Goal: Task Accomplishment & Management: Use online tool/utility

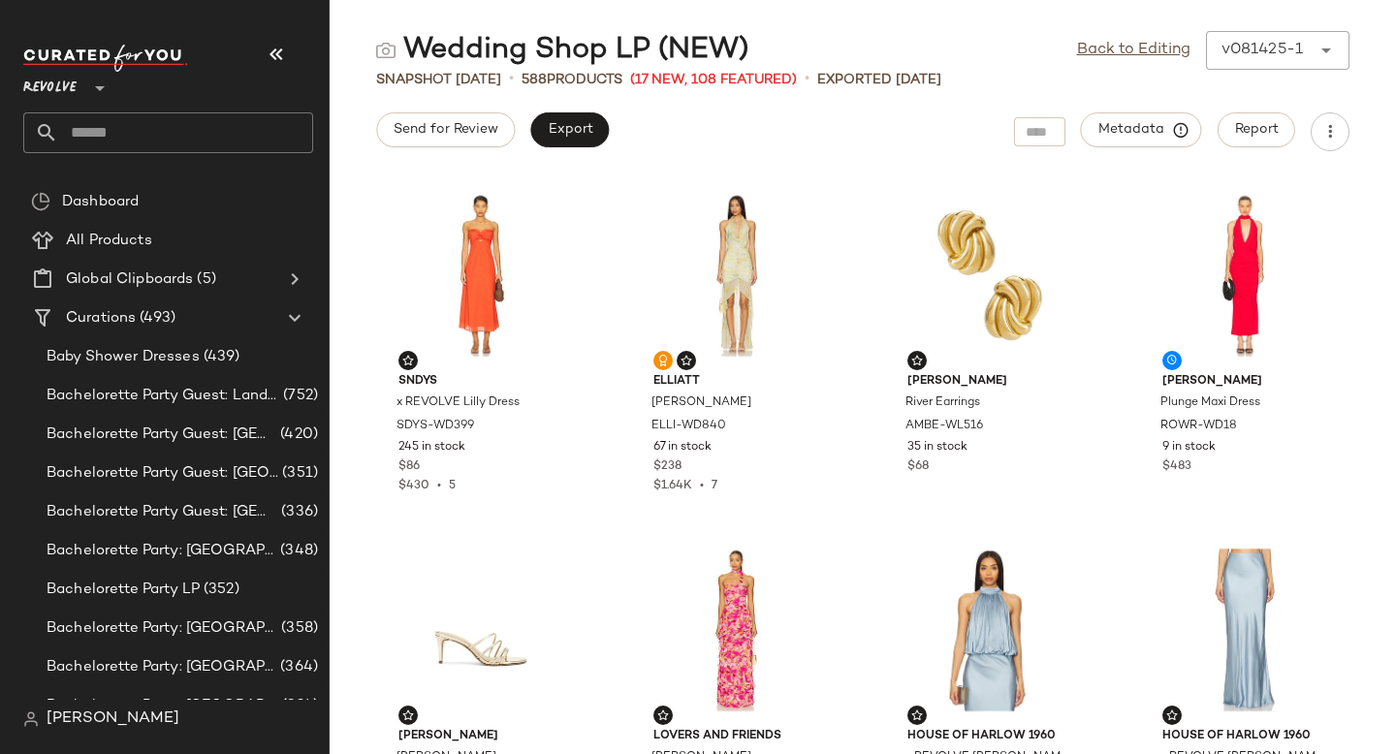
click at [142, 137] on input "text" at bounding box center [185, 132] width 255 height 41
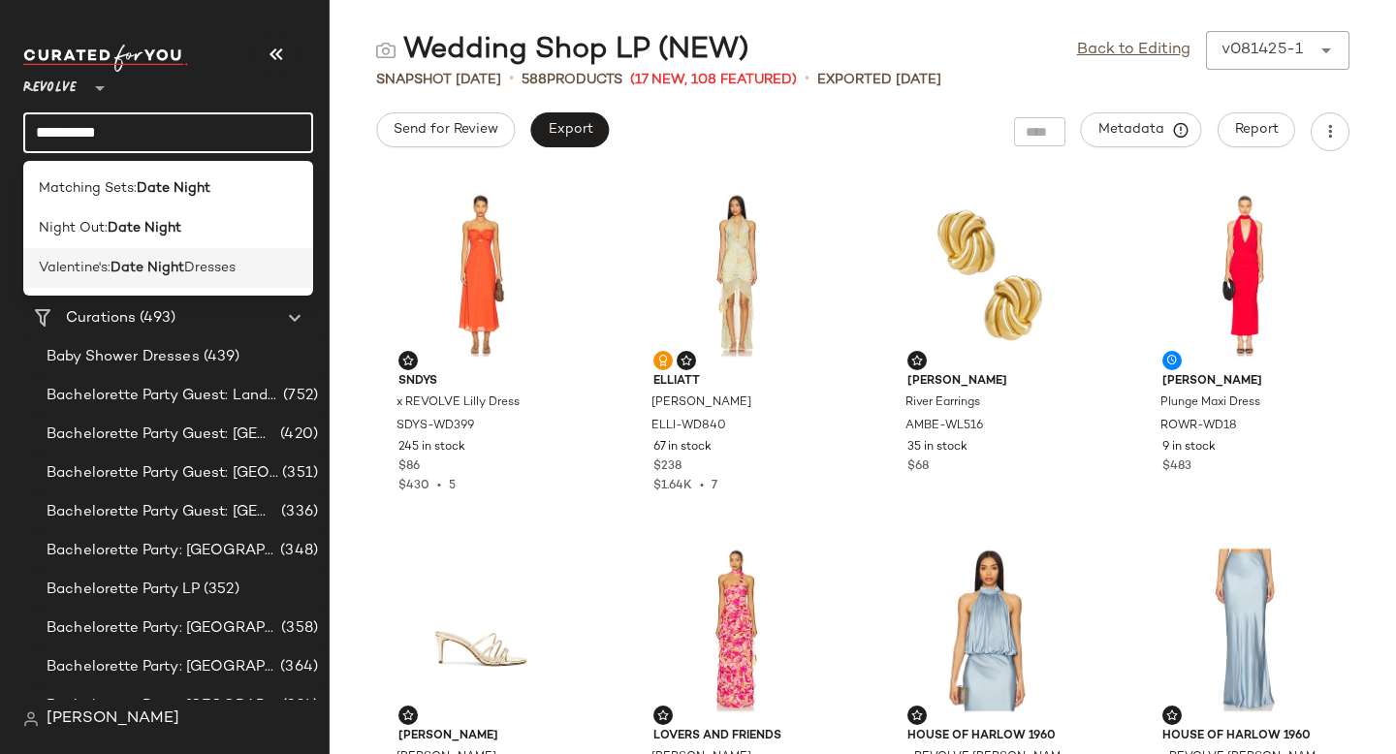
type input "**********"
click at [175, 281] on div "Valentine's: Date Night Dresses" at bounding box center [168, 268] width 290 height 40
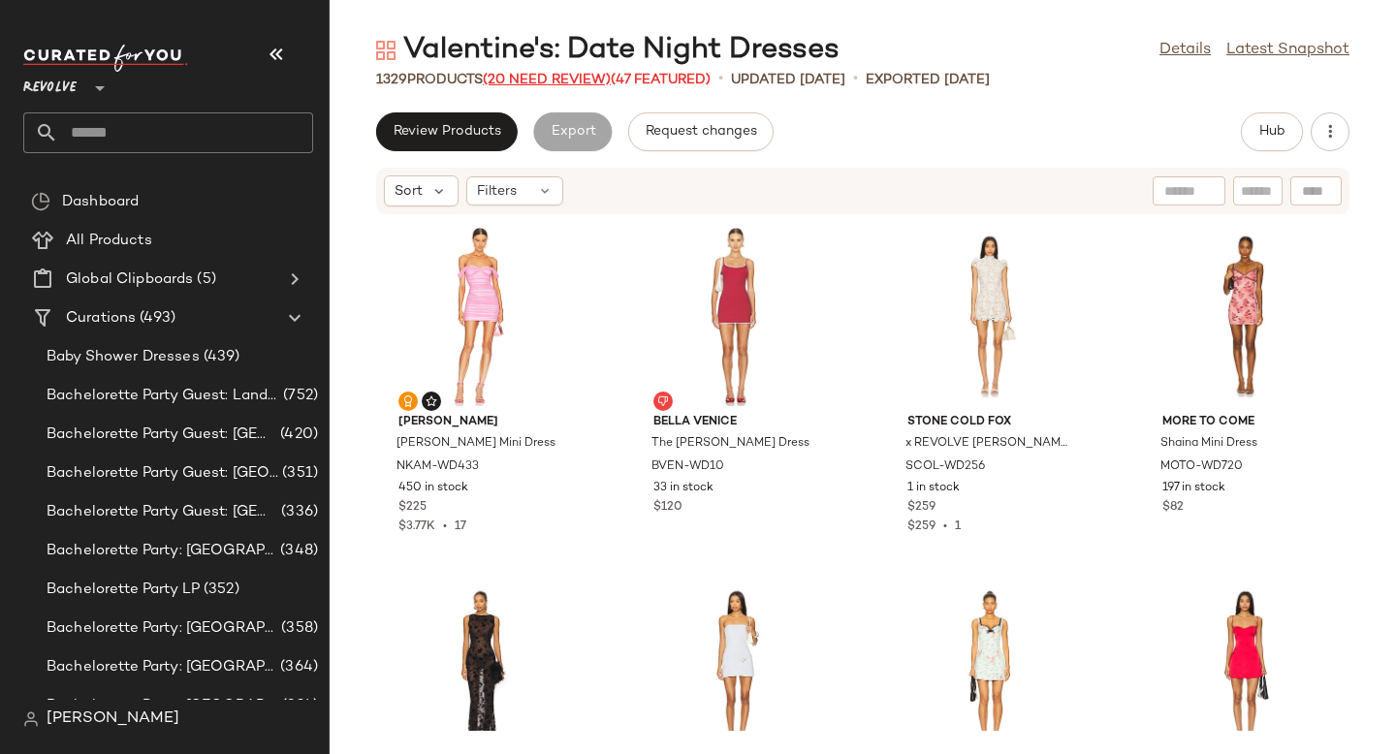
click at [571, 77] on span "(20 Need Review)" at bounding box center [547, 80] width 128 height 15
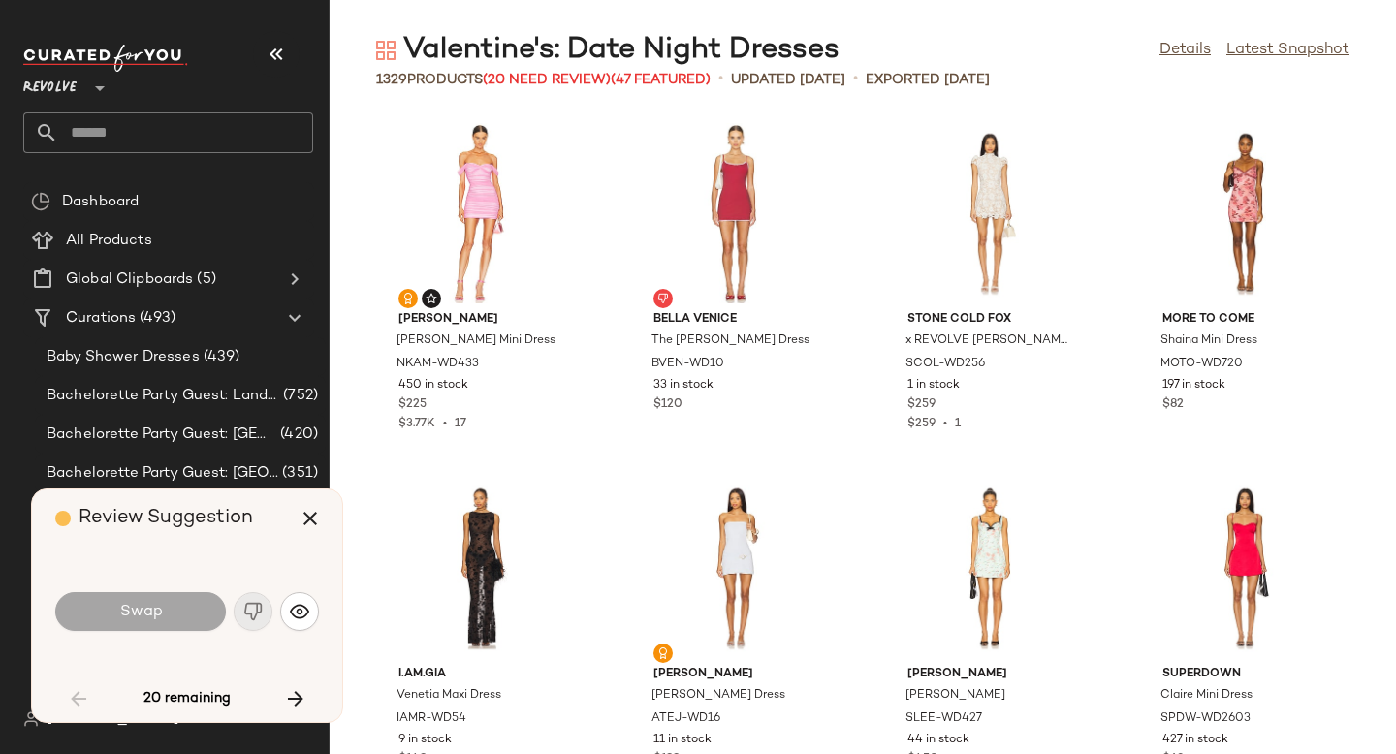
scroll to position [4614, 0]
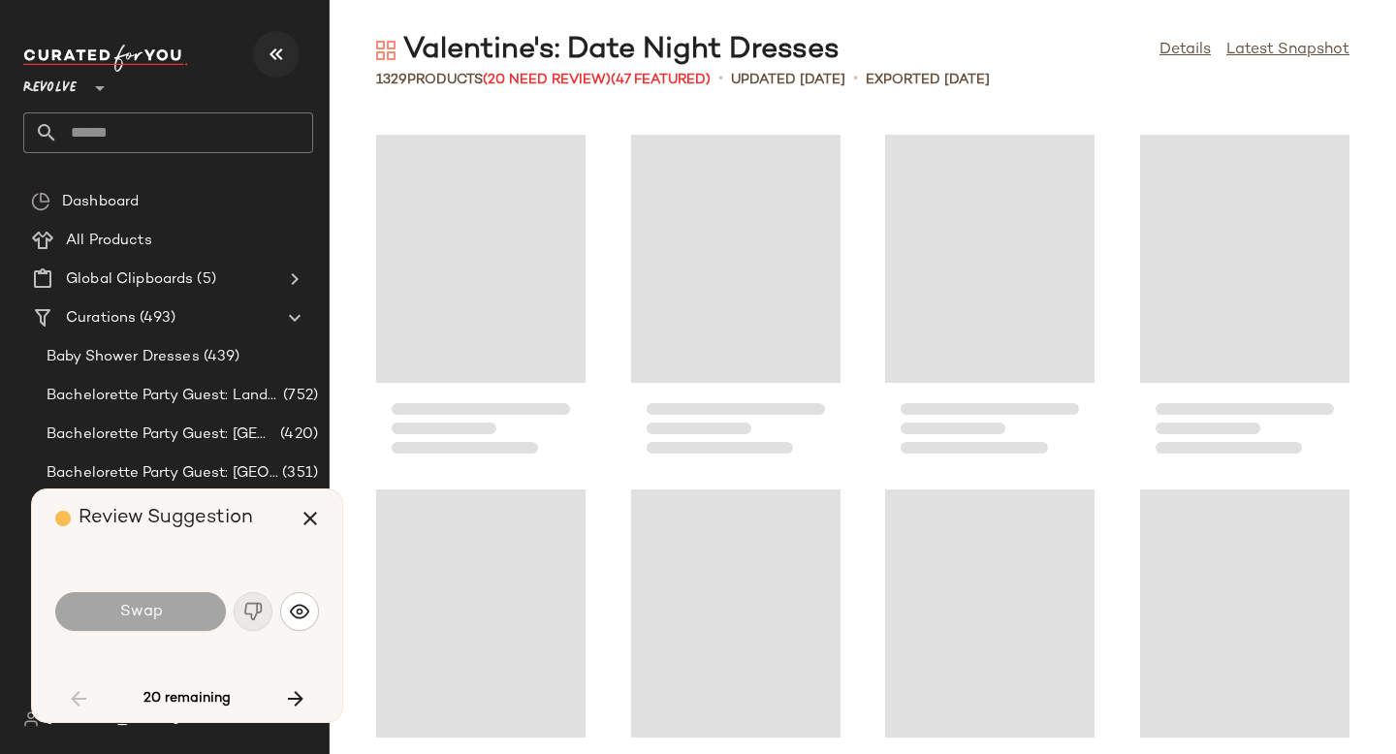
click at [283, 48] on icon "button" at bounding box center [276, 54] width 23 height 23
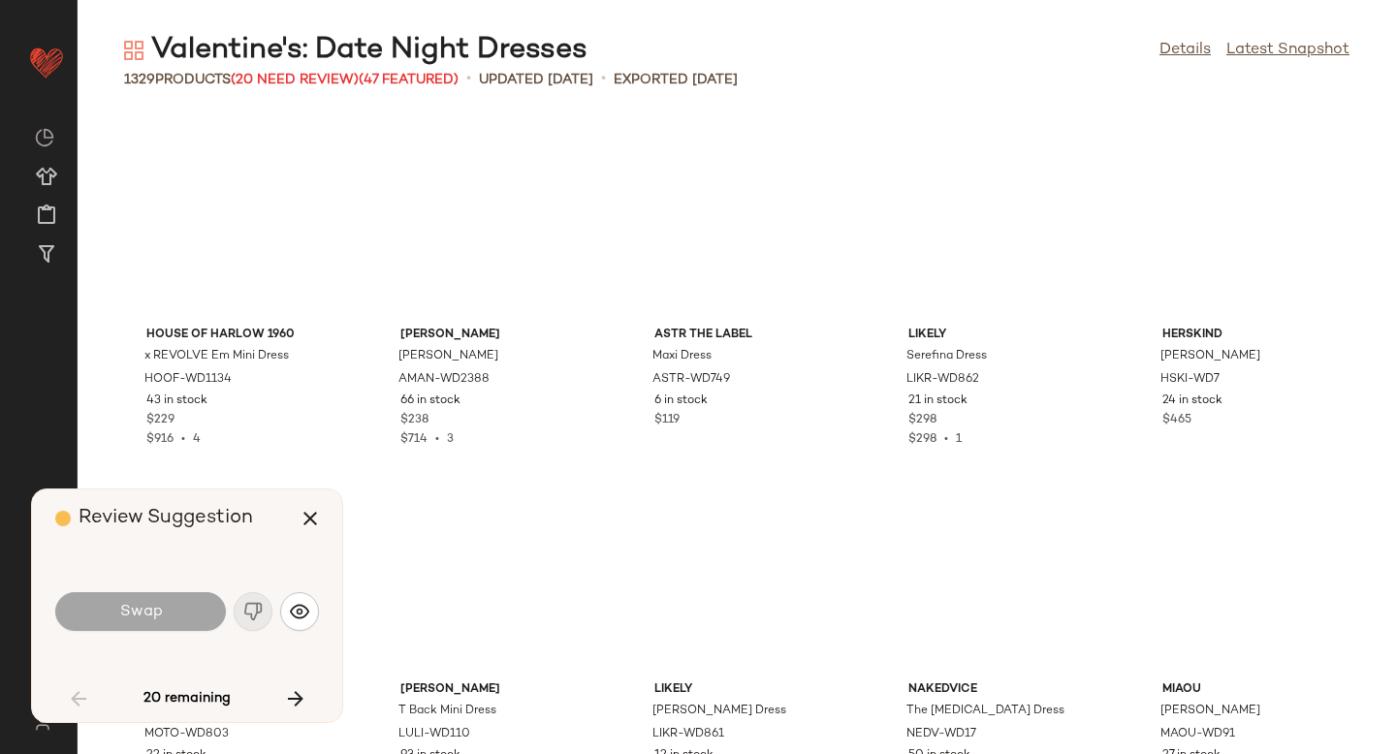
scroll to position [3904, 0]
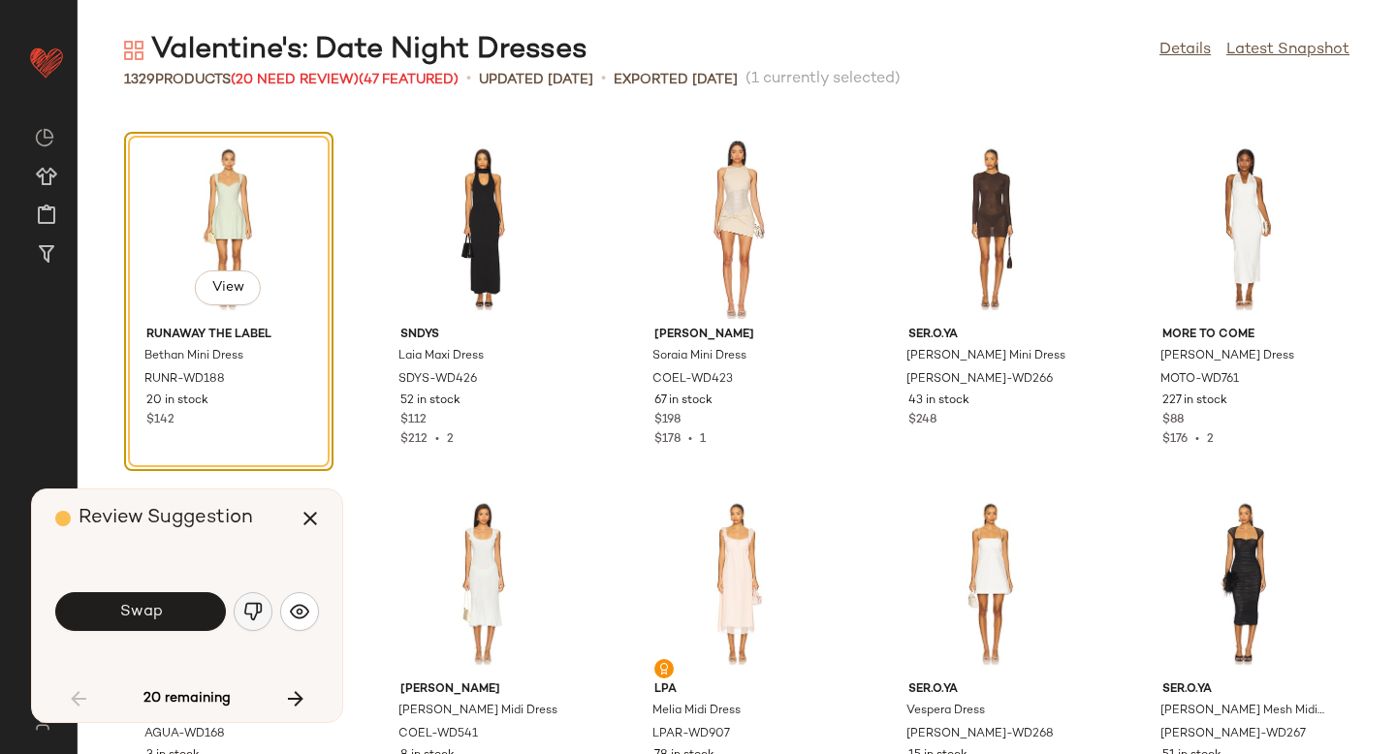
click at [258, 598] on button "button" at bounding box center [253, 611] width 39 height 39
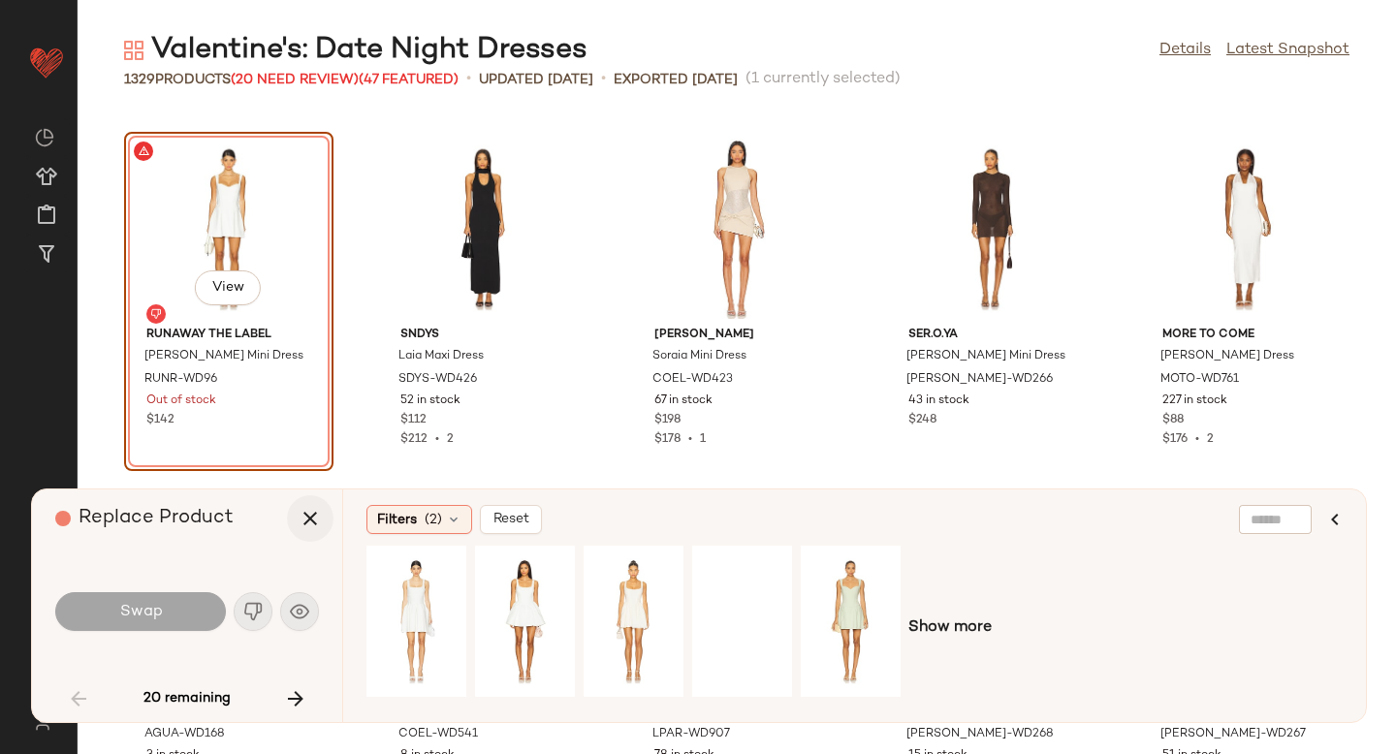
click at [312, 508] on icon "button" at bounding box center [310, 518] width 23 height 23
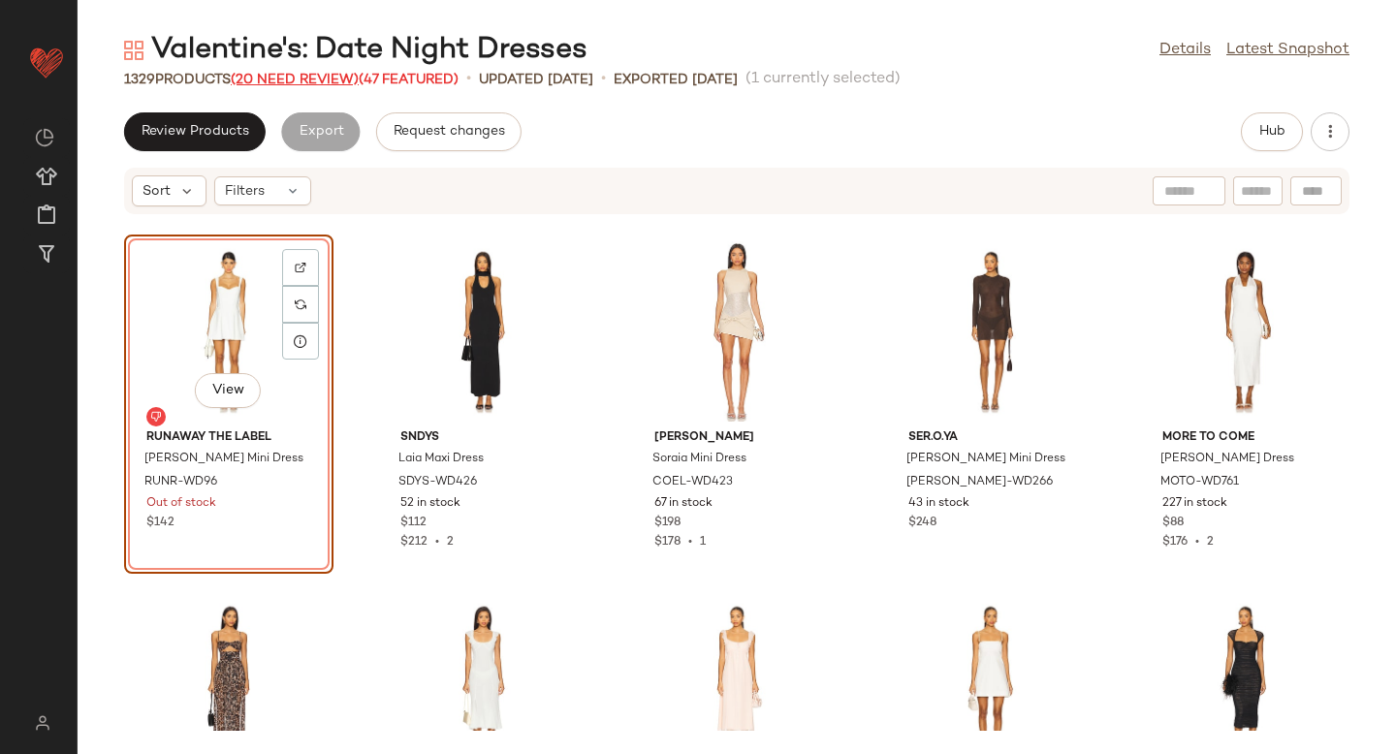
click at [297, 74] on span "(20 Need Review)" at bounding box center [295, 80] width 128 height 15
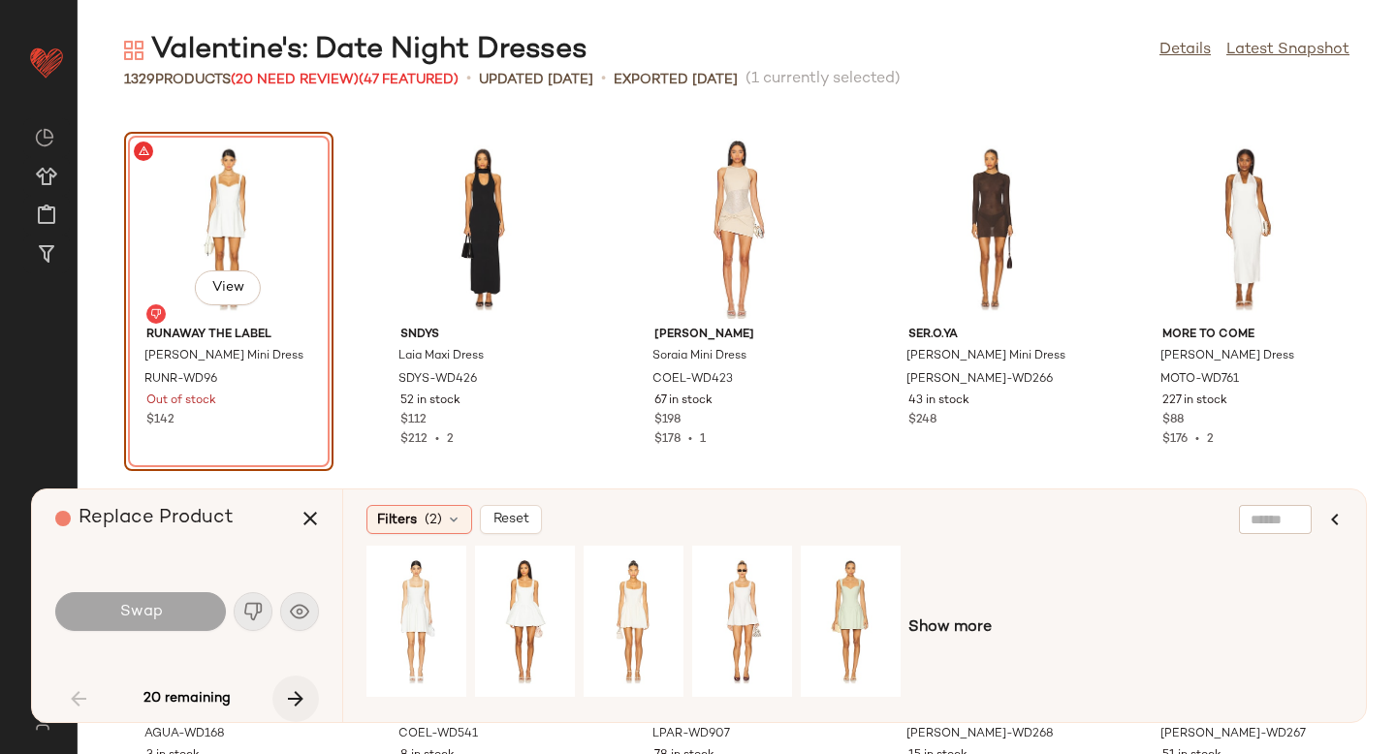
click at [297, 686] on button "button" at bounding box center [295, 699] width 47 height 47
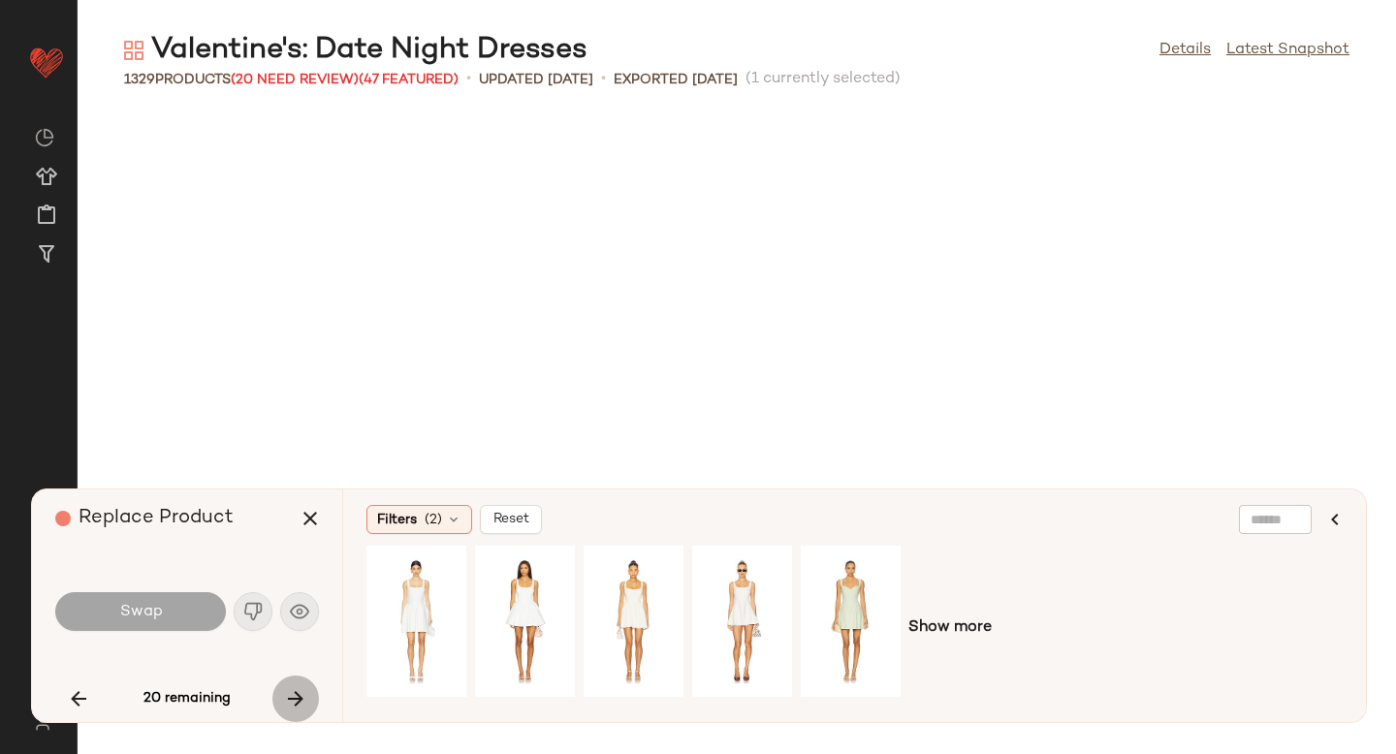
scroll to position [5679, 0]
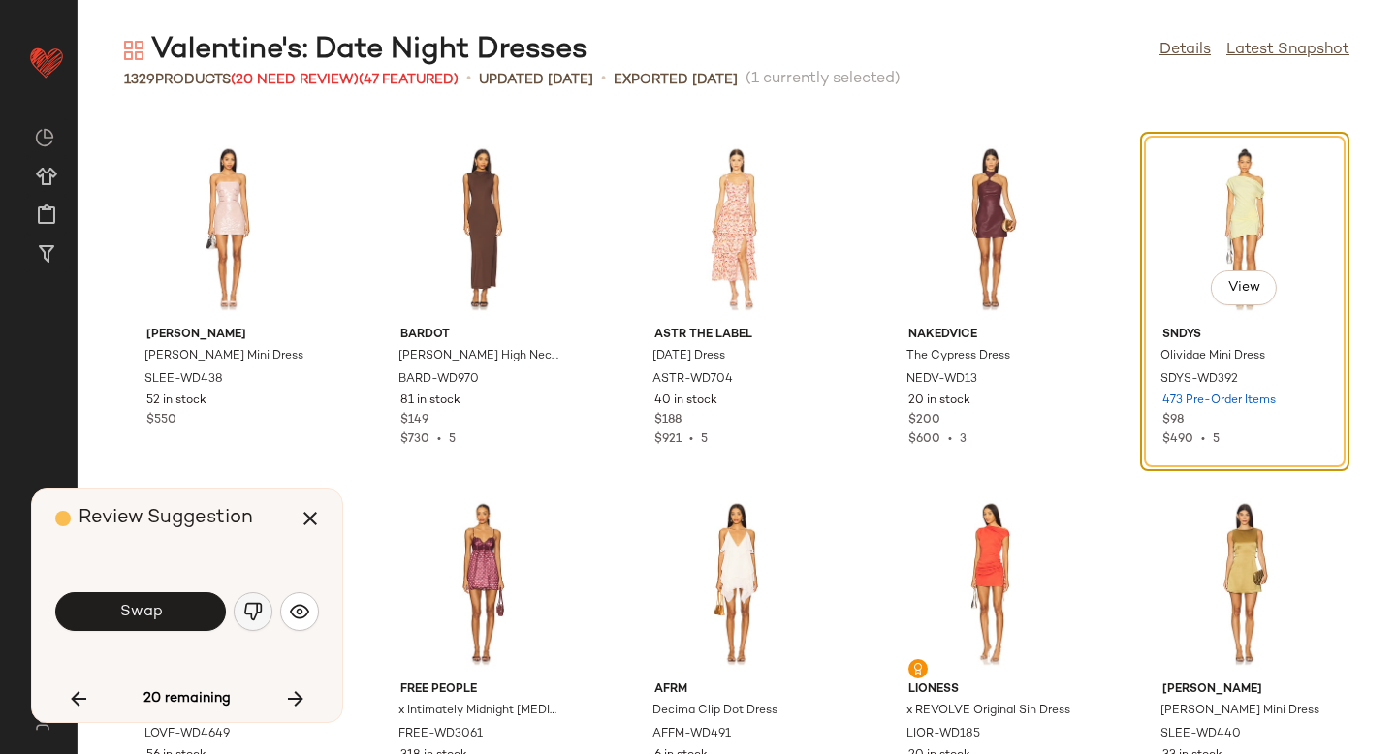
click at [255, 624] on button "button" at bounding box center [253, 611] width 39 height 39
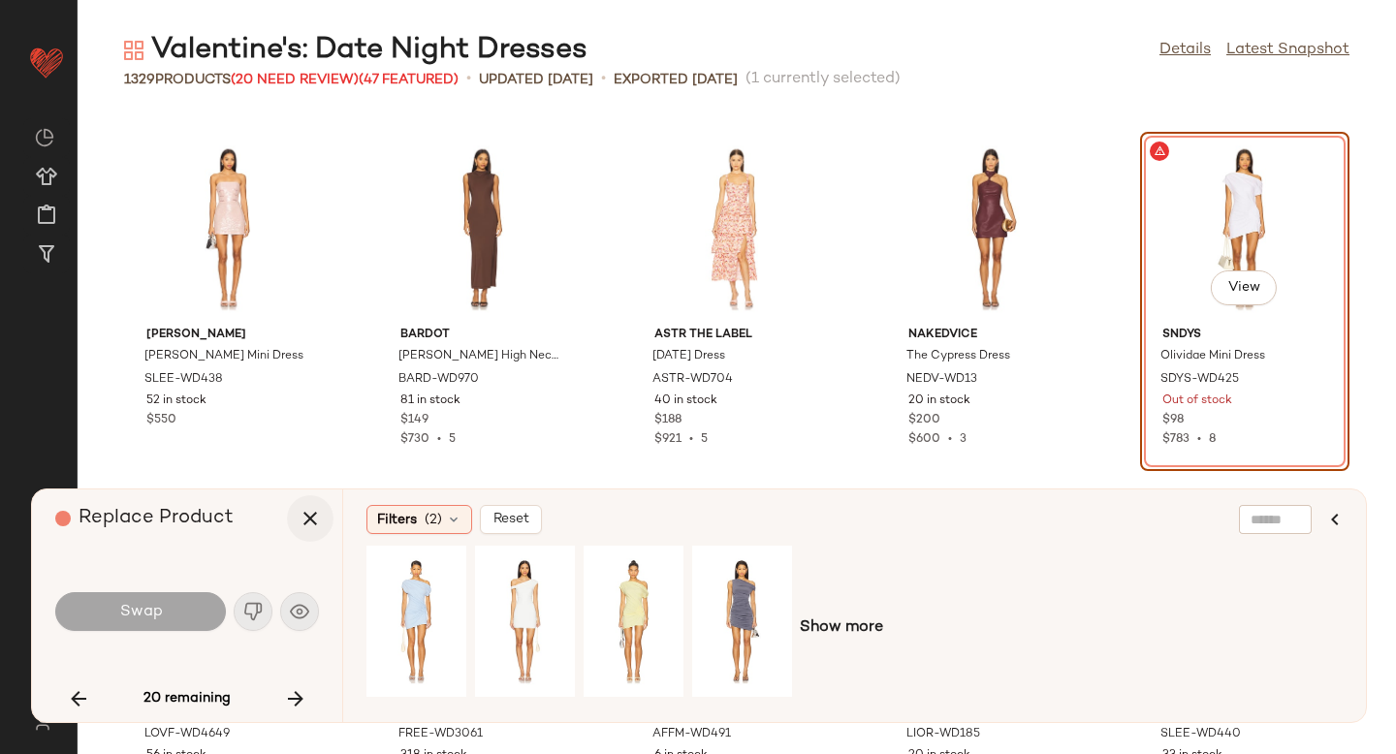
click at [320, 520] on icon "button" at bounding box center [310, 518] width 23 height 23
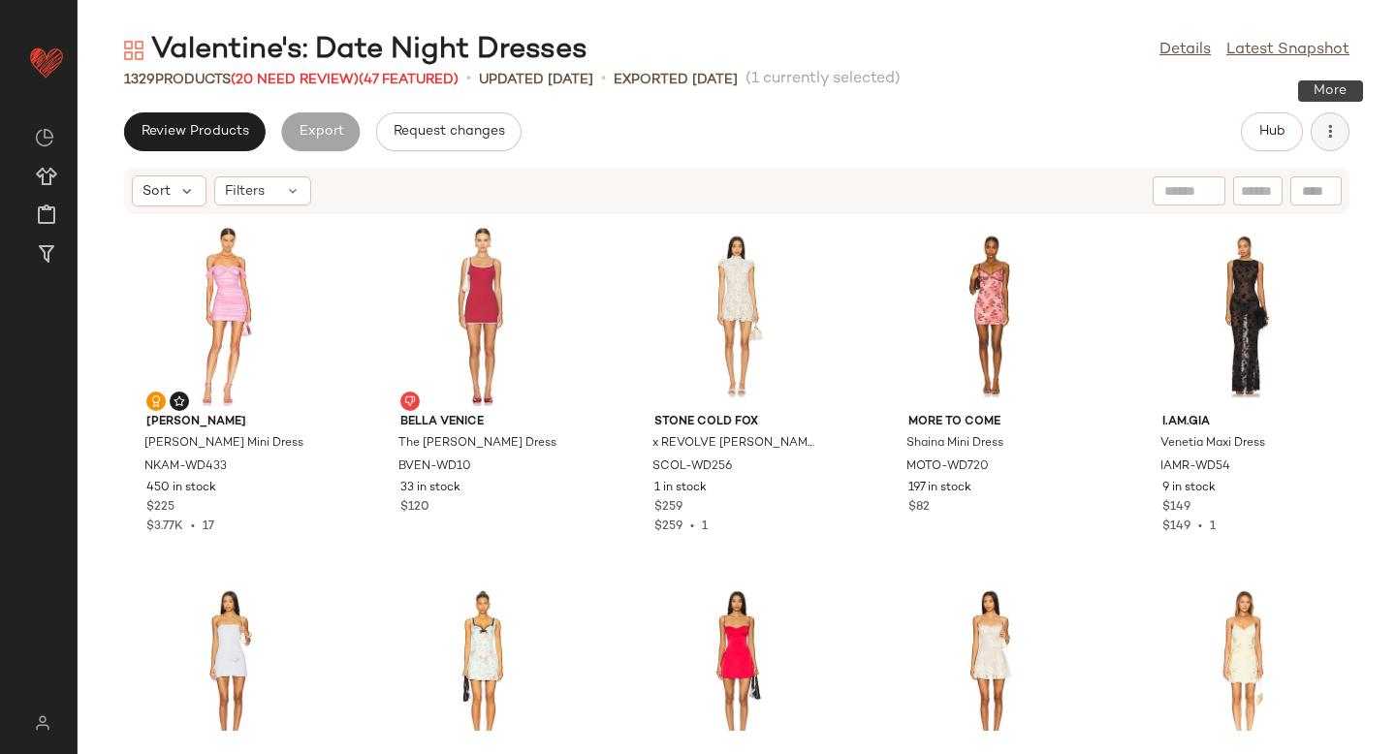
click at [1322, 144] on button "button" at bounding box center [1330, 131] width 39 height 39
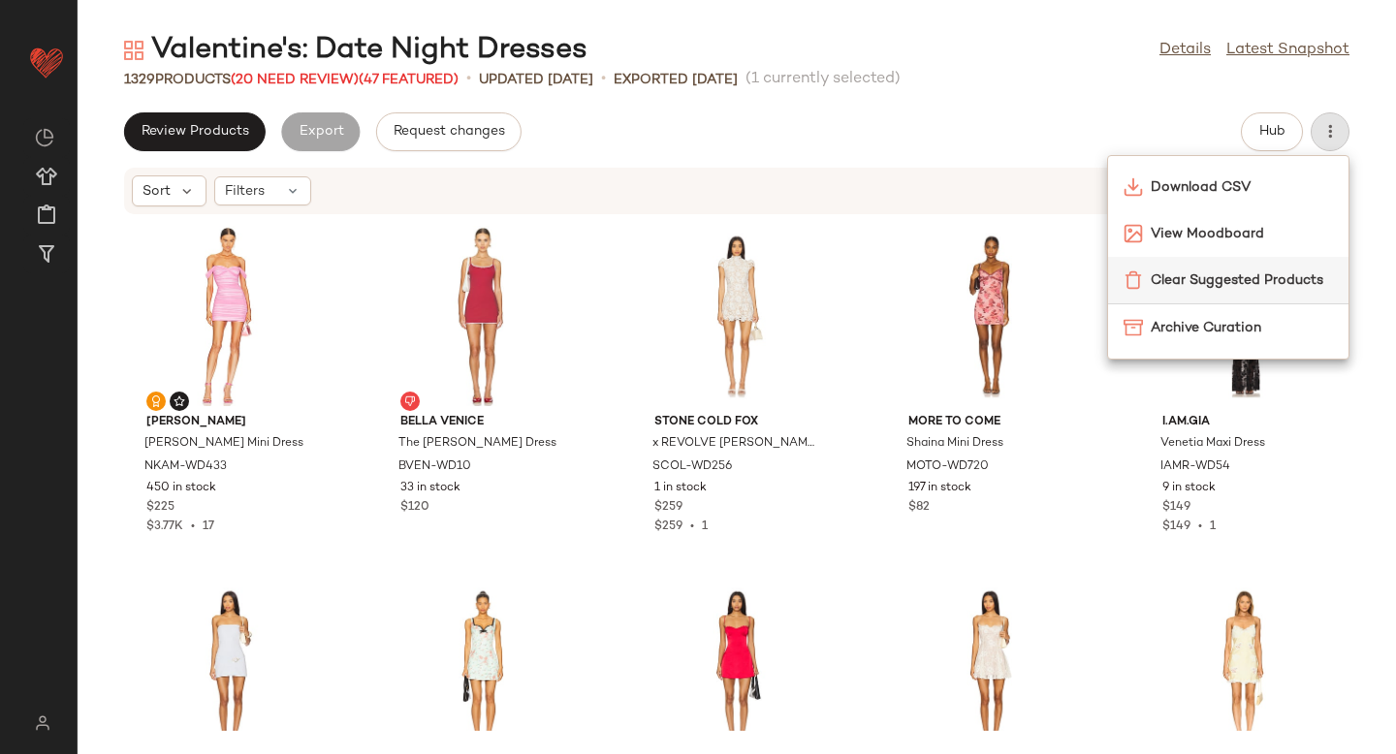
click at [1221, 278] on span "Clear Suggested Products" at bounding box center [1242, 281] width 182 height 20
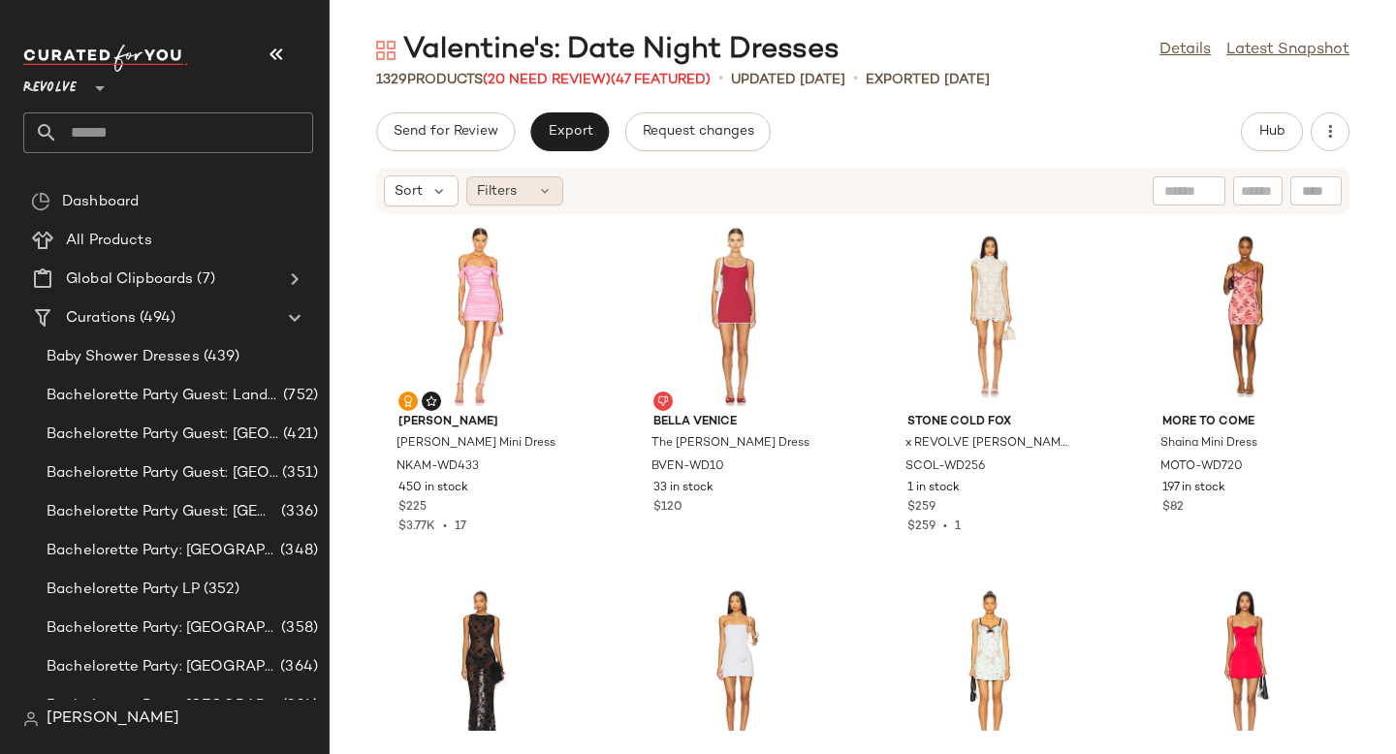
click at [494, 200] on span "Filters" at bounding box center [497, 191] width 40 height 20
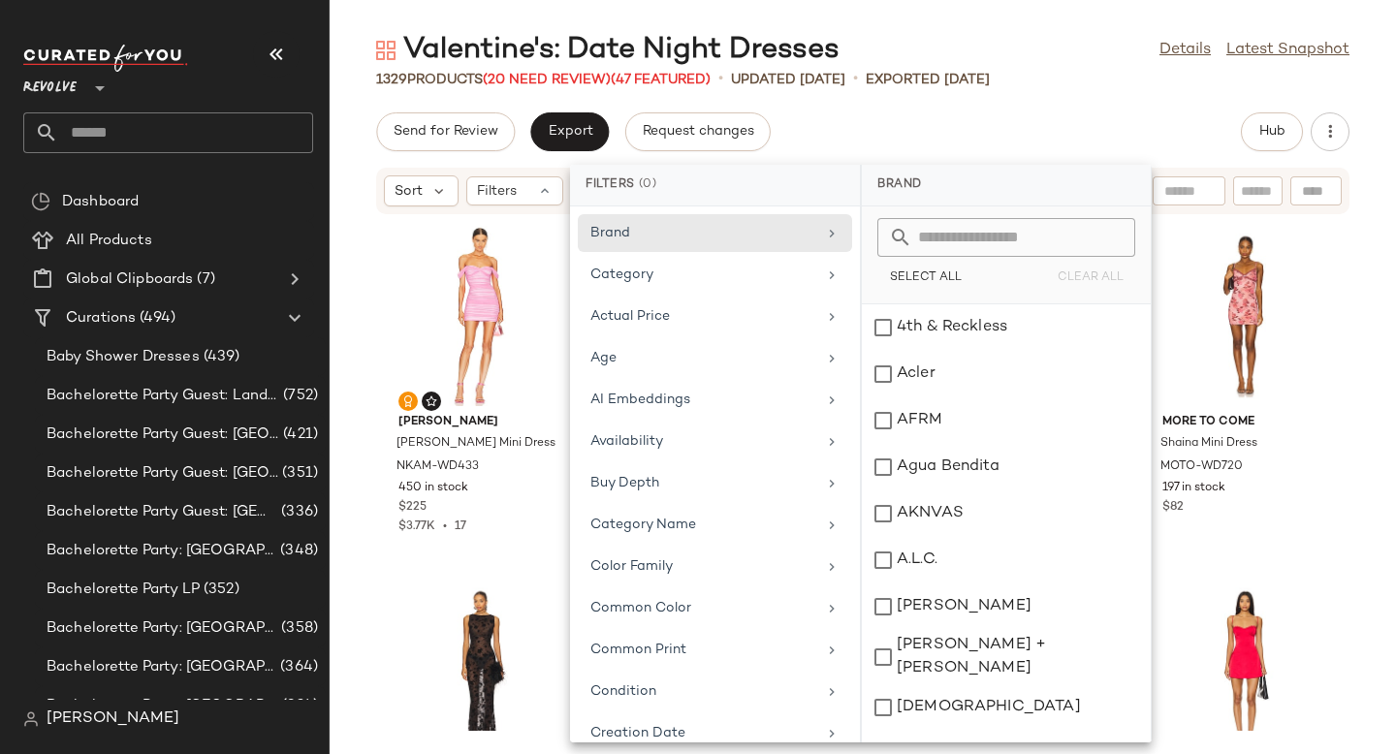
click at [871, 157] on div "Send for Review Export Request changes Hub Sort Filters Norma Kamali Walter Min…" at bounding box center [863, 433] width 1067 height 642
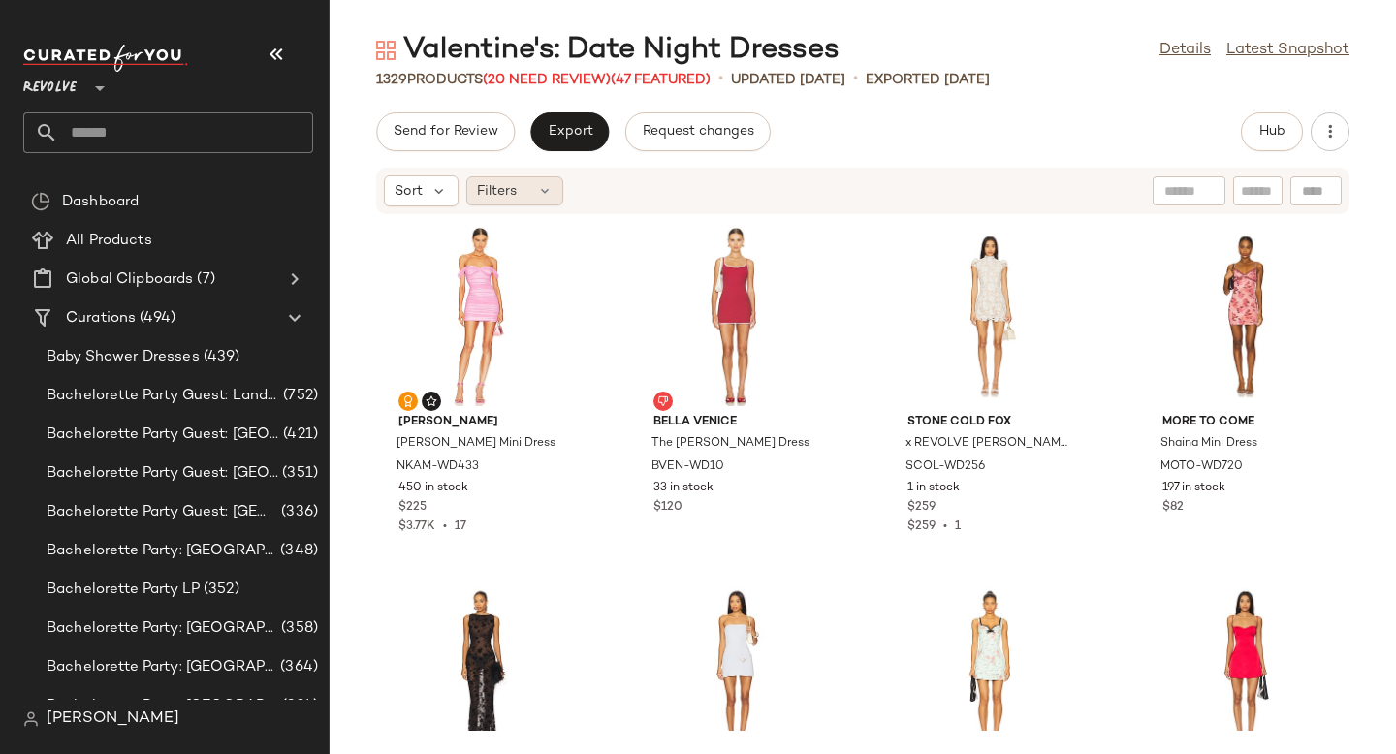
click at [528, 193] on div "Filters" at bounding box center [514, 190] width 97 height 29
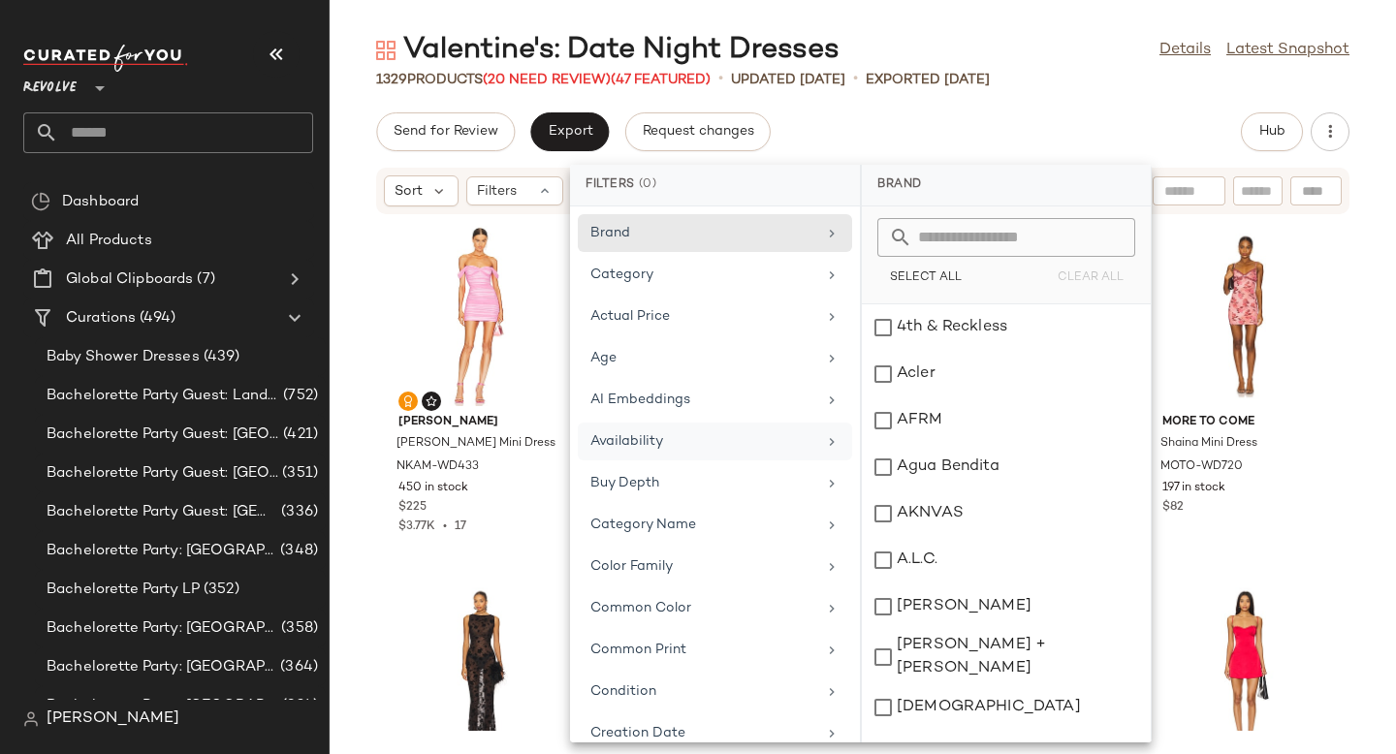
click at [643, 437] on div "Availability" at bounding box center [704, 442] width 226 height 20
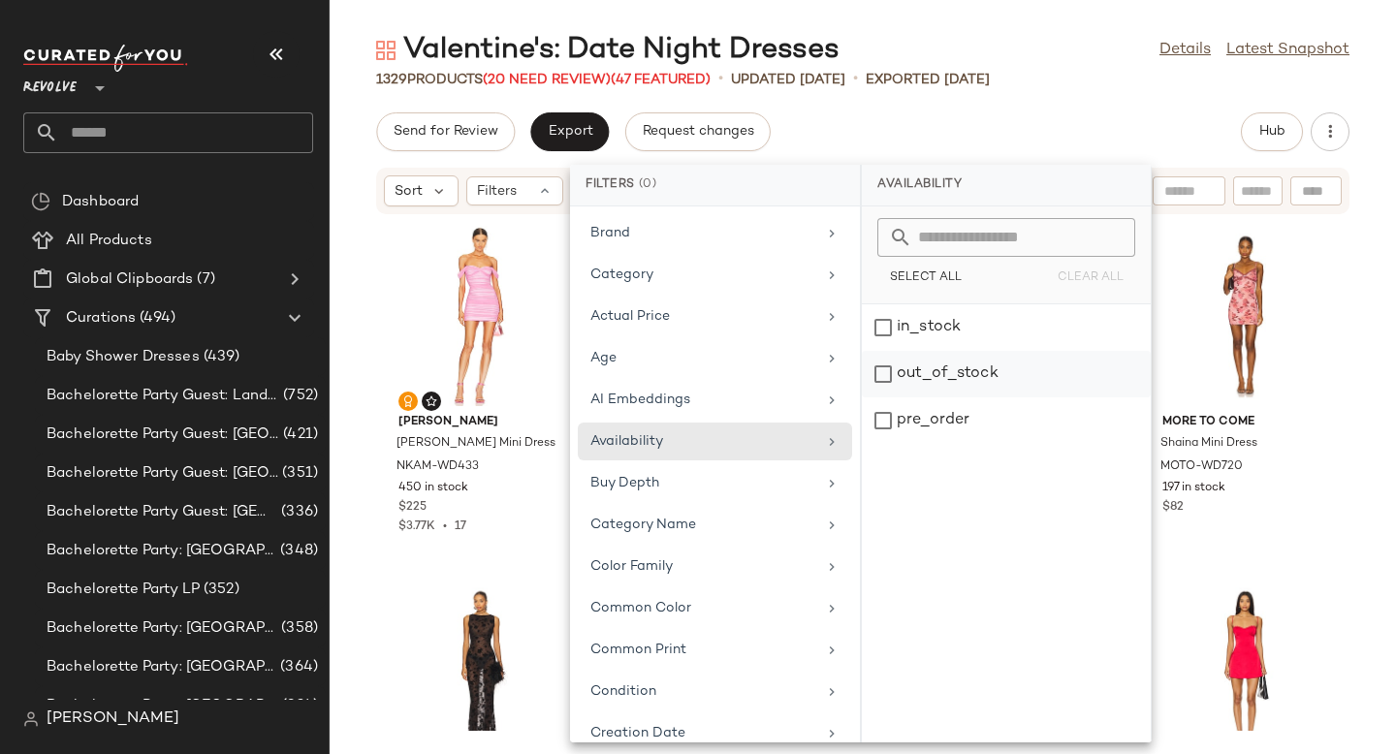
click at [879, 398] on div "out_of_stock" at bounding box center [1006, 421] width 289 height 47
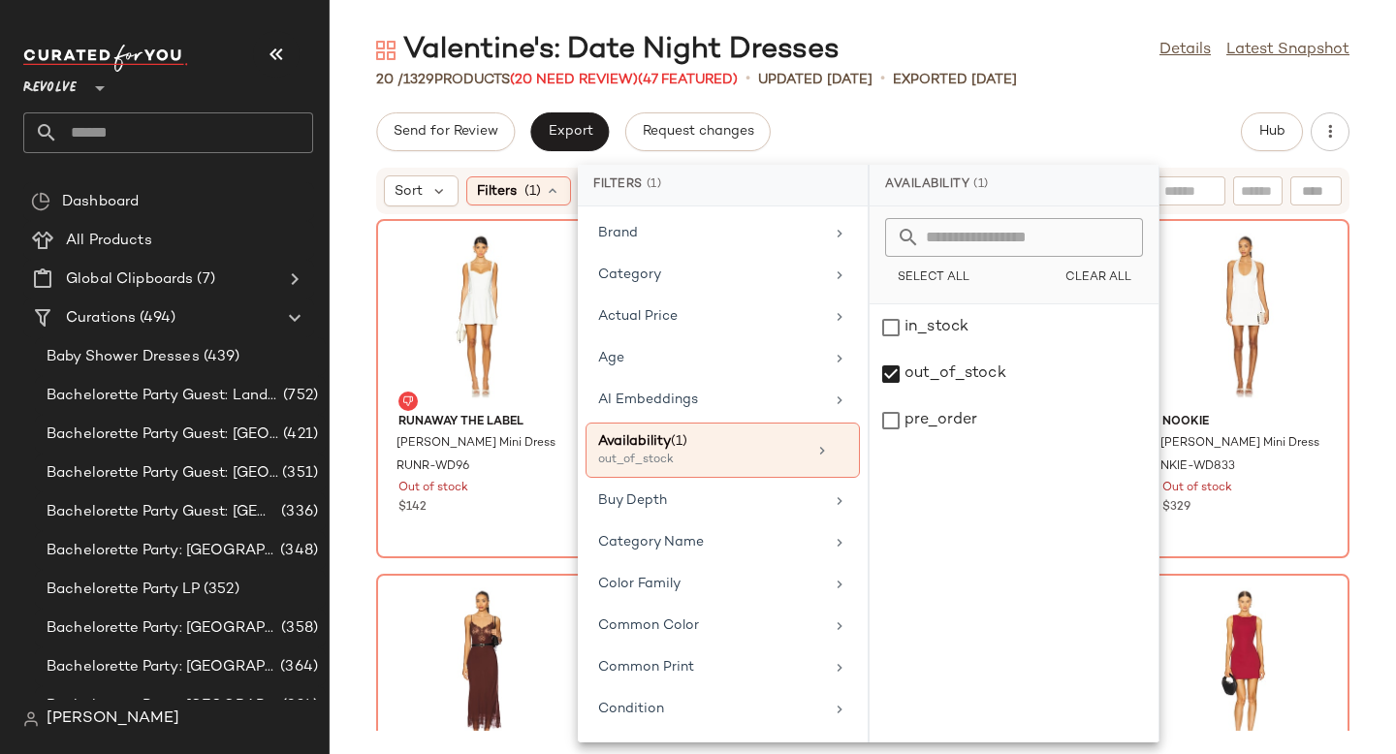
click at [1349, 299] on div "Runaway The Label Bethani Mini Dress RUNR-WD96 Out of stock $142 SNDYS Olividae…" at bounding box center [863, 473] width 1067 height 516
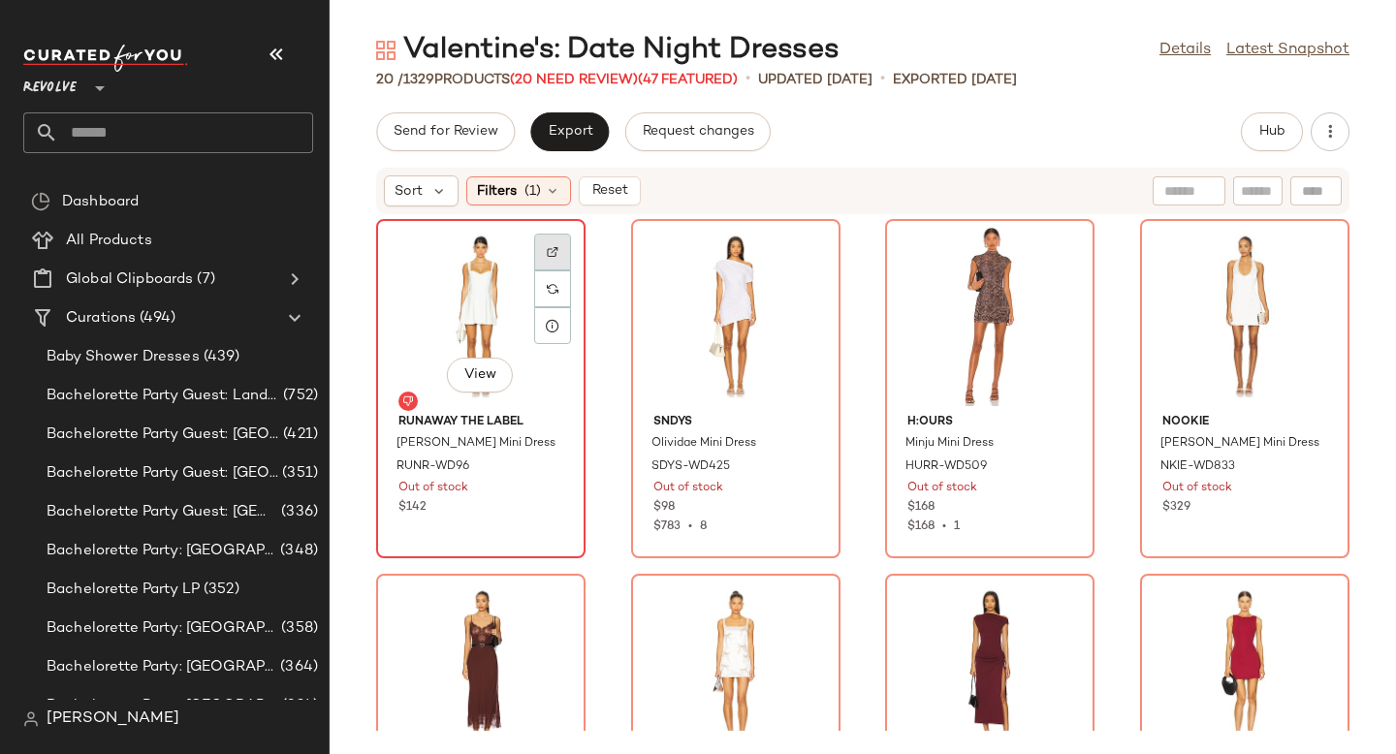
click at [559, 271] on div at bounding box center [552, 289] width 37 height 37
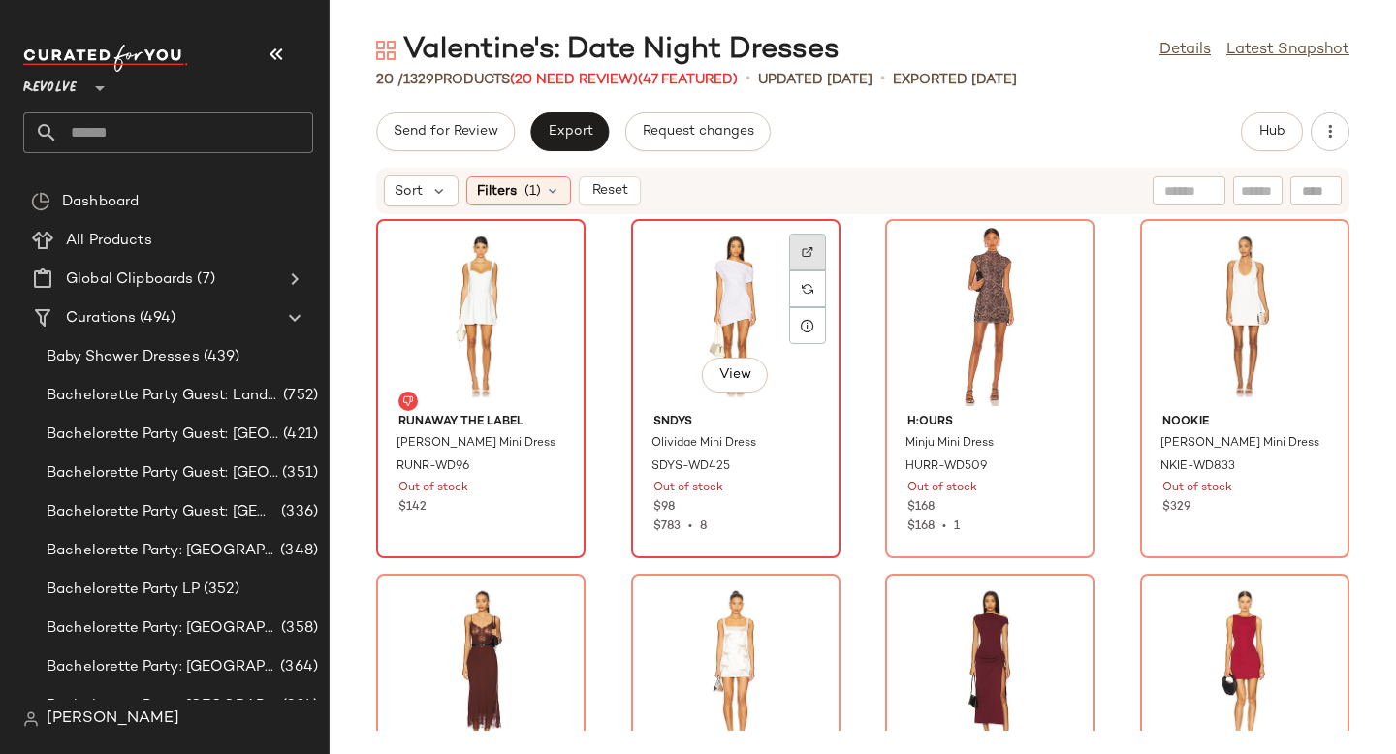
click at [812, 271] on div at bounding box center [807, 289] width 37 height 37
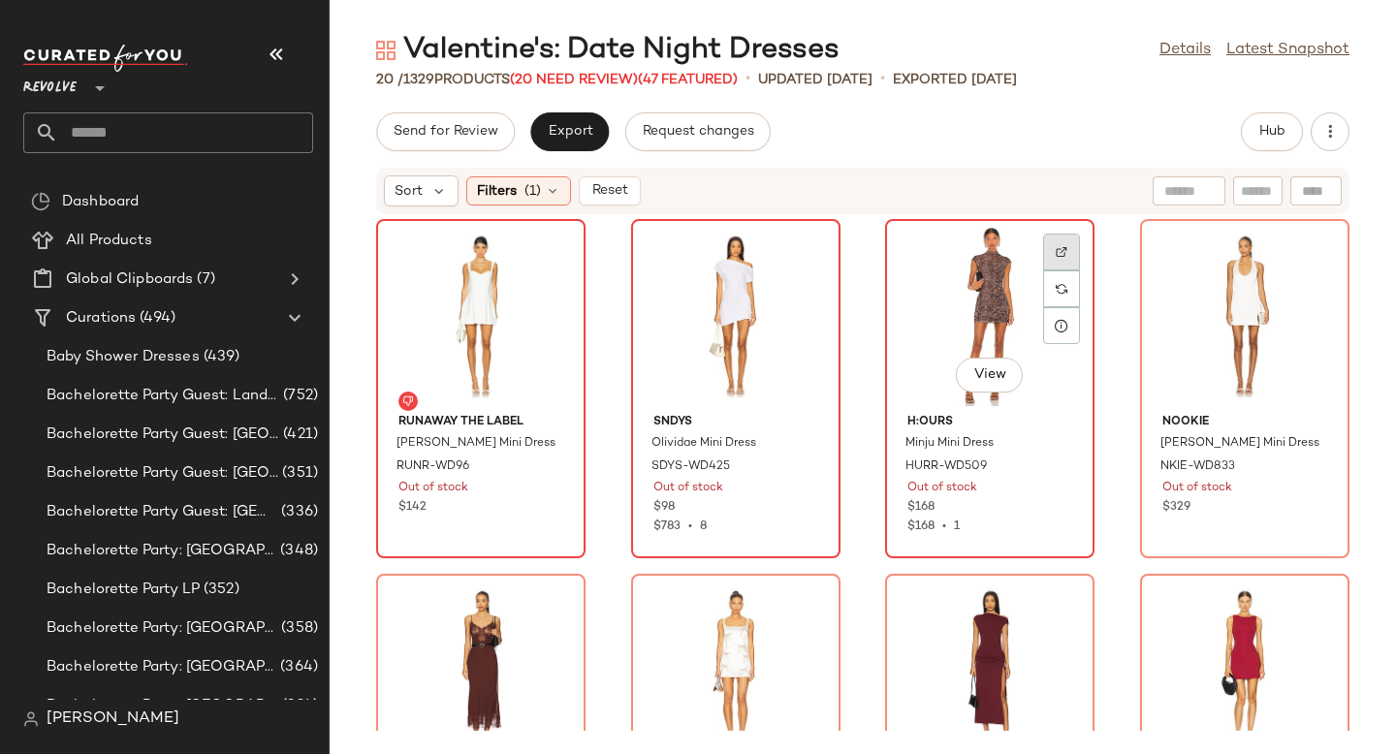
click at [1050, 271] on div at bounding box center [1061, 289] width 37 height 37
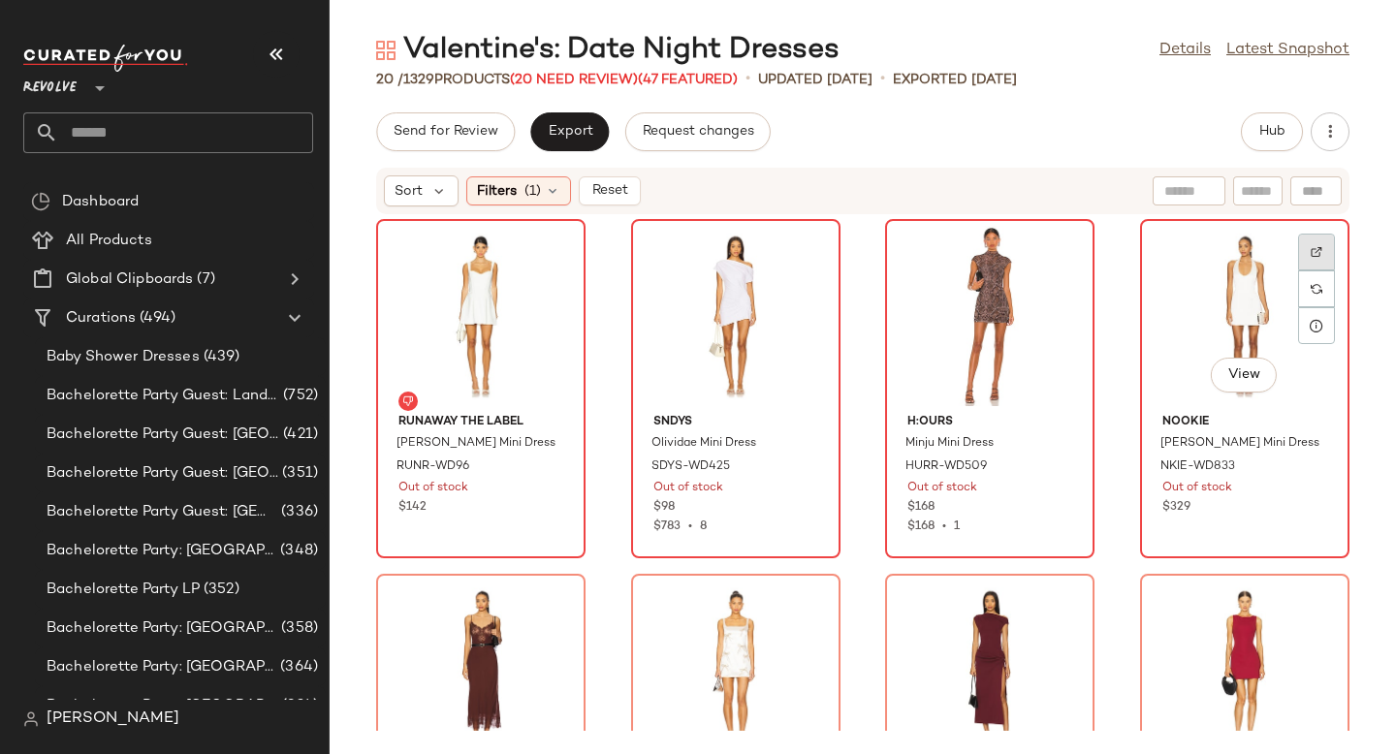
click at [1311, 246] on img at bounding box center [1317, 252] width 12 height 12
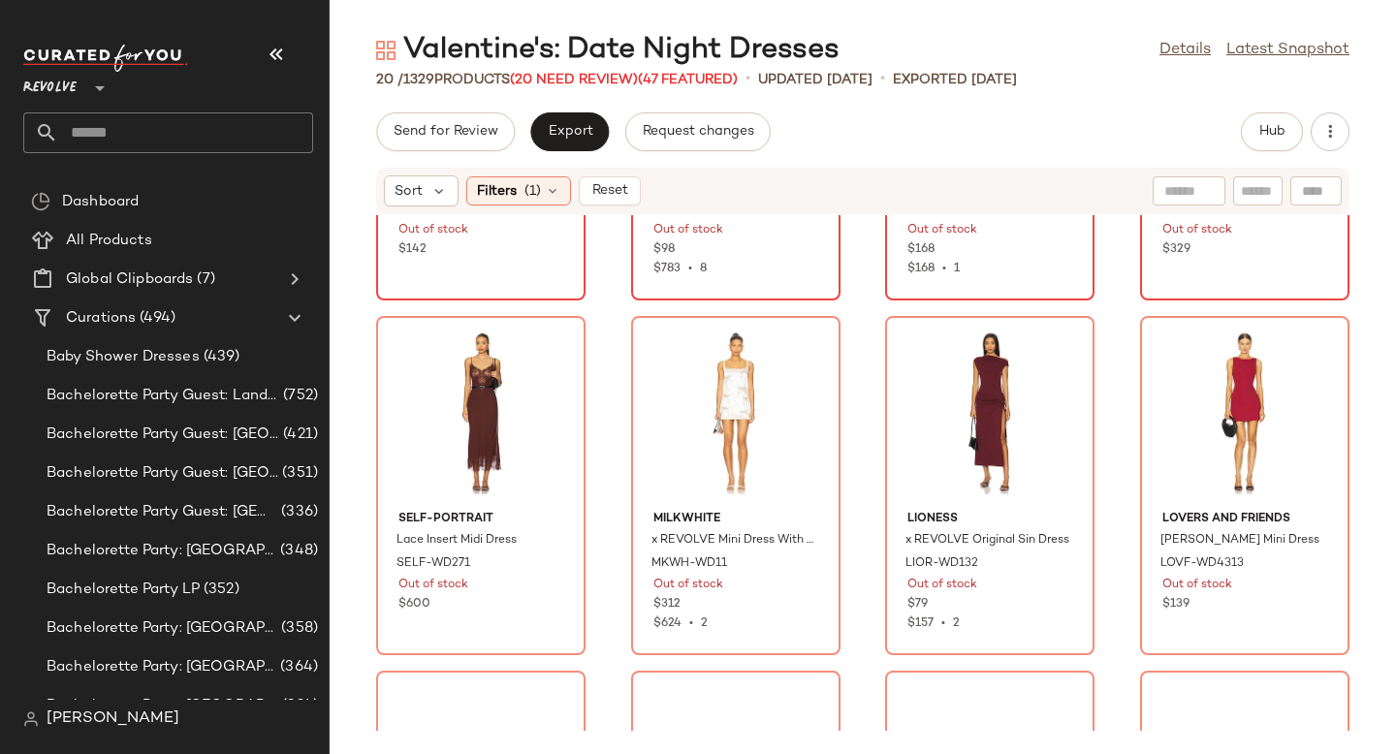
scroll to position [283, 0]
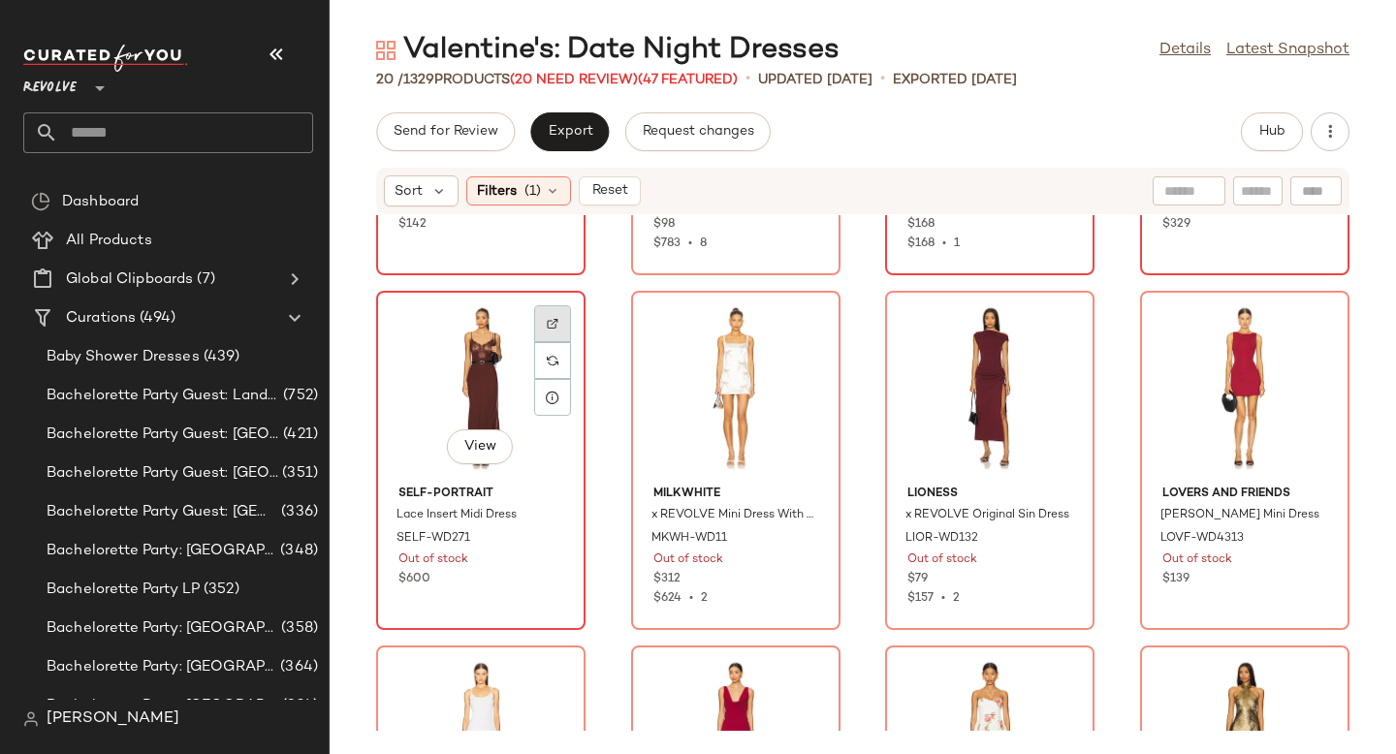
click at [562, 342] on div at bounding box center [552, 360] width 37 height 37
click at [551, 363] on img at bounding box center [553, 361] width 12 height 12
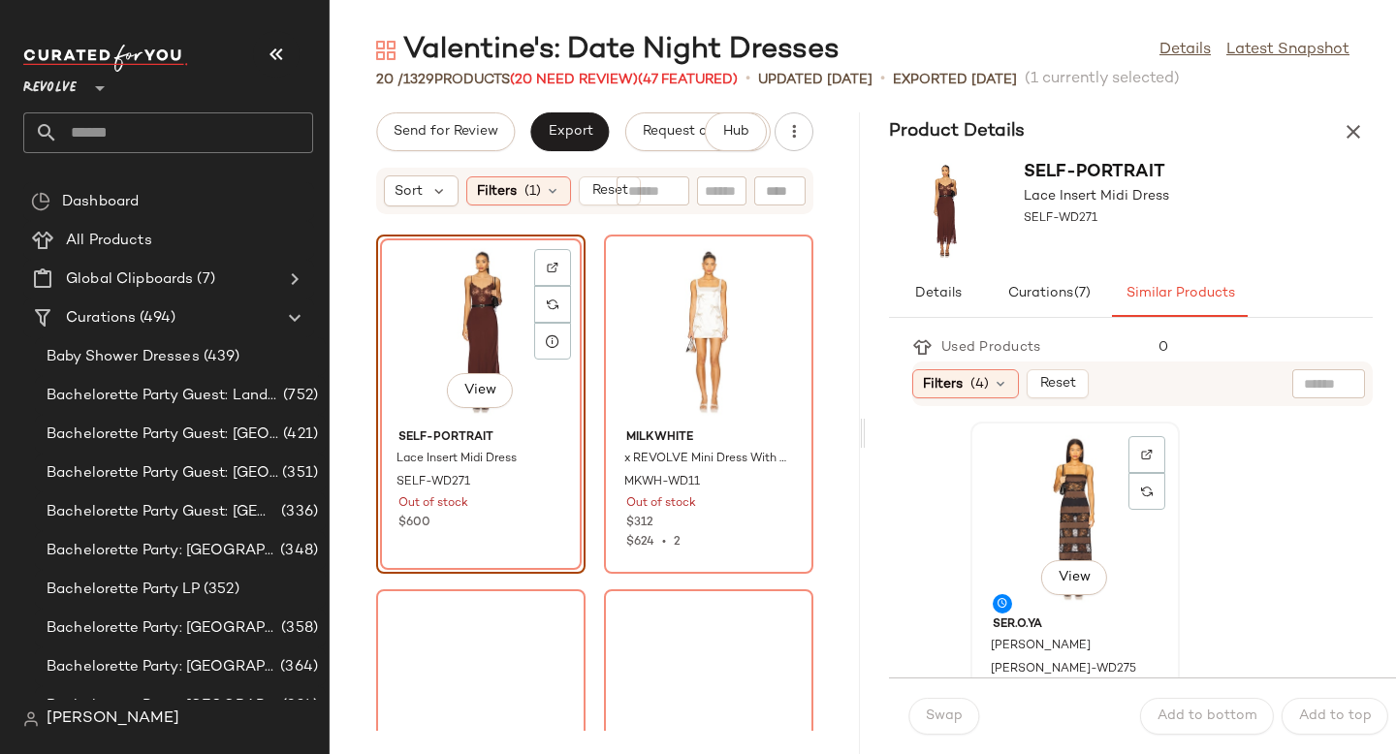
click at [1072, 528] on div "View" at bounding box center [1075, 519] width 196 height 180
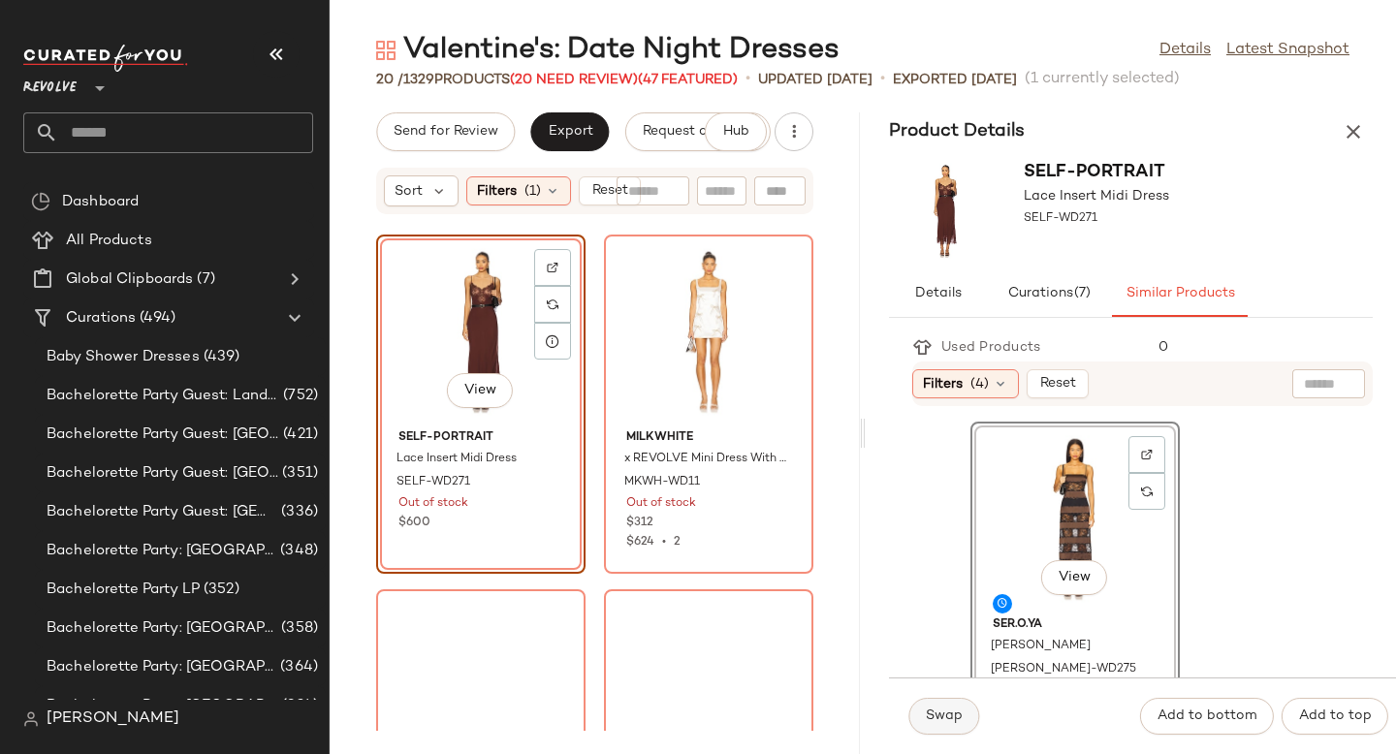
click at [944, 702] on button "Swap" at bounding box center [944, 716] width 71 height 37
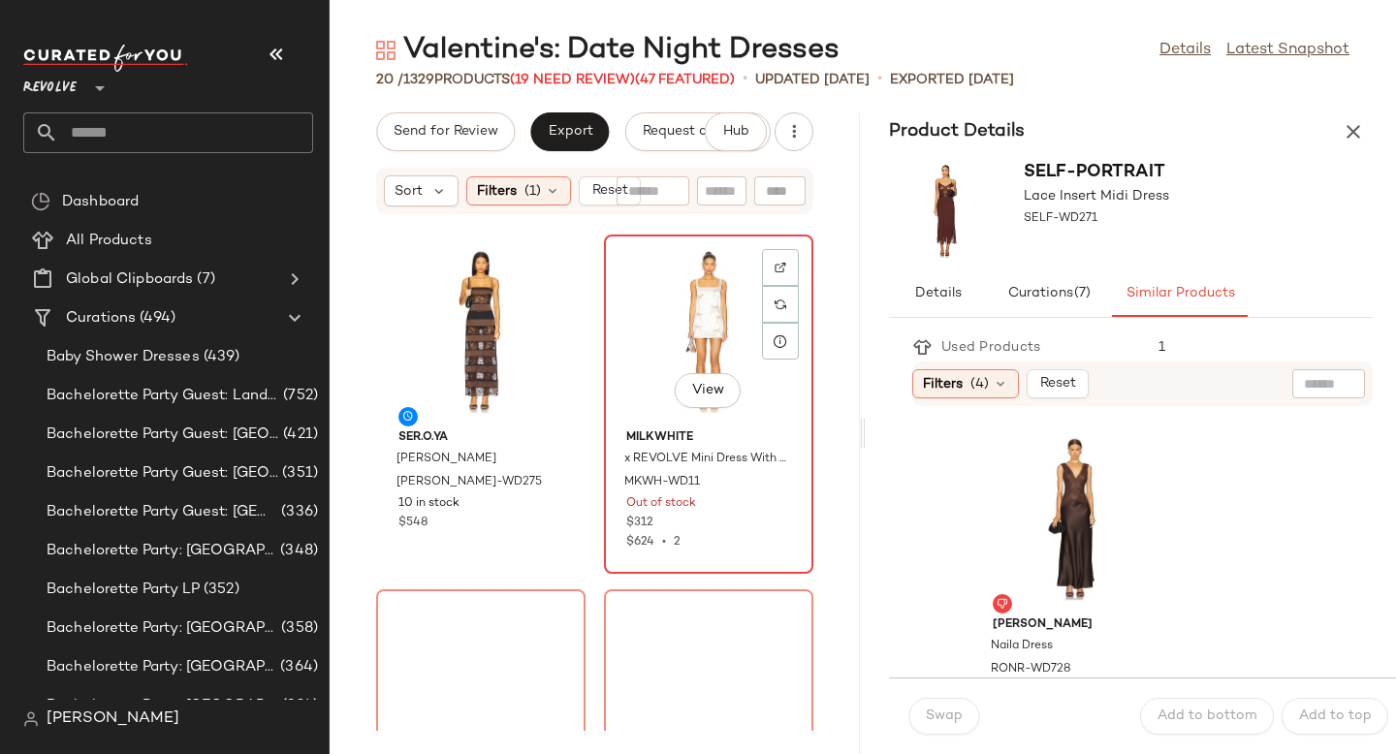
click at [611, 422] on div "View" at bounding box center [709, 331] width 196 height 180
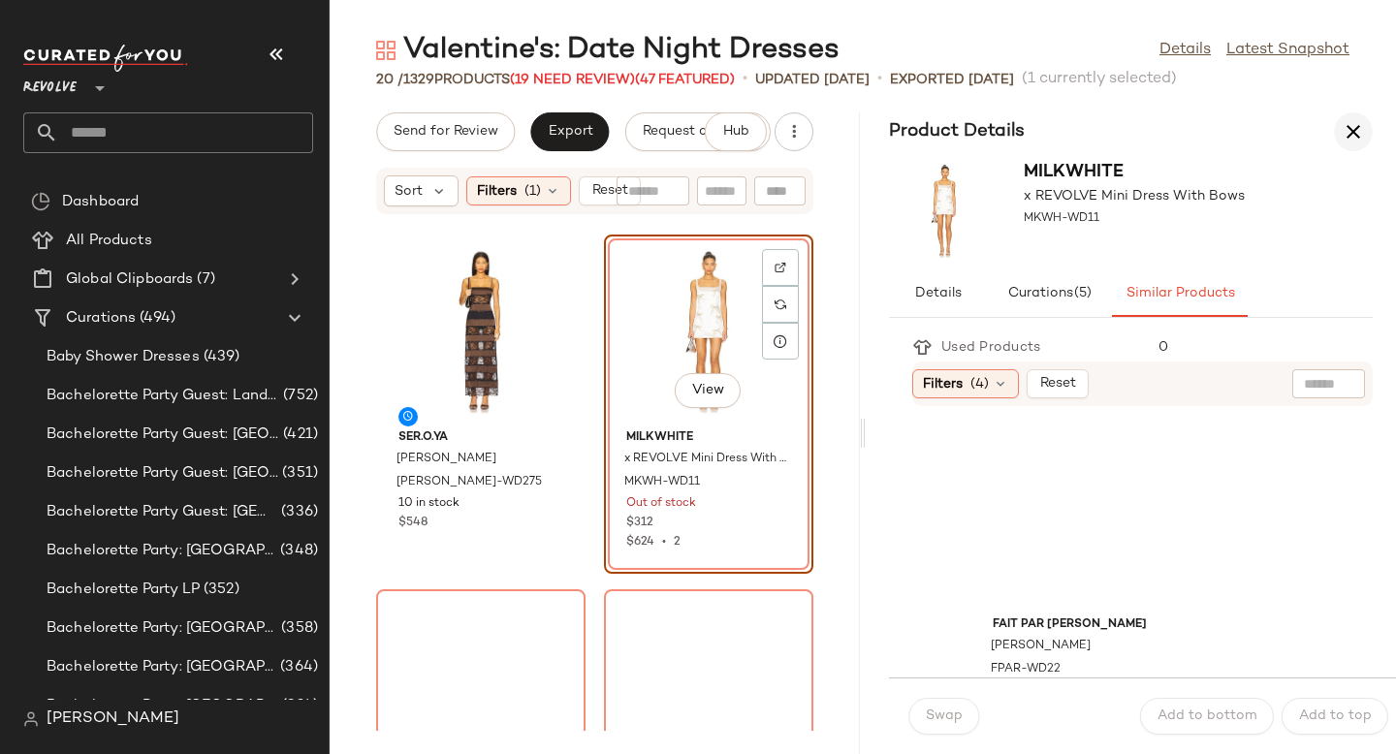
click at [1352, 130] on icon "button" at bounding box center [1353, 131] width 23 height 23
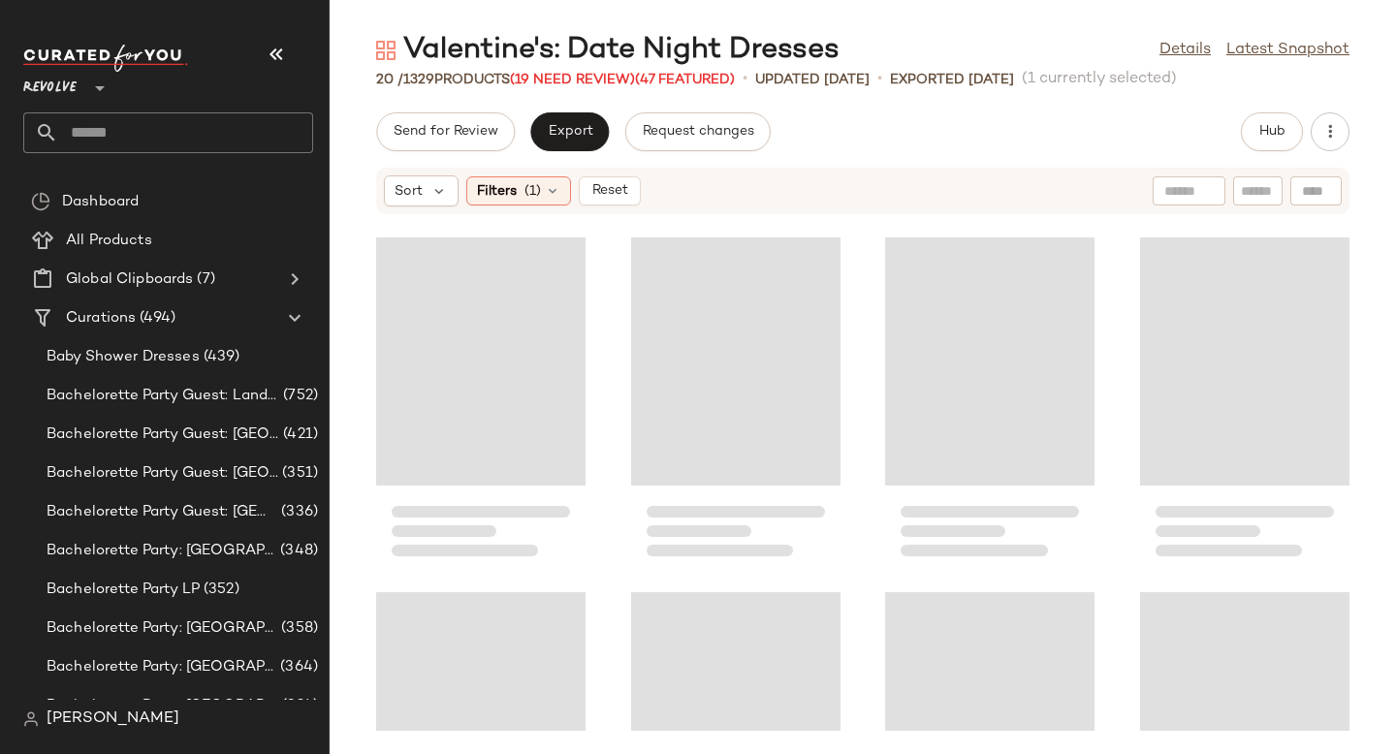
scroll to position [370, 0]
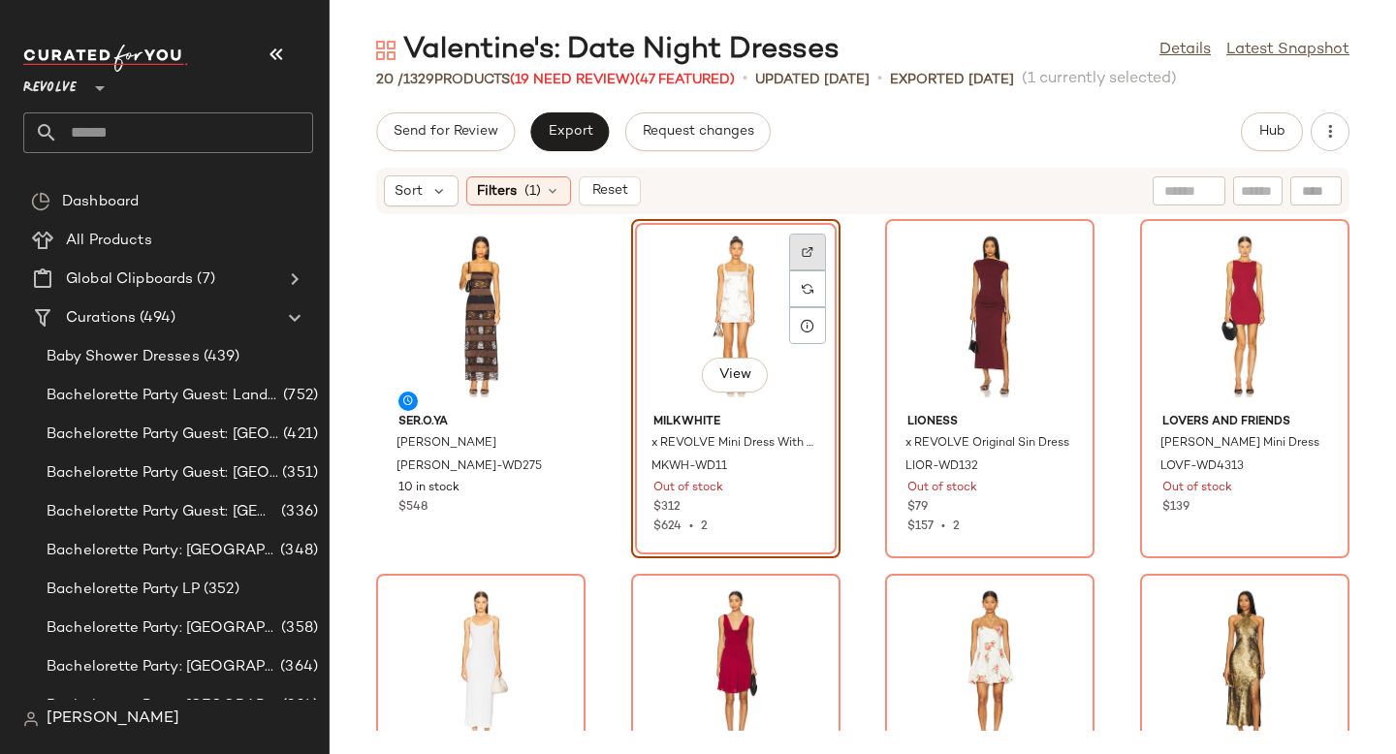
click at [809, 249] on img at bounding box center [808, 252] width 12 height 12
click at [1062, 271] on div at bounding box center [1061, 289] width 37 height 37
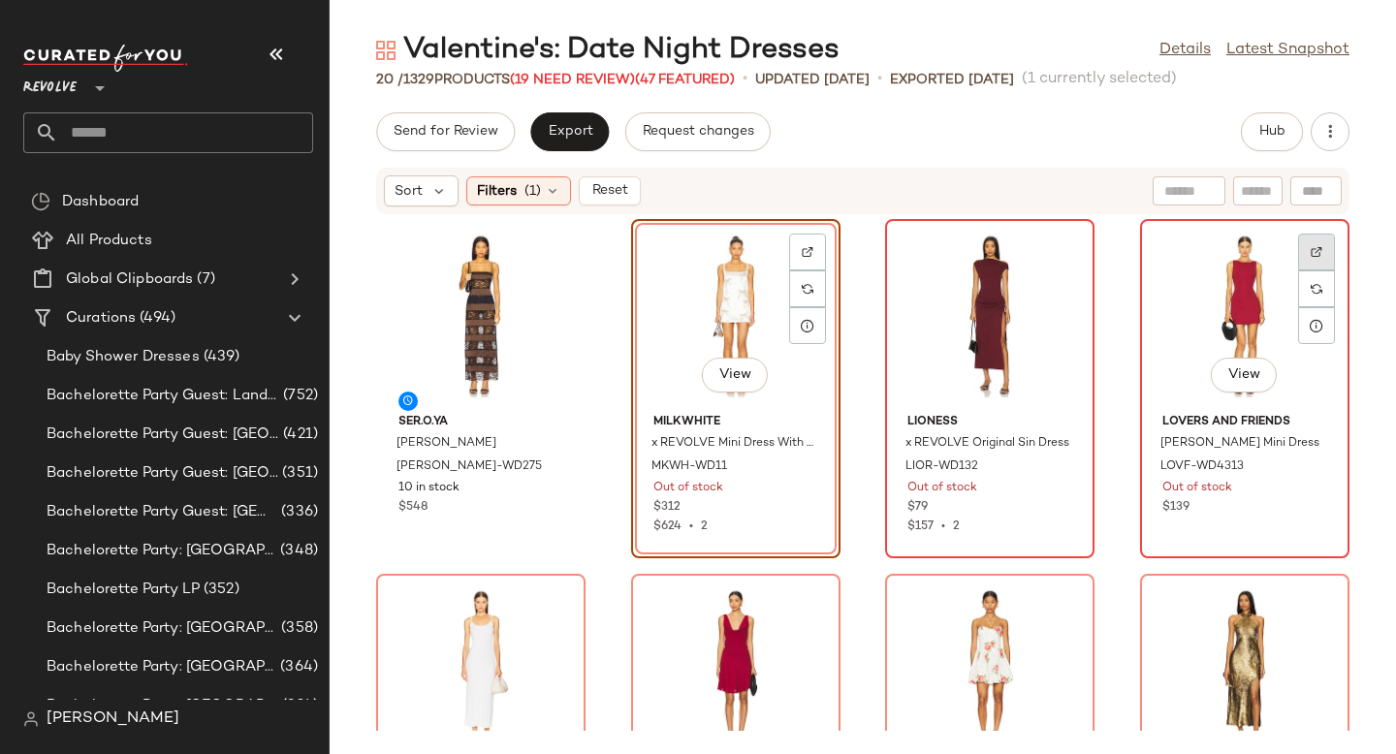
click at [1320, 271] on div at bounding box center [1316, 289] width 37 height 37
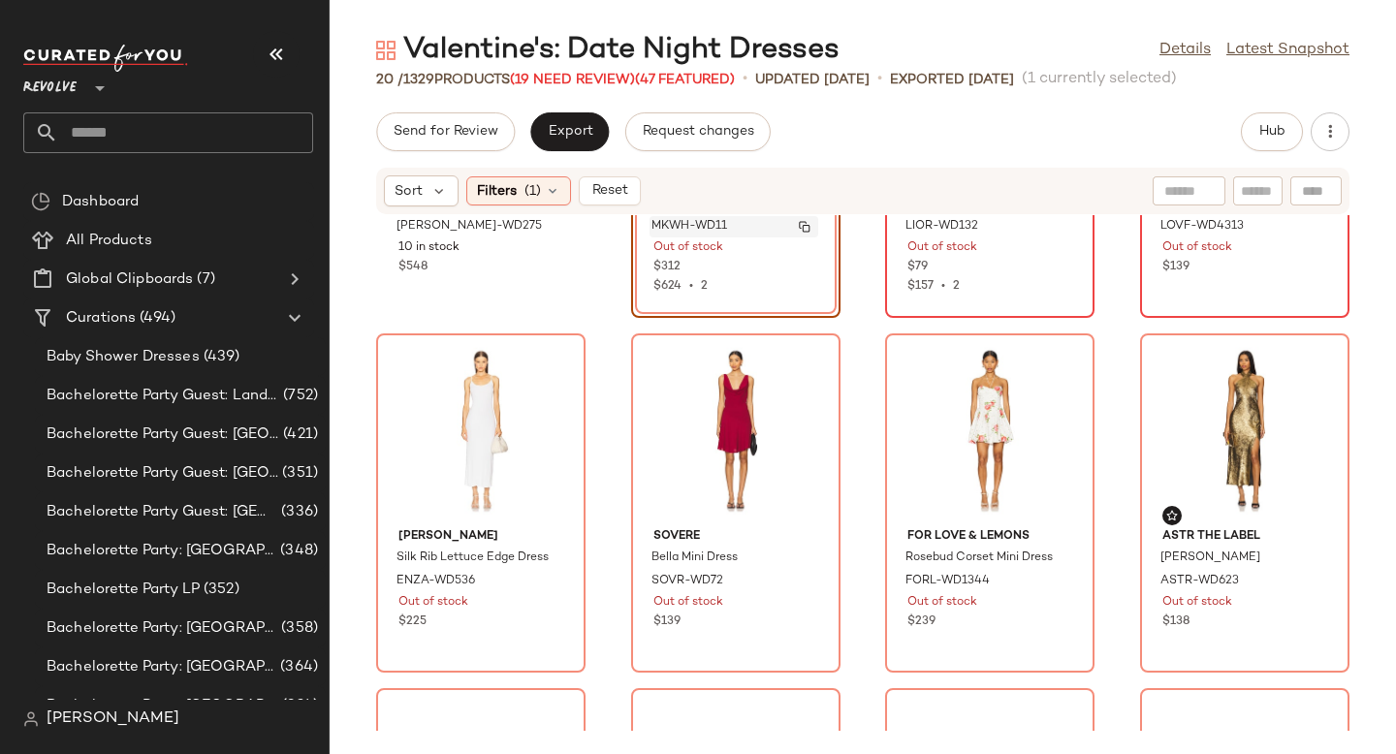
scroll to position [631, 0]
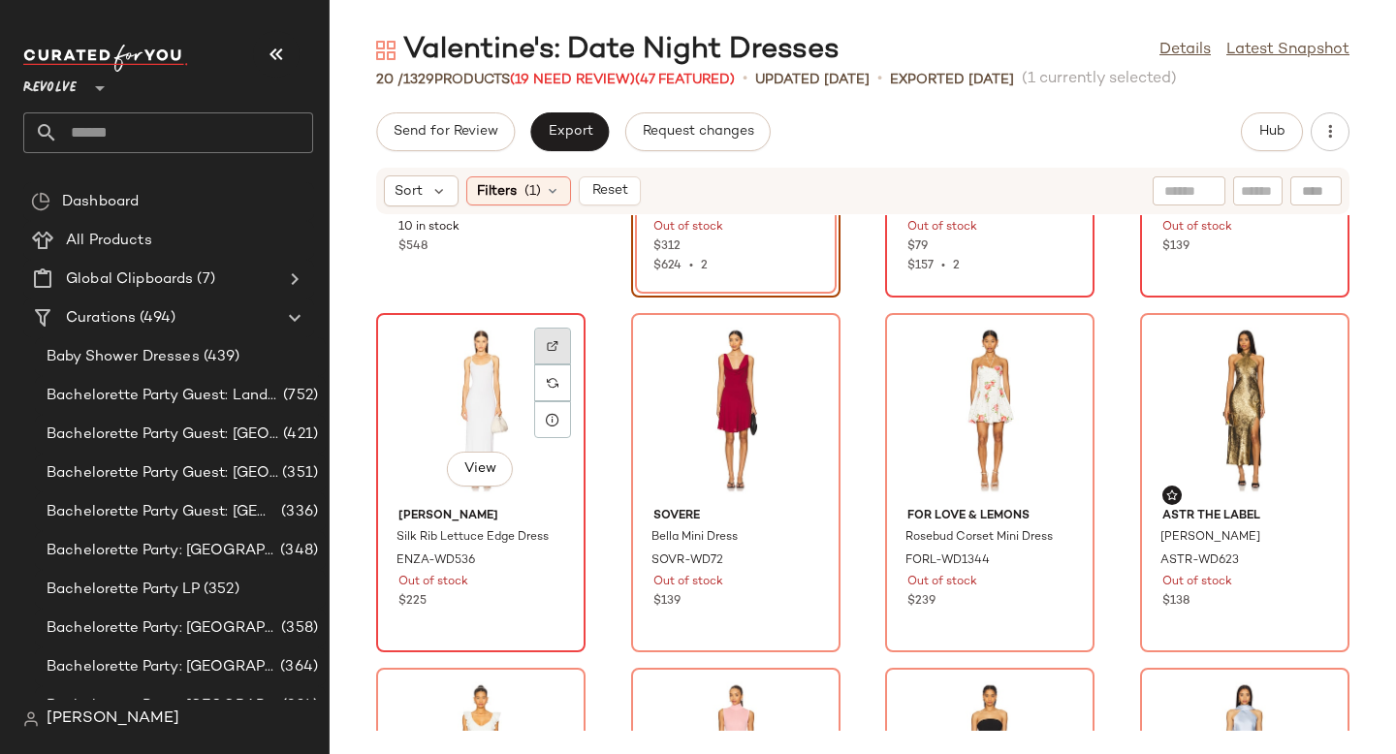
click at [550, 365] on div at bounding box center [552, 383] width 37 height 37
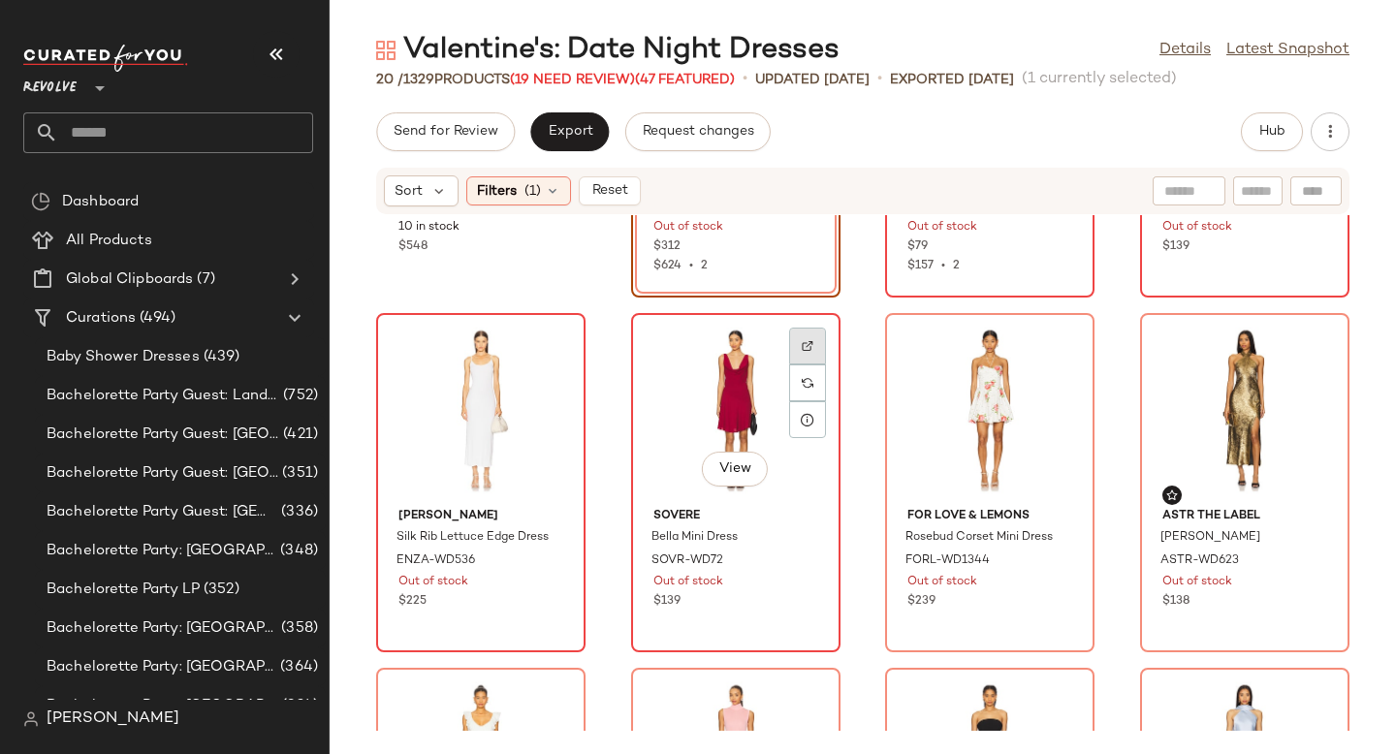
click at [807, 341] on img at bounding box center [808, 346] width 12 height 12
click at [1059, 365] on div at bounding box center [1061, 383] width 37 height 37
click at [938, 561] on span "FORL-WD1344" at bounding box center [948, 561] width 84 height 17
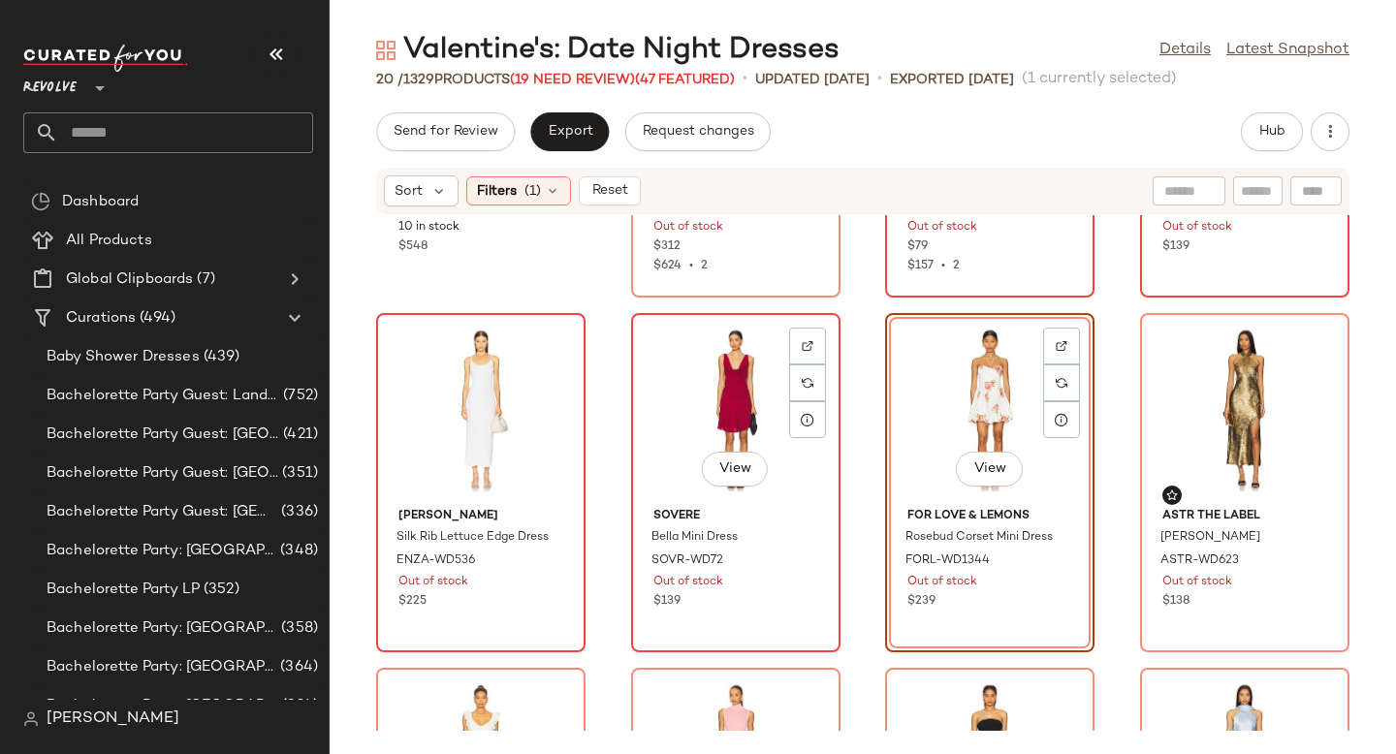
click at [809, 343] on img at bounding box center [808, 346] width 12 height 12
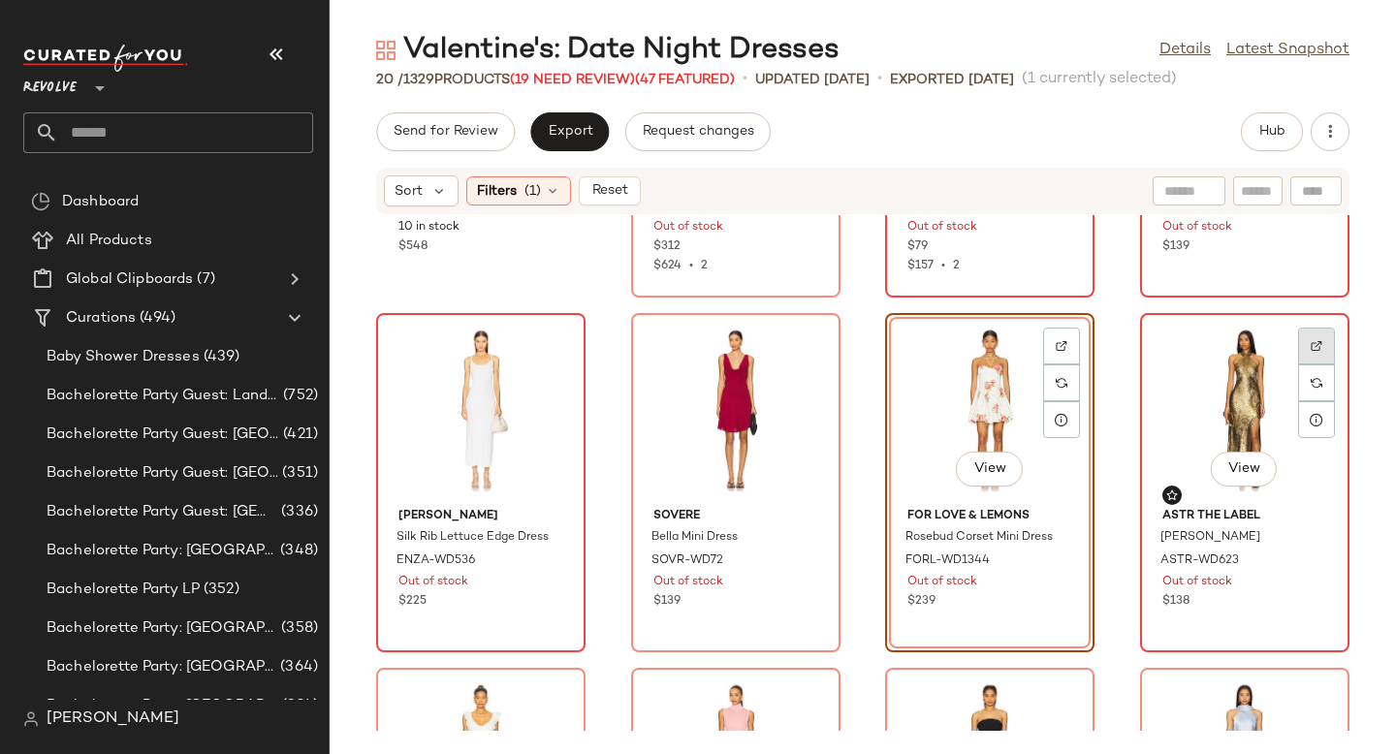
click at [1311, 340] on img at bounding box center [1317, 346] width 12 height 12
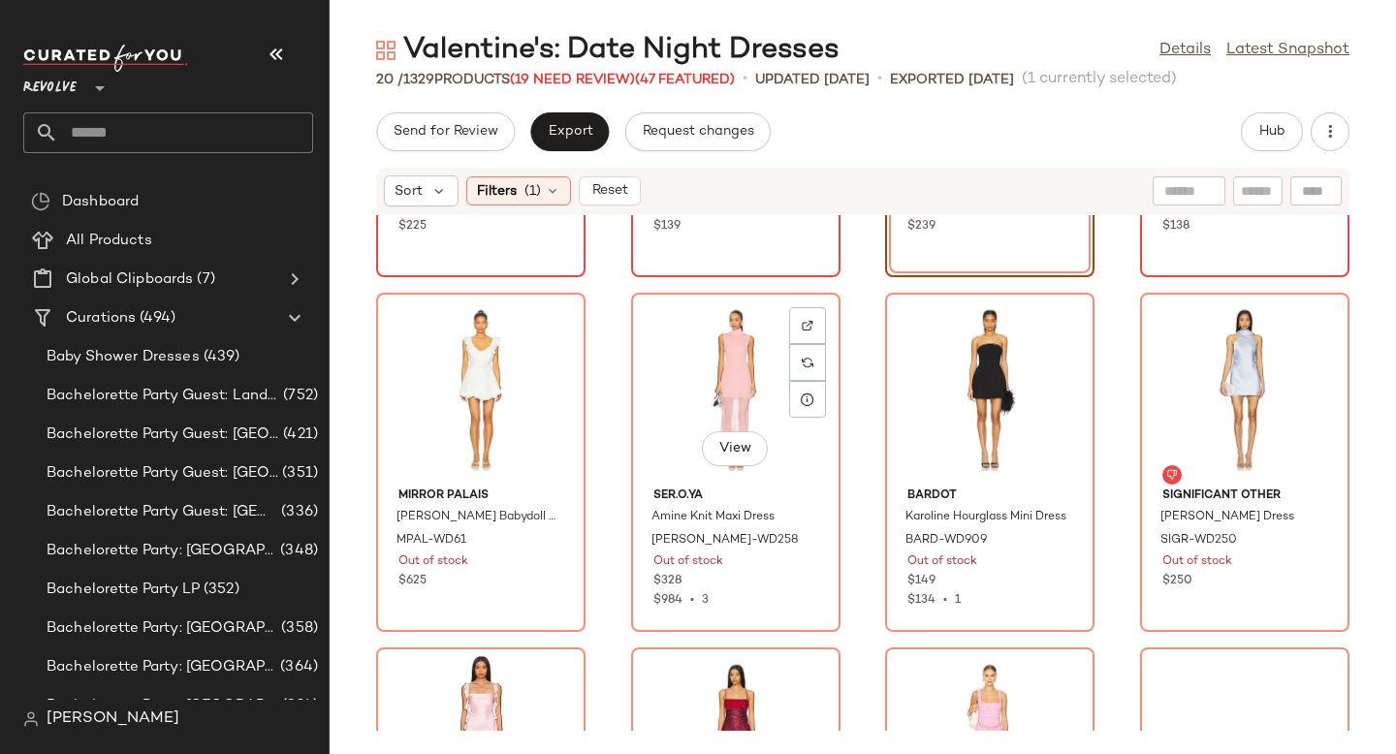
scroll to position [1032, 0]
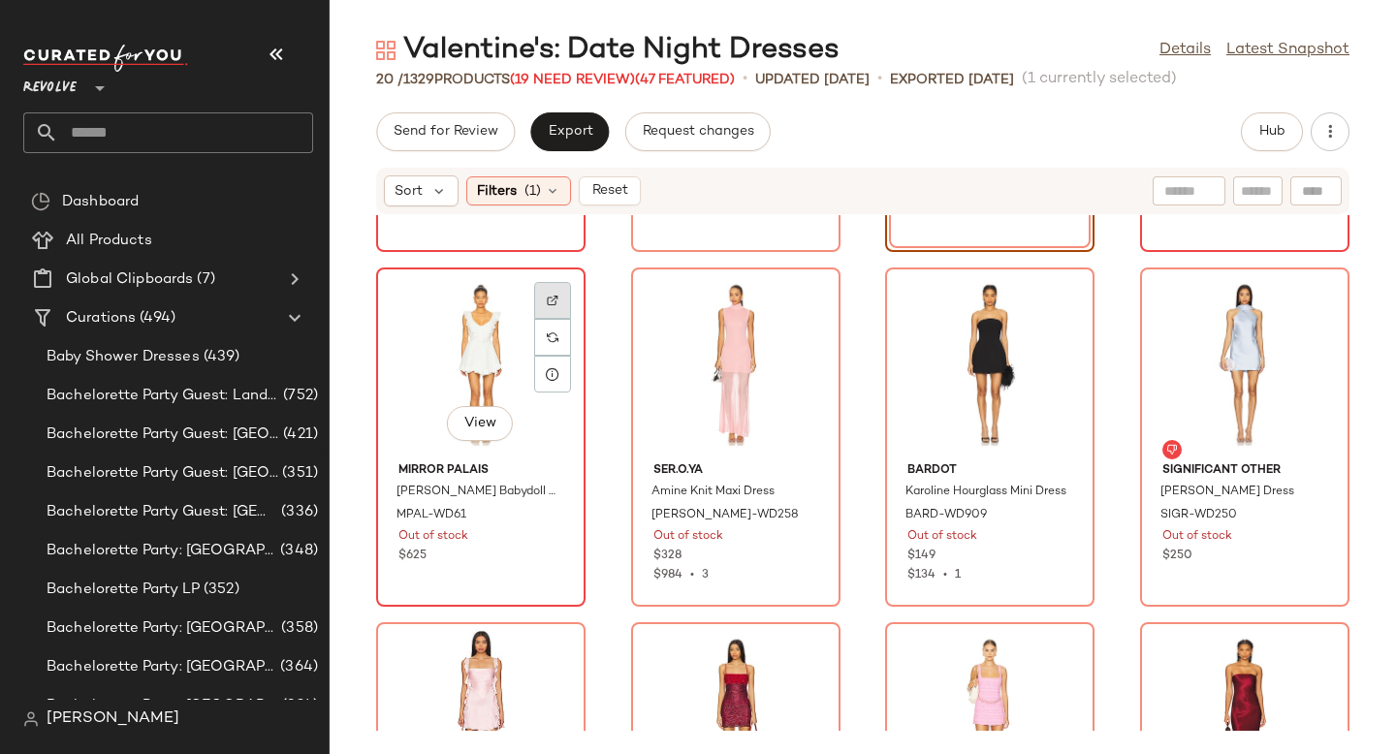
click at [560, 319] on div at bounding box center [552, 337] width 37 height 37
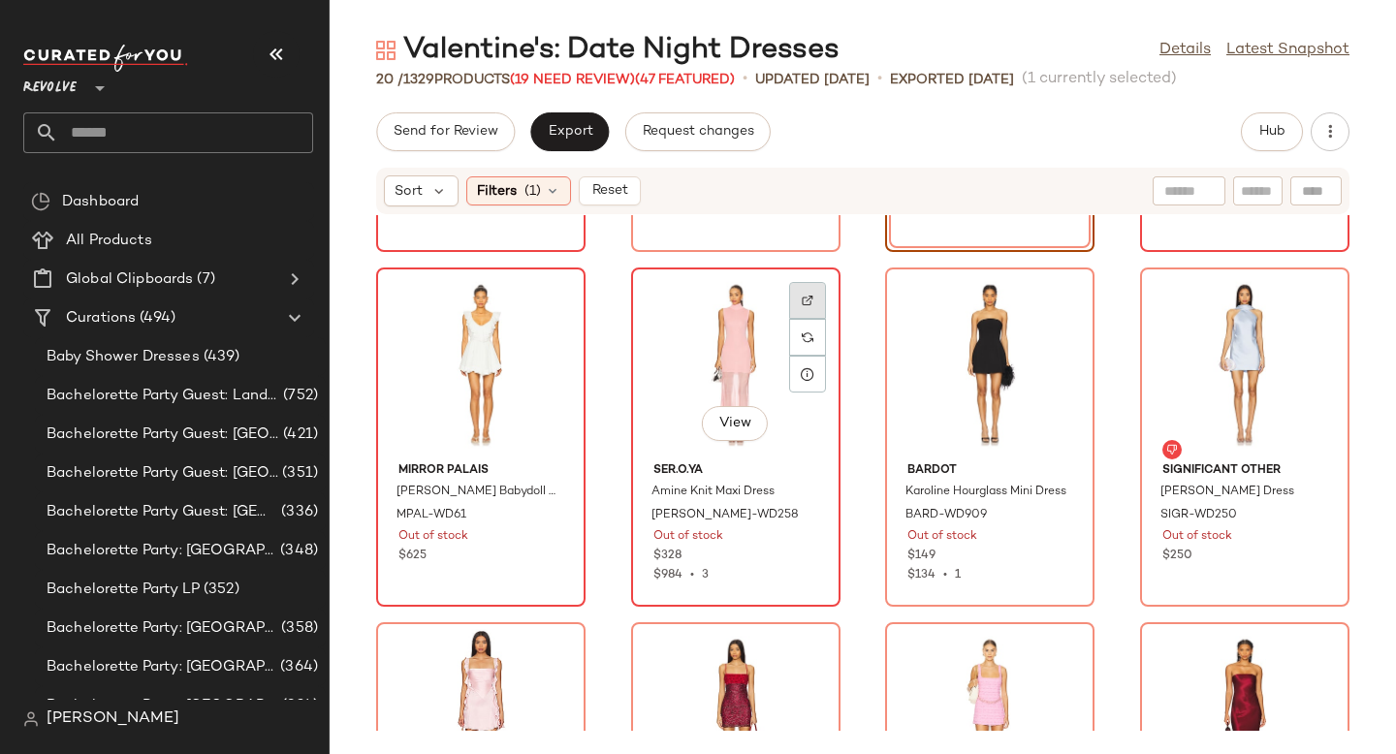
click at [801, 319] on div at bounding box center [807, 337] width 37 height 37
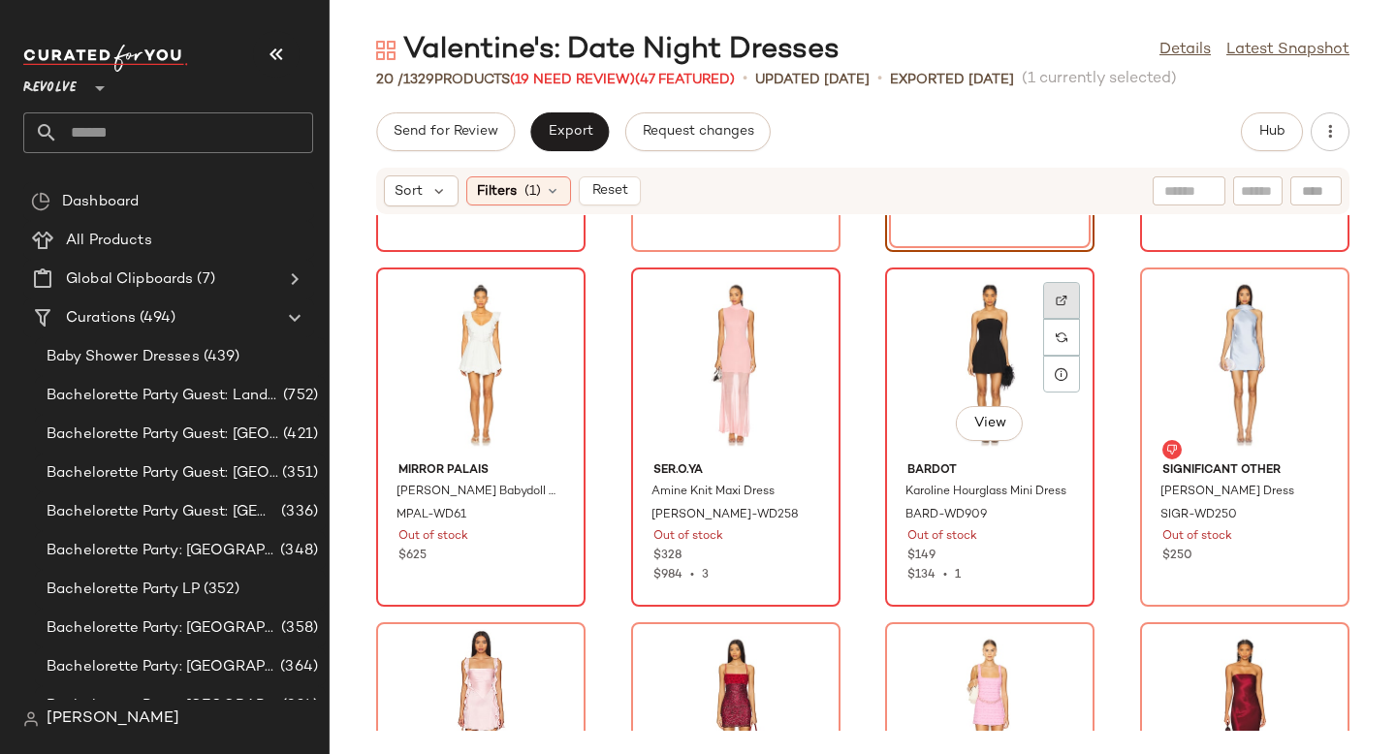
click at [1053, 319] on div at bounding box center [1061, 337] width 37 height 37
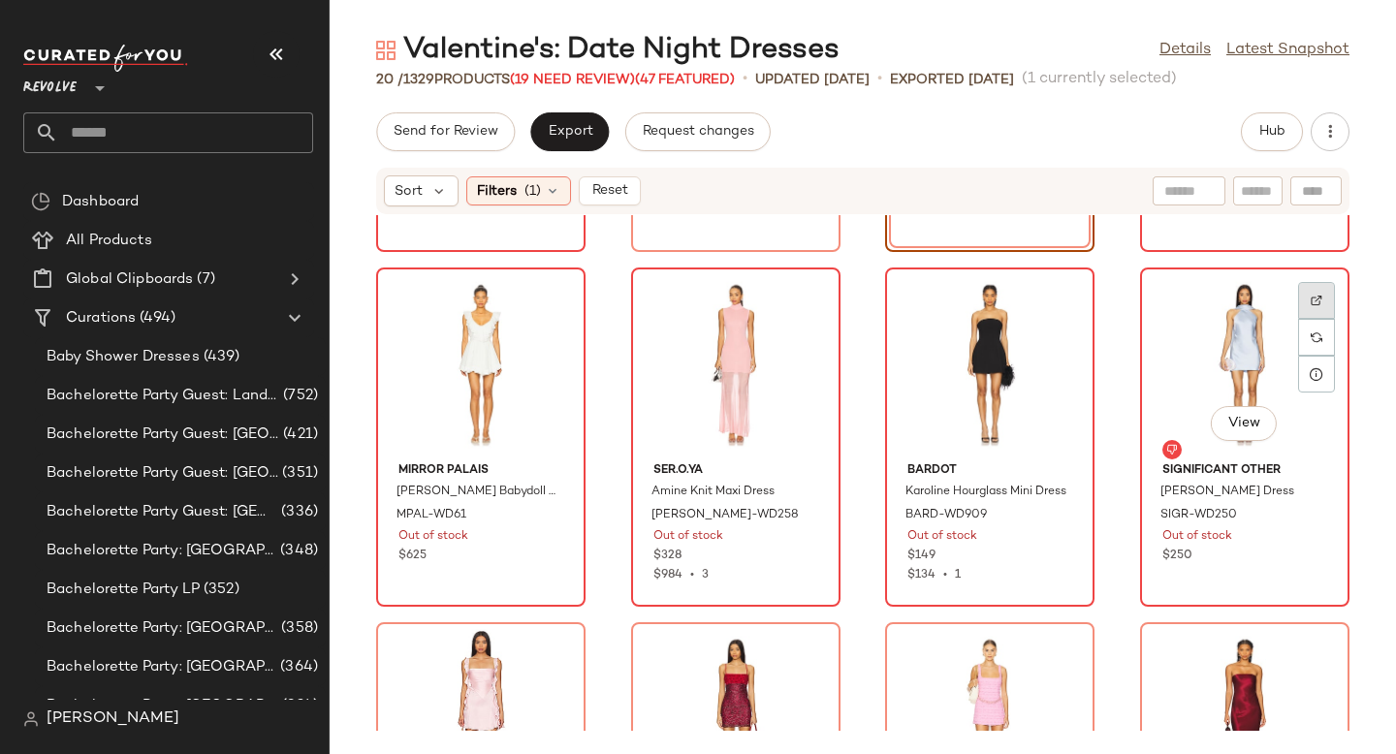
click at [1302, 319] on div at bounding box center [1316, 337] width 37 height 37
click at [1311, 332] on img at bounding box center [1317, 338] width 12 height 12
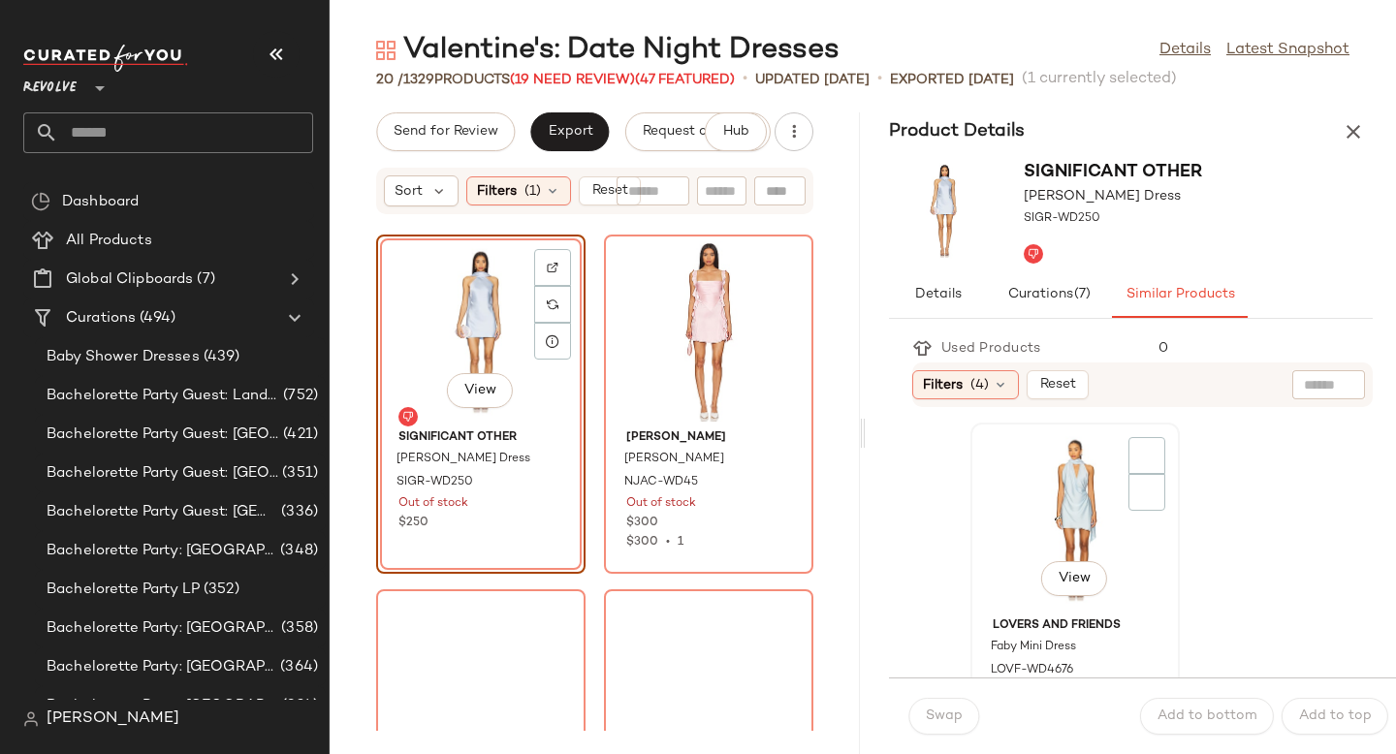
click at [1069, 503] on div "View" at bounding box center [1075, 520] width 196 height 180
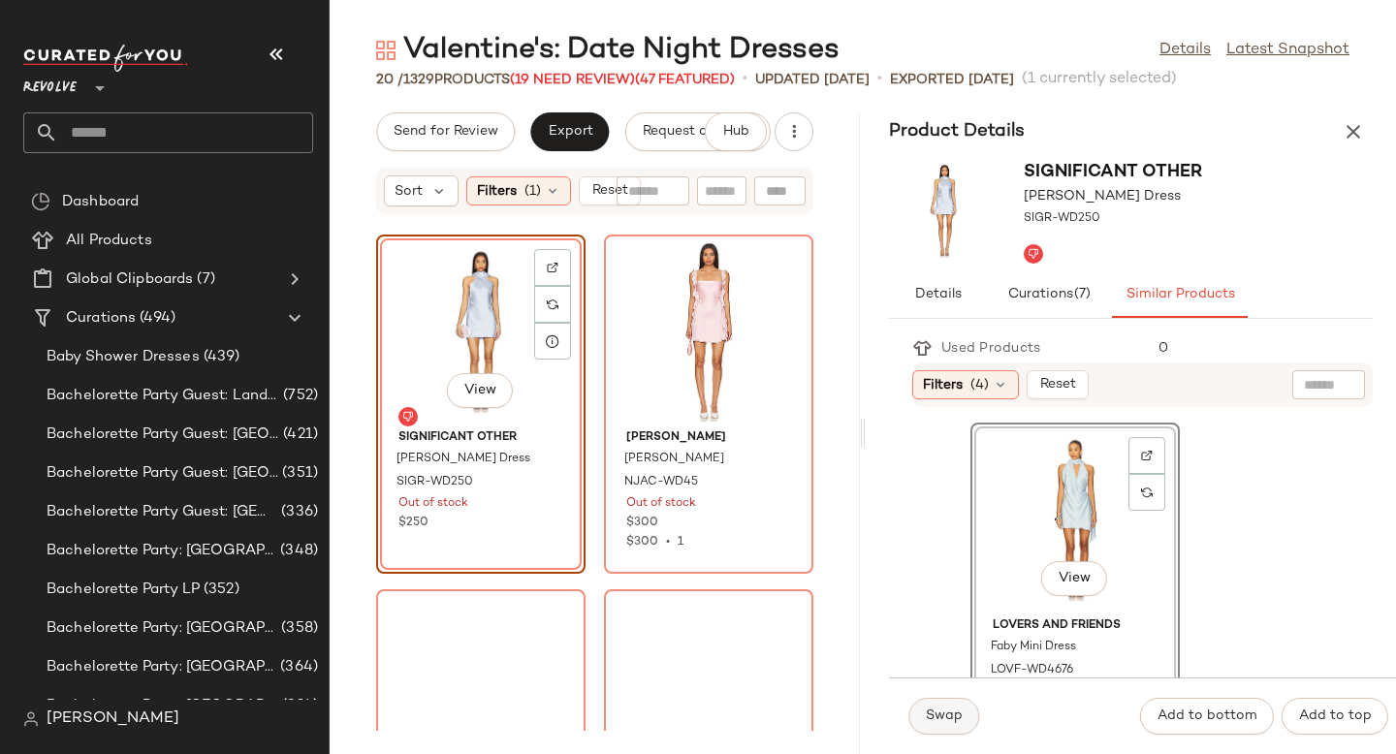
click at [939, 709] on span "Swap" at bounding box center [944, 717] width 38 height 16
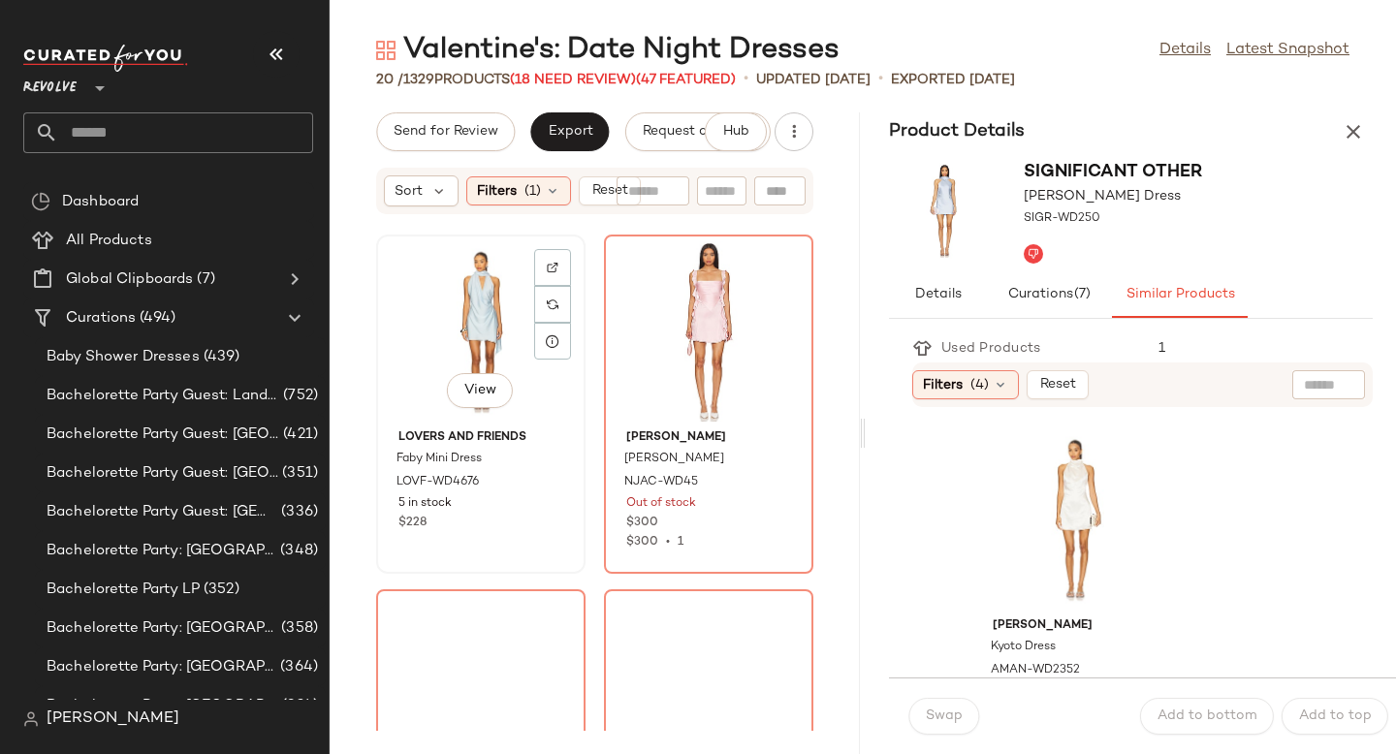
click at [415, 311] on div "View" at bounding box center [481, 331] width 196 height 180
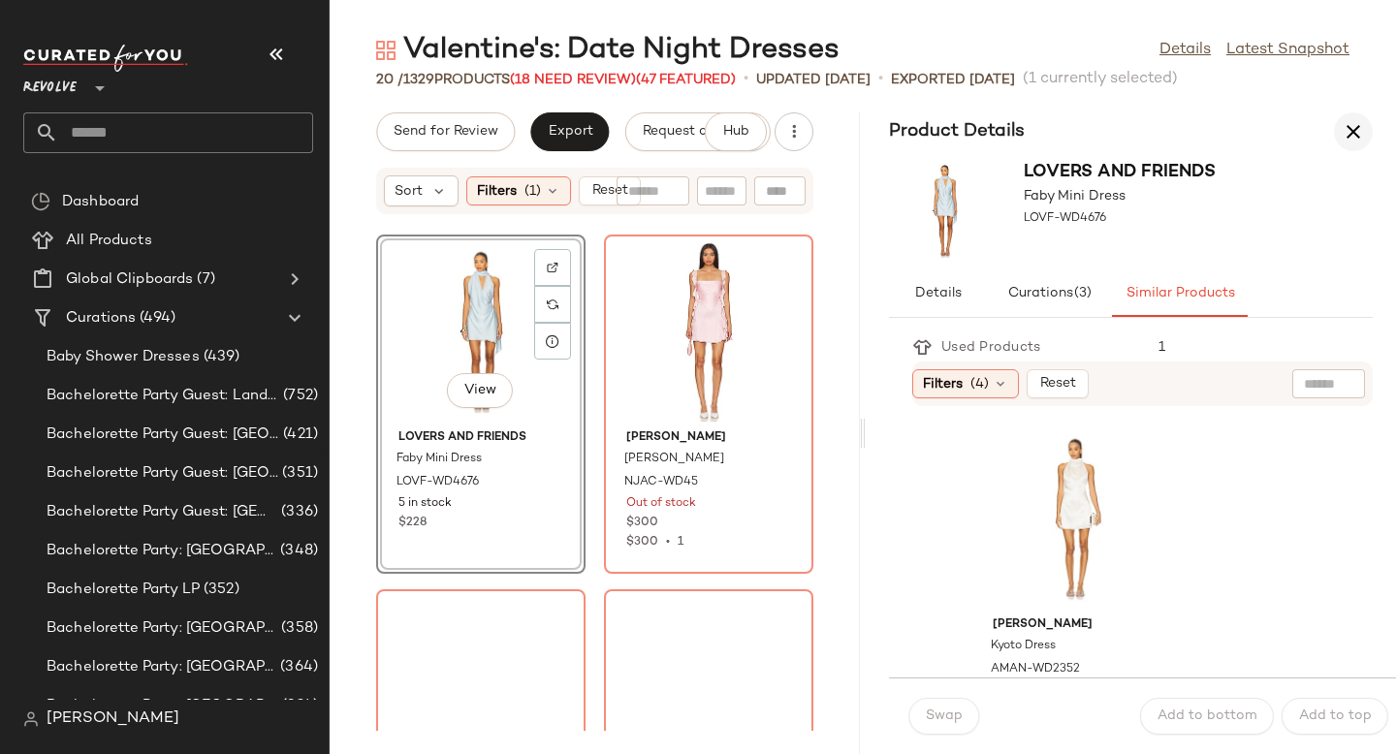
click at [1358, 126] on icon "button" at bounding box center [1353, 131] width 23 height 23
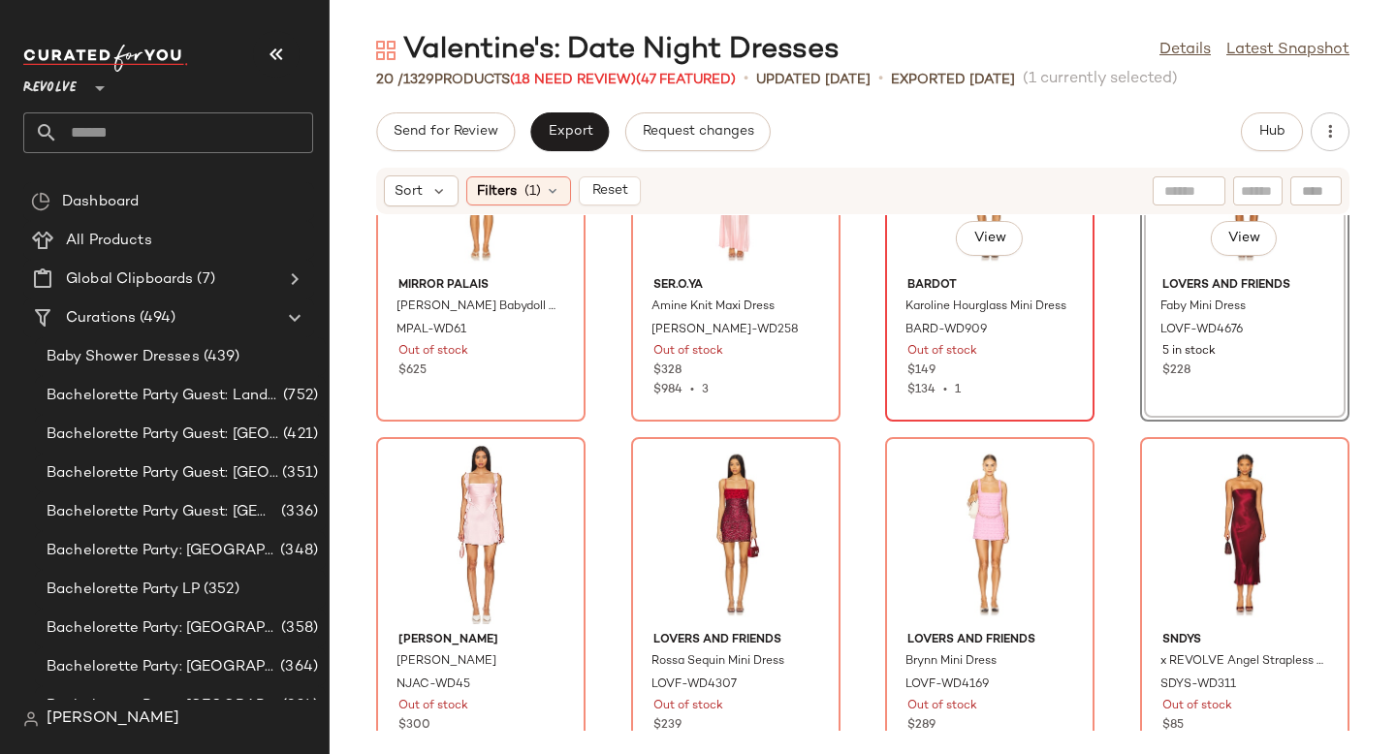
scroll to position [1263, 0]
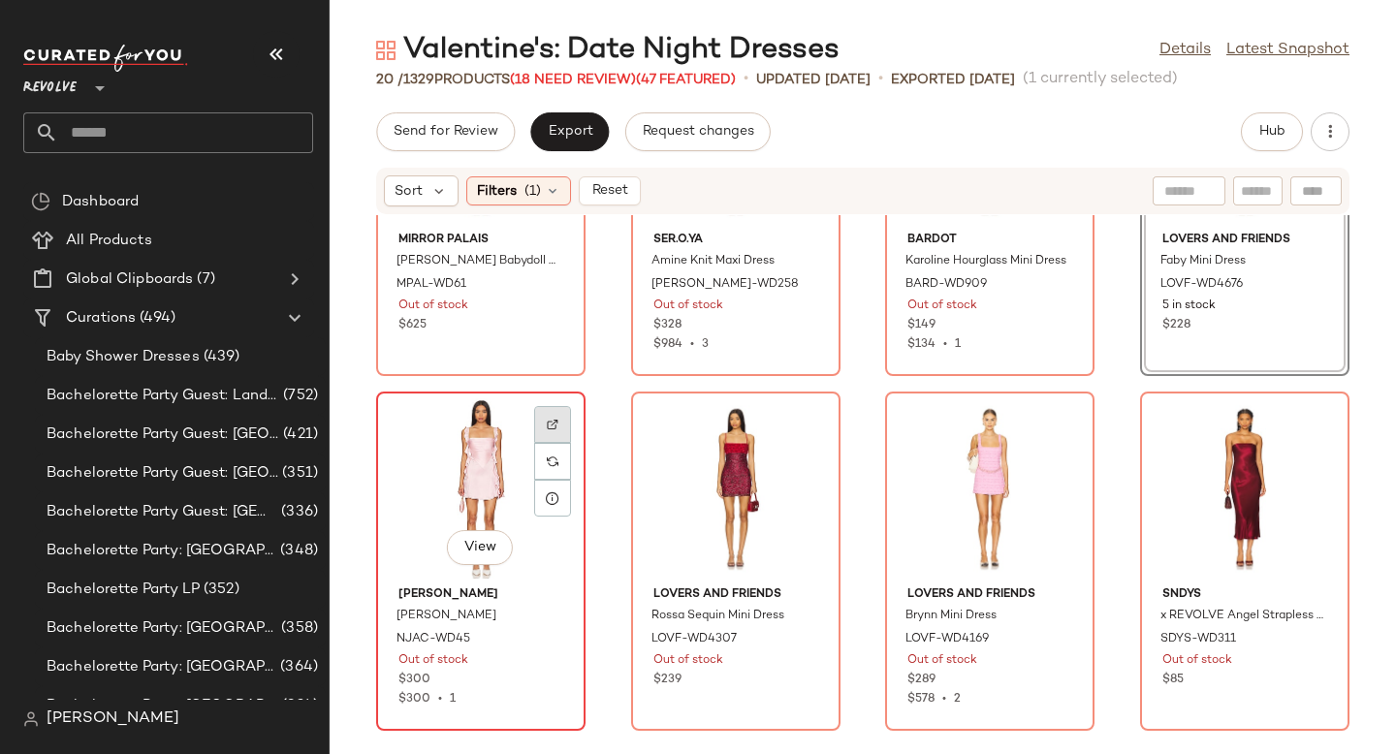
click at [548, 421] on img at bounding box center [553, 425] width 12 height 12
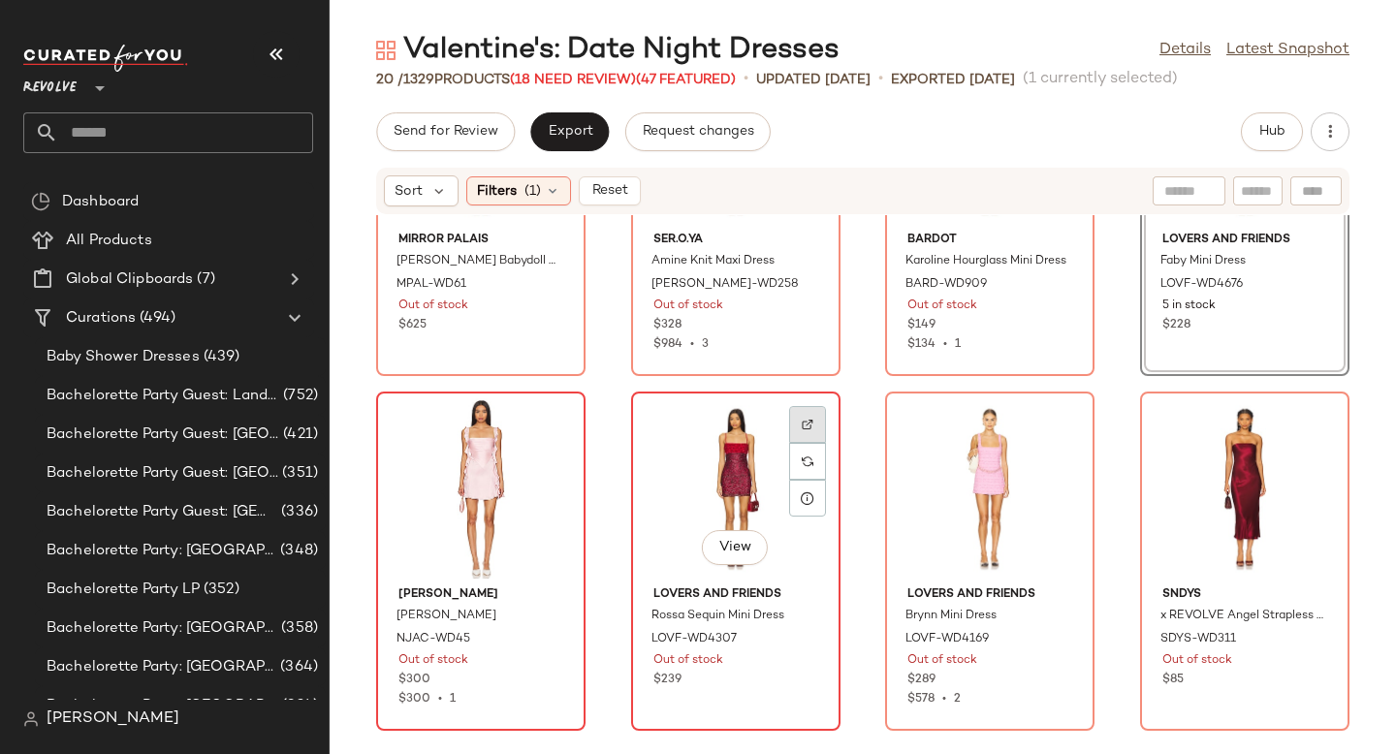
click at [802, 430] on img at bounding box center [808, 425] width 12 height 12
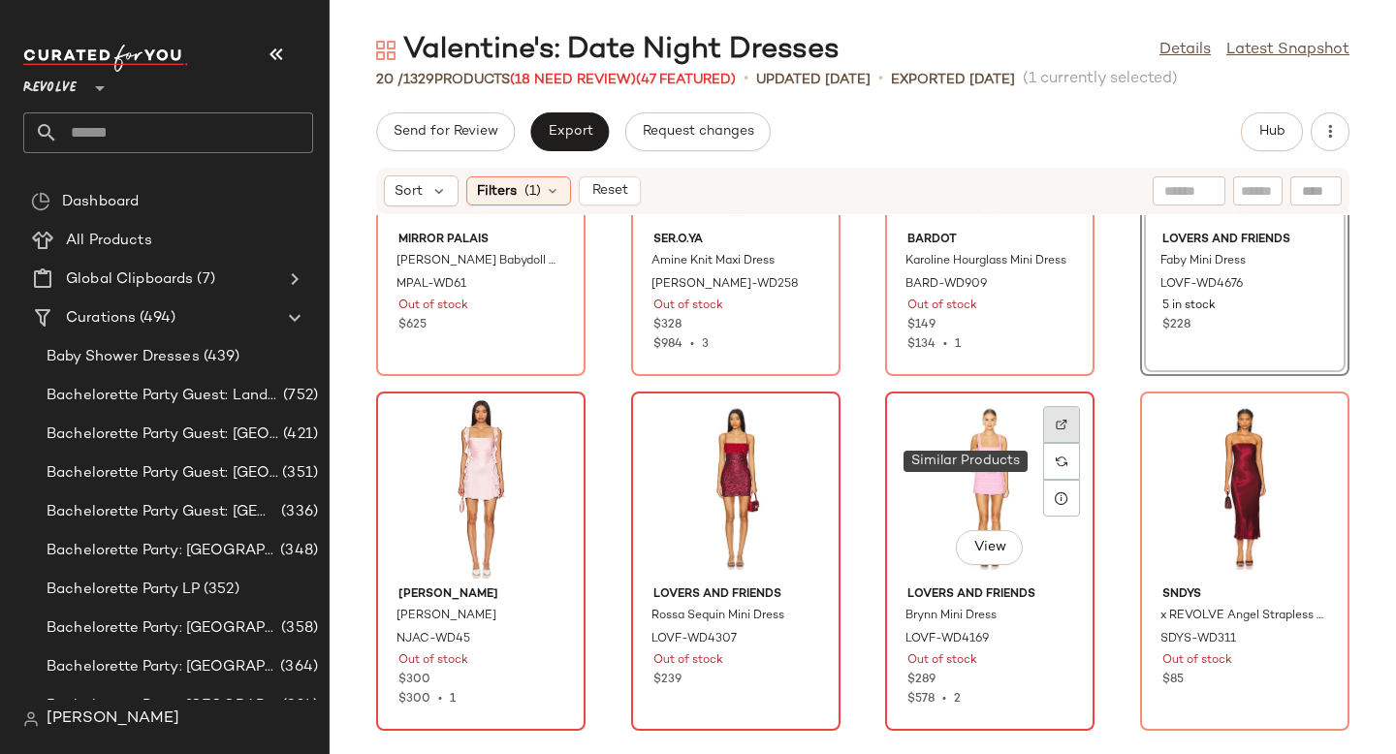
click at [1054, 443] on div at bounding box center [1061, 461] width 37 height 37
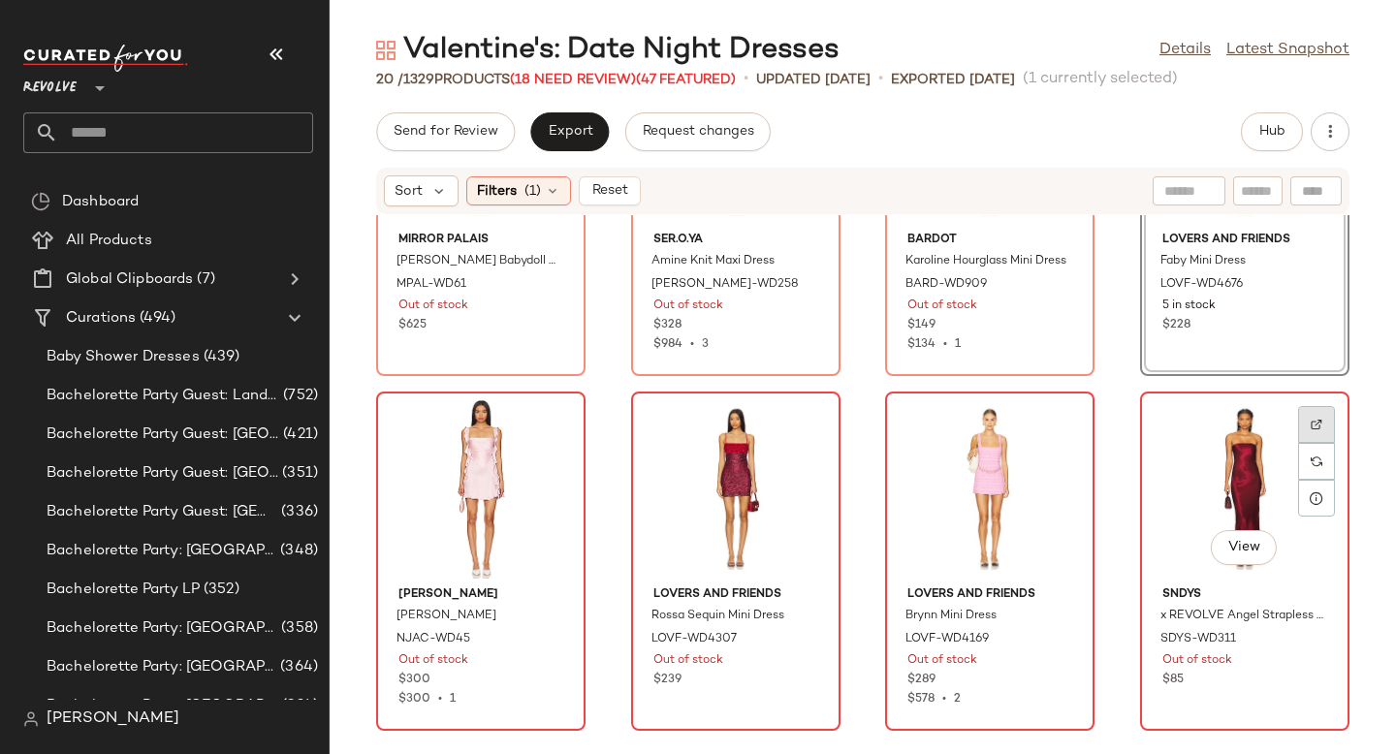
click at [1311, 424] on img at bounding box center [1317, 425] width 12 height 12
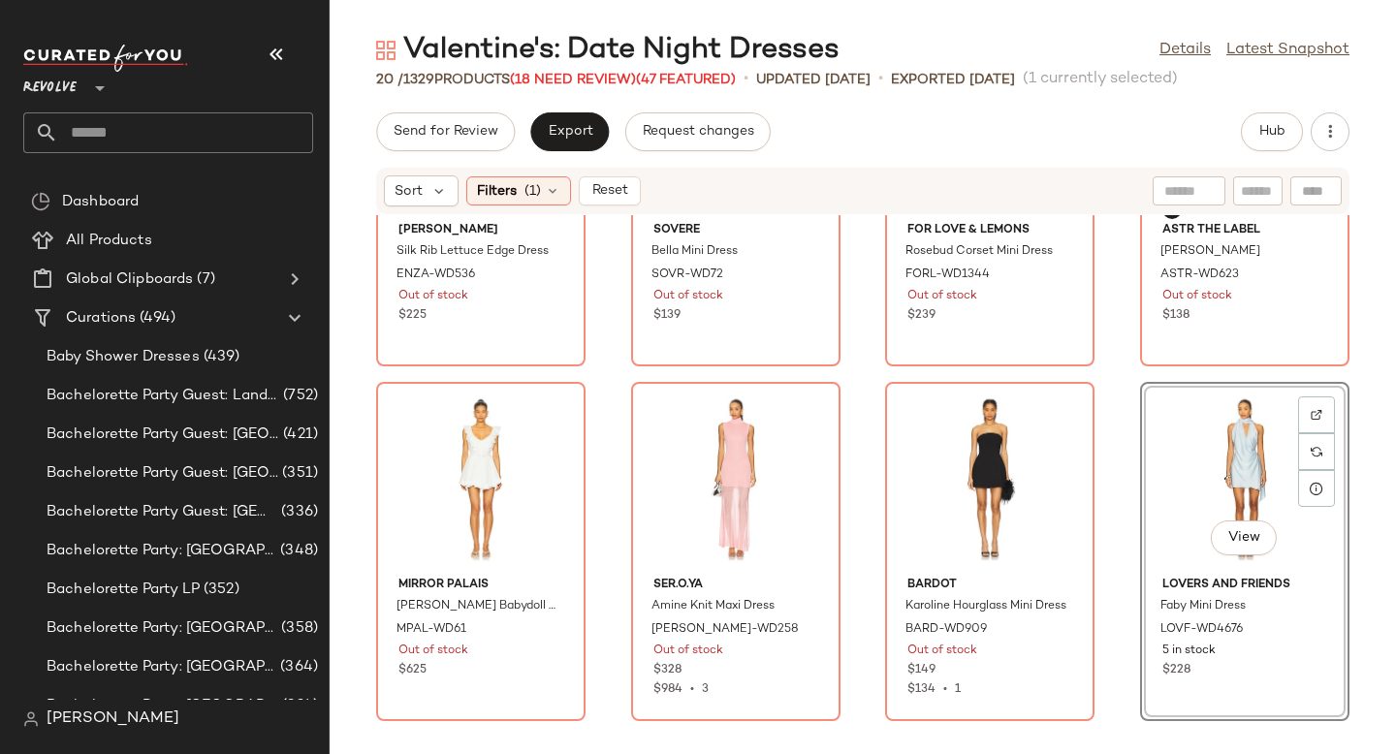
scroll to position [0, 0]
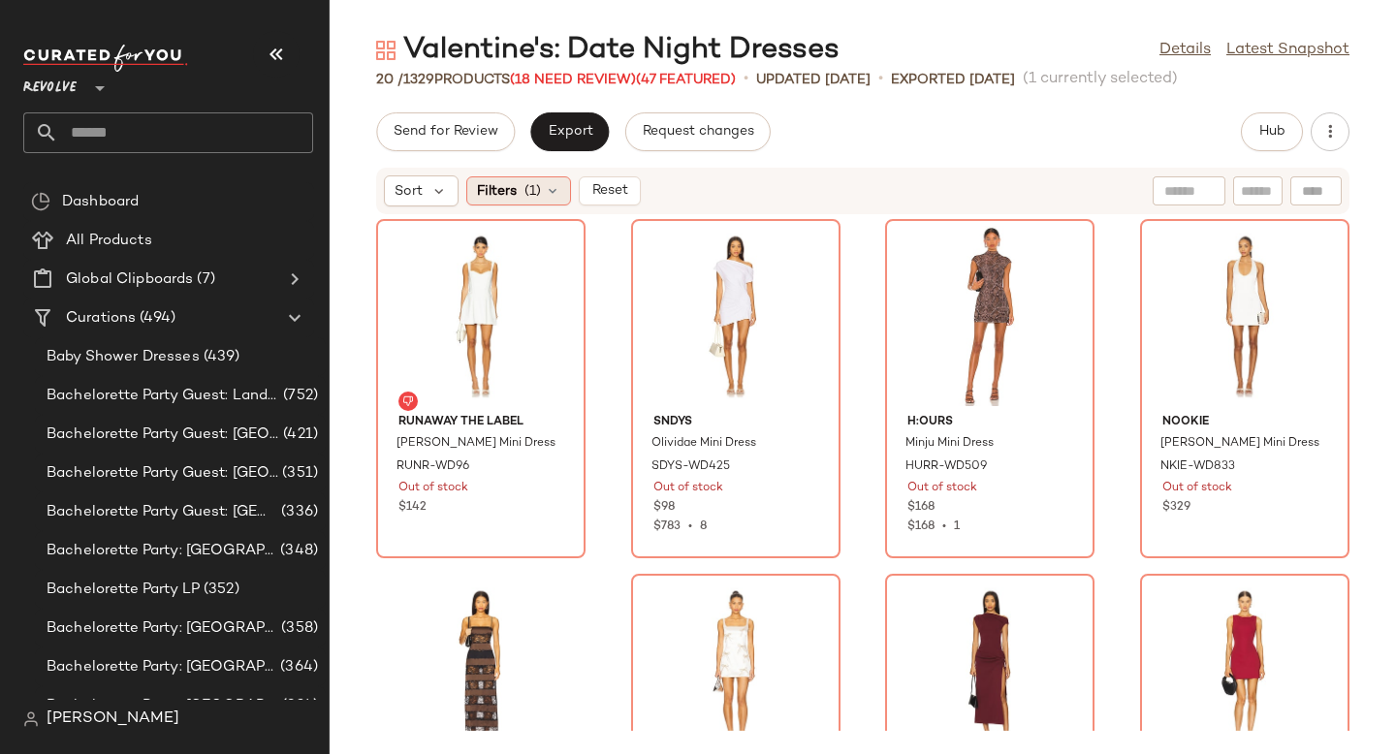
click at [531, 194] on span "(1)" at bounding box center [533, 191] width 16 height 20
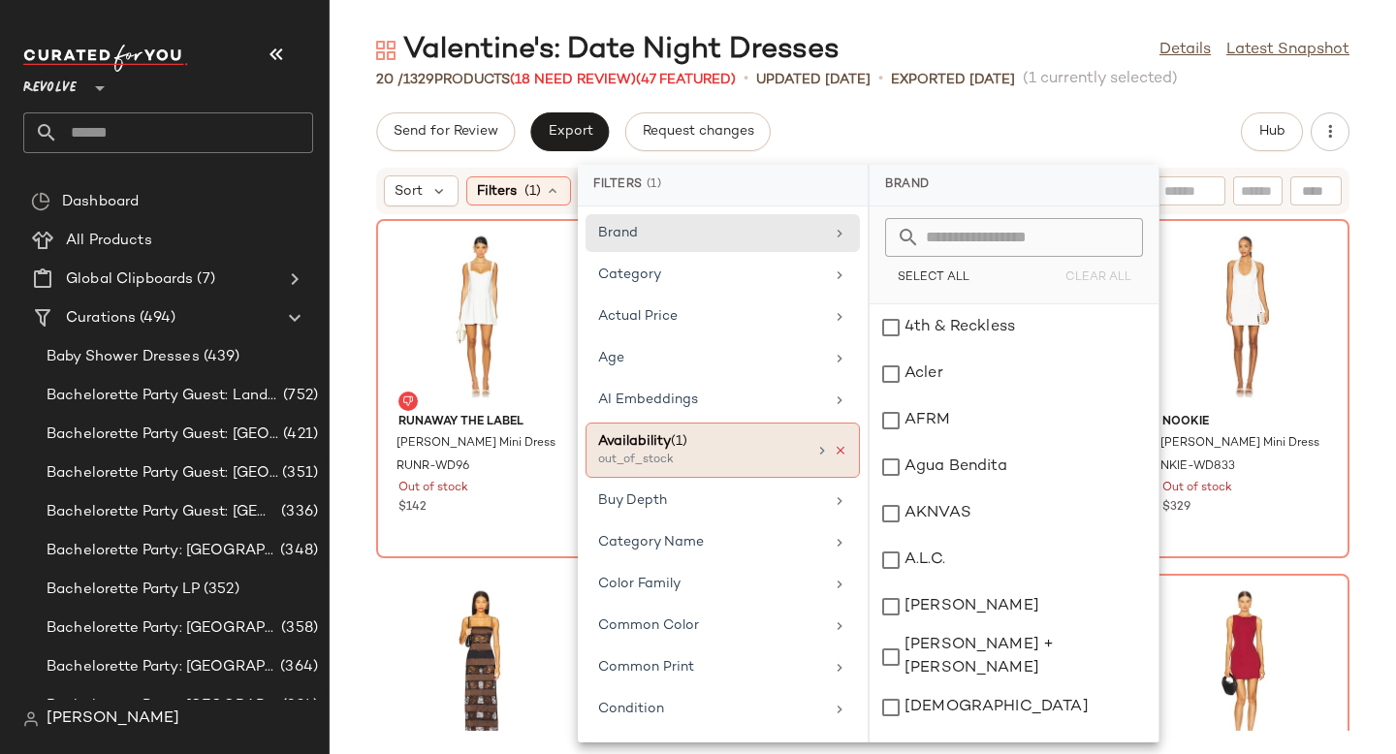
click at [834, 450] on icon at bounding box center [841, 451] width 14 height 14
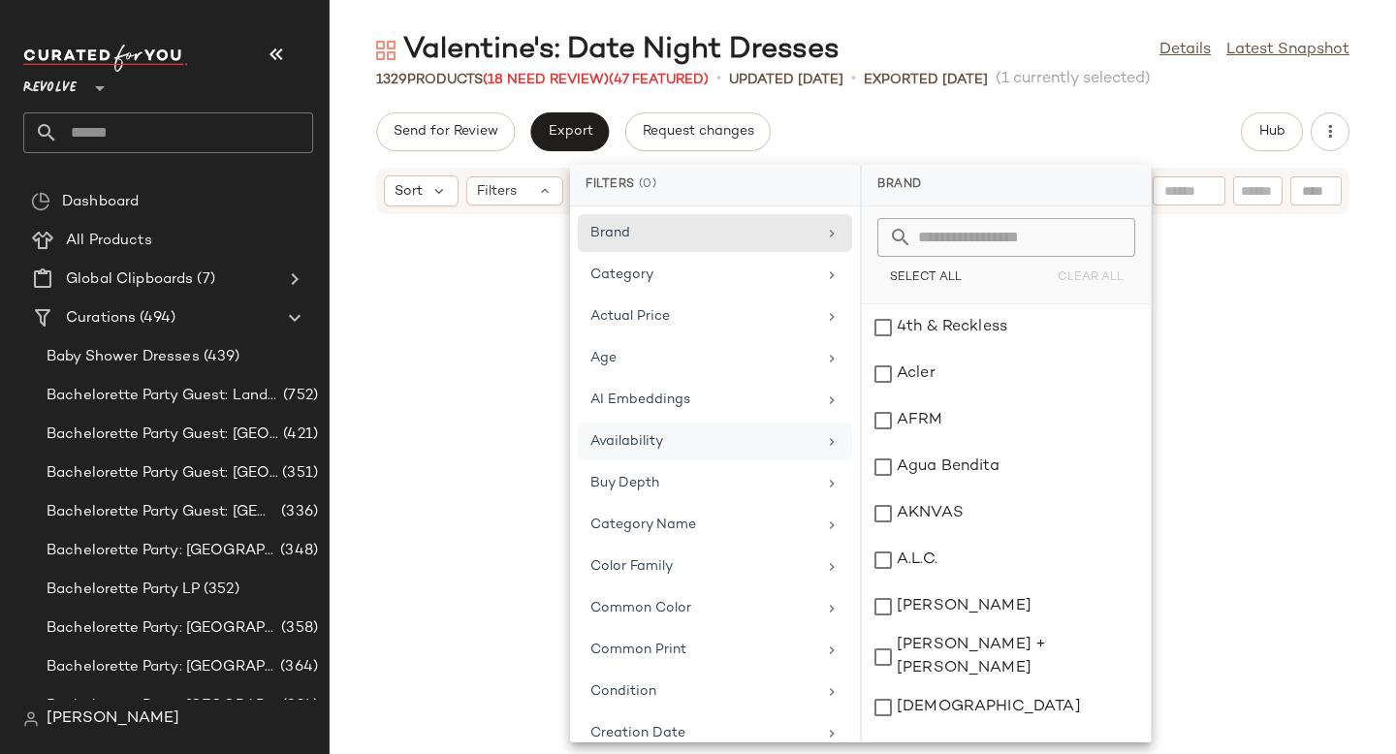
scroll to position [103988, 0]
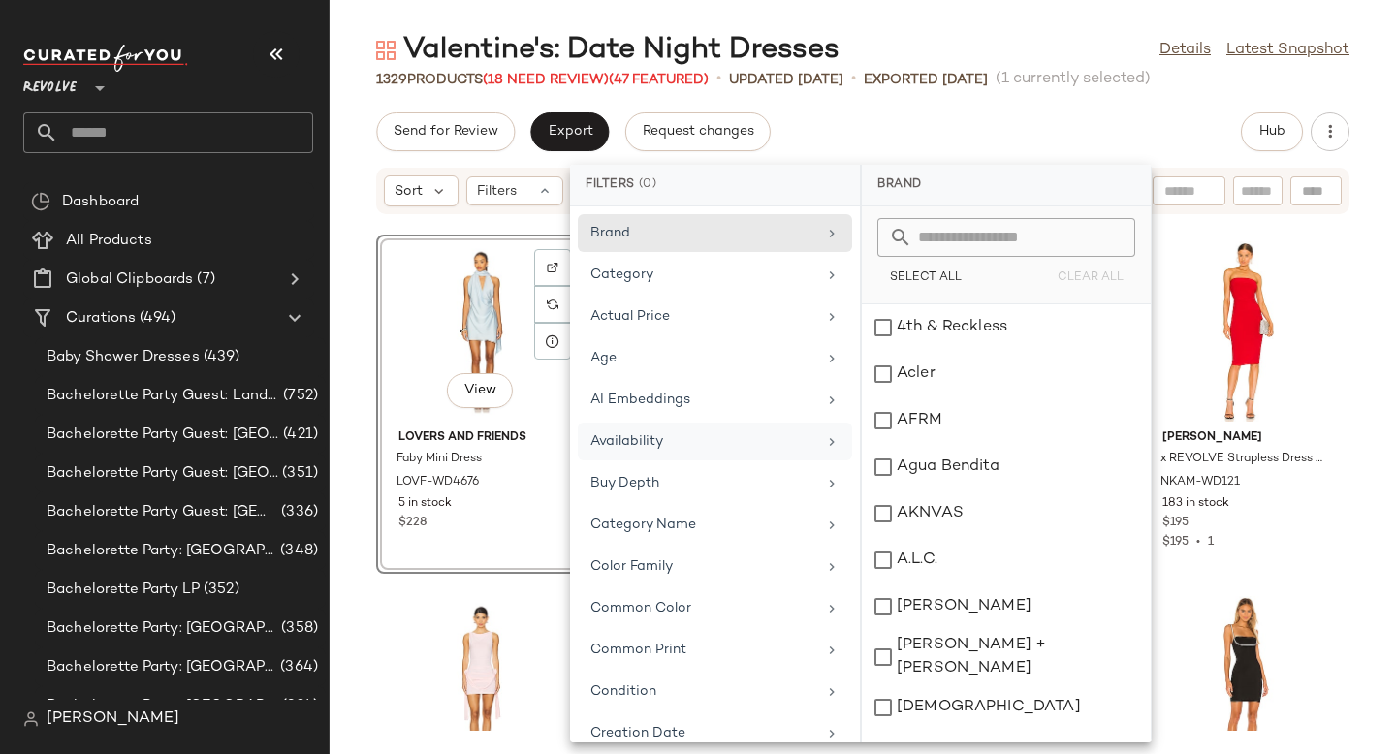
click at [1021, 114] on div "Send for Review Export Request changes Hub" at bounding box center [863, 131] width 974 height 39
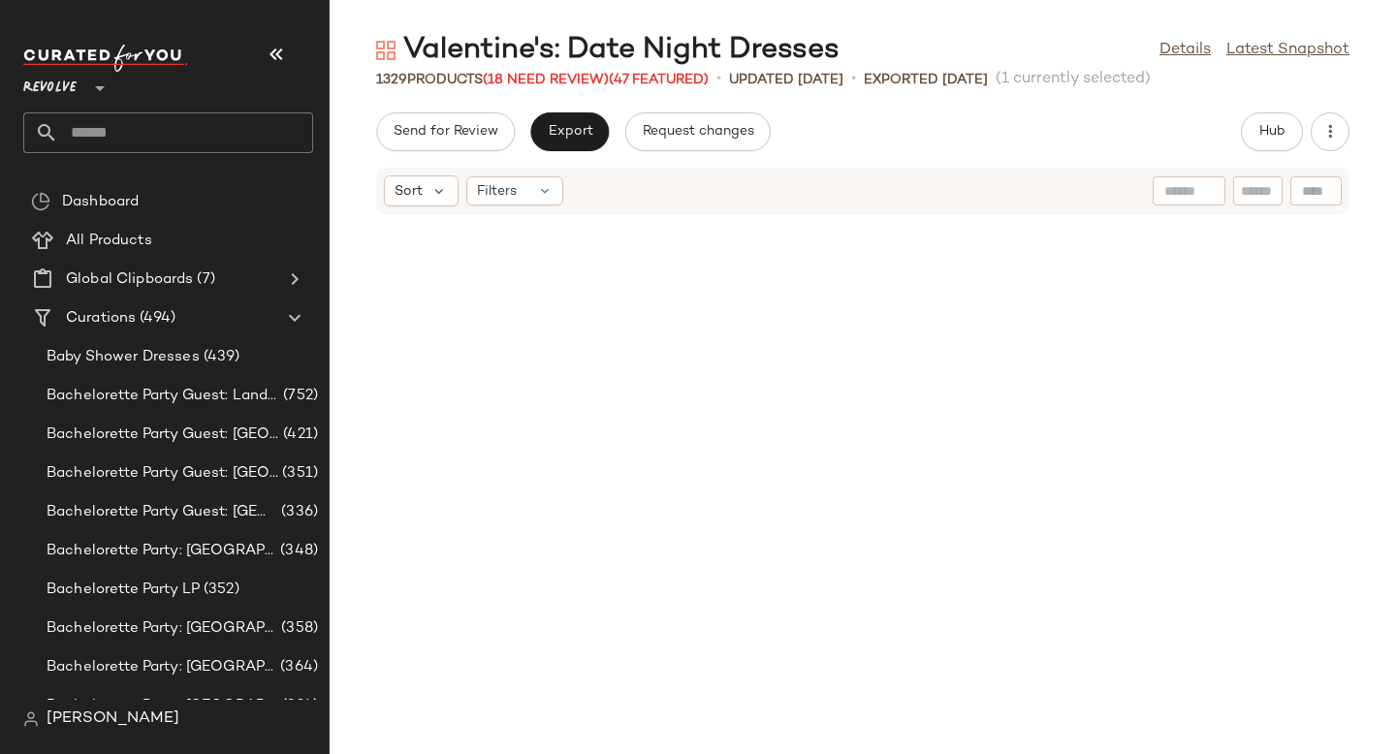
scroll to position [0, 0]
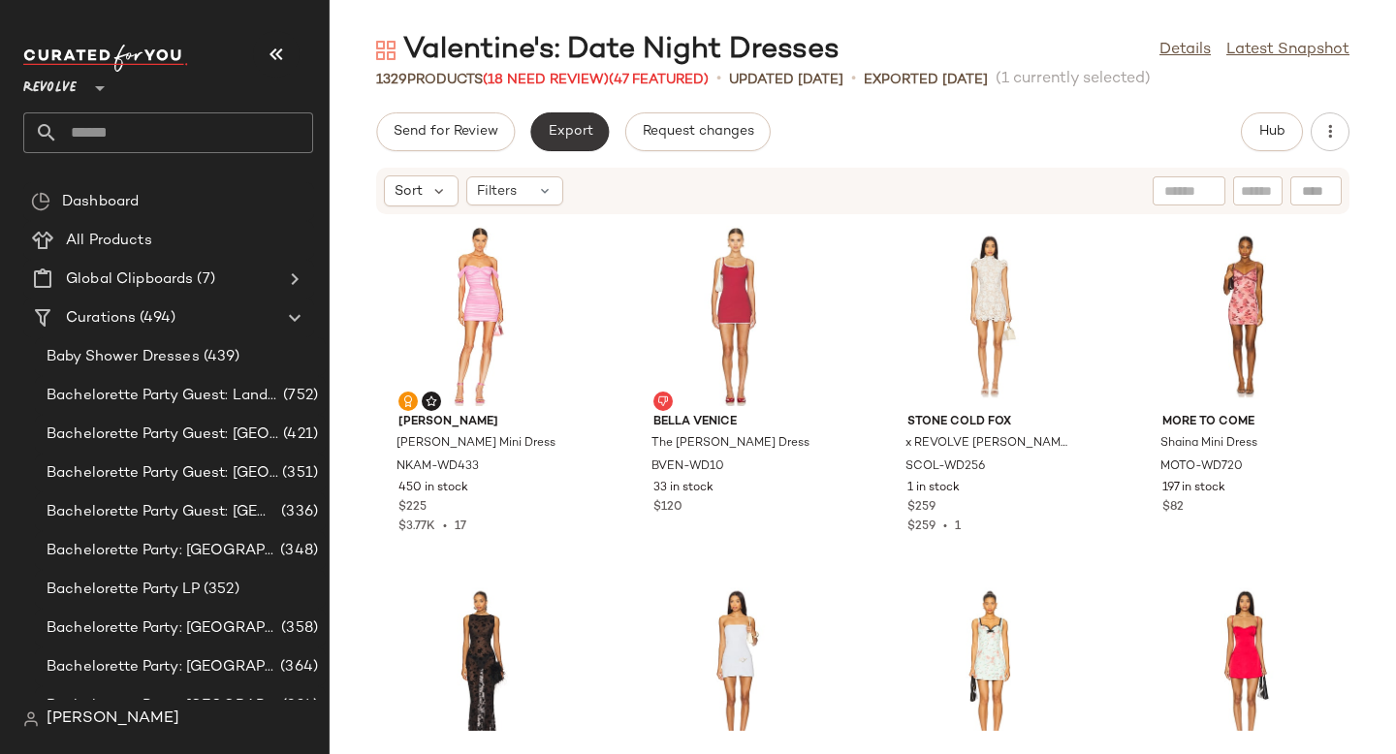
click at [534, 128] on button "Export" at bounding box center [569, 131] width 79 height 39
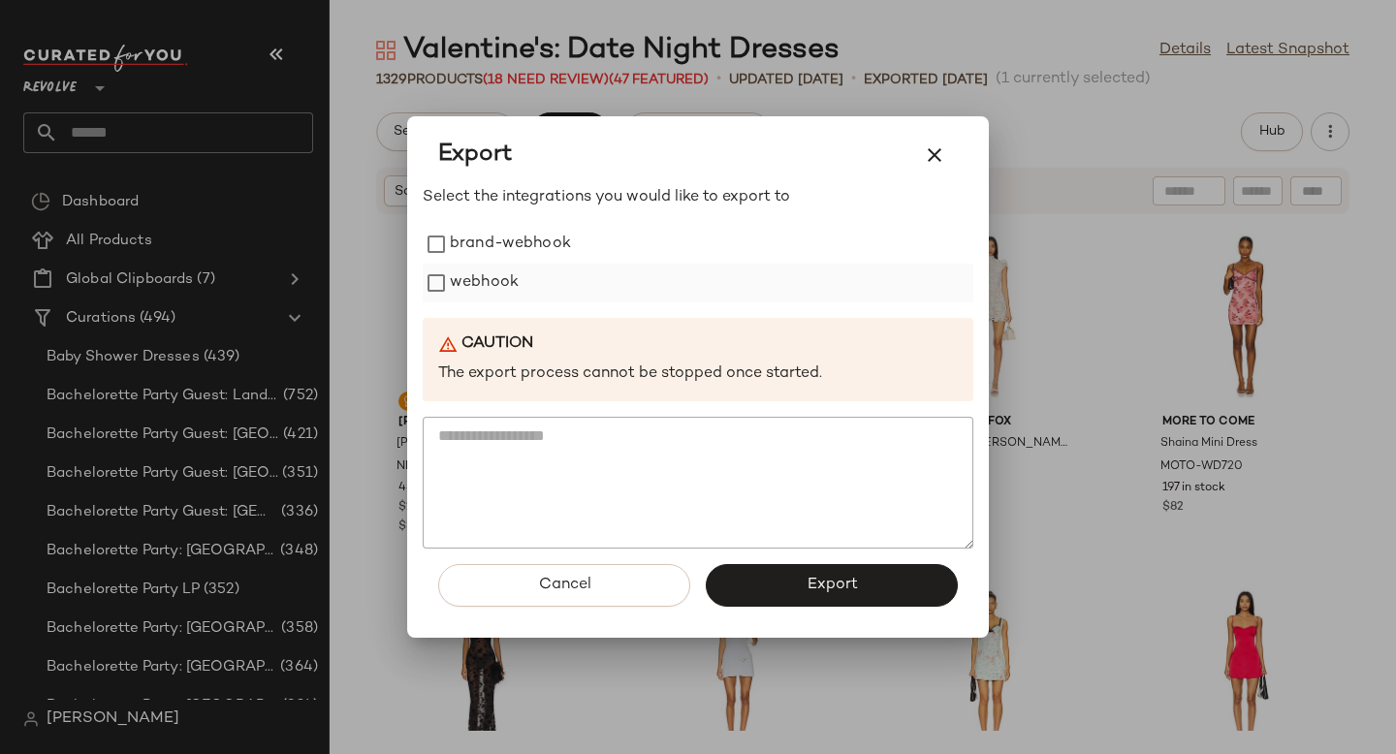
click at [471, 279] on label "webhook" at bounding box center [484, 283] width 69 height 39
click at [878, 592] on button "Export" at bounding box center [832, 585] width 252 height 43
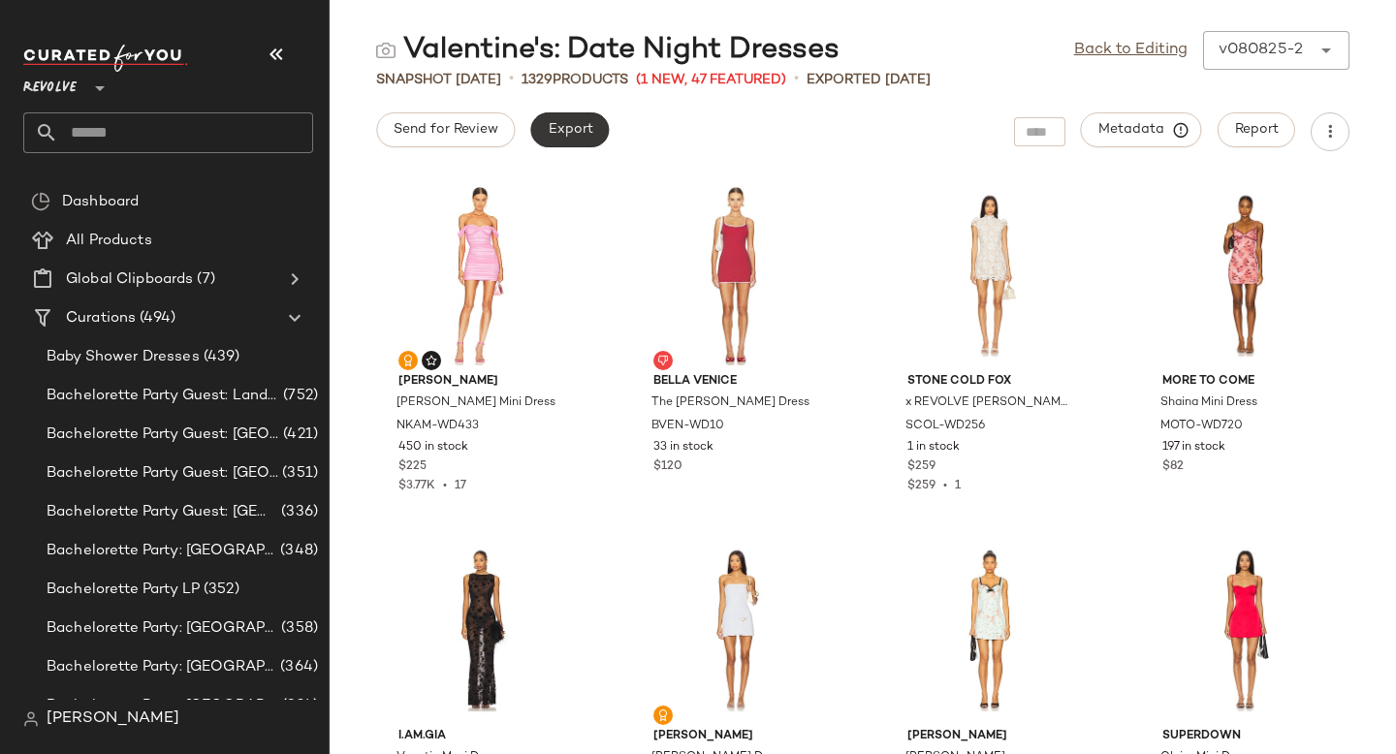
click at [575, 143] on button "Export" at bounding box center [569, 129] width 79 height 35
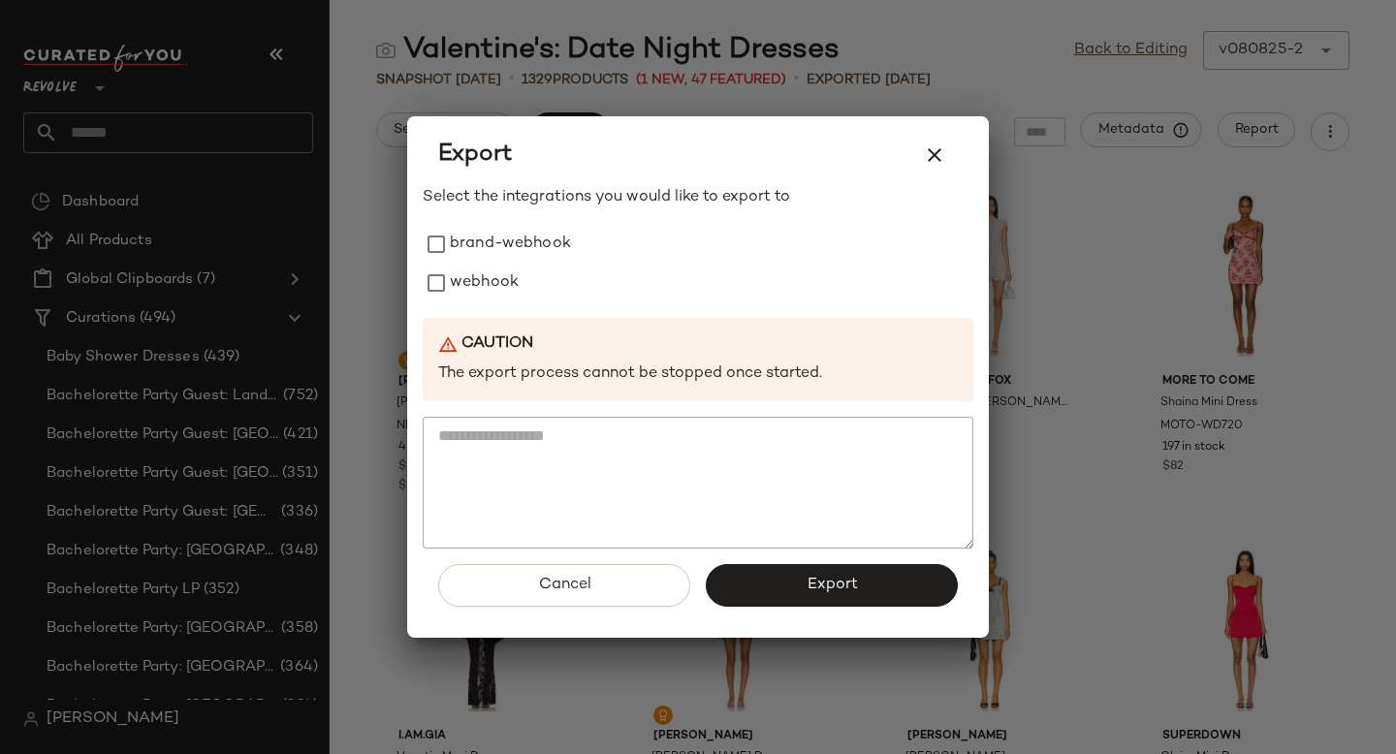
click at [1071, 197] on div at bounding box center [698, 377] width 1396 height 754
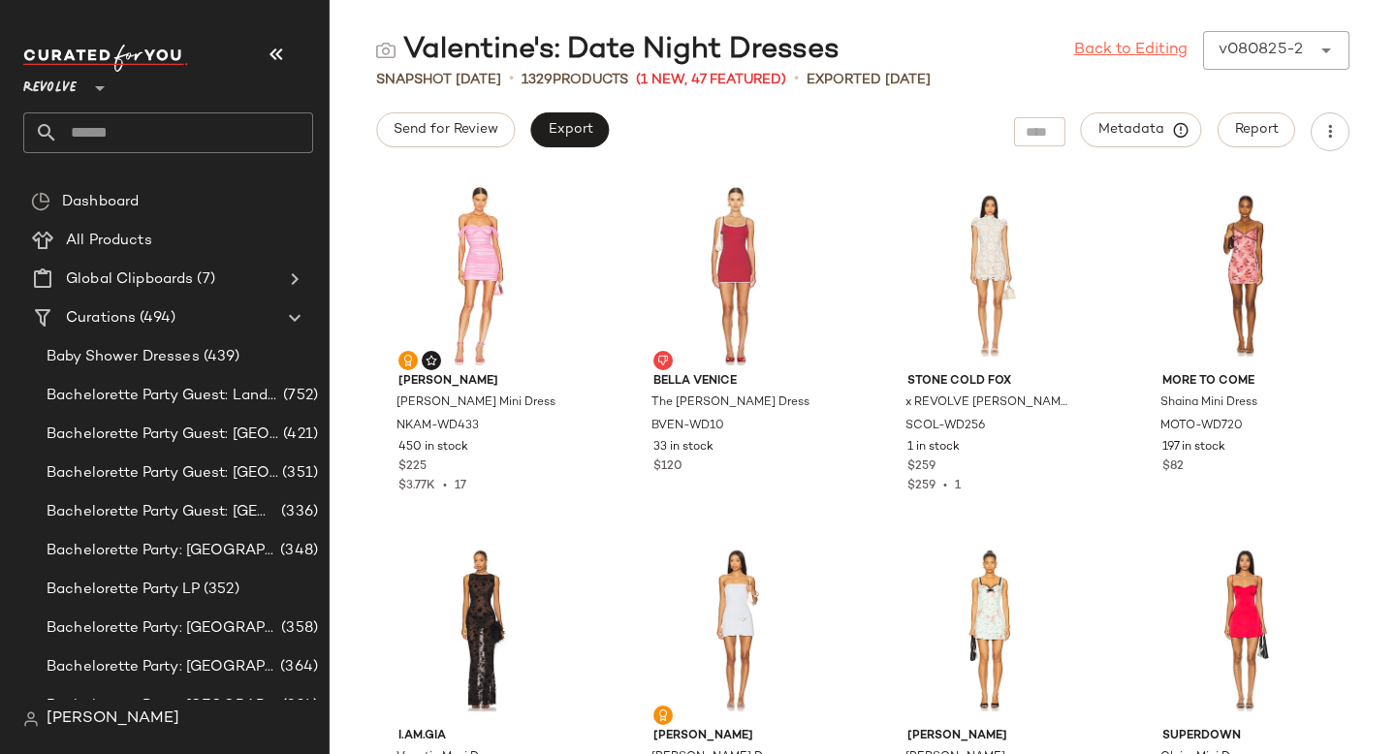
click at [1090, 54] on link "Back to Editing" at bounding box center [1130, 50] width 113 height 23
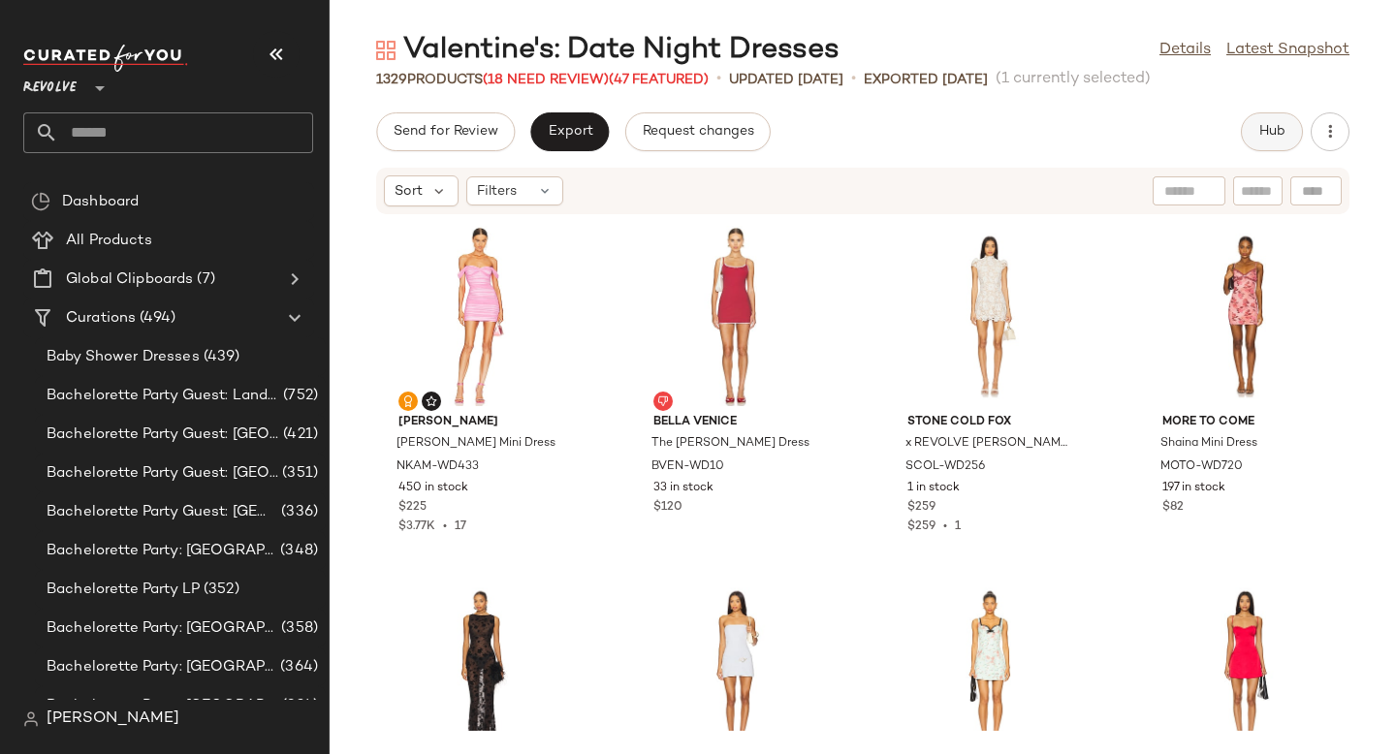
click at [1278, 134] on span "Hub" at bounding box center [1272, 132] width 27 height 16
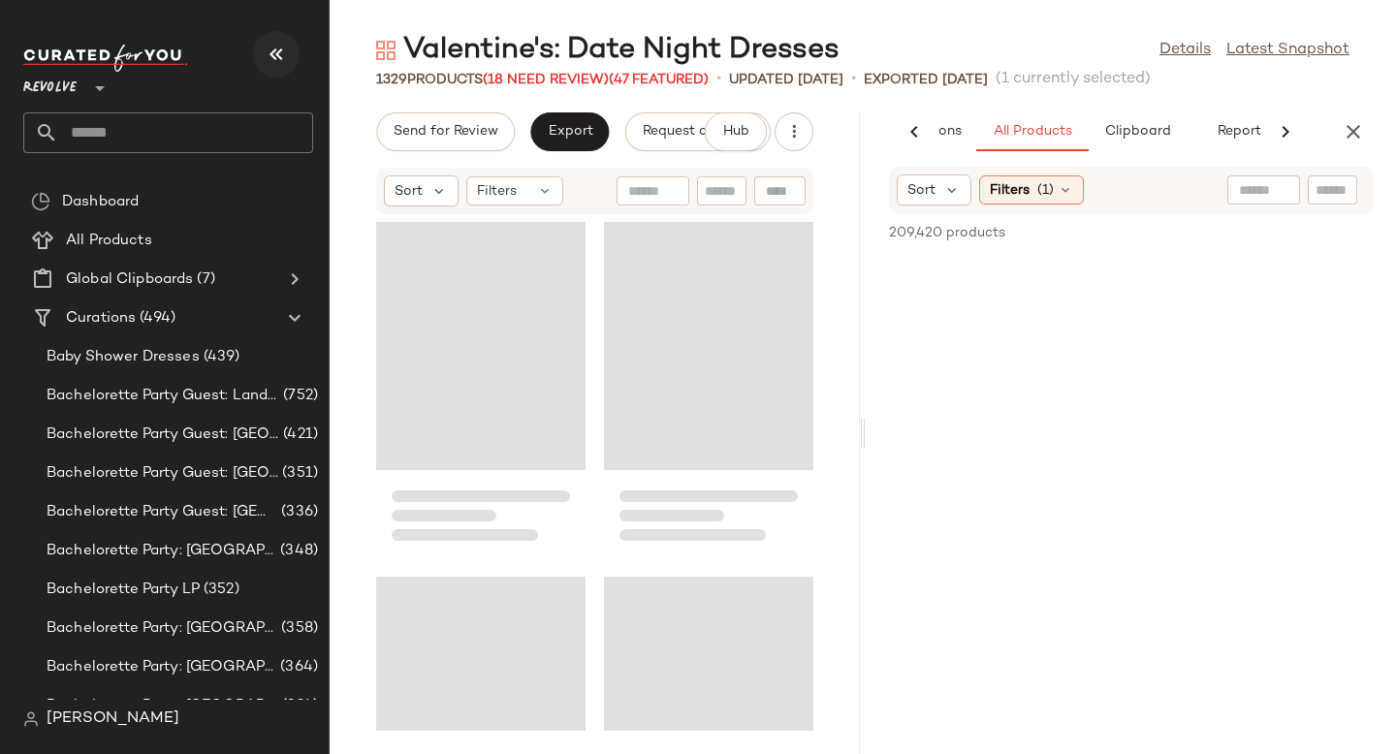
scroll to position [415951, 0]
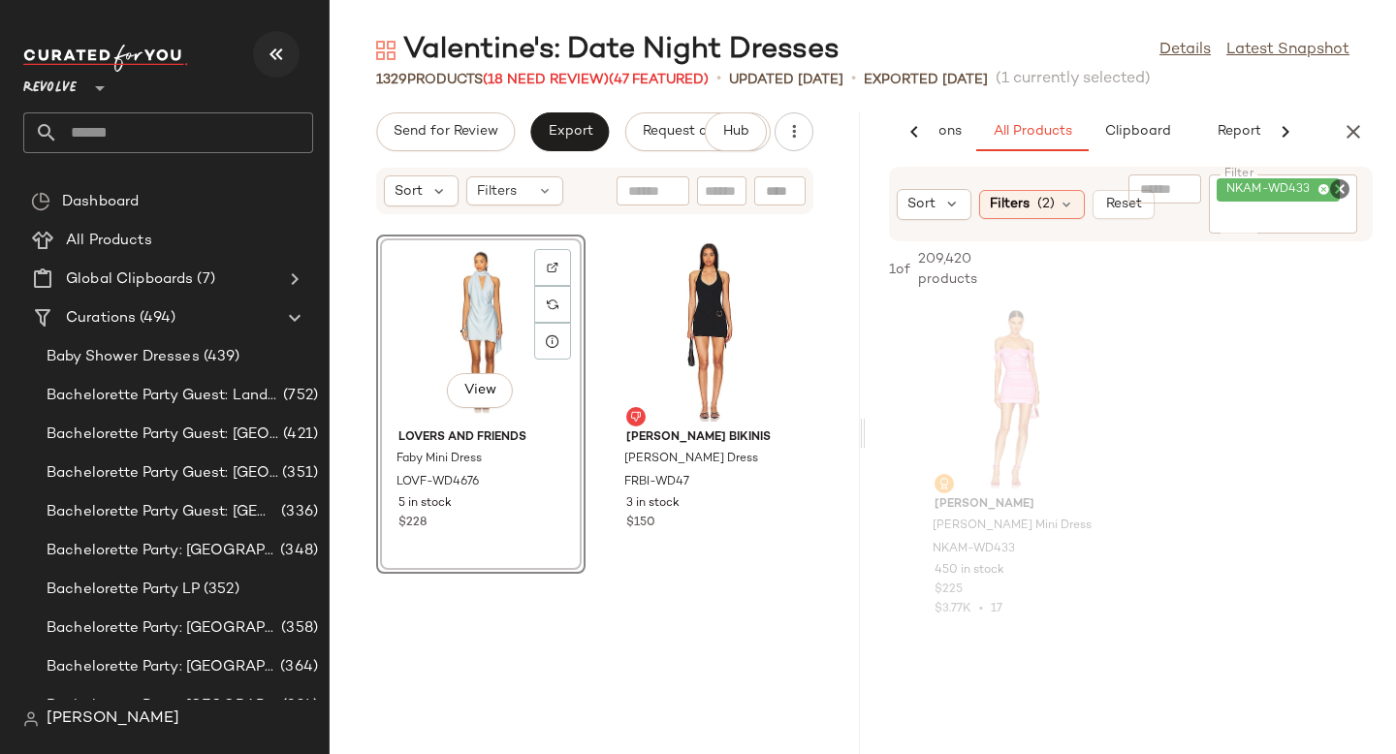
click at [271, 55] on icon "button" at bounding box center [276, 54] width 23 height 23
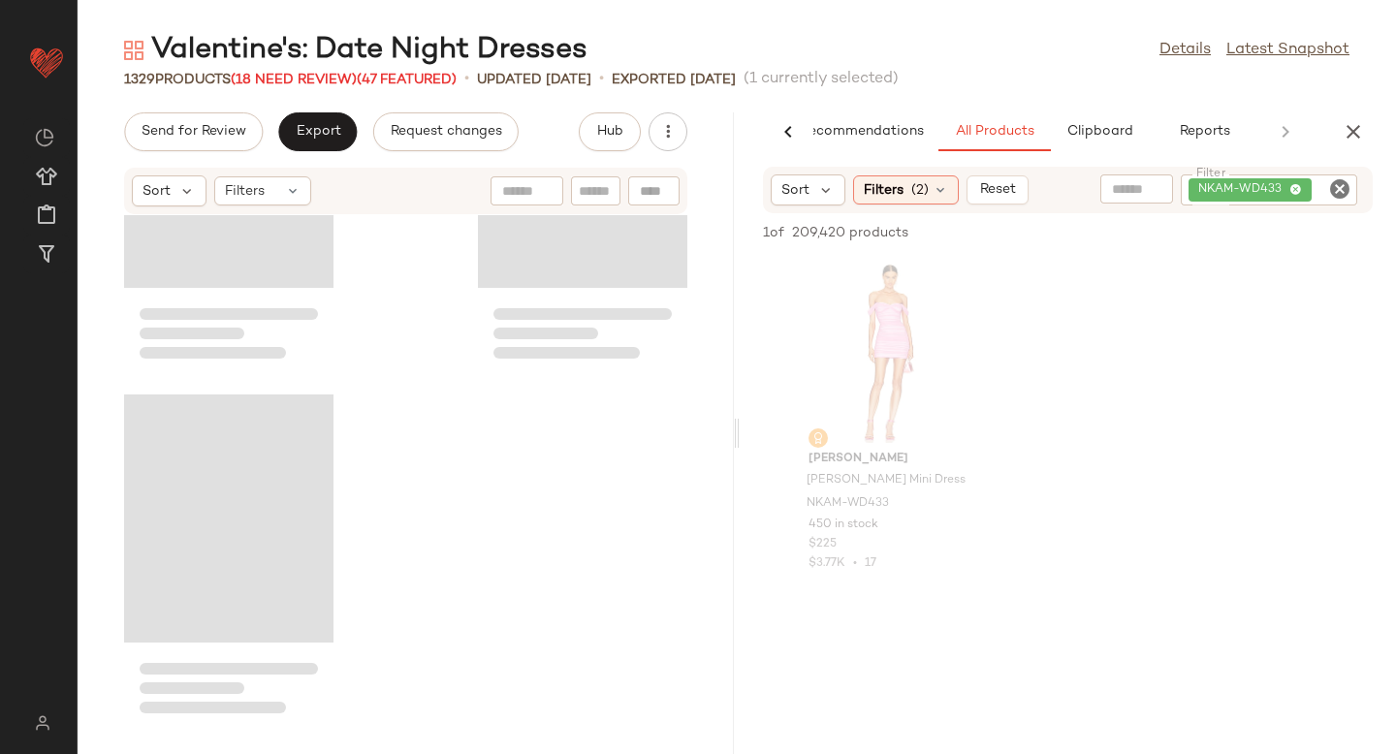
scroll to position [207975, 0]
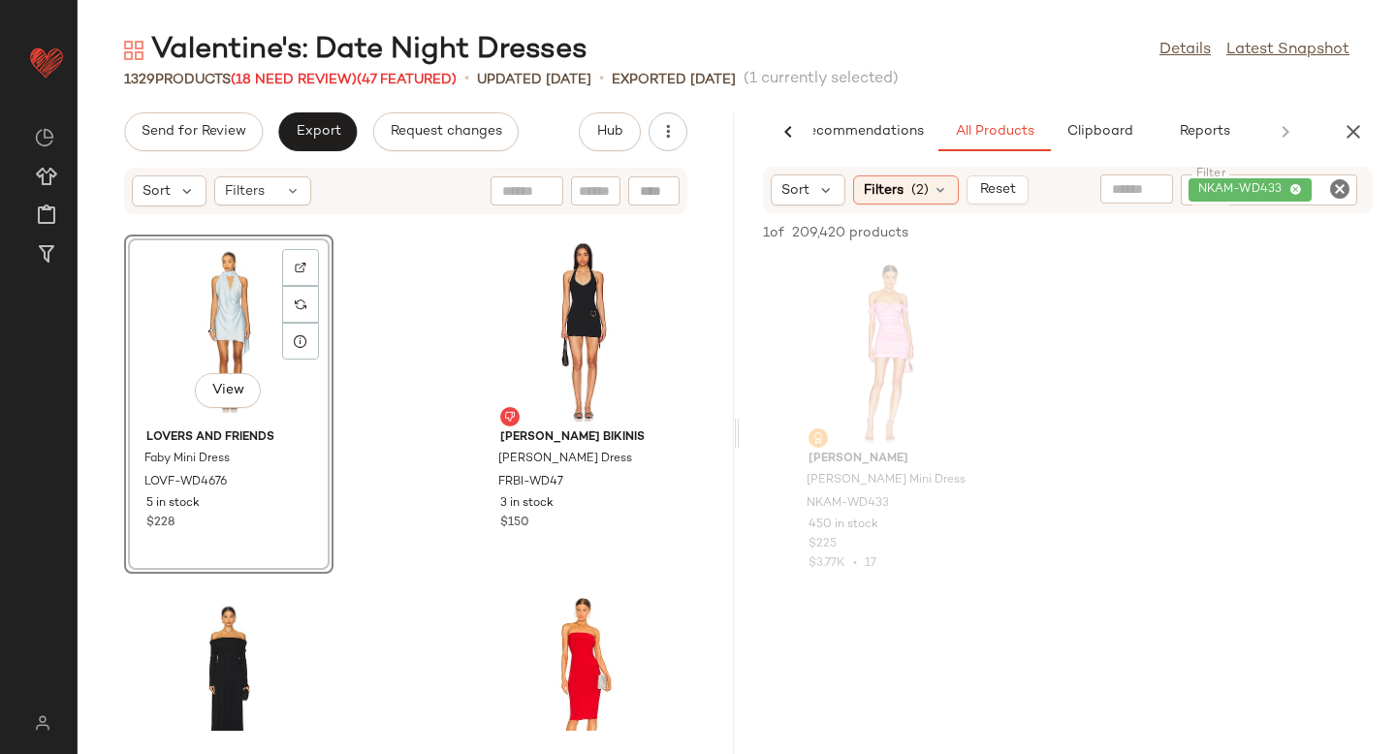
click at [1339, 184] on icon "Clear Filter" at bounding box center [1339, 188] width 23 height 23
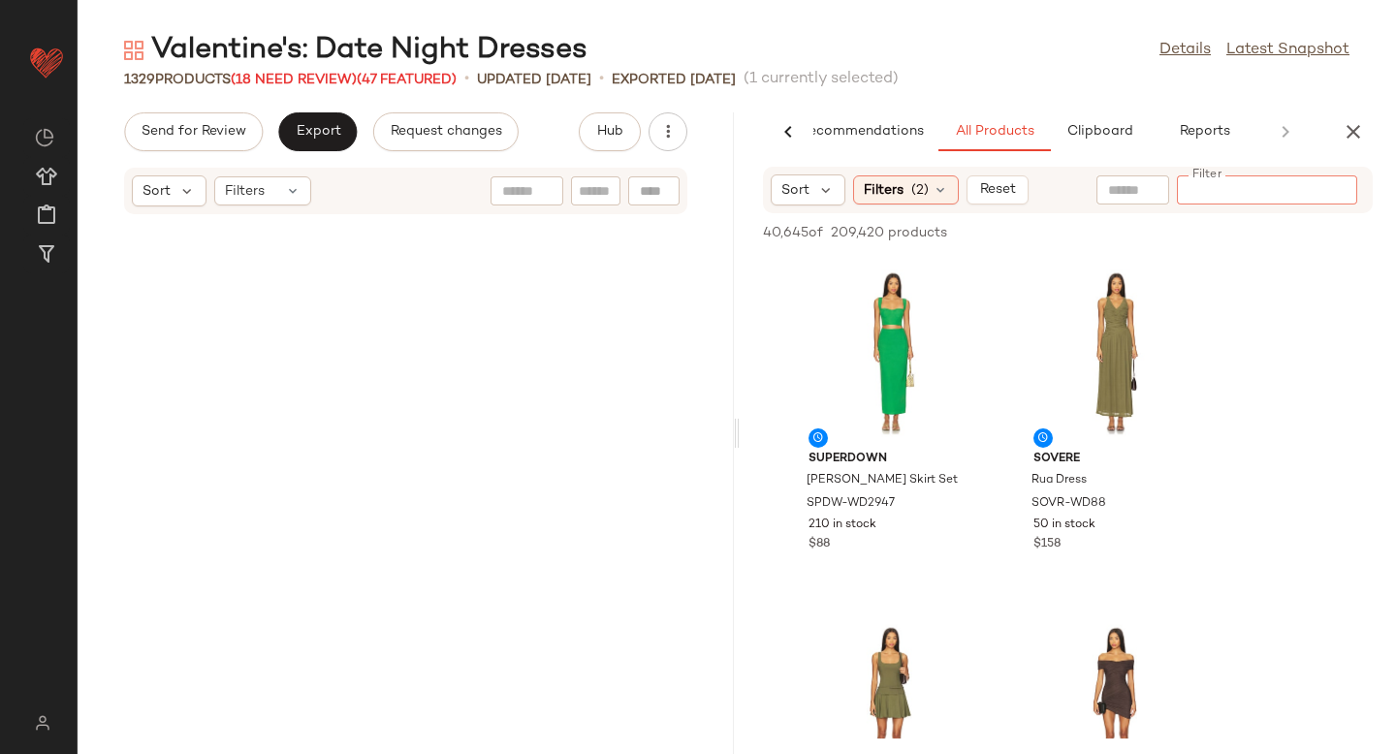
scroll to position [0, 0]
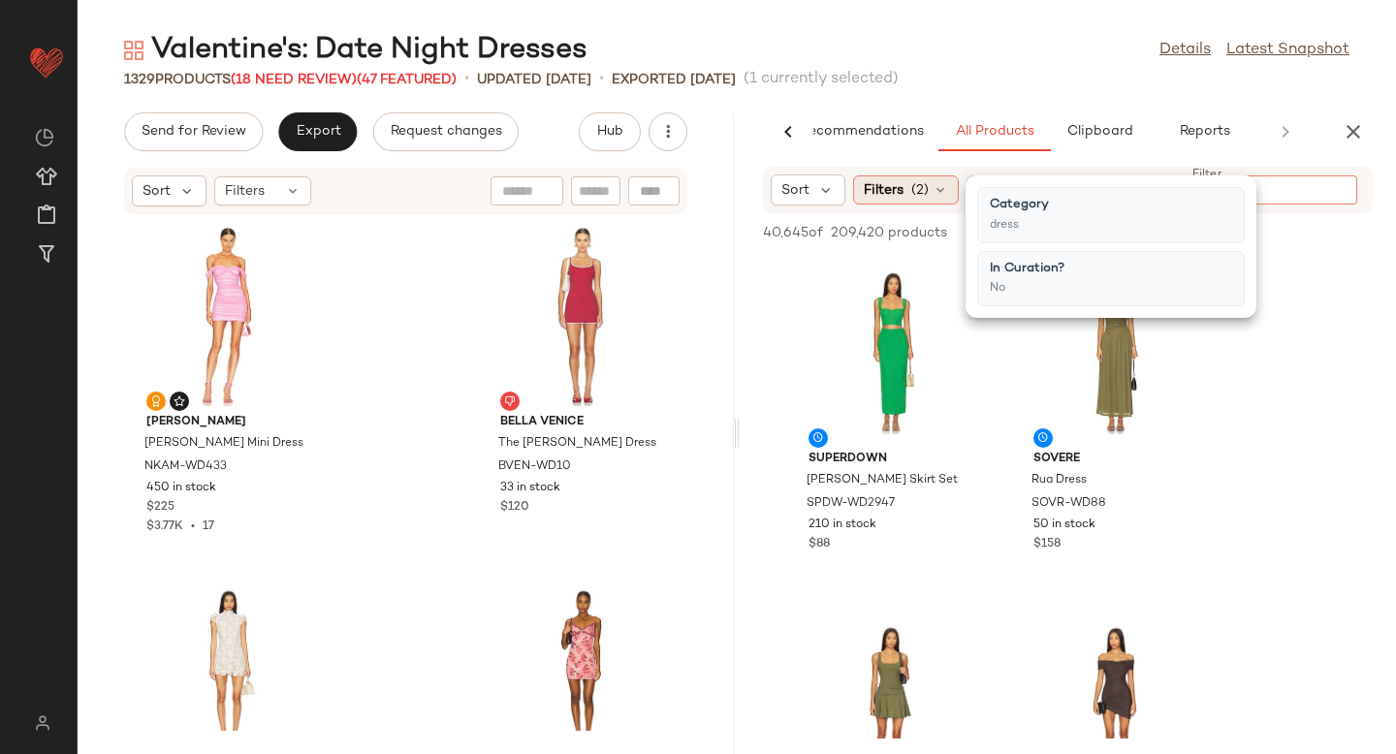
click at [929, 186] on div "Filters (2)" at bounding box center [906, 190] width 106 height 29
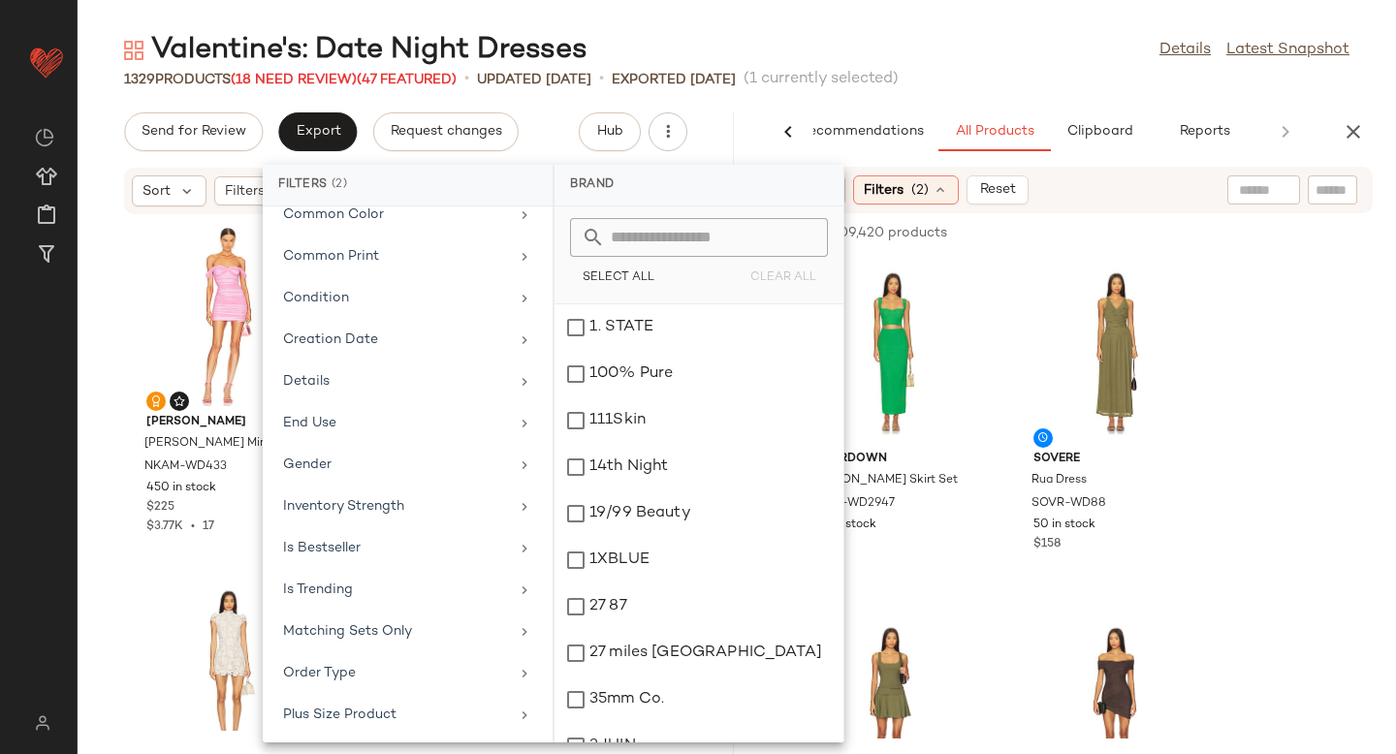
scroll to position [418, 0]
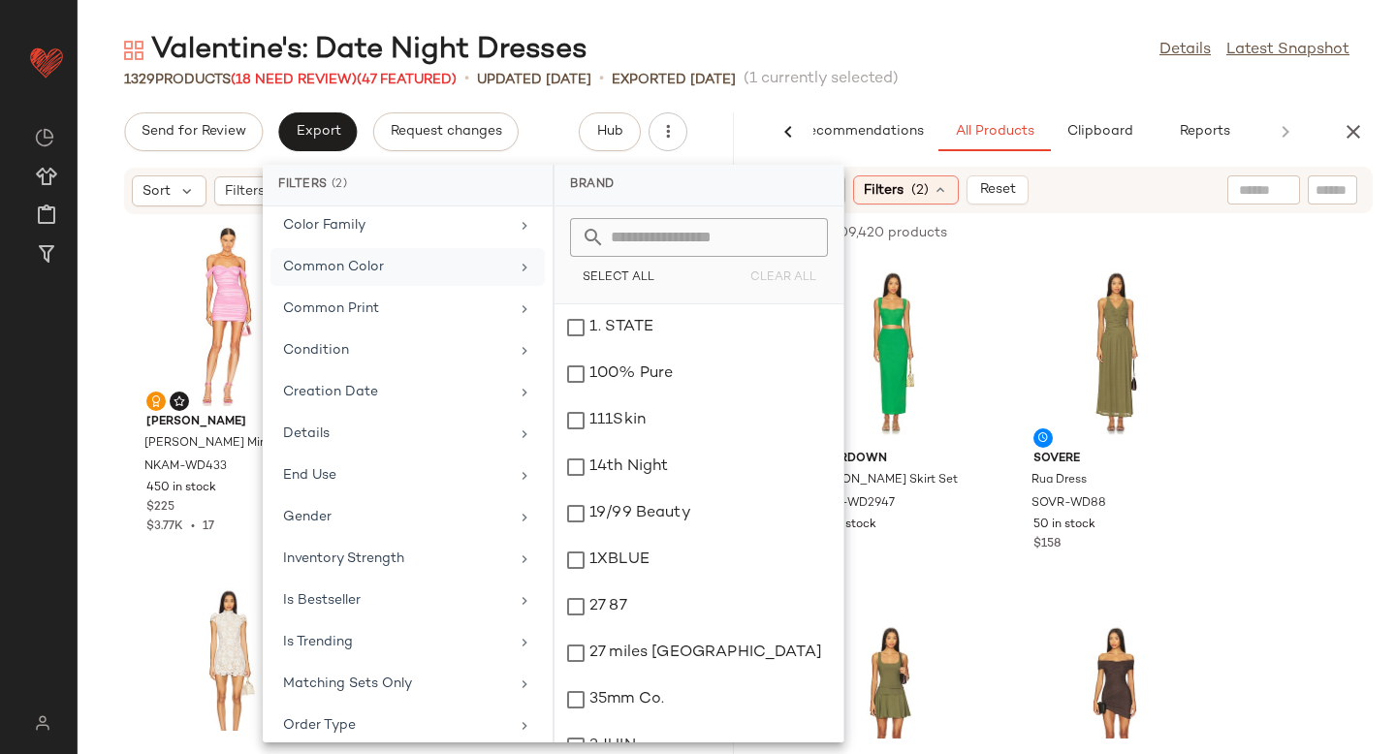
click at [370, 270] on div "Common Color" at bounding box center [396, 267] width 226 height 20
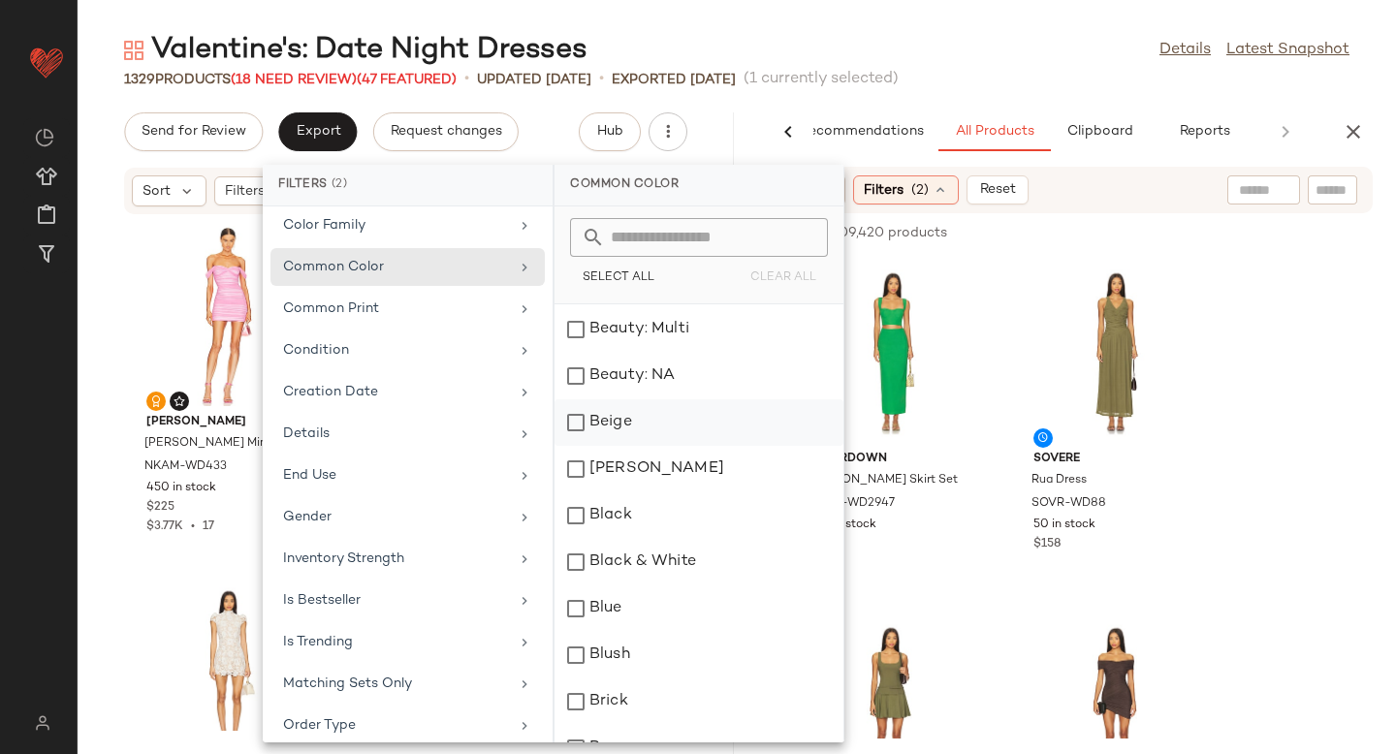
scroll to position [117, 0]
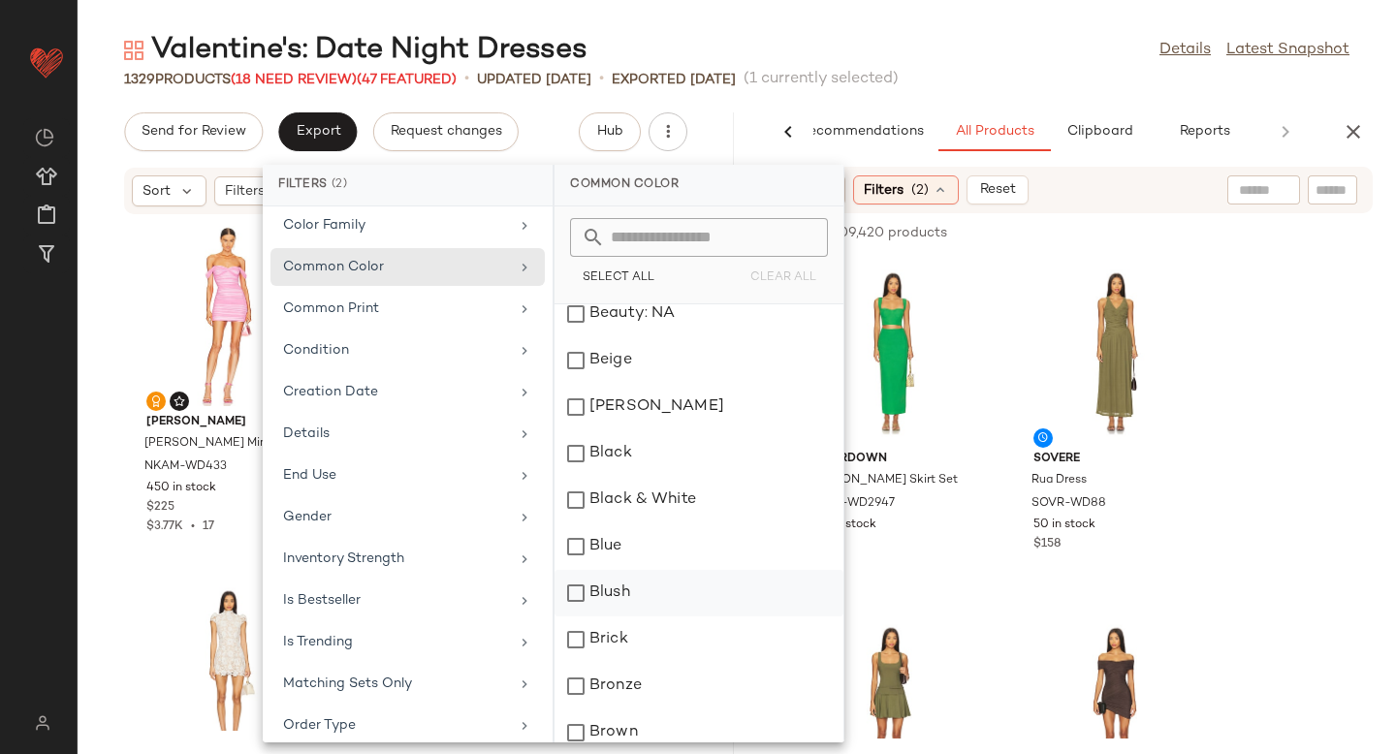
click at [575, 597] on div "Blush" at bounding box center [699, 593] width 289 height 47
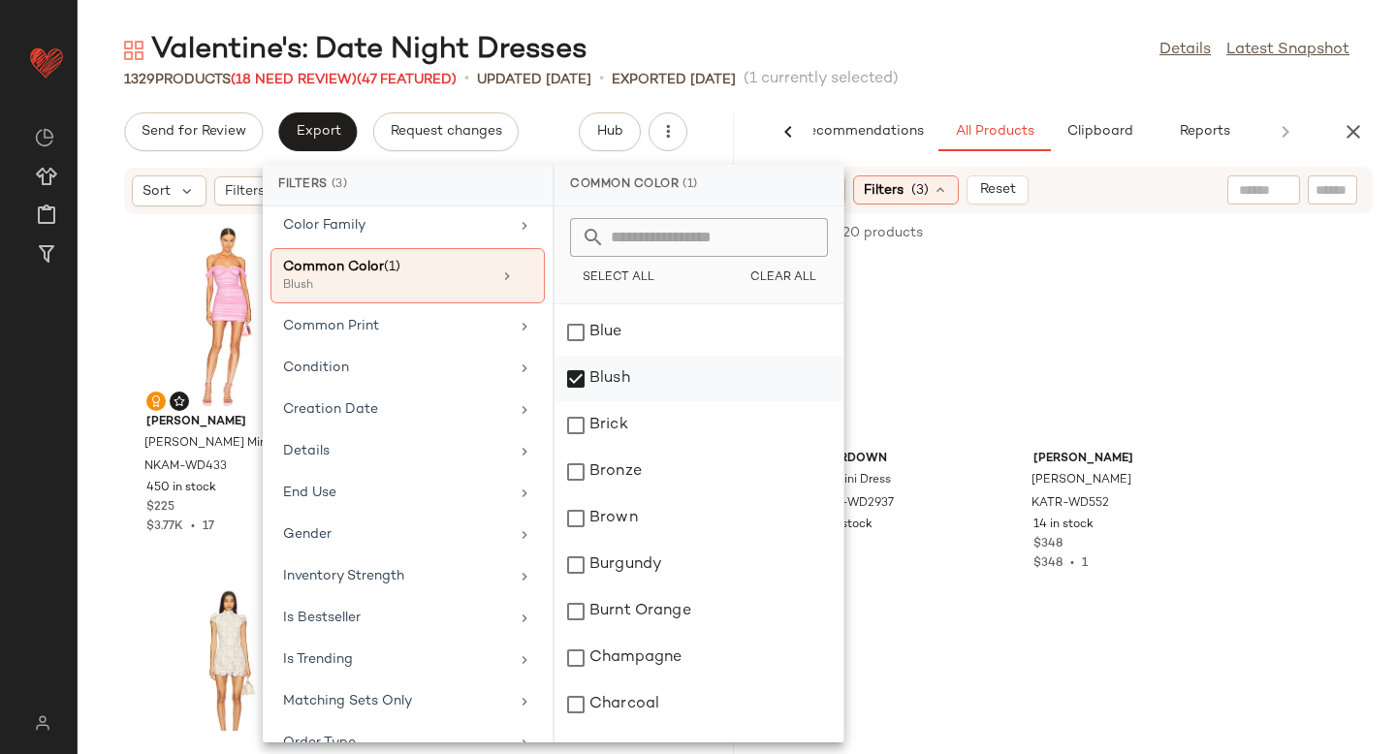
scroll to position [385, 0]
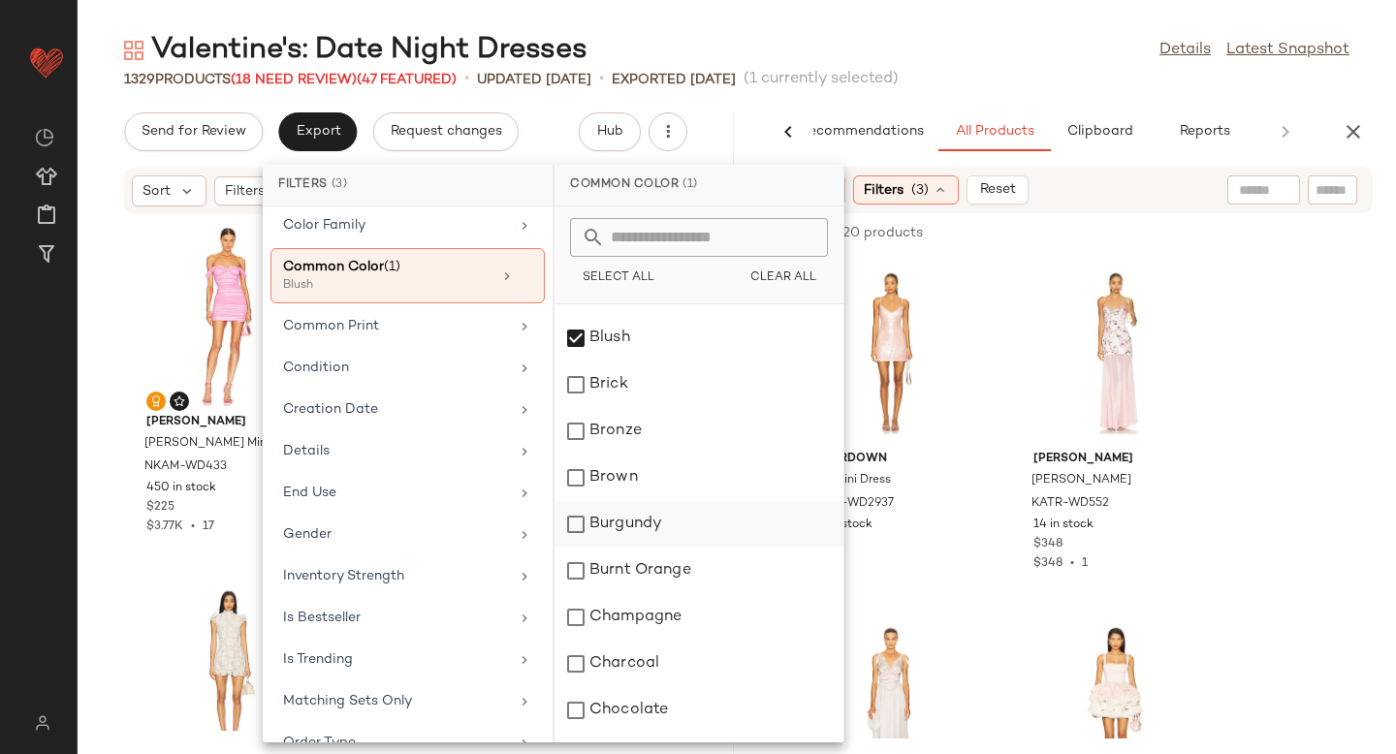
click at [574, 523] on div "Burgundy" at bounding box center [699, 524] width 289 height 47
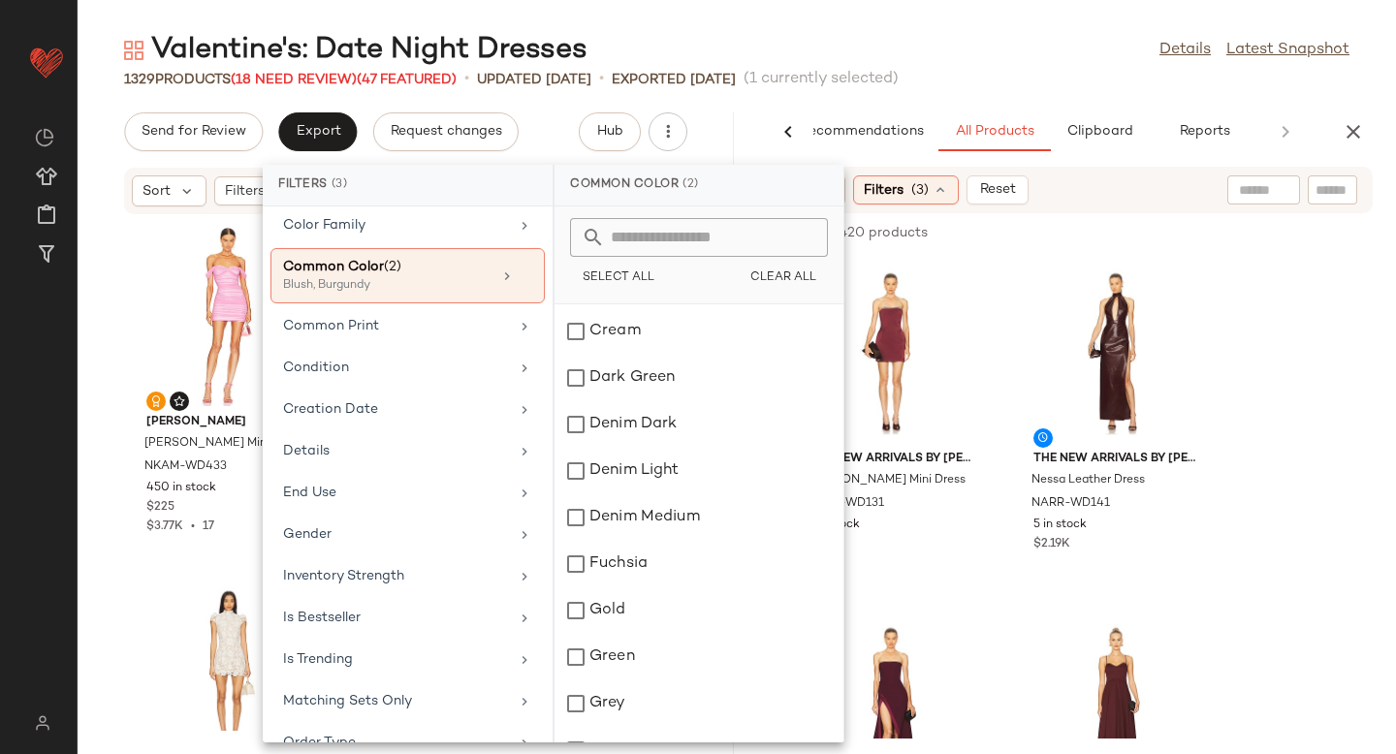
scroll to position [1025, 0]
click at [582, 558] on div "Fuchsia" at bounding box center [699, 559] width 289 height 47
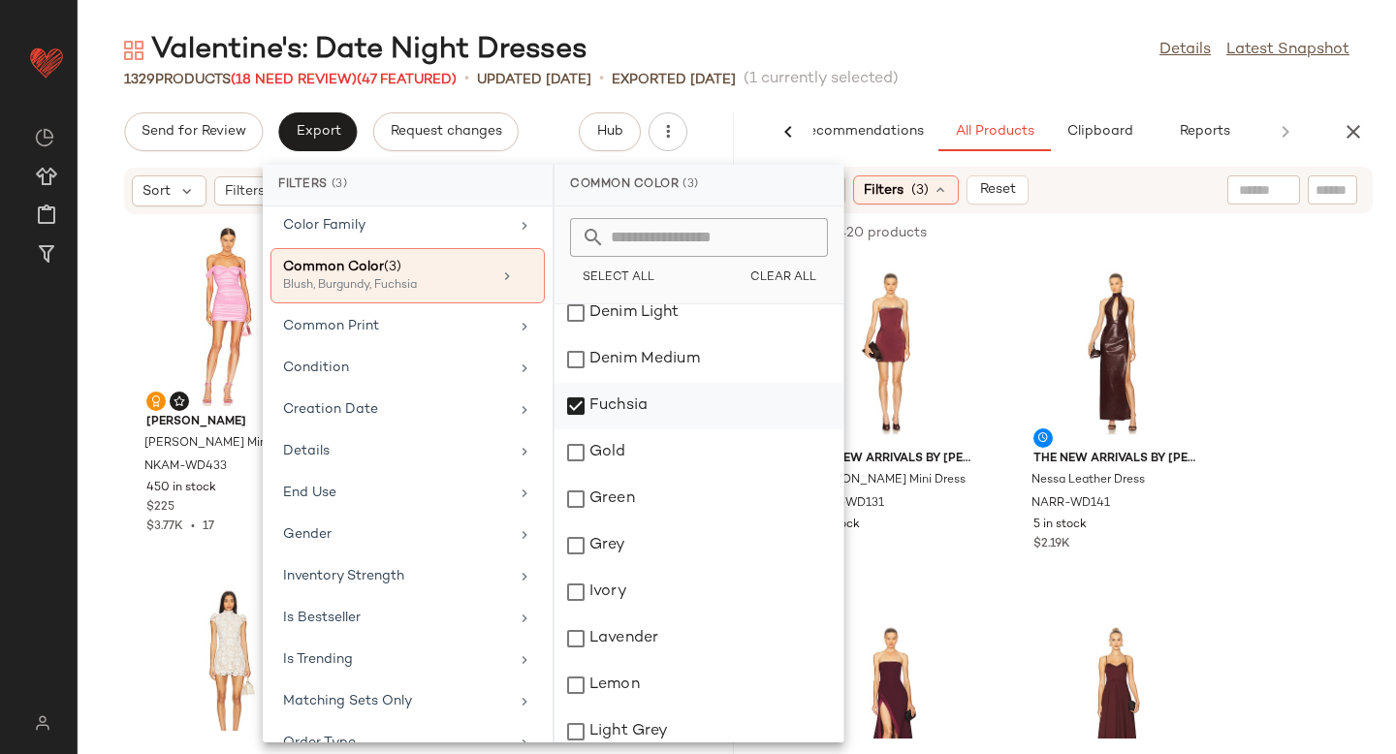
scroll to position [0, 0]
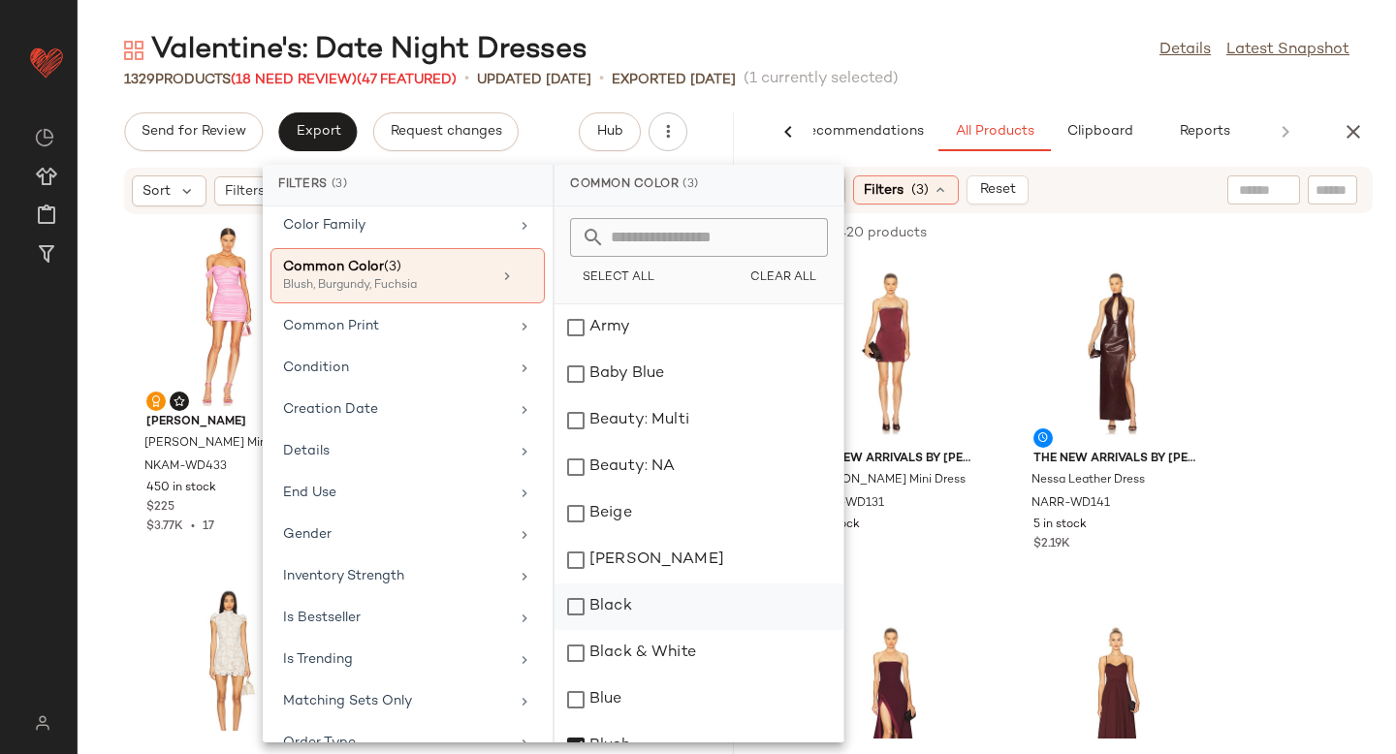
click at [579, 607] on div "Black" at bounding box center [699, 607] width 289 height 47
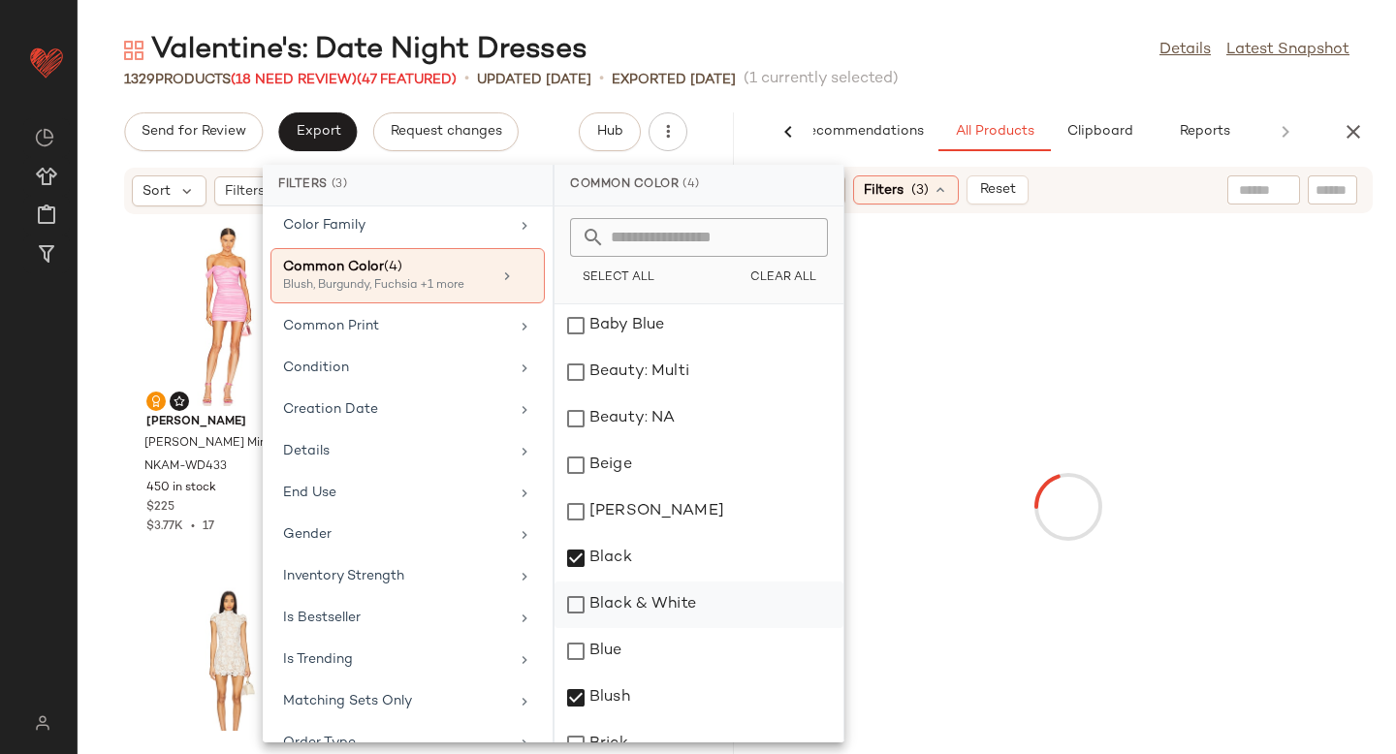
click at [576, 614] on div "Black & White" at bounding box center [699, 605] width 289 height 47
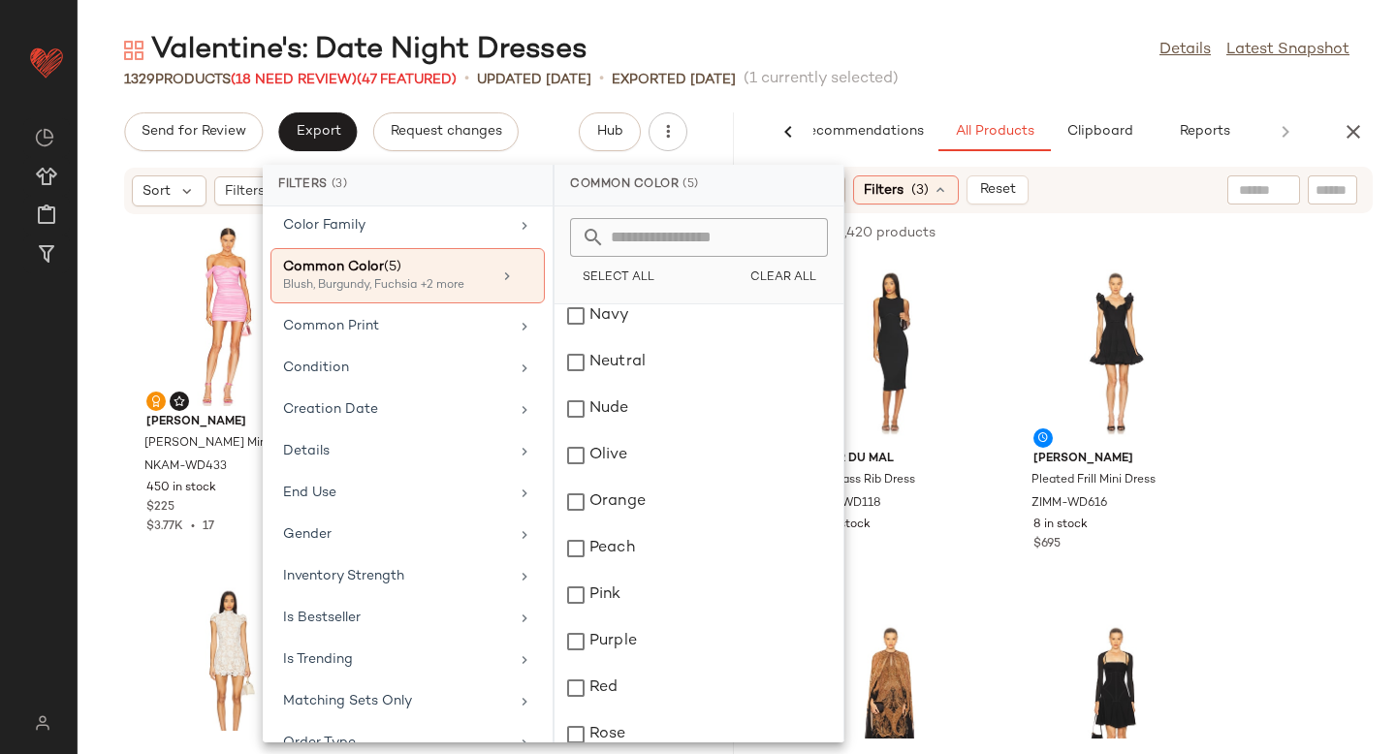
scroll to position [1874, 0]
click at [573, 598] on div "Pink" at bounding box center [699, 594] width 289 height 47
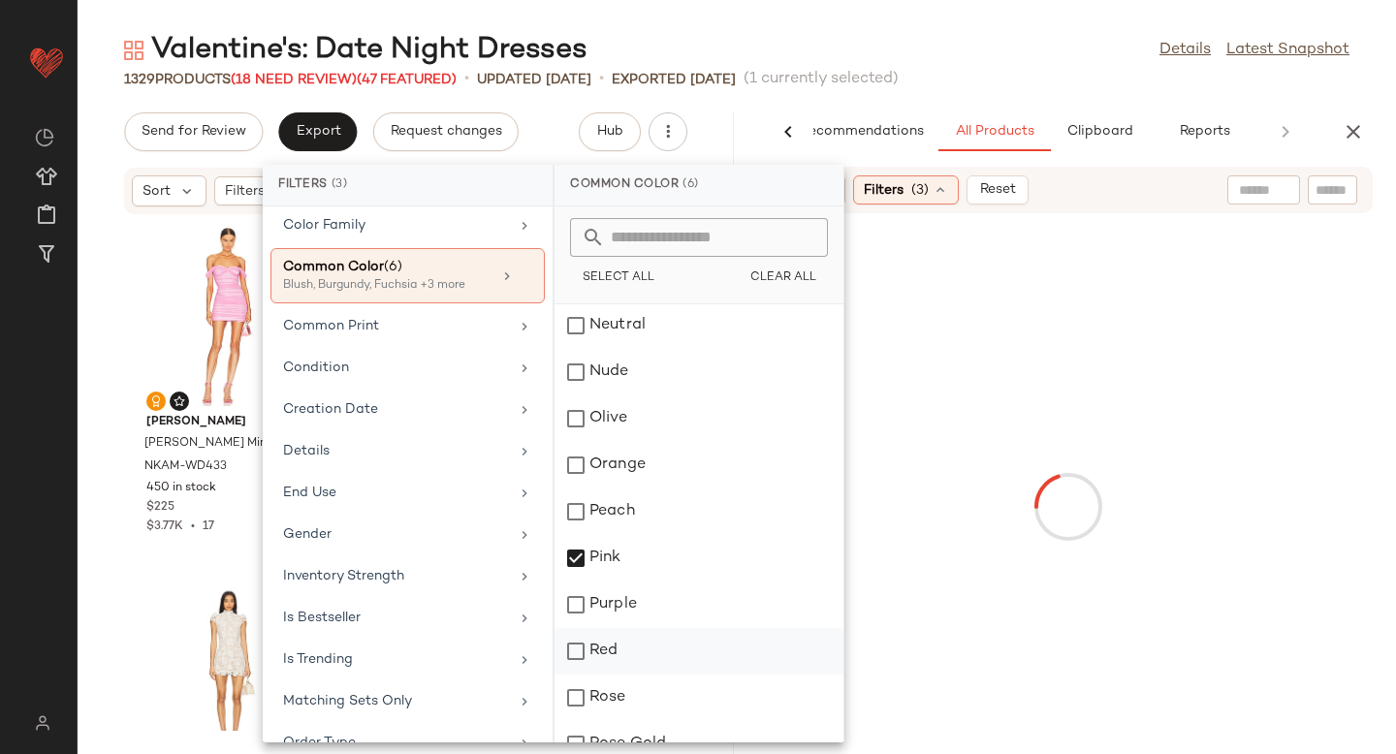
click at [574, 656] on div "Red" at bounding box center [699, 651] width 289 height 47
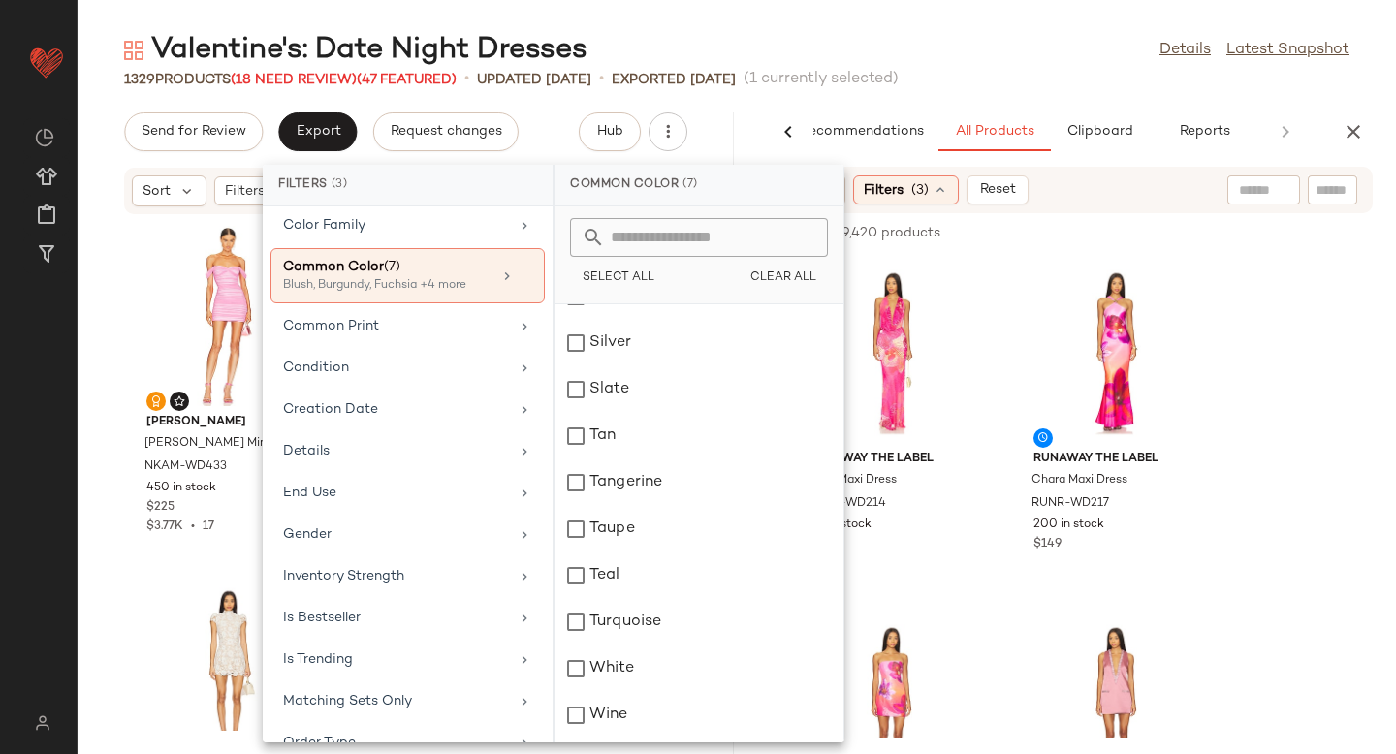
scroll to position [2541, 0]
click at [582, 634] on div "White" at bounding box center [699, 626] width 289 height 47
click at [583, 678] on div "Wine" at bounding box center [699, 673] width 289 height 47
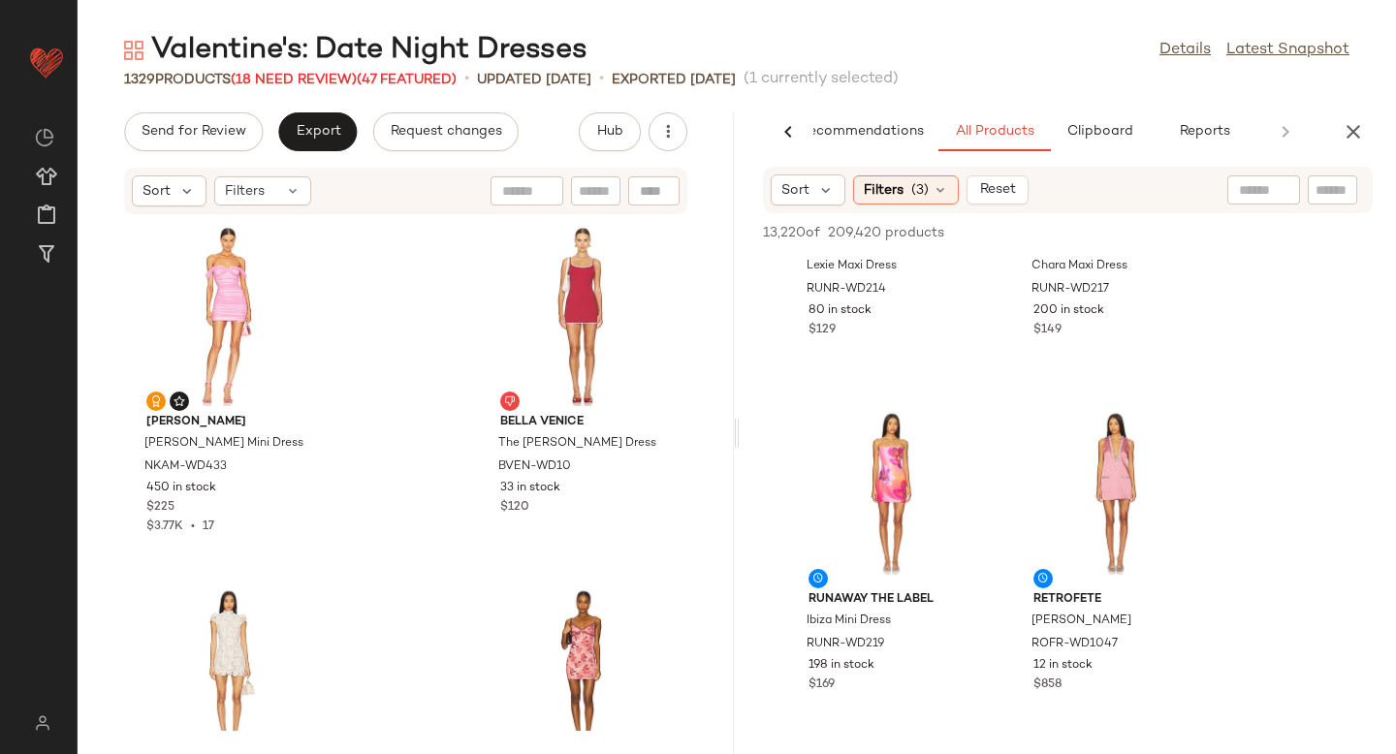
scroll to position [216, 0]
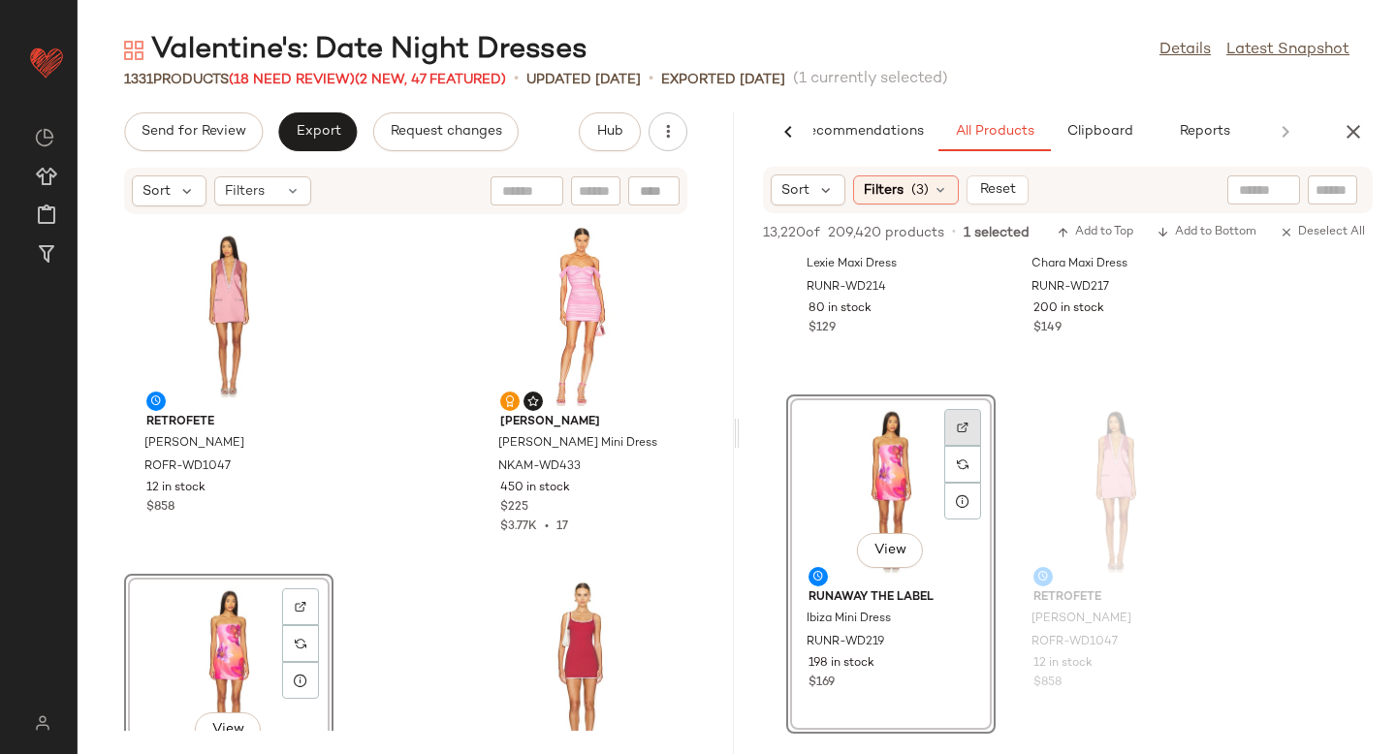
click at [972, 446] on div at bounding box center [962, 464] width 37 height 37
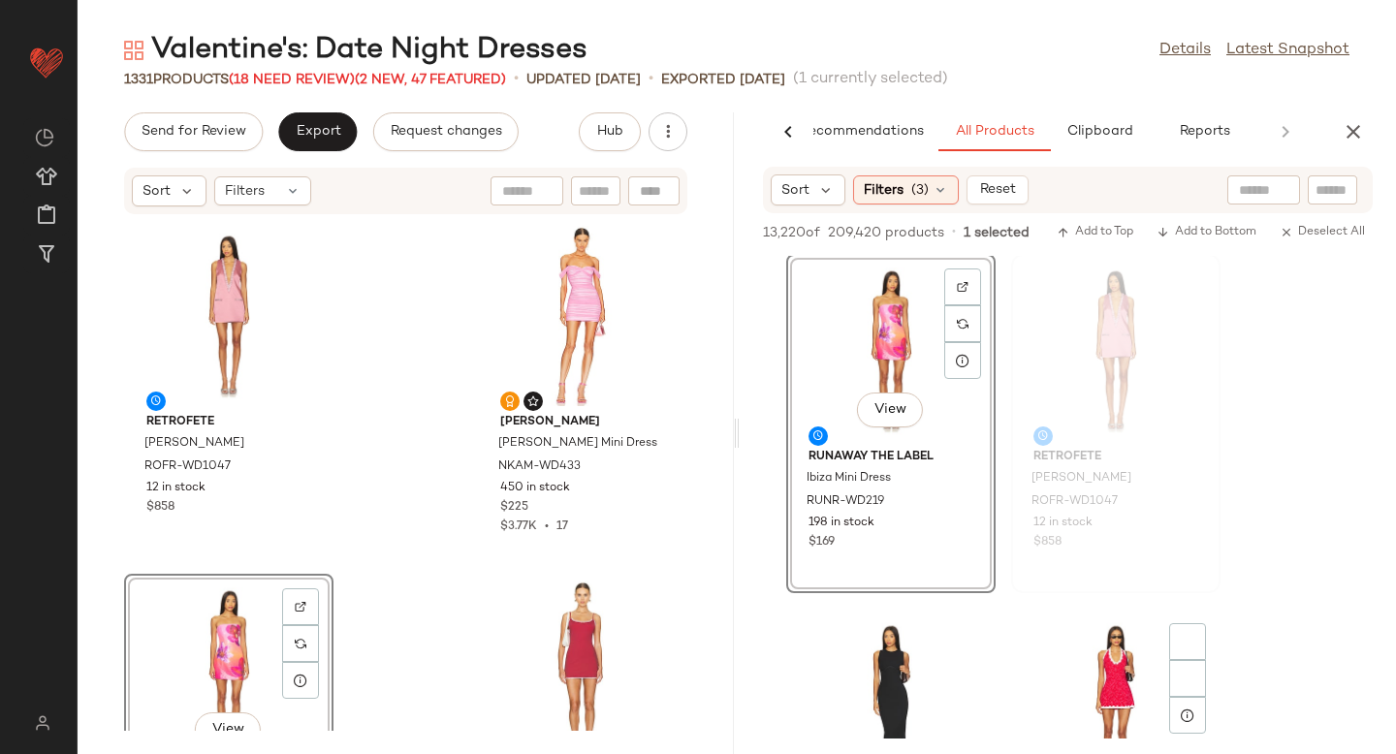
scroll to position [674, 0]
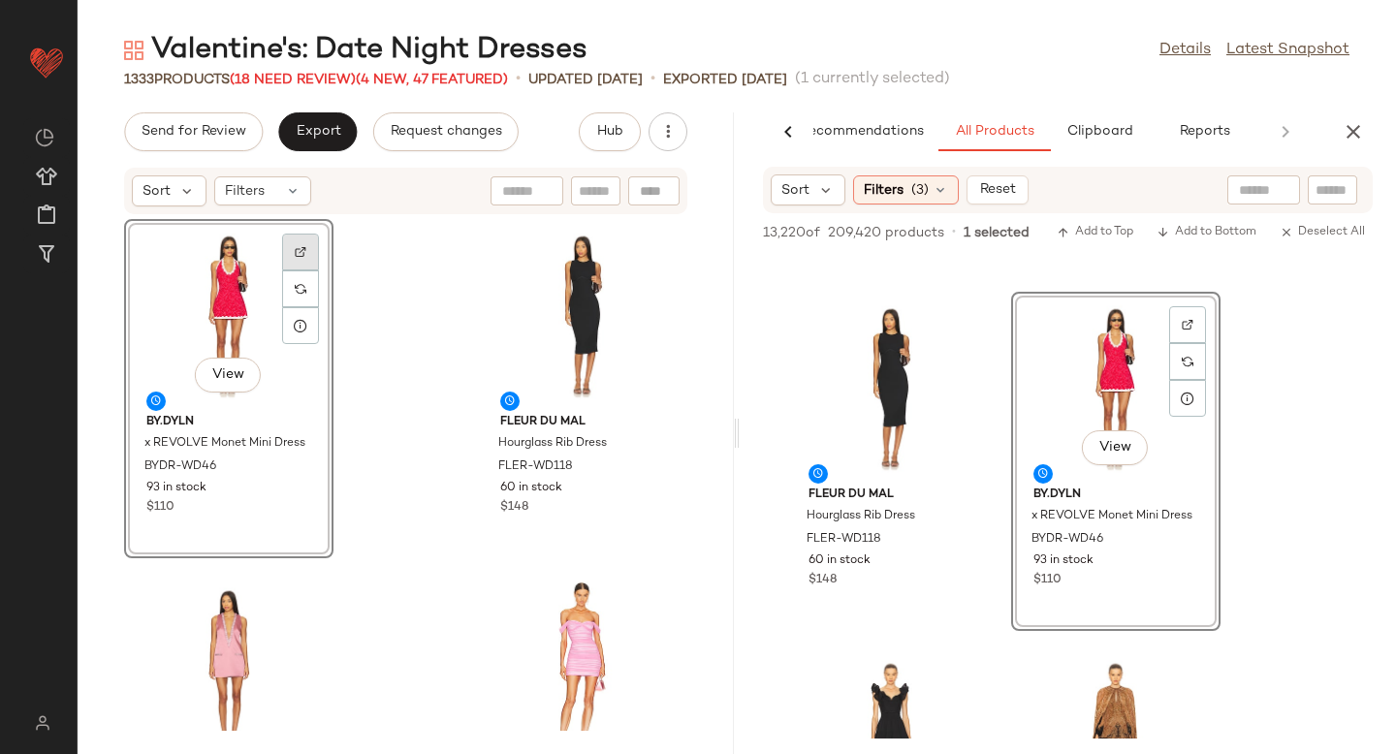
click at [305, 251] on img at bounding box center [301, 252] width 12 height 12
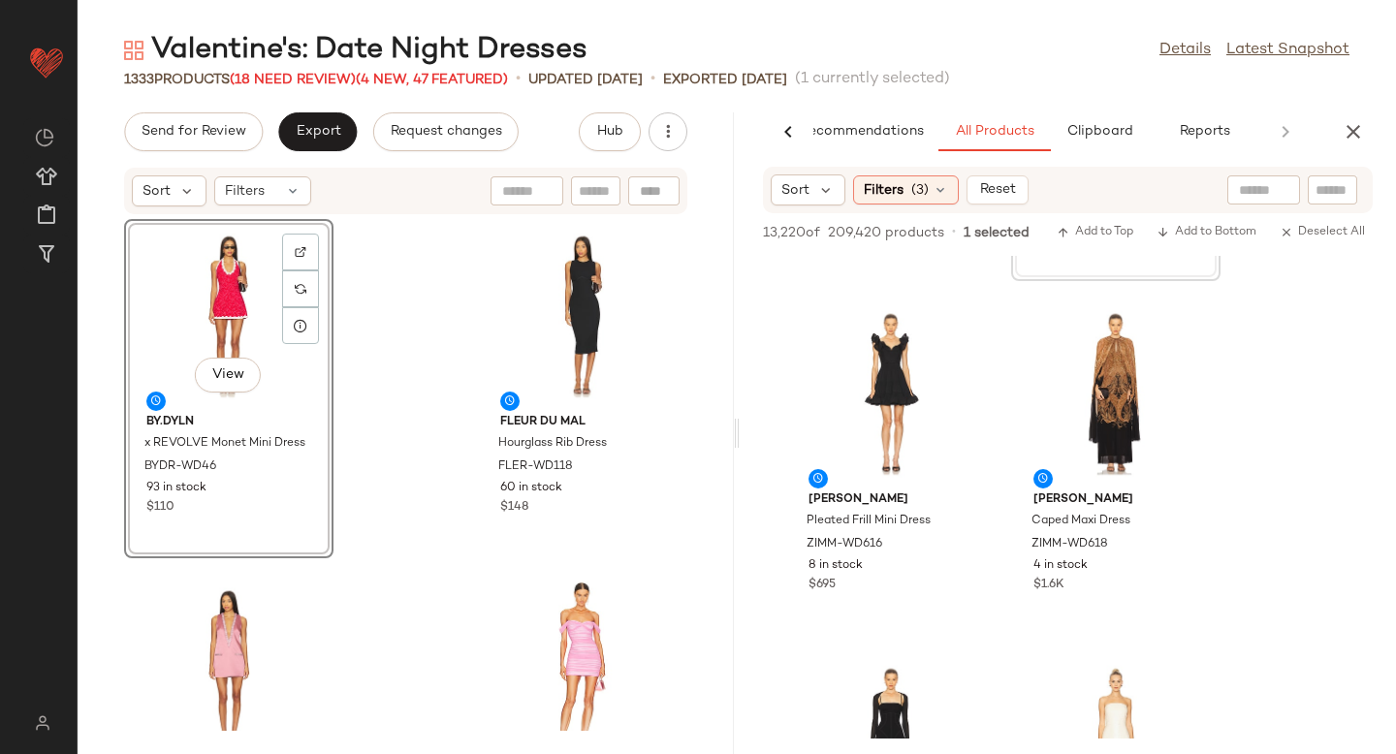
scroll to position [1028, 0]
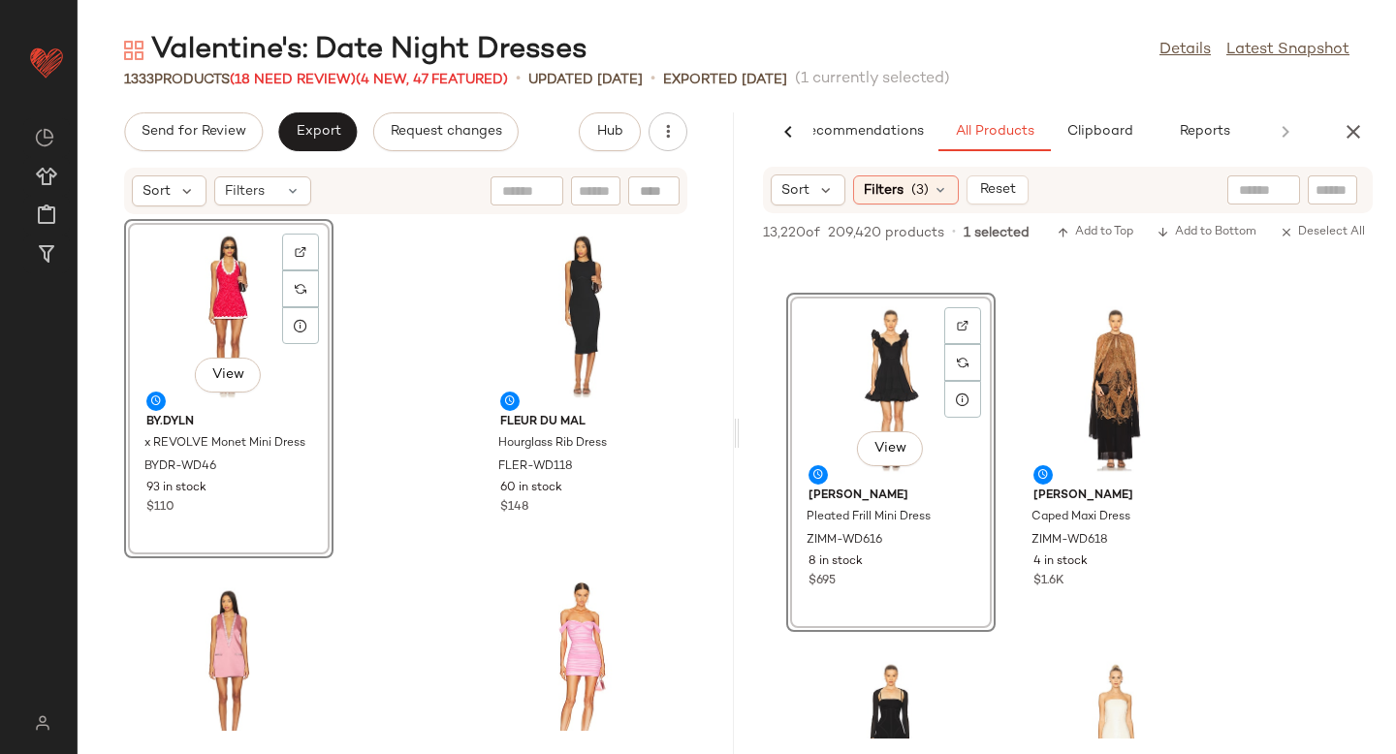
drag, startPoint x: 873, startPoint y: 343, endPoint x: 878, endPoint y: 422, distance: 78.7
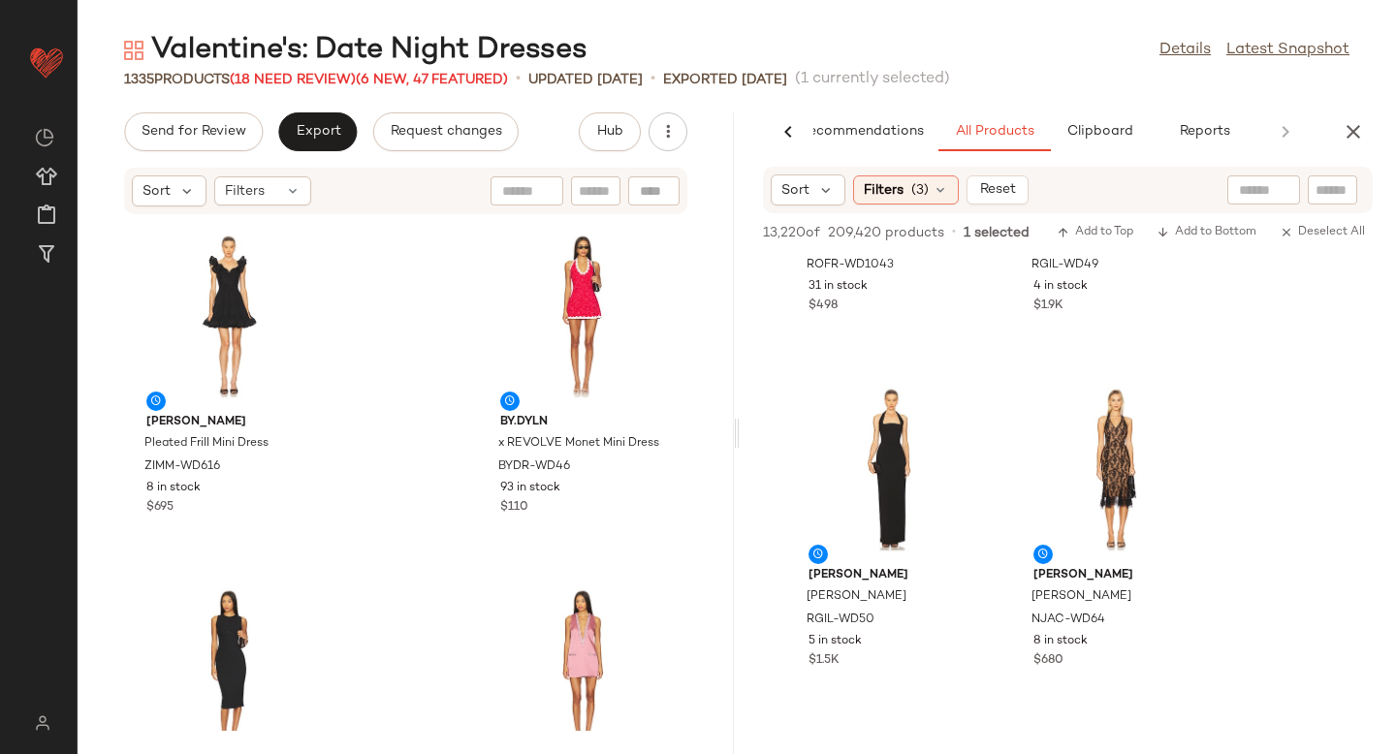
scroll to position [2738, 0]
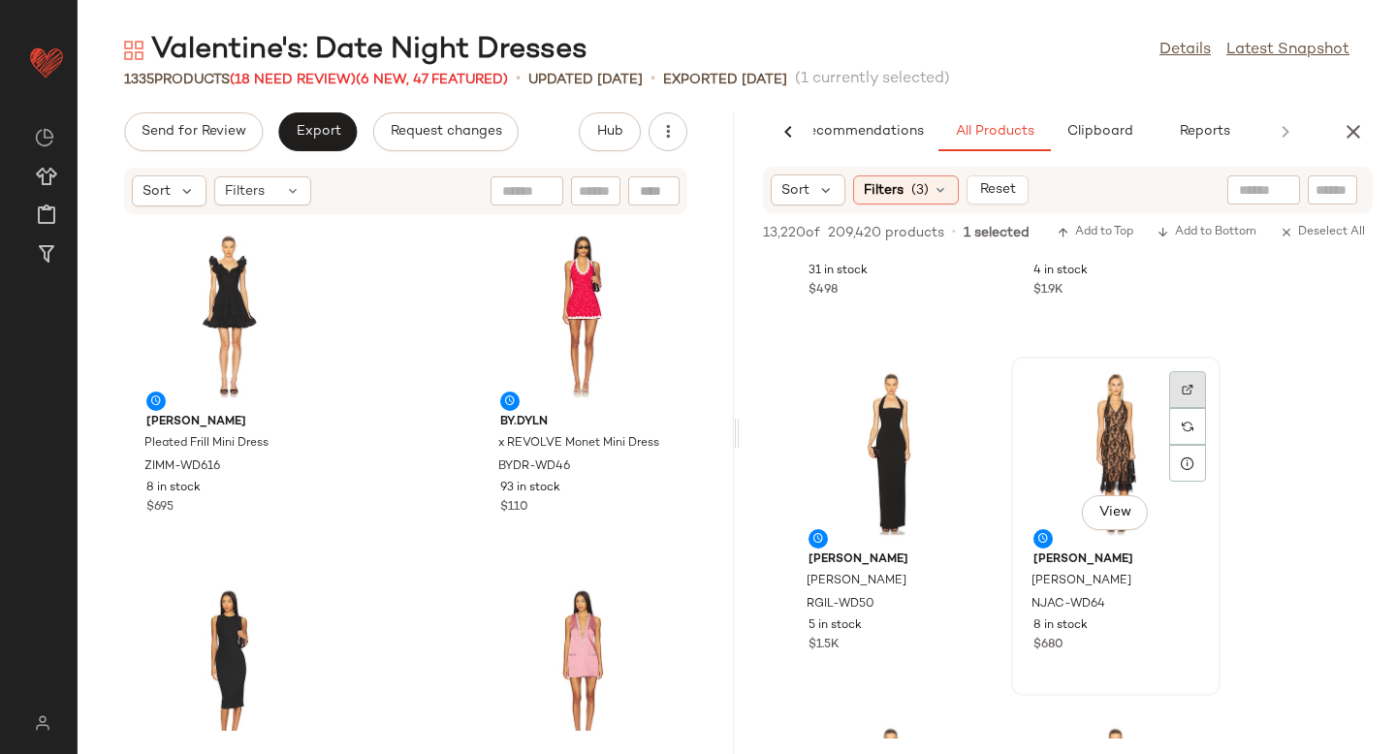
click at [1192, 408] on div at bounding box center [1187, 426] width 37 height 37
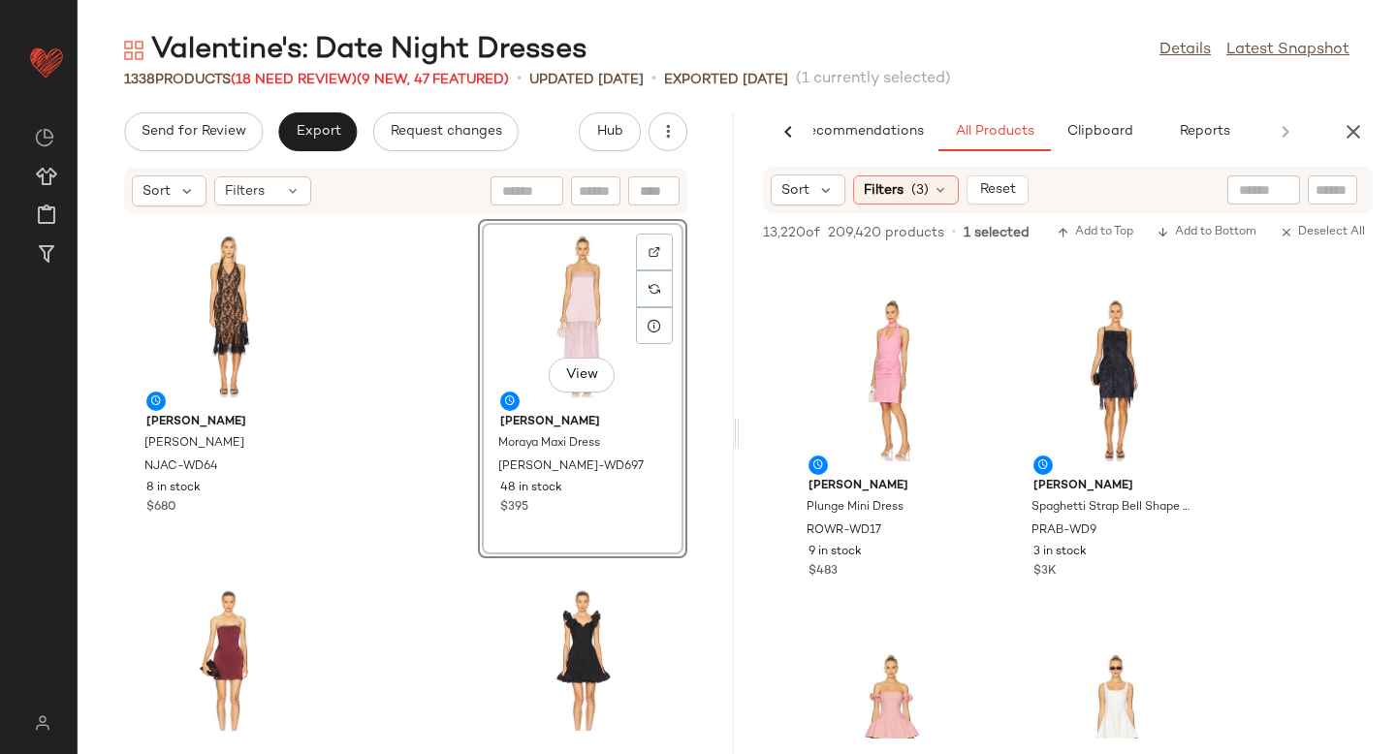
scroll to position [7553, 0]
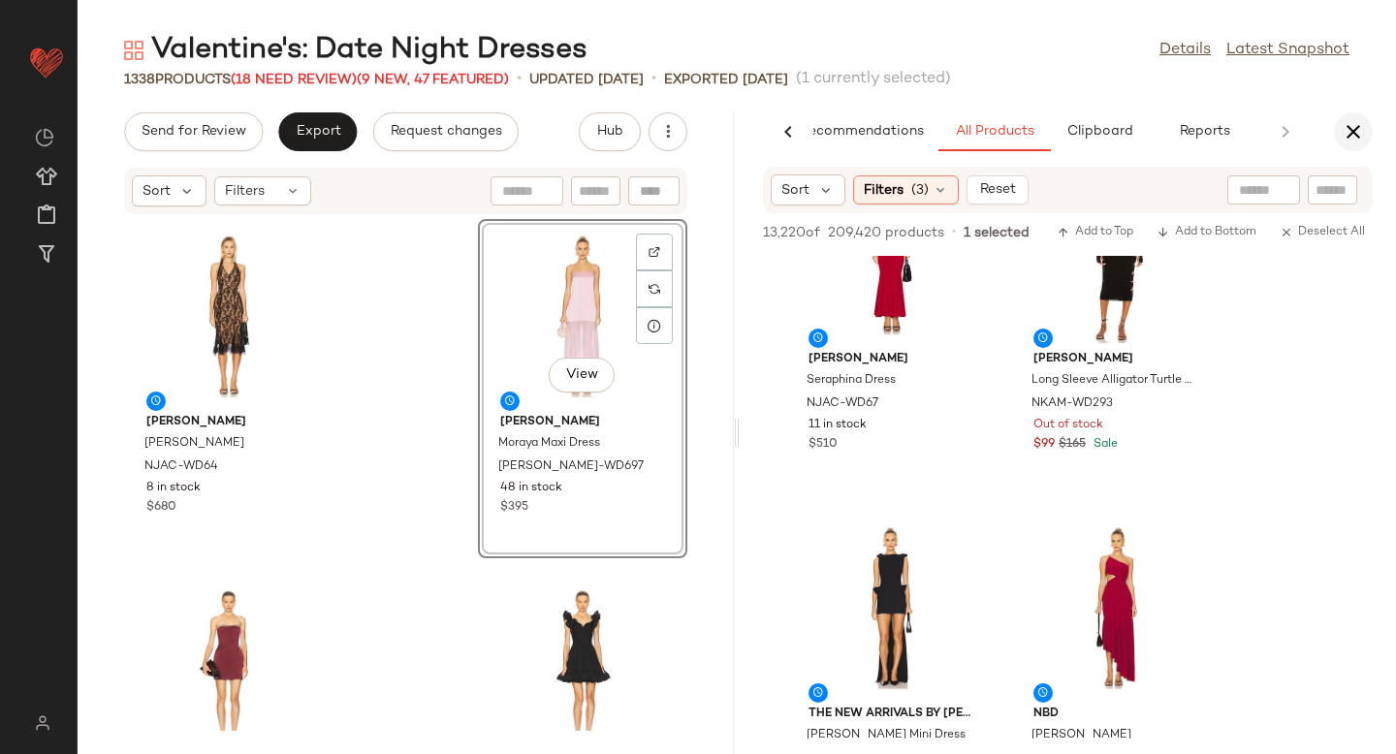
click at [1354, 137] on icon "button" at bounding box center [1353, 131] width 23 height 23
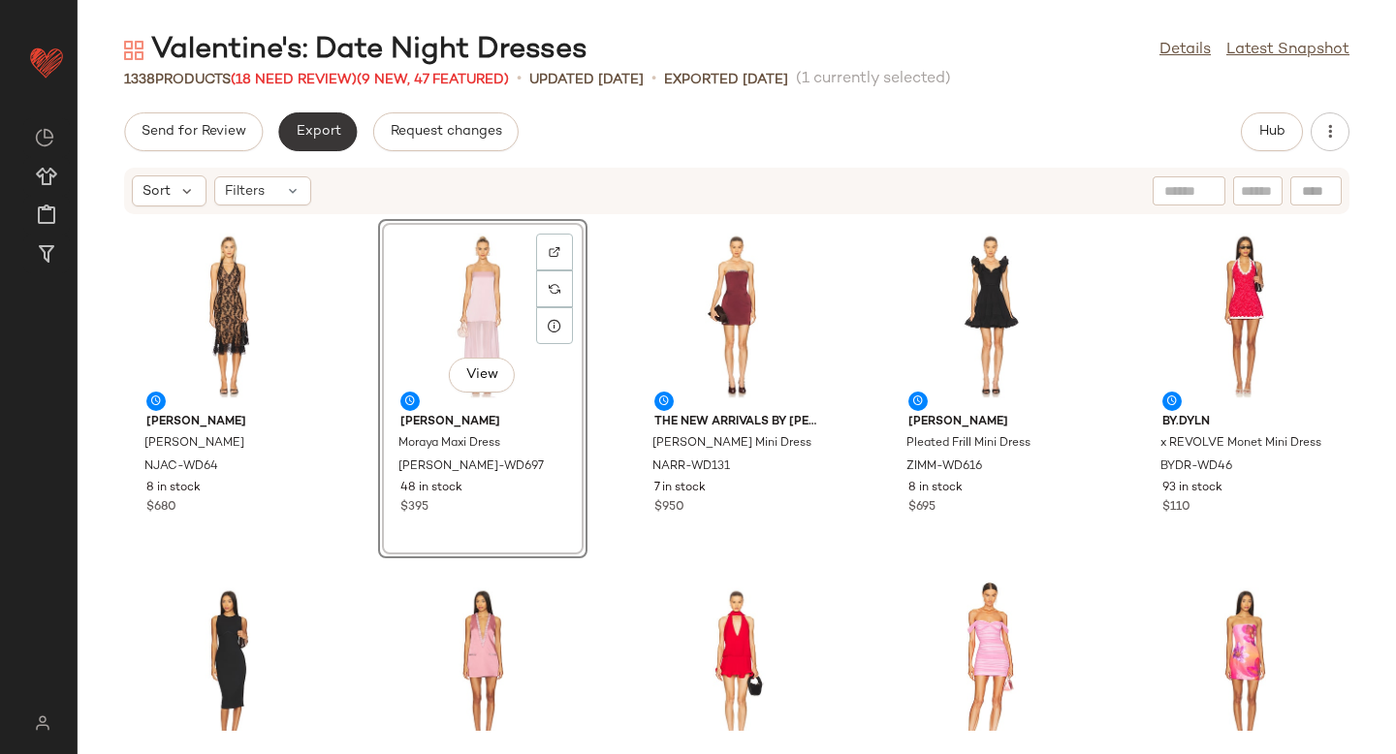
click at [329, 124] on span "Export" at bounding box center [318, 132] width 46 height 16
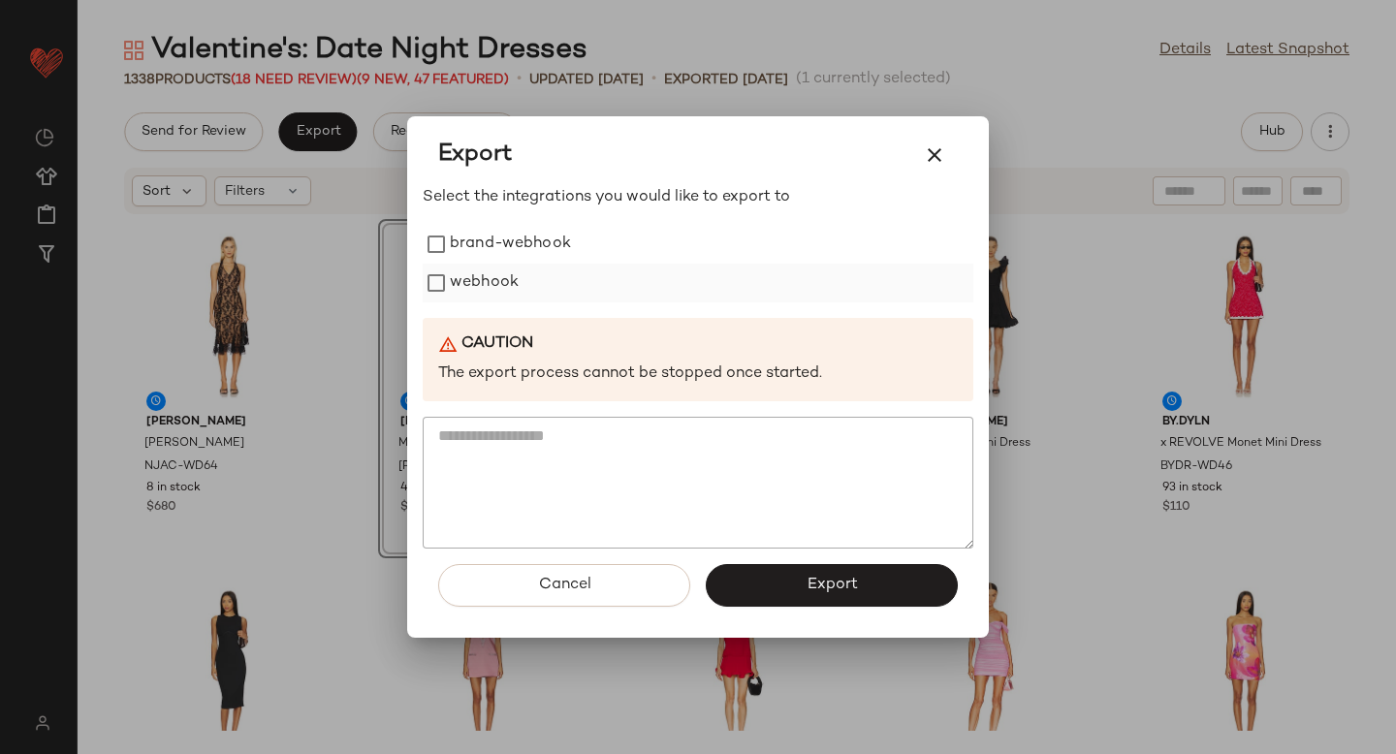
click at [454, 265] on label "webhook" at bounding box center [484, 283] width 69 height 39
click at [813, 597] on button "Export" at bounding box center [832, 585] width 252 height 43
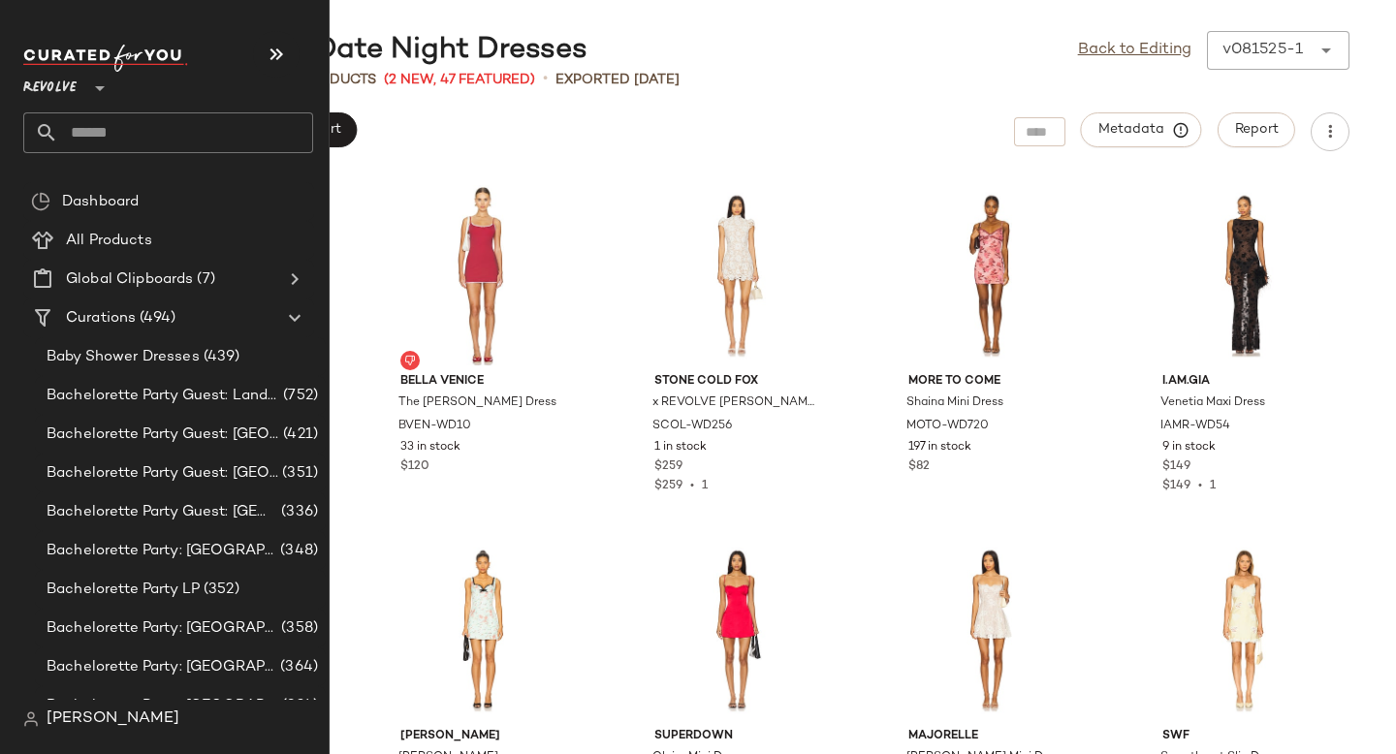
click at [179, 133] on input "text" at bounding box center [185, 132] width 255 height 41
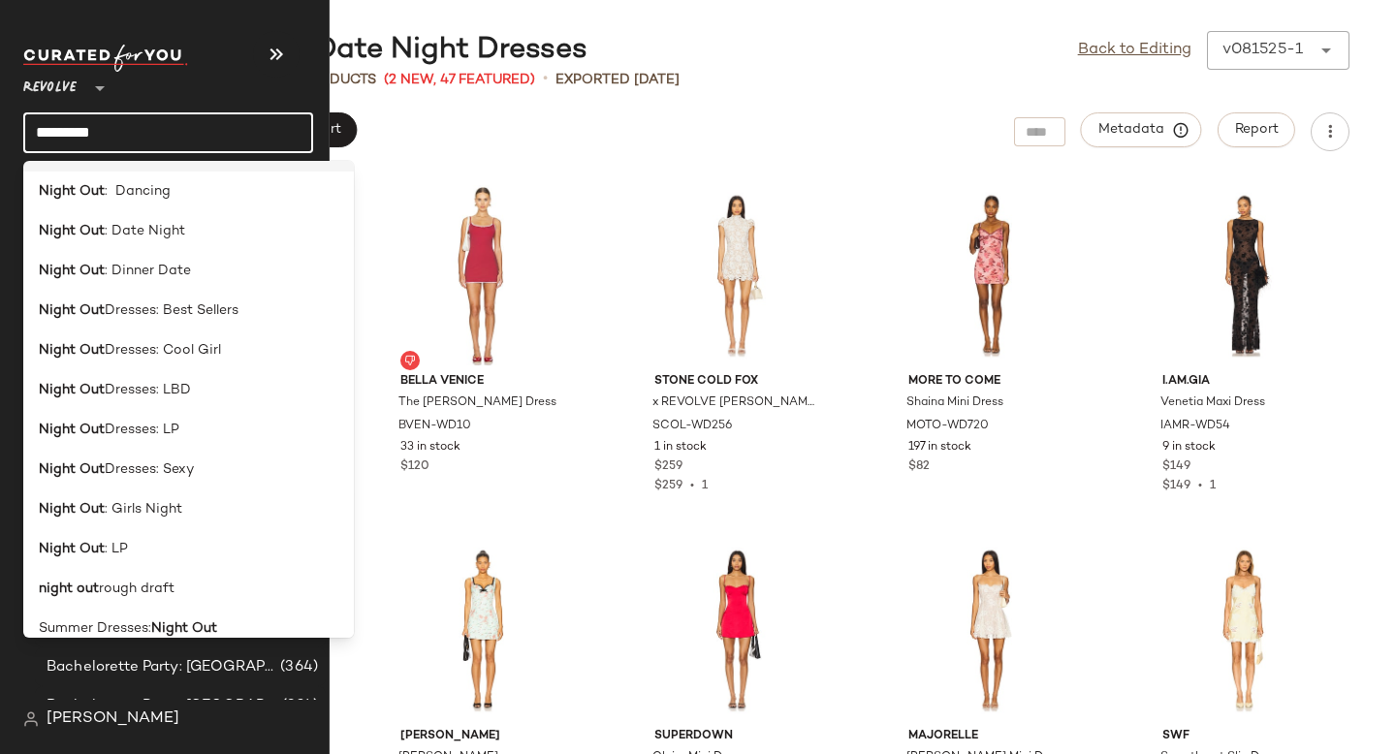
scroll to position [339, 0]
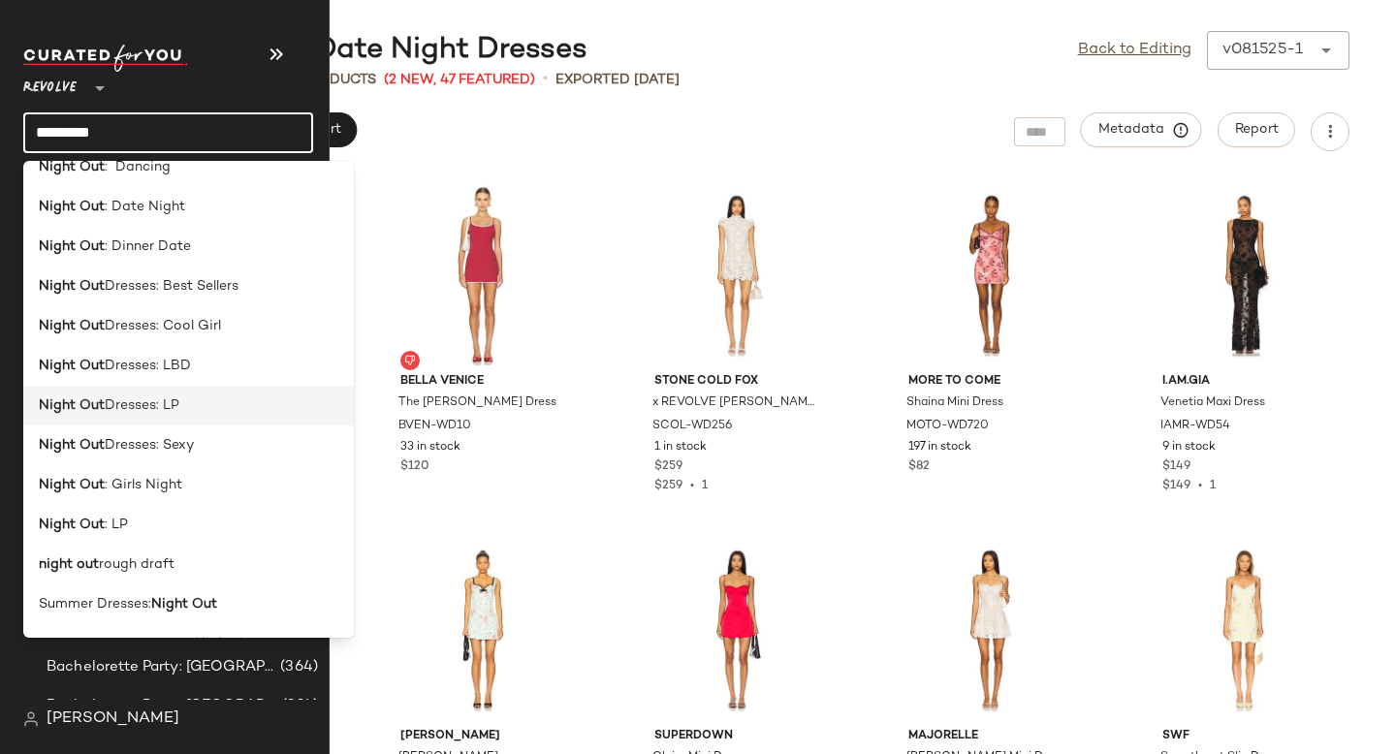
type input "*********"
click at [175, 402] on span "Dresses: LP" at bounding box center [142, 406] width 75 height 20
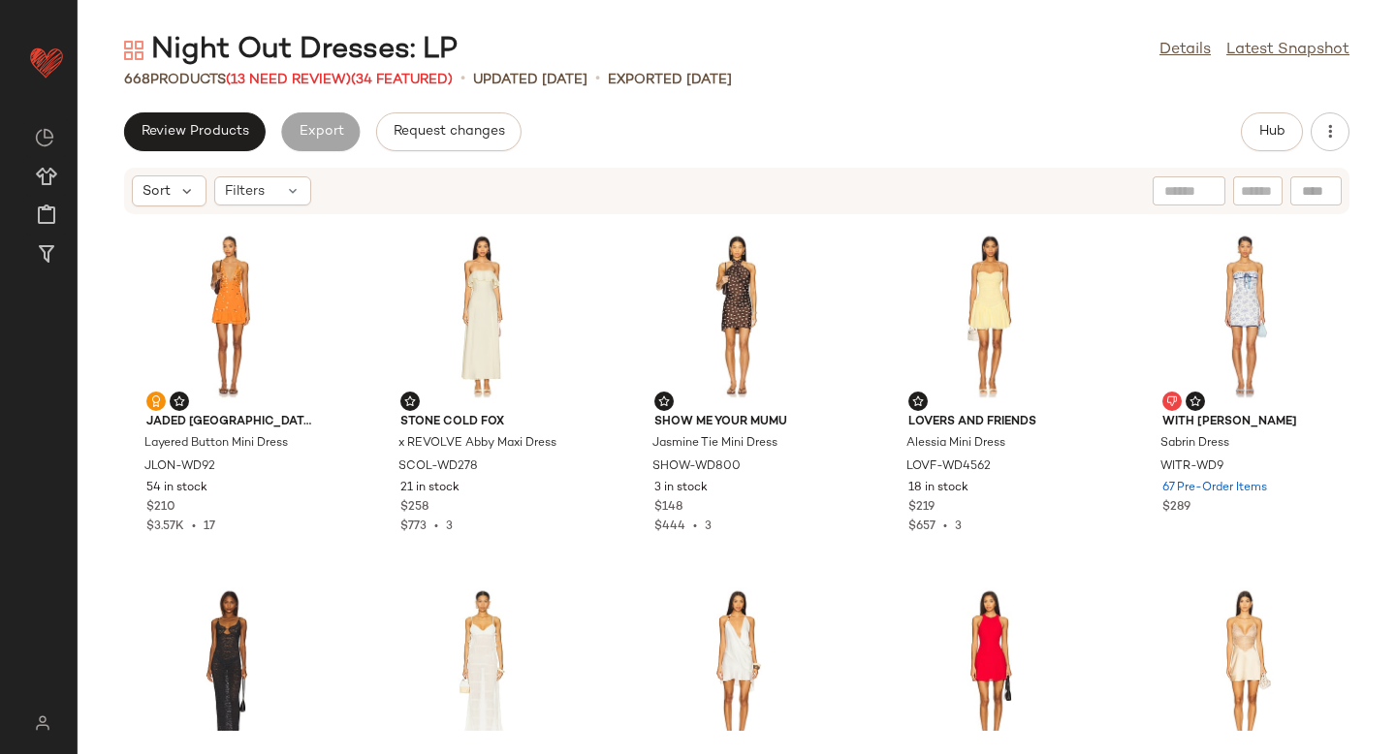
click at [1315, 179] on div at bounding box center [1316, 190] width 51 height 29
paste input "**********"
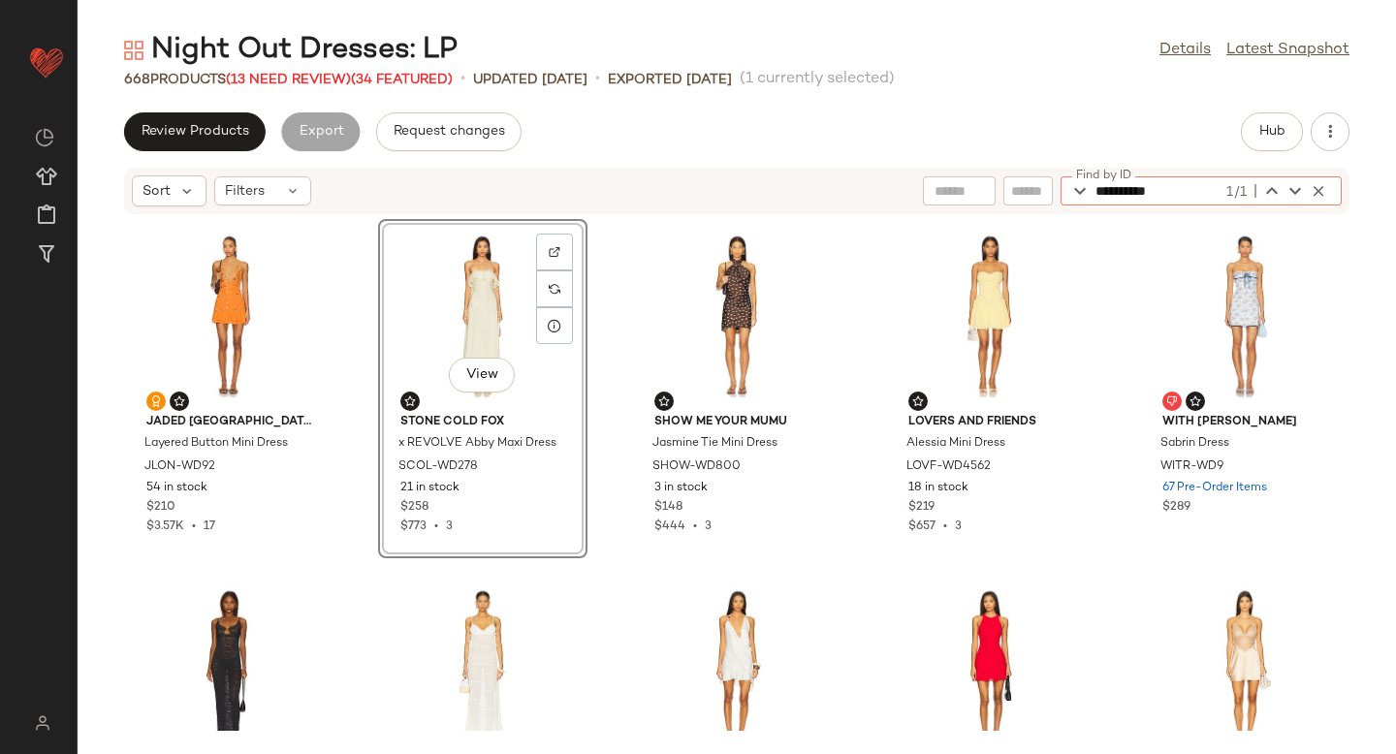
type input "**********"
click at [475, 304] on div "View" at bounding box center [483, 316] width 196 height 180
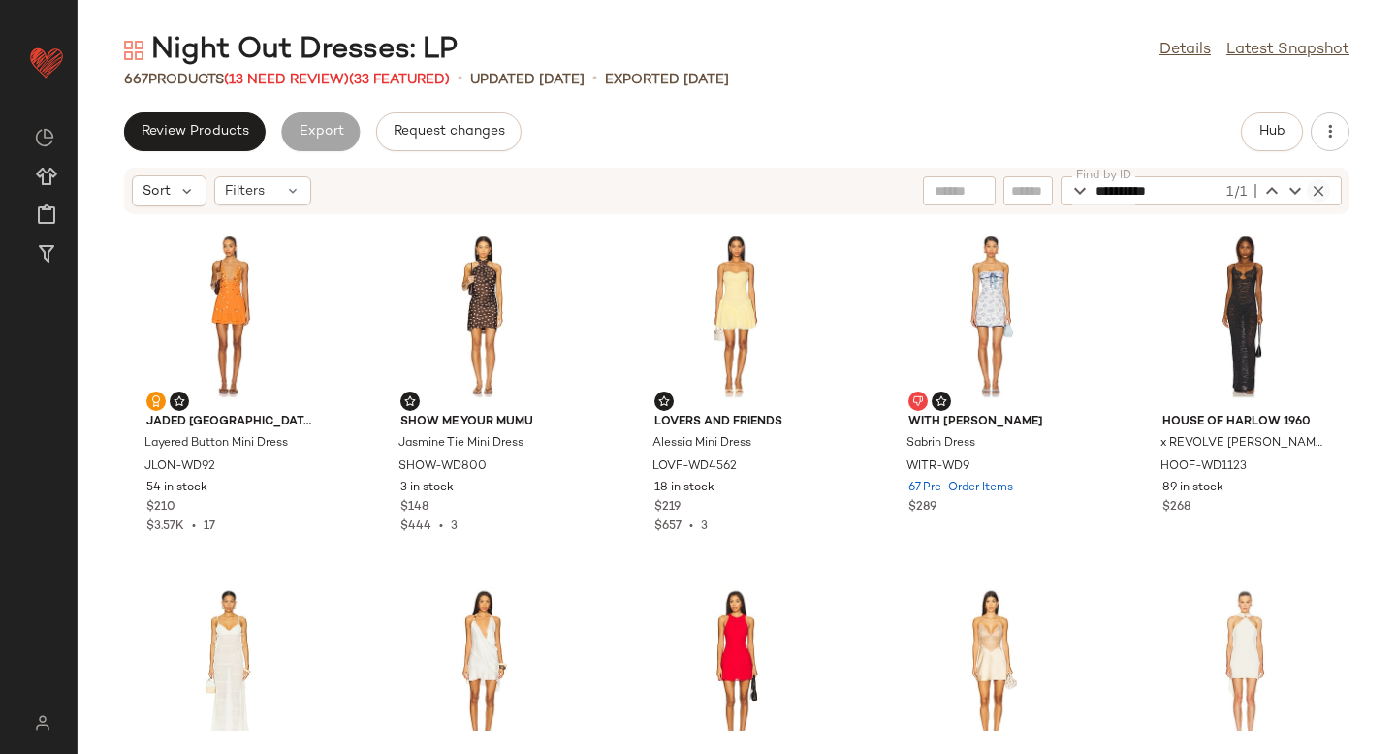
click at [1325, 194] on icon "button" at bounding box center [1318, 190] width 17 height 17
type input "**********"
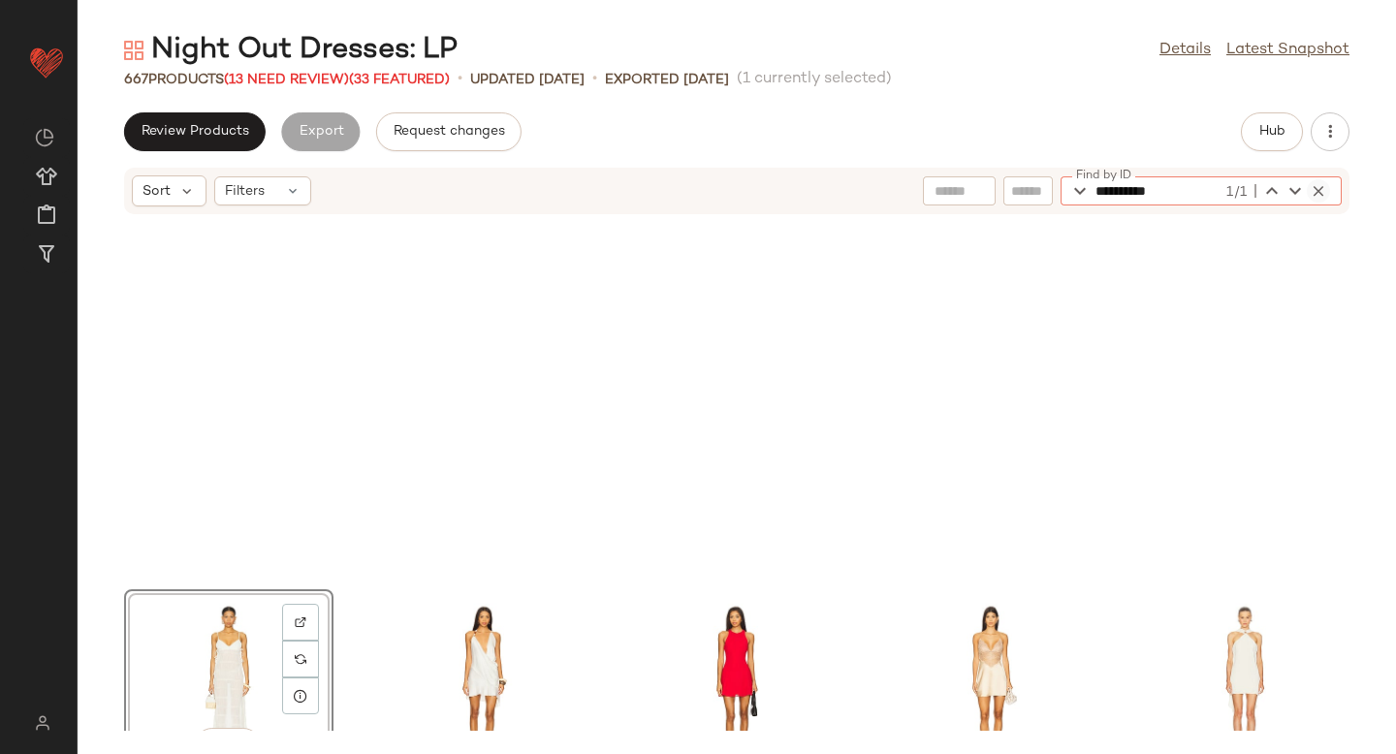
scroll to position [370, 0]
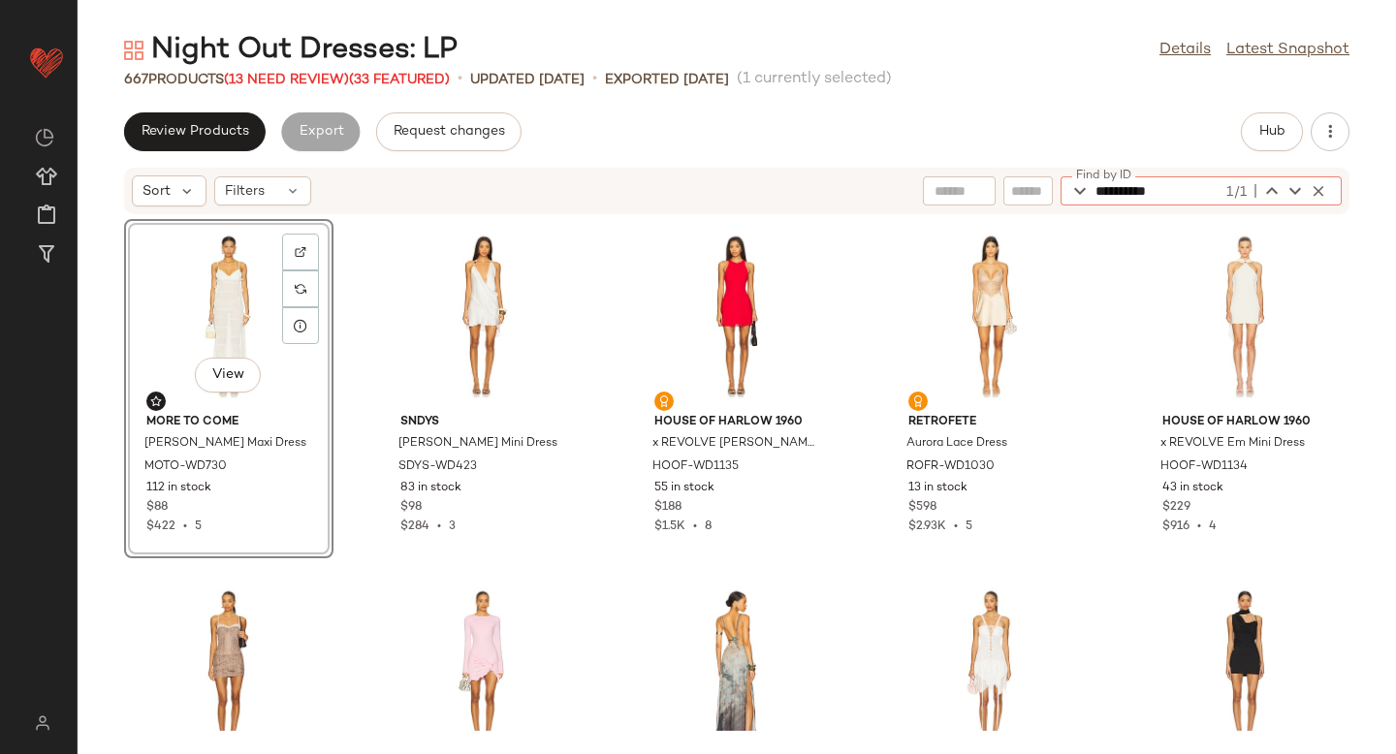
click at [199, 294] on div "View" at bounding box center [229, 316] width 196 height 180
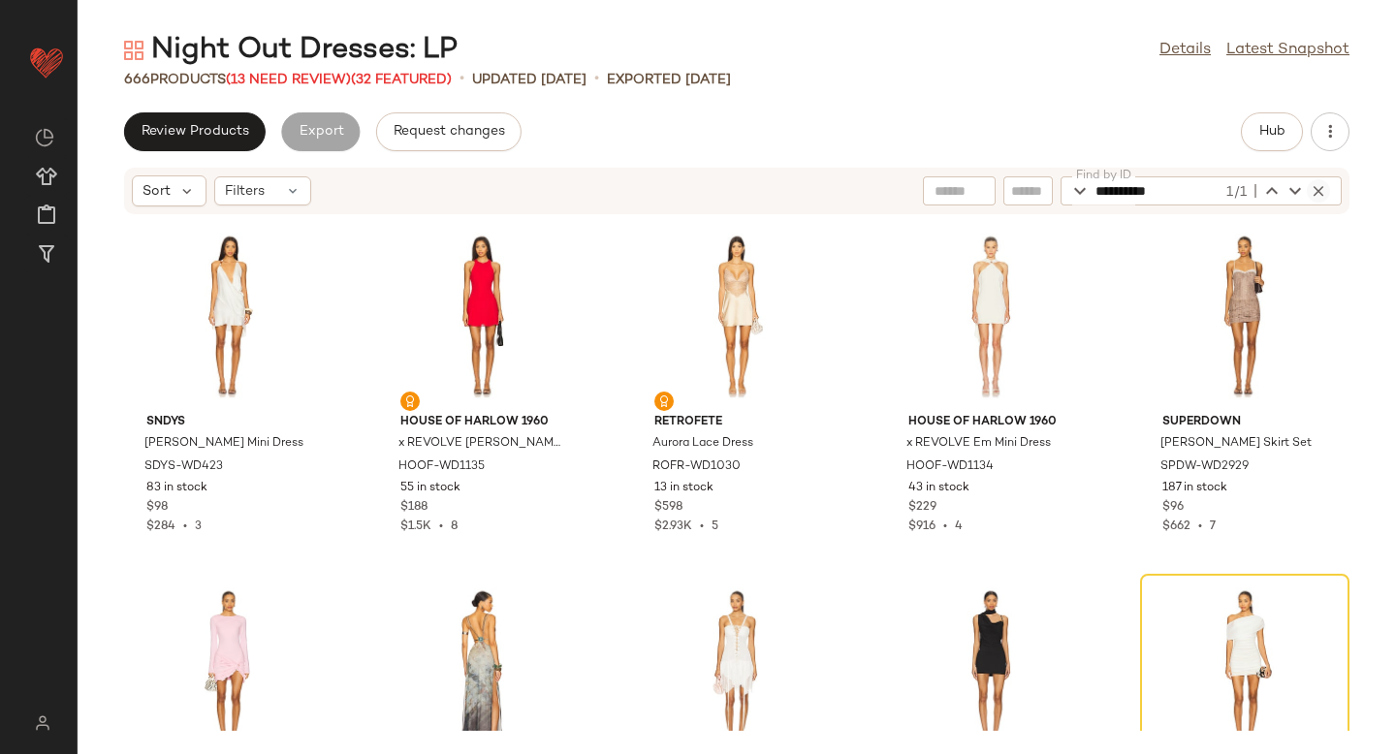
click at [1319, 198] on icon "button" at bounding box center [1318, 190] width 17 height 17
type input "**********"
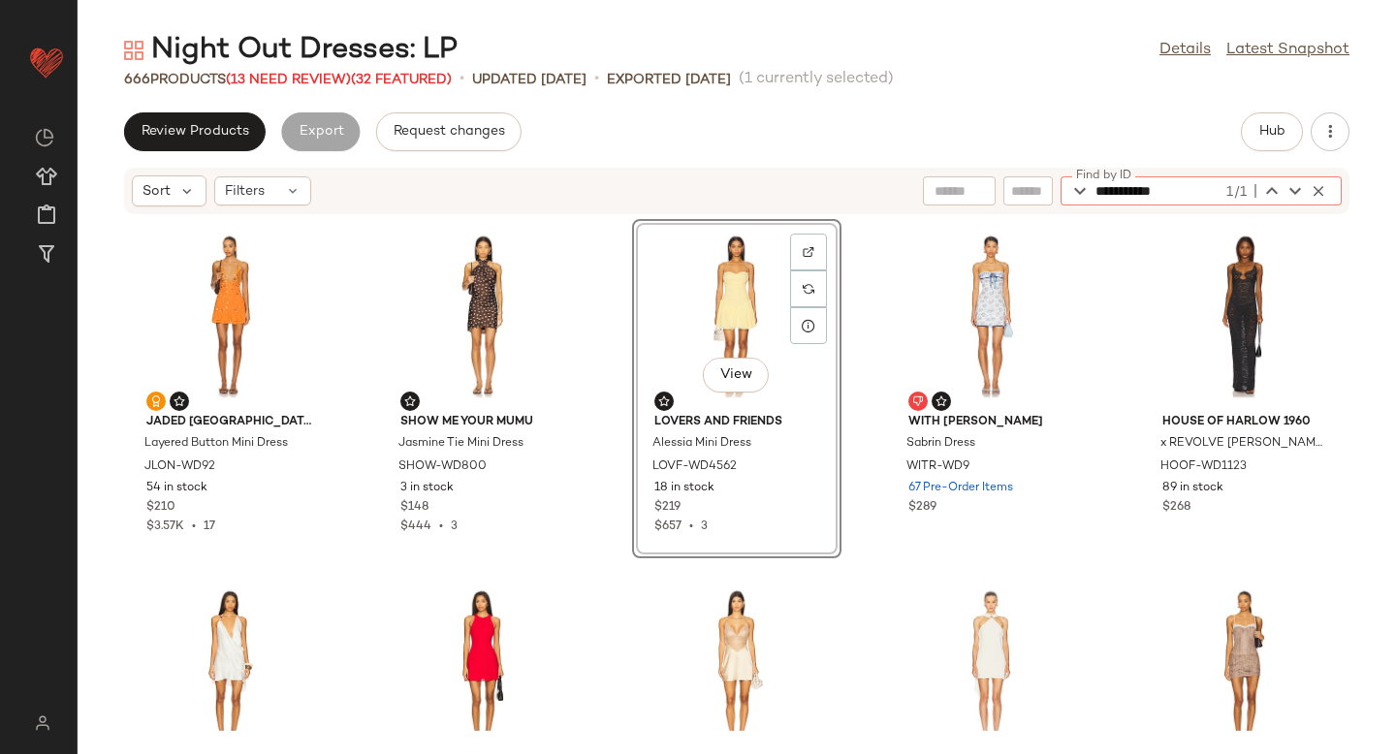
click at [679, 296] on div "View" at bounding box center [737, 316] width 196 height 180
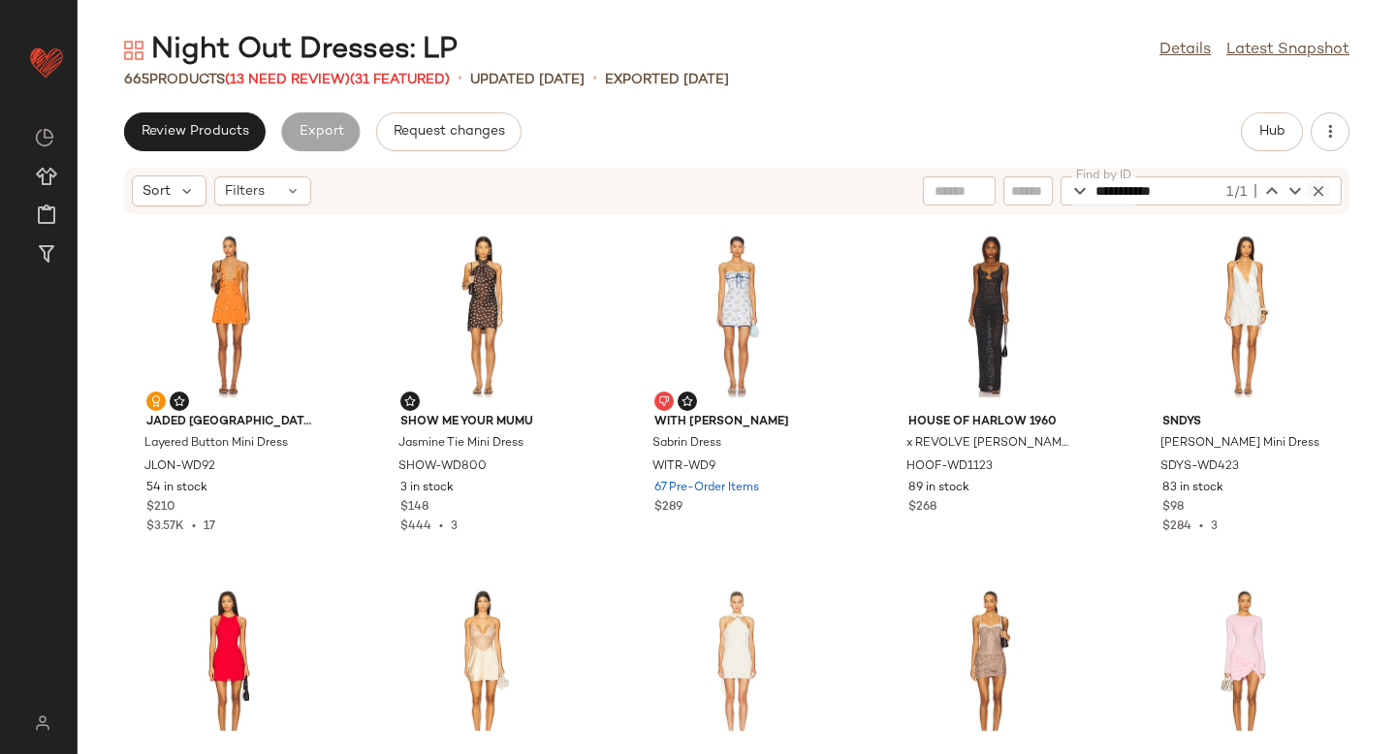
click at [1320, 196] on icon "button" at bounding box center [1318, 190] width 17 height 17
click at [1325, 186] on icon "button" at bounding box center [1318, 190] width 17 height 17
click at [1319, 190] on icon "button" at bounding box center [1318, 190] width 17 height 17
click at [1274, 135] on span "Hub" at bounding box center [1272, 132] width 27 height 16
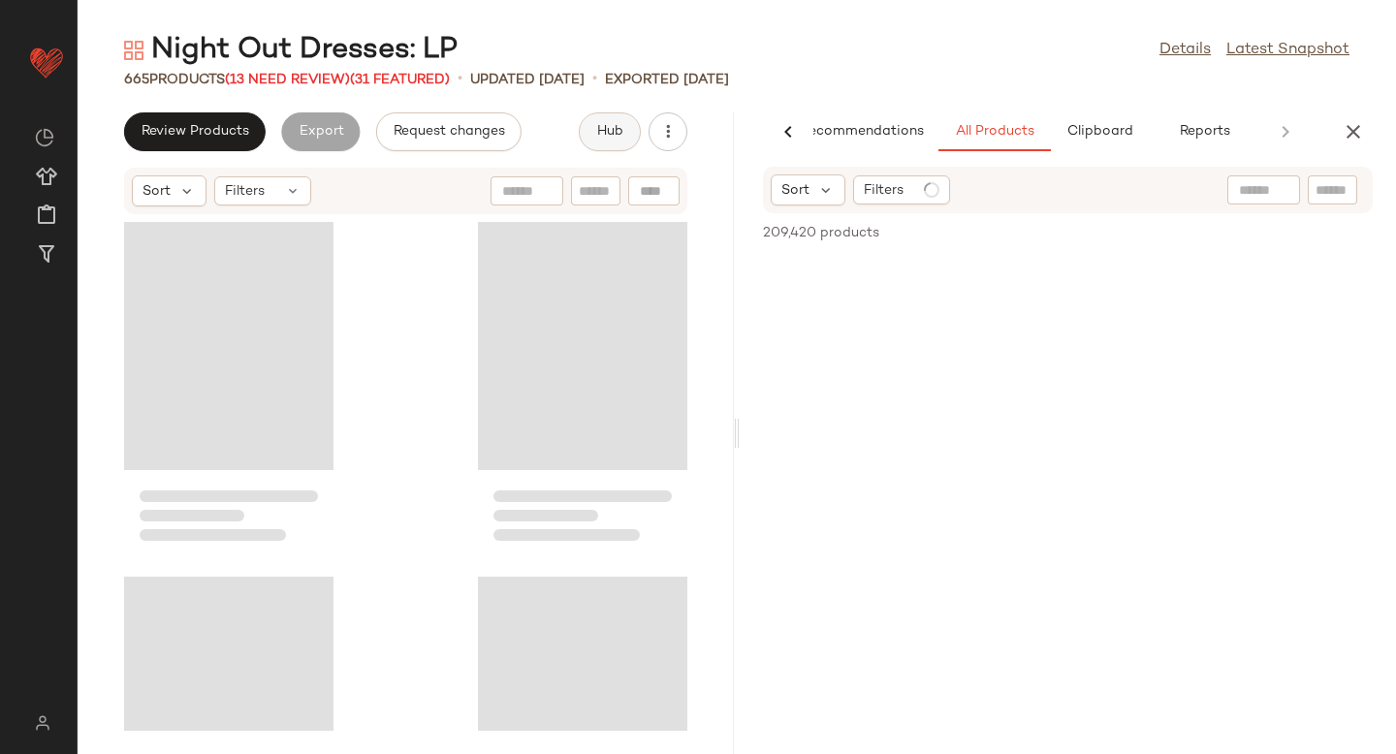
scroll to position [0, 46]
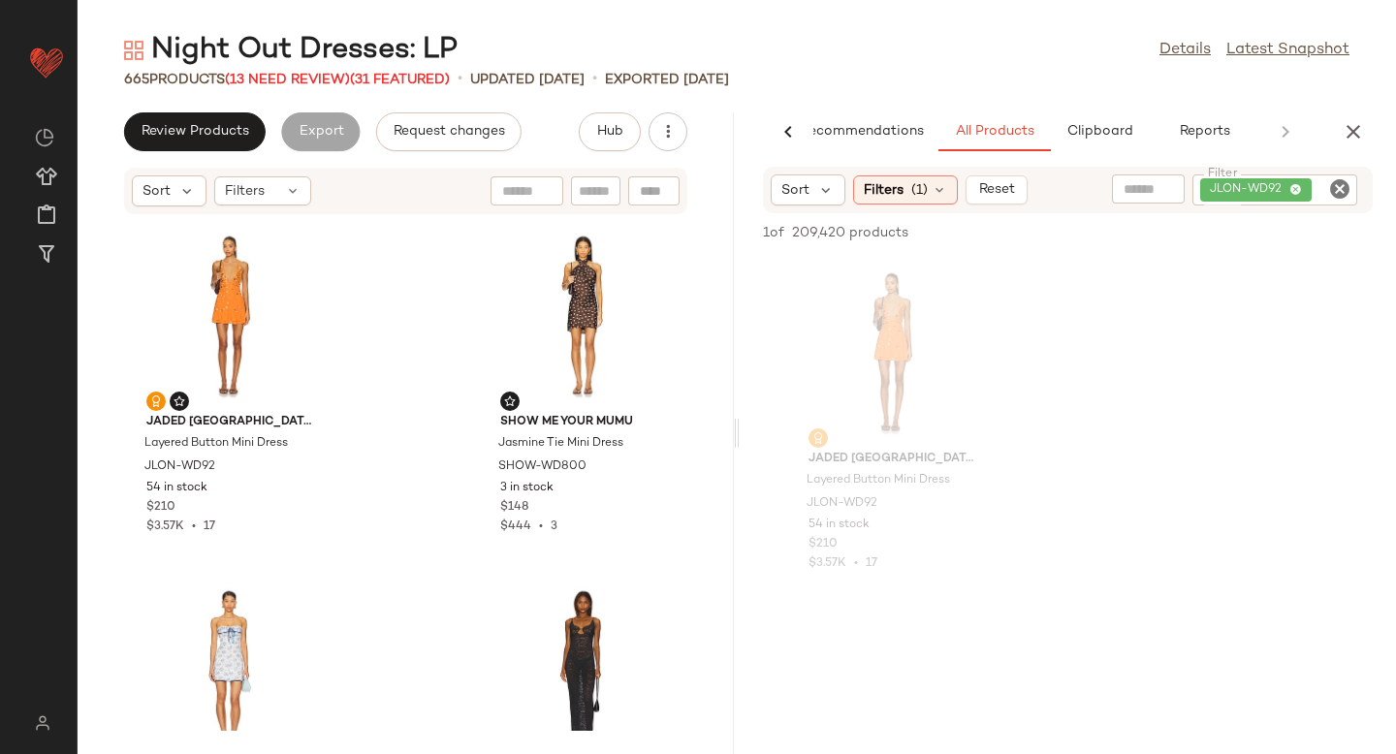
click at [1346, 185] on icon "Clear Filter" at bounding box center [1339, 188] width 23 height 23
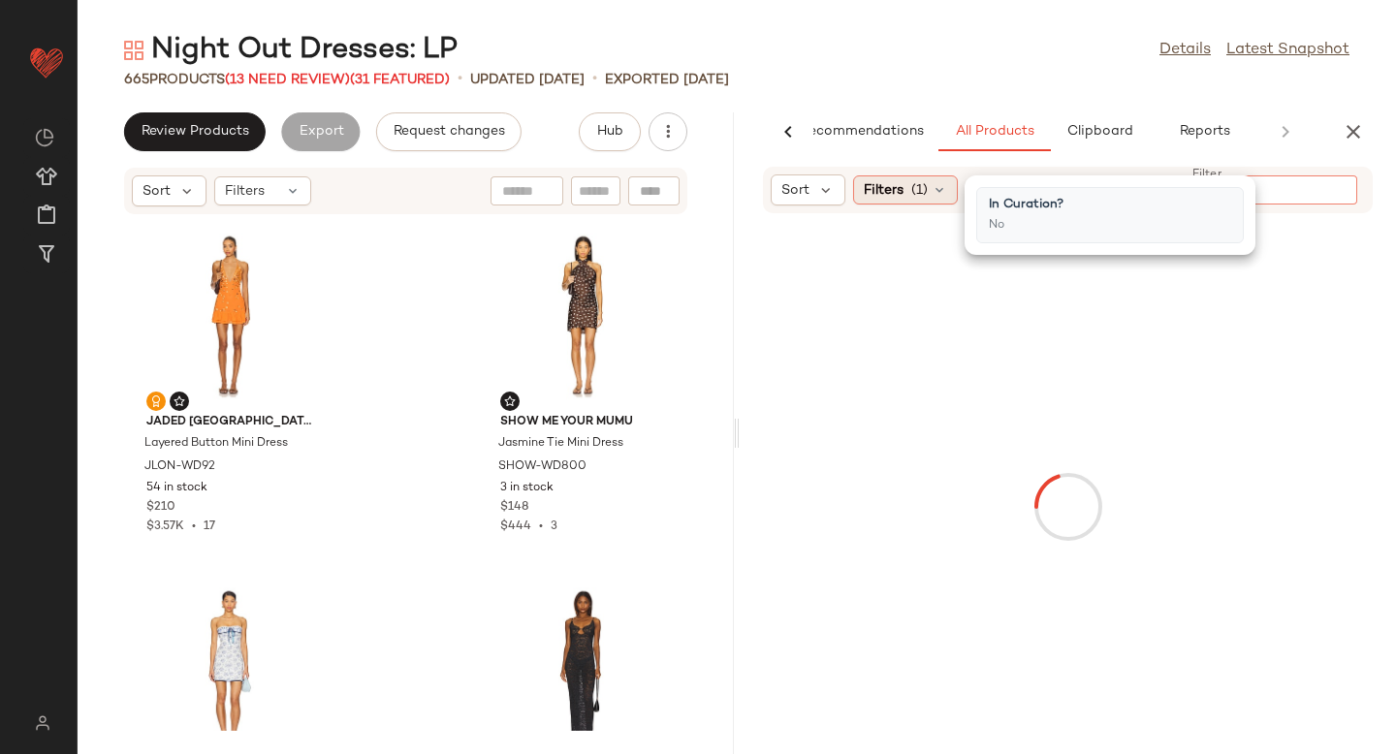
click at [934, 186] on icon at bounding box center [940, 190] width 16 height 16
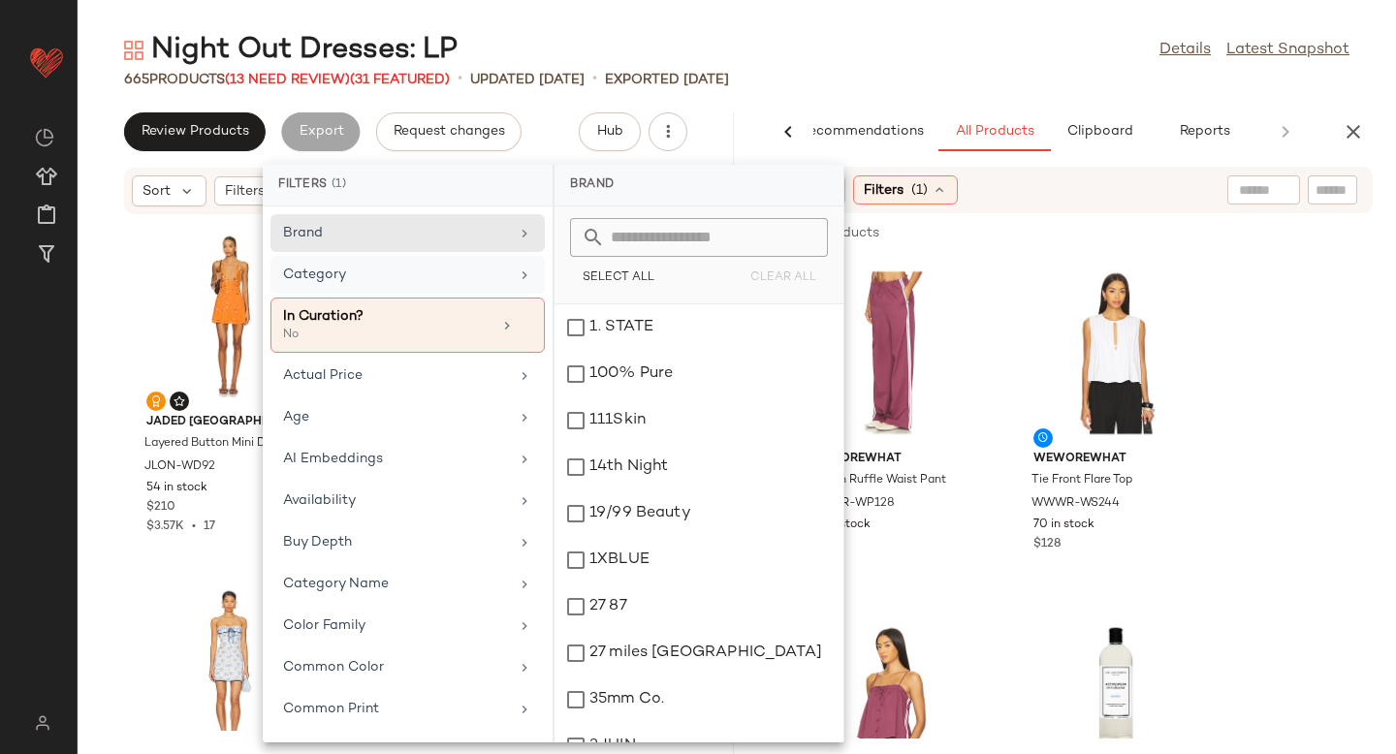
click at [459, 280] on div "Category" at bounding box center [396, 275] width 226 height 20
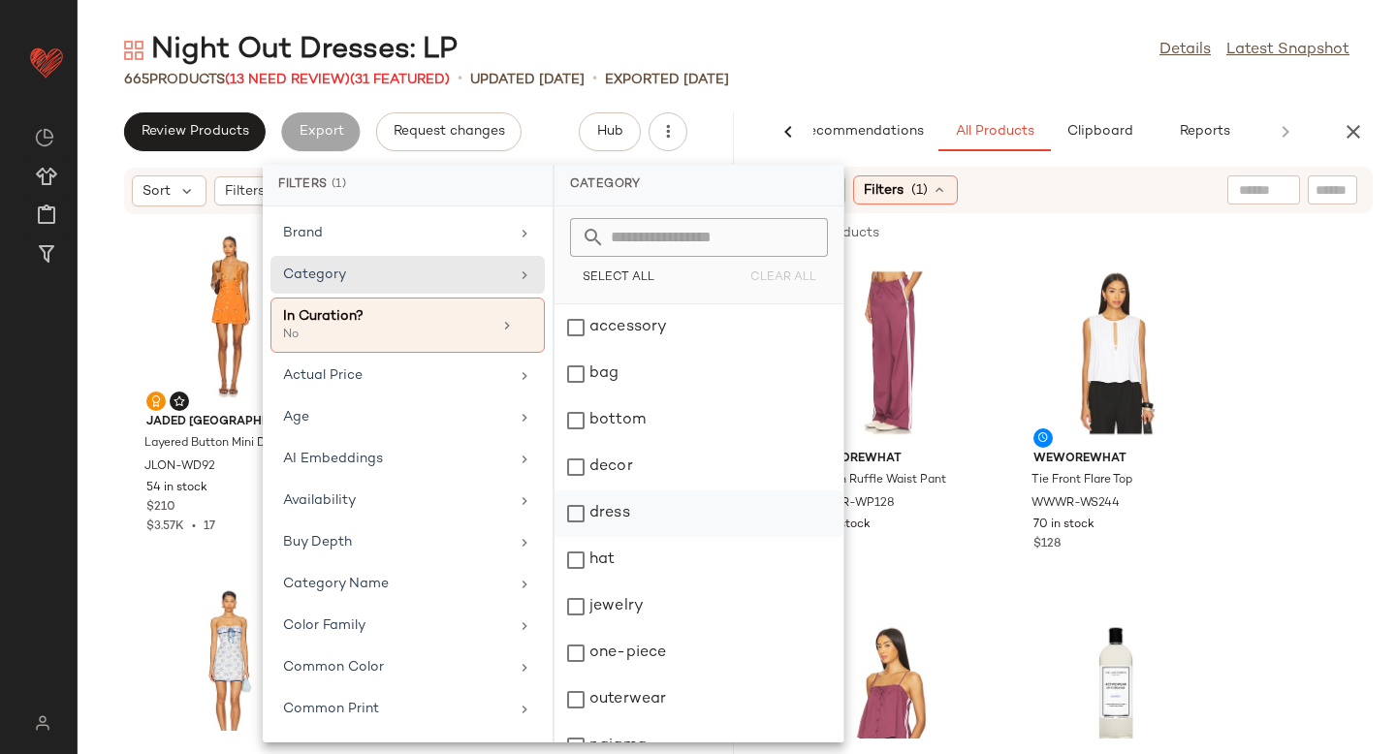
click at [580, 537] on div "dress" at bounding box center [699, 560] width 289 height 47
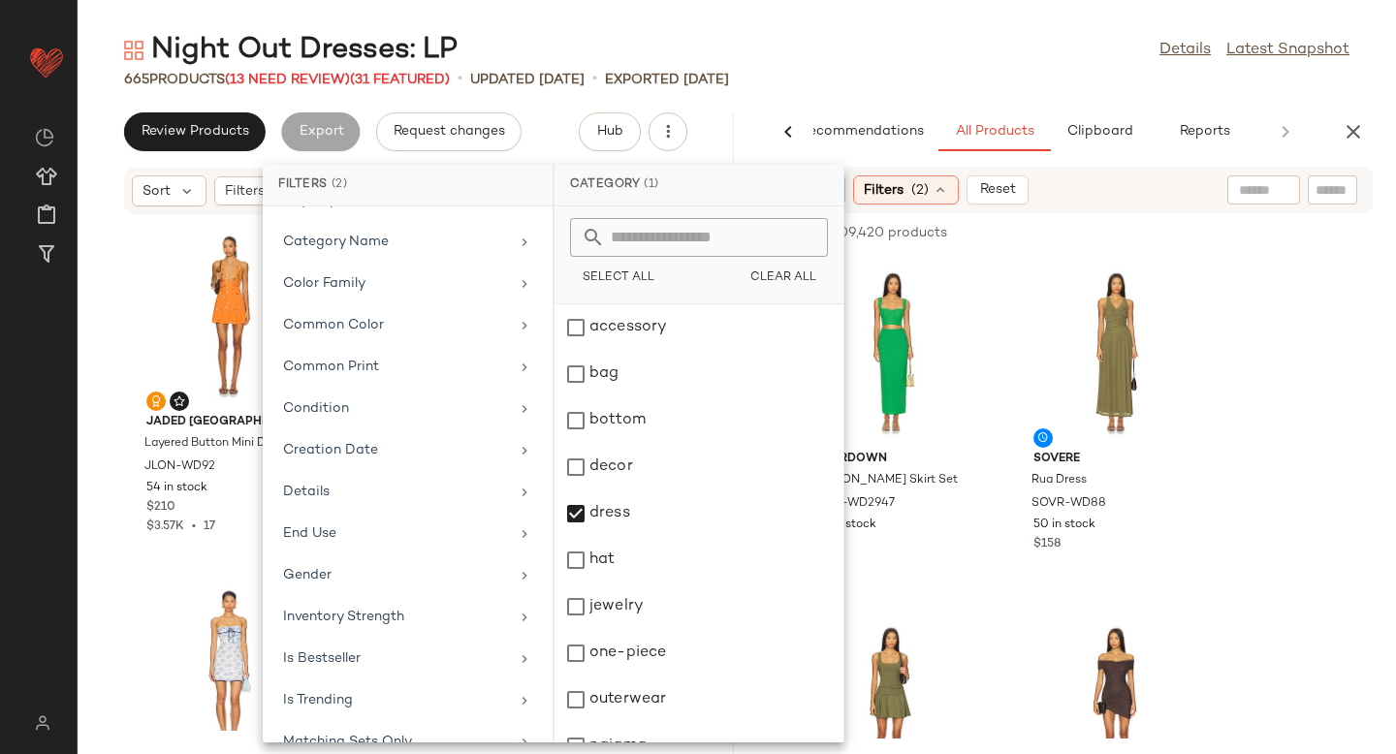
scroll to position [368, 0]
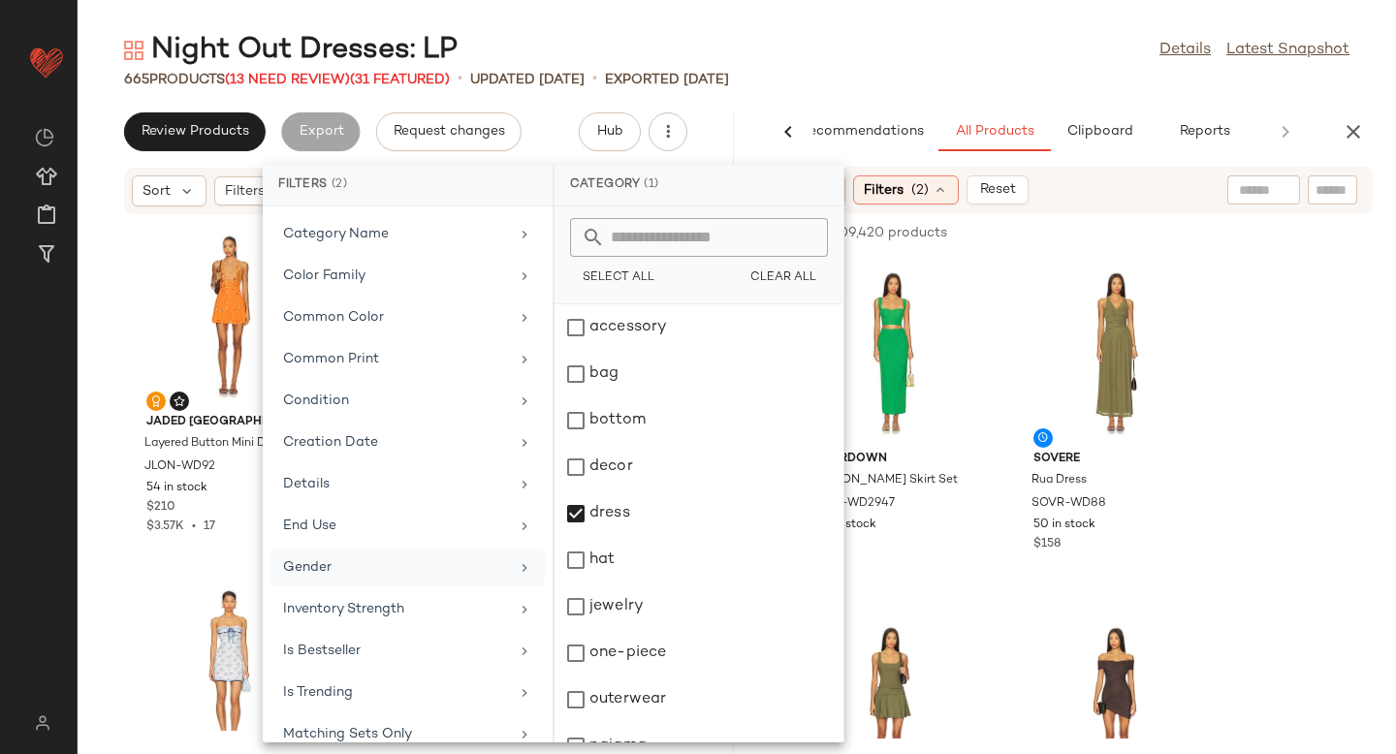
click at [389, 570] on div "Gender" at bounding box center [396, 568] width 226 height 20
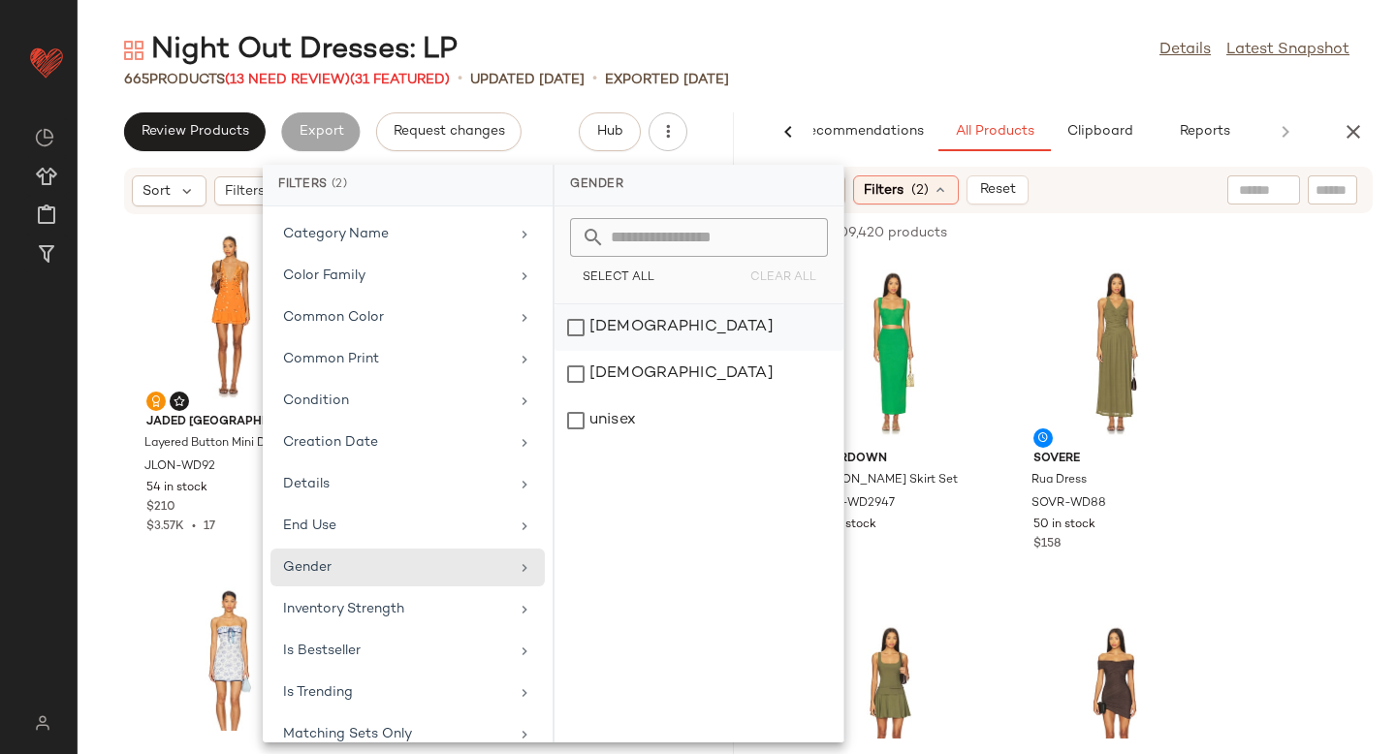
click at [574, 351] on div "[DEMOGRAPHIC_DATA]" at bounding box center [699, 374] width 289 height 47
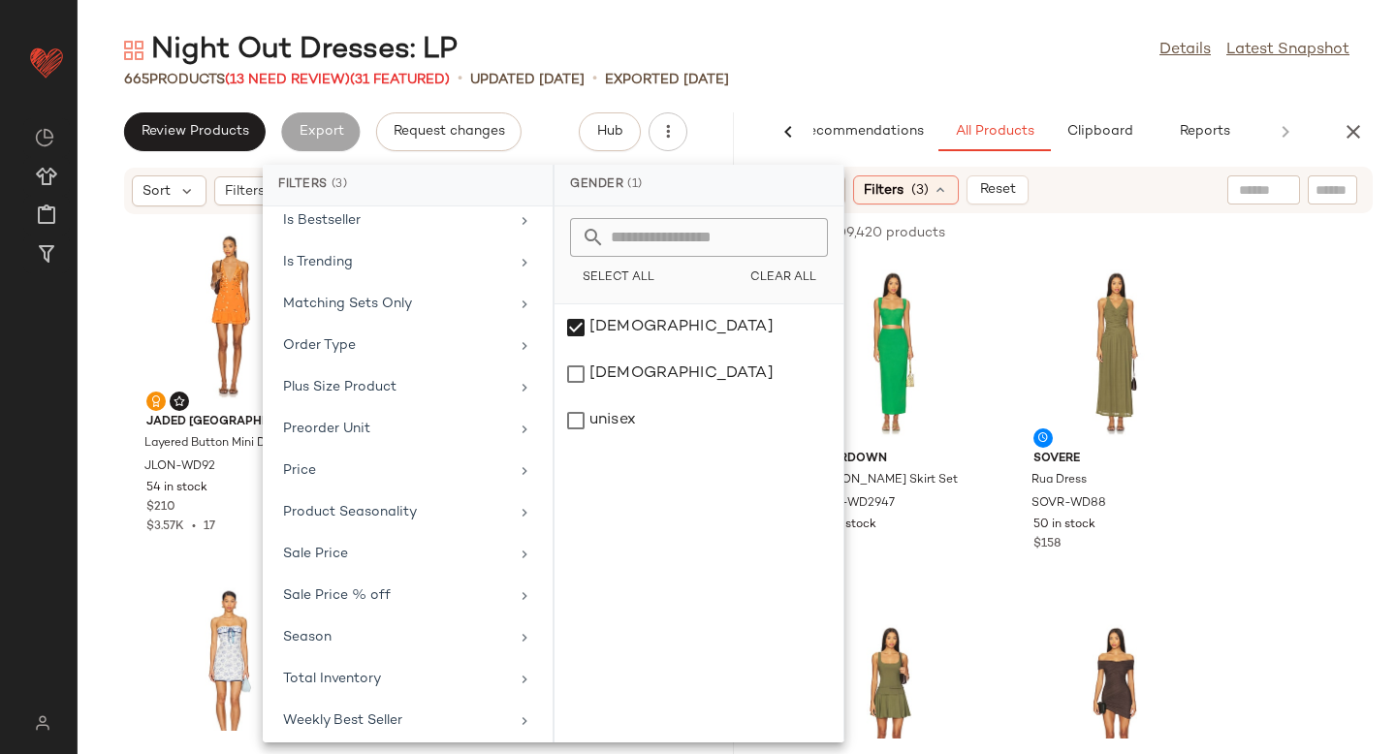
scroll to position [815, 0]
click at [404, 551] on div "Sale Price" at bounding box center [396, 555] width 226 height 20
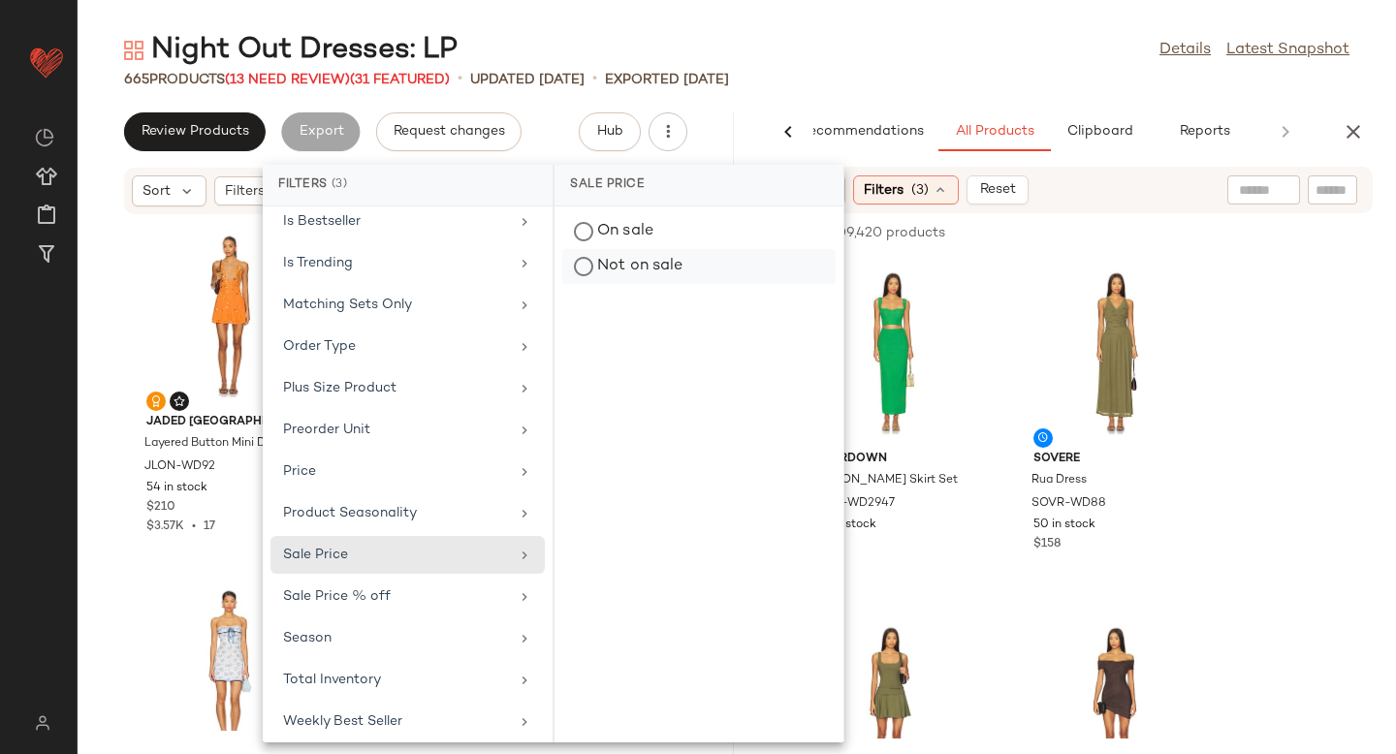
click at [579, 282] on div "Not on sale" at bounding box center [698, 266] width 273 height 35
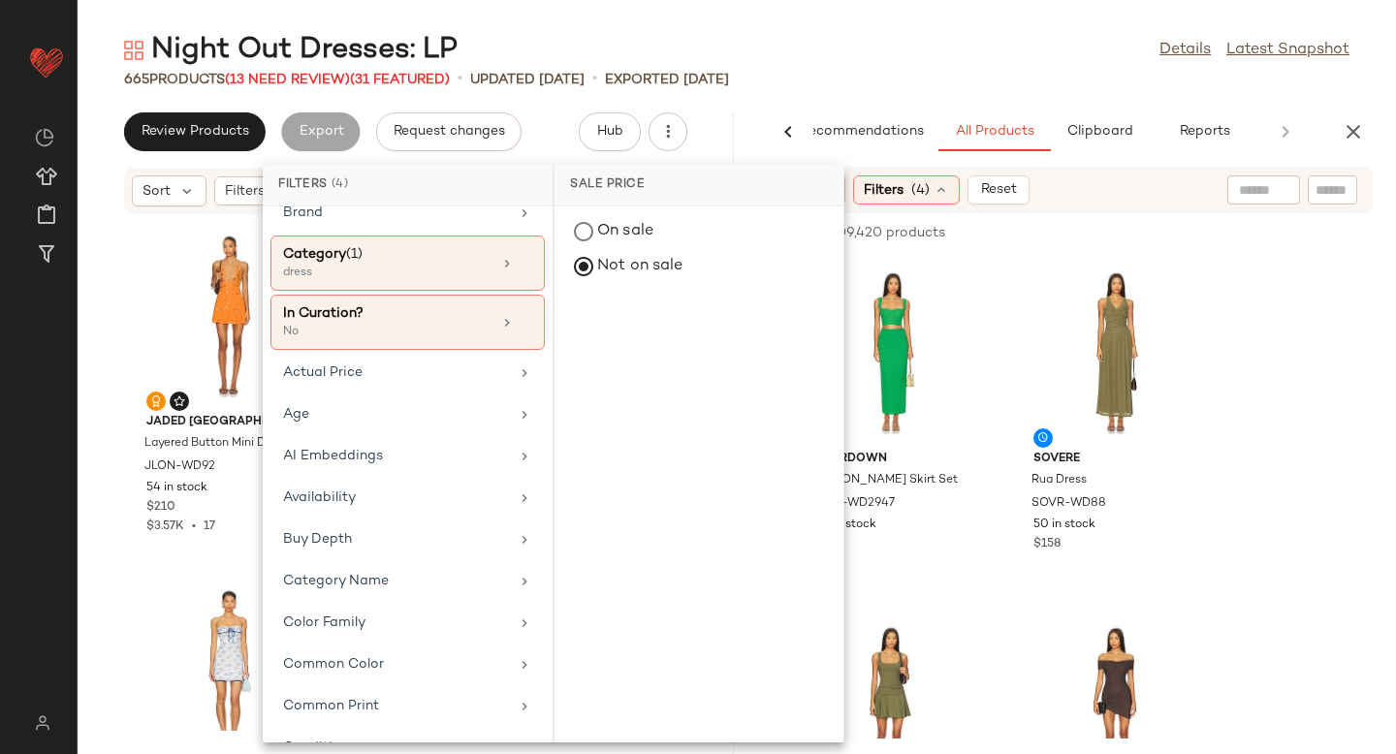
scroll to position [0, 0]
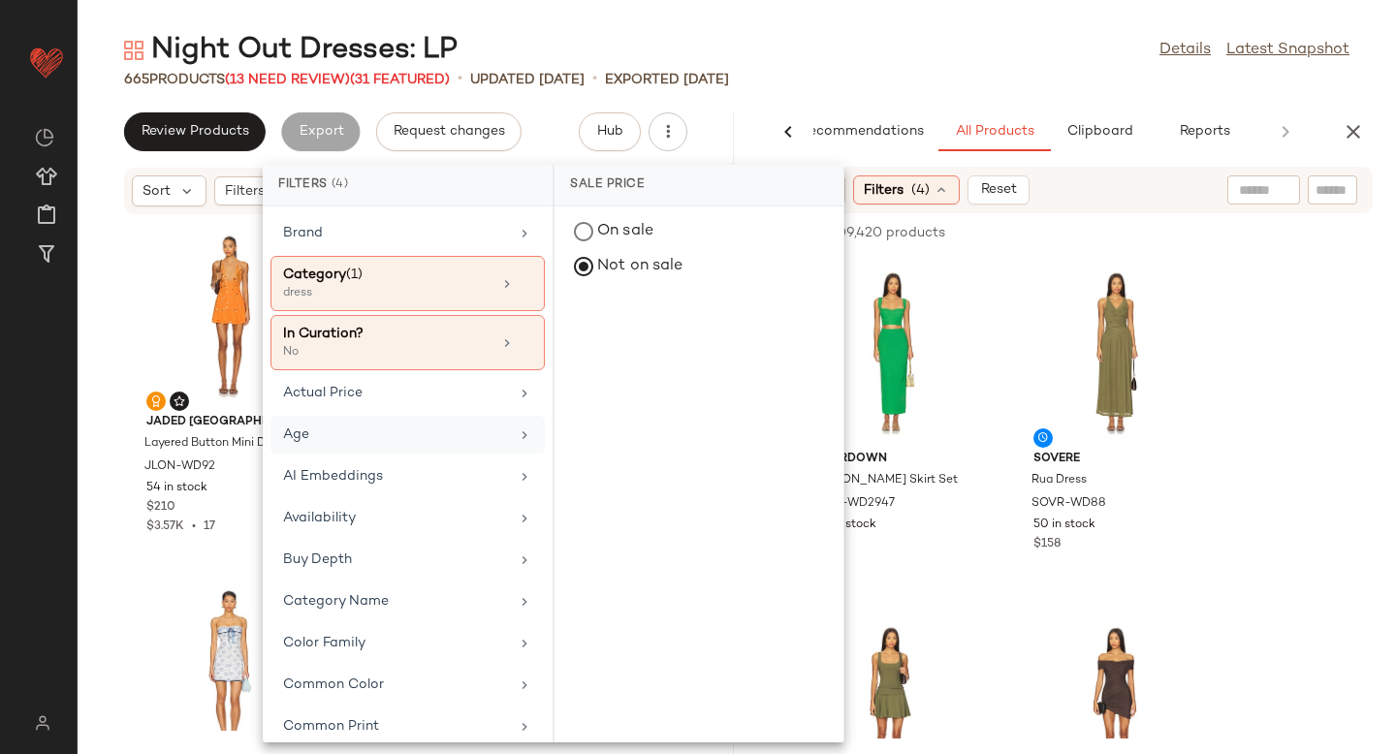
click at [365, 442] on div "Age" at bounding box center [396, 435] width 226 height 20
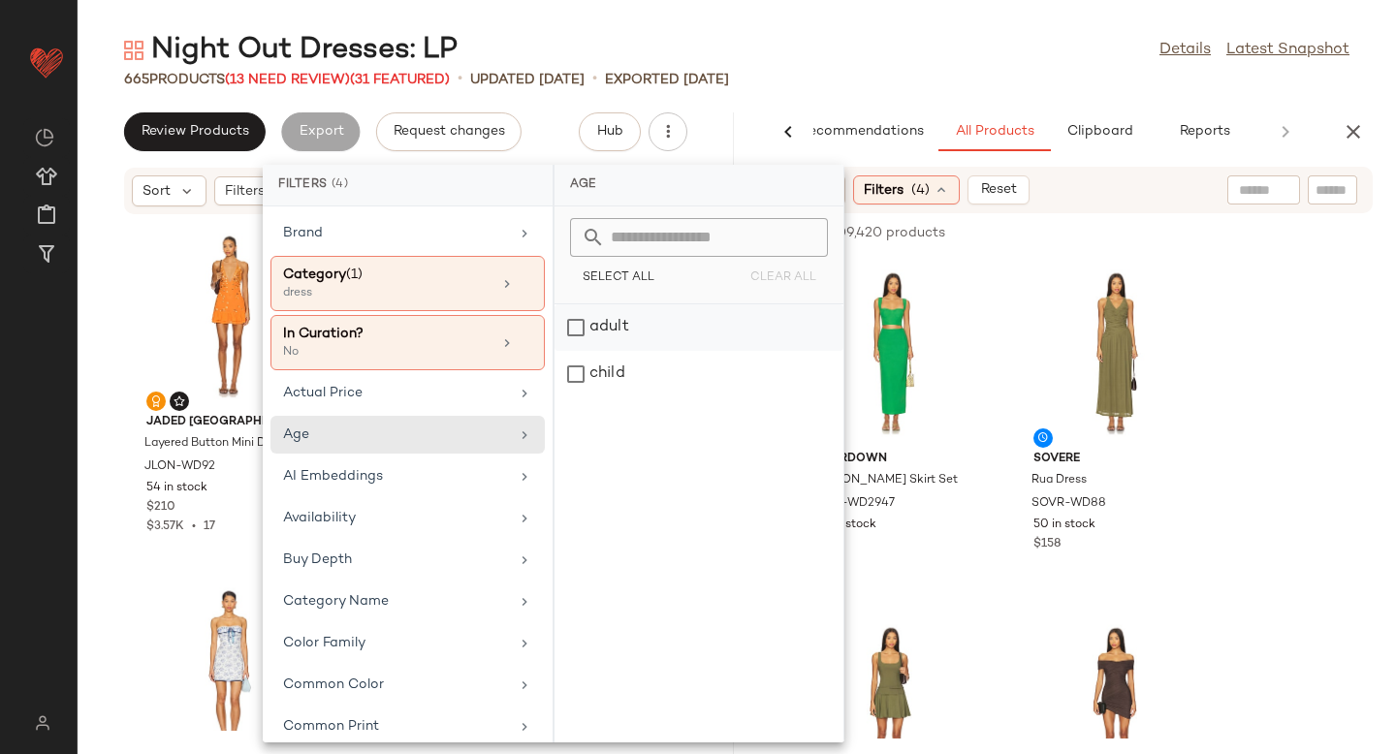
click at [581, 351] on div "adult" at bounding box center [699, 374] width 289 height 47
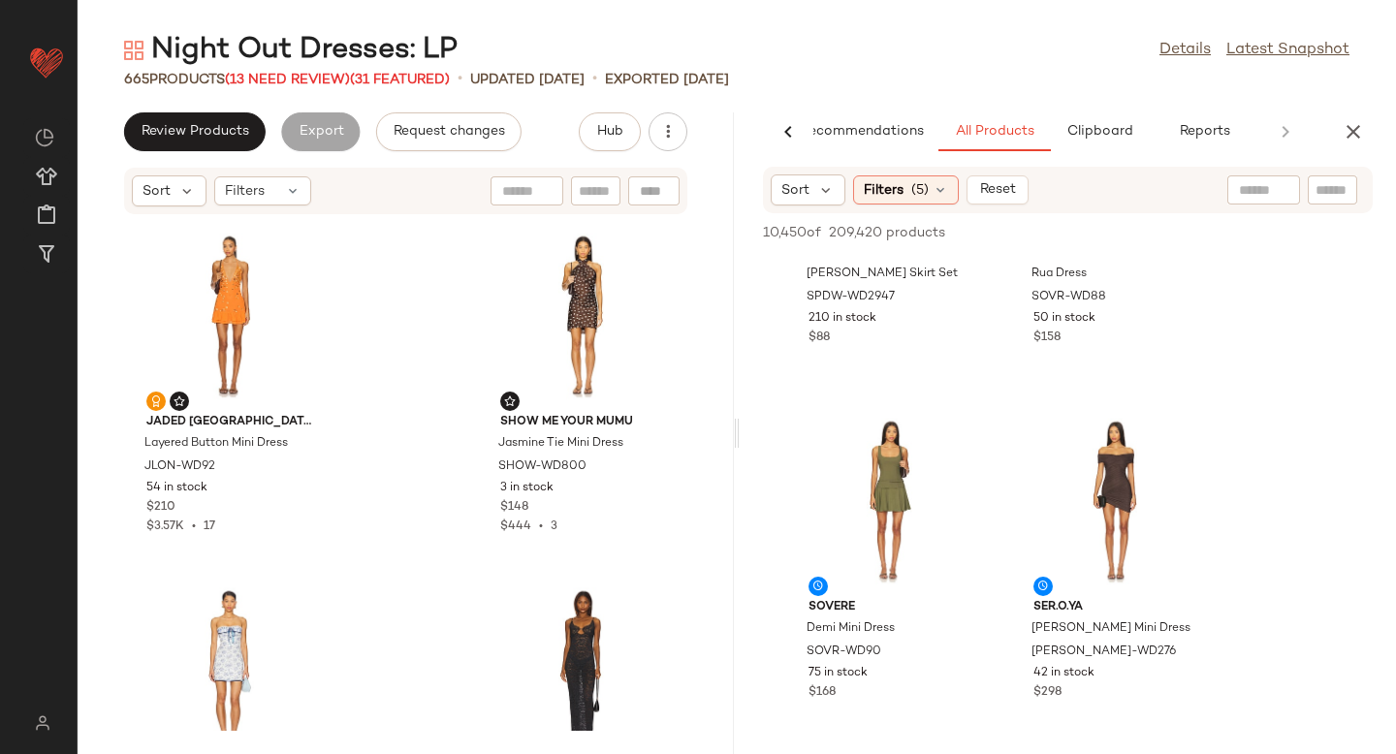
scroll to position [246, 0]
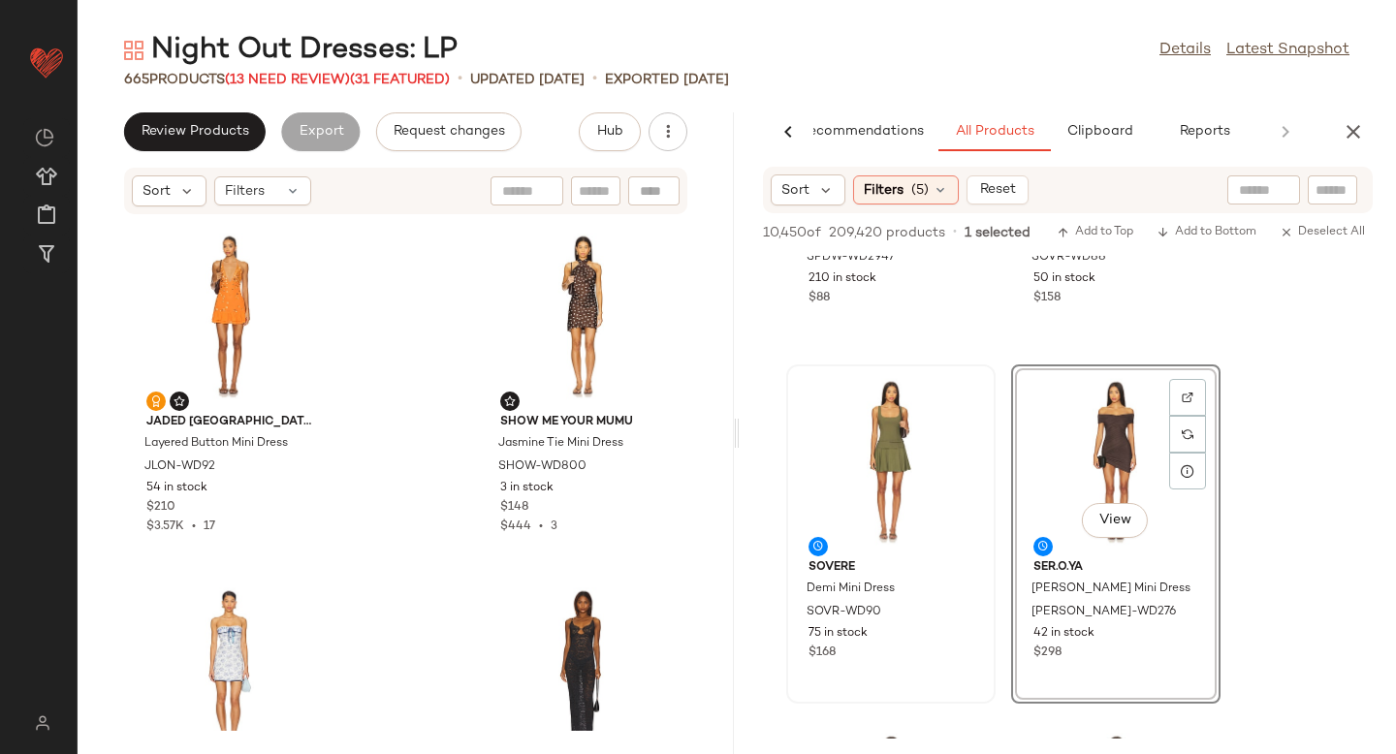
drag, startPoint x: 1136, startPoint y: 402, endPoint x: 991, endPoint y: 401, distance: 144.5
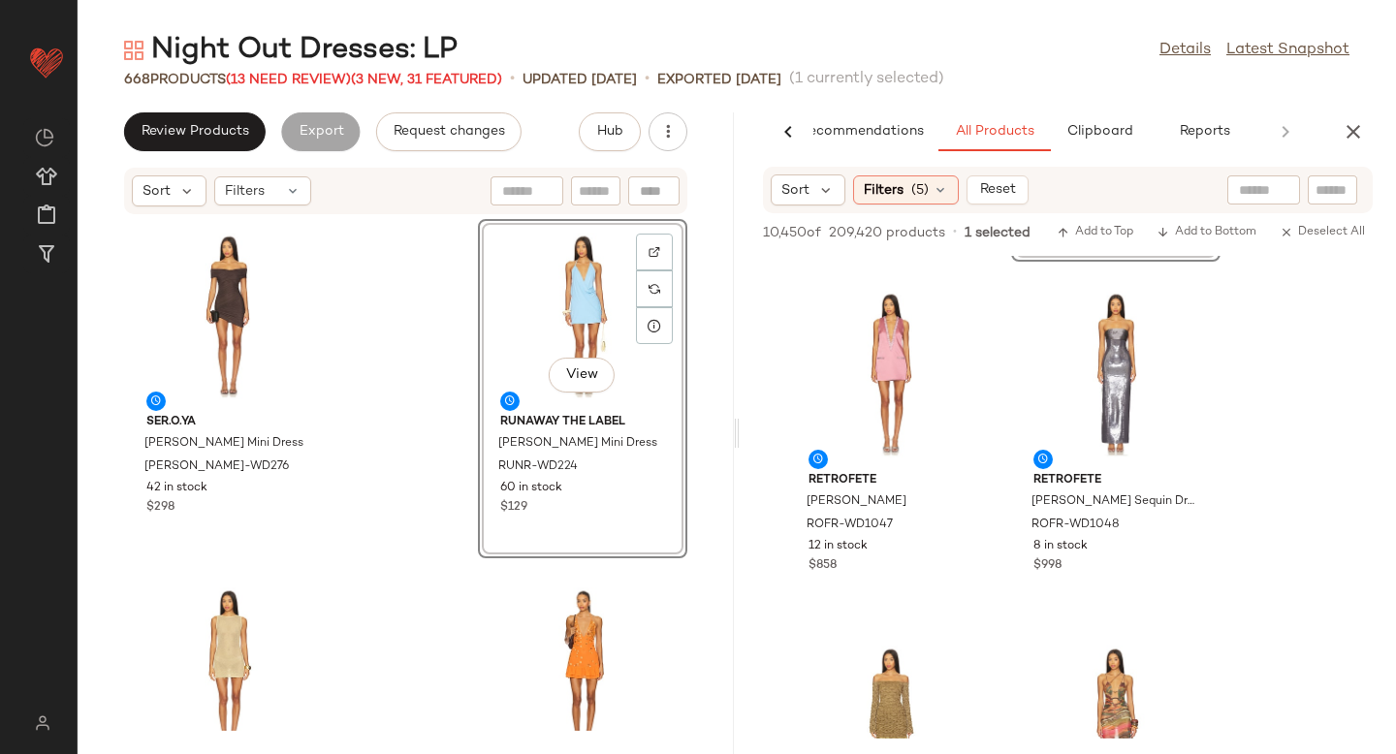
scroll to position [2362, 0]
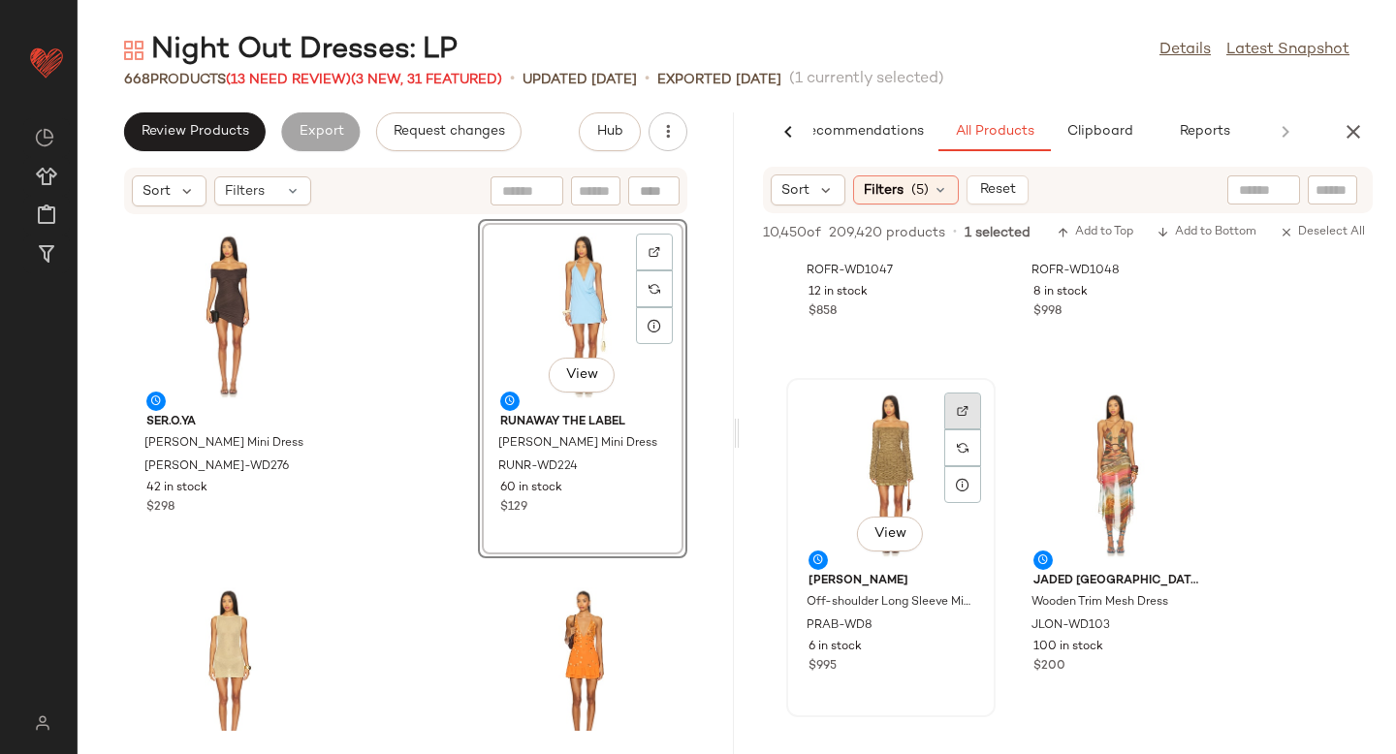
click at [962, 430] on div at bounding box center [962, 448] width 37 height 37
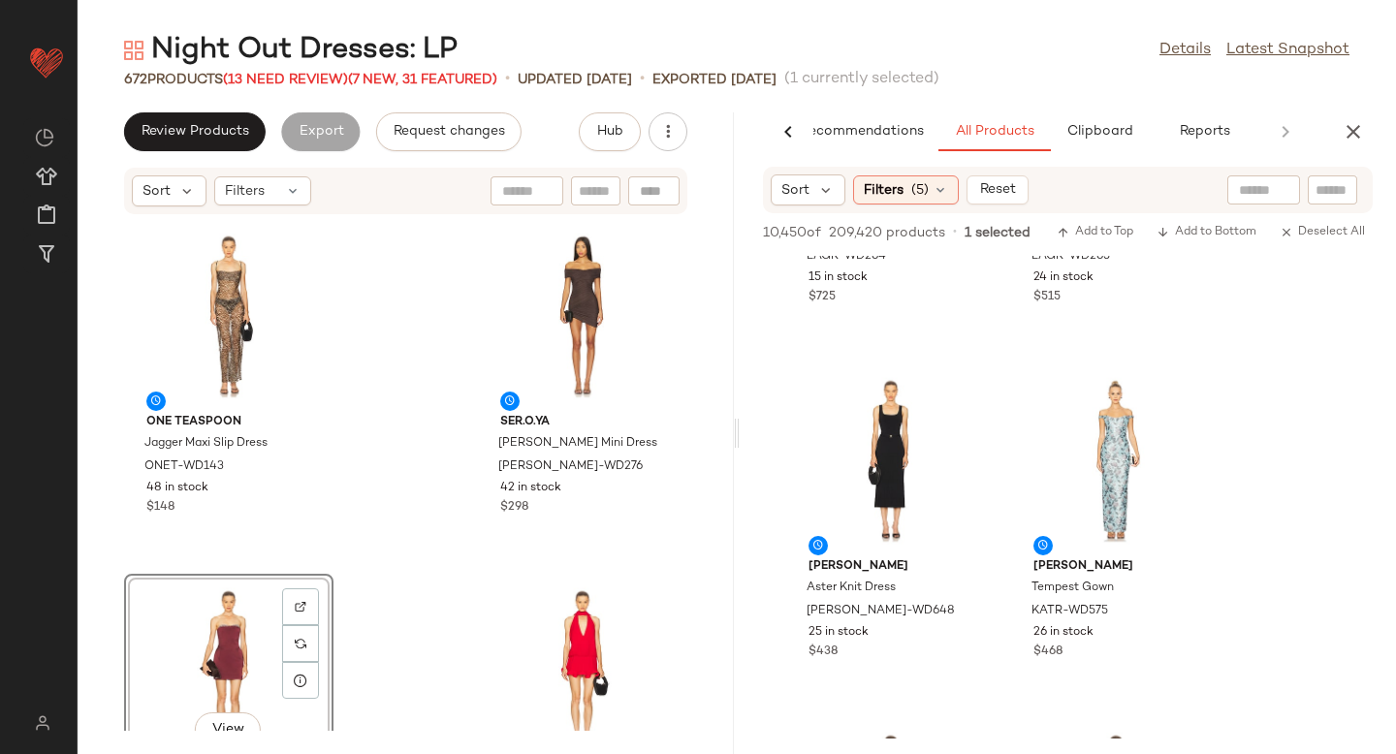
scroll to position [10927, 0]
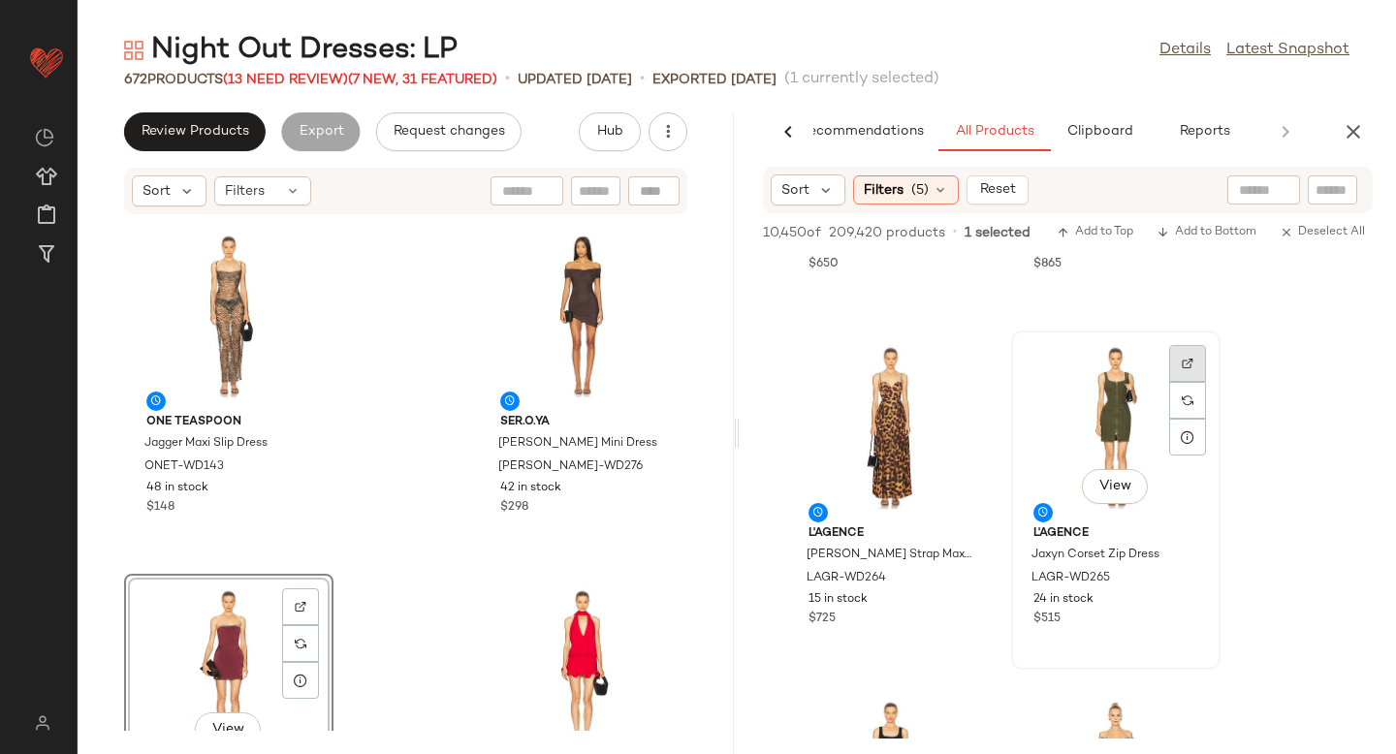
click at [1173, 382] on div at bounding box center [1187, 400] width 37 height 37
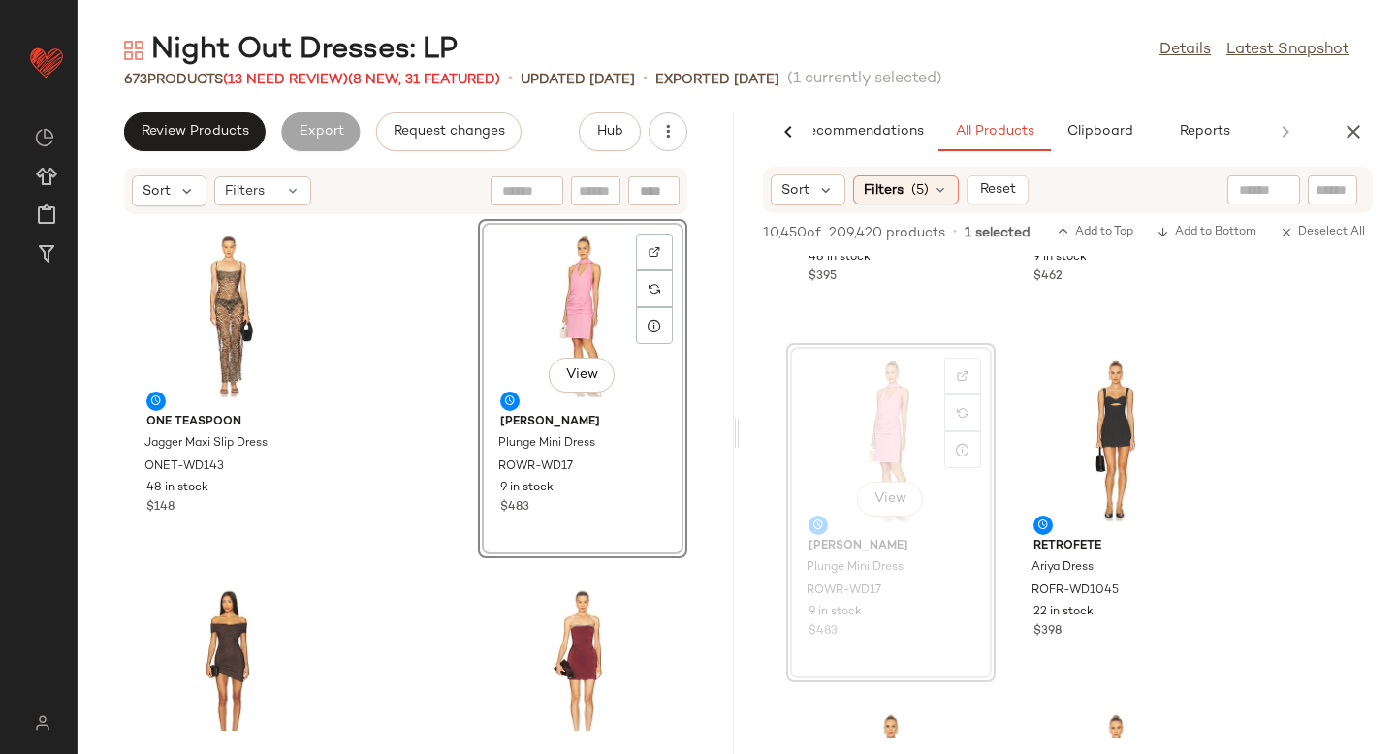
scroll to position [15531, 0]
click at [1187, 393] on div at bounding box center [1187, 411] width 37 height 37
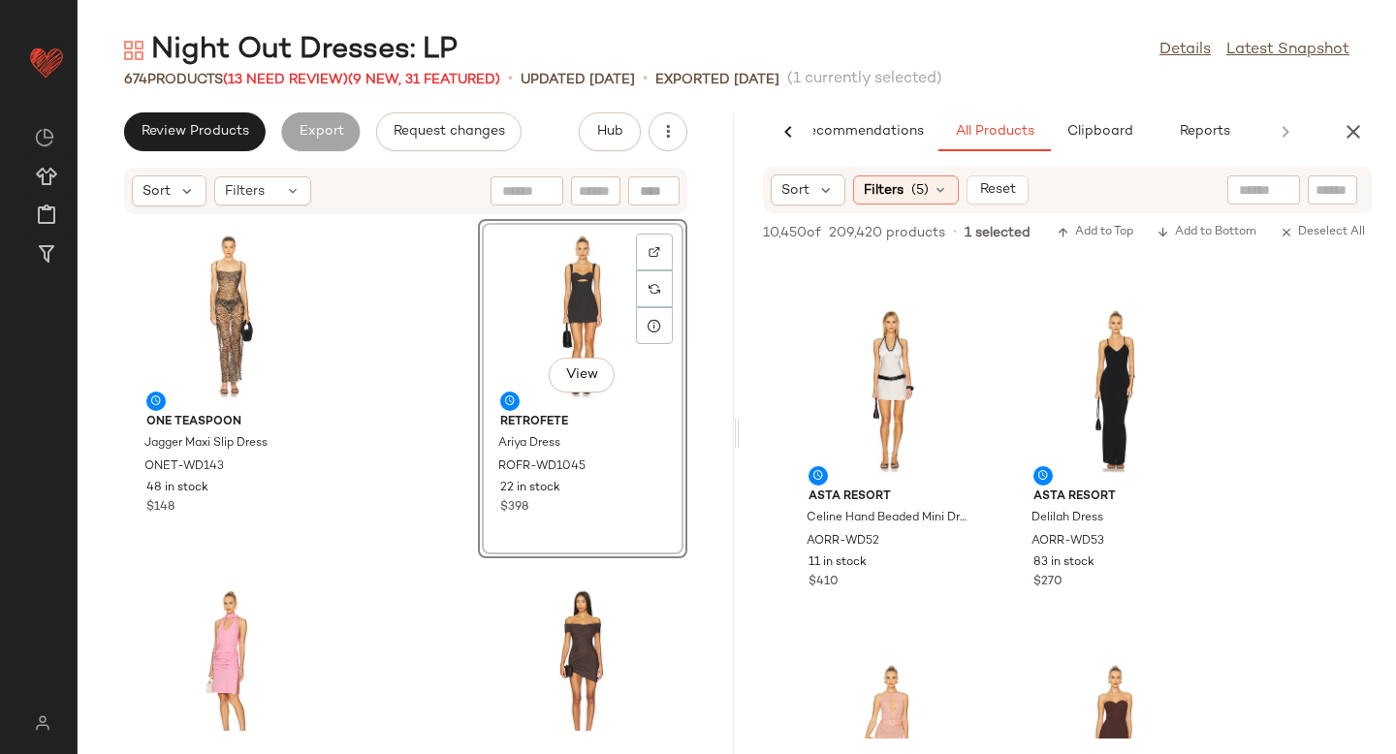
scroll to position [21995, 0]
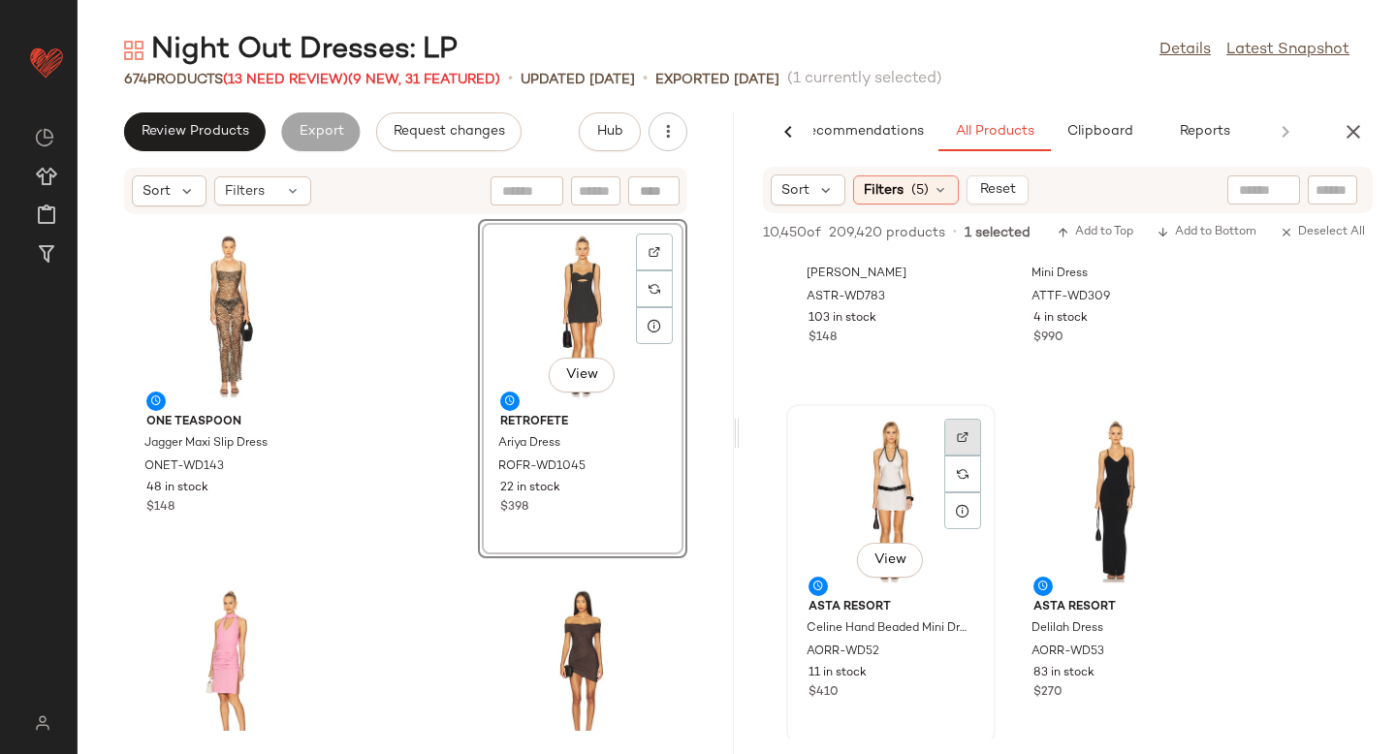
click at [966, 436] on img at bounding box center [963, 438] width 12 height 12
click at [828, 653] on span "AORR-WD52" at bounding box center [843, 652] width 73 height 17
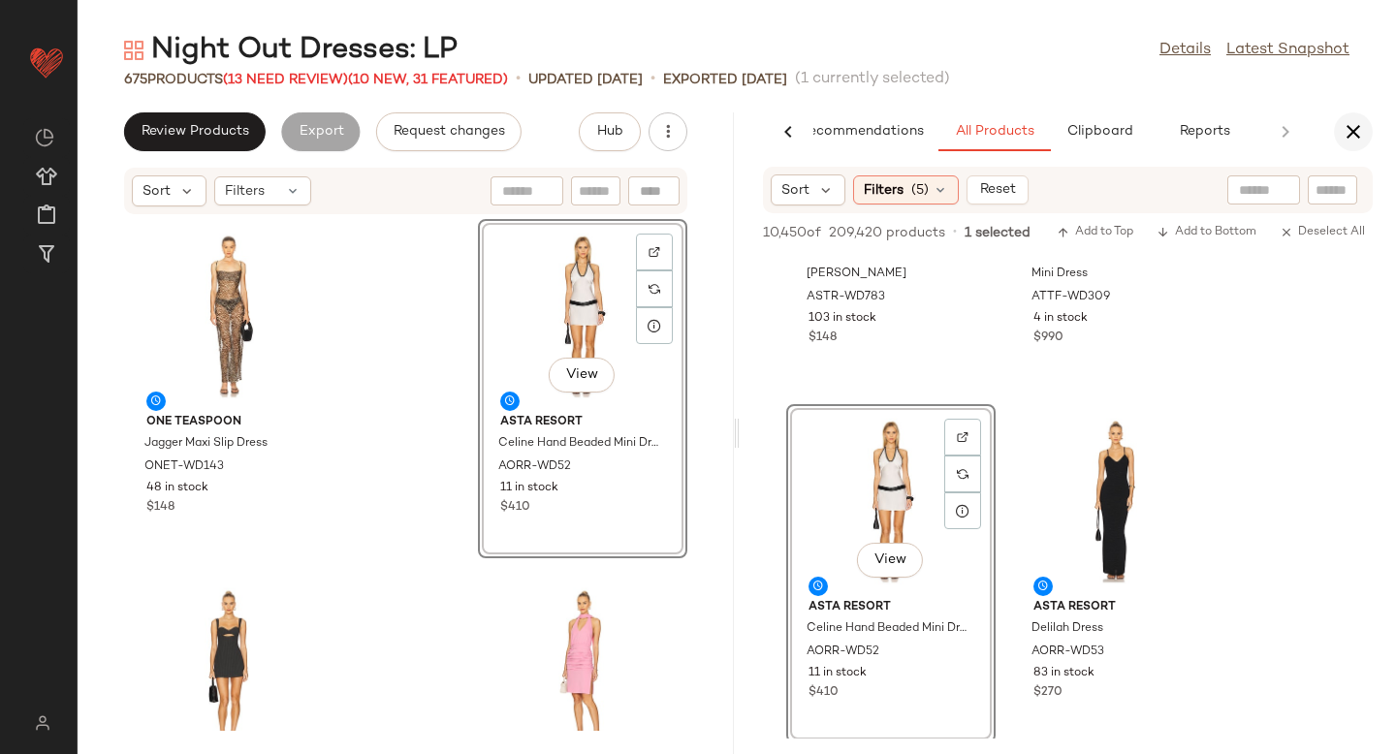
click at [1371, 130] on button "button" at bounding box center [1353, 131] width 39 height 39
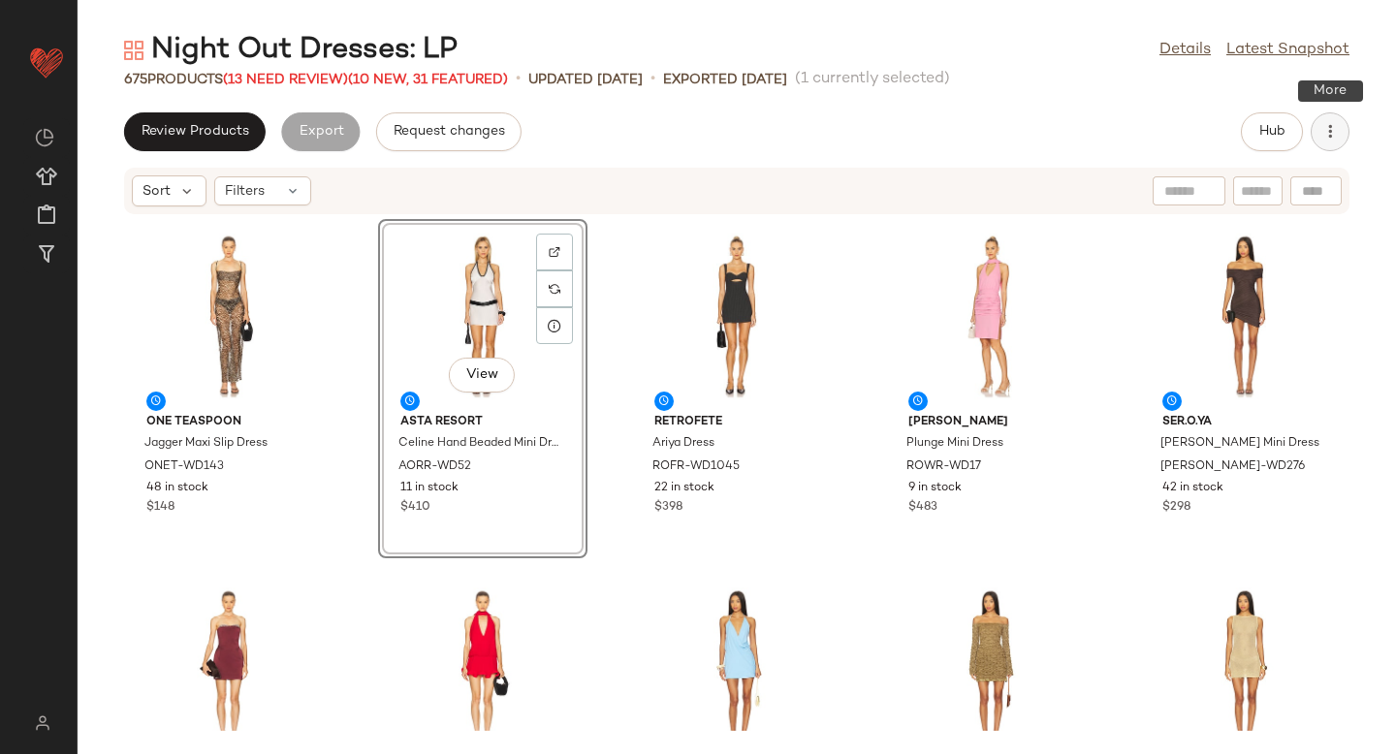
click at [1338, 128] on icon "button" at bounding box center [1330, 131] width 19 height 19
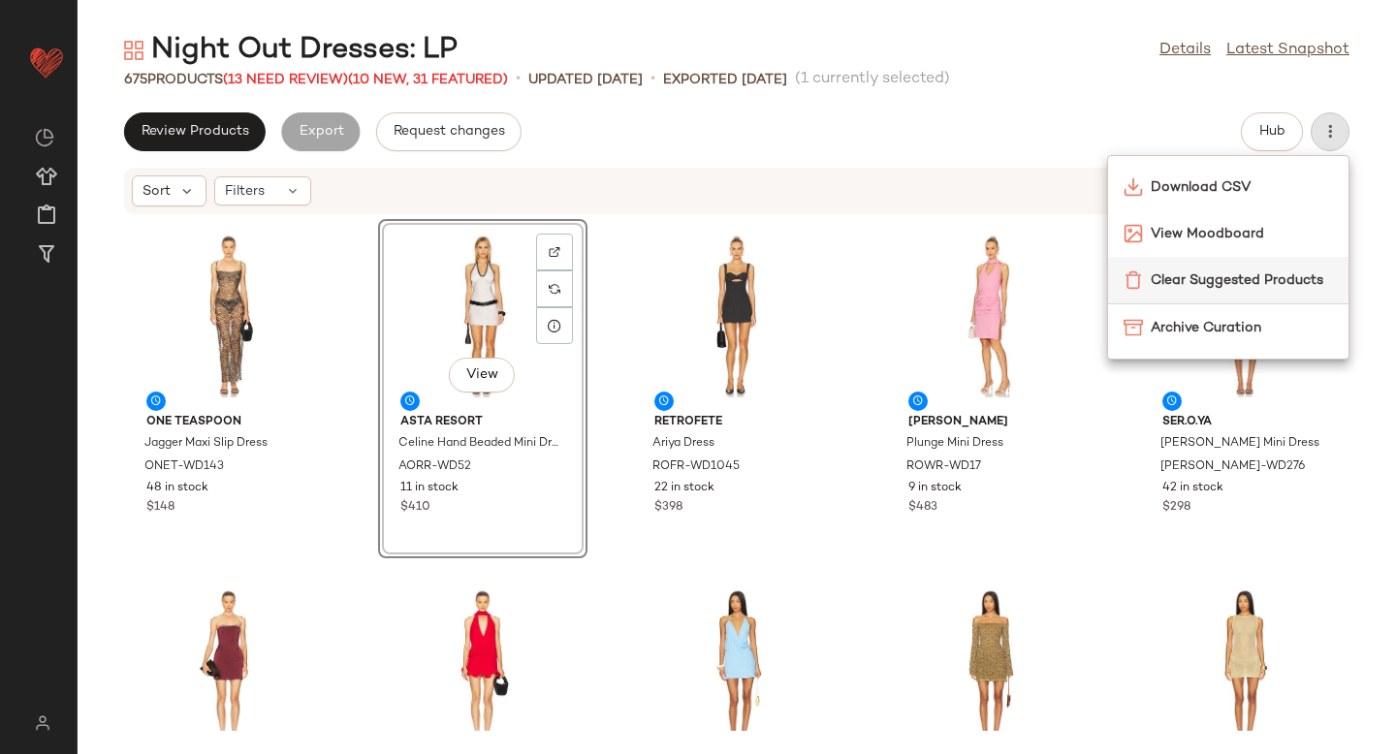
click at [1227, 288] on span "Clear Suggested Products" at bounding box center [1242, 281] width 182 height 20
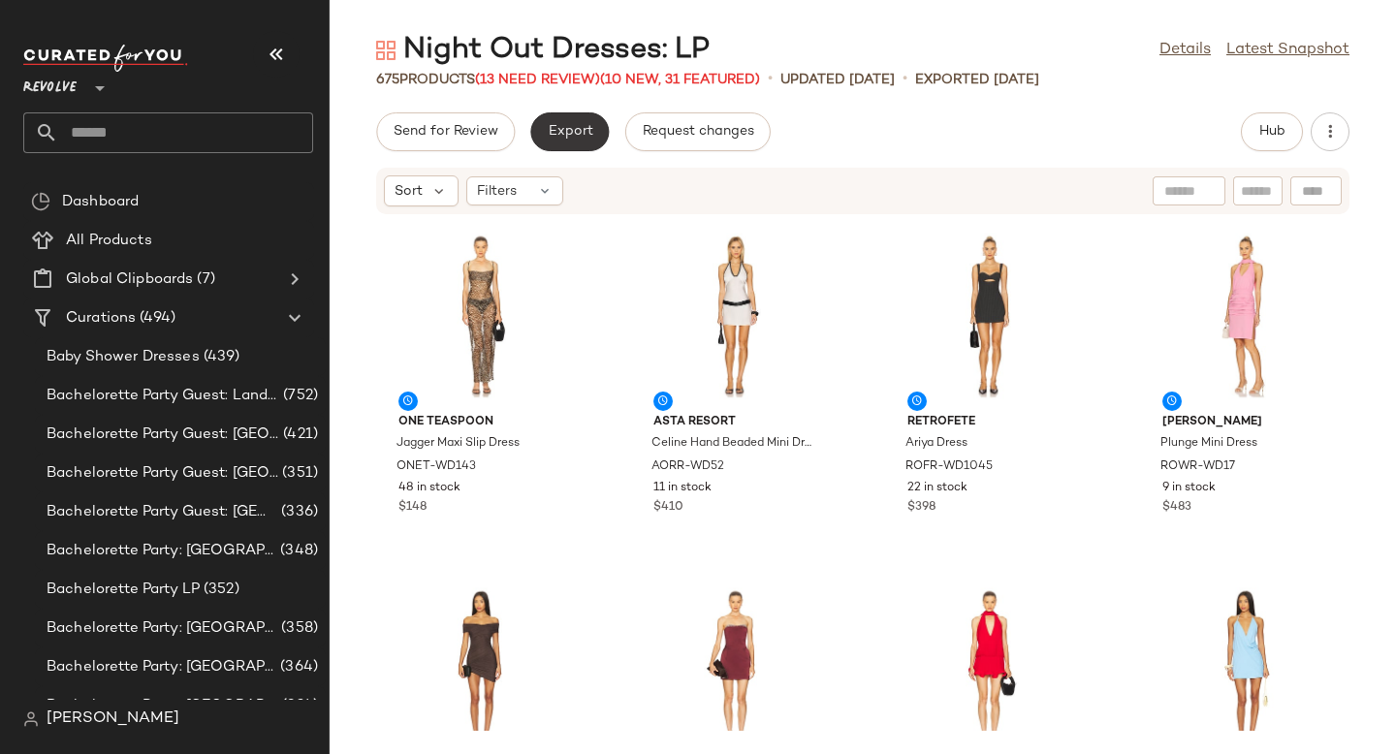
click at [556, 113] on button "Export" at bounding box center [569, 131] width 79 height 39
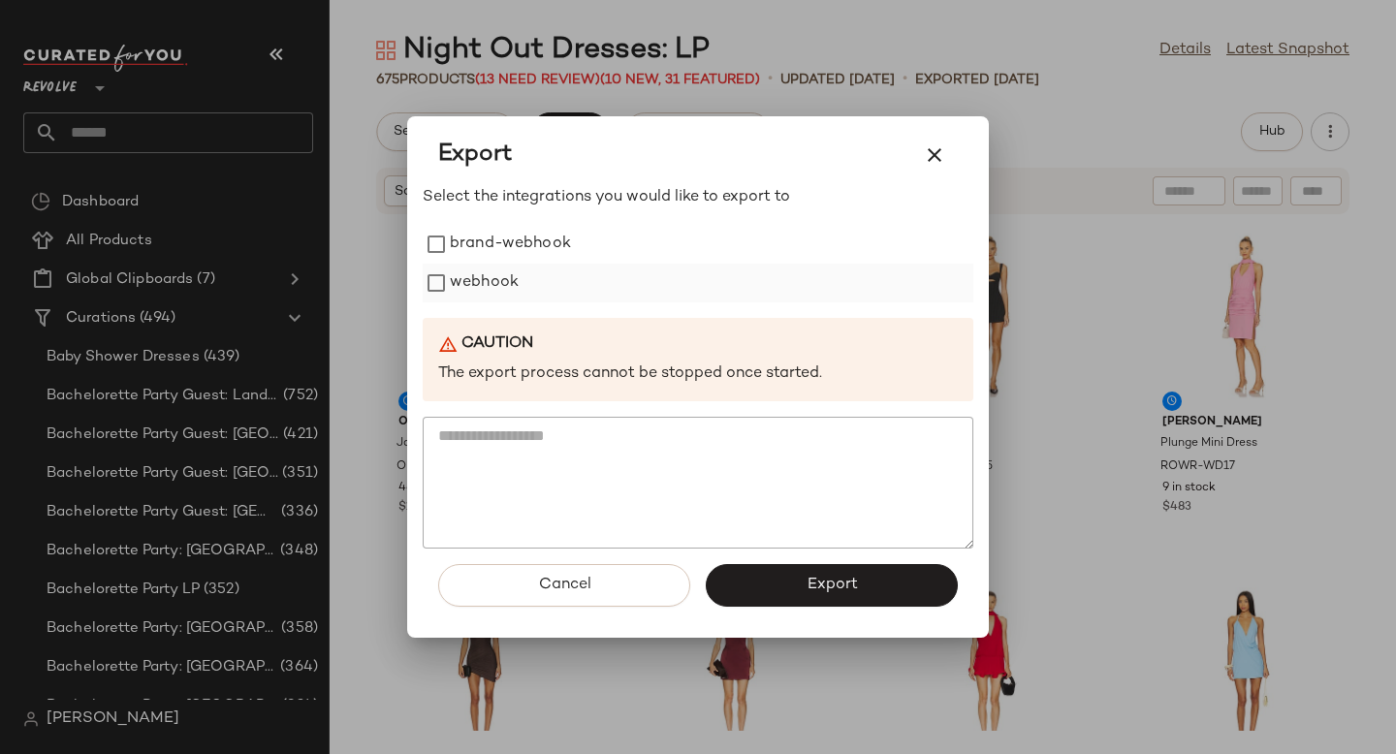
click at [474, 279] on label "webhook" at bounding box center [484, 283] width 69 height 39
click at [904, 590] on button "Export" at bounding box center [832, 585] width 252 height 43
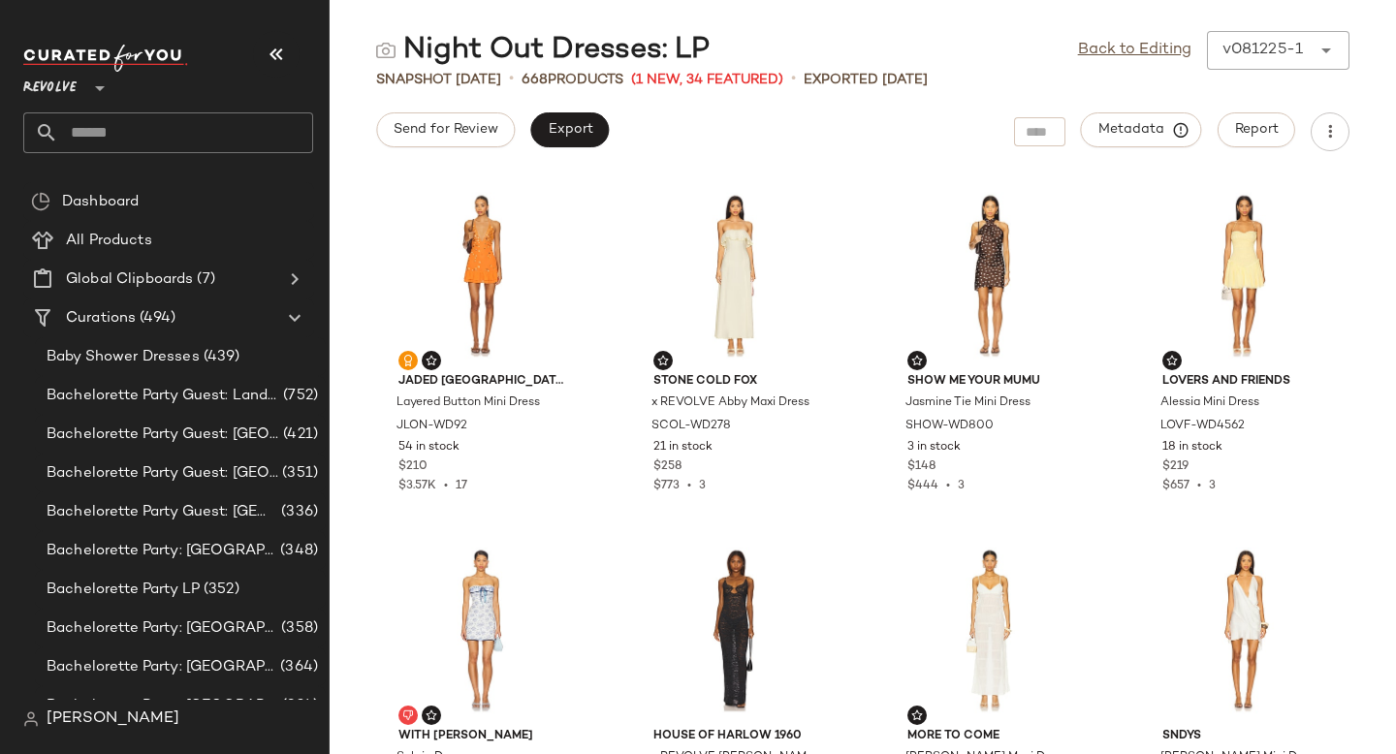
click at [220, 137] on input "text" at bounding box center [185, 132] width 255 height 41
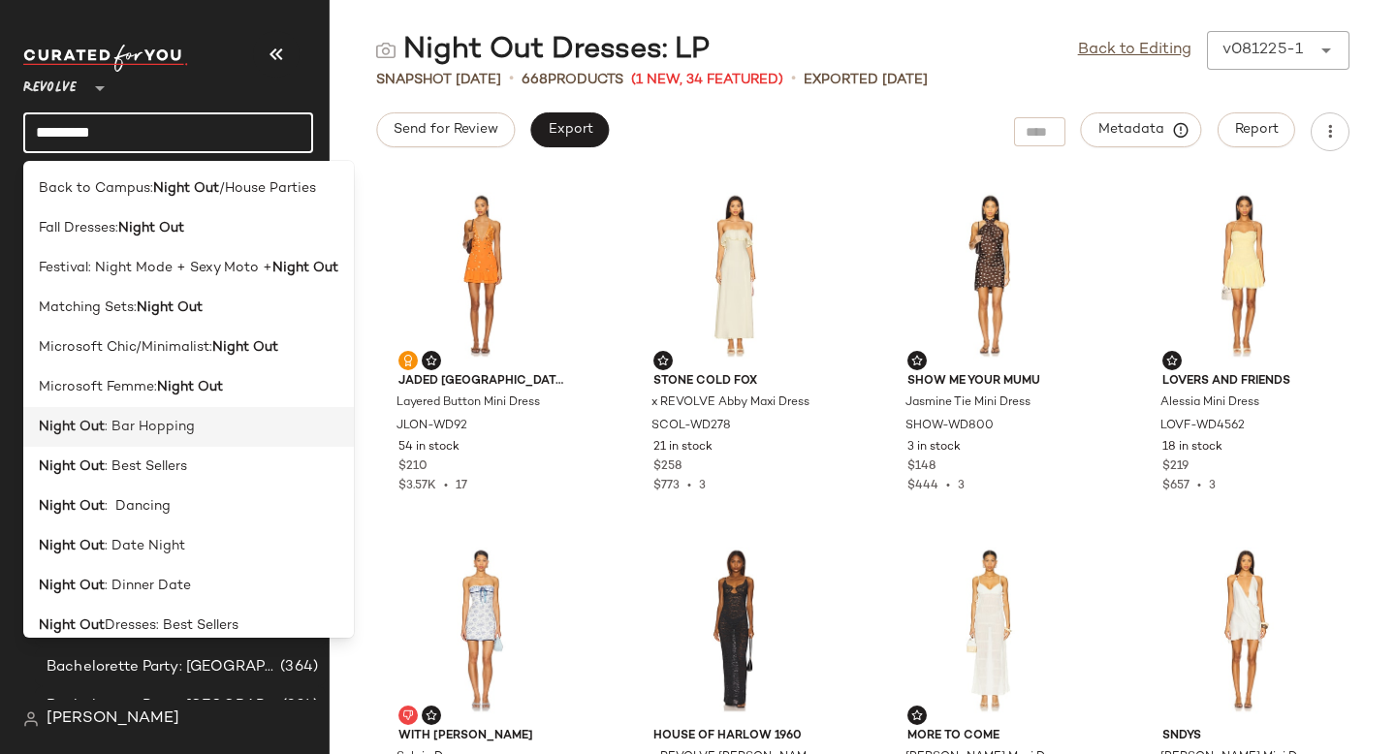
scroll to position [453, 0]
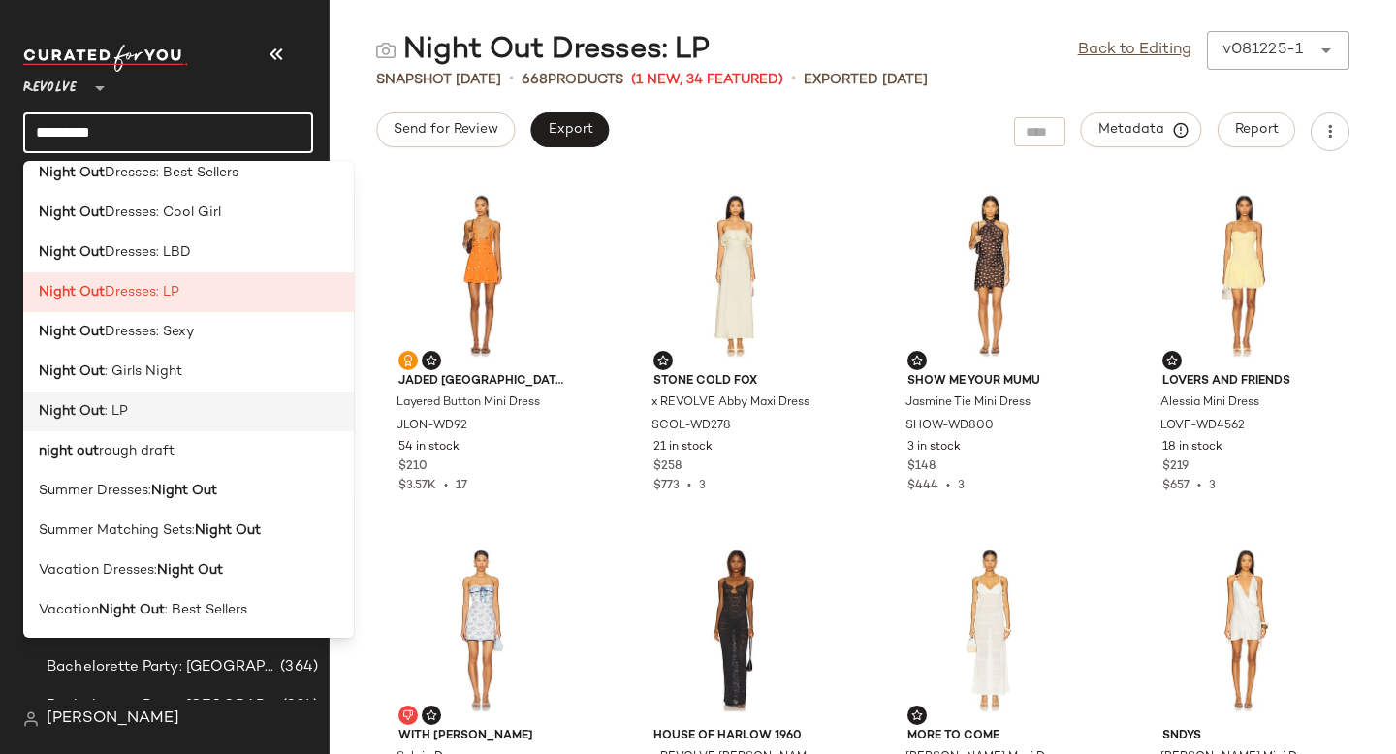
type input "*********"
click at [191, 411] on div "Night Out : LP" at bounding box center [189, 411] width 300 height 20
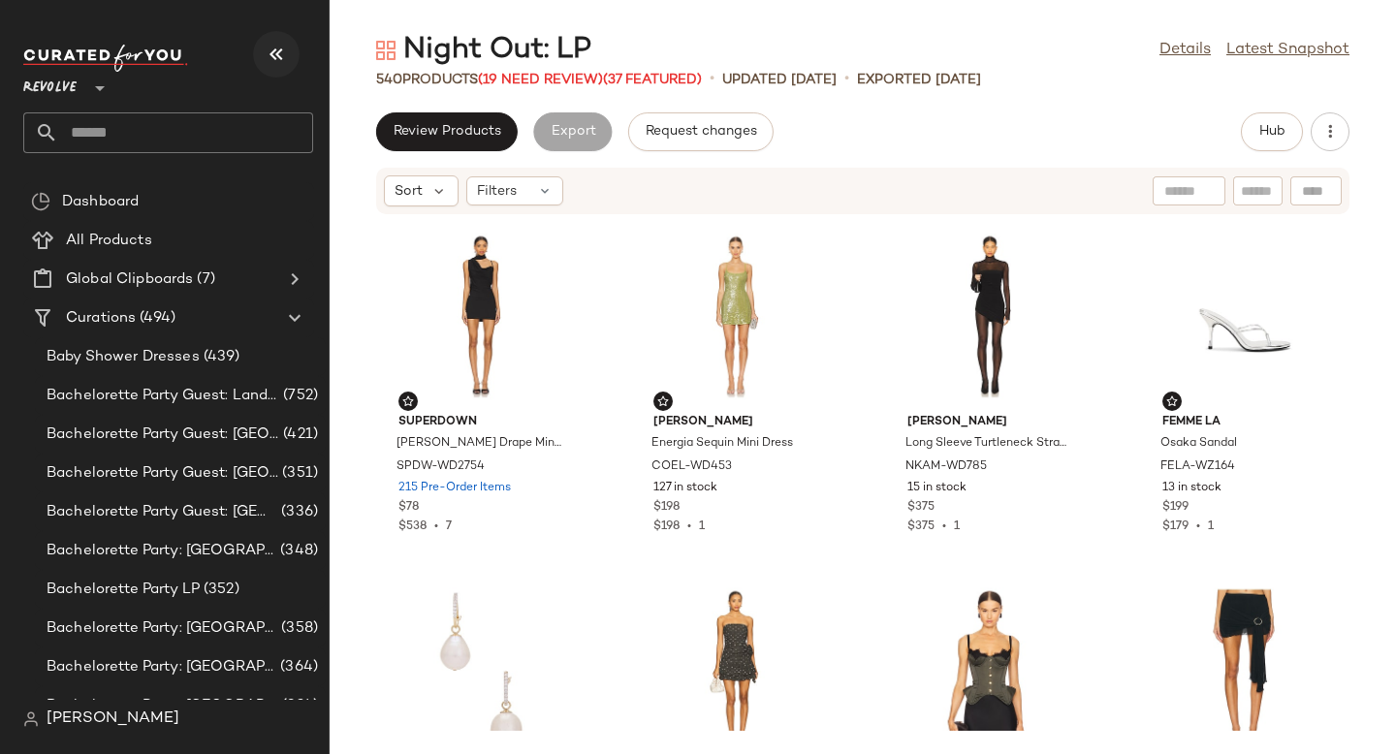
click at [286, 60] on icon "button" at bounding box center [276, 54] width 23 height 23
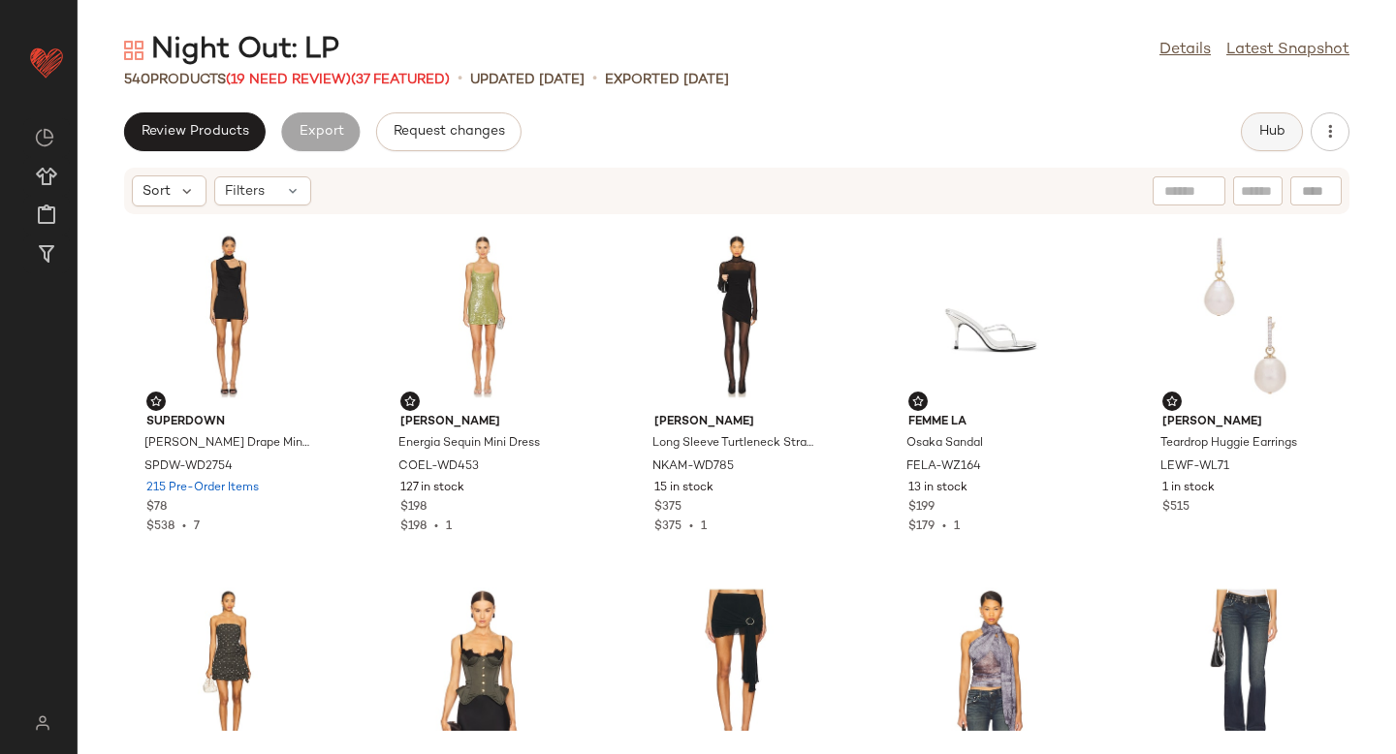
click at [1277, 130] on span "Hub" at bounding box center [1272, 132] width 27 height 16
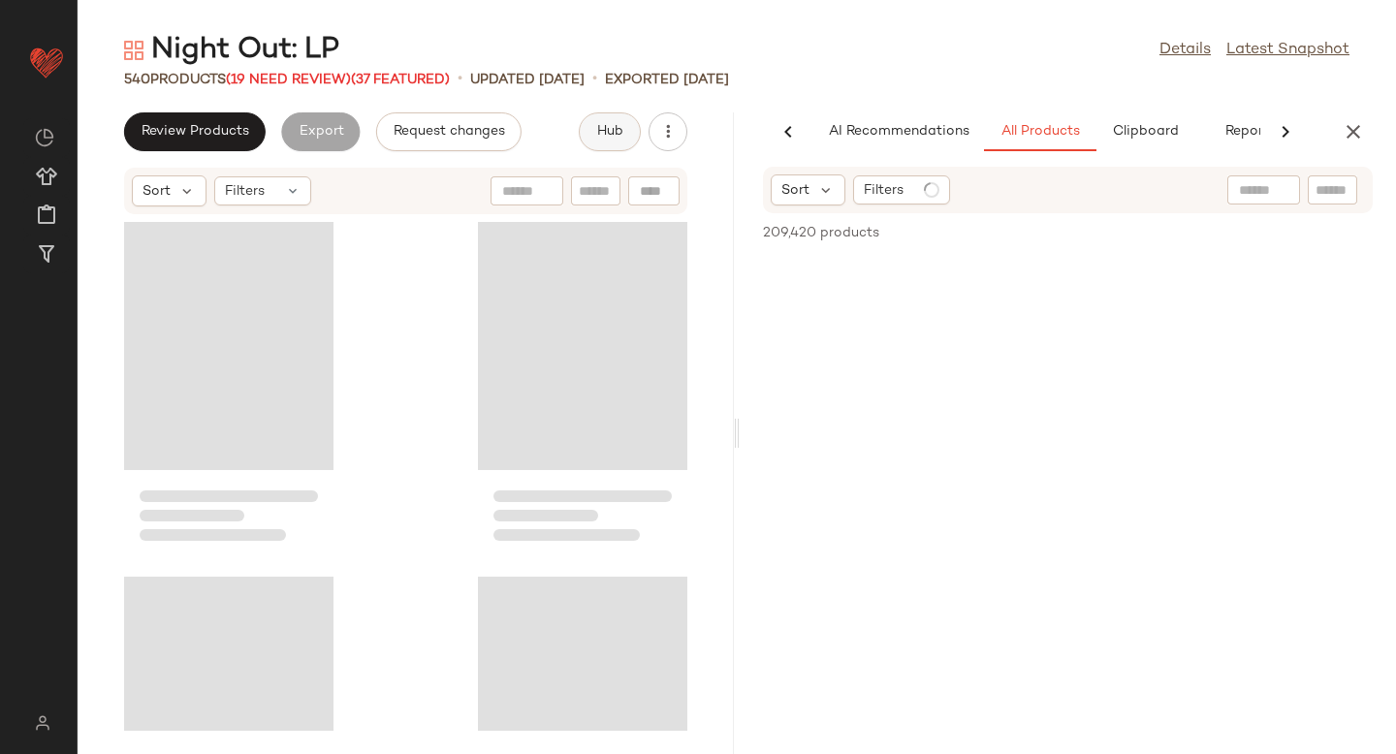
scroll to position [0, 46]
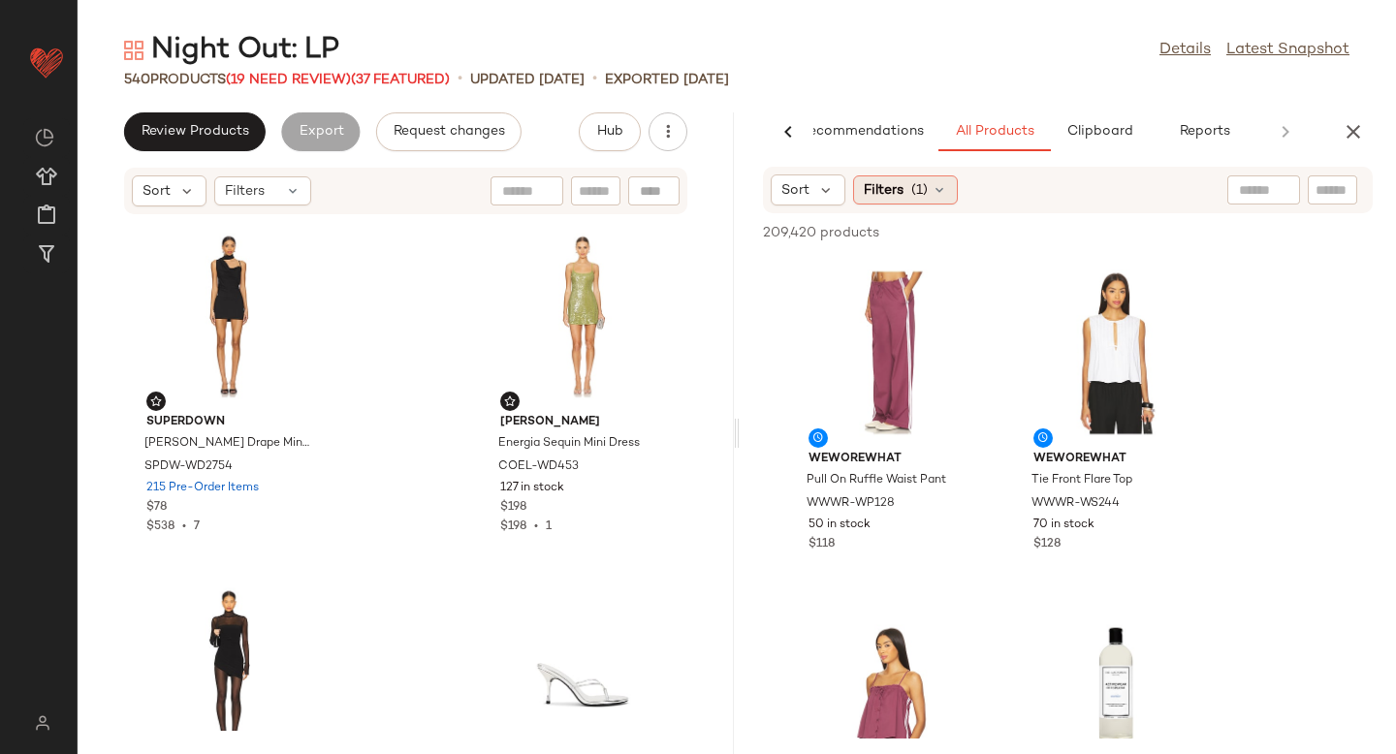
click at [934, 199] on div "Filters (1)" at bounding box center [905, 190] width 105 height 29
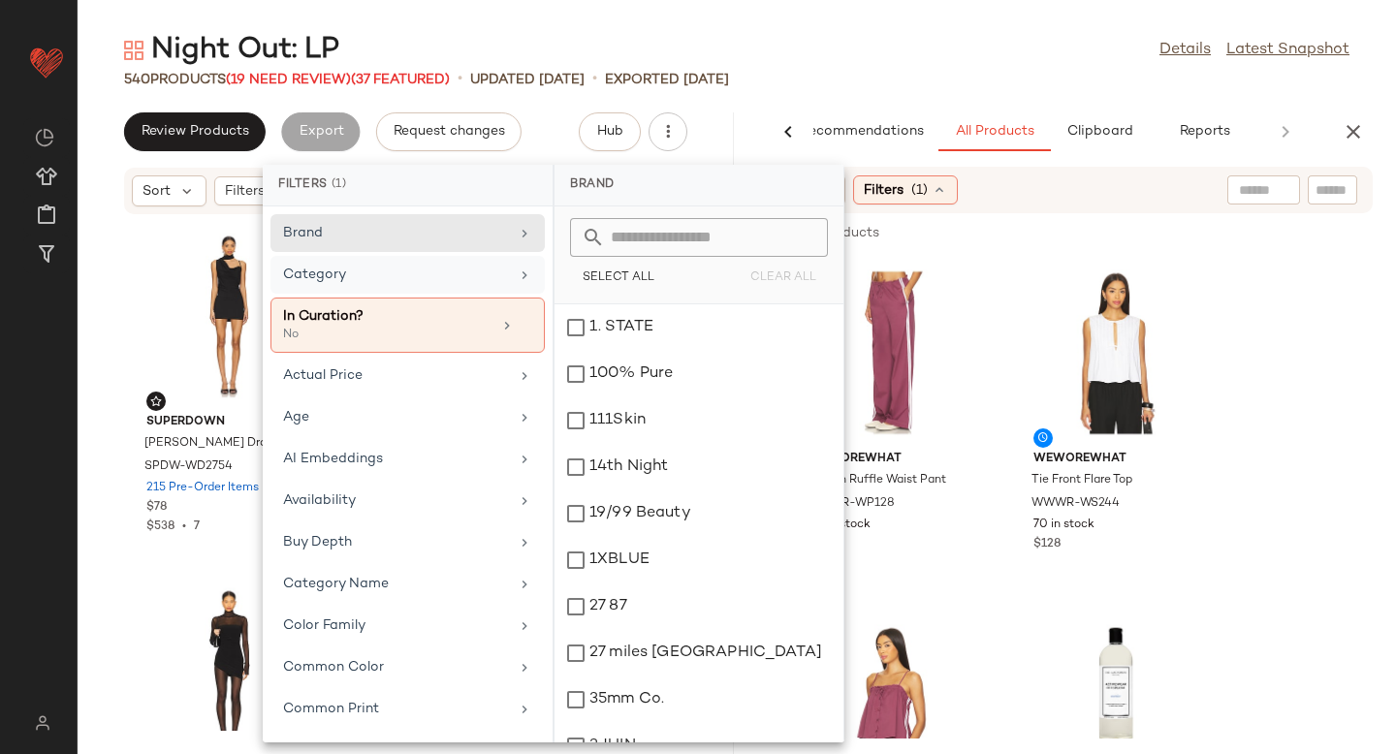
click at [399, 272] on div "Category" at bounding box center [396, 275] width 226 height 20
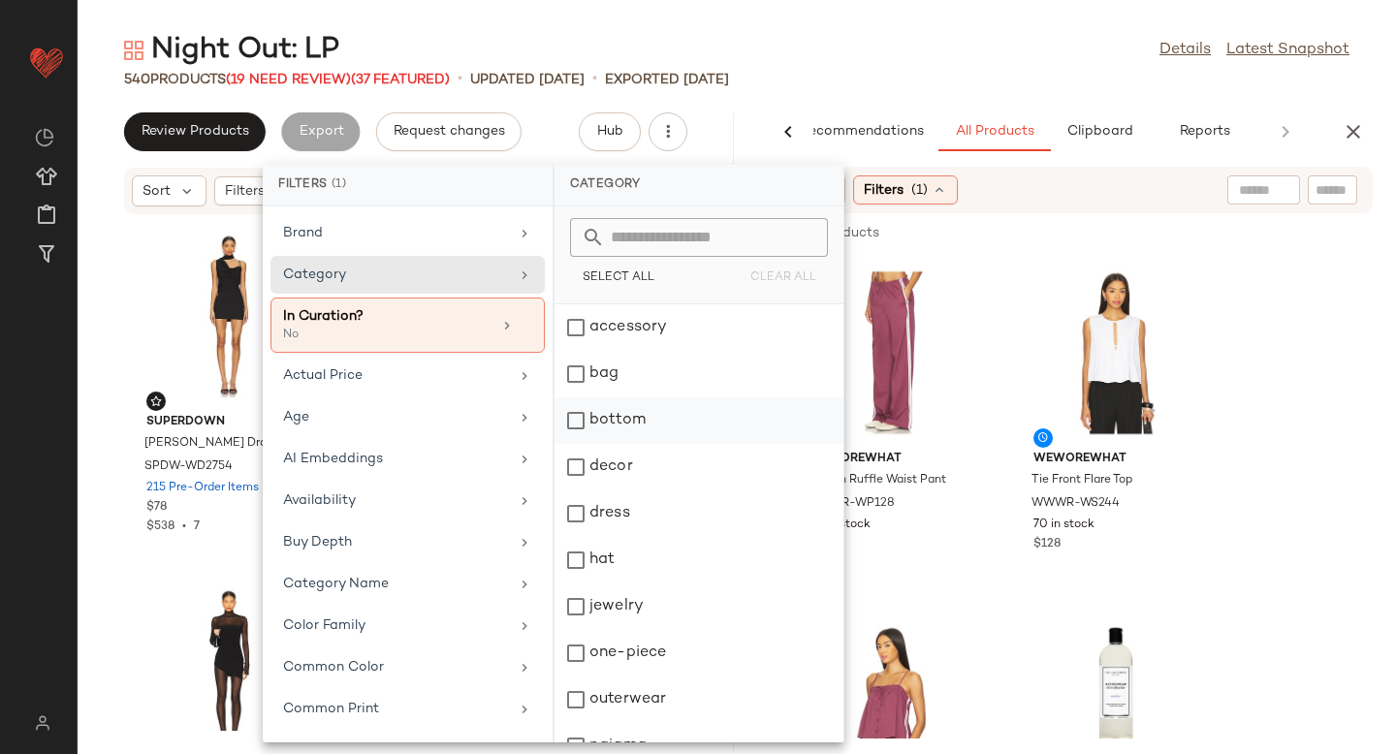
click at [582, 444] on div "bottom" at bounding box center [699, 467] width 289 height 47
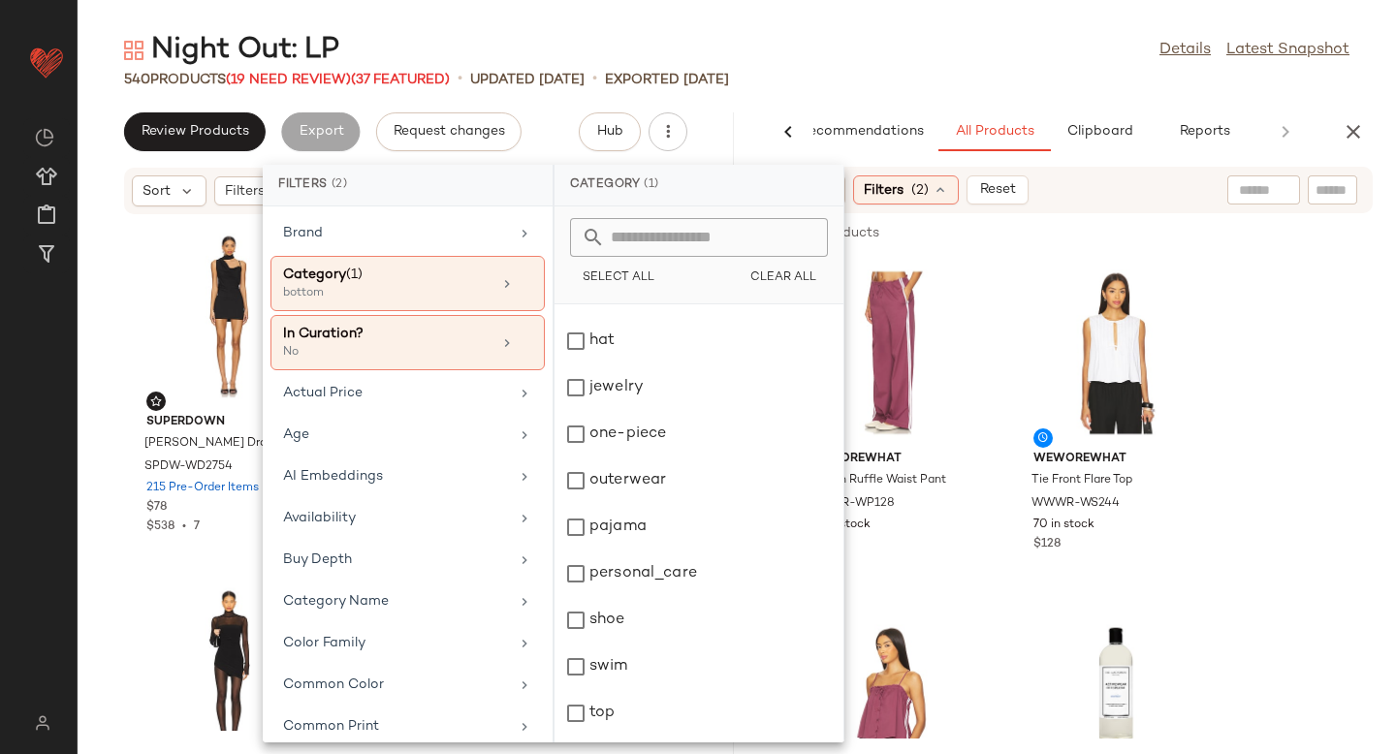
scroll to position [260, 0]
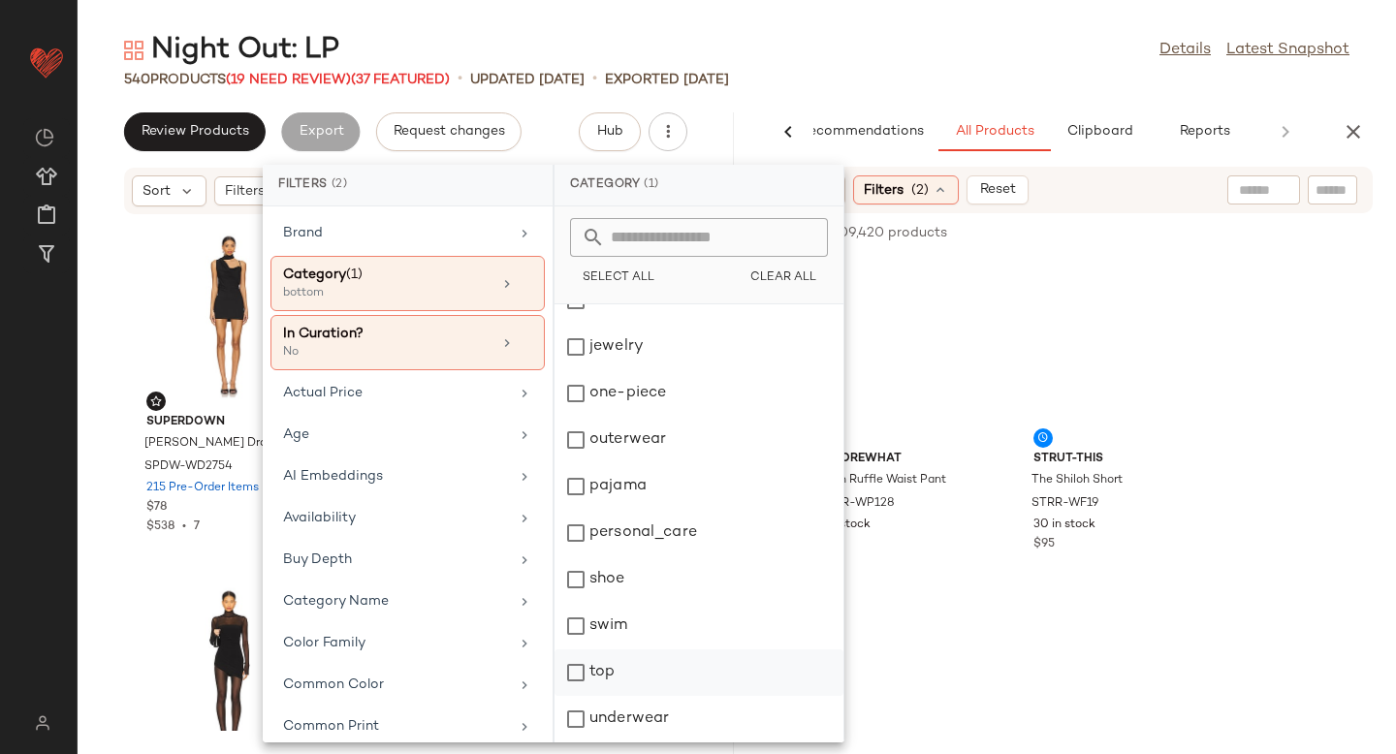
click at [578, 696] on div "top" at bounding box center [699, 719] width 289 height 47
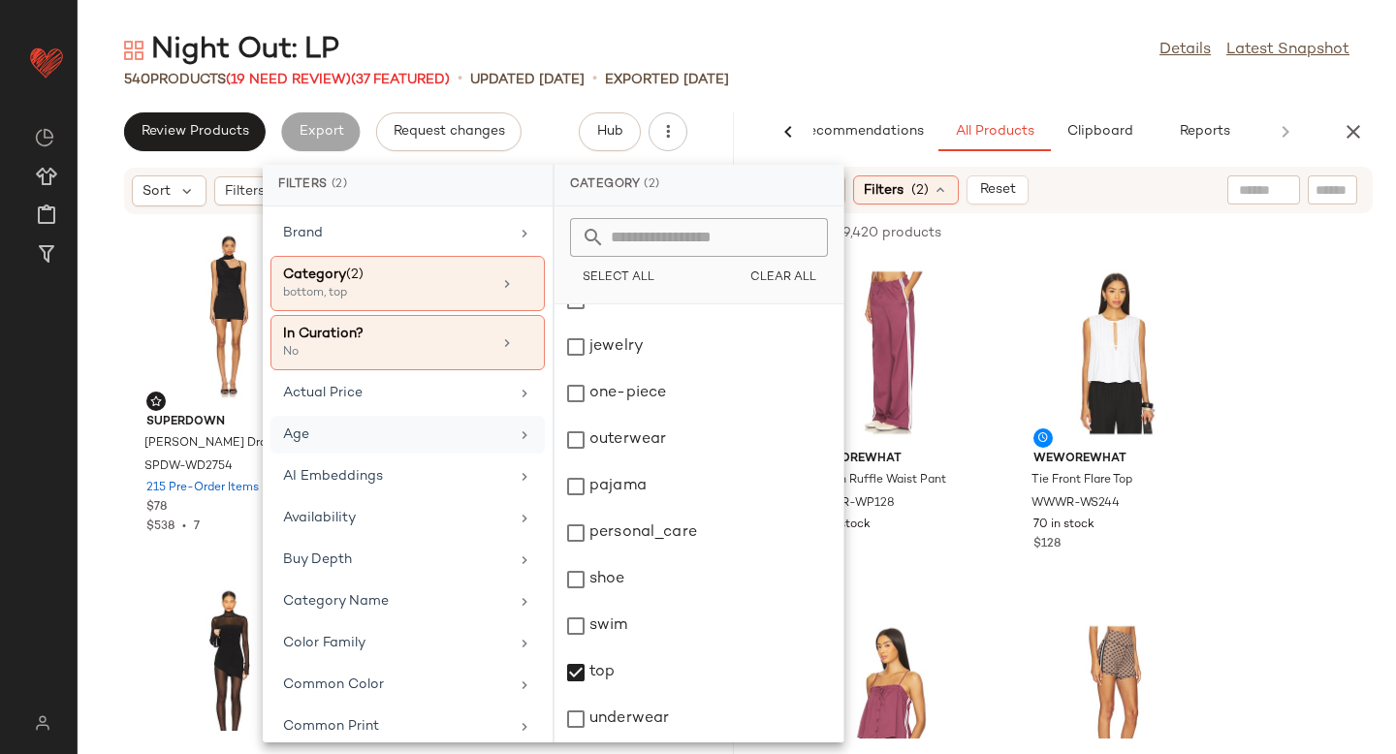
scroll to position [12, 0]
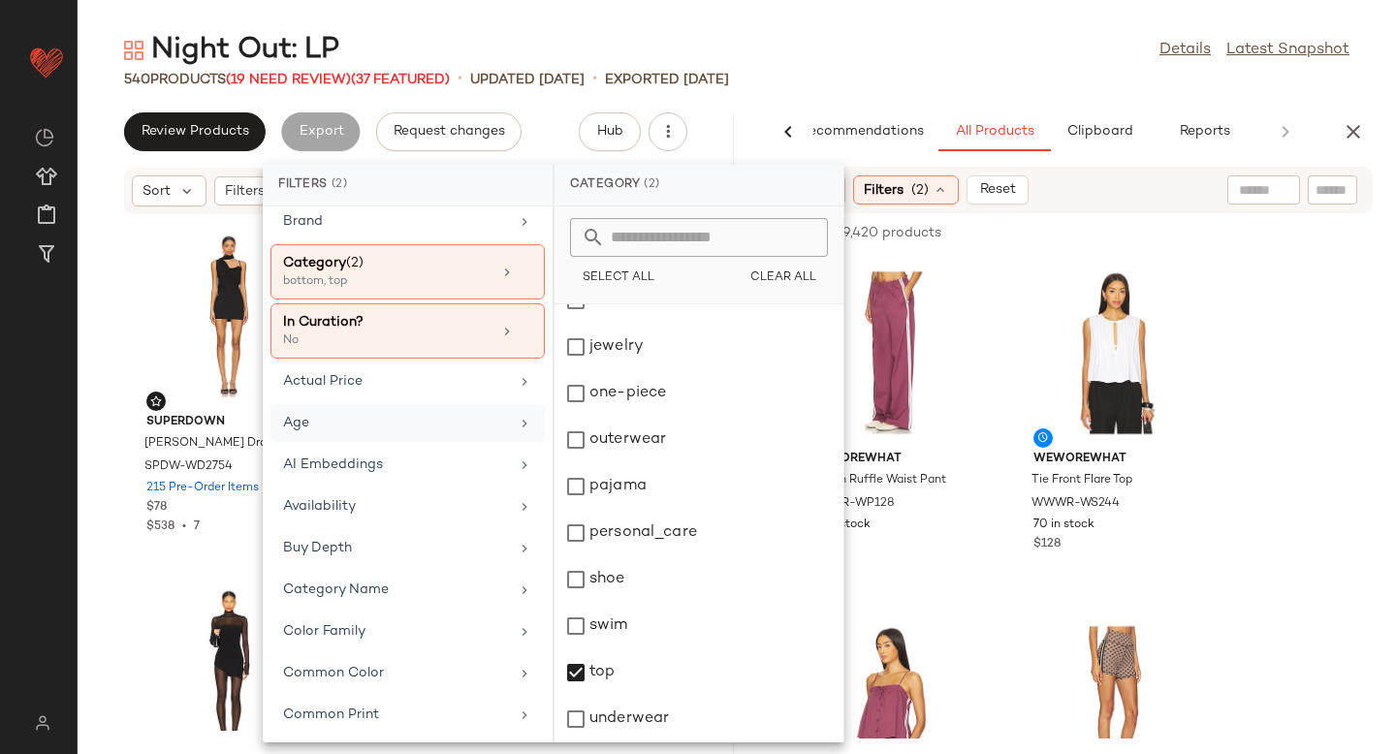
click at [378, 420] on div "Age" at bounding box center [396, 423] width 226 height 20
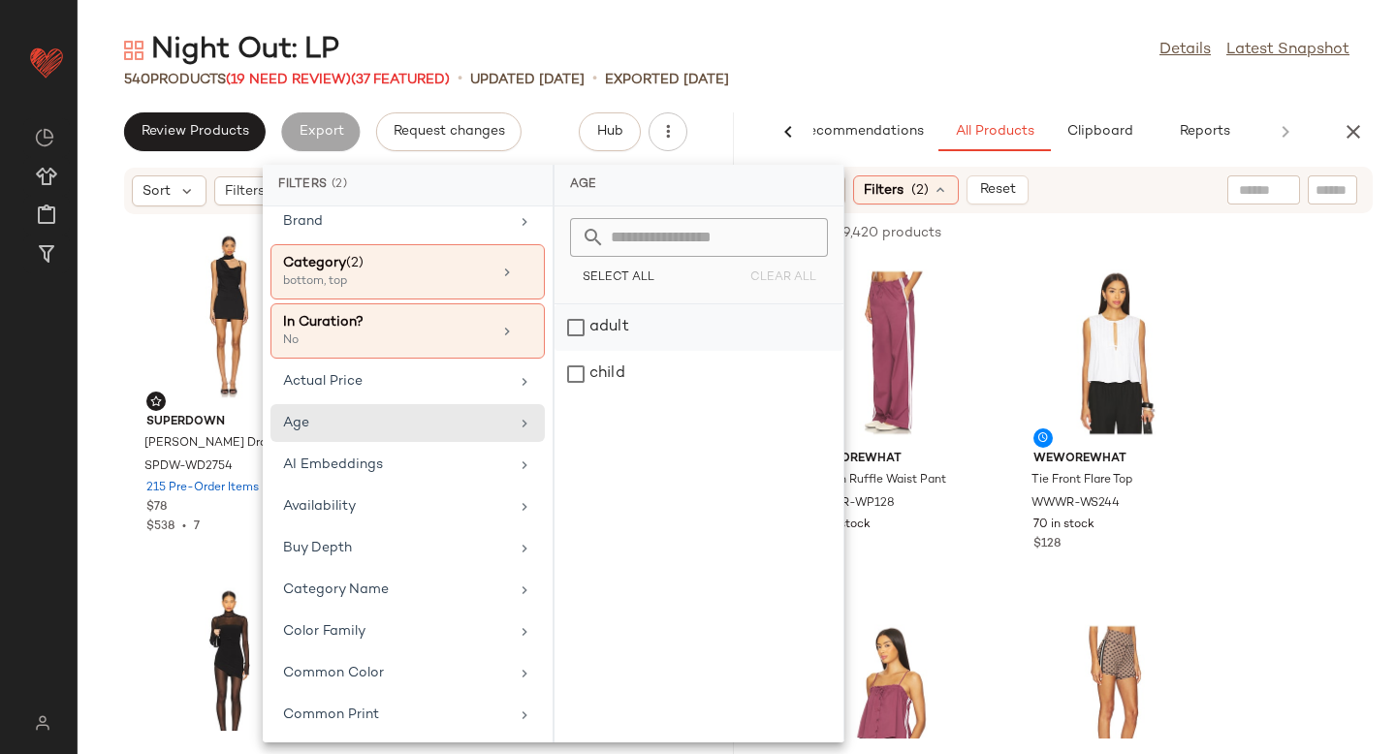
click at [581, 351] on div "adult" at bounding box center [699, 374] width 289 height 47
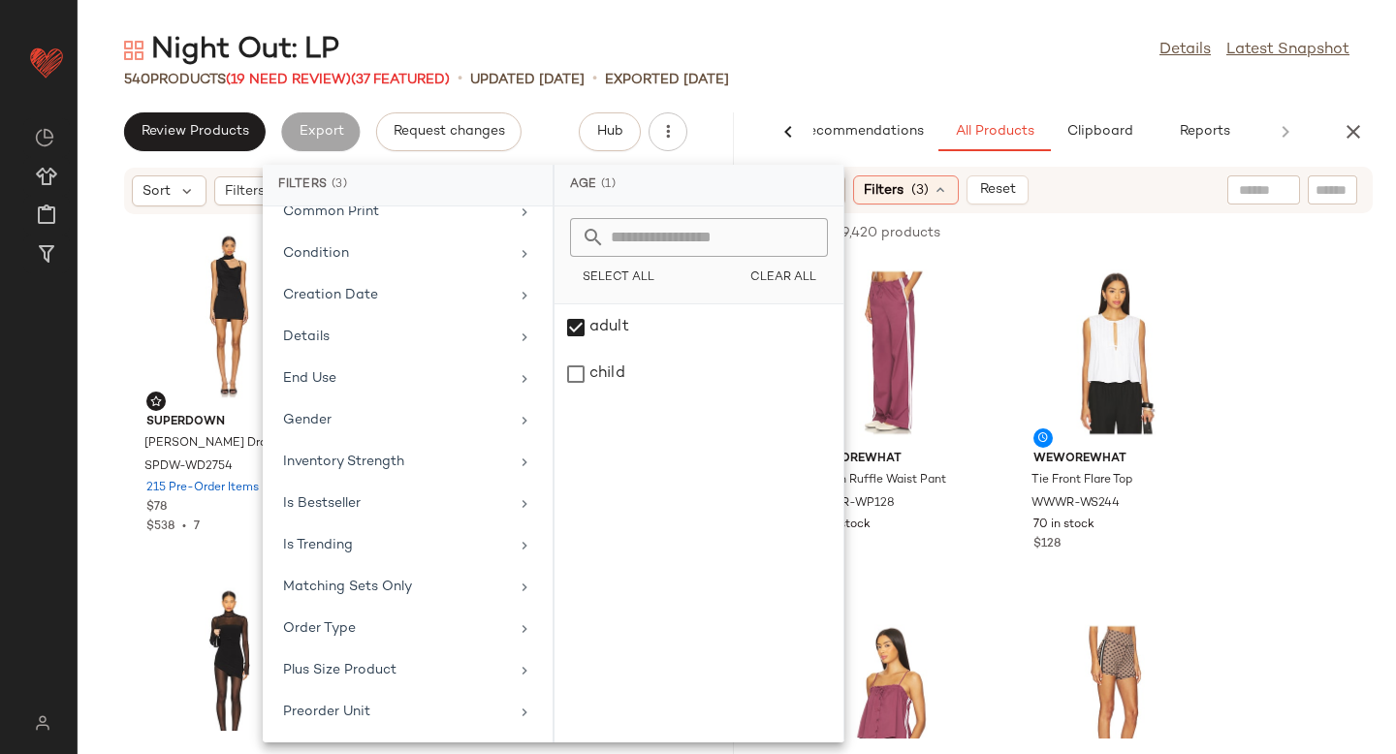
scroll to position [530, 0]
click at [413, 412] on div "Gender" at bounding box center [396, 422] width 226 height 20
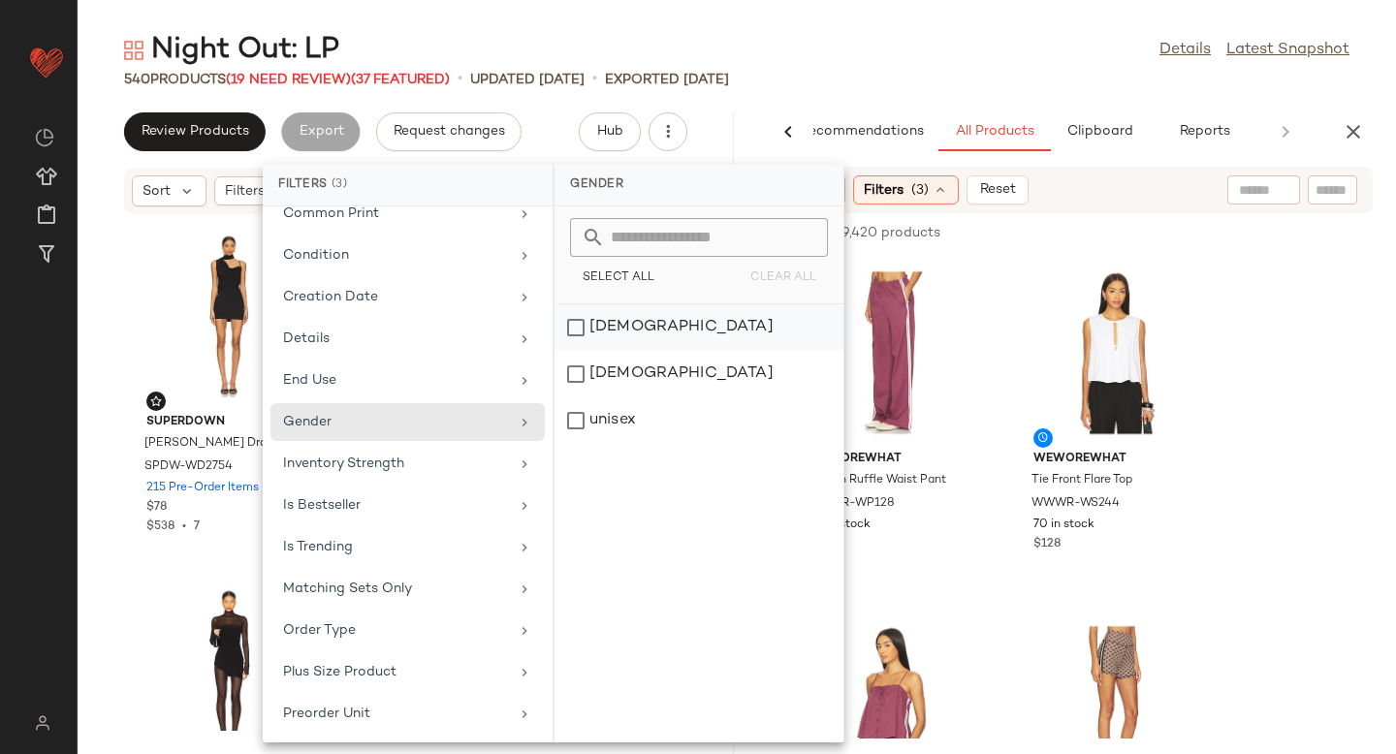
click at [573, 351] on div "[DEMOGRAPHIC_DATA]" at bounding box center [699, 374] width 289 height 47
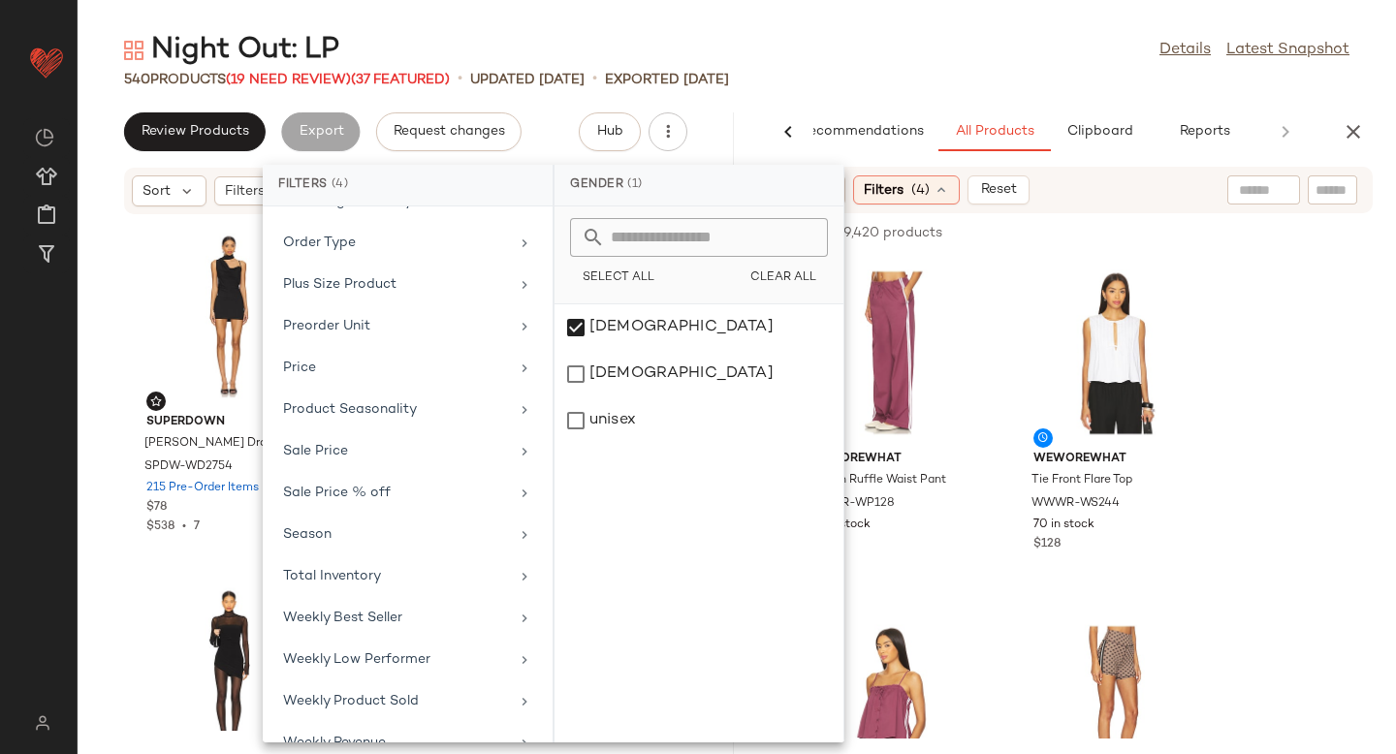
scroll to position [967, 0]
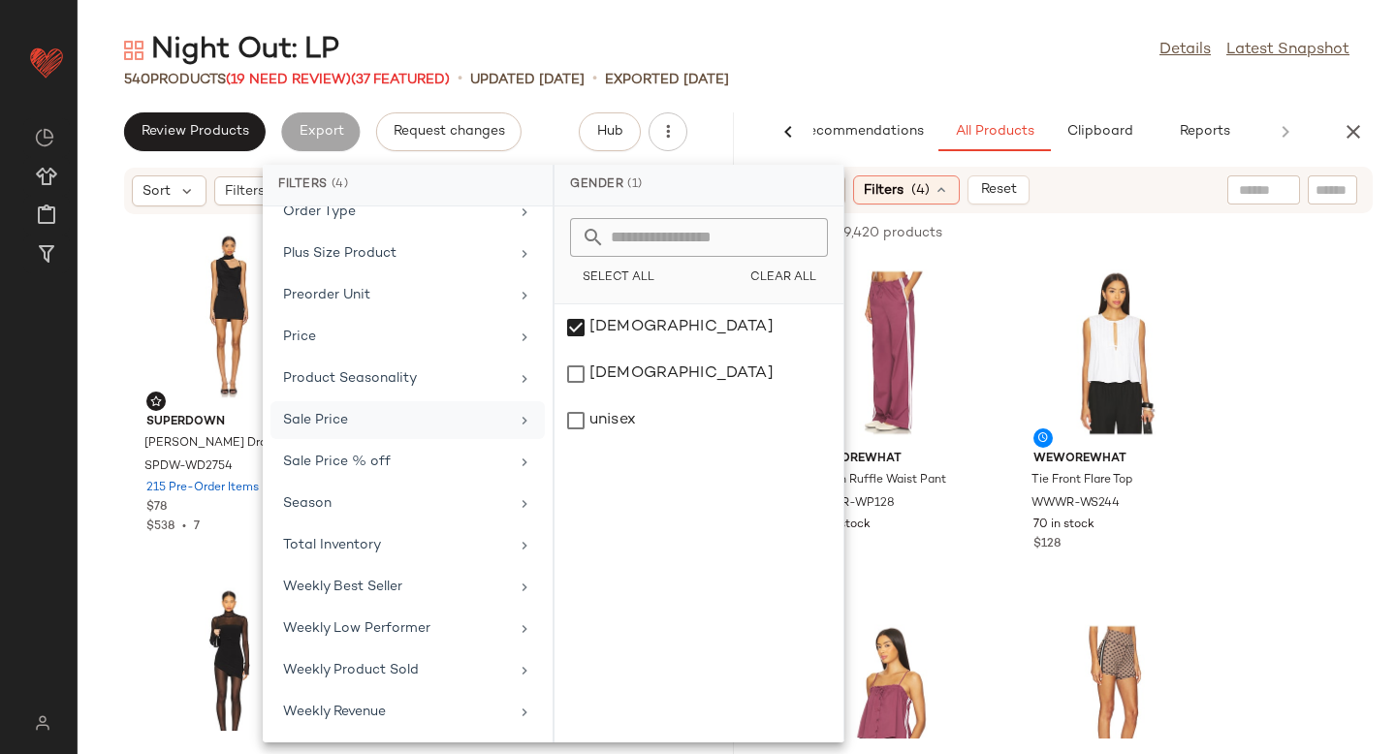
click at [345, 443] on div "Sale Price" at bounding box center [408, 462] width 274 height 38
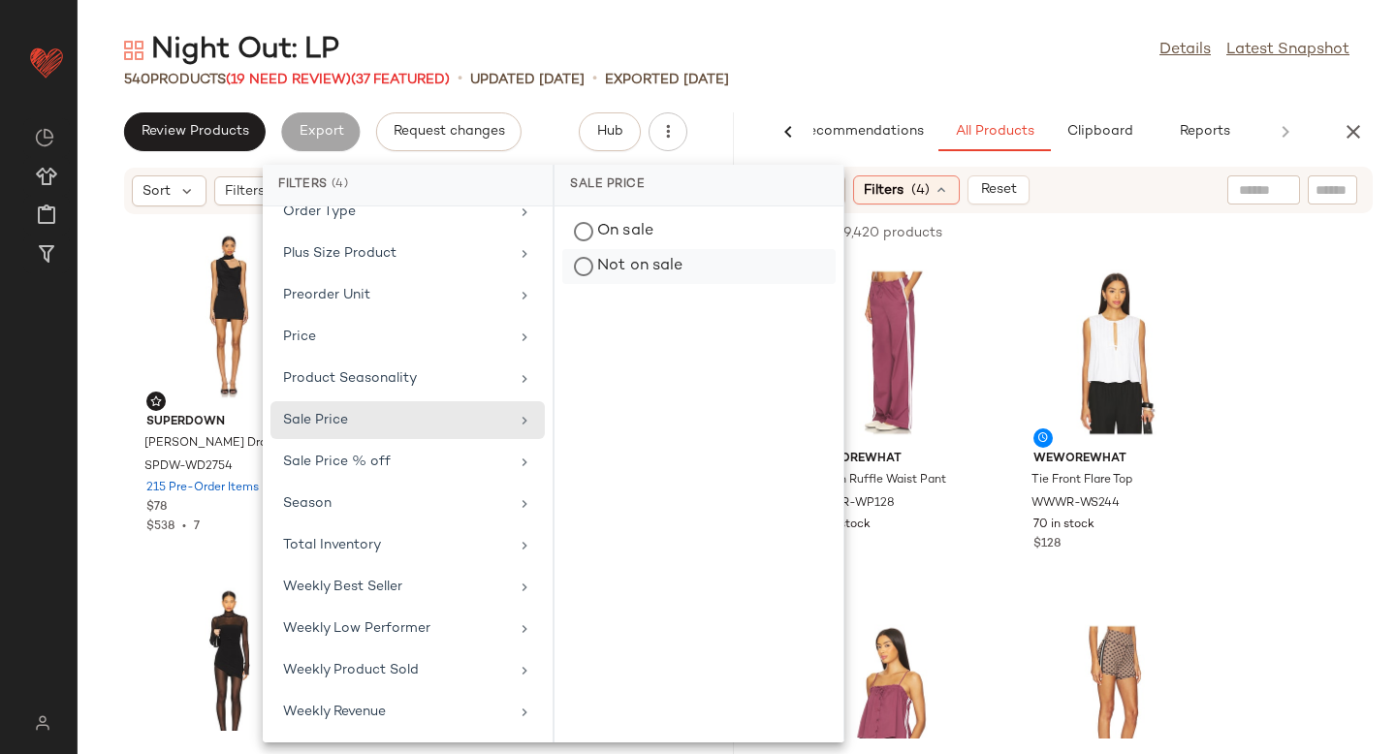
click at [602, 265] on div "Not on sale" at bounding box center [698, 266] width 273 height 35
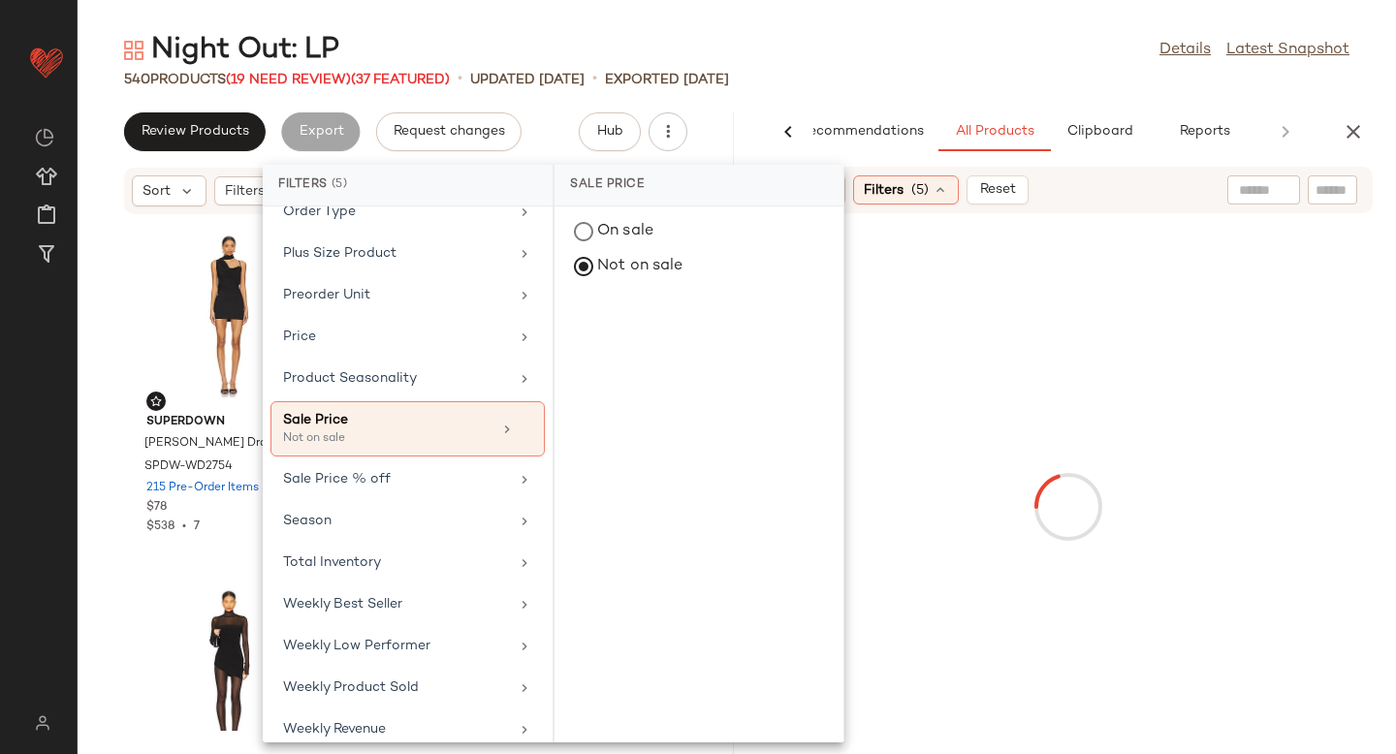
click at [1251, 382] on div at bounding box center [1068, 507] width 649 height 580
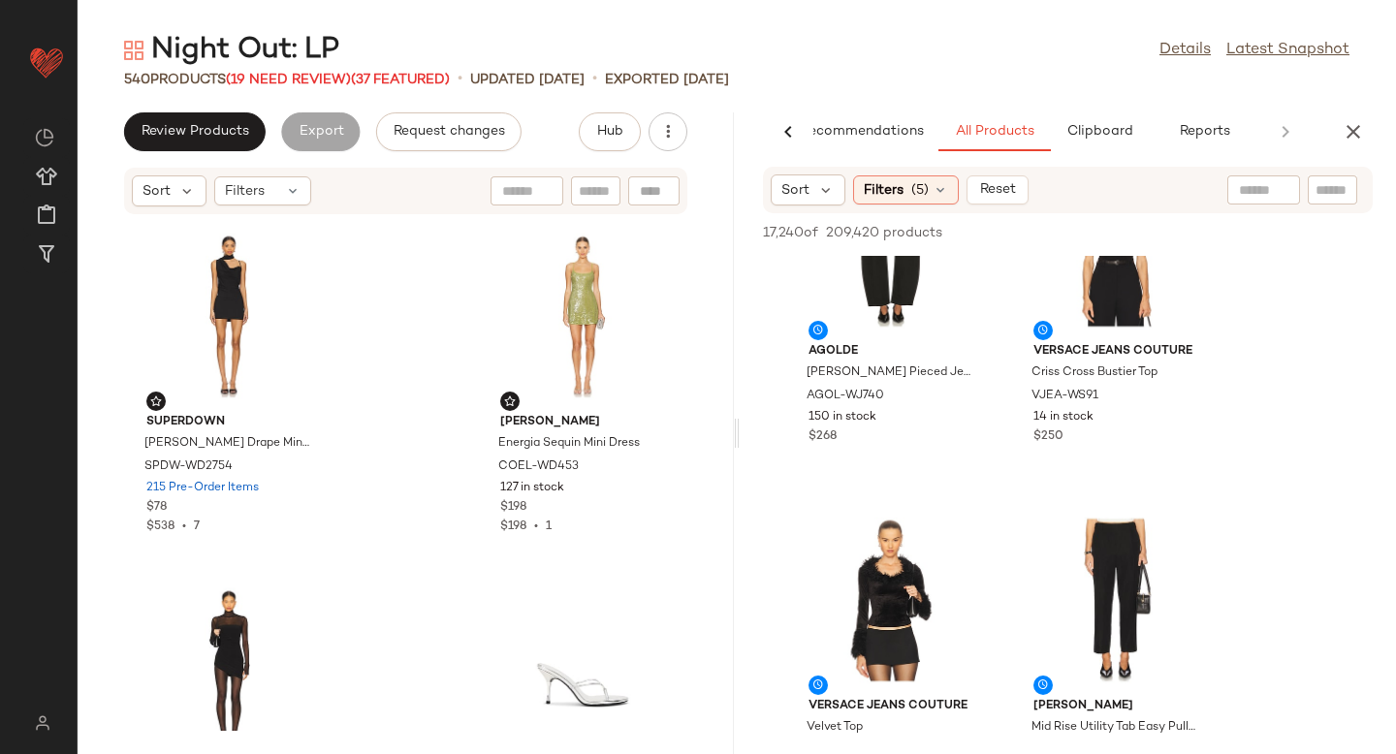
scroll to position [3321, 0]
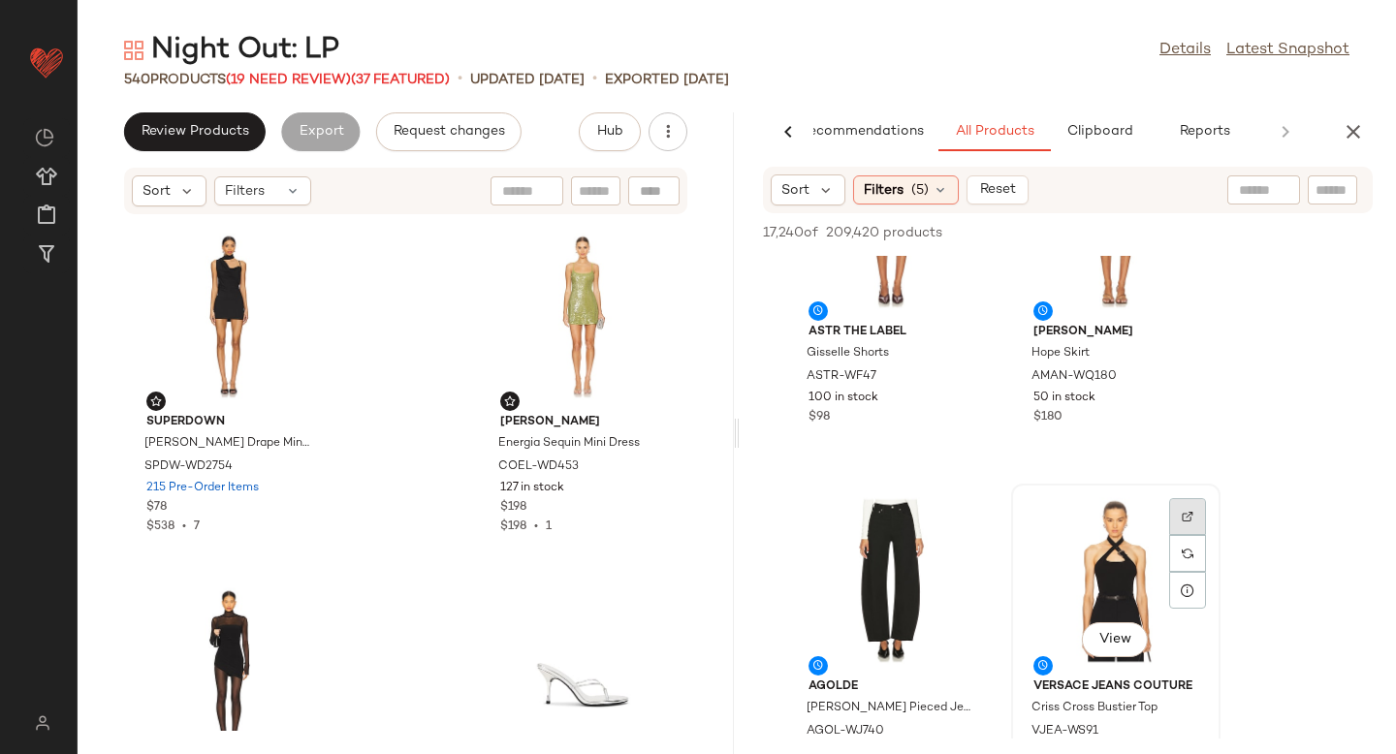
click at [1197, 535] on div at bounding box center [1187, 553] width 37 height 37
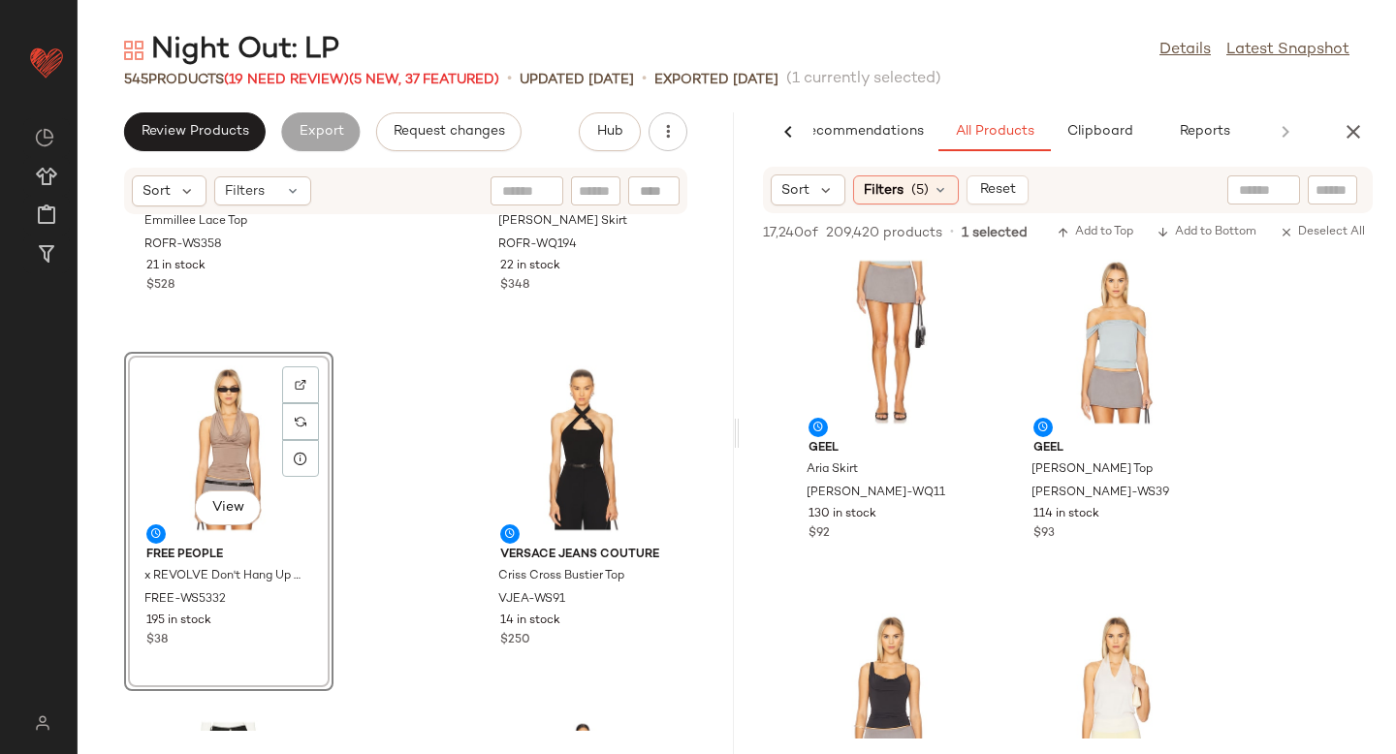
scroll to position [14205, 0]
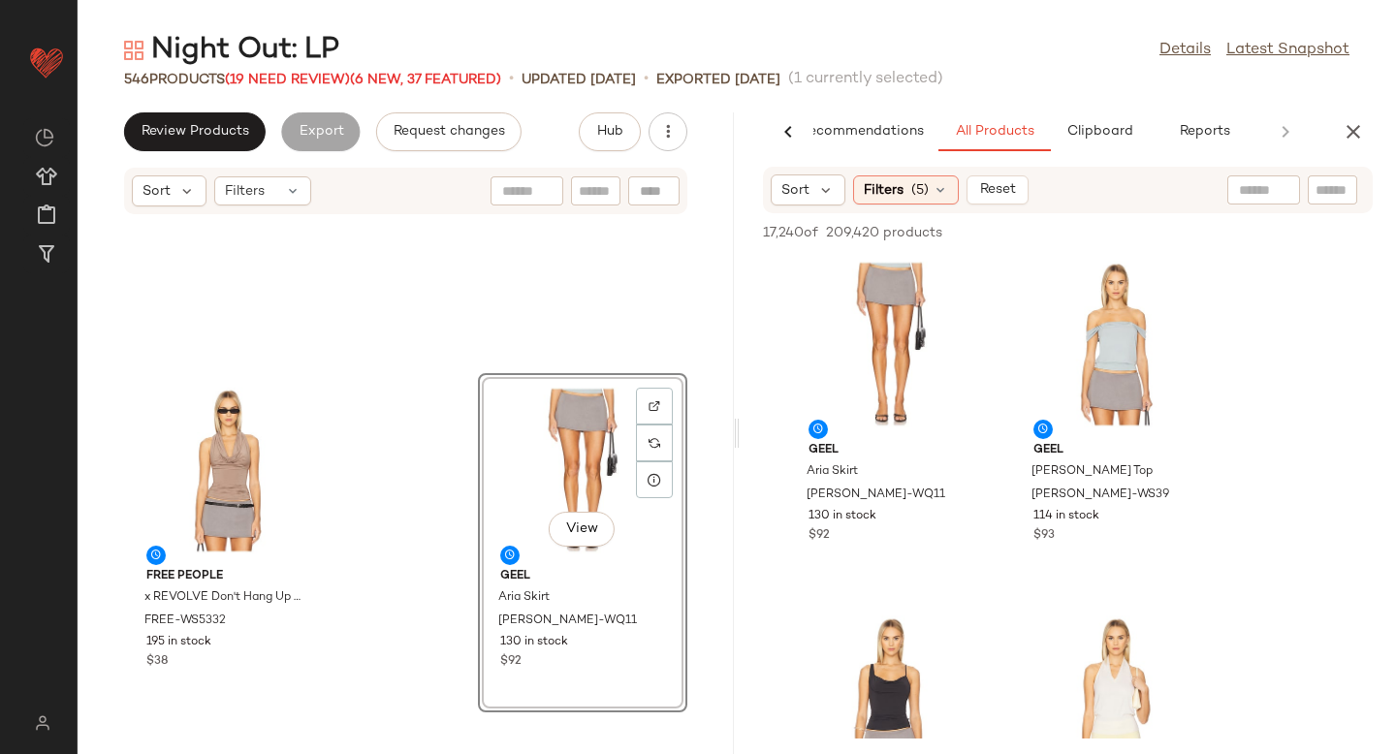
scroll to position [0, 0]
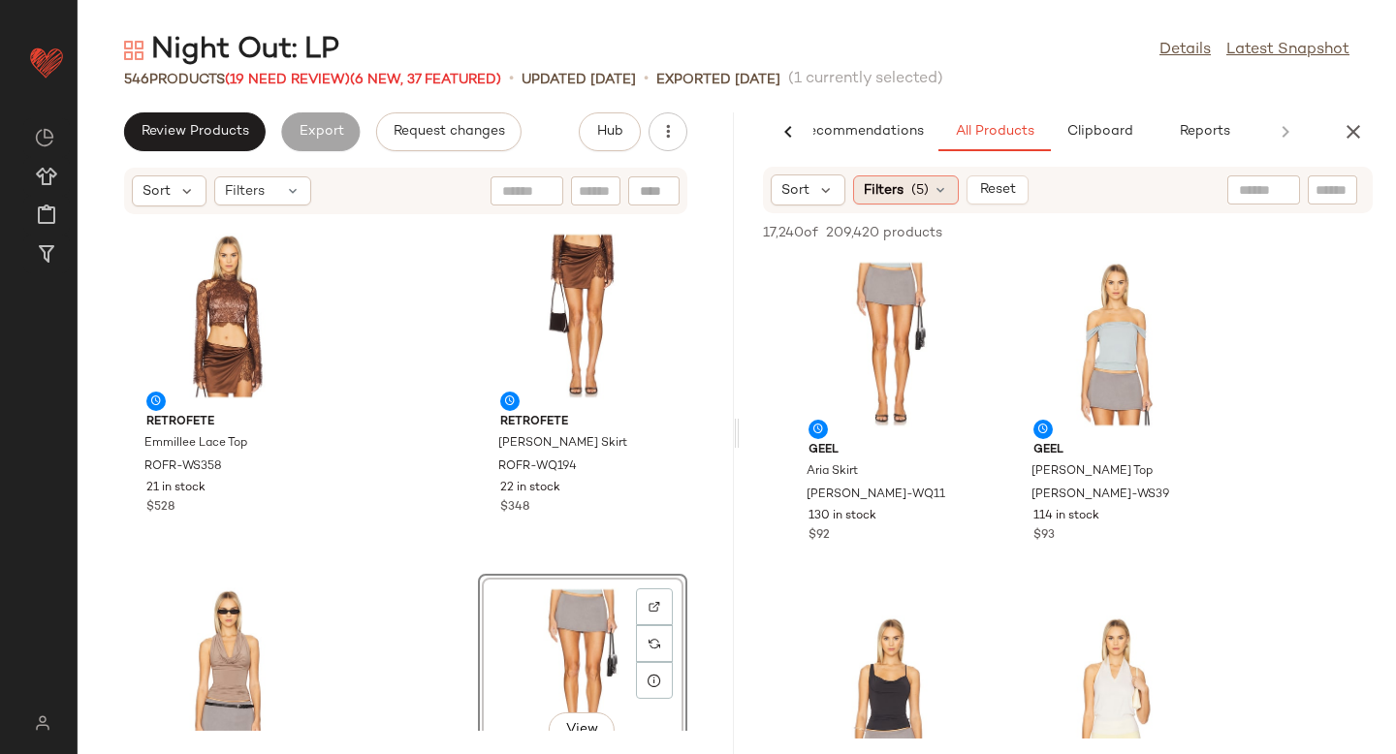
click at [933, 182] on icon at bounding box center [941, 190] width 16 height 16
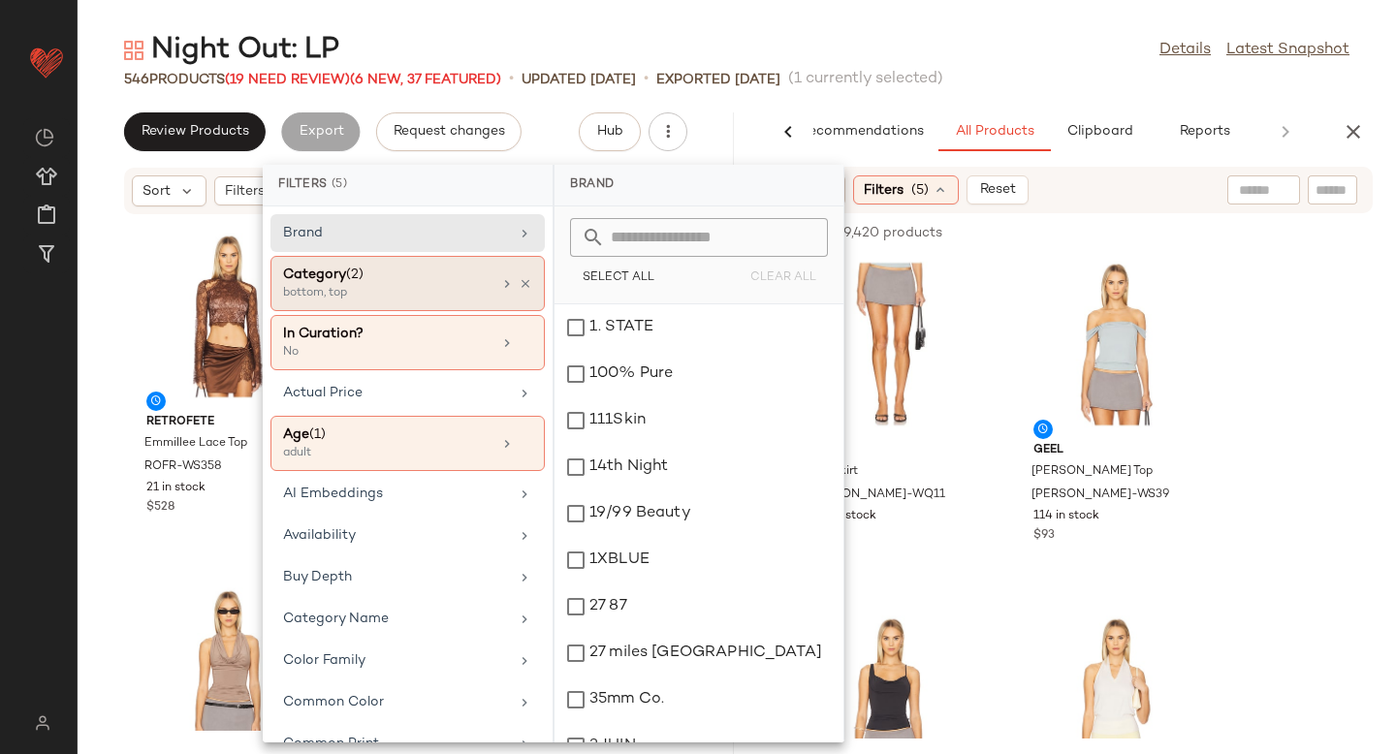
click at [399, 283] on div "Category (2)" at bounding box center [387, 275] width 208 height 20
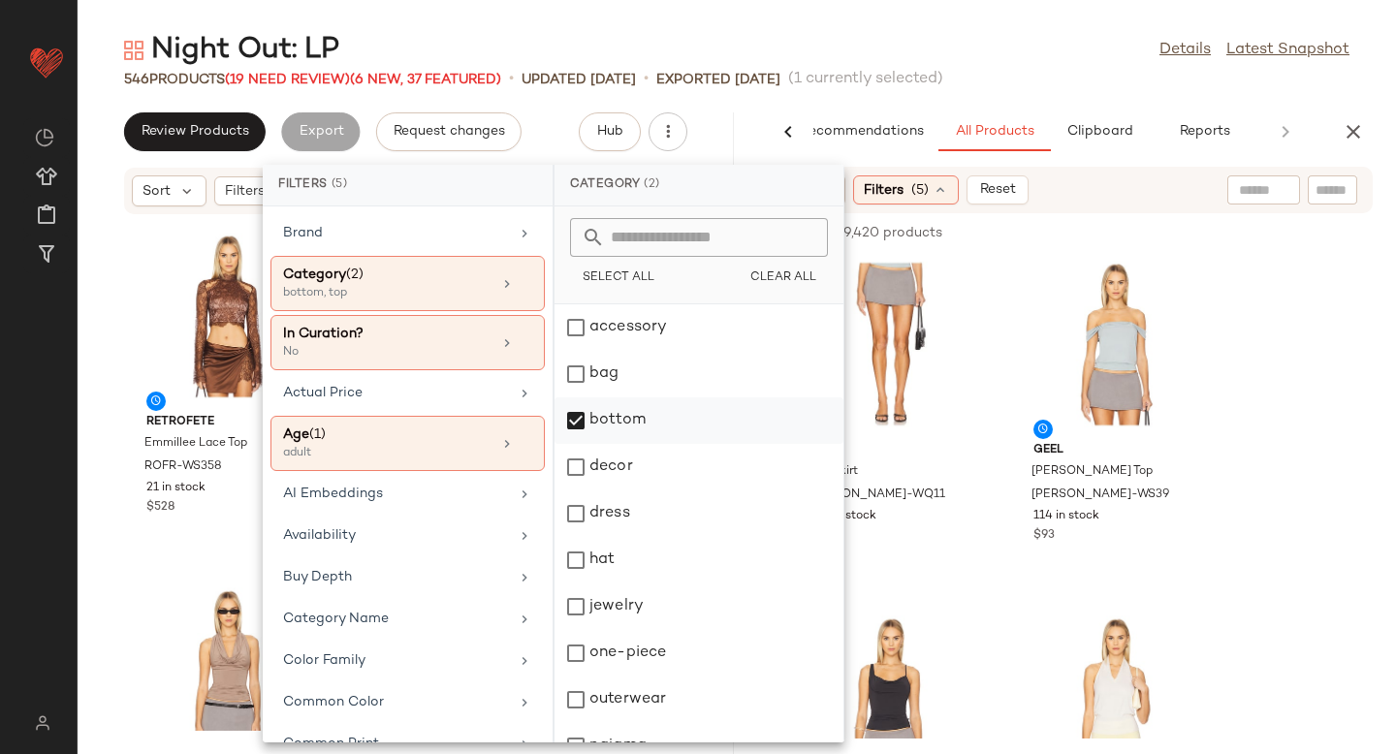
click at [579, 444] on div "bottom" at bounding box center [699, 467] width 289 height 47
click at [571, 537] on div "dress" at bounding box center [699, 560] width 289 height 47
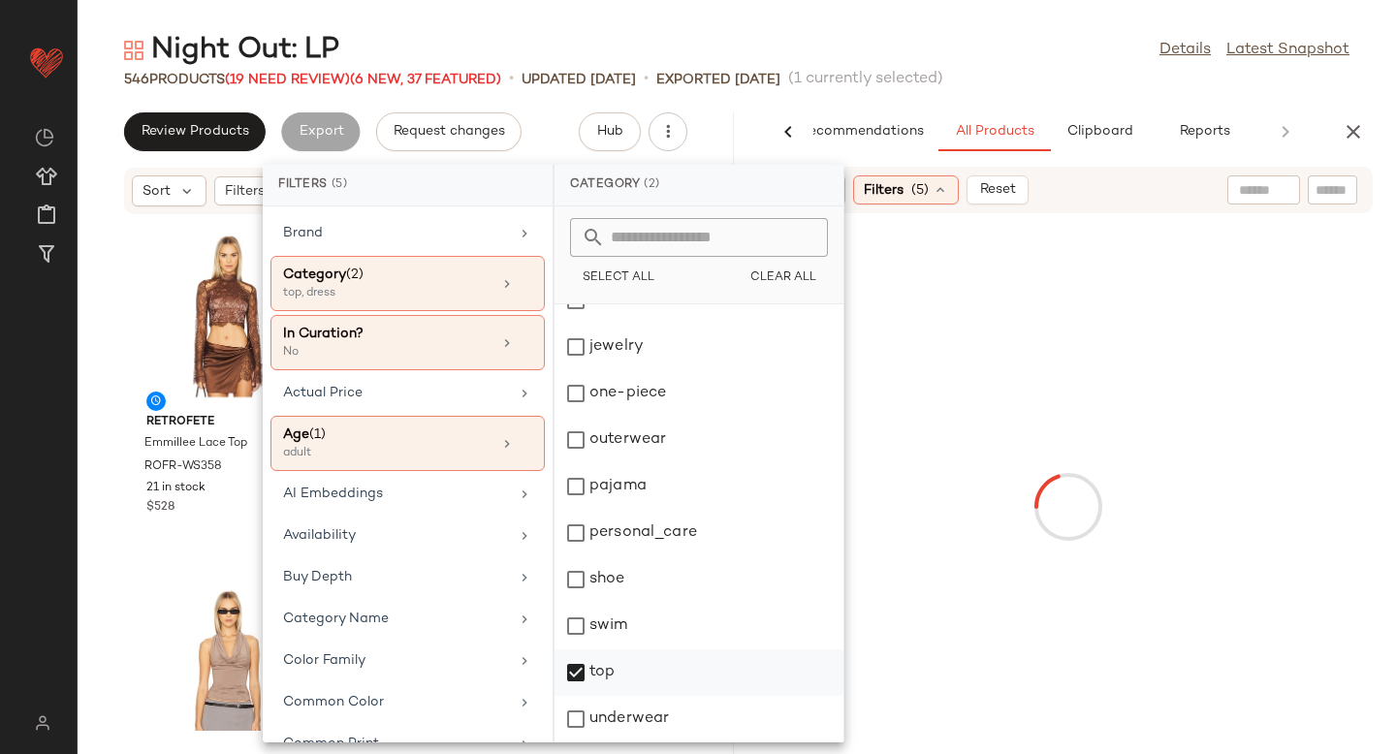
click at [579, 696] on div "top" at bounding box center [699, 719] width 289 height 47
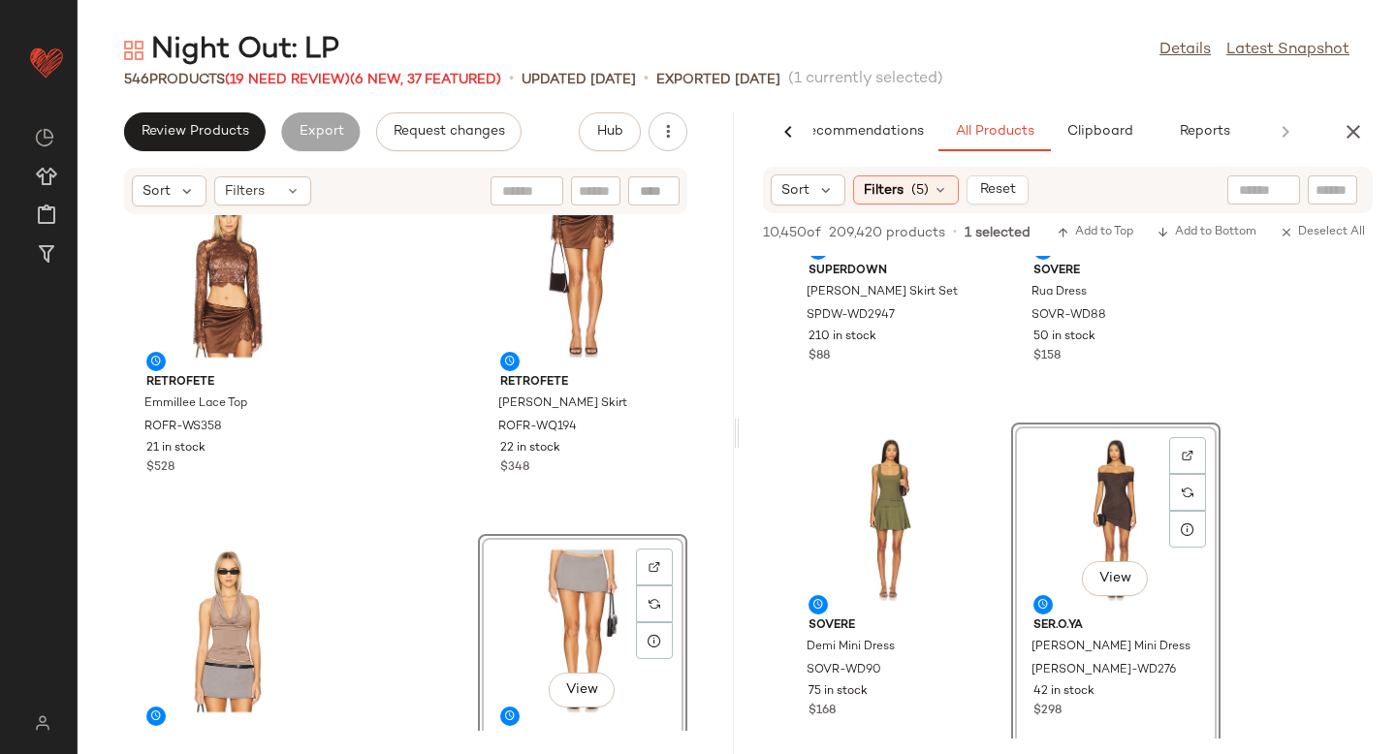
scroll to position [47, 0]
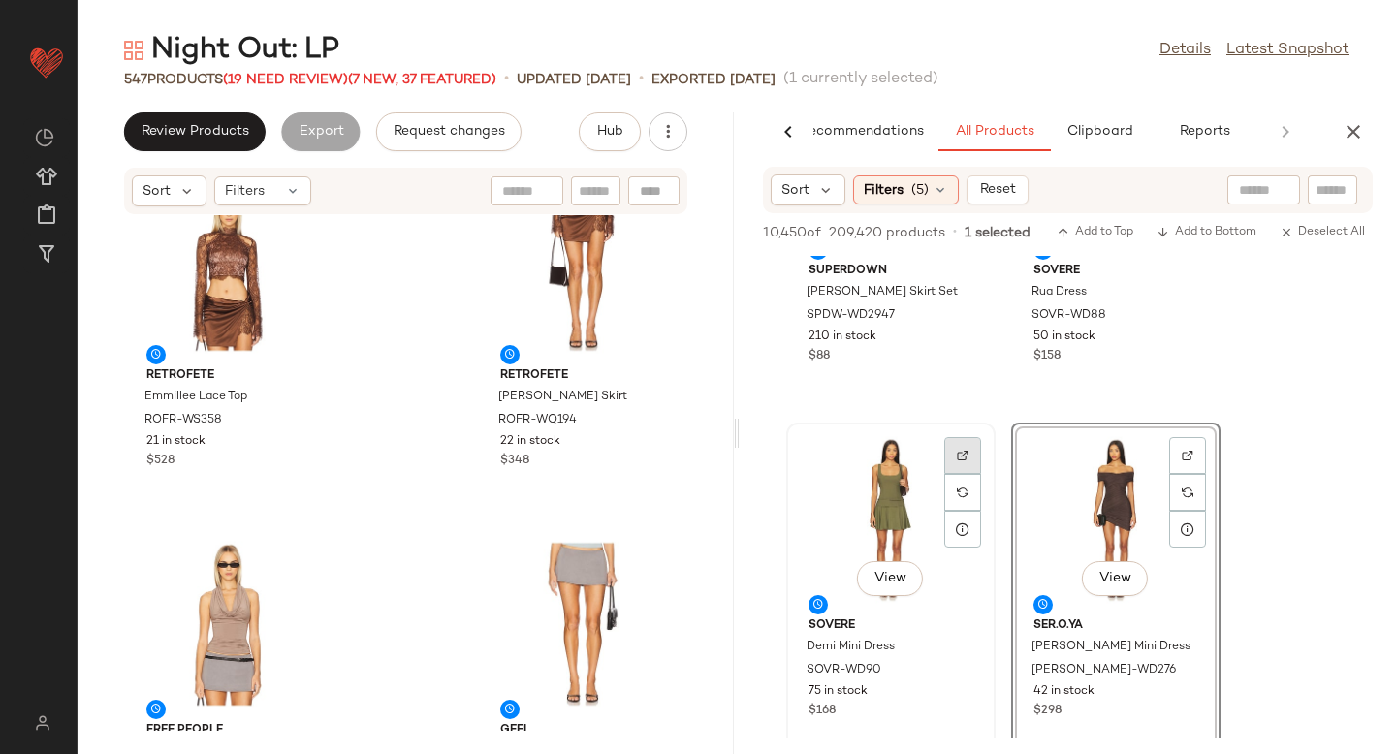
click at [973, 474] on div at bounding box center [962, 492] width 37 height 37
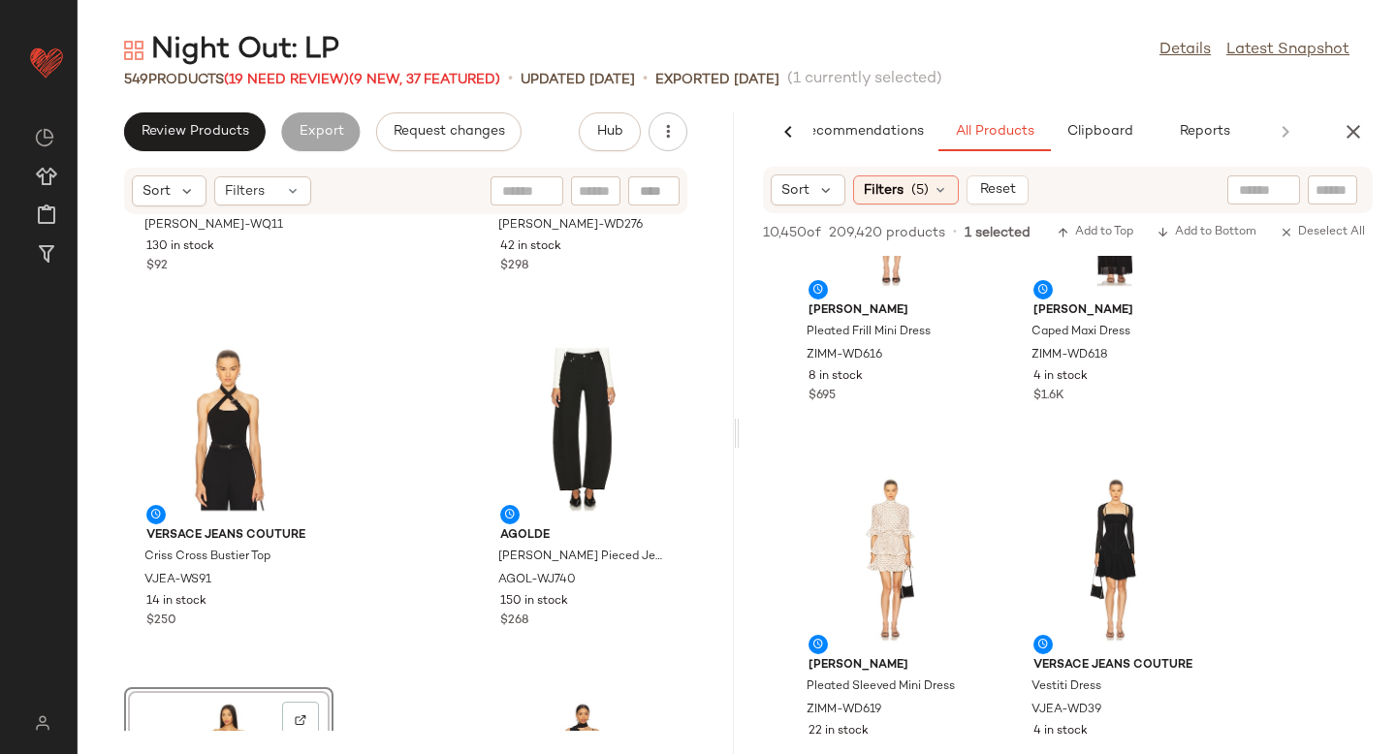
scroll to position [3720, 0]
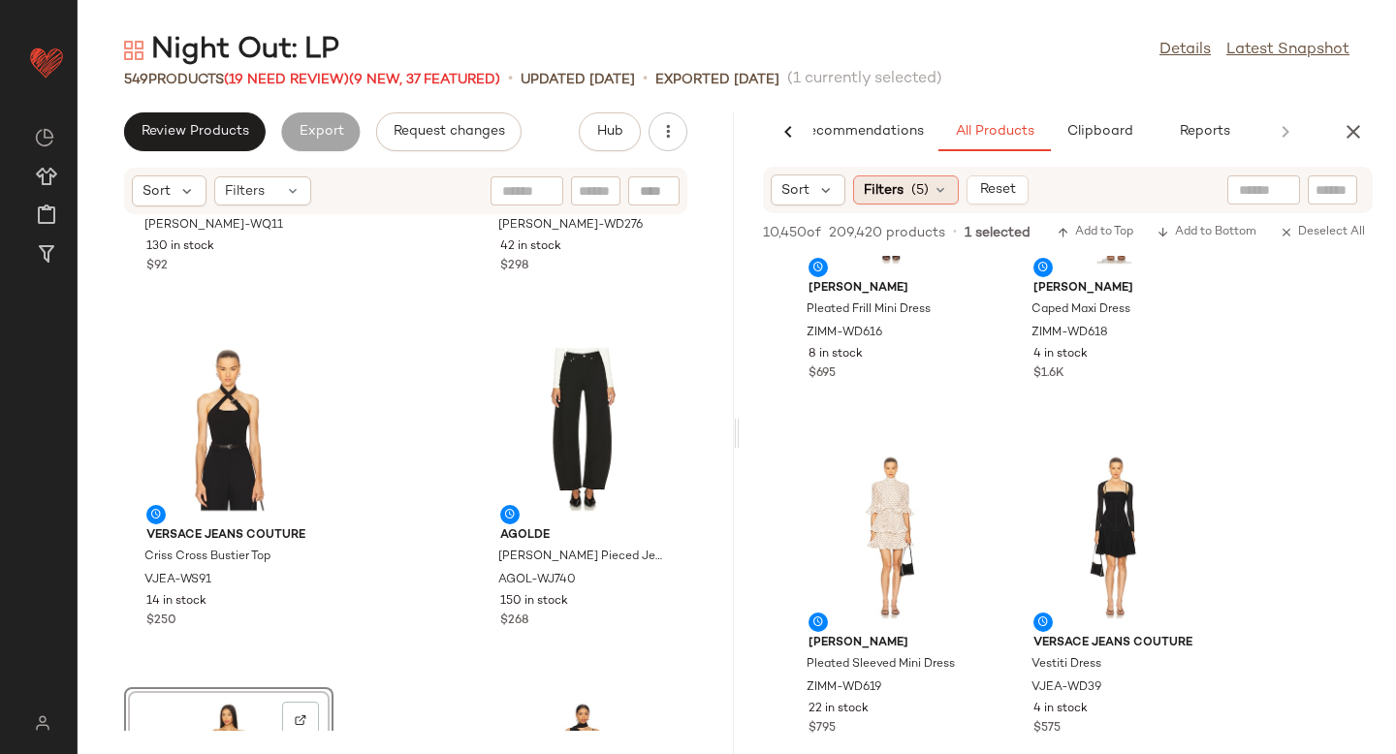
click at [902, 187] on span "Filters" at bounding box center [884, 190] width 40 height 20
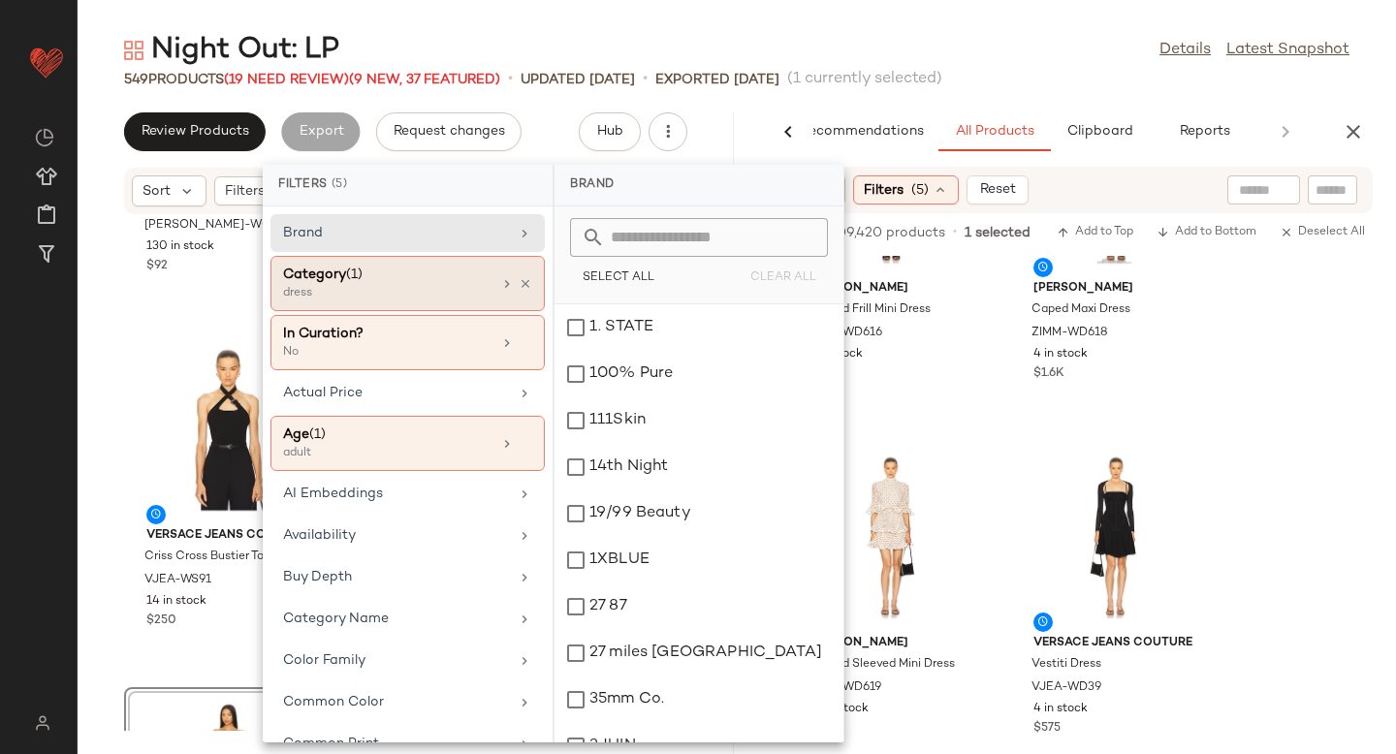
click at [387, 279] on div "Category (1)" at bounding box center [387, 275] width 208 height 20
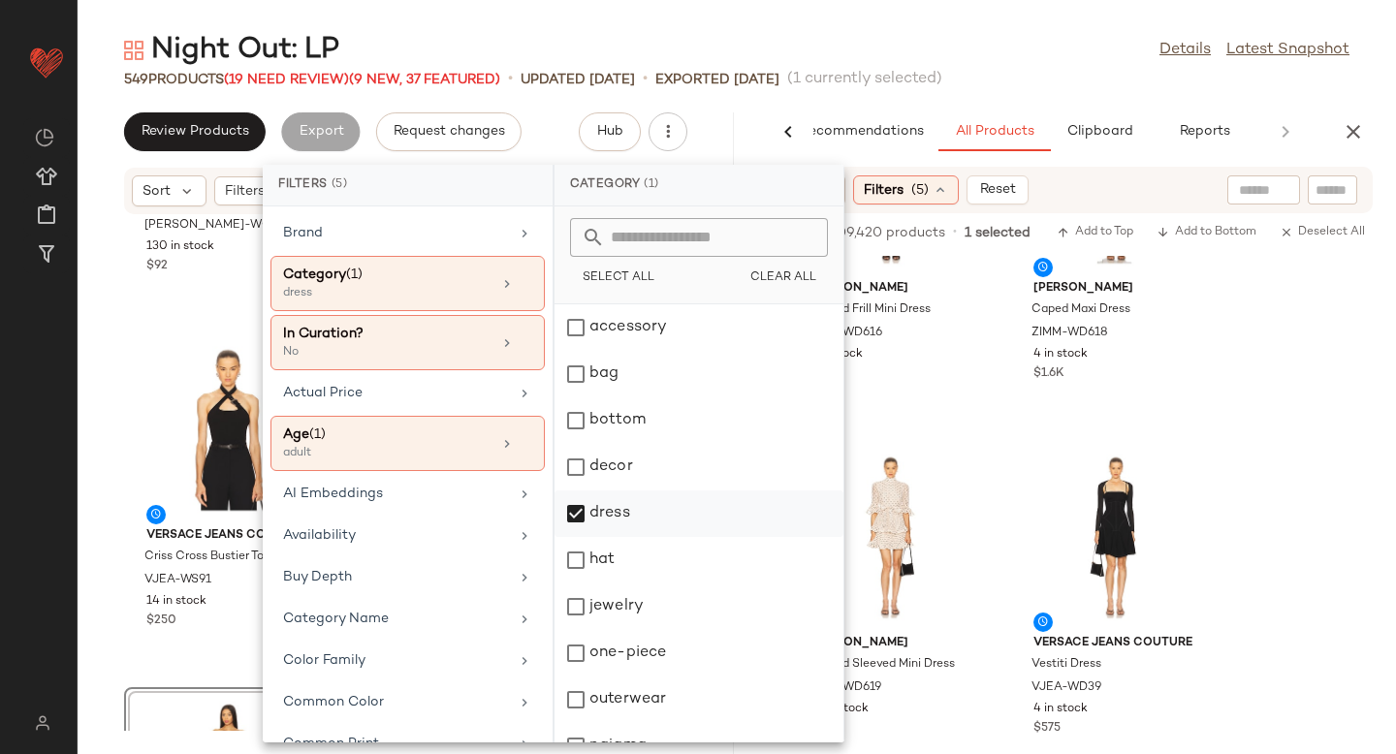
click at [573, 537] on div "dress" at bounding box center [699, 560] width 289 height 47
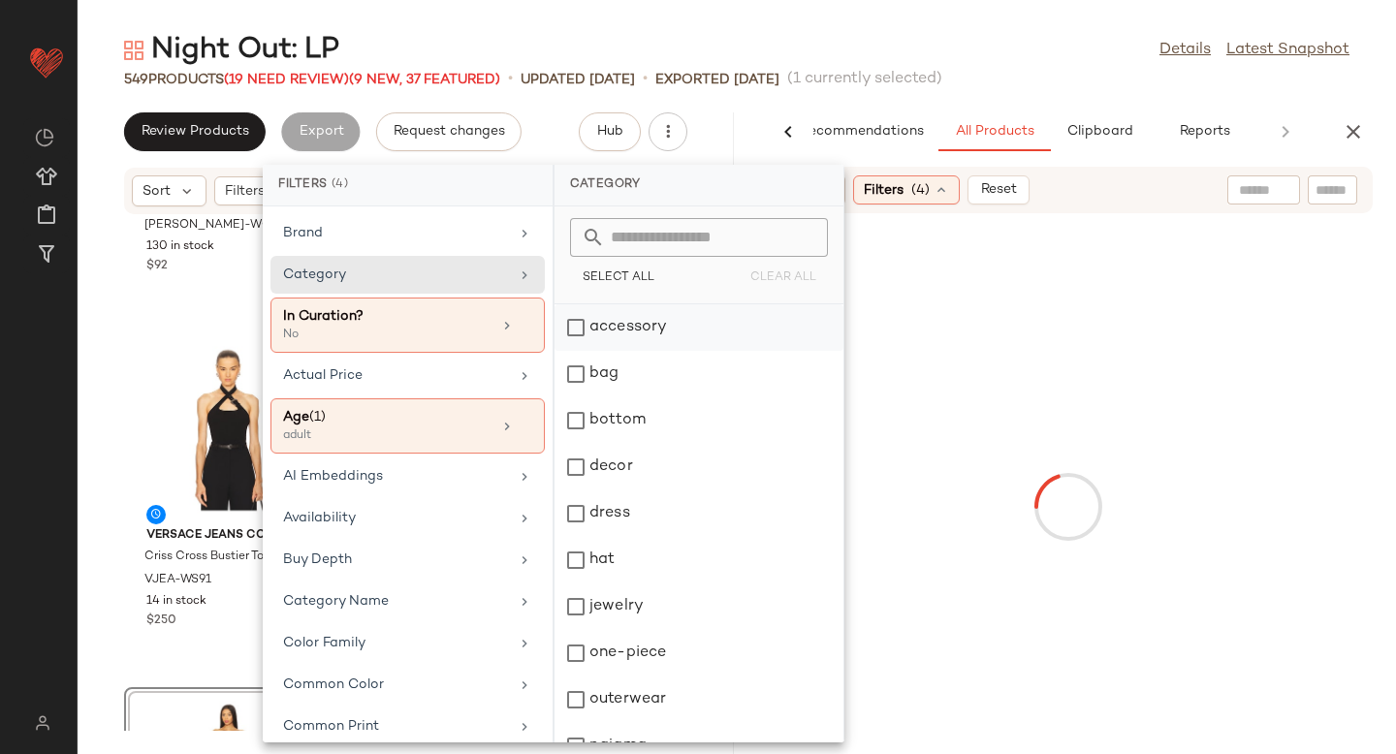
click at [583, 351] on div "accessory" at bounding box center [699, 374] width 289 height 47
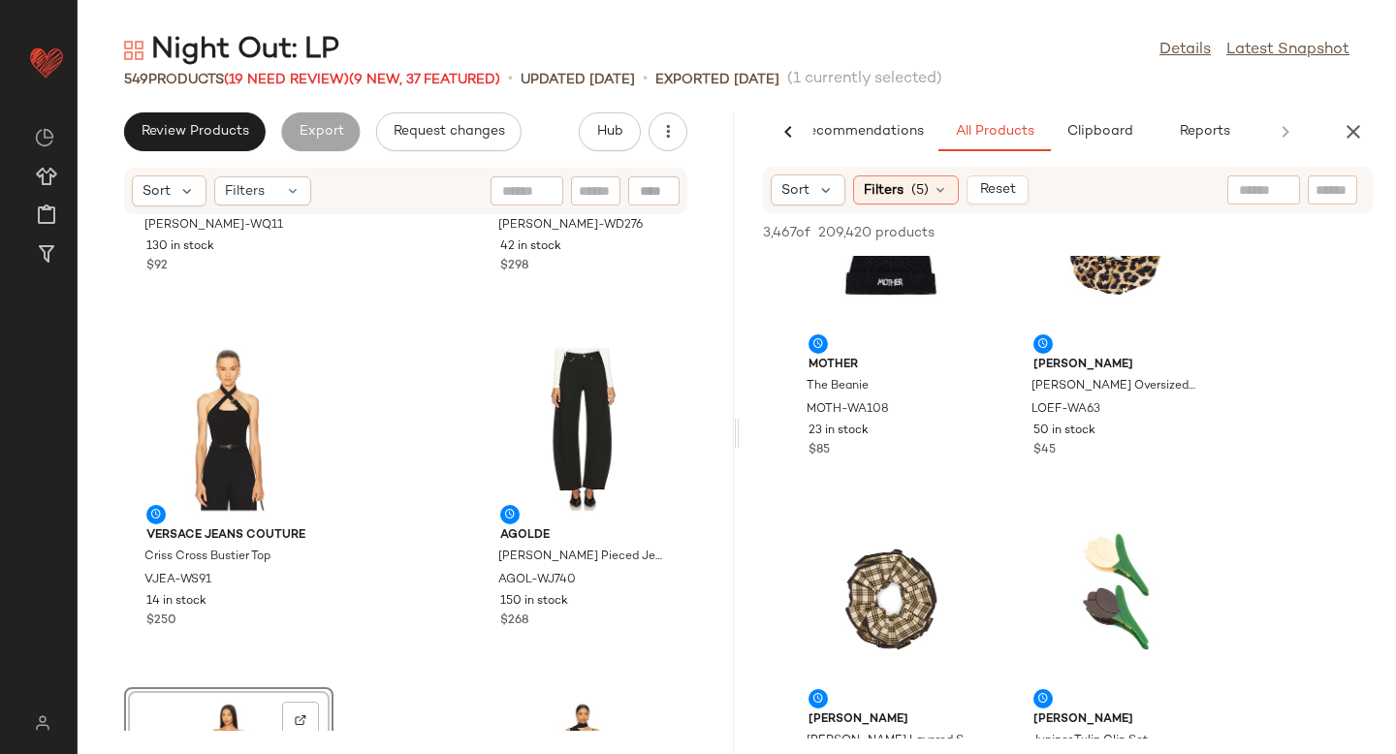
scroll to position [1274, 0]
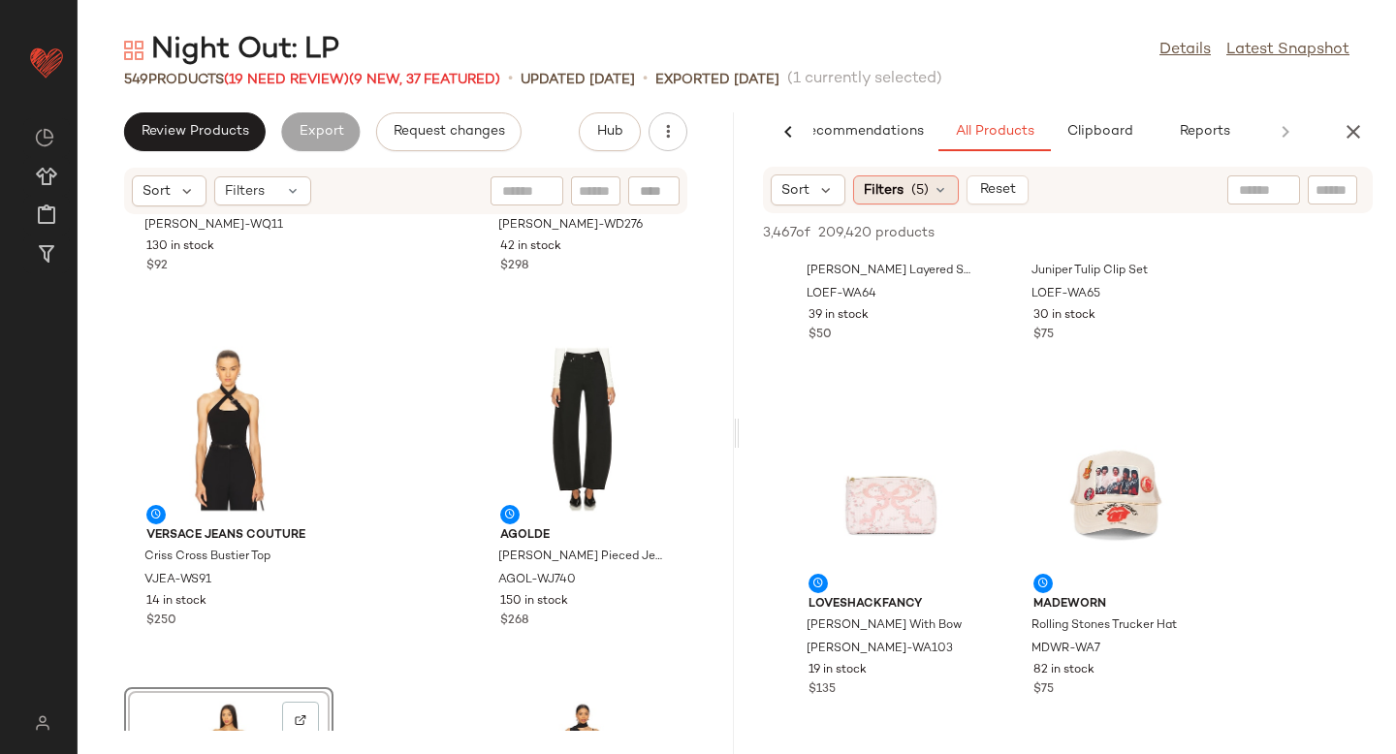
click at [927, 196] on span "(5)" at bounding box center [920, 190] width 17 height 20
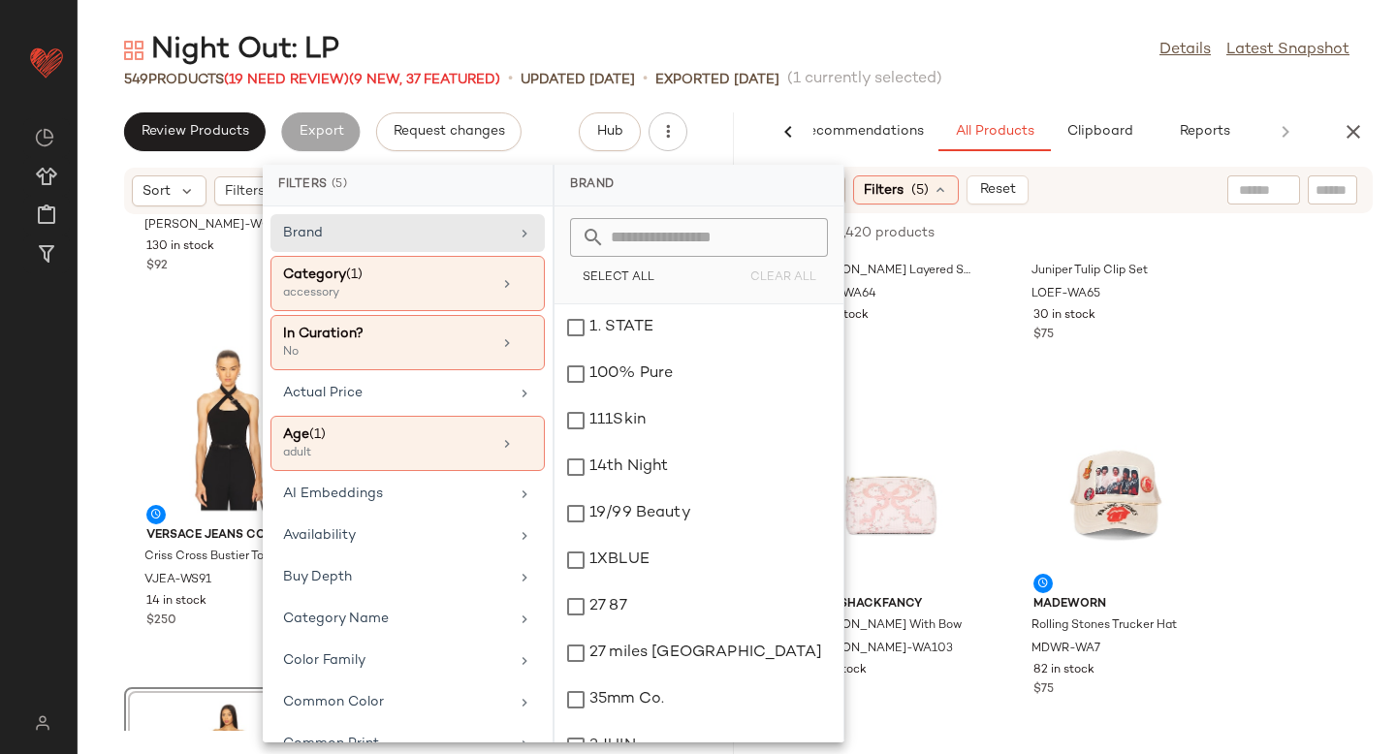
click at [477, 276] on div "Category (1)" at bounding box center [387, 275] width 208 height 20
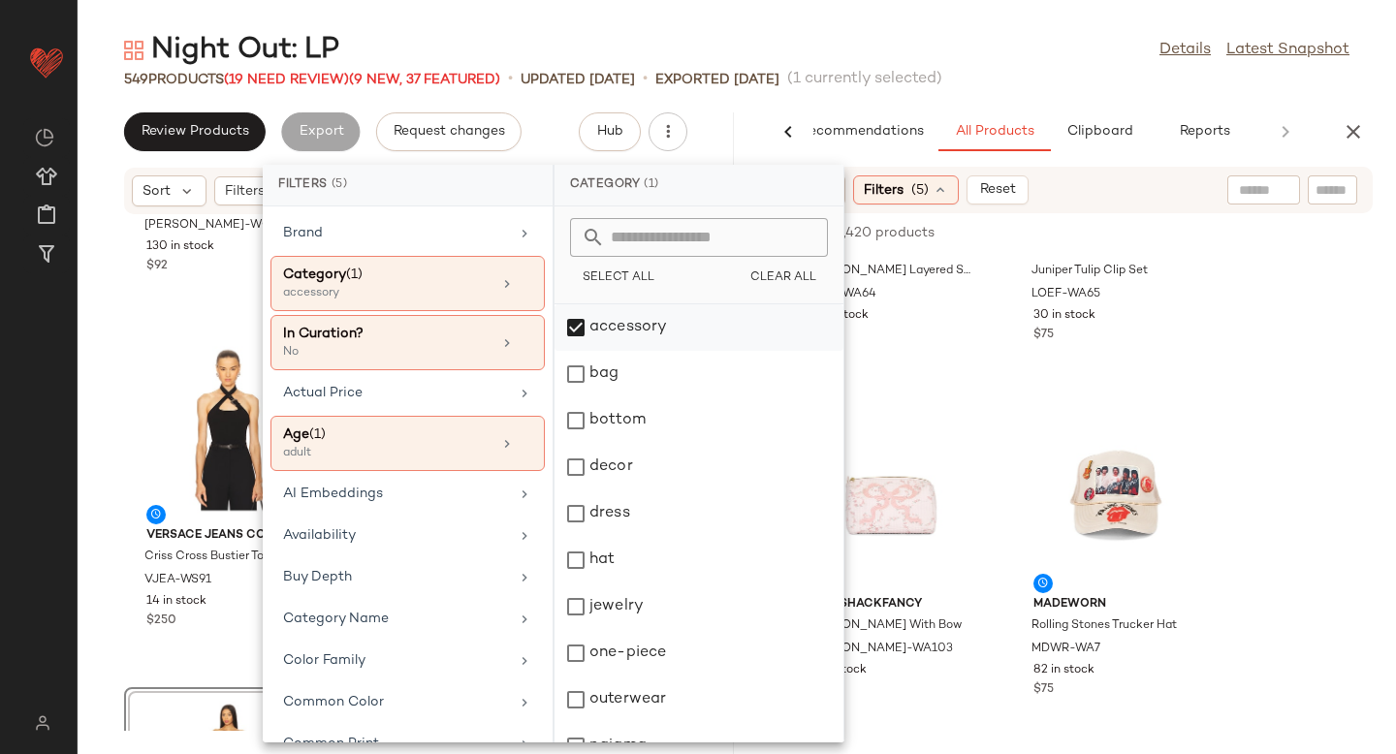
click at [572, 351] on div "accessory" at bounding box center [699, 374] width 289 height 47
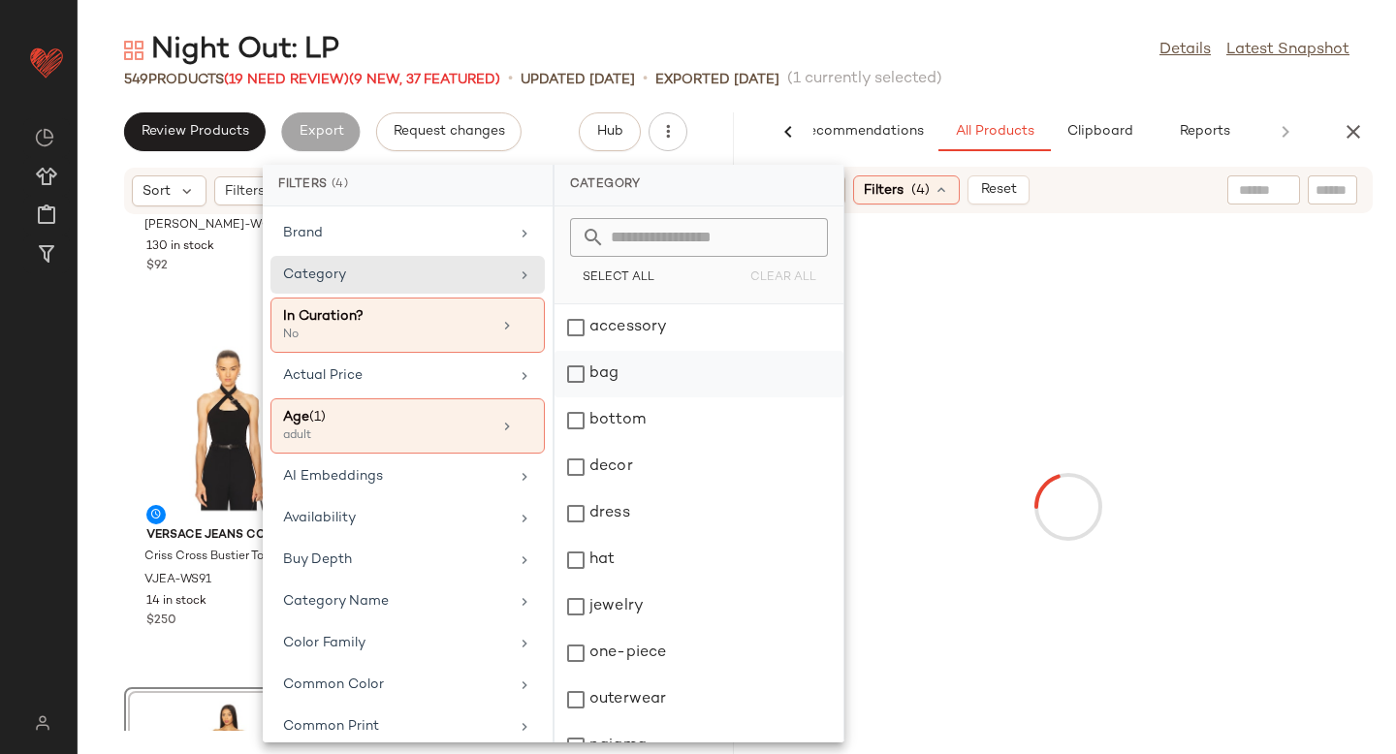
click at [584, 398] on div "bag" at bounding box center [699, 421] width 289 height 47
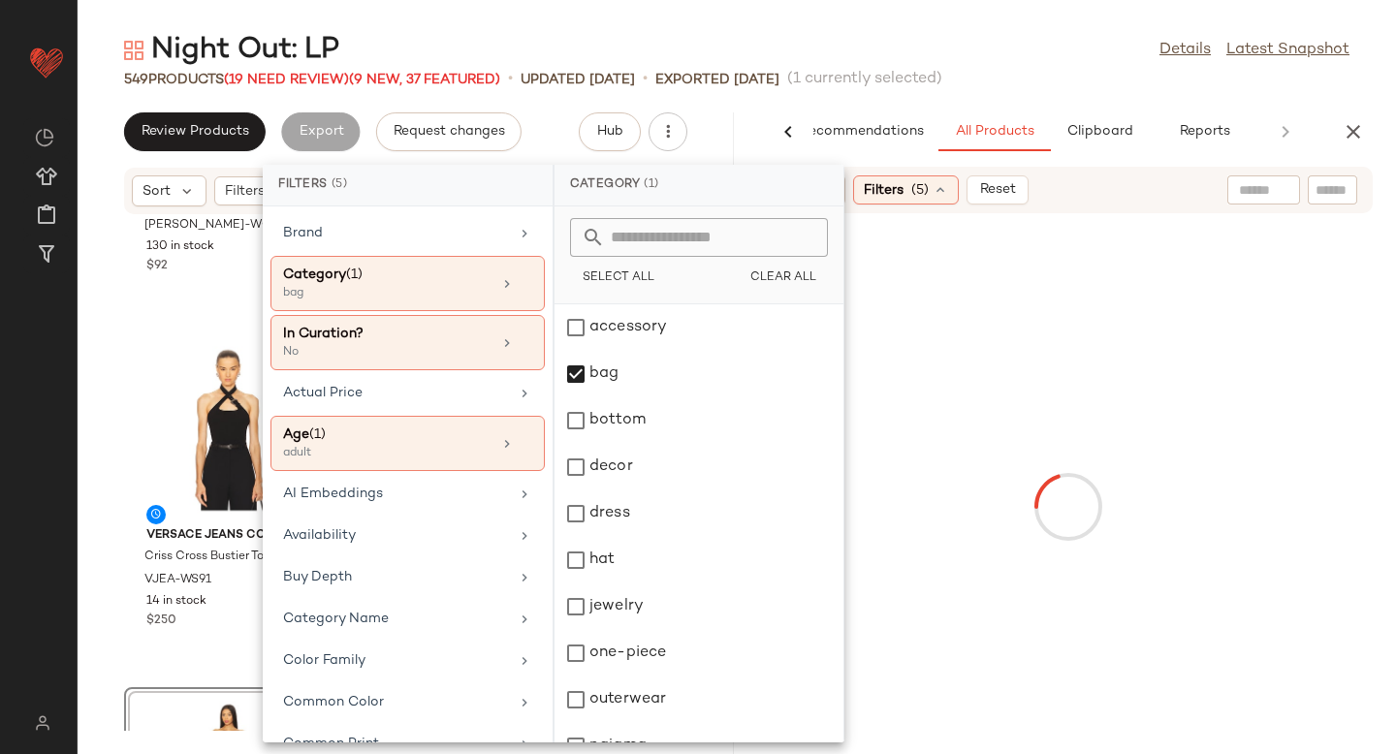
click at [1386, 348] on div at bounding box center [1068, 507] width 649 height 580
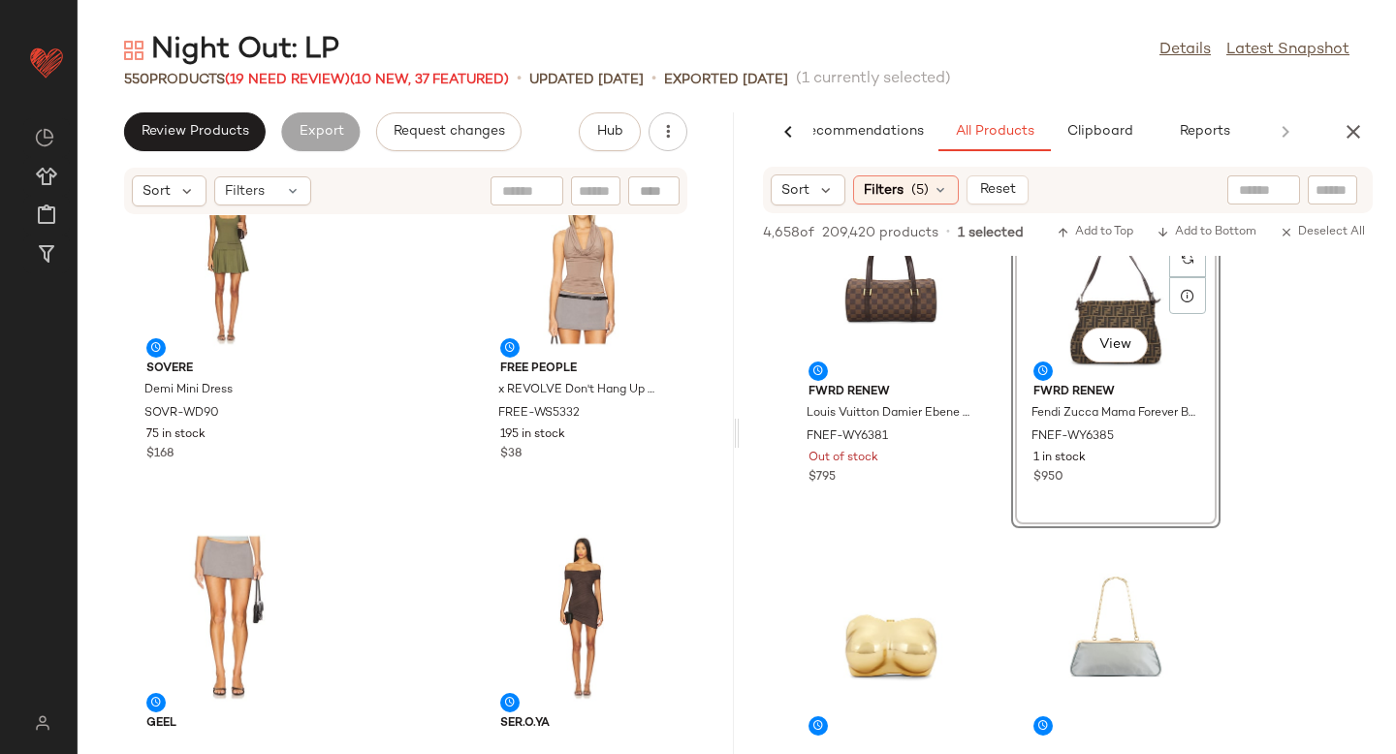
scroll to position [480, 0]
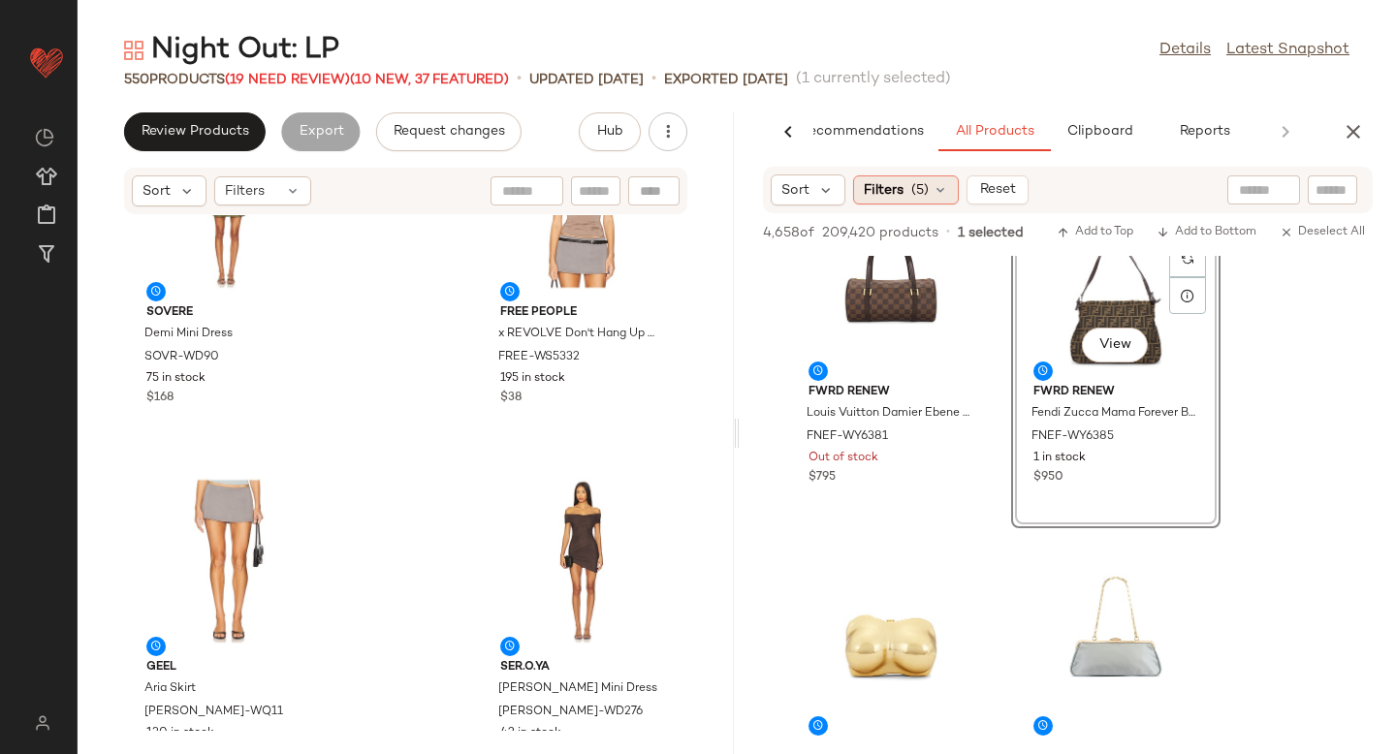
click at [883, 187] on span "Filters" at bounding box center [884, 190] width 40 height 20
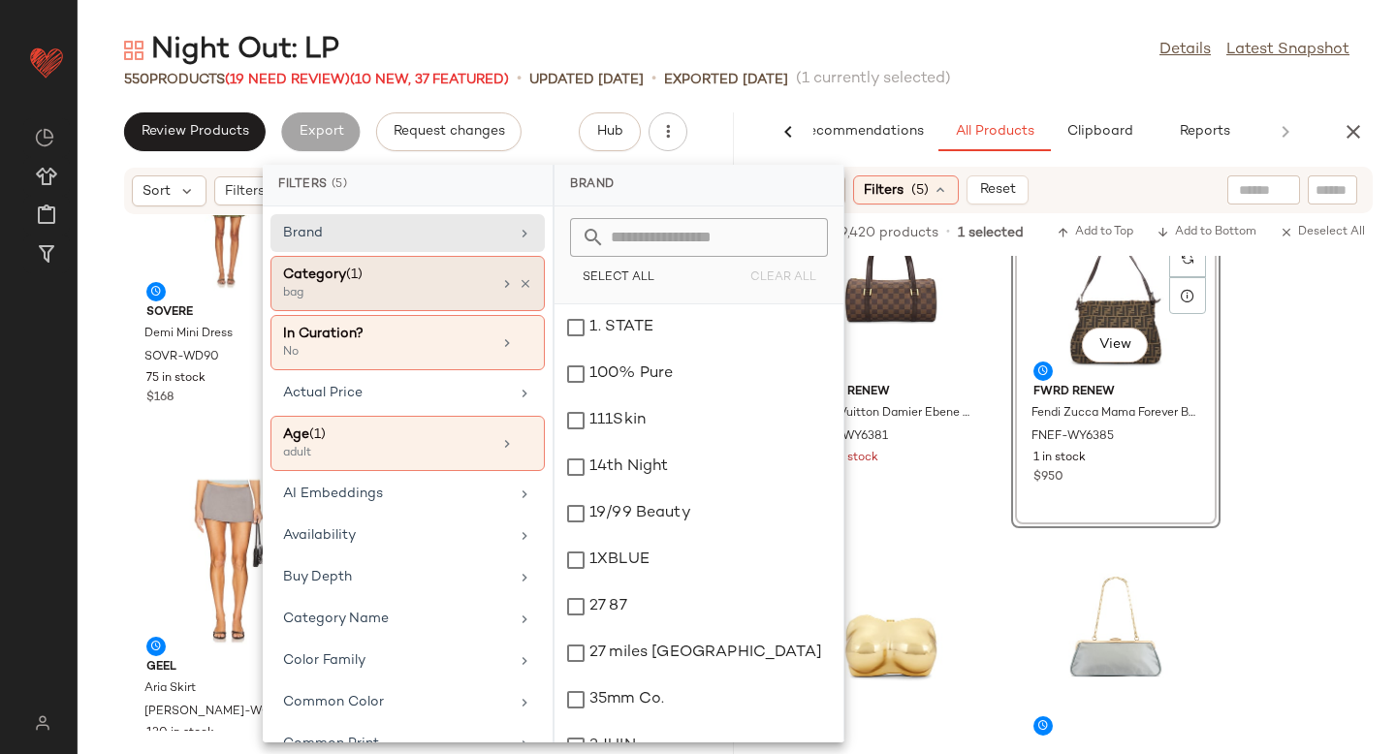
click at [391, 266] on div "Category (1)" at bounding box center [387, 275] width 208 height 20
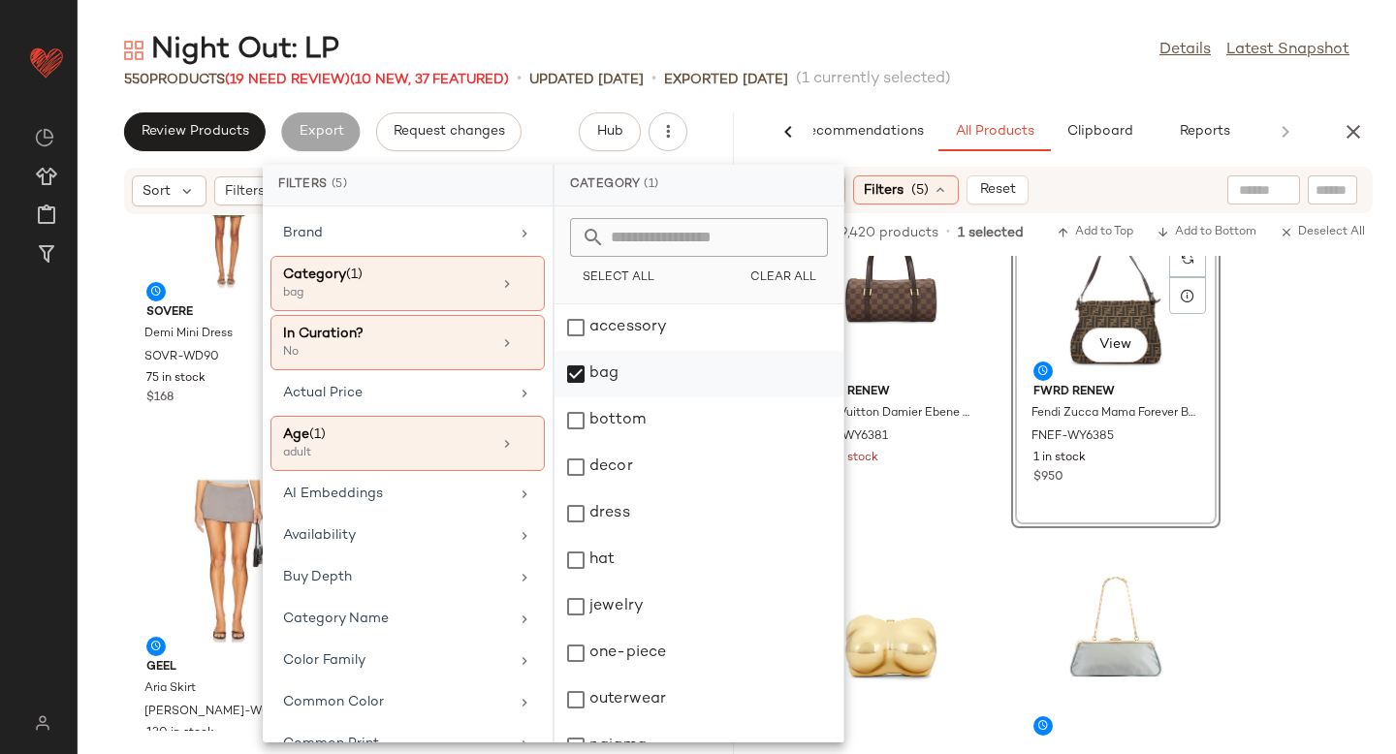
click at [579, 398] on div "bag" at bounding box center [699, 421] width 289 height 47
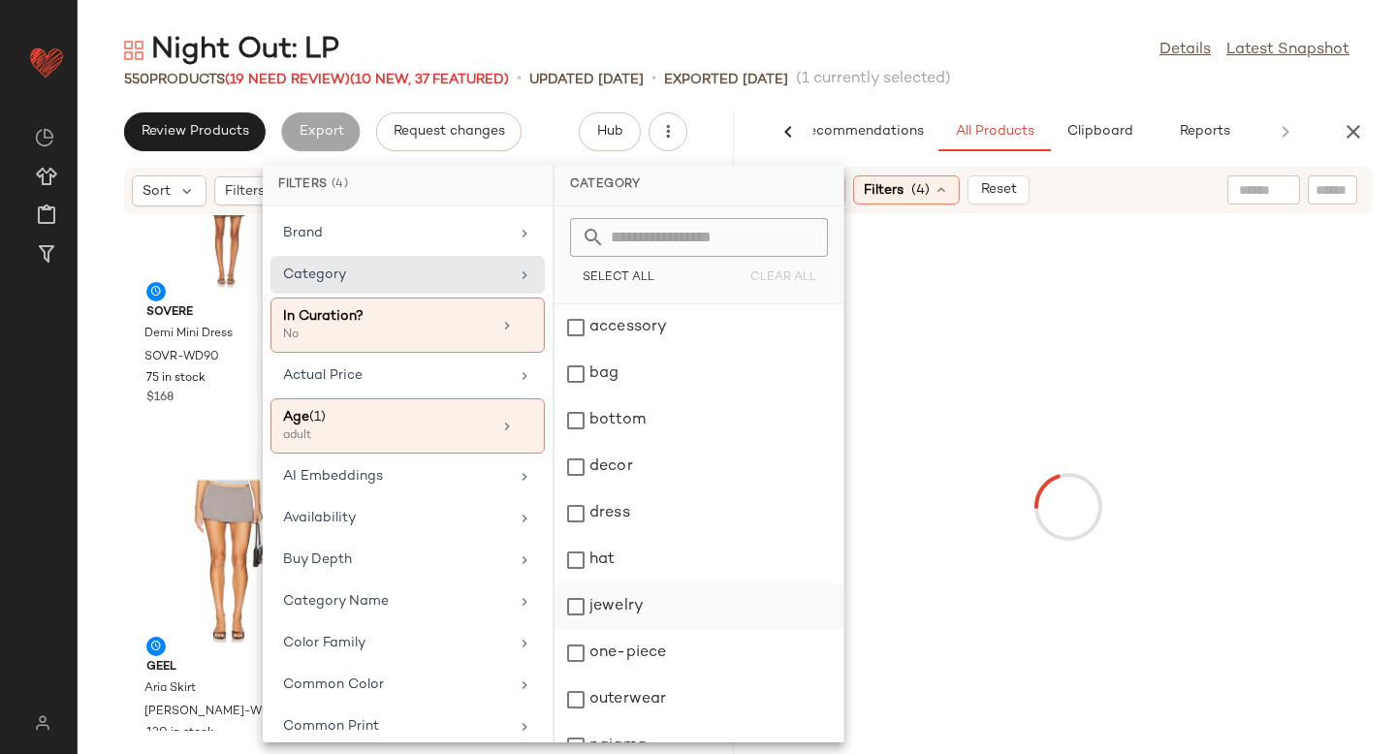
scroll to position [260, 0]
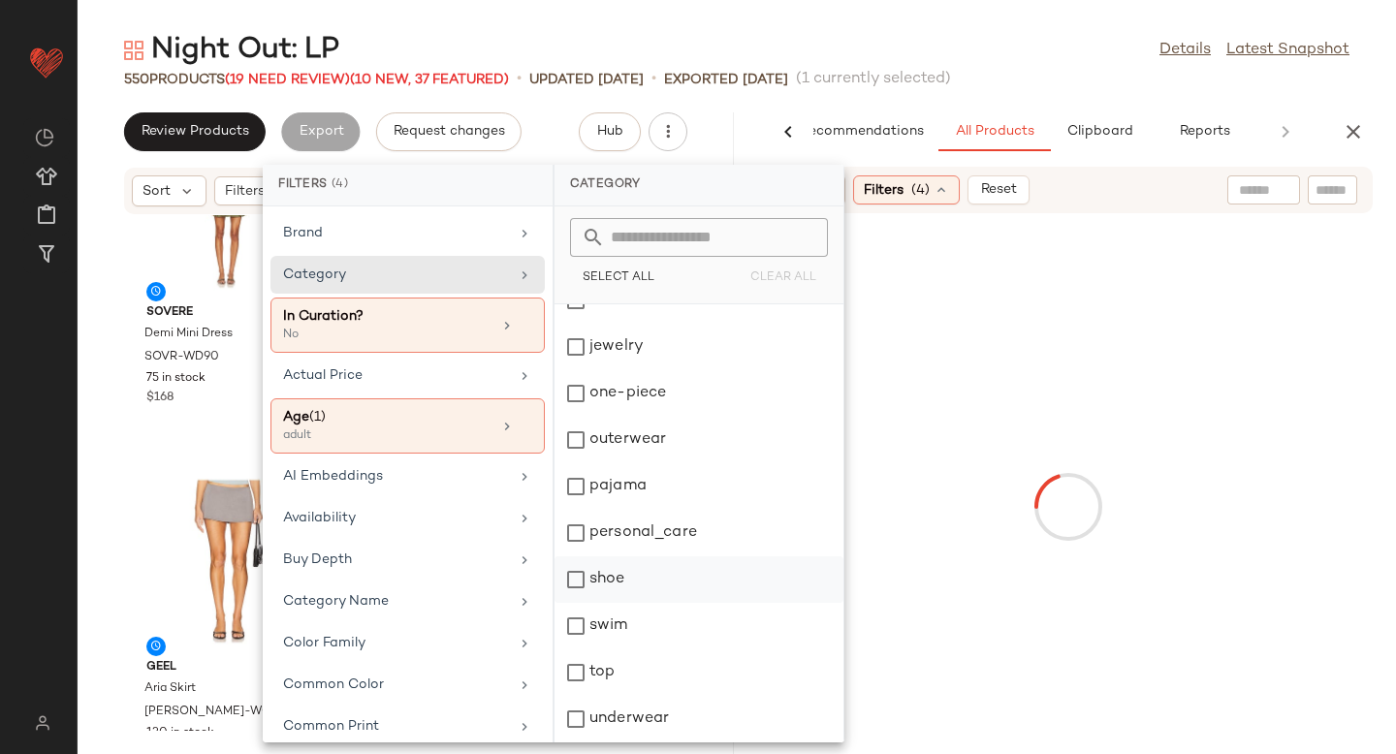
click at [563, 603] on div "shoe" at bounding box center [699, 626] width 289 height 47
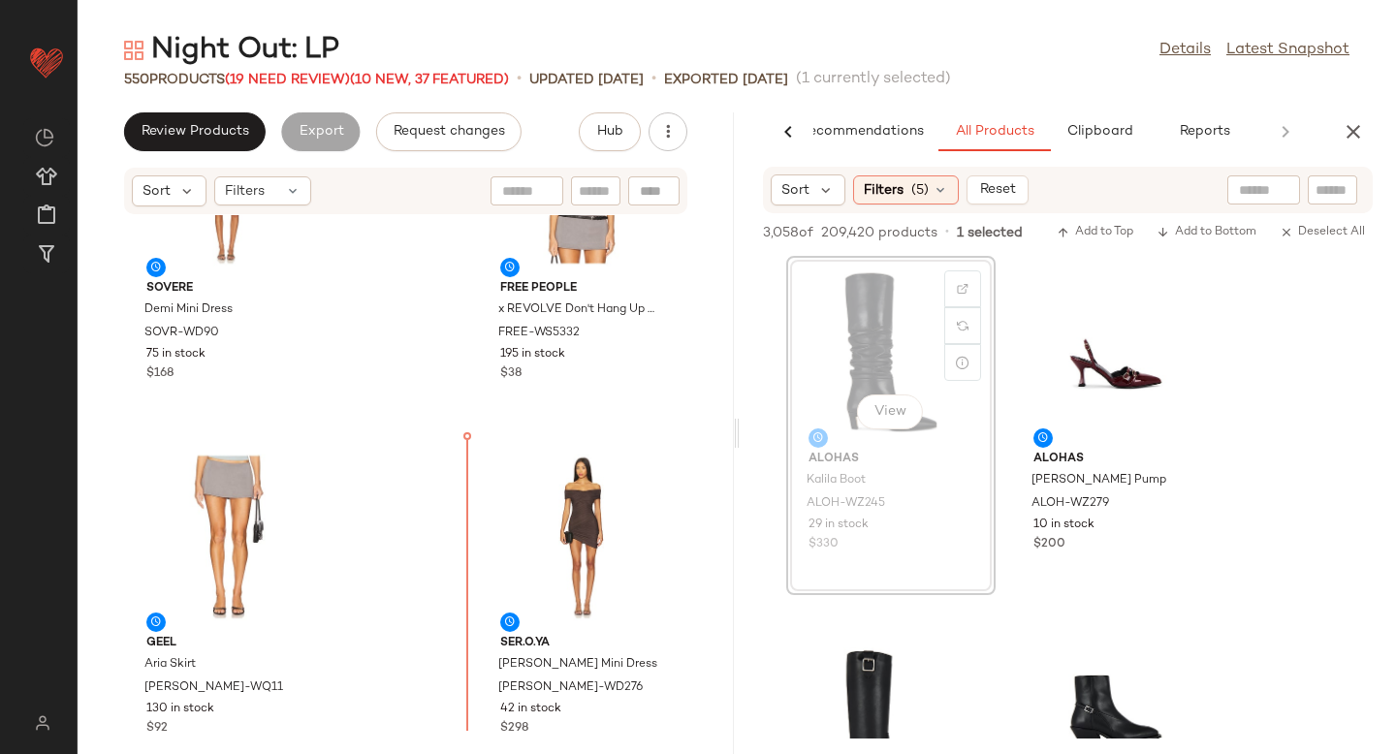
scroll to position [543, 0]
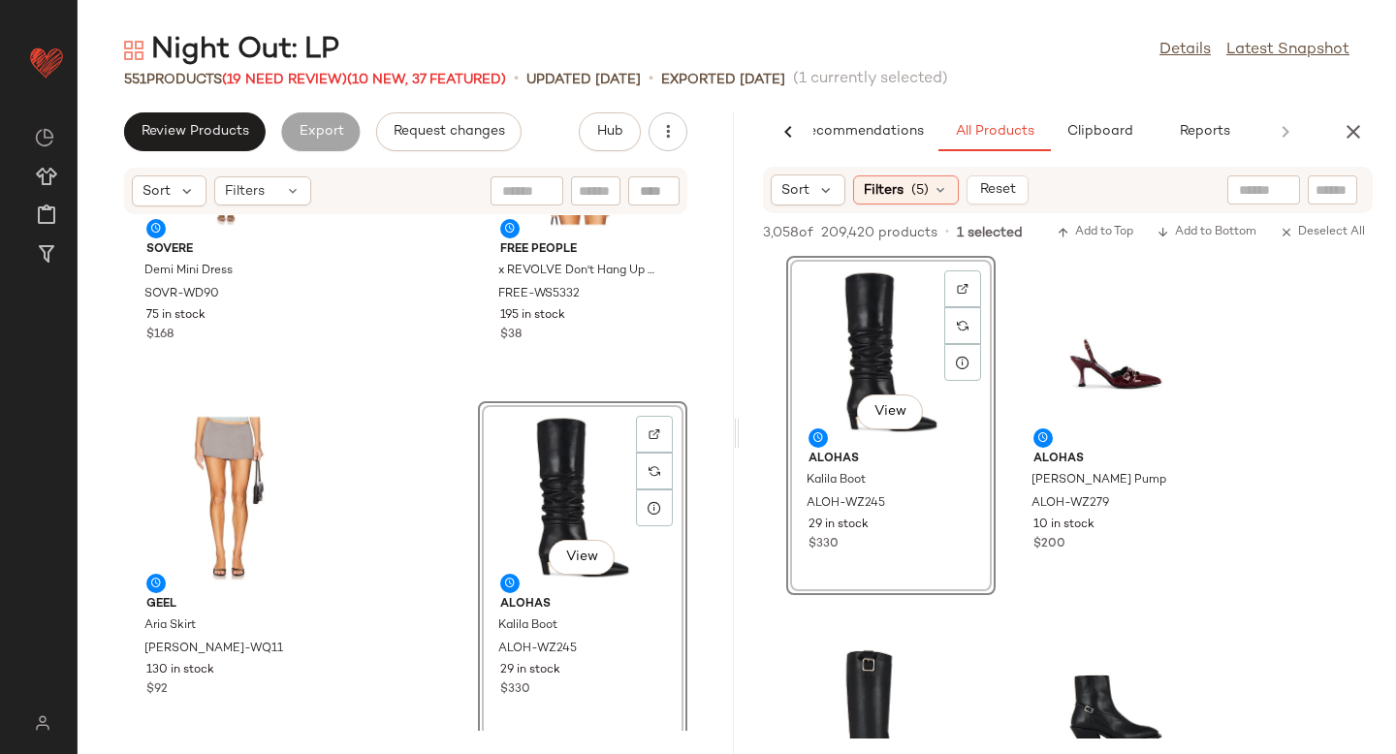
click at [388, 585] on div "SOVERE Demi Mini Dress SOVR-WD90 75 in stock $168 Free People x REVOLVE Don't H…" at bounding box center [406, 473] width 656 height 516
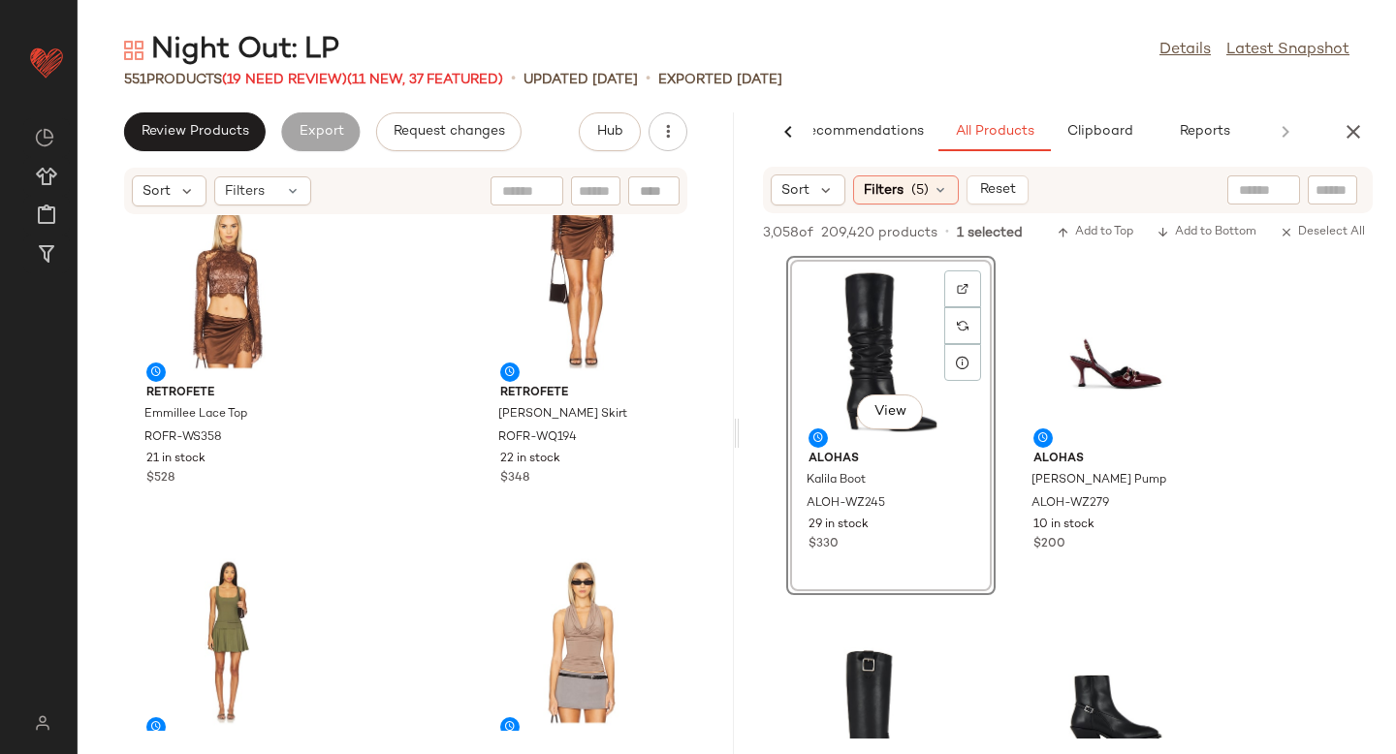
scroll to position [0, 0]
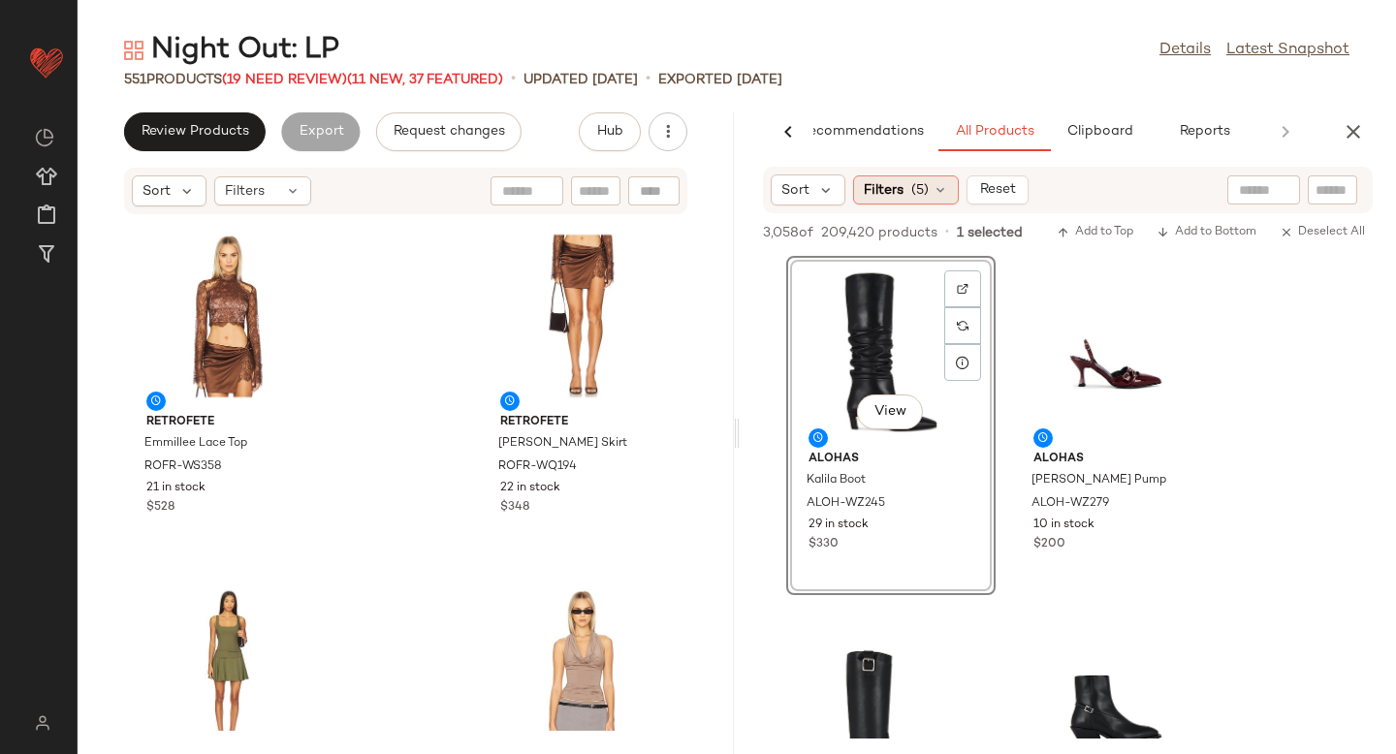
click at [913, 189] on span "(5)" at bounding box center [920, 190] width 17 height 20
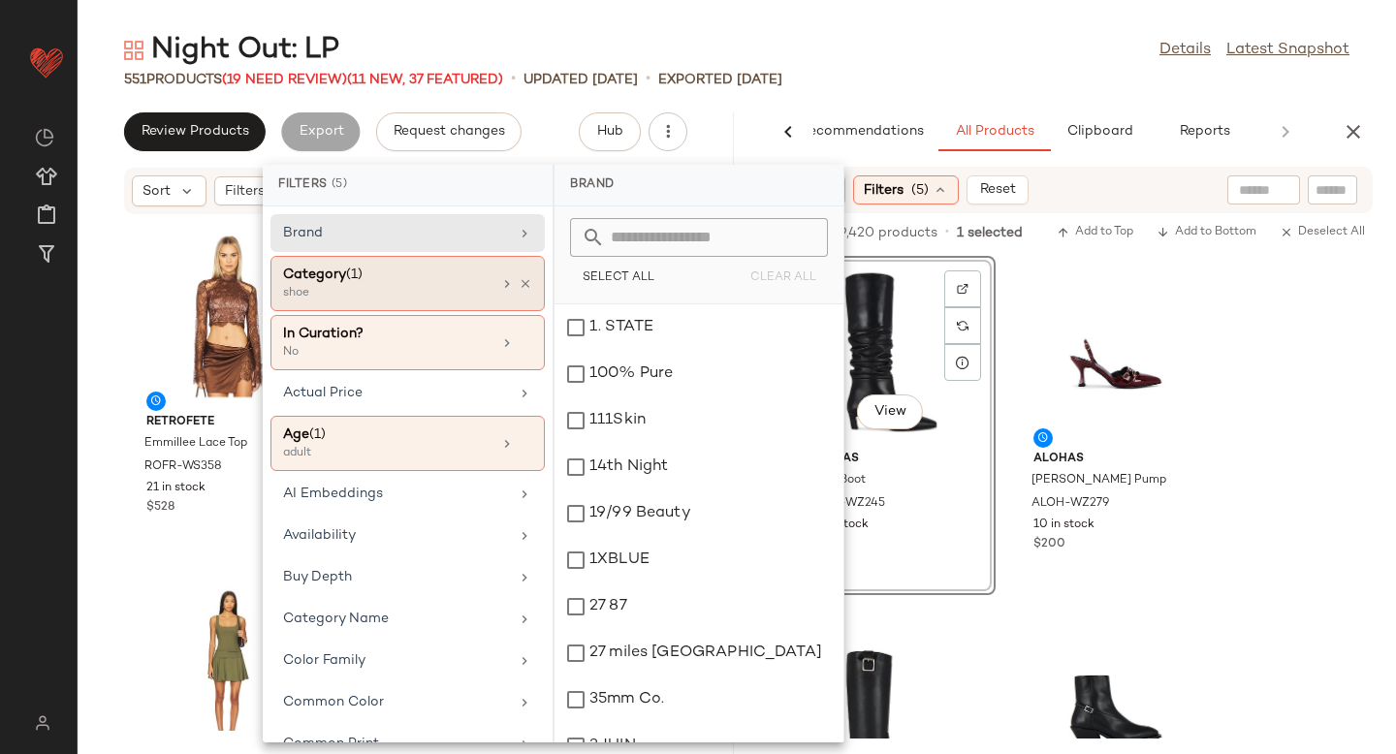
click at [374, 285] on div "shoe" at bounding box center [380, 293] width 194 height 17
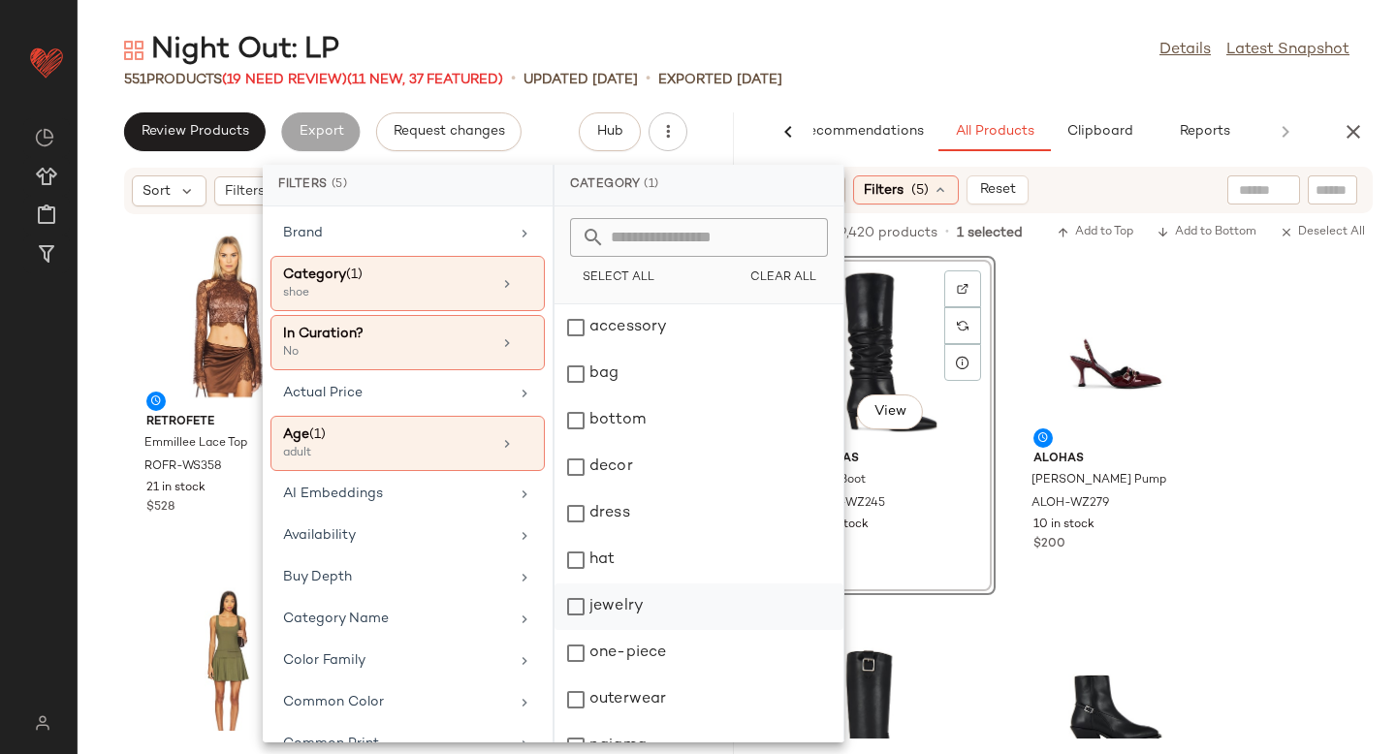
click at [584, 630] on div "jewelry" at bounding box center [699, 653] width 289 height 47
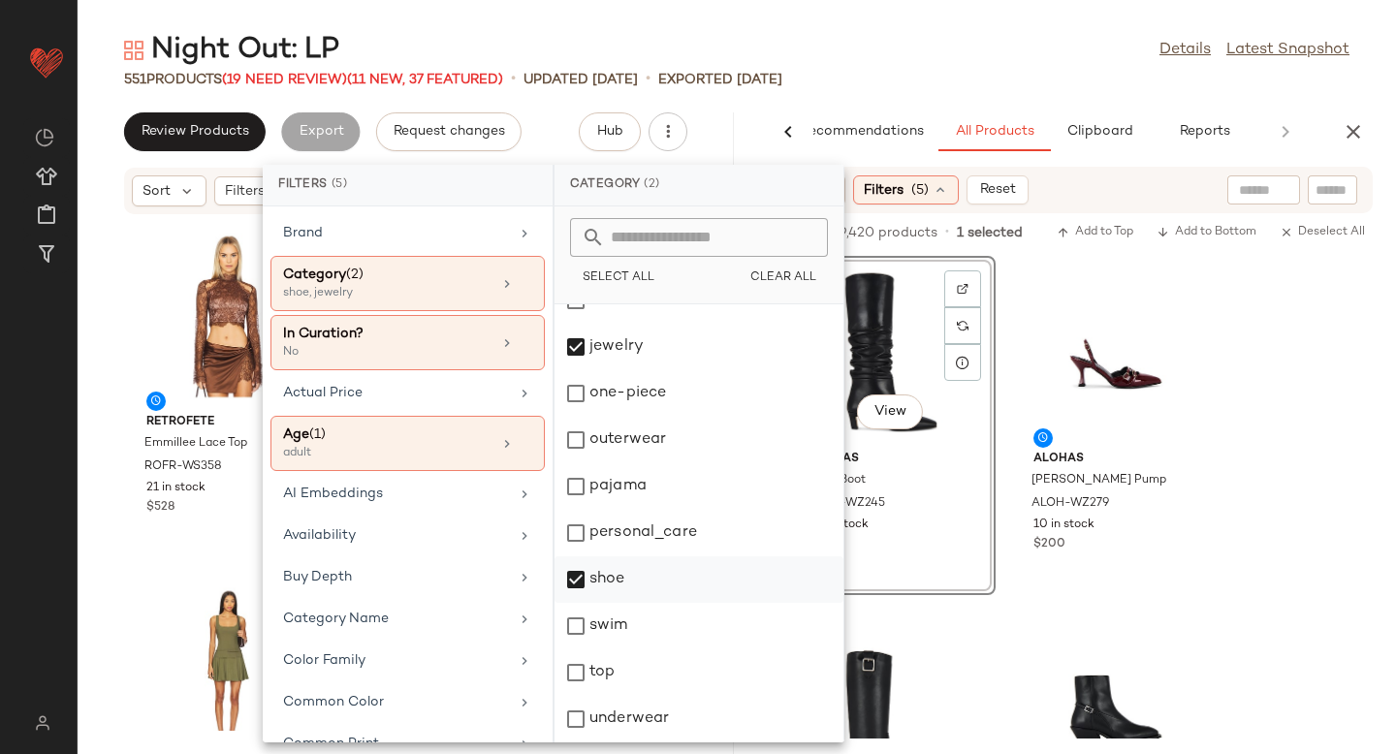
click at [575, 603] on div "shoe" at bounding box center [699, 626] width 289 height 47
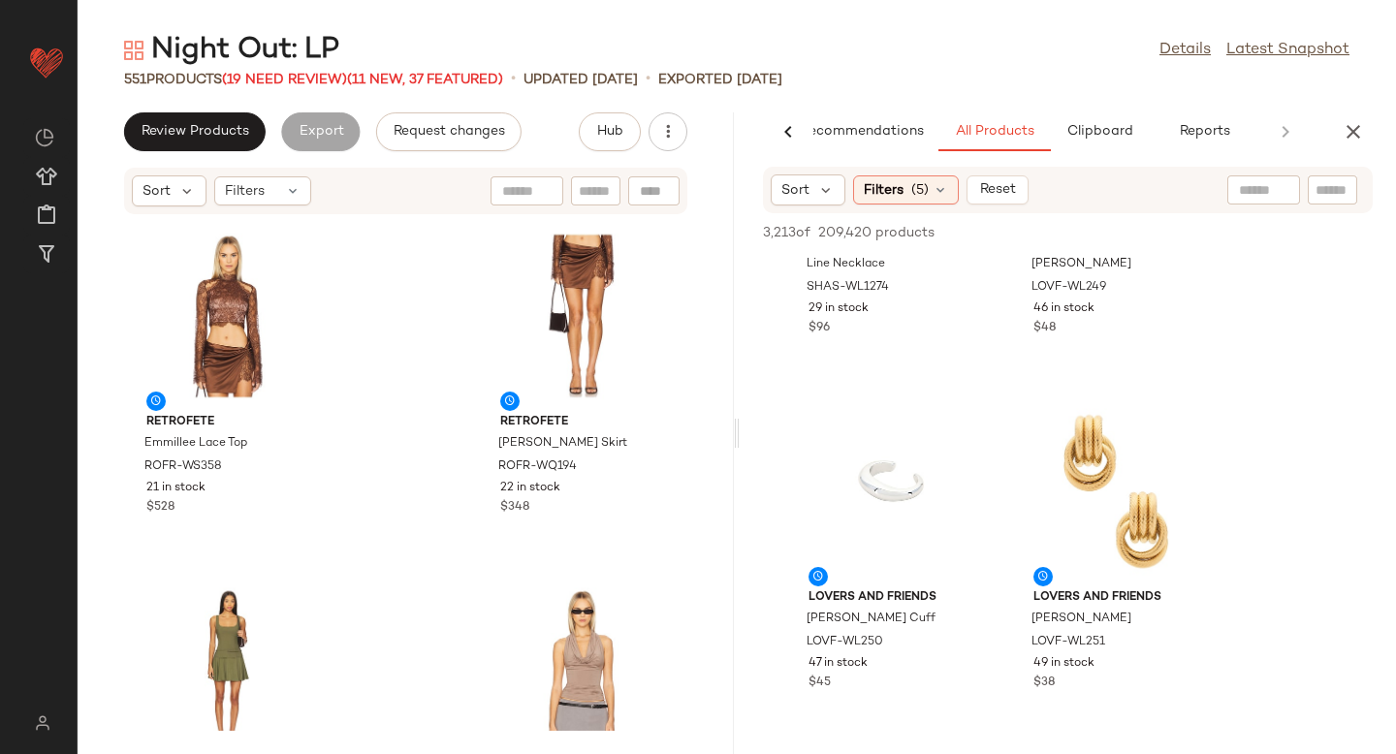
scroll to position [1406, 0]
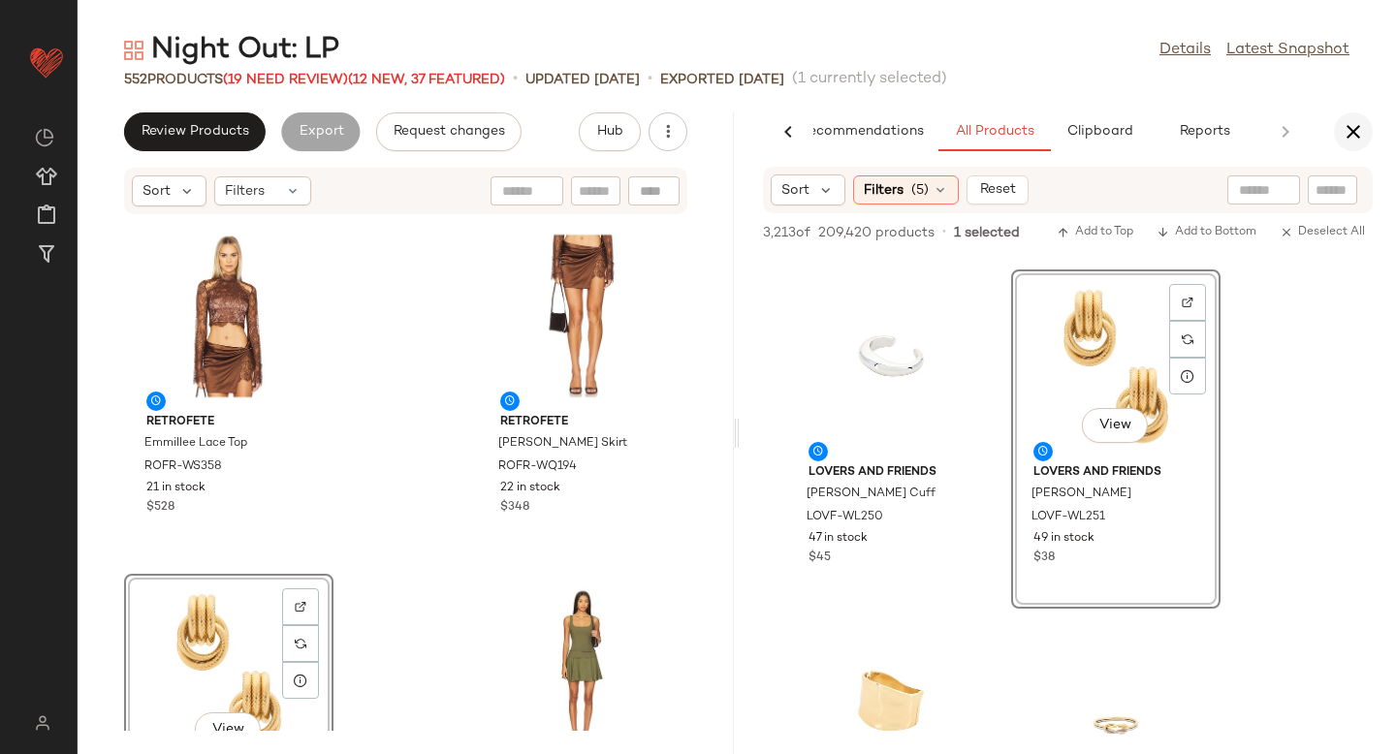
click at [1367, 133] on button "button" at bounding box center [1353, 131] width 39 height 39
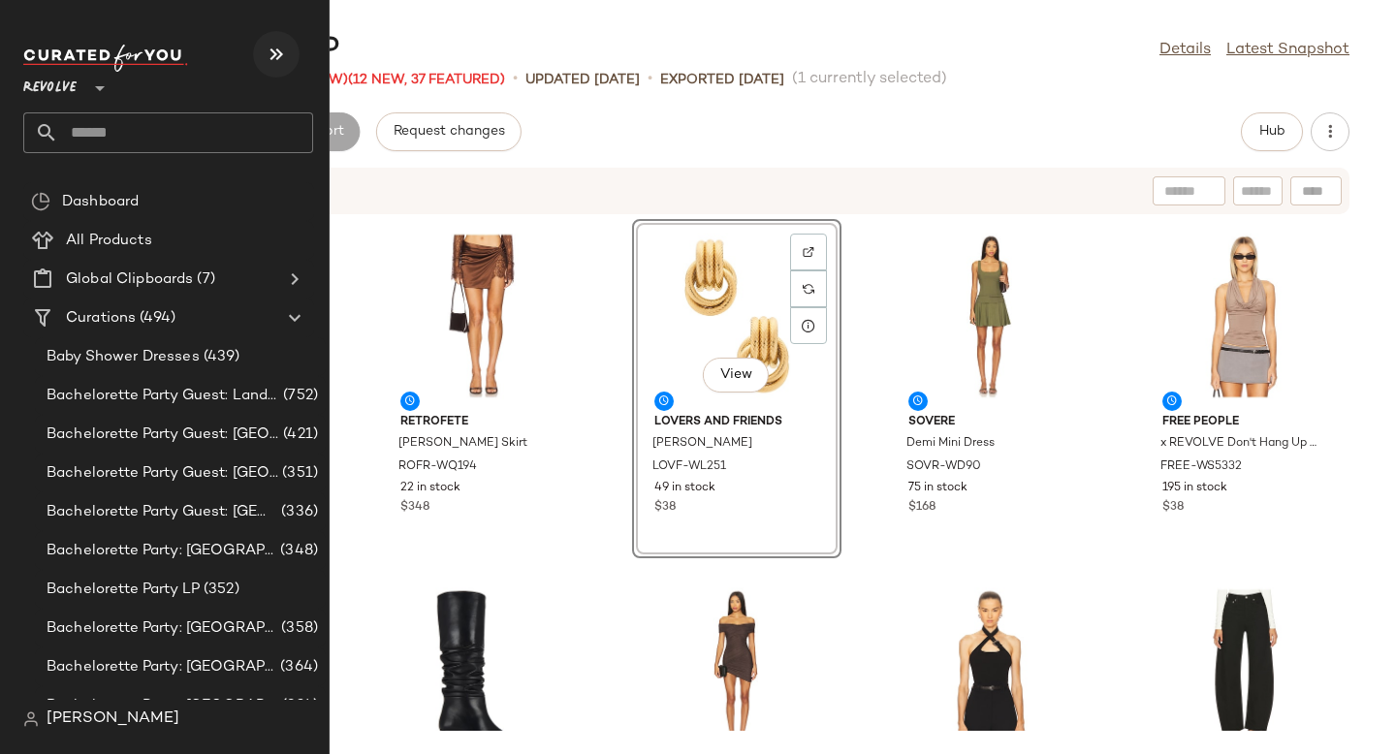
click at [272, 60] on icon "button" at bounding box center [276, 54] width 23 height 23
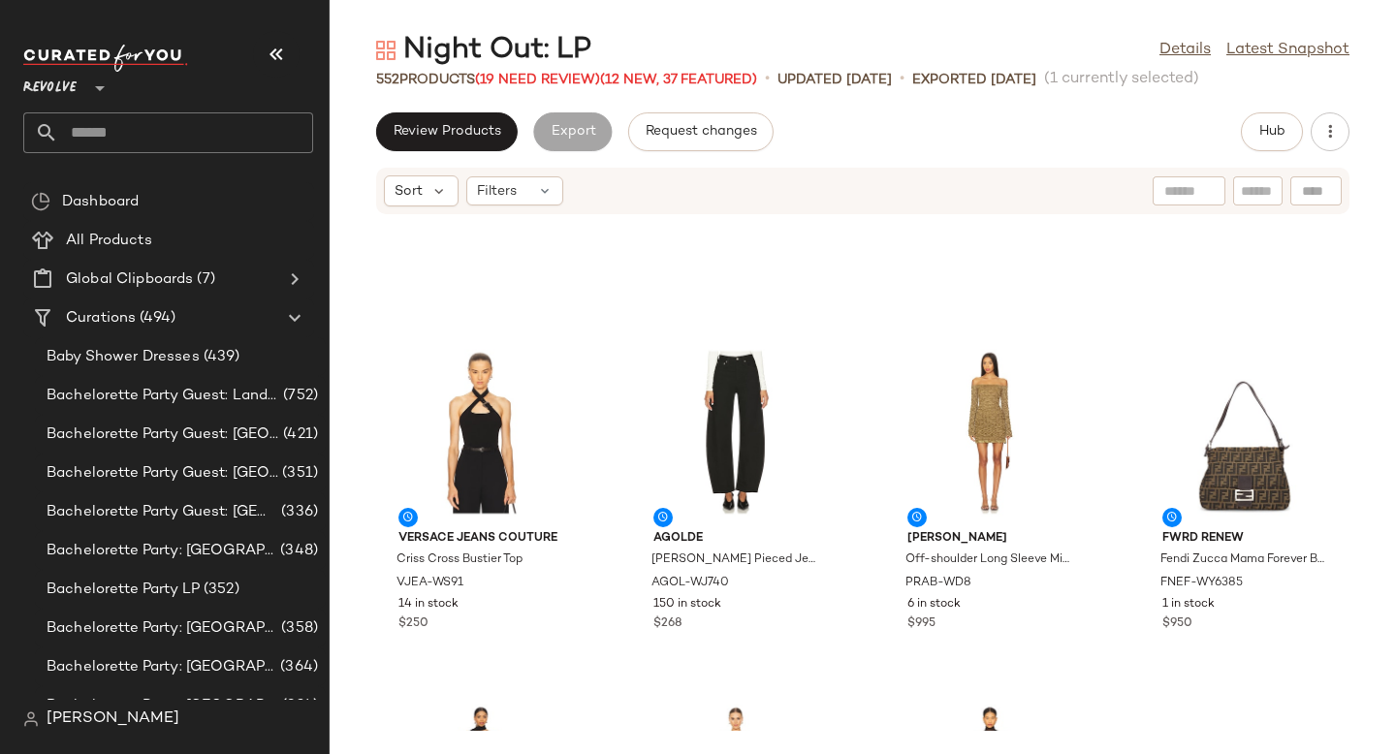
scroll to position [614, 0]
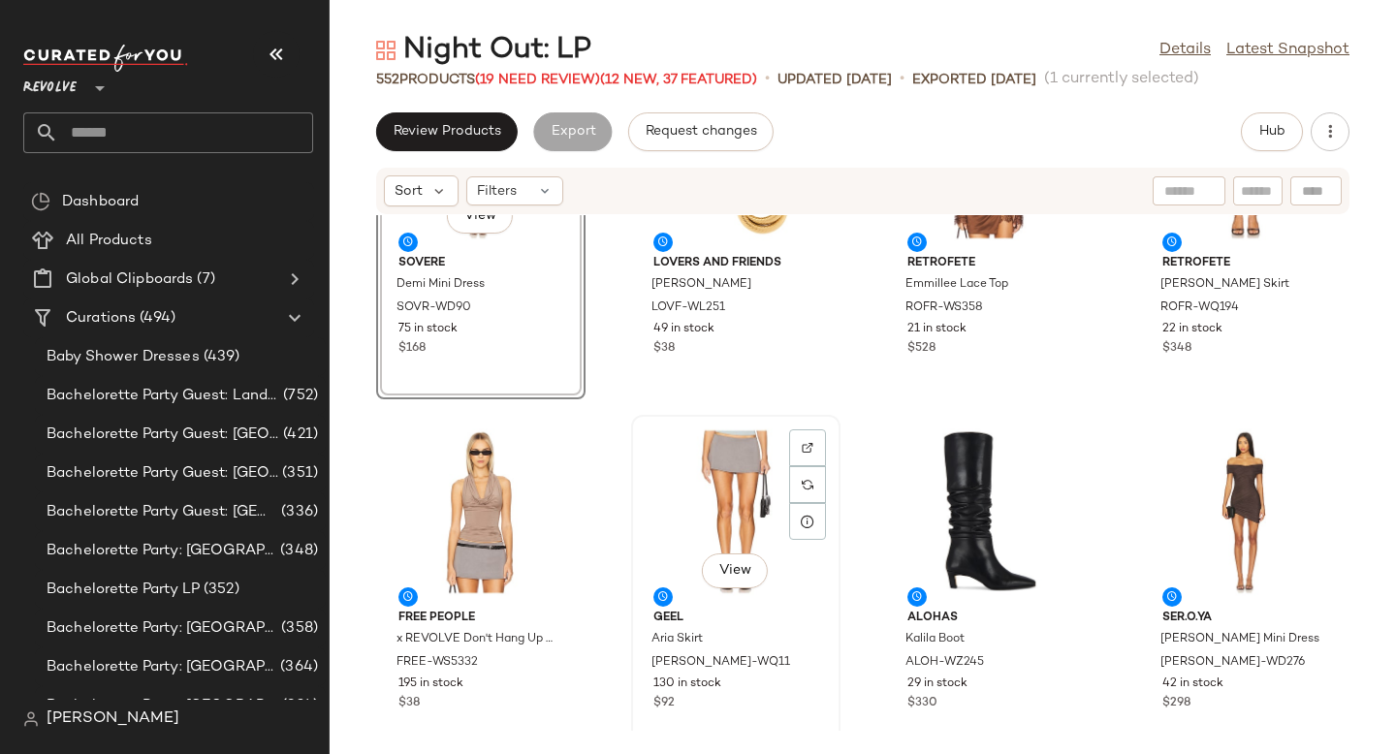
scroll to position [173, 0]
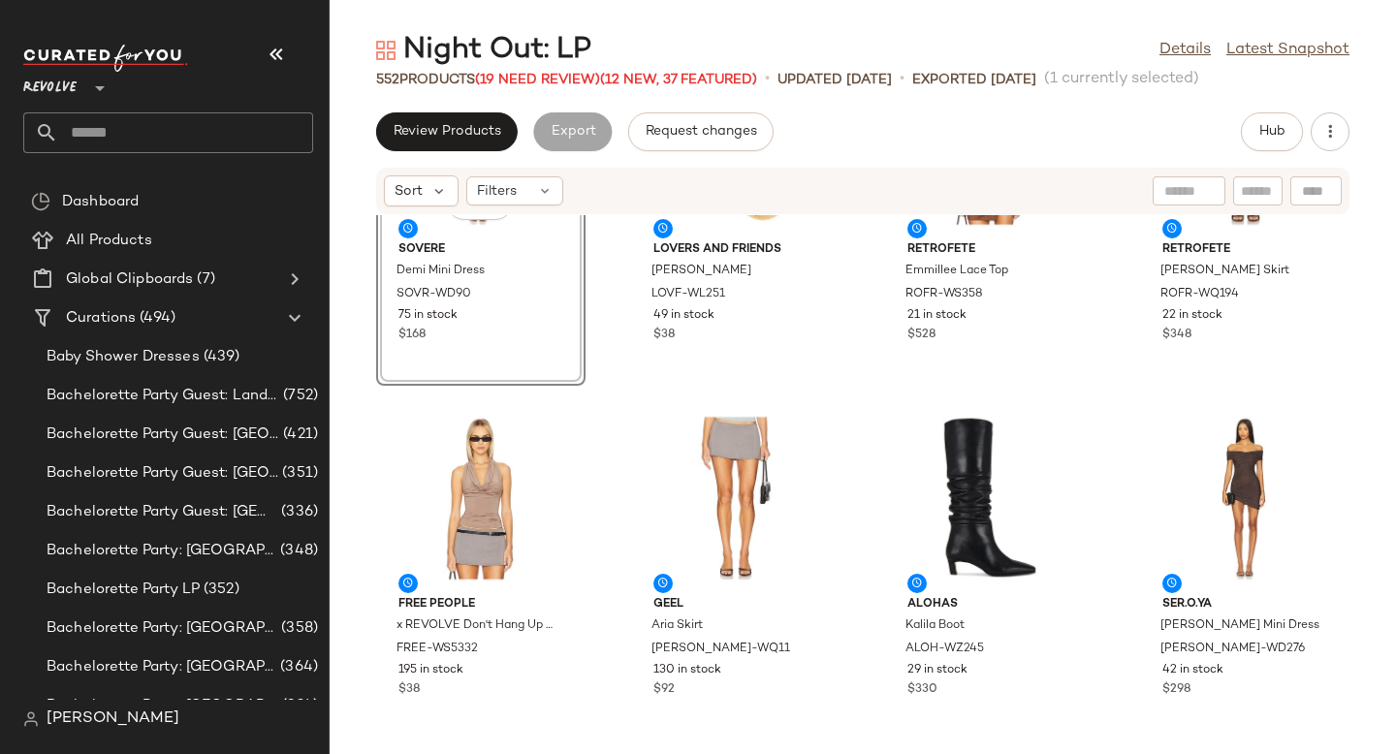
click at [612, 519] on div "View SOVERE Demi Mini Dress SOVR-WD90 75 in stock $168 Lovers and Friends Elsie…" at bounding box center [863, 473] width 1067 height 516
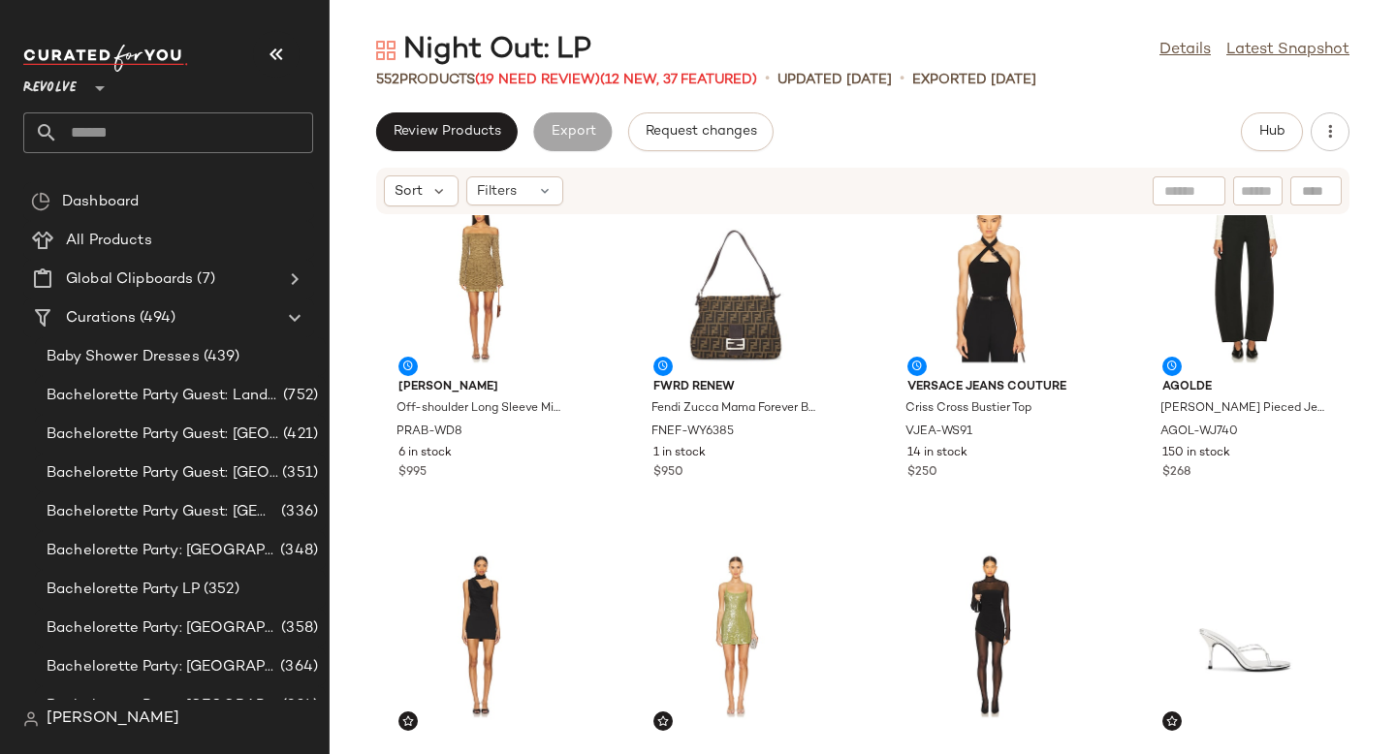
scroll to position [0, 0]
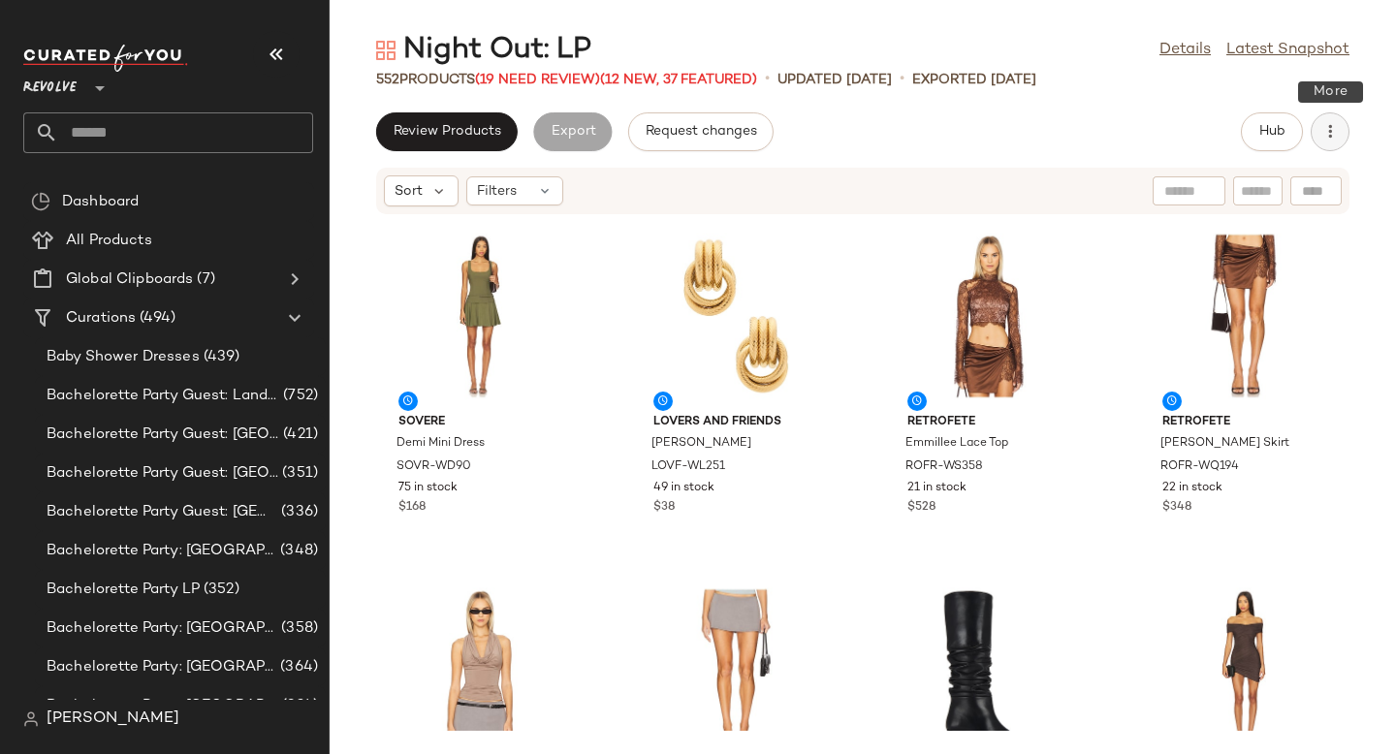
click at [1330, 113] on button "button" at bounding box center [1330, 131] width 39 height 39
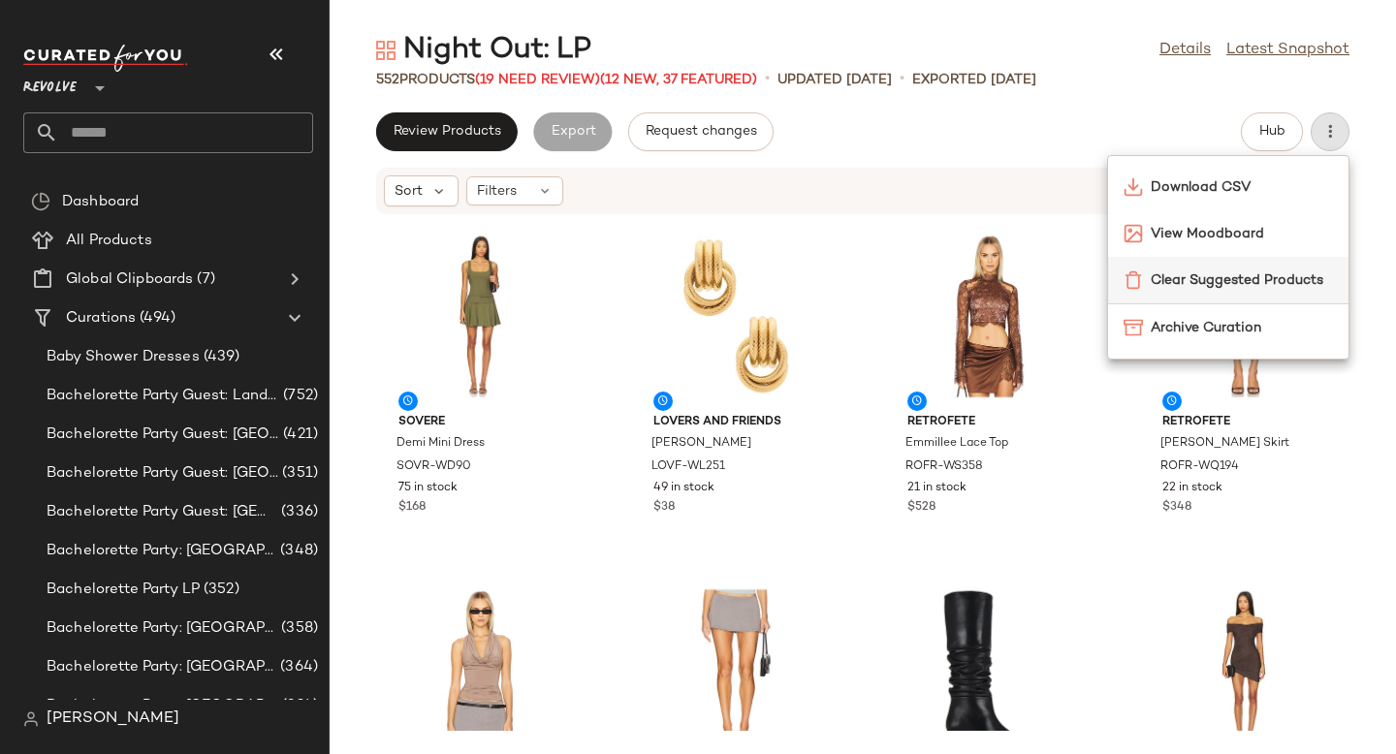
click at [1229, 293] on div "Clear Suggested Products" at bounding box center [1228, 280] width 240 height 47
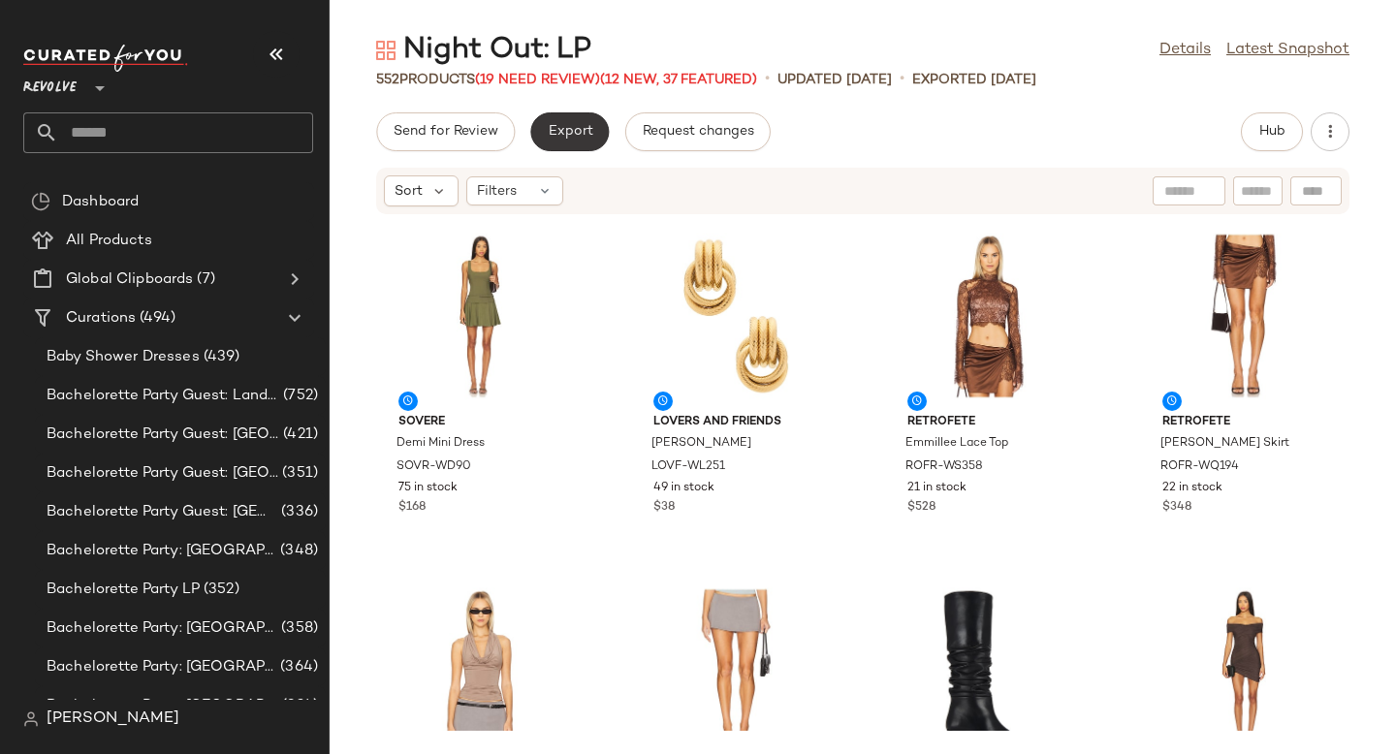
click at [555, 142] on button "Export" at bounding box center [569, 131] width 79 height 39
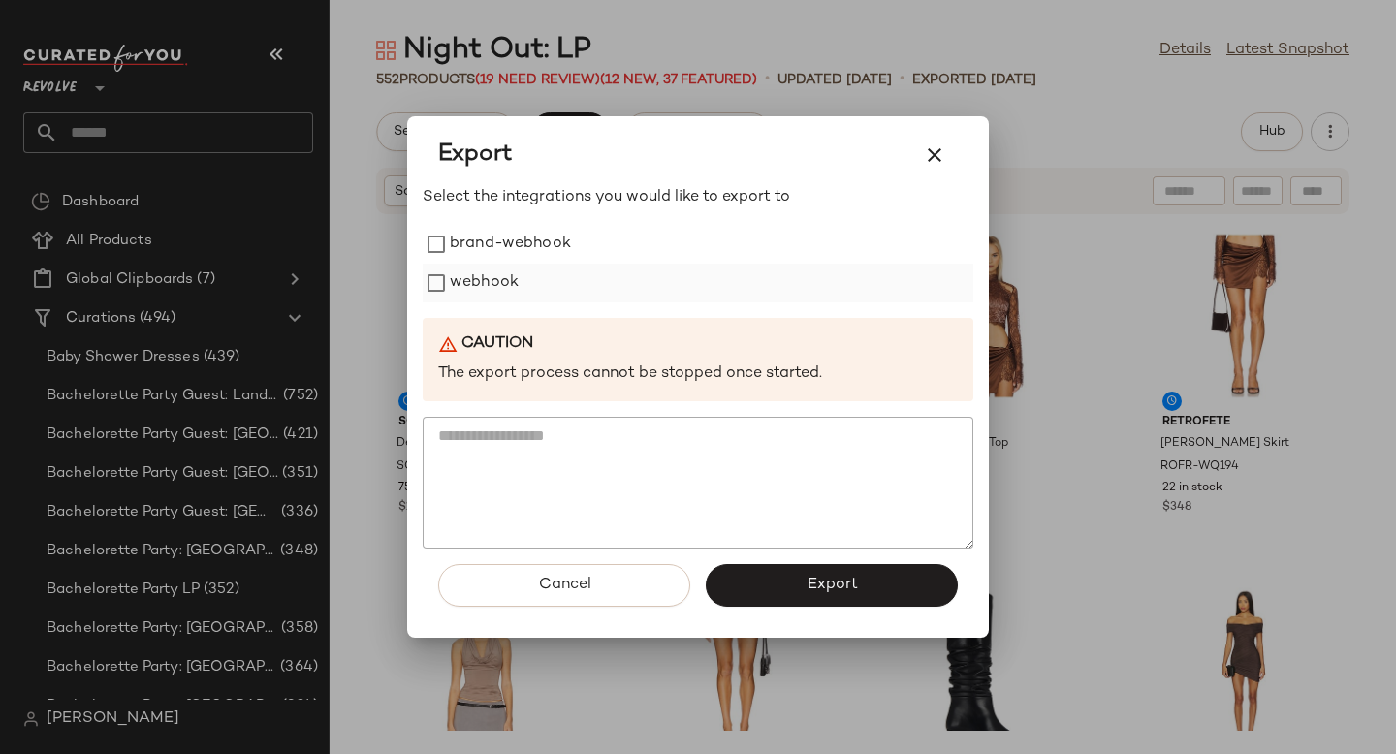
click at [503, 272] on label "webhook" at bounding box center [484, 283] width 69 height 39
click at [902, 585] on button "Export" at bounding box center [832, 585] width 252 height 43
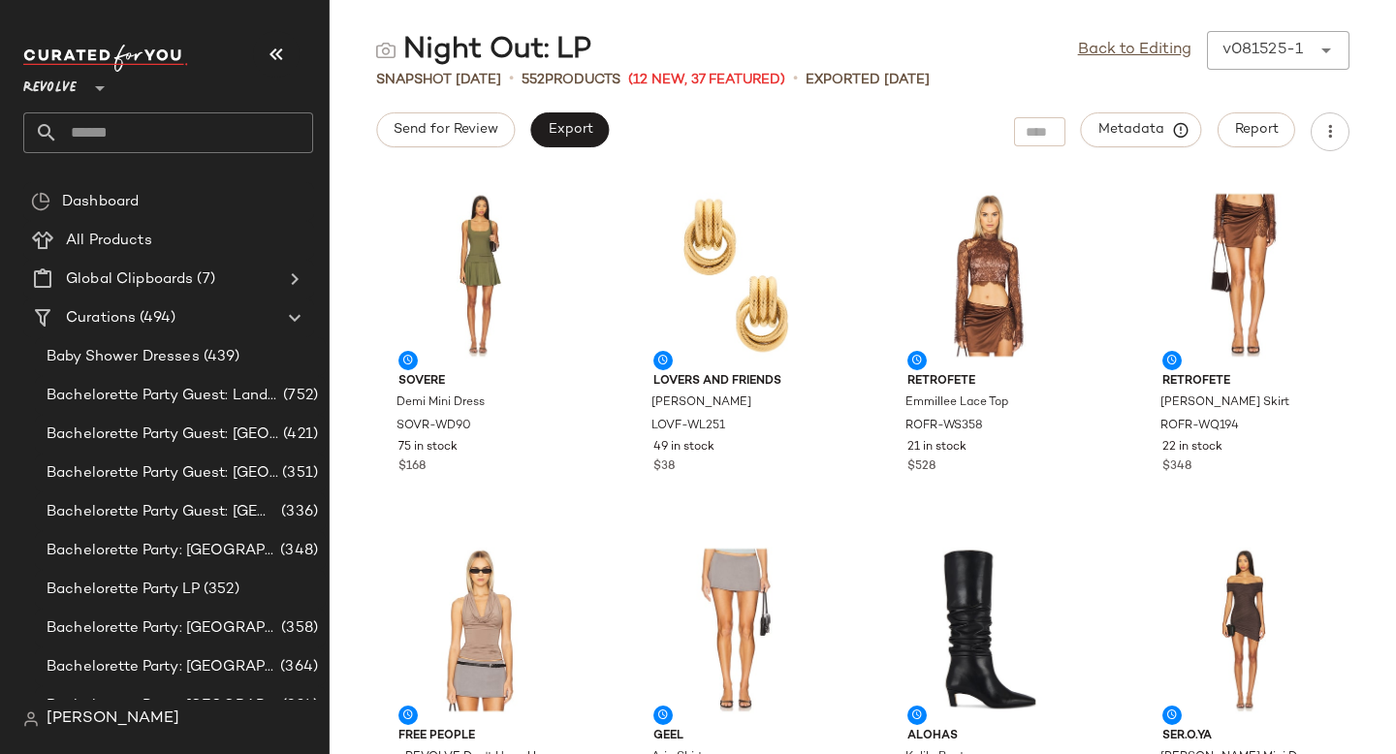
click at [148, 115] on input "text" at bounding box center [185, 132] width 255 height 41
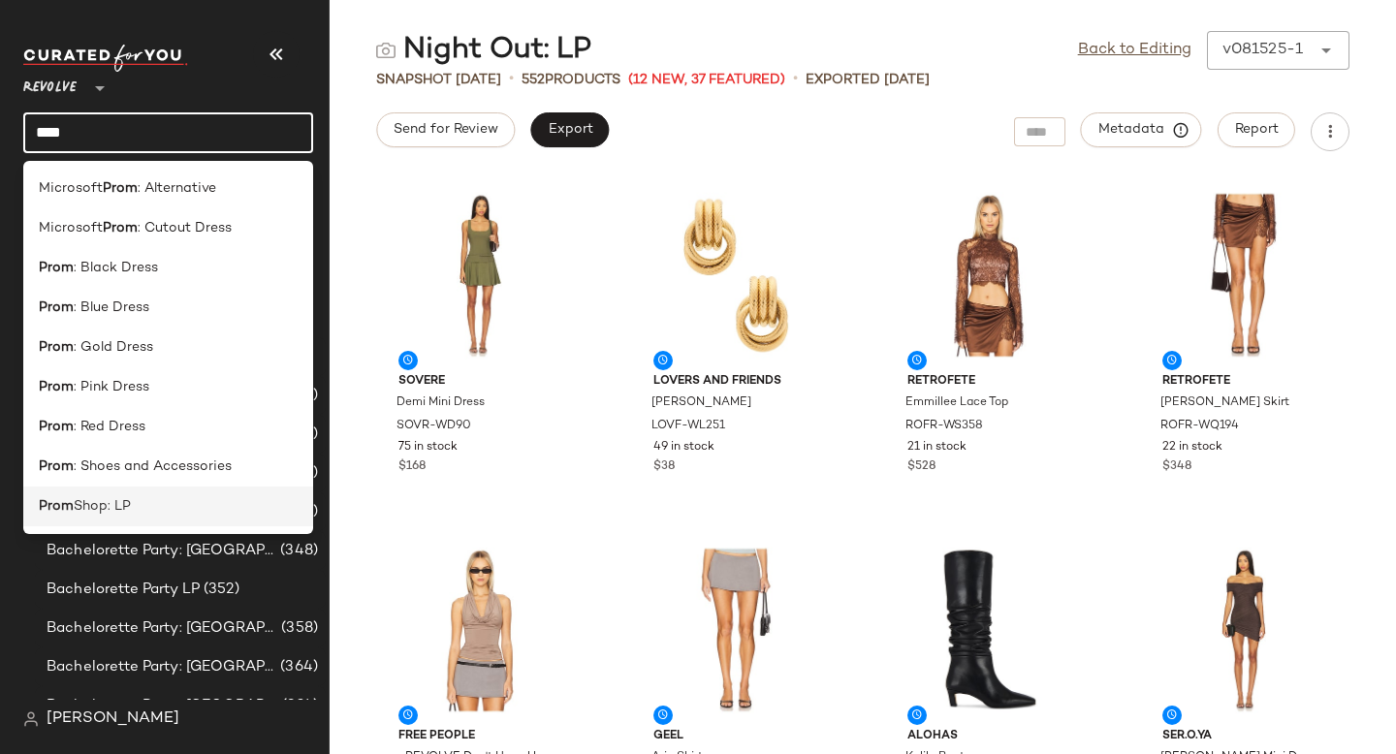
type input "****"
click at [119, 515] on span "Shop: LP" at bounding box center [102, 506] width 57 height 20
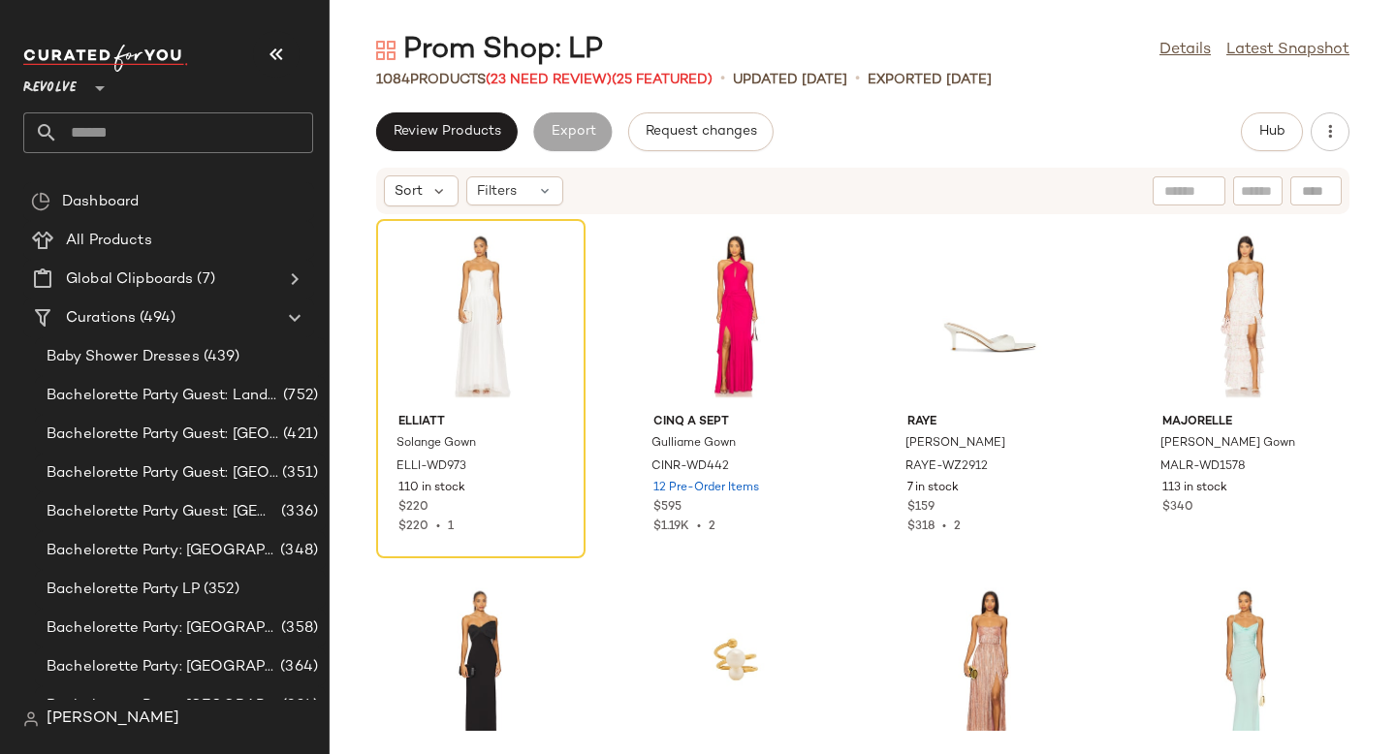
click at [867, 234] on div "ELLIATT Solange Gown ELLI-WD973 110 in stock $220 $220 • 1 Cinq a Sept Gulliame…" at bounding box center [863, 473] width 1067 height 516
click at [1335, 127] on icon "button" at bounding box center [1330, 131] width 19 height 19
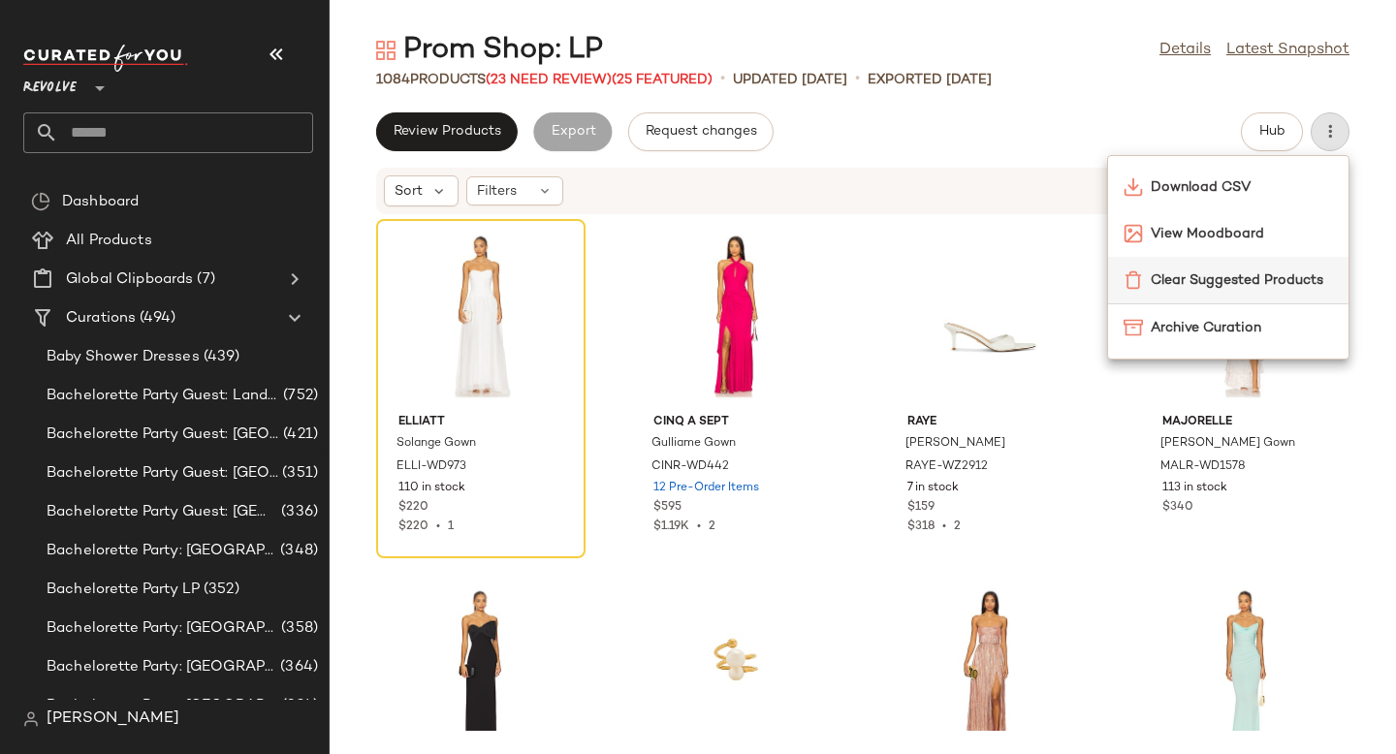
click at [1275, 283] on span "Clear Suggested Products" at bounding box center [1242, 281] width 182 height 20
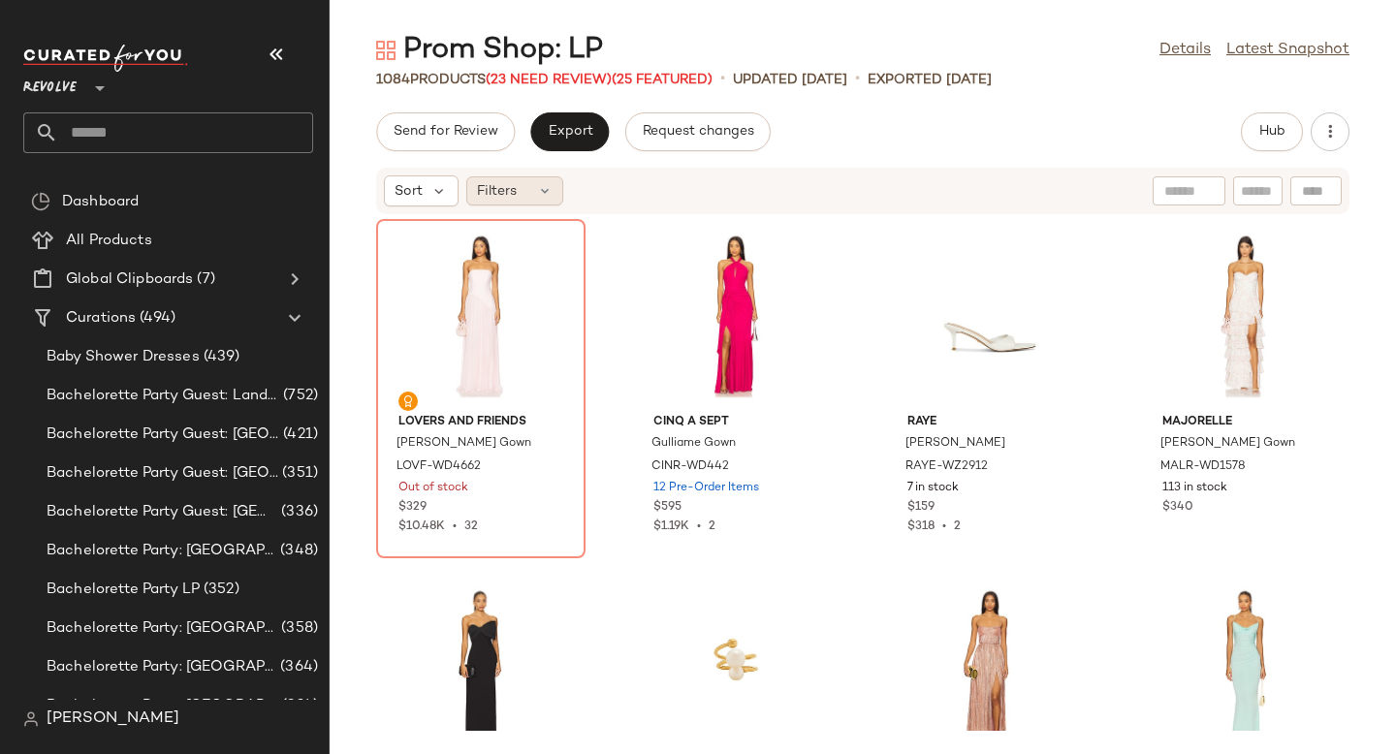
click at [543, 190] on icon at bounding box center [545, 191] width 16 height 16
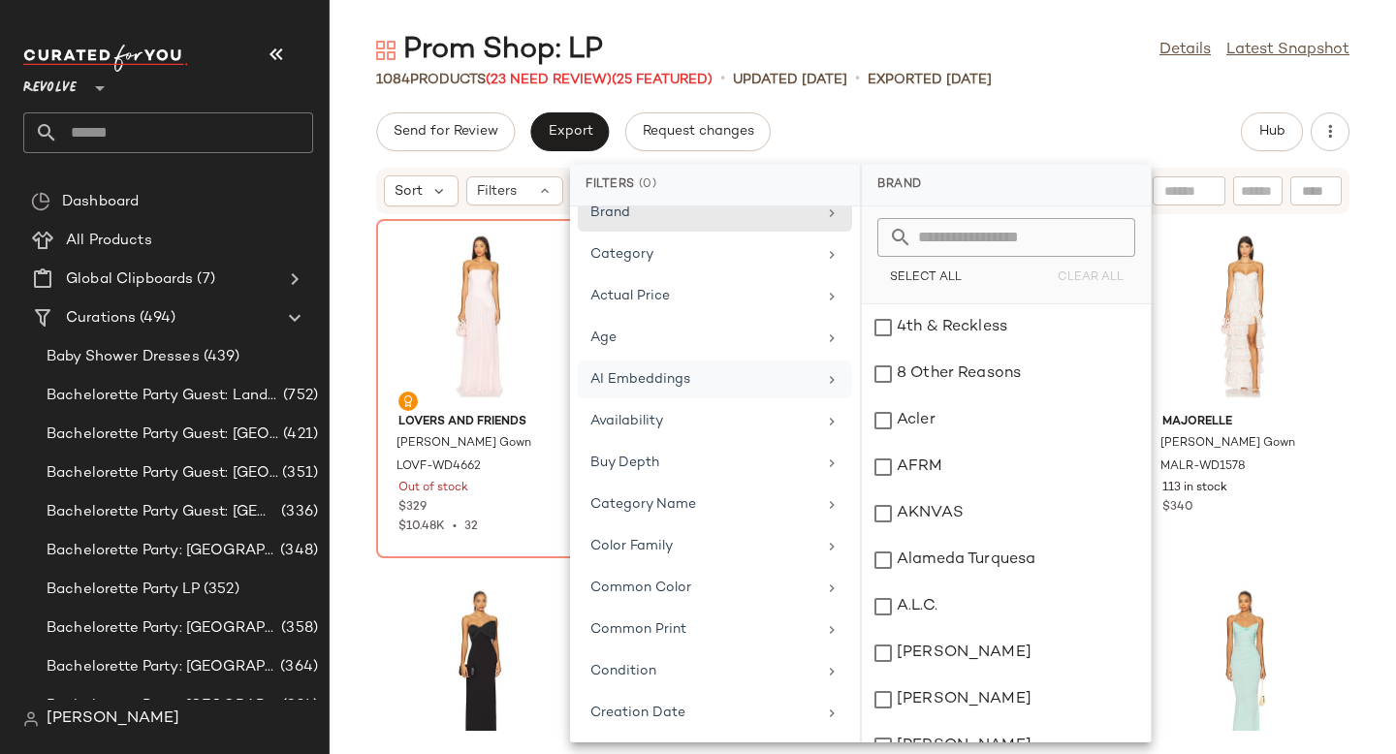
scroll to position [18, 0]
click at [745, 428] on div "Availability" at bounding box center [704, 423] width 226 height 20
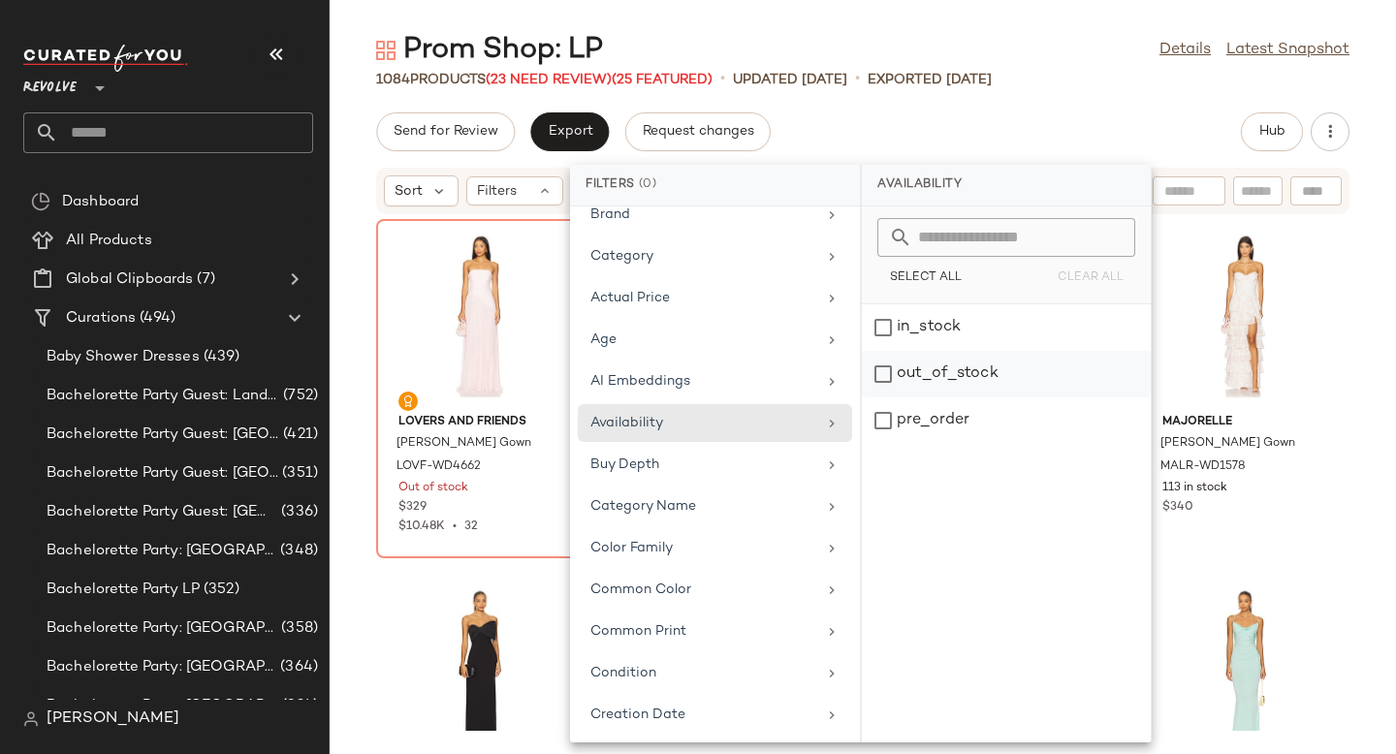
click at [889, 398] on div "out_of_stock" at bounding box center [1006, 421] width 289 height 47
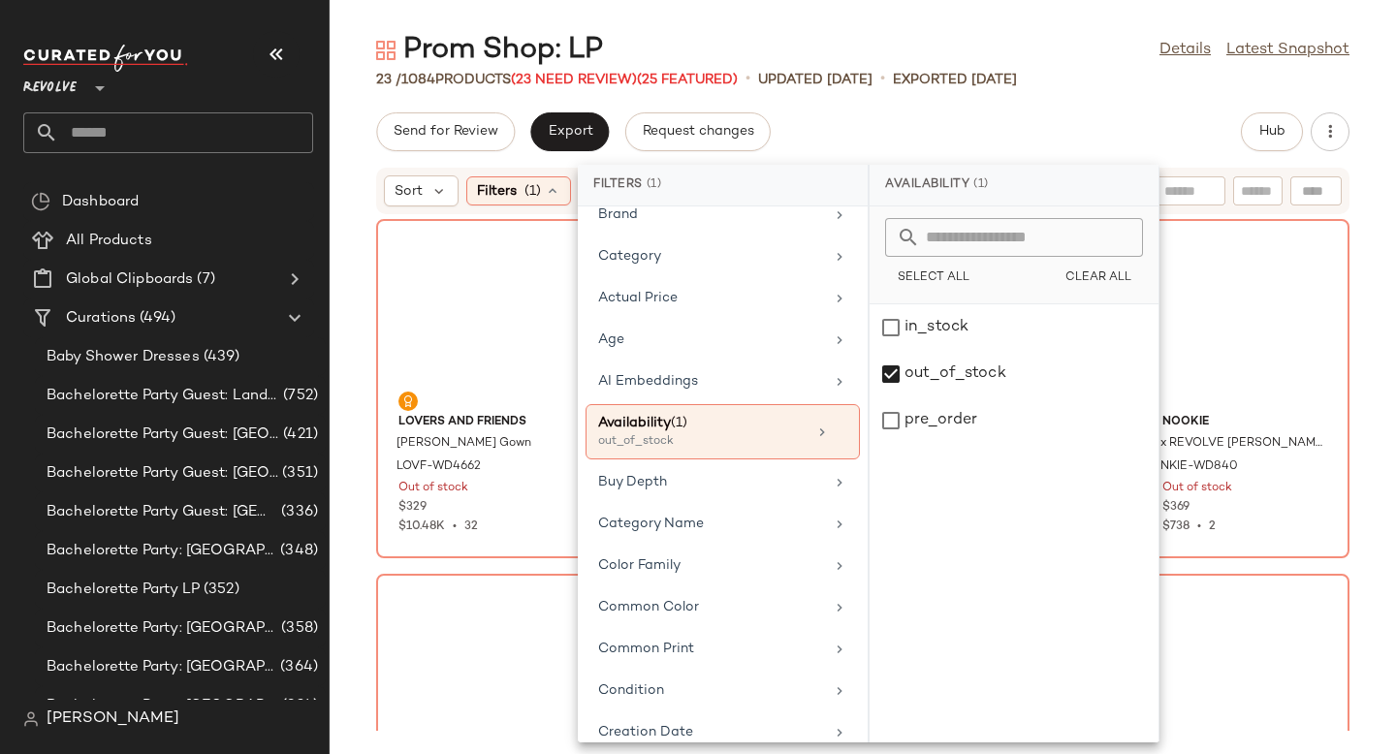
click at [1359, 309] on div "Lovers and Friends [PERSON_NAME] Gown LOVF-WD4662 Out of stock $329 $10.48K • 3…" at bounding box center [863, 473] width 1067 height 516
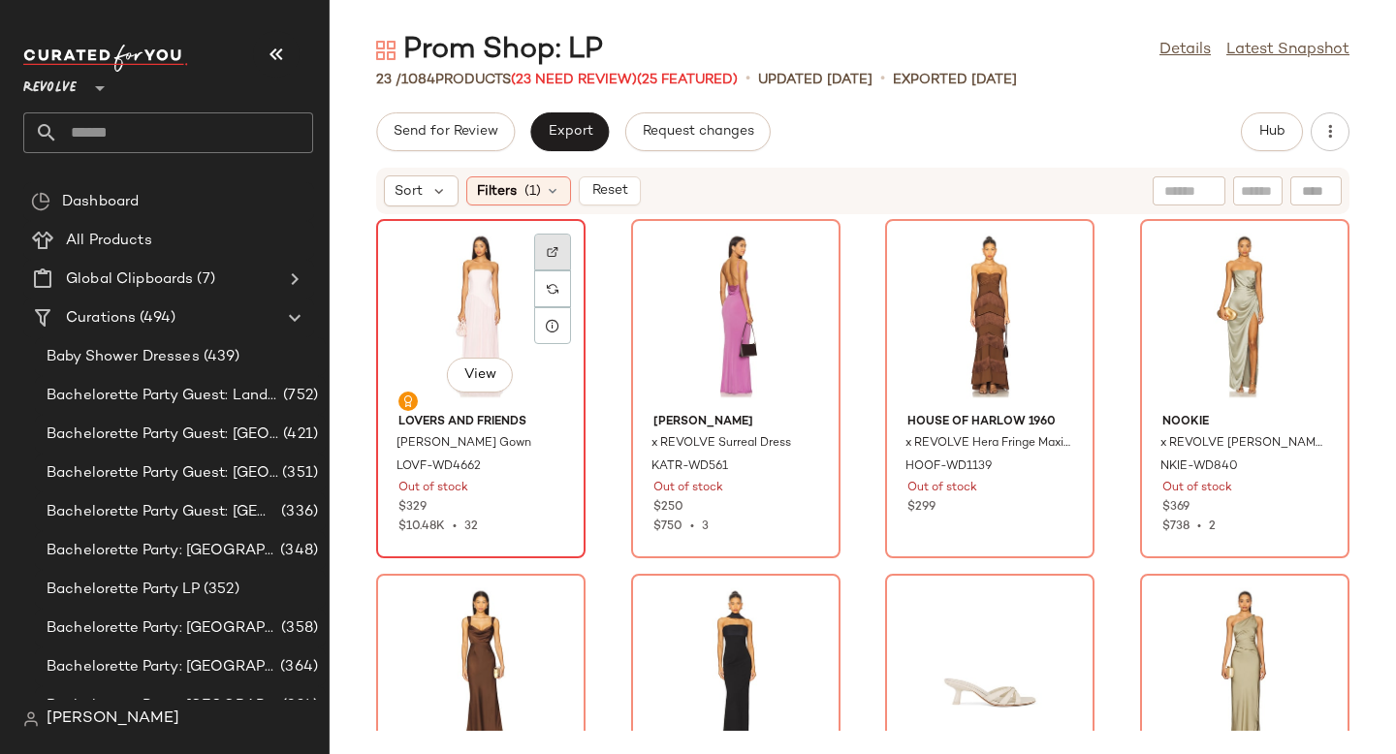
click at [561, 271] on div at bounding box center [552, 289] width 37 height 37
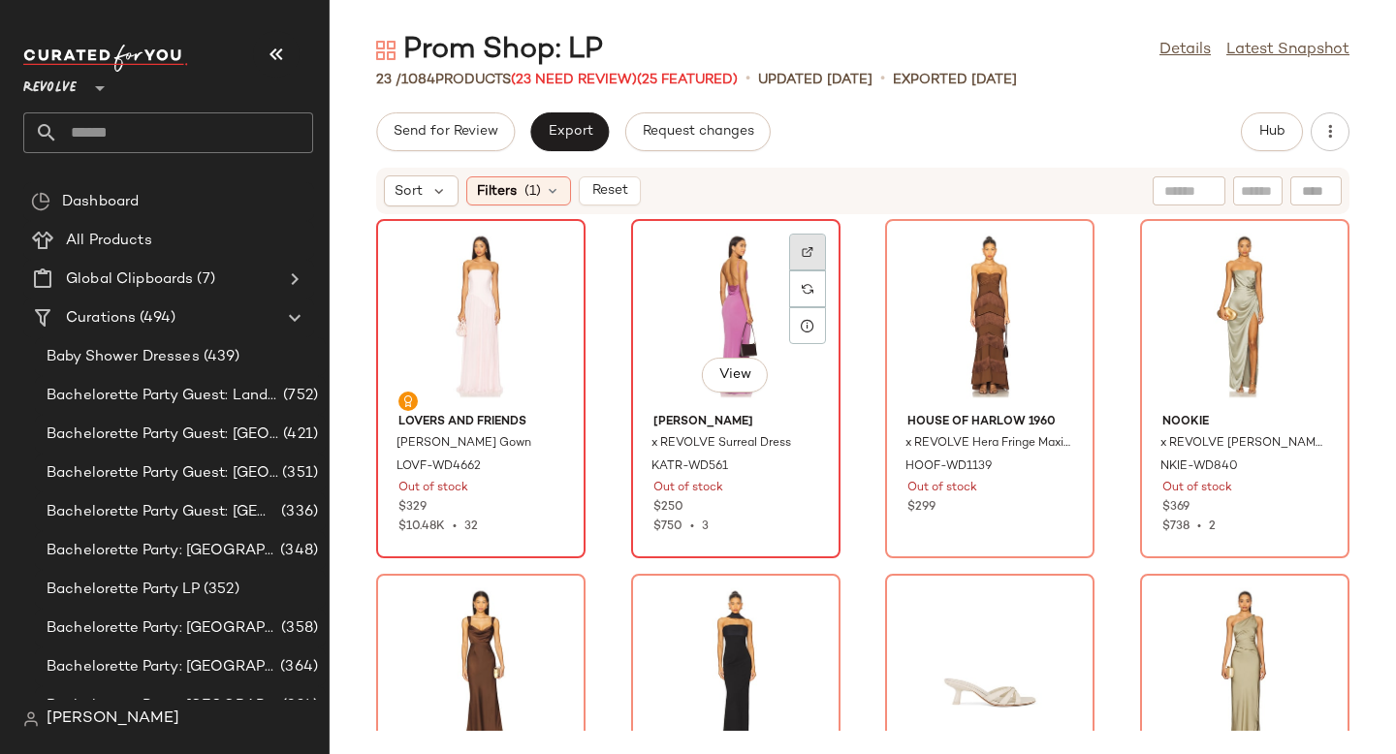
click at [812, 271] on div at bounding box center [807, 289] width 37 height 37
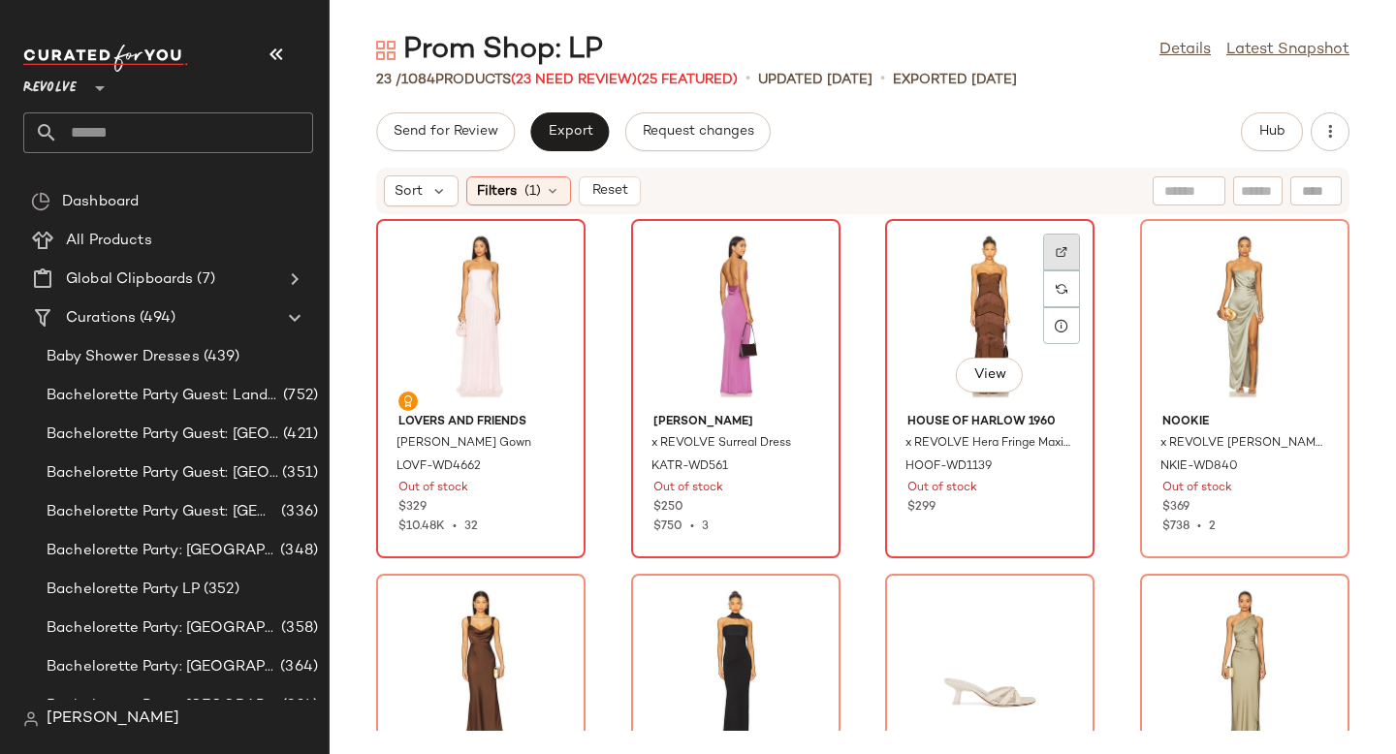
click at [1059, 246] on img at bounding box center [1062, 252] width 12 height 12
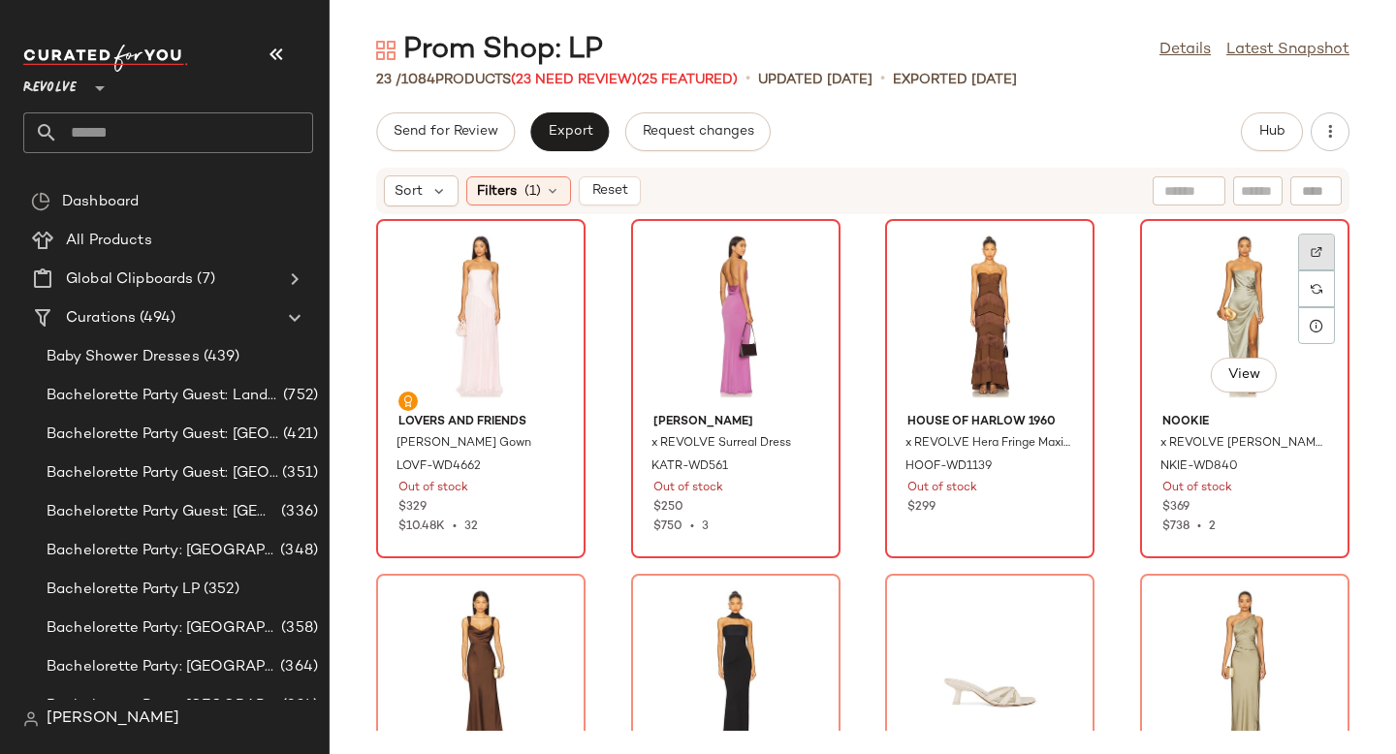
click at [1311, 249] on img at bounding box center [1317, 252] width 12 height 12
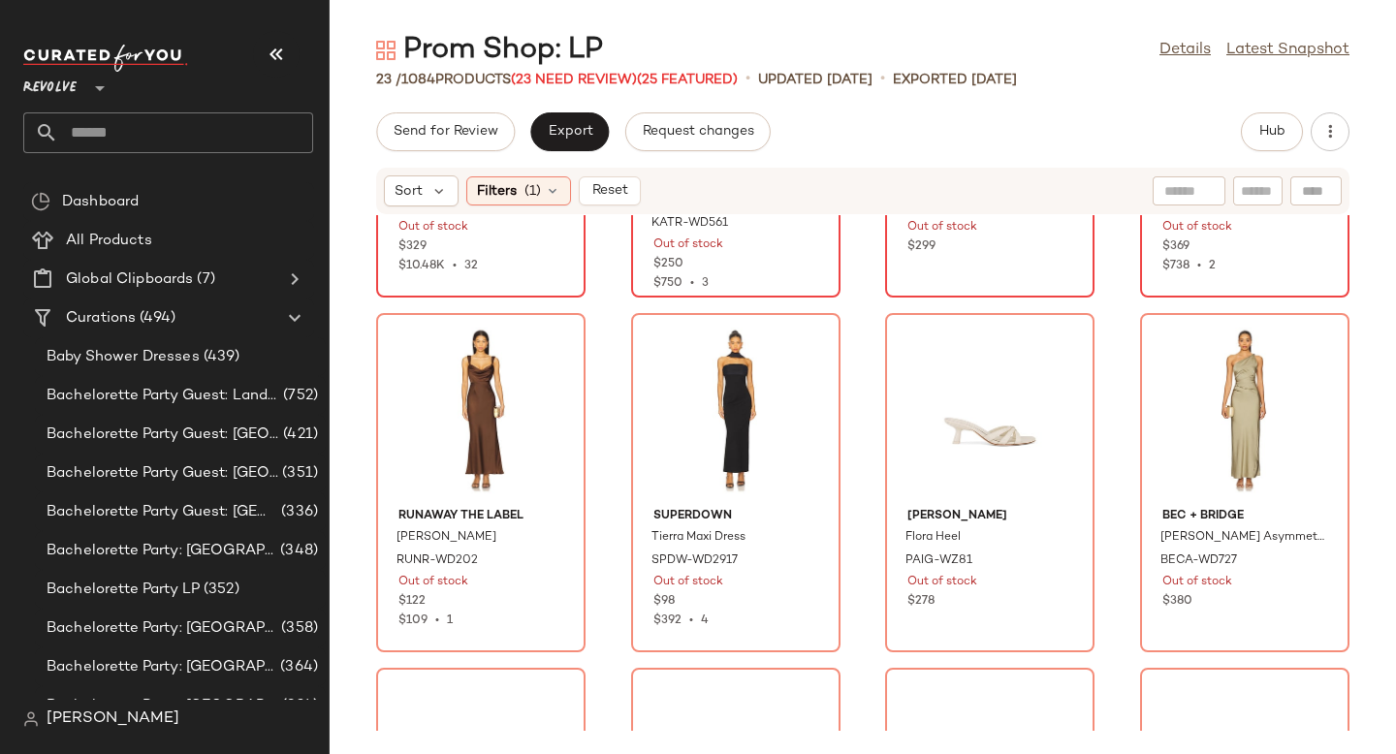
scroll to position [311, 0]
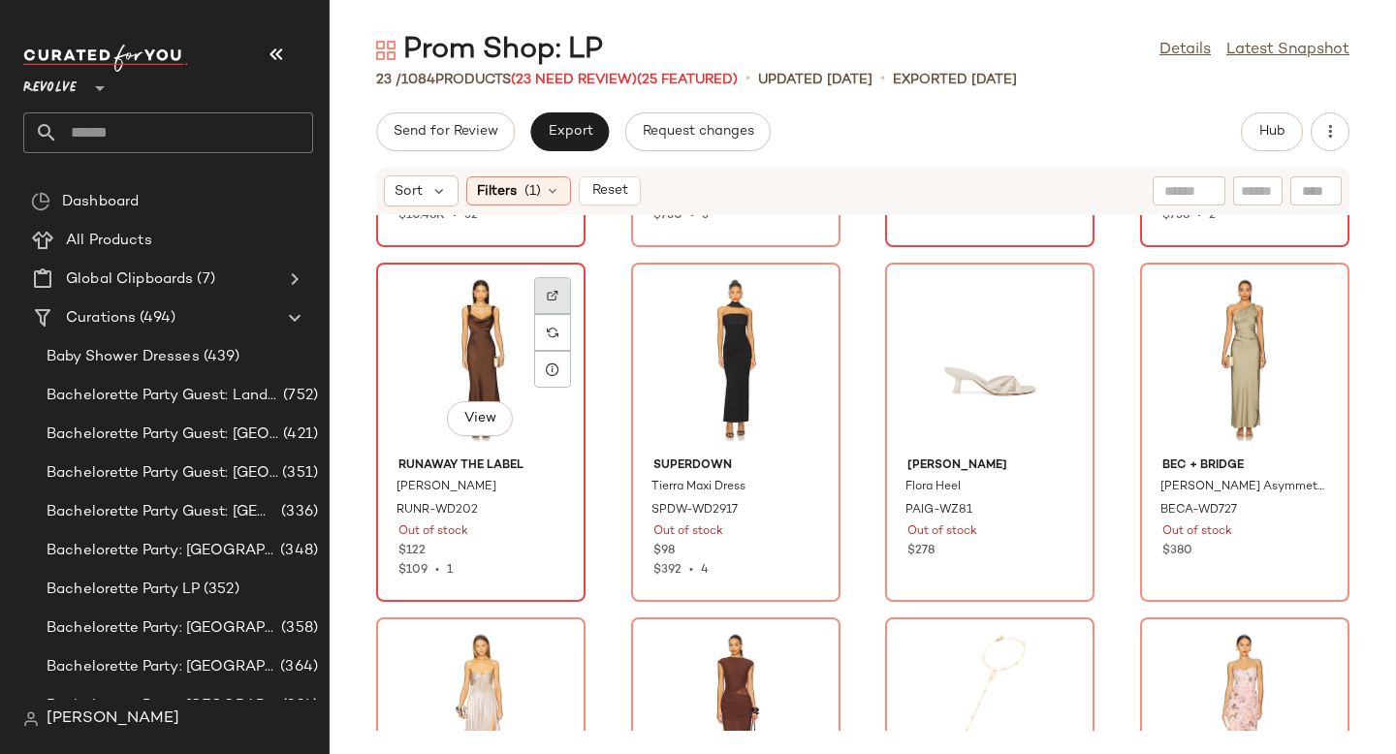
click at [552, 314] on div at bounding box center [552, 332] width 37 height 37
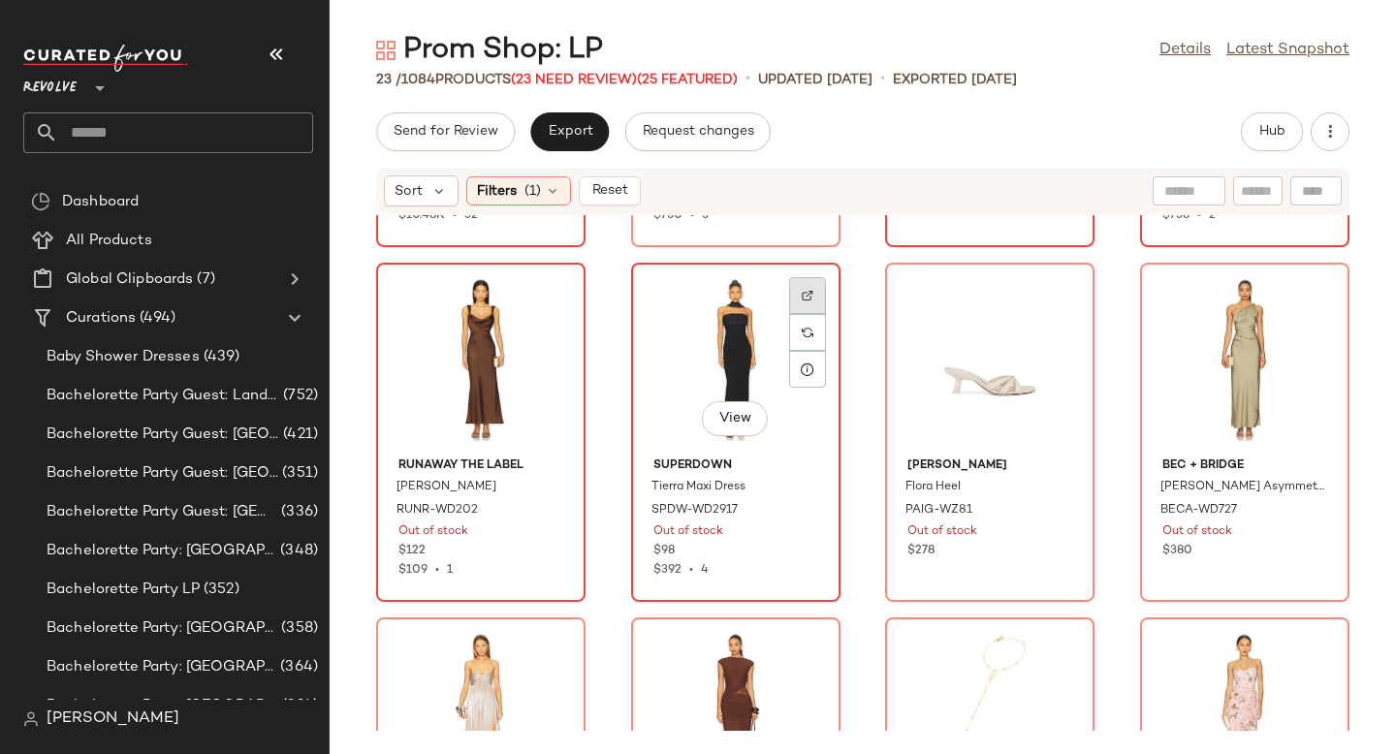
click at [811, 314] on div at bounding box center [807, 332] width 37 height 37
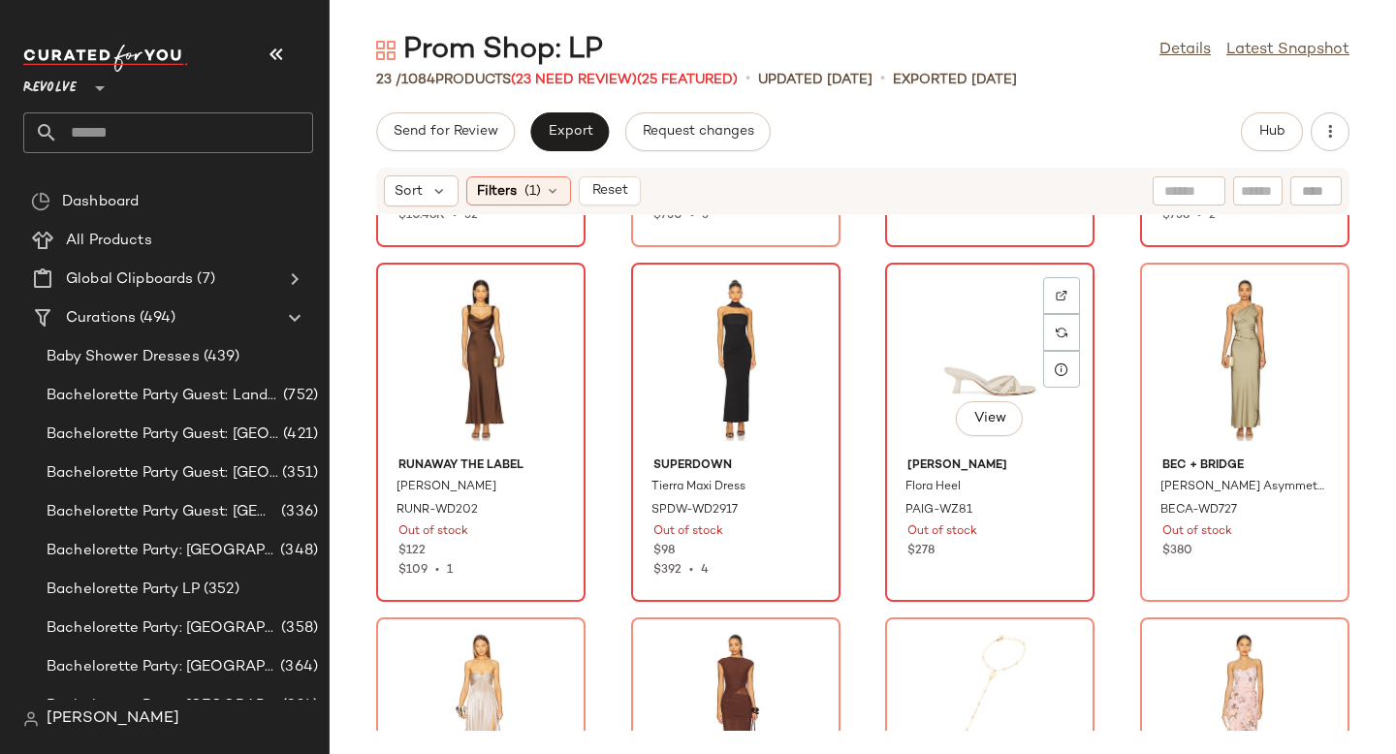
click at [1061, 314] on div at bounding box center [1061, 332] width 37 height 37
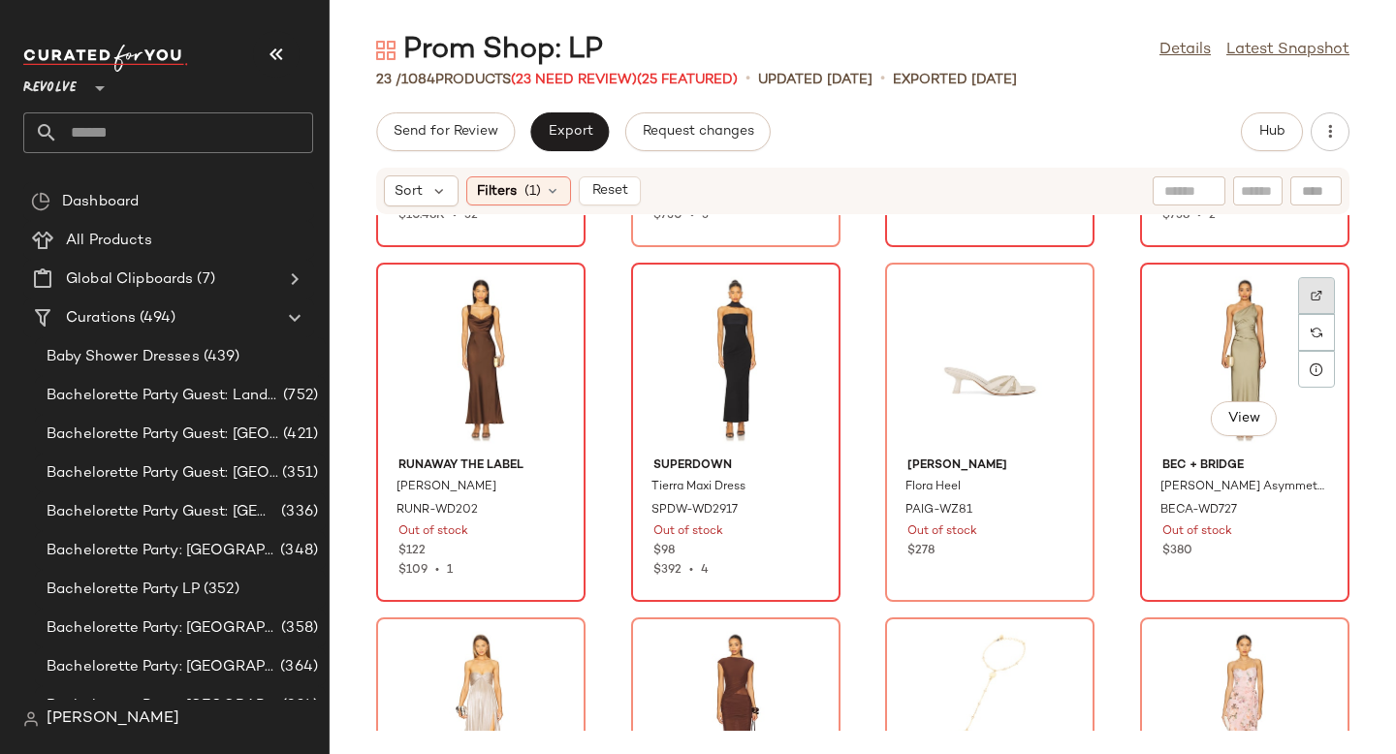
click at [1298, 314] on div at bounding box center [1316, 332] width 37 height 37
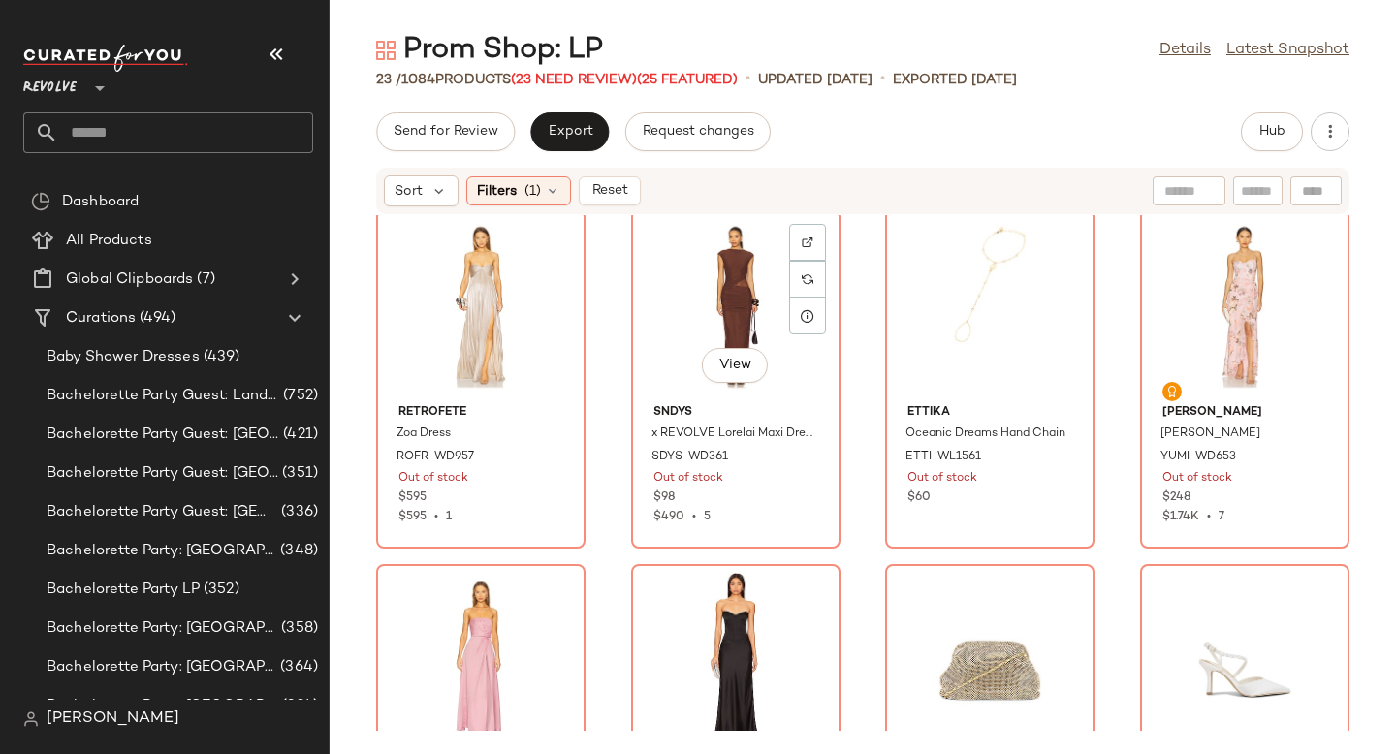
scroll to position [709, 0]
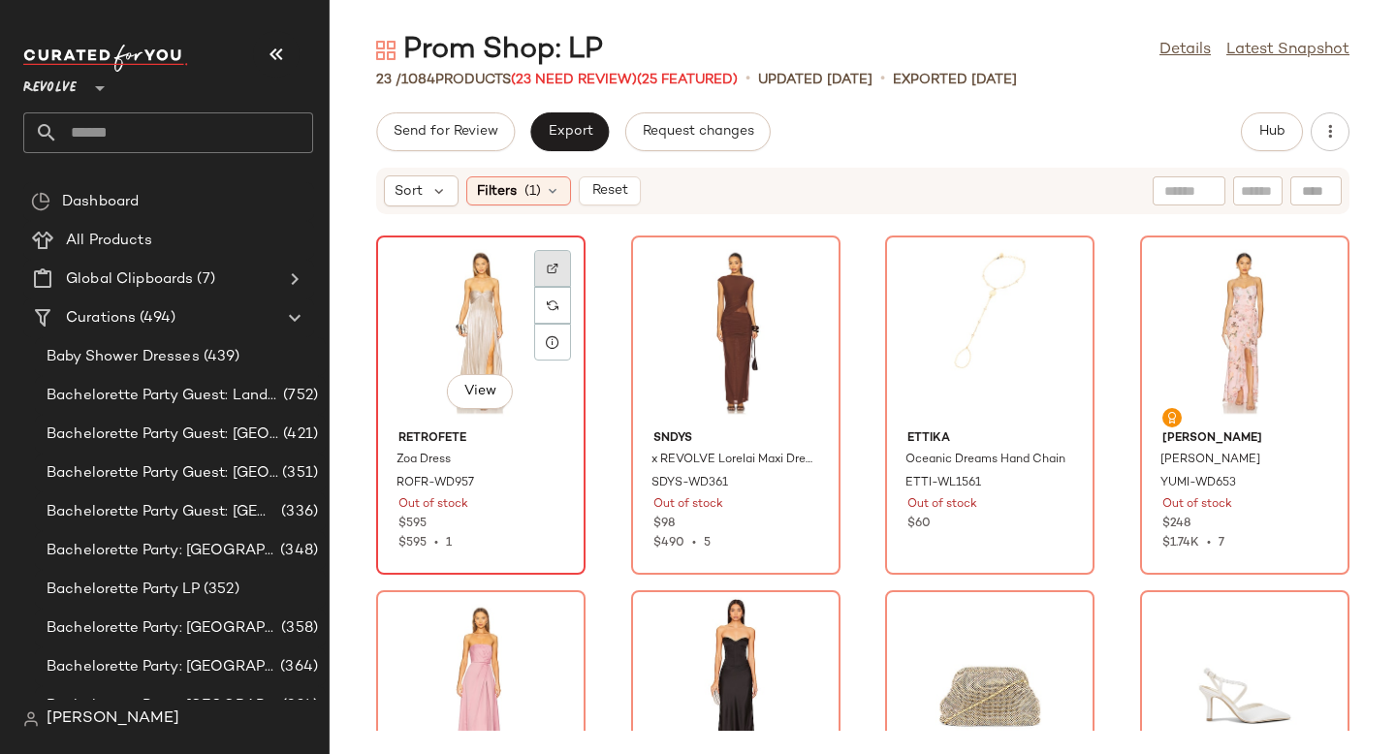
click at [562, 287] on div at bounding box center [552, 305] width 37 height 37
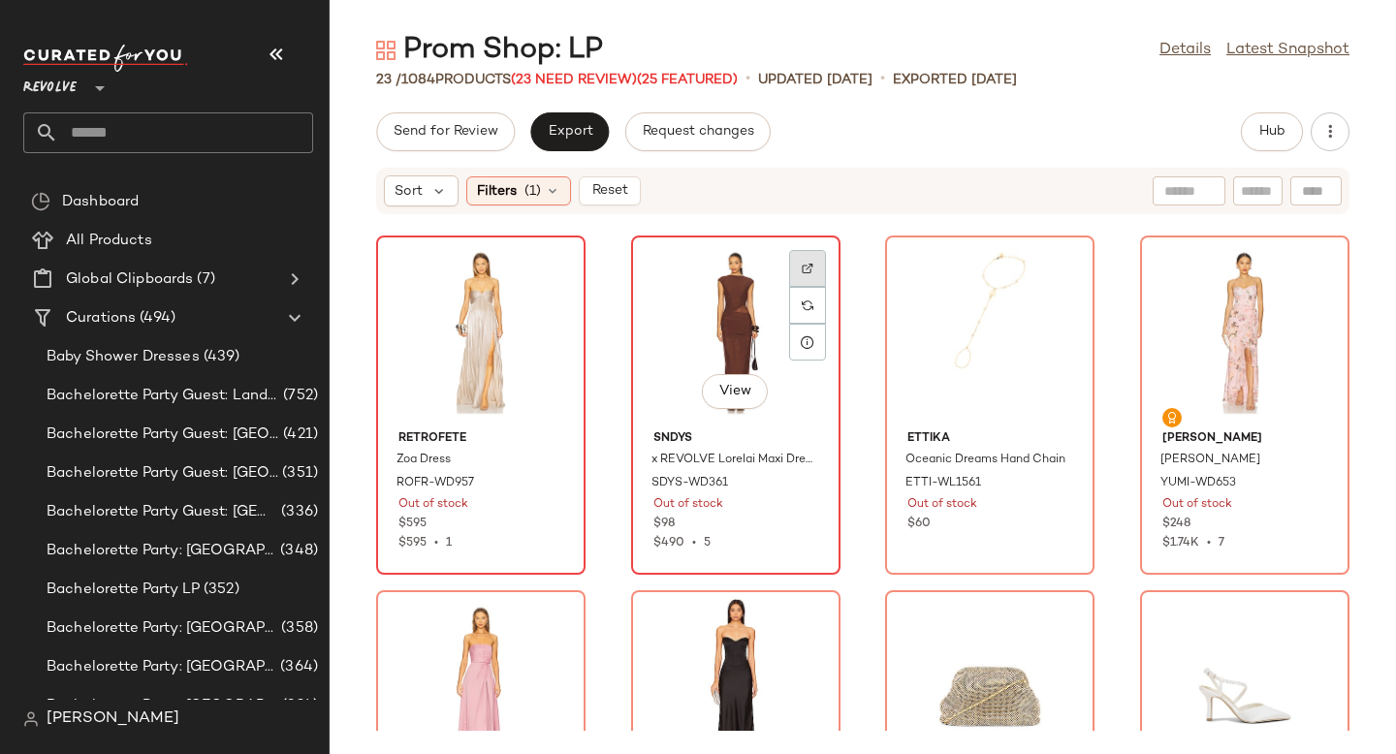
click at [805, 287] on div at bounding box center [807, 305] width 37 height 37
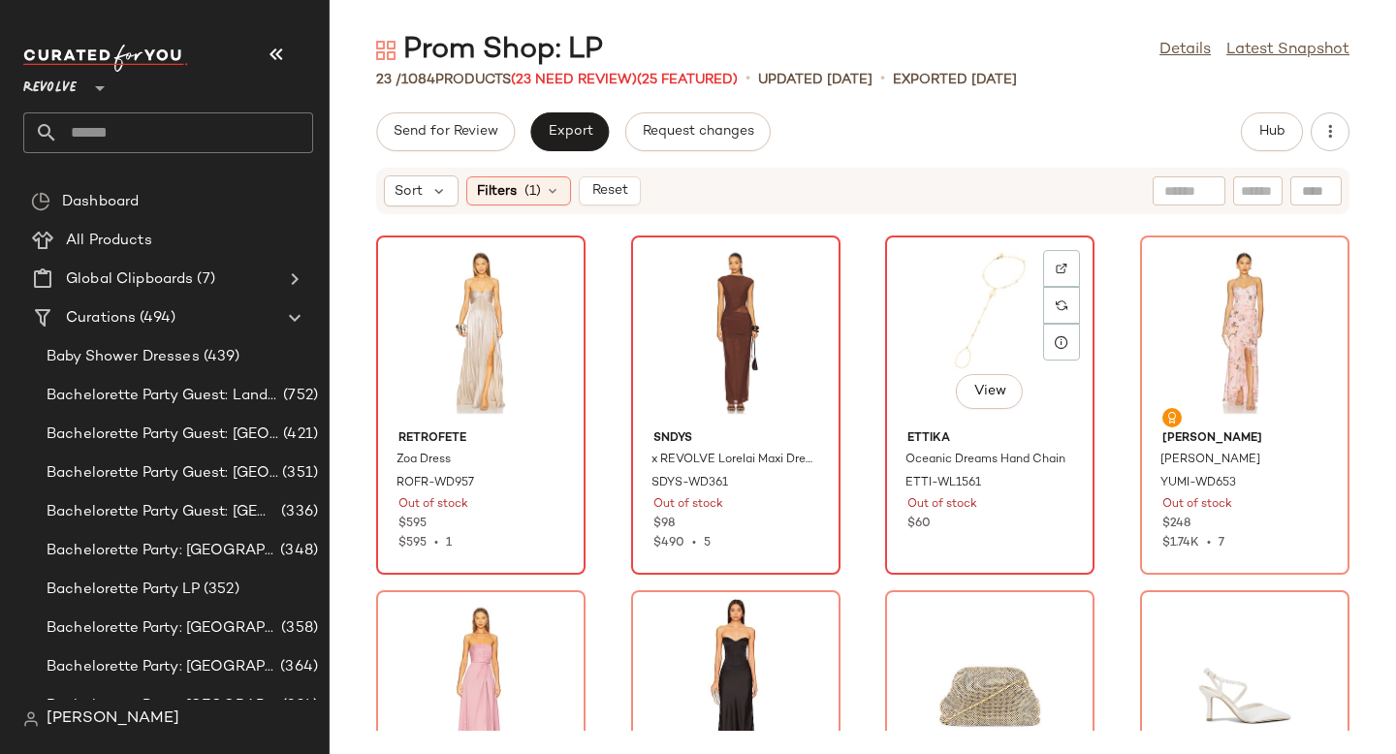
click at [1049, 287] on div at bounding box center [1061, 305] width 37 height 37
click at [1054, 312] on div at bounding box center [1061, 305] width 37 height 37
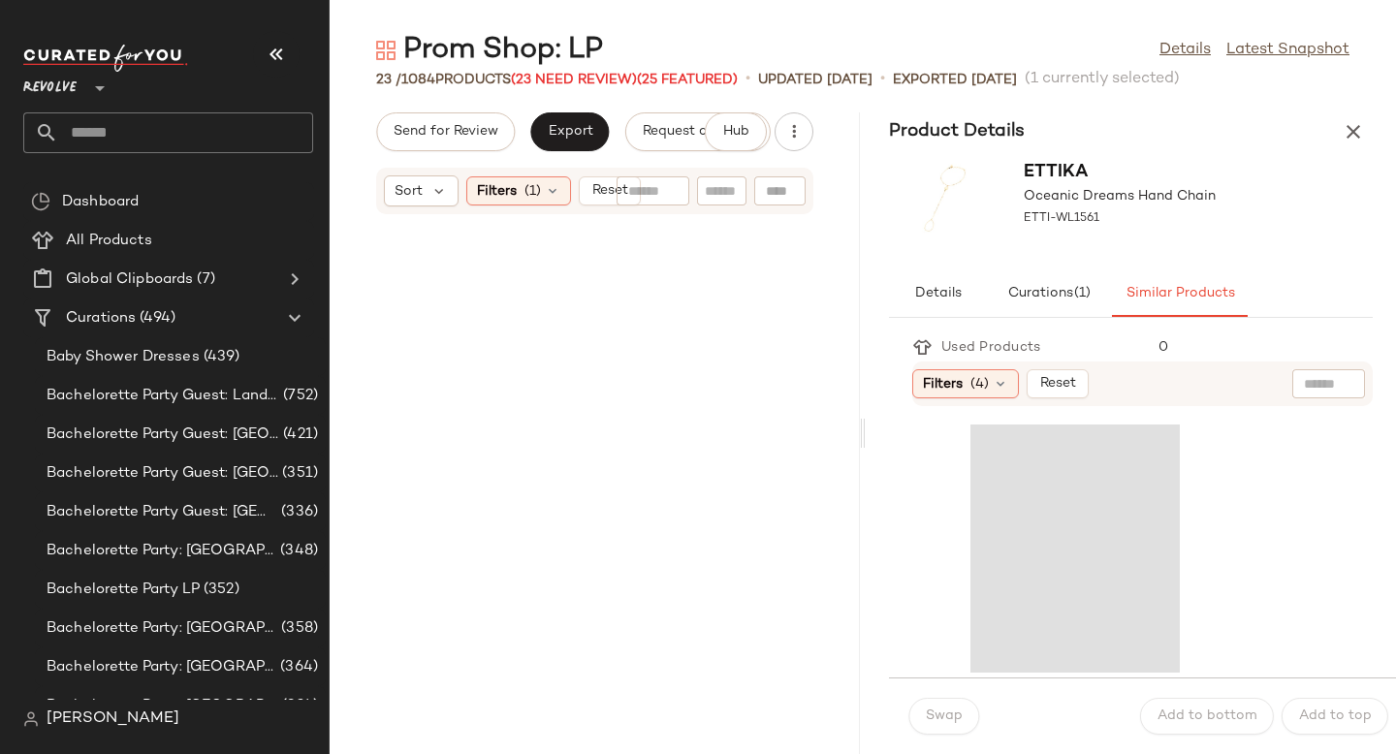
scroll to position [3549, 0]
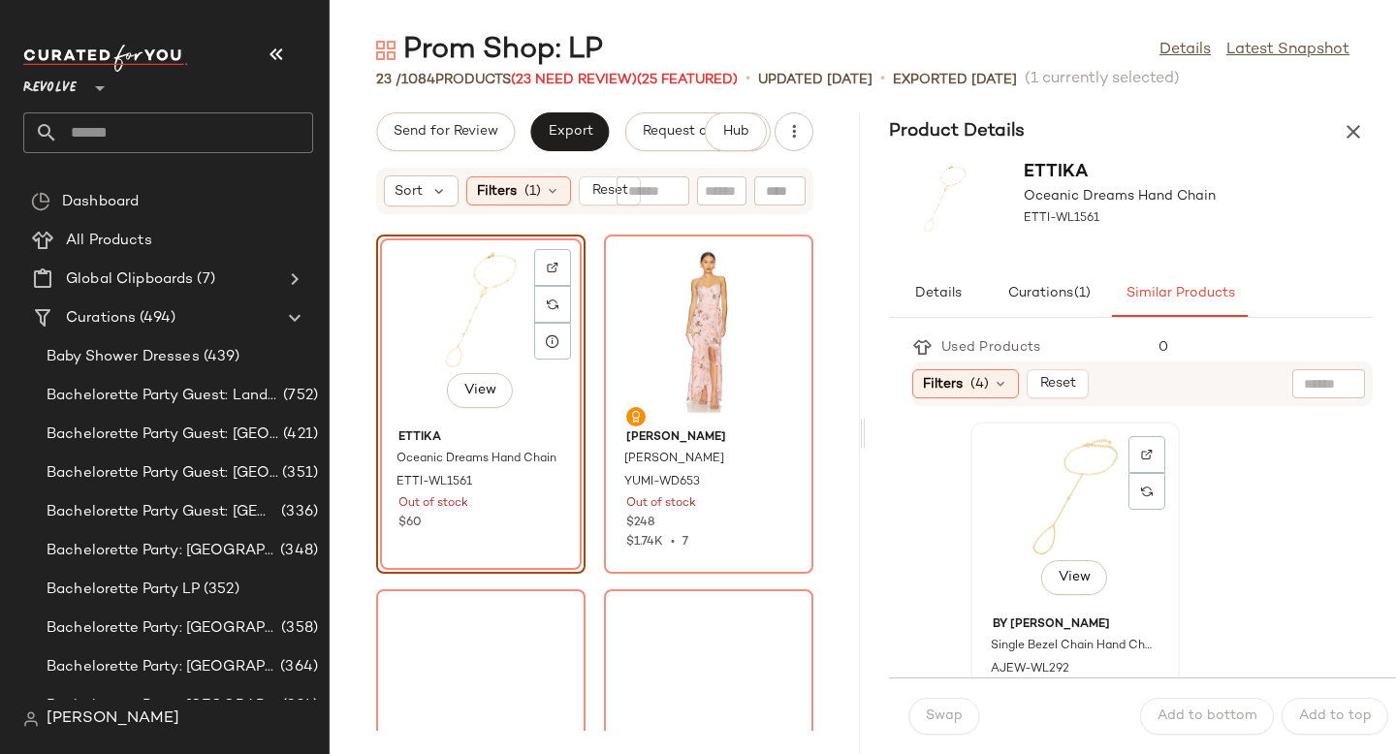
click at [1100, 525] on div "View" at bounding box center [1075, 519] width 196 height 180
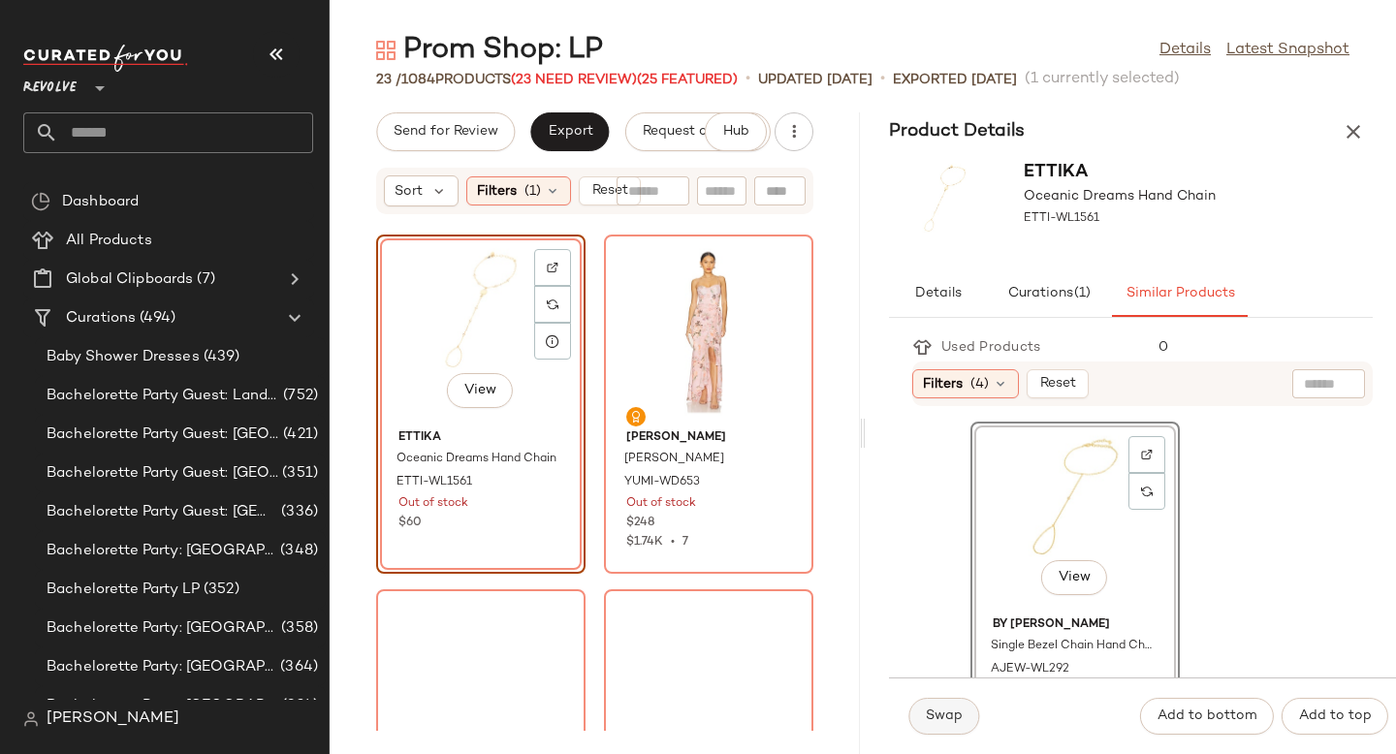
click at [962, 711] on button "Swap" at bounding box center [944, 716] width 71 height 37
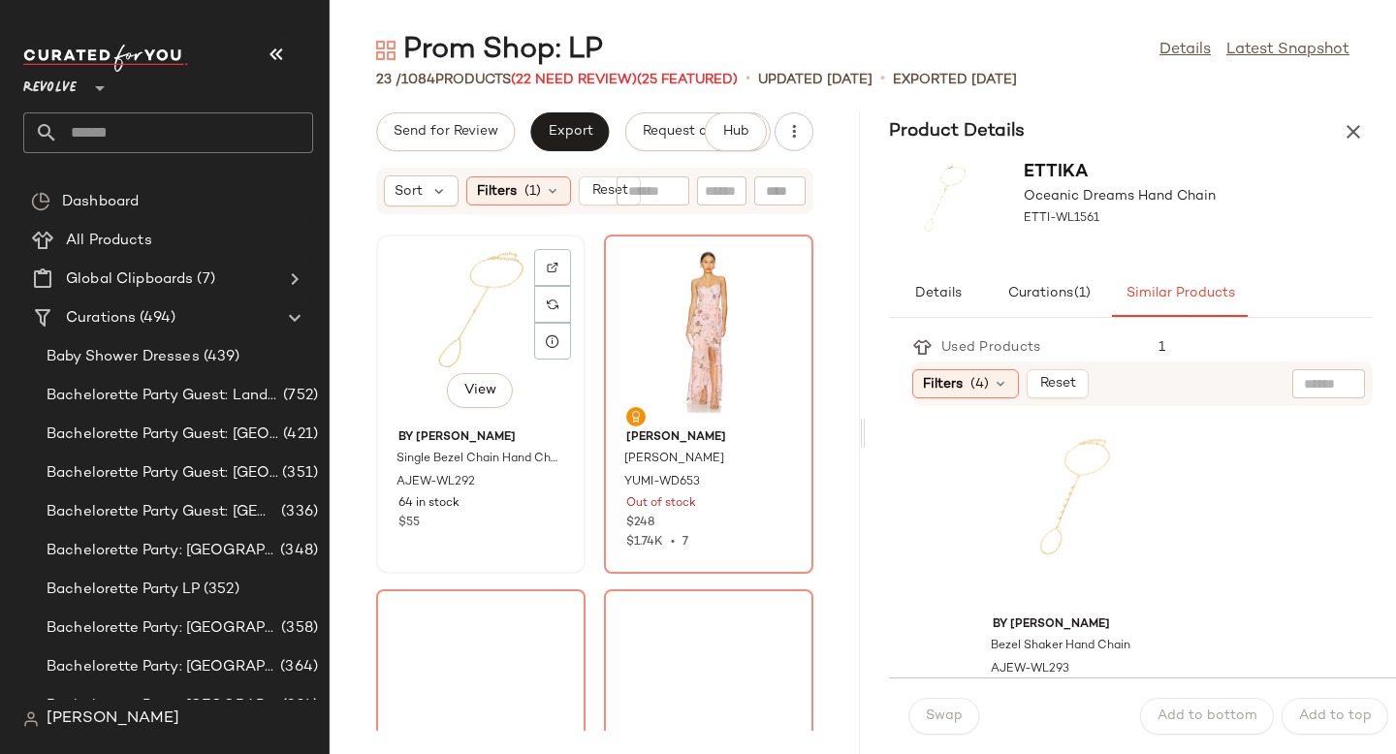
click at [397, 318] on div "View" at bounding box center [481, 331] width 196 height 180
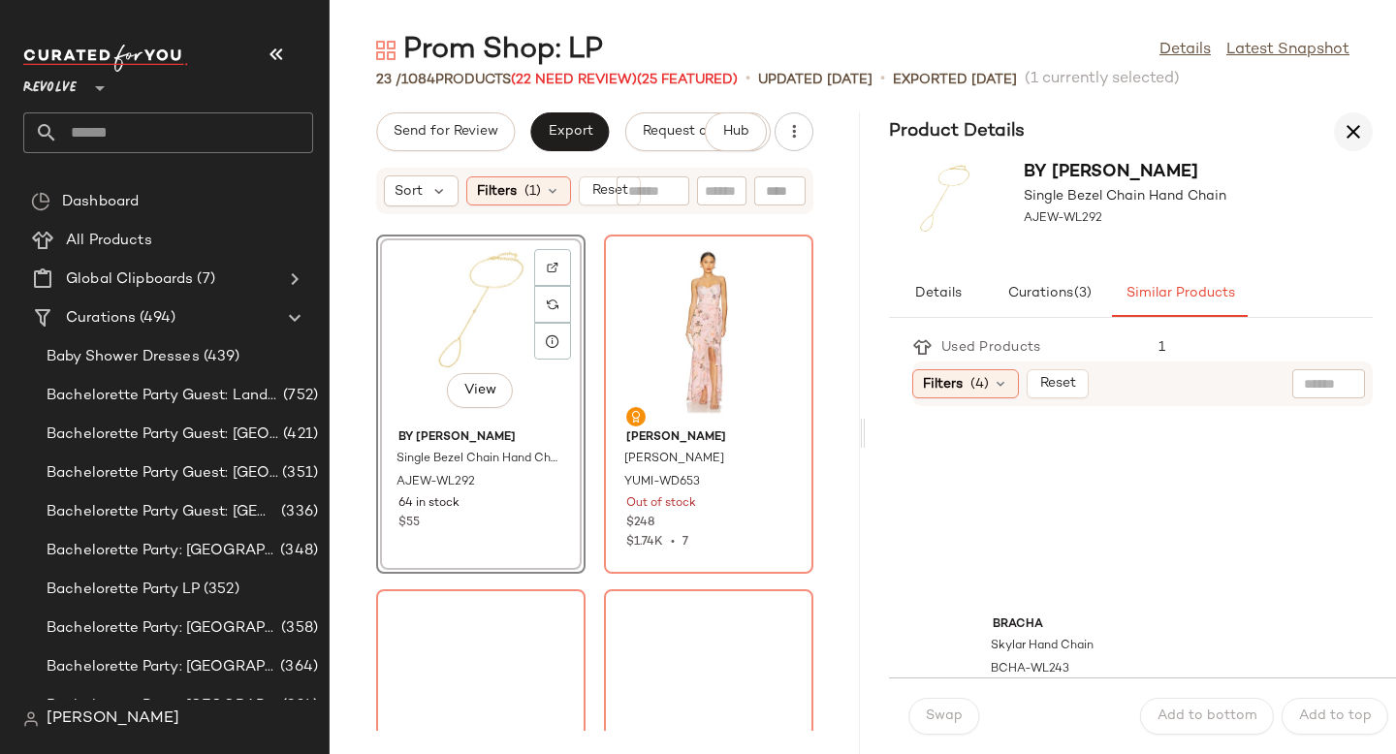
click at [1354, 126] on icon "button" at bounding box center [1353, 131] width 23 height 23
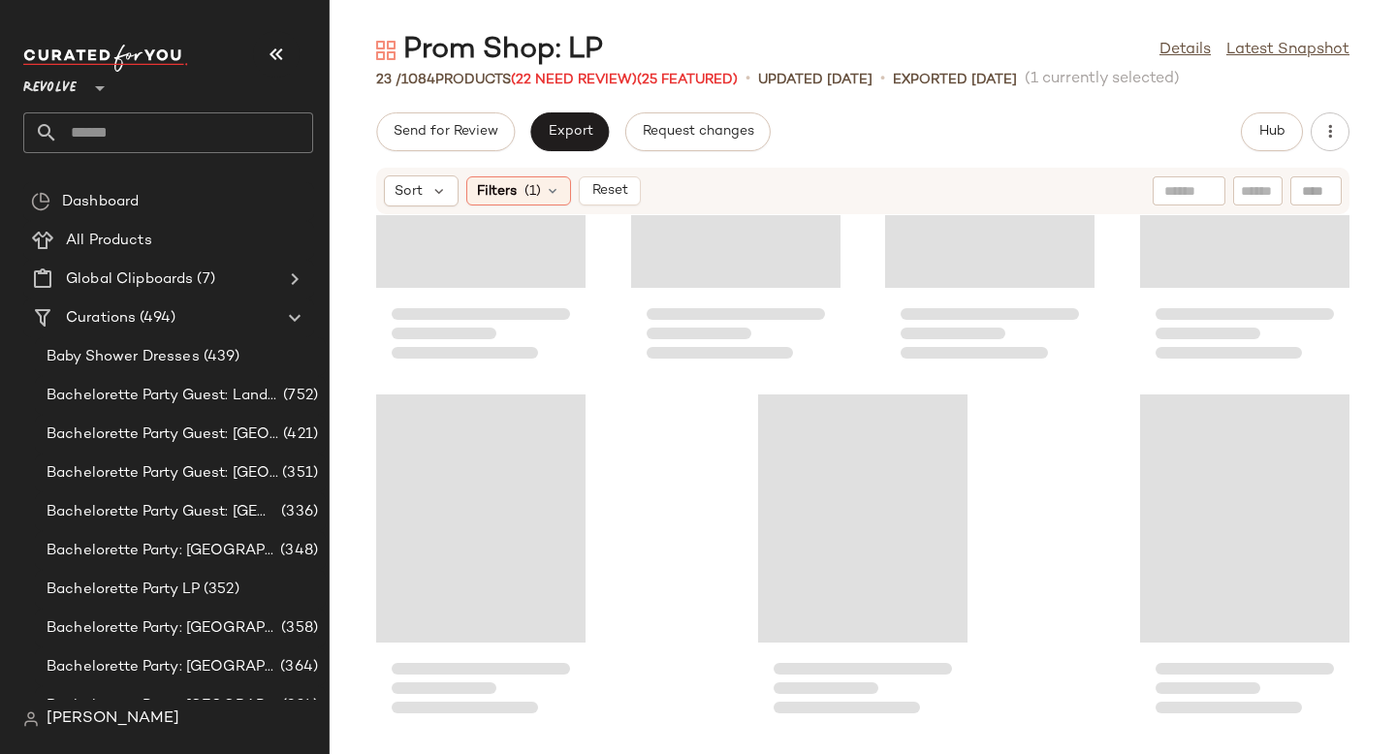
scroll to position [710, 0]
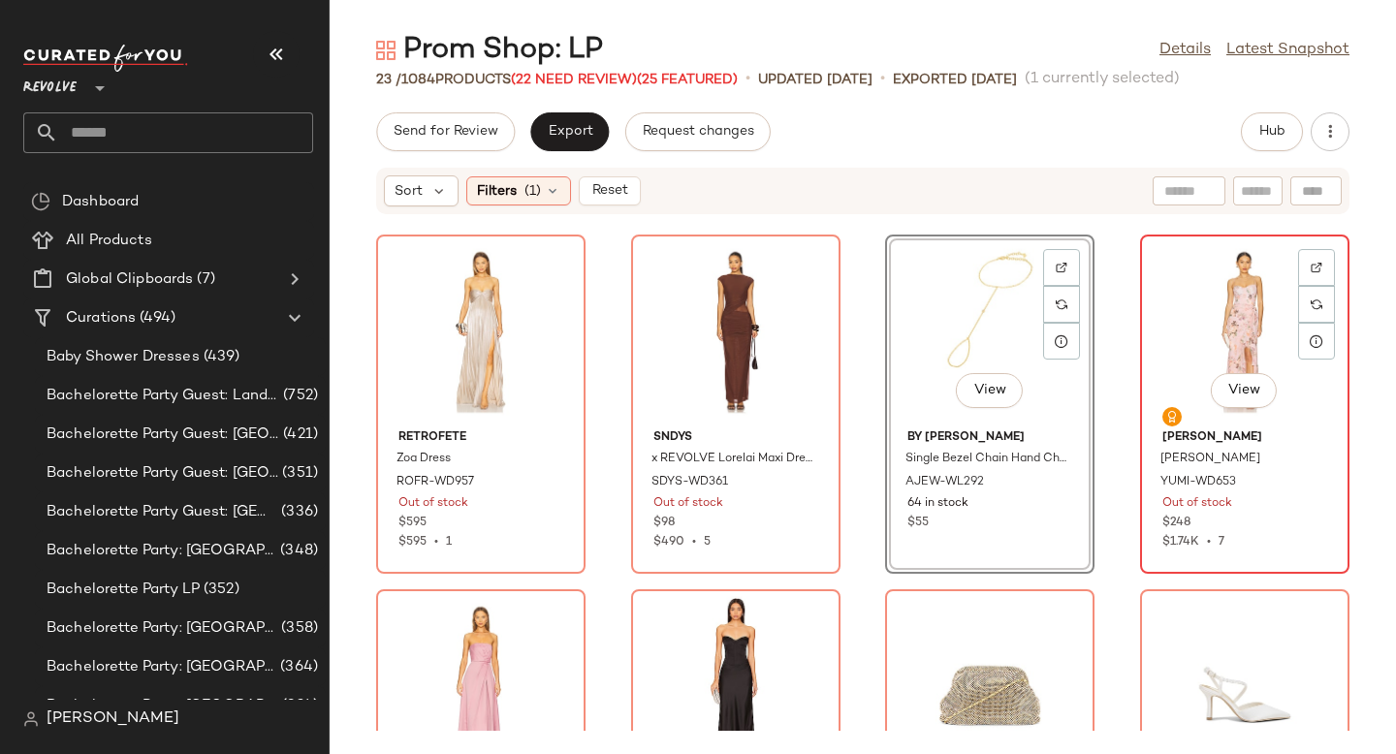
click at [1314, 286] on div at bounding box center [1316, 304] width 37 height 37
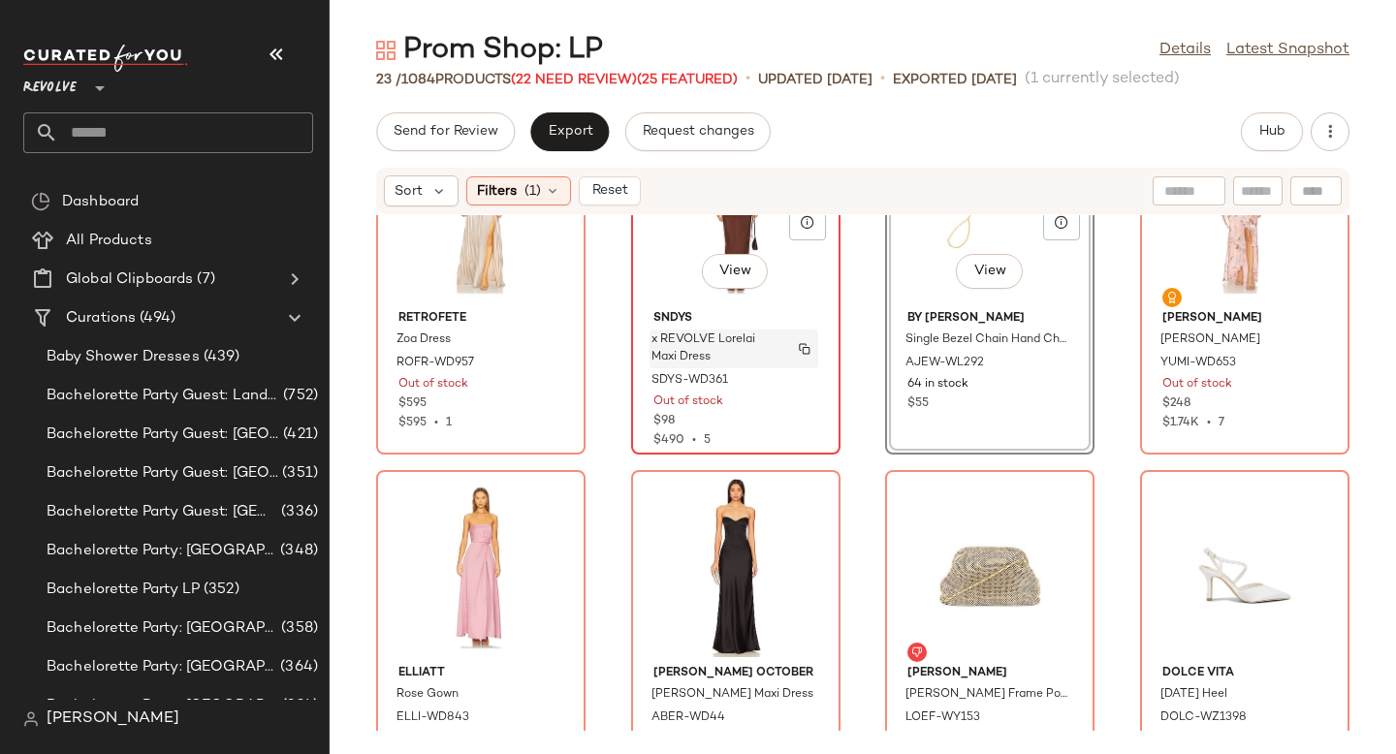
scroll to position [905, 0]
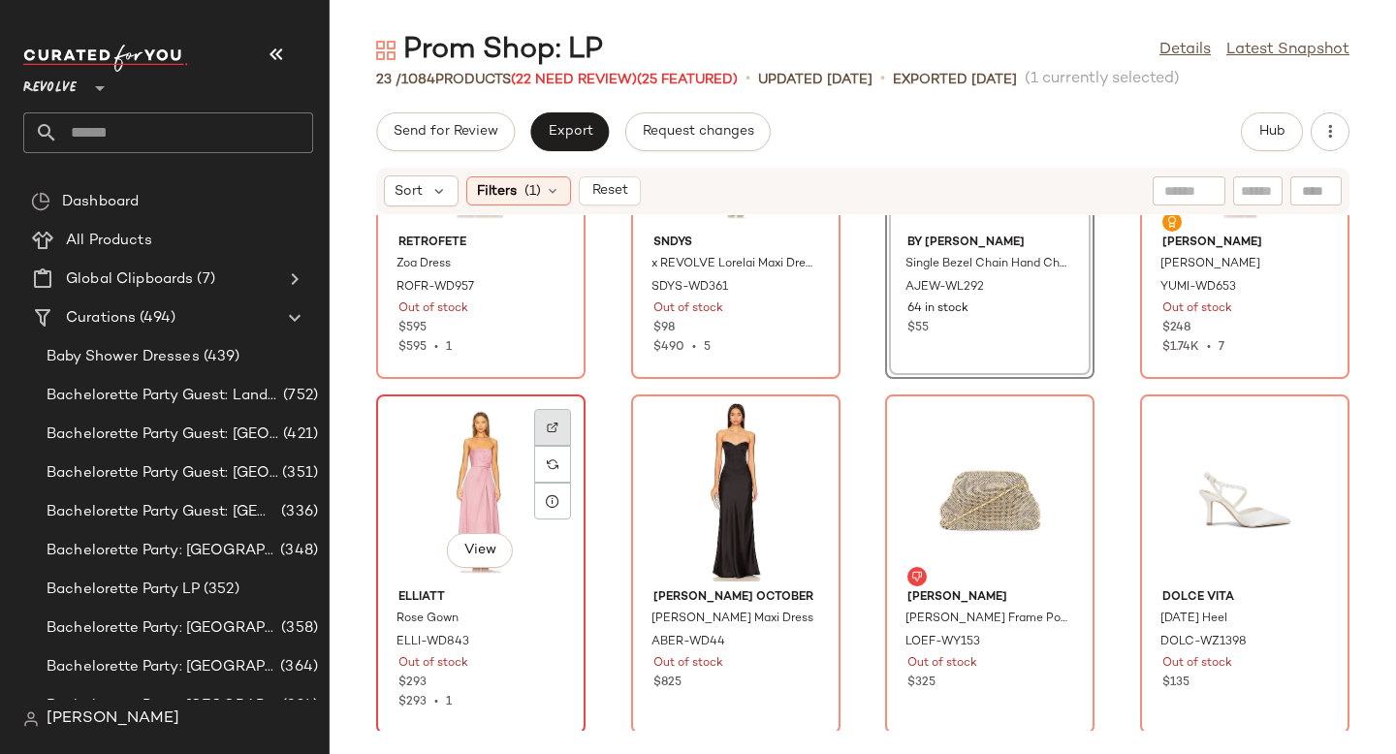
click at [540, 446] on div at bounding box center [552, 464] width 37 height 37
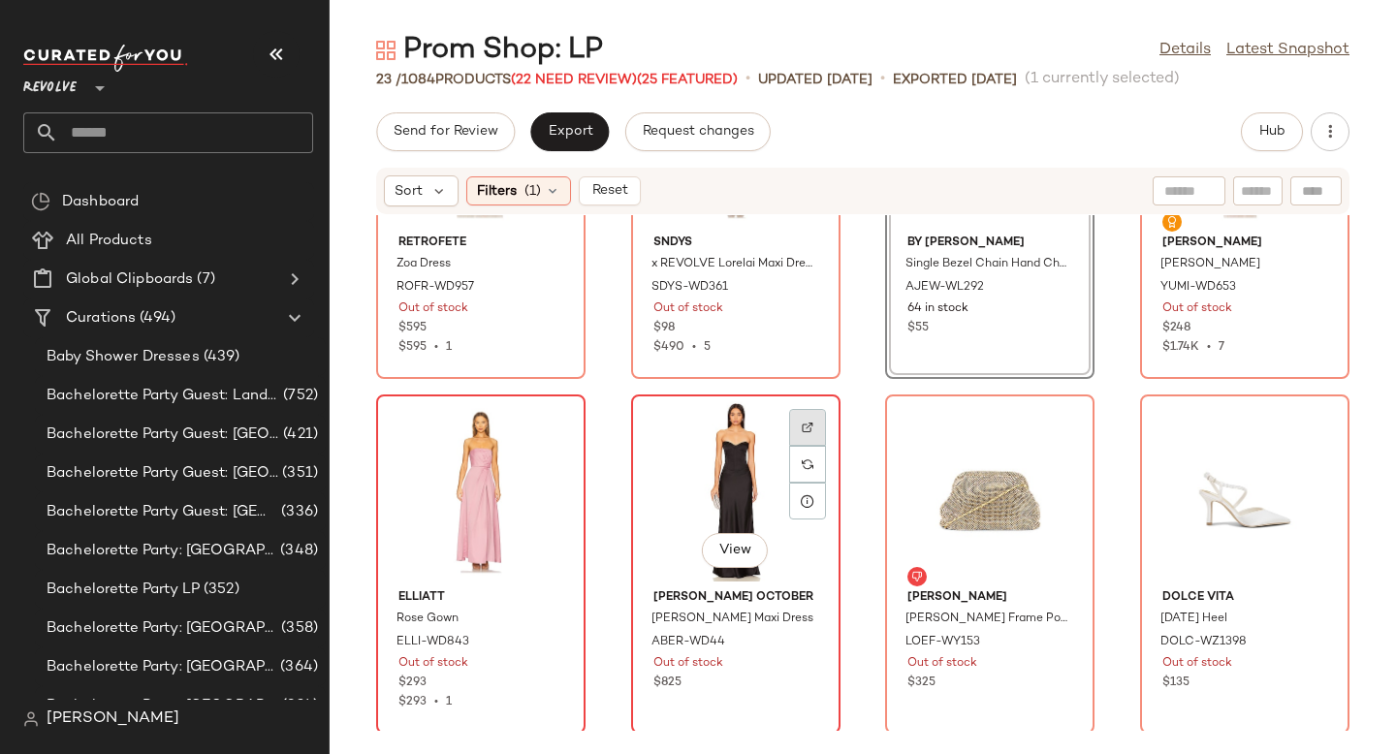
click at [813, 446] on div at bounding box center [807, 464] width 37 height 37
click at [806, 466] on img at bounding box center [808, 465] width 12 height 12
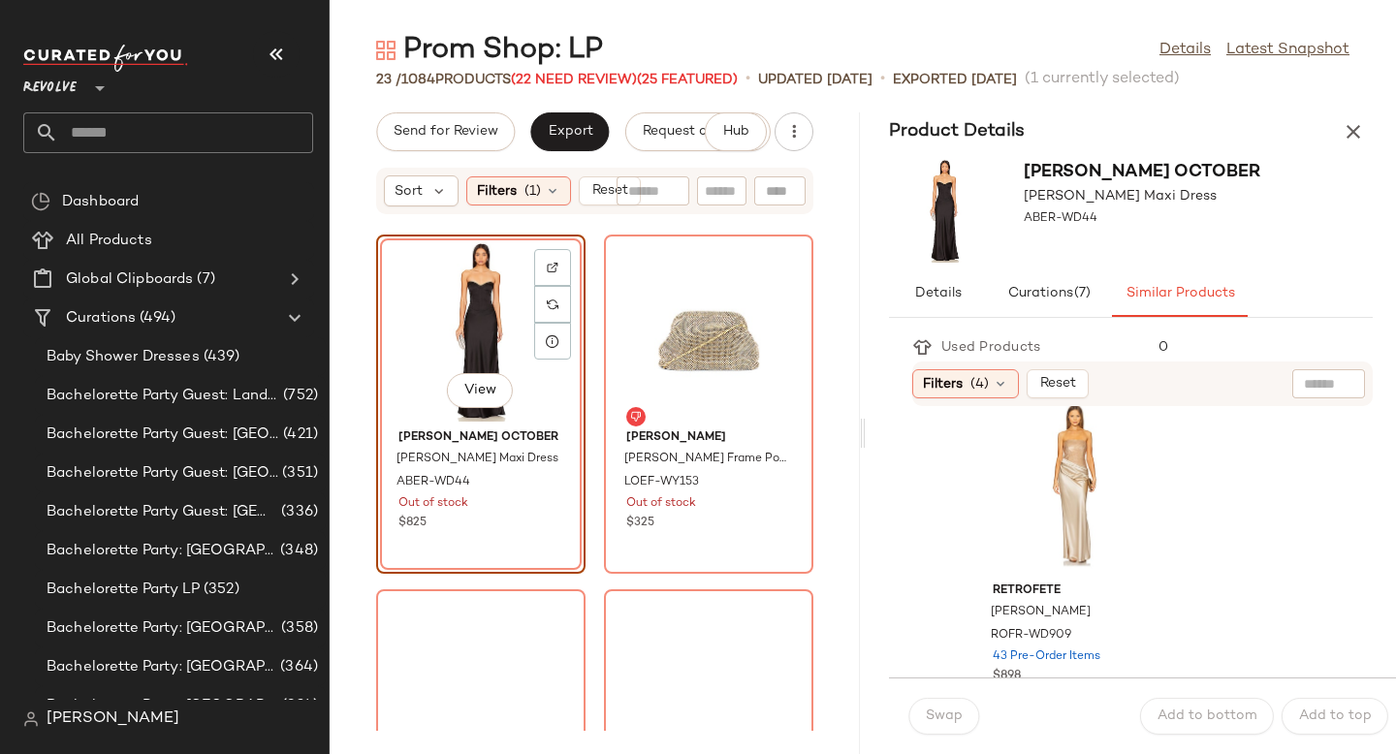
scroll to position [378, 0]
click at [1073, 499] on div "View" at bounding box center [1075, 495] width 196 height 180
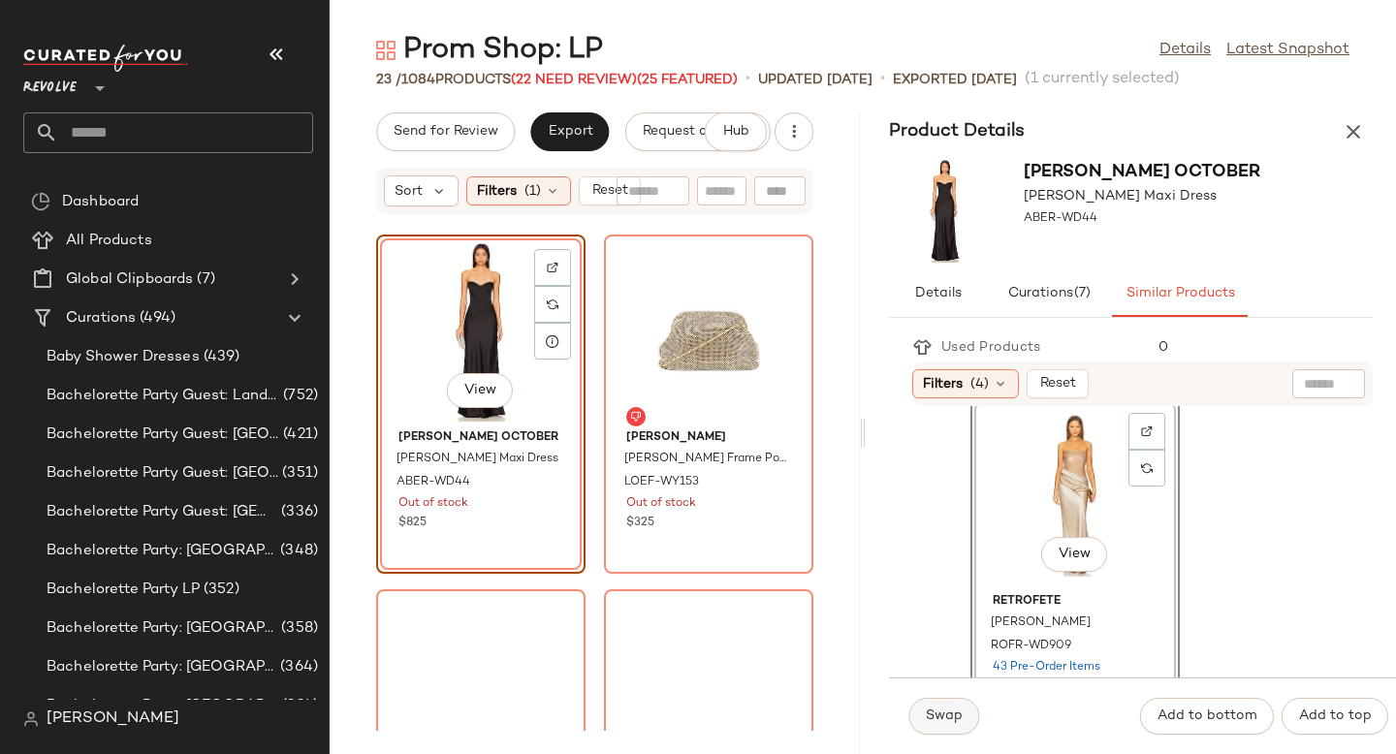
click at [942, 728] on button "Swap" at bounding box center [944, 716] width 71 height 37
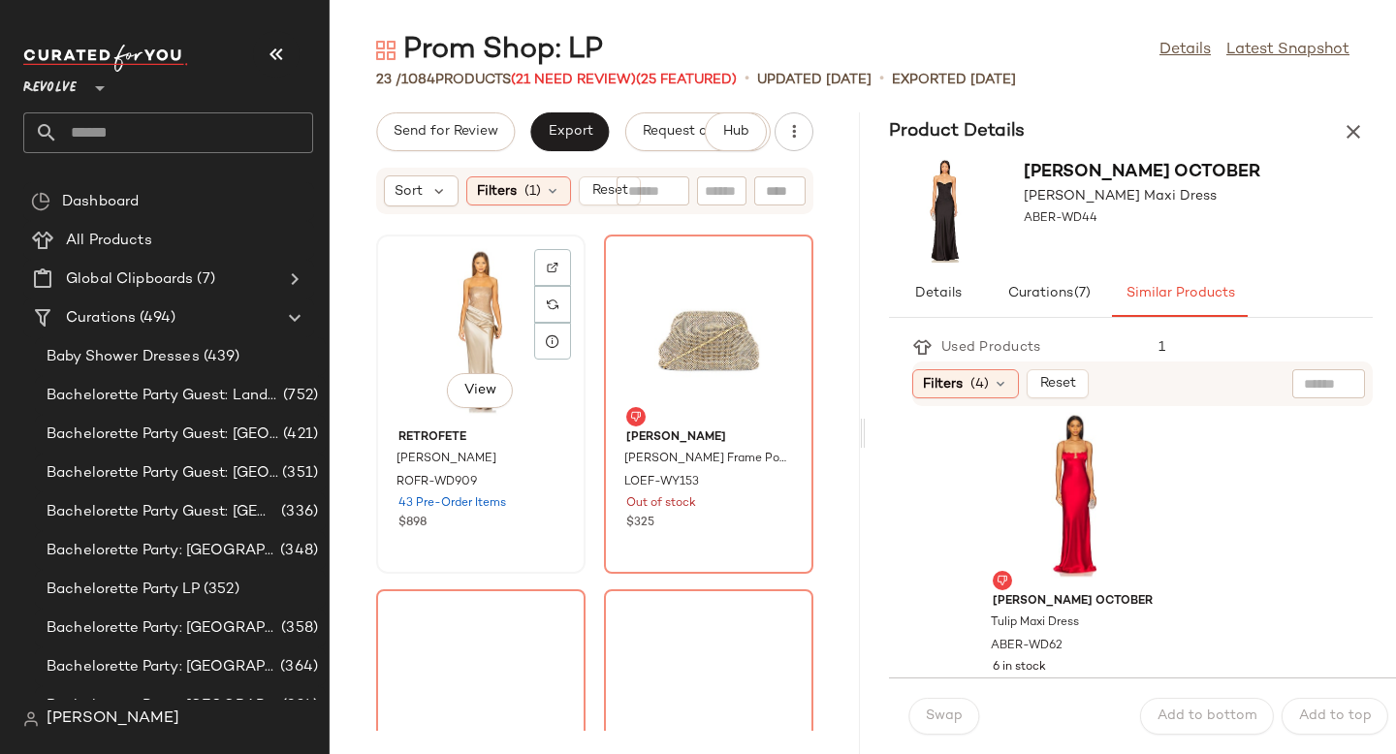
click at [425, 304] on div "View" at bounding box center [481, 331] width 196 height 180
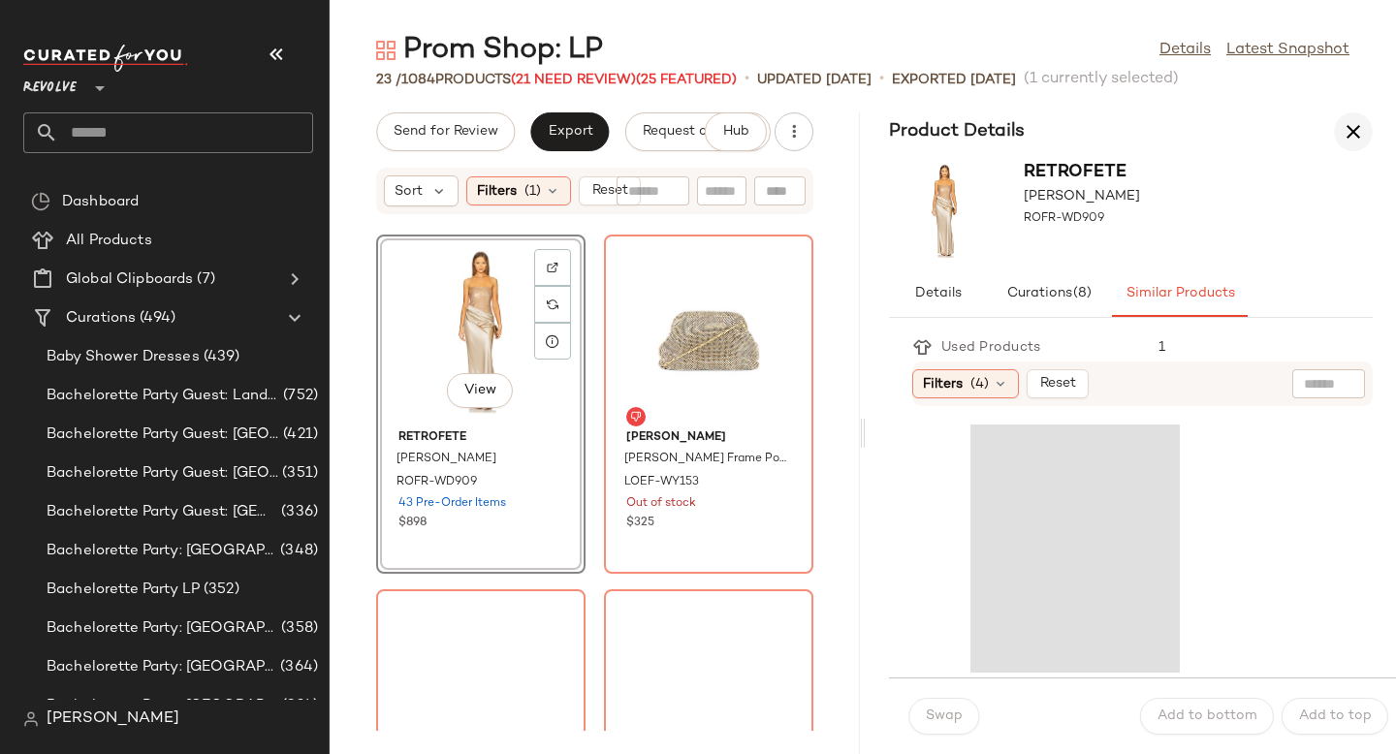
click at [1344, 136] on icon "button" at bounding box center [1353, 131] width 23 height 23
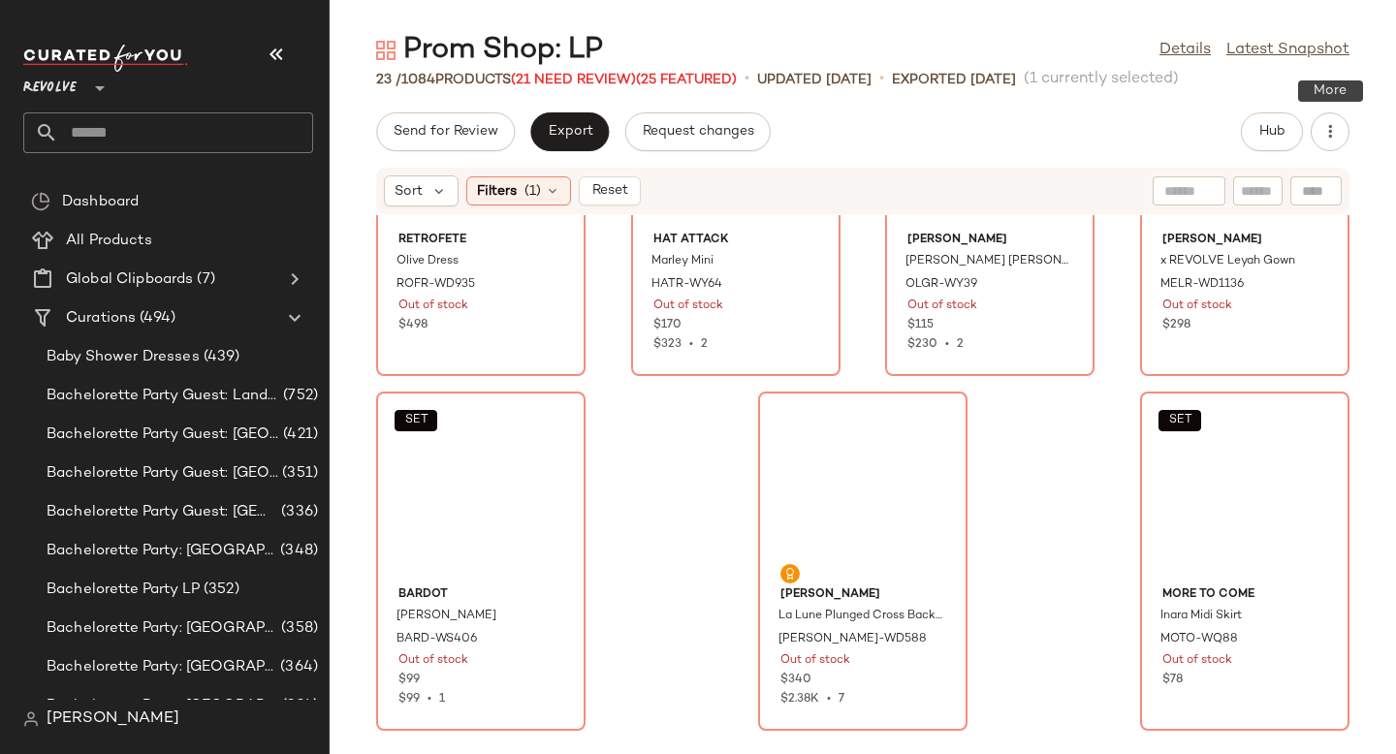
scroll to position [1065, 0]
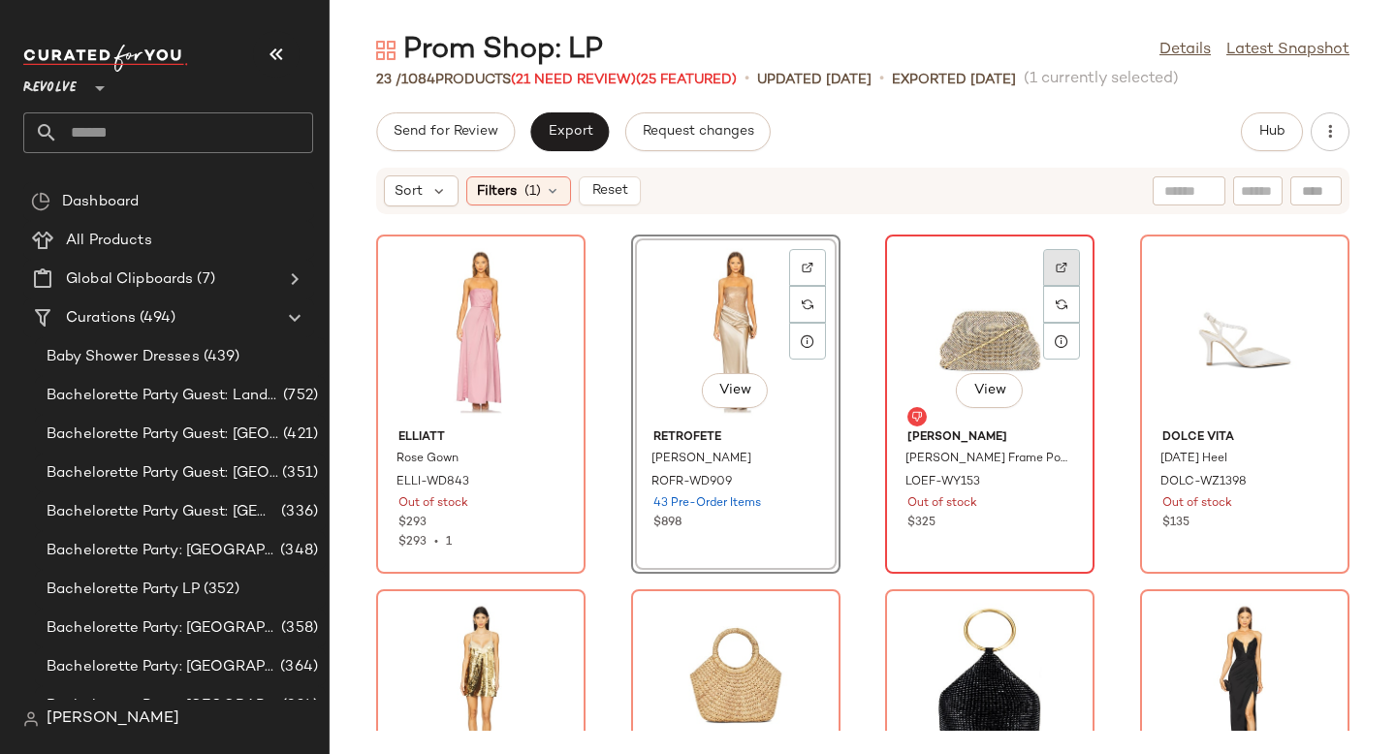
click at [1056, 263] on img at bounding box center [1062, 268] width 12 height 12
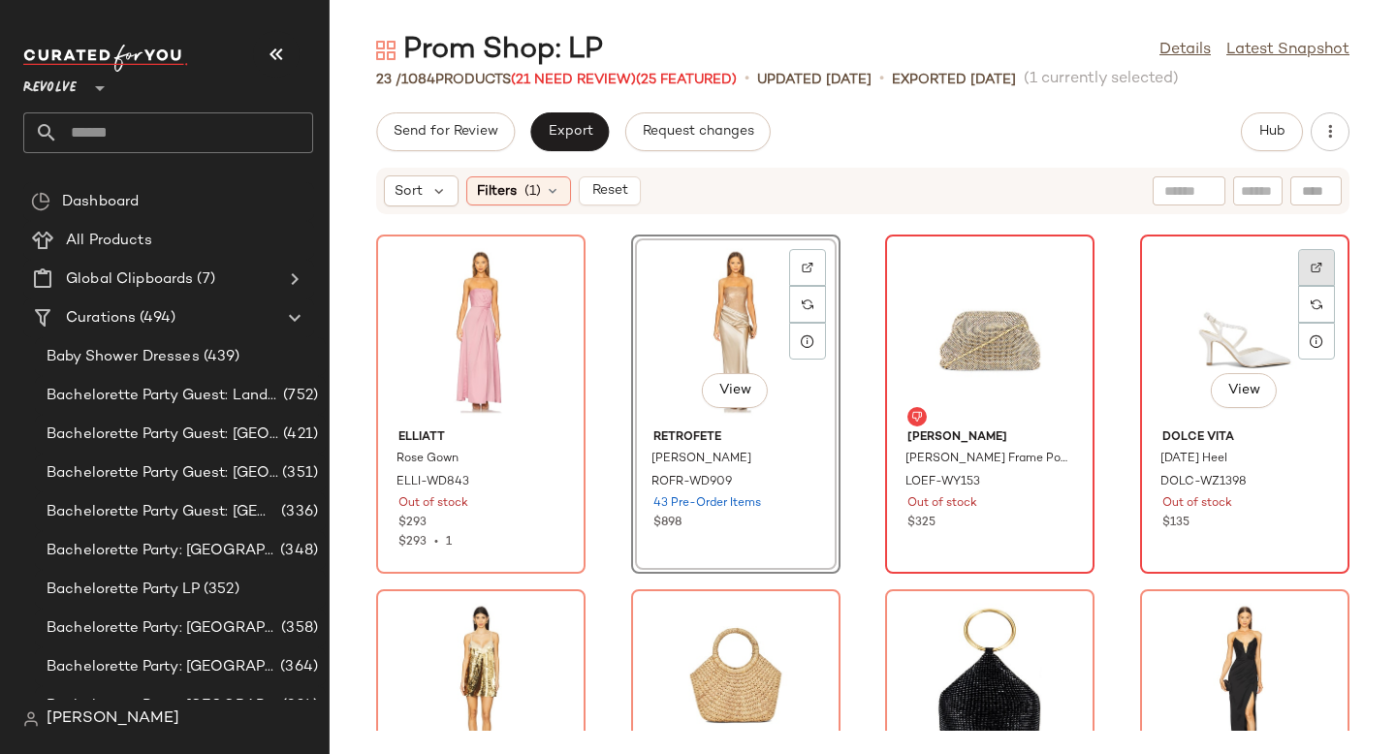
click at [1311, 286] on div at bounding box center [1316, 304] width 37 height 37
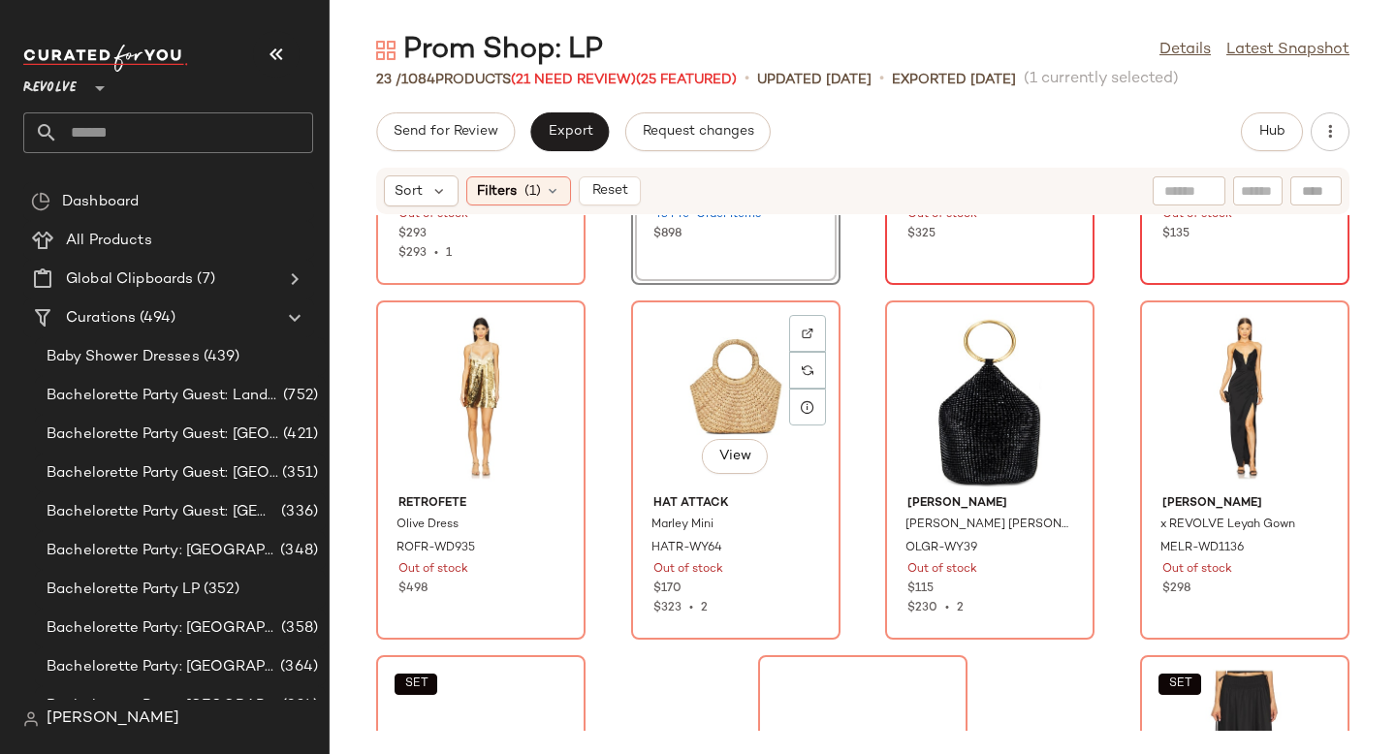
scroll to position [1381, 0]
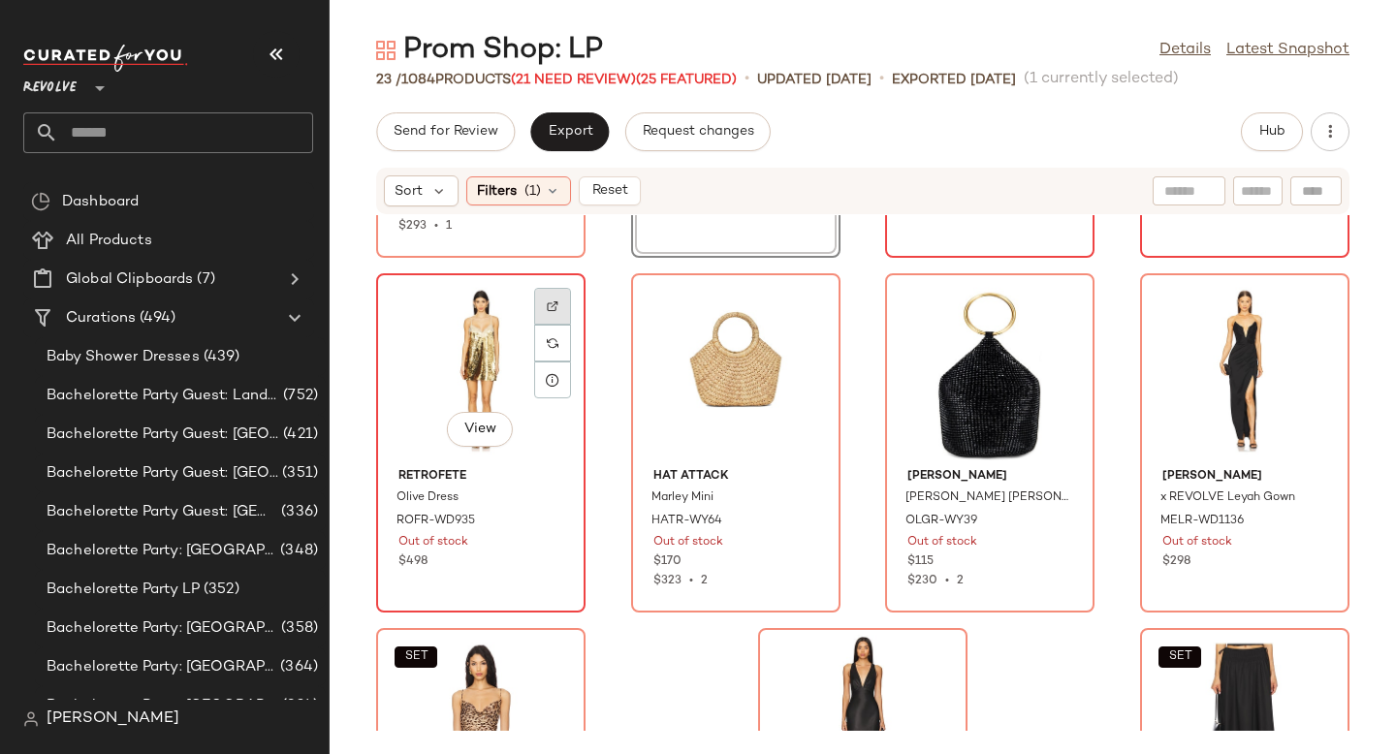
click at [547, 303] on img at bounding box center [553, 307] width 12 height 12
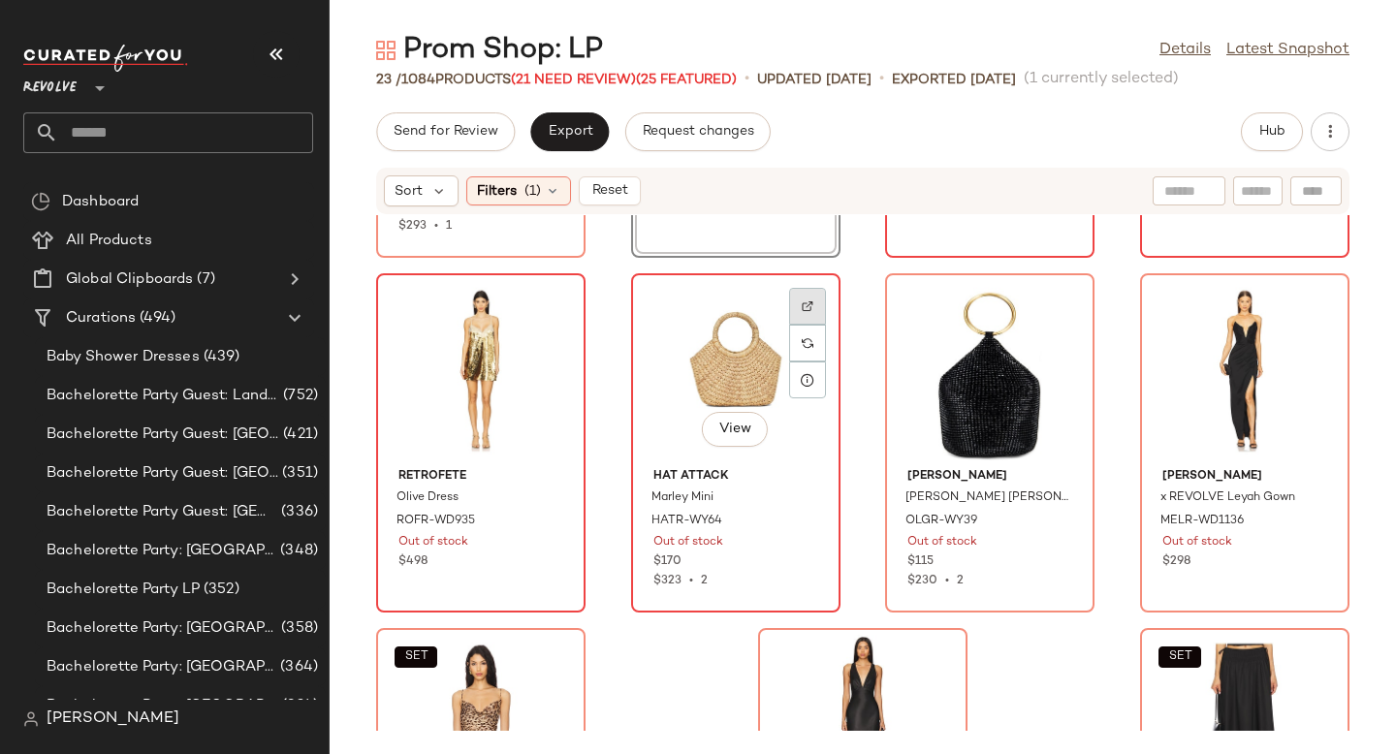
click at [799, 325] on div at bounding box center [807, 343] width 37 height 37
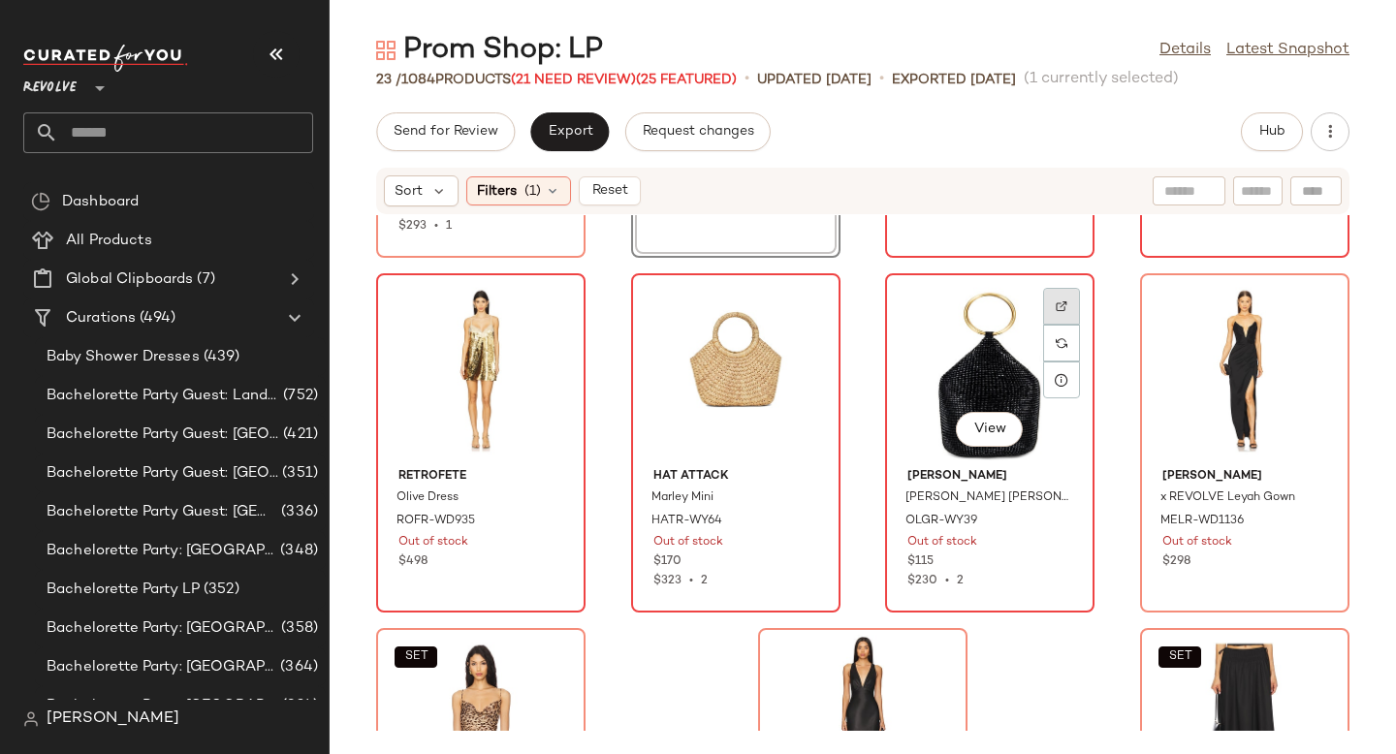
click at [1067, 325] on div at bounding box center [1061, 343] width 37 height 37
click at [1045, 344] on div at bounding box center [1061, 343] width 37 height 37
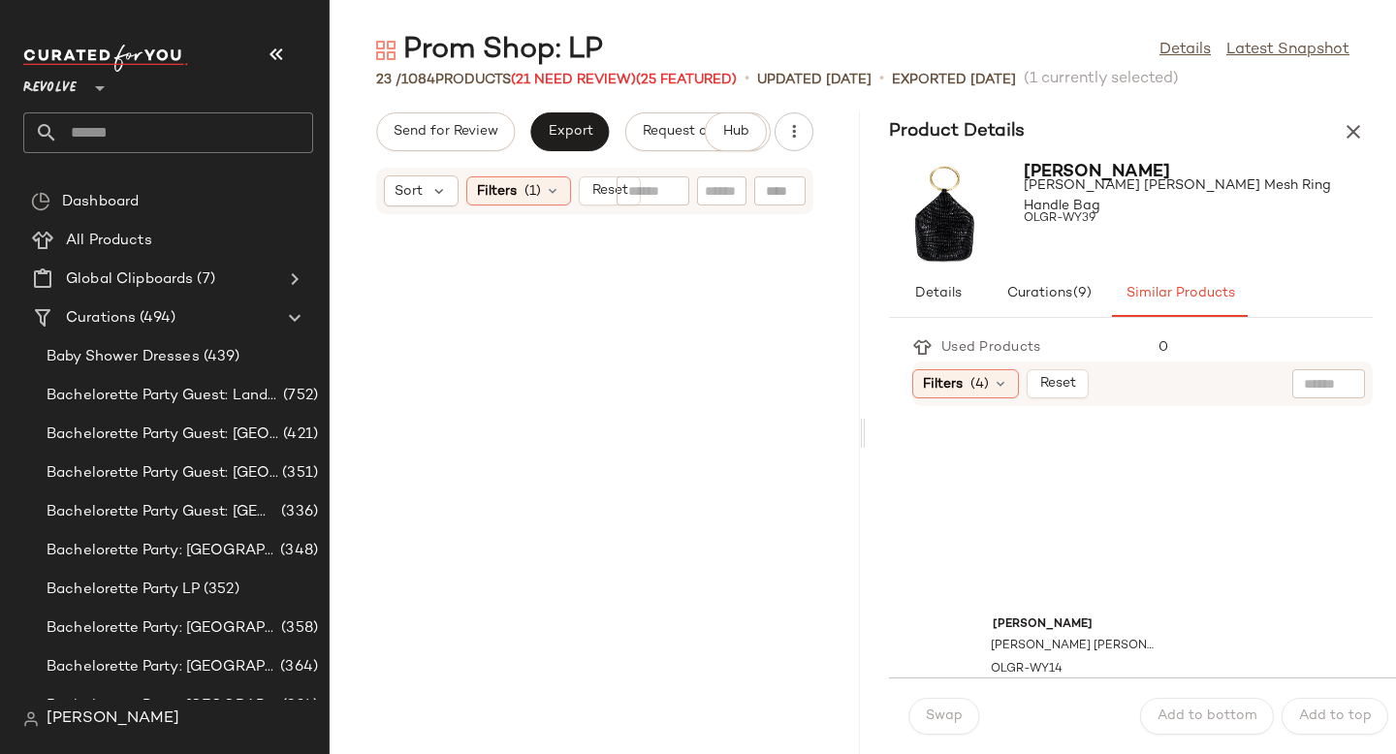
scroll to position [6388, 0]
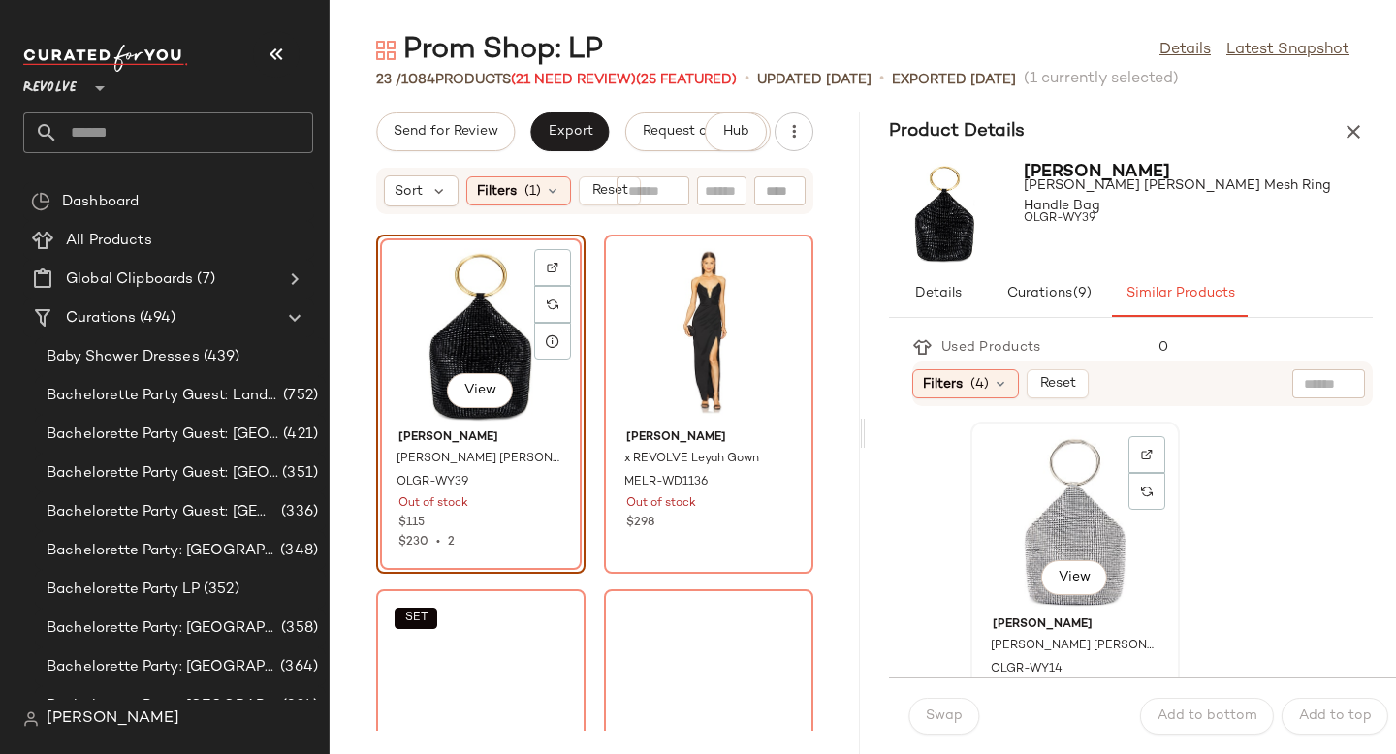
click at [1079, 496] on div "View" at bounding box center [1075, 519] width 196 height 180
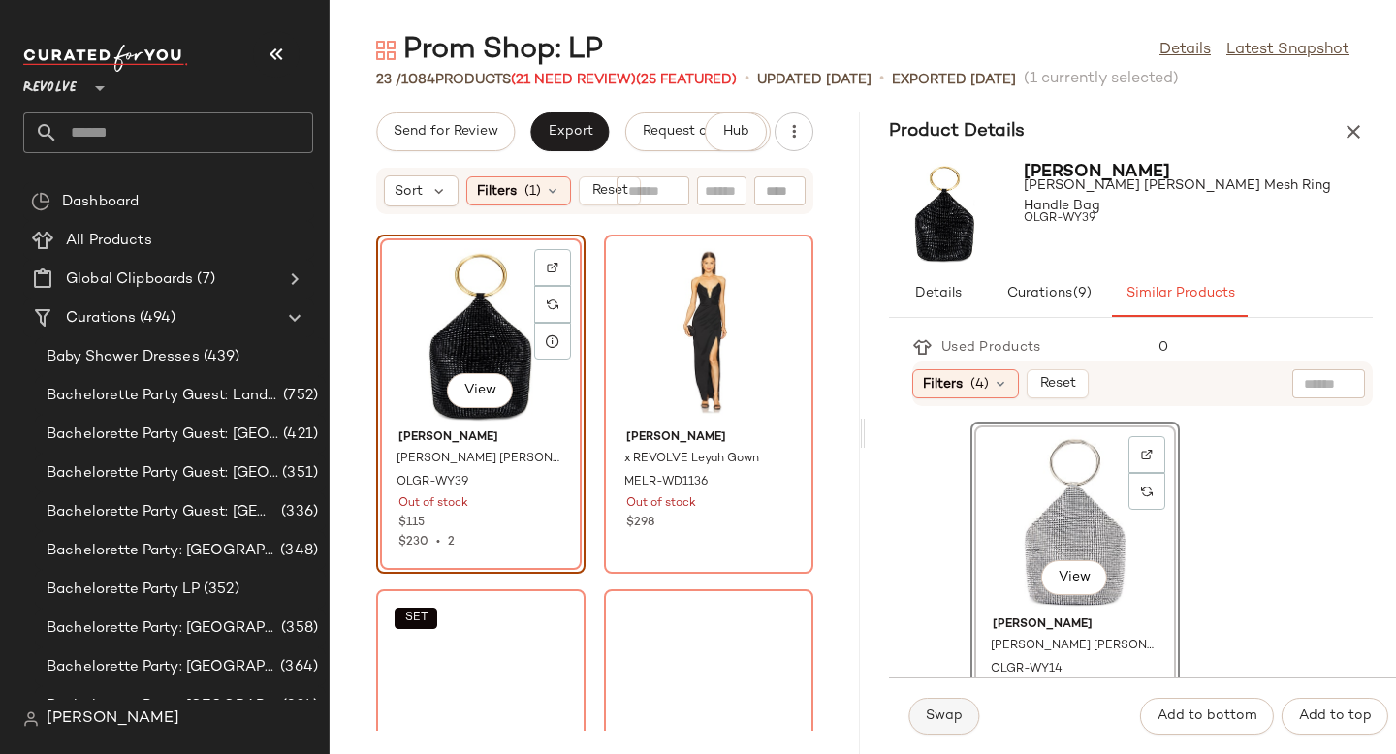
click at [955, 730] on button "Swap" at bounding box center [944, 716] width 71 height 37
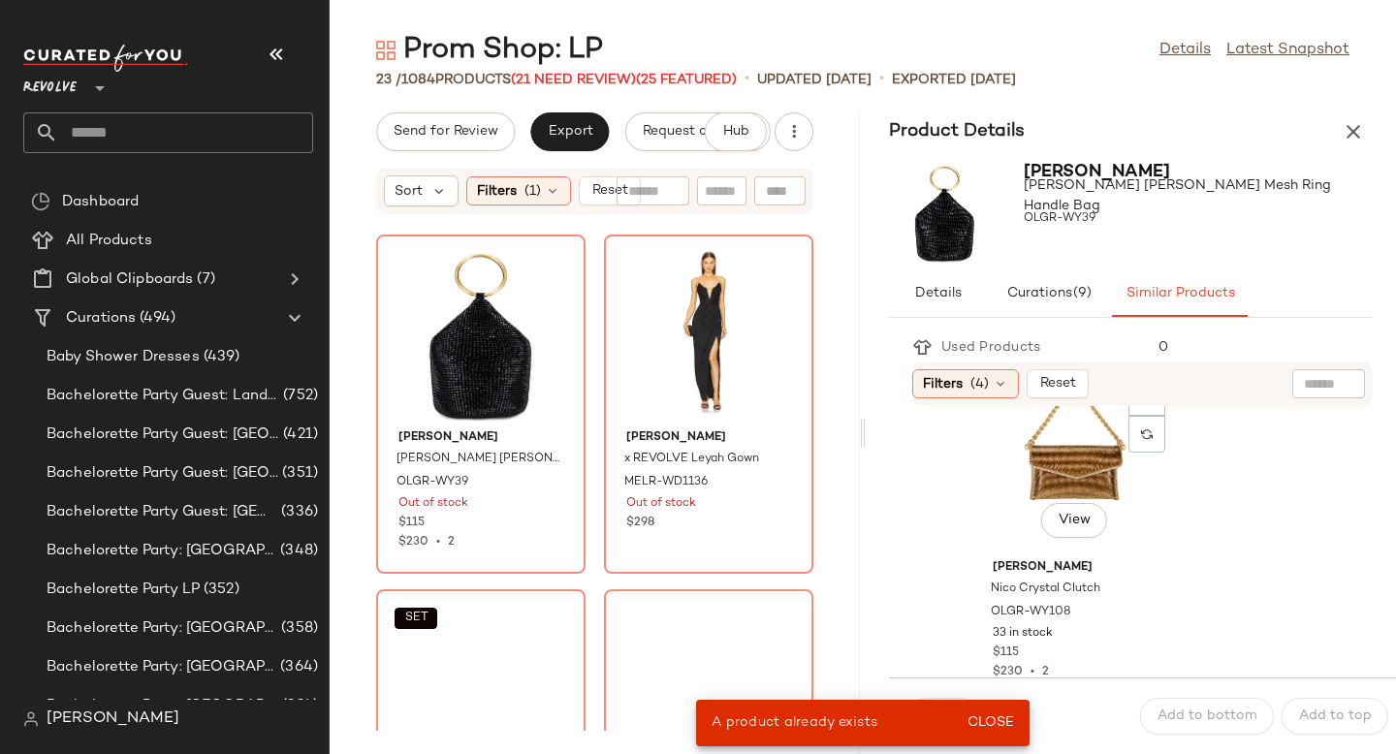
scroll to position [400, 0]
click at [1044, 476] on div "View" at bounding box center [1075, 474] width 196 height 180
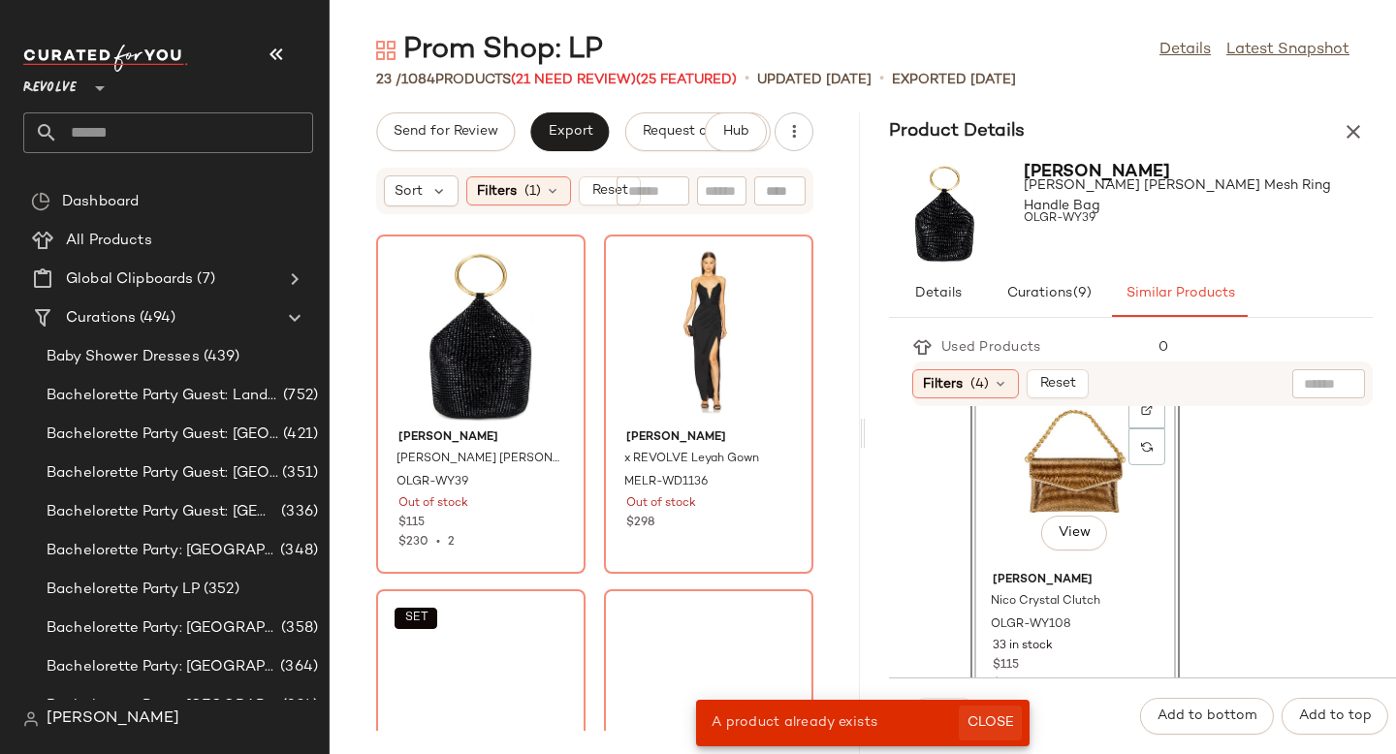
click at [996, 728] on span "Close" at bounding box center [991, 724] width 48 height 16
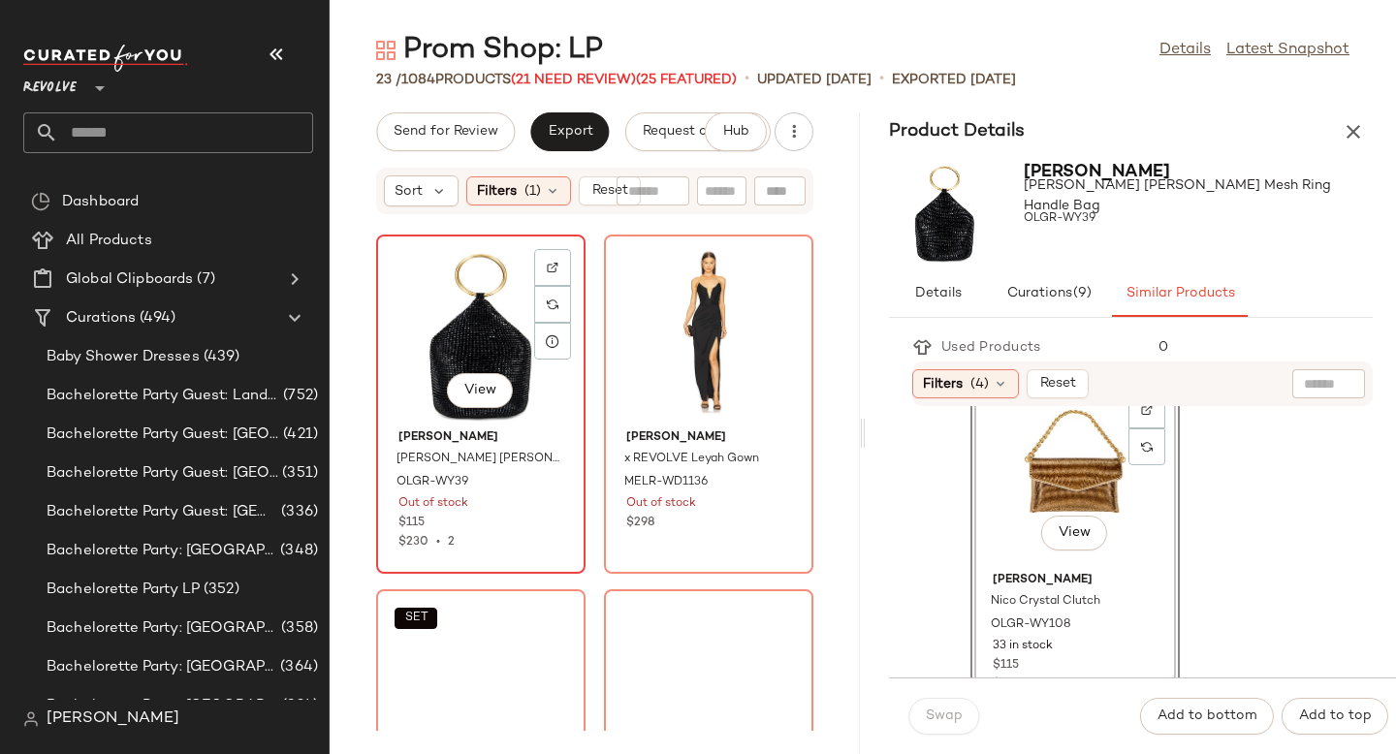
click at [451, 341] on div "View" at bounding box center [481, 331] width 196 height 180
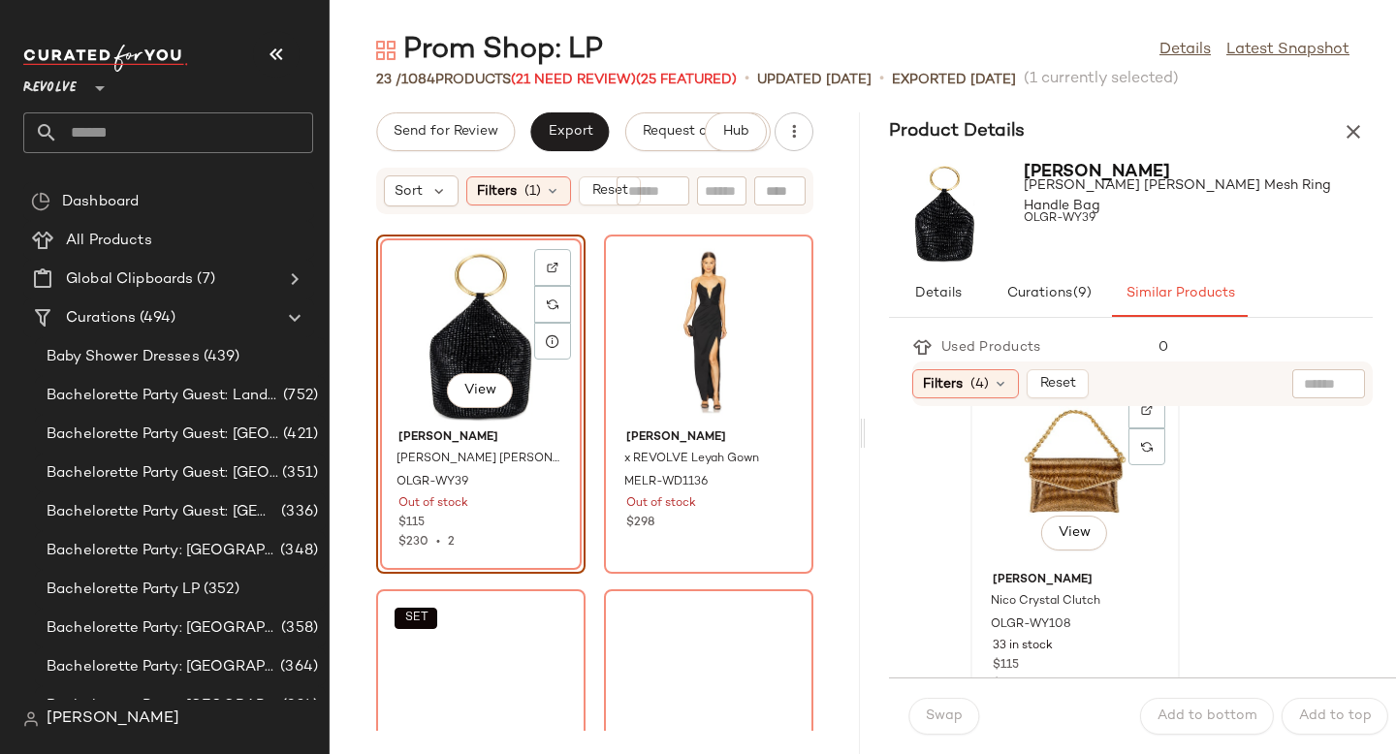
click at [1084, 494] on div "View" at bounding box center [1075, 474] width 196 height 180
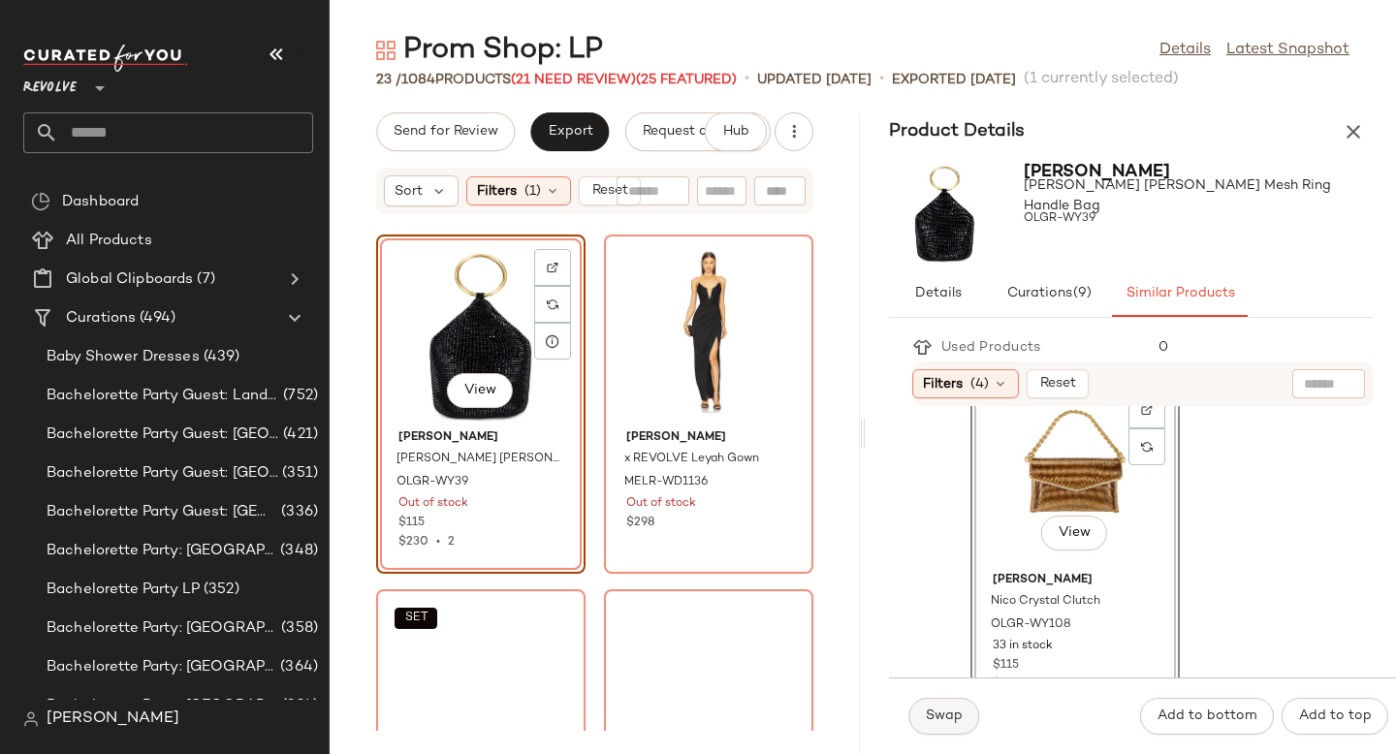
click at [951, 707] on button "Swap" at bounding box center [944, 716] width 71 height 37
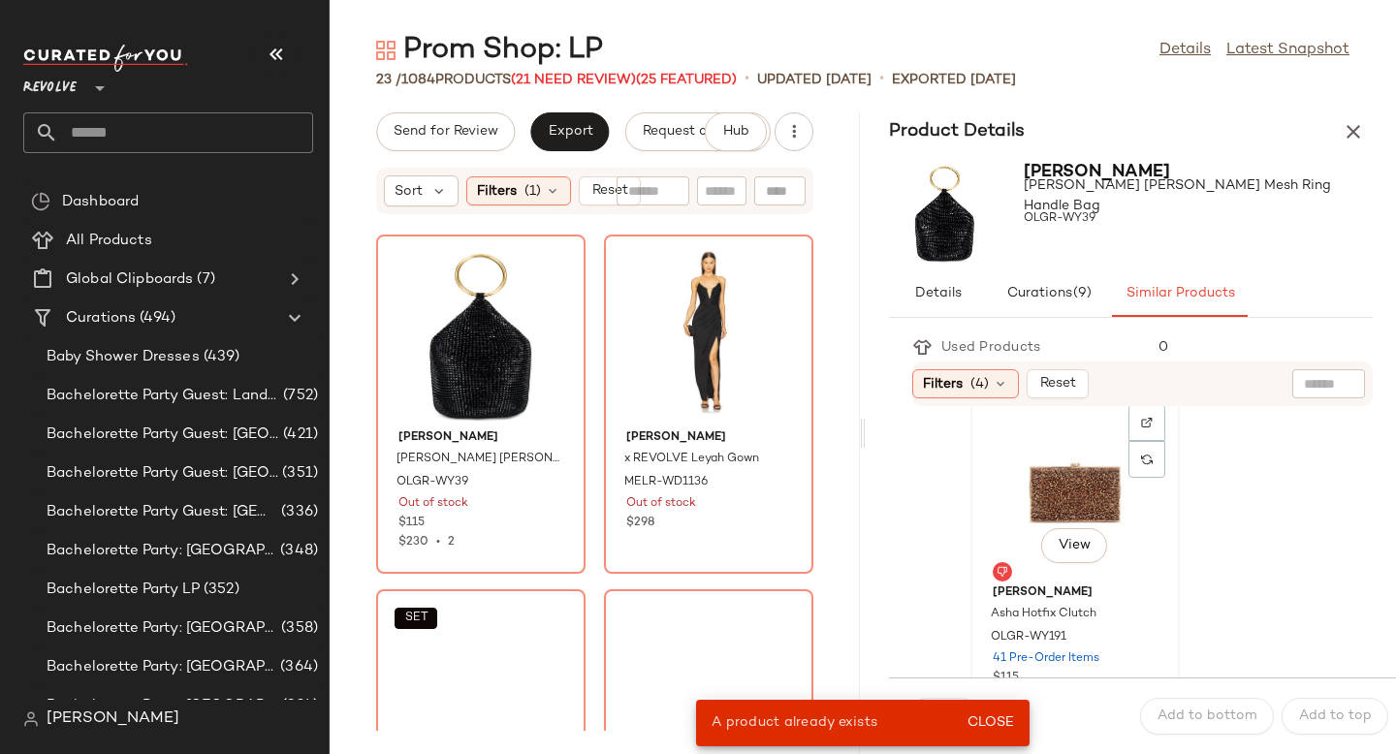
scroll to position [1465, 0]
click at [1020, 479] on div "View" at bounding box center [1075, 473] width 196 height 180
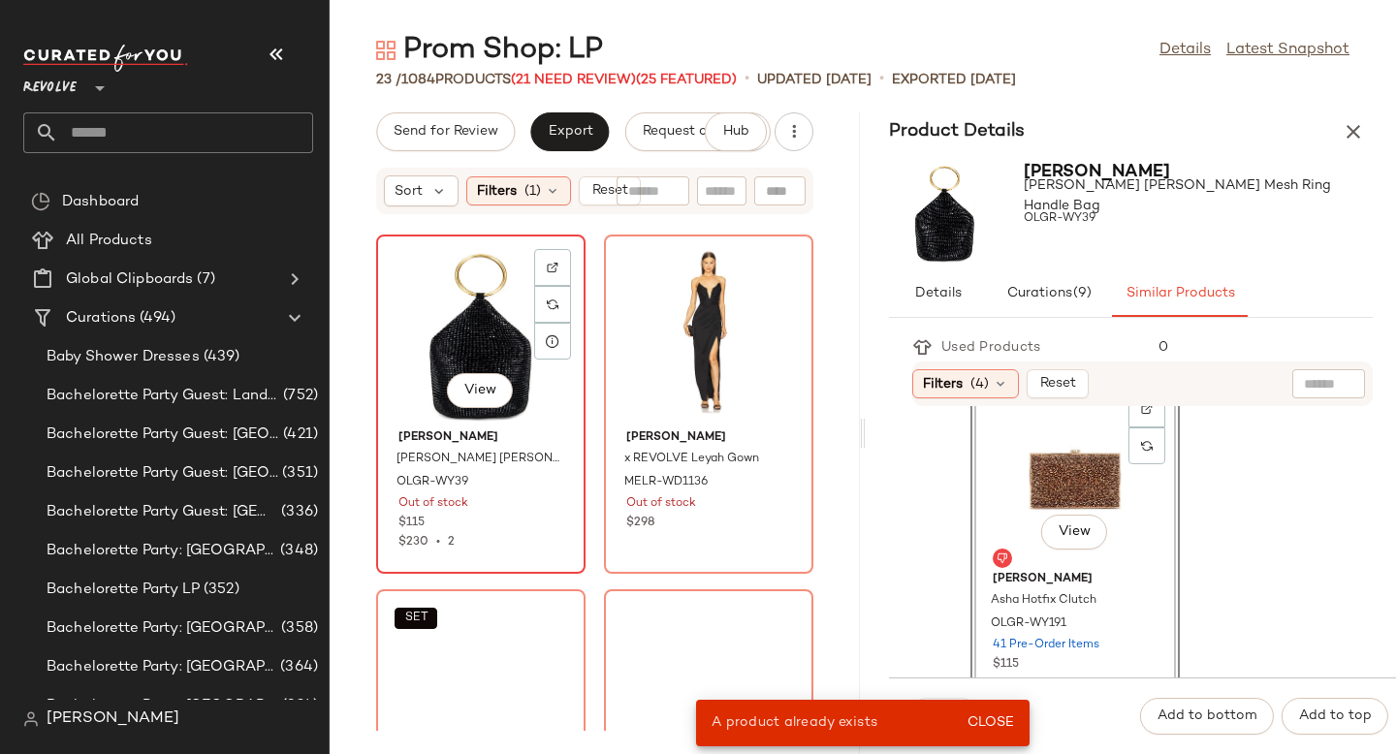
click at [409, 366] on div "View" at bounding box center [481, 331] width 196 height 180
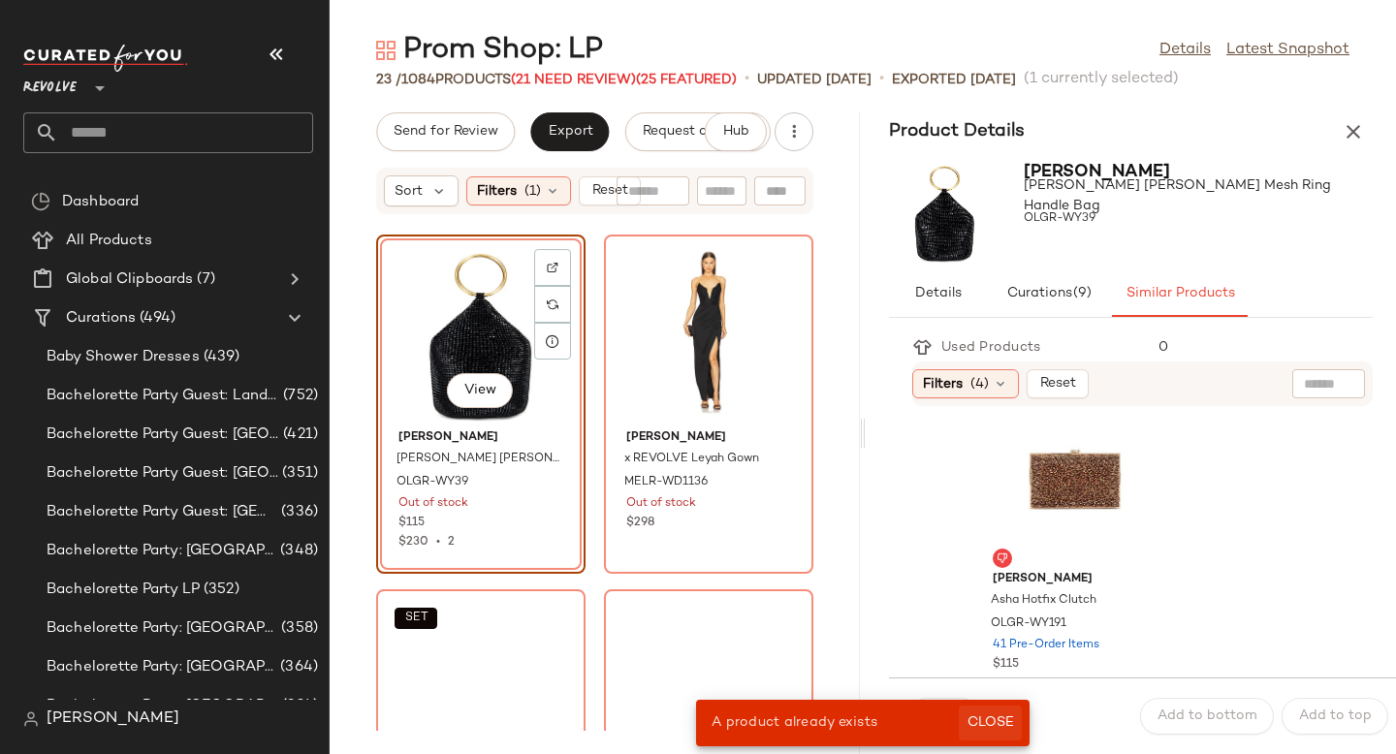
click at [983, 720] on span "Close" at bounding box center [991, 724] width 48 height 16
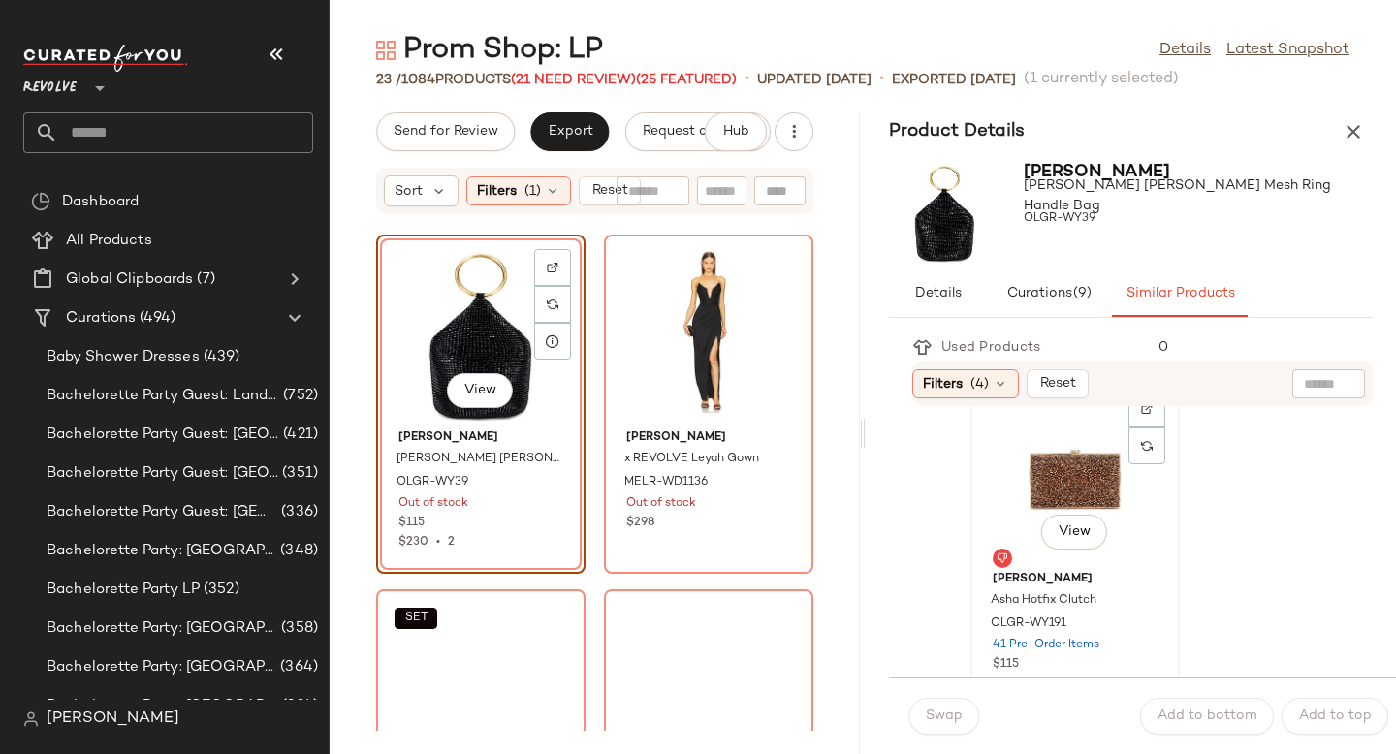
click at [1048, 533] on button "View" at bounding box center [1074, 532] width 66 height 35
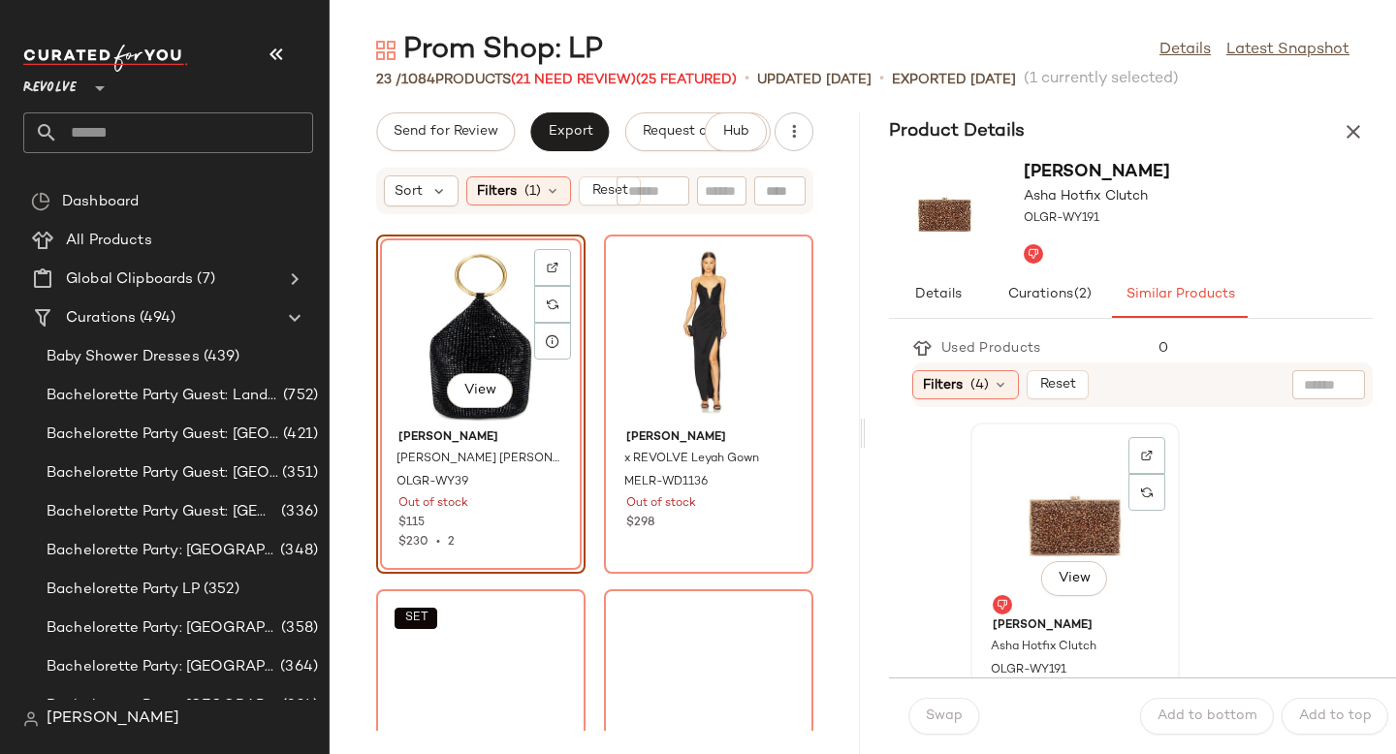
click at [1098, 491] on div "View" at bounding box center [1075, 520] width 196 height 180
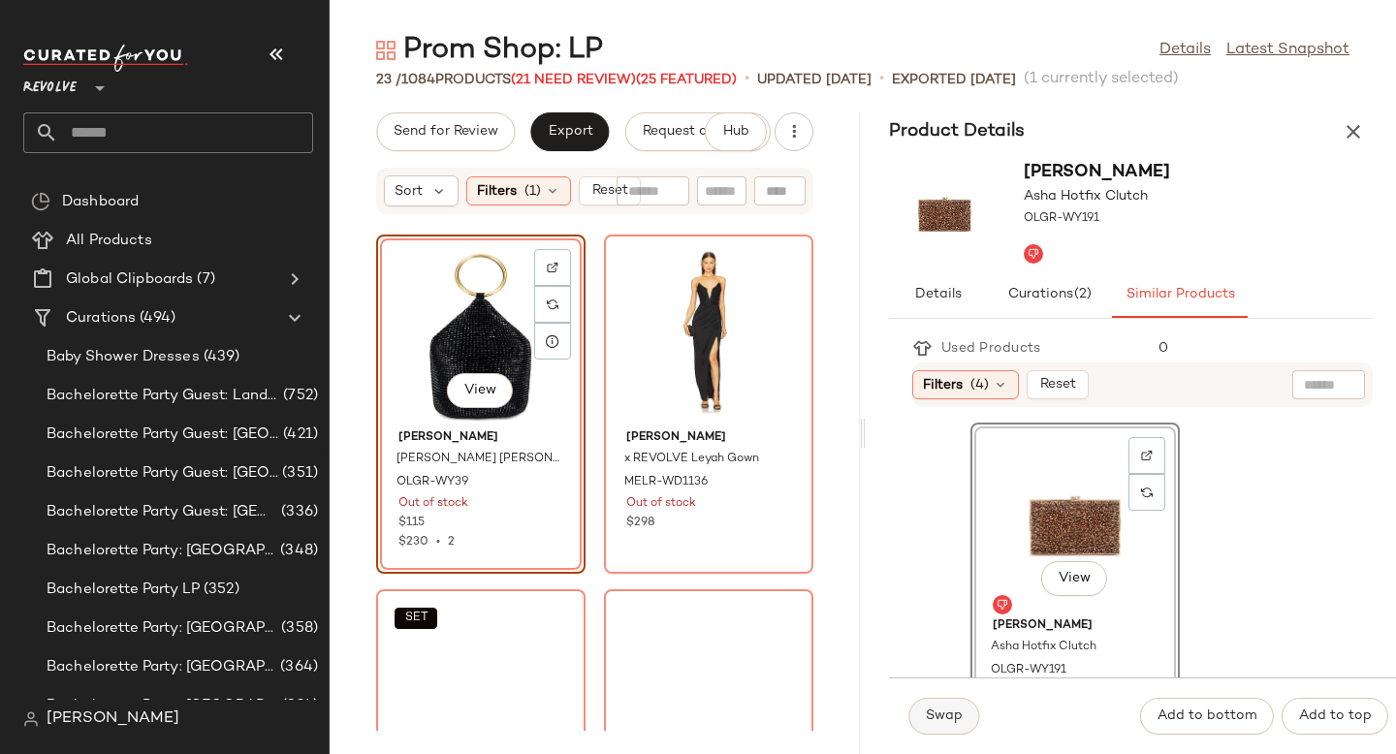
click at [959, 706] on button "Swap" at bounding box center [944, 716] width 71 height 37
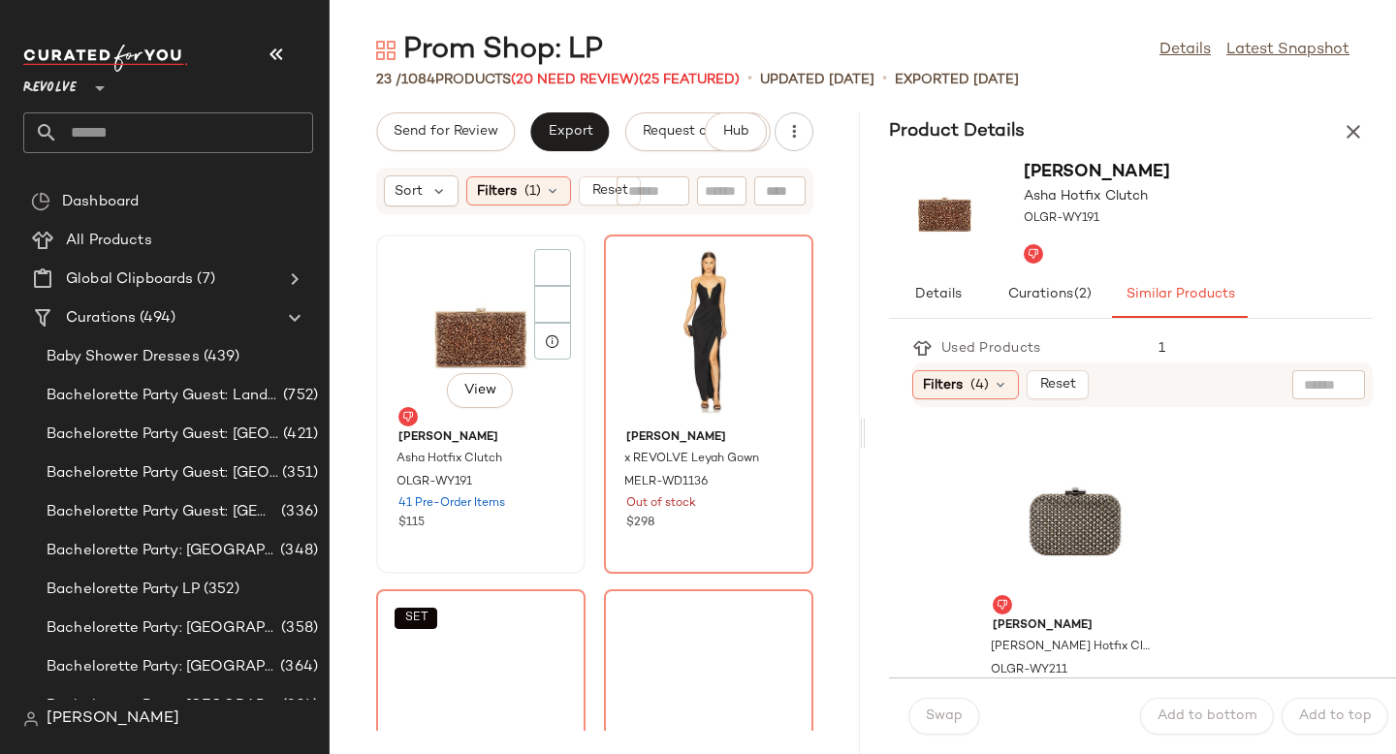
click at [520, 346] on div "View" at bounding box center [481, 331] width 196 height 180
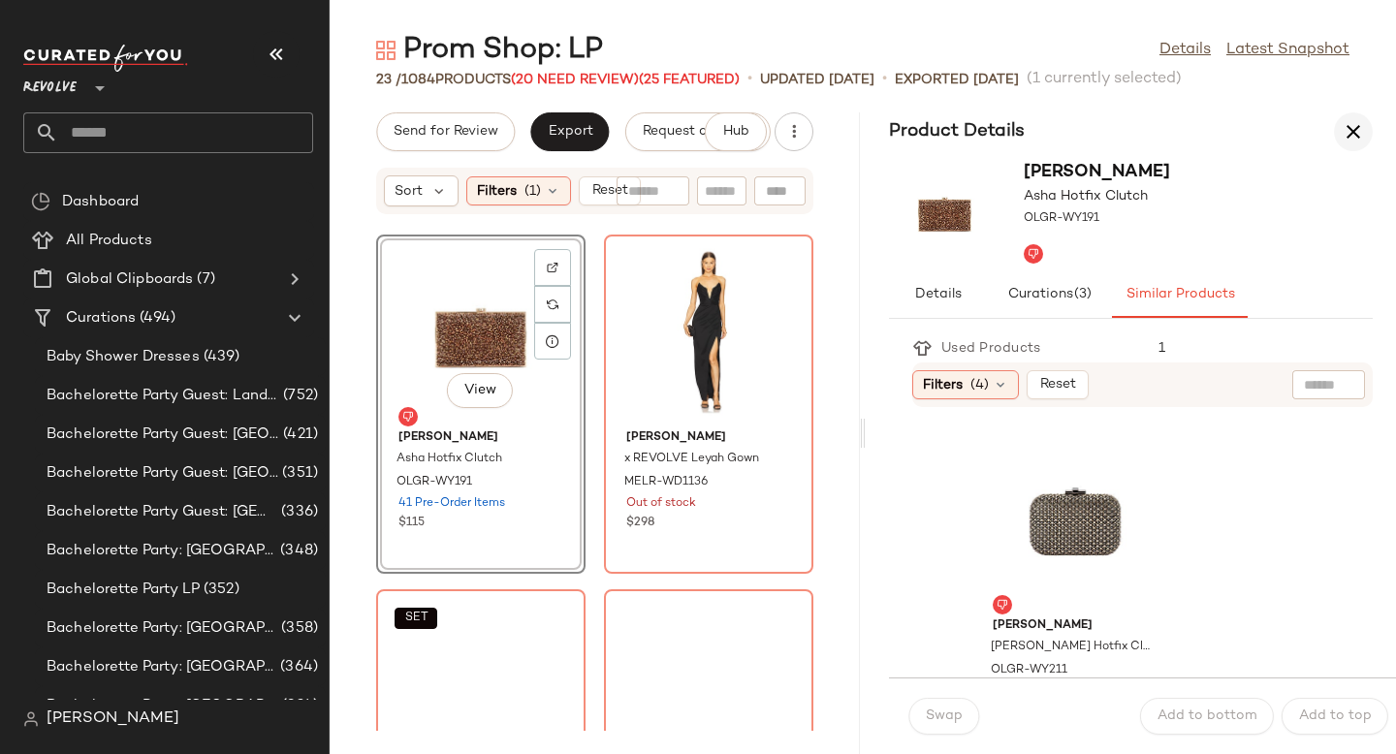
click at [1360, 132] on icon "button" at bounding box center [1353, 131] width 23 height 23
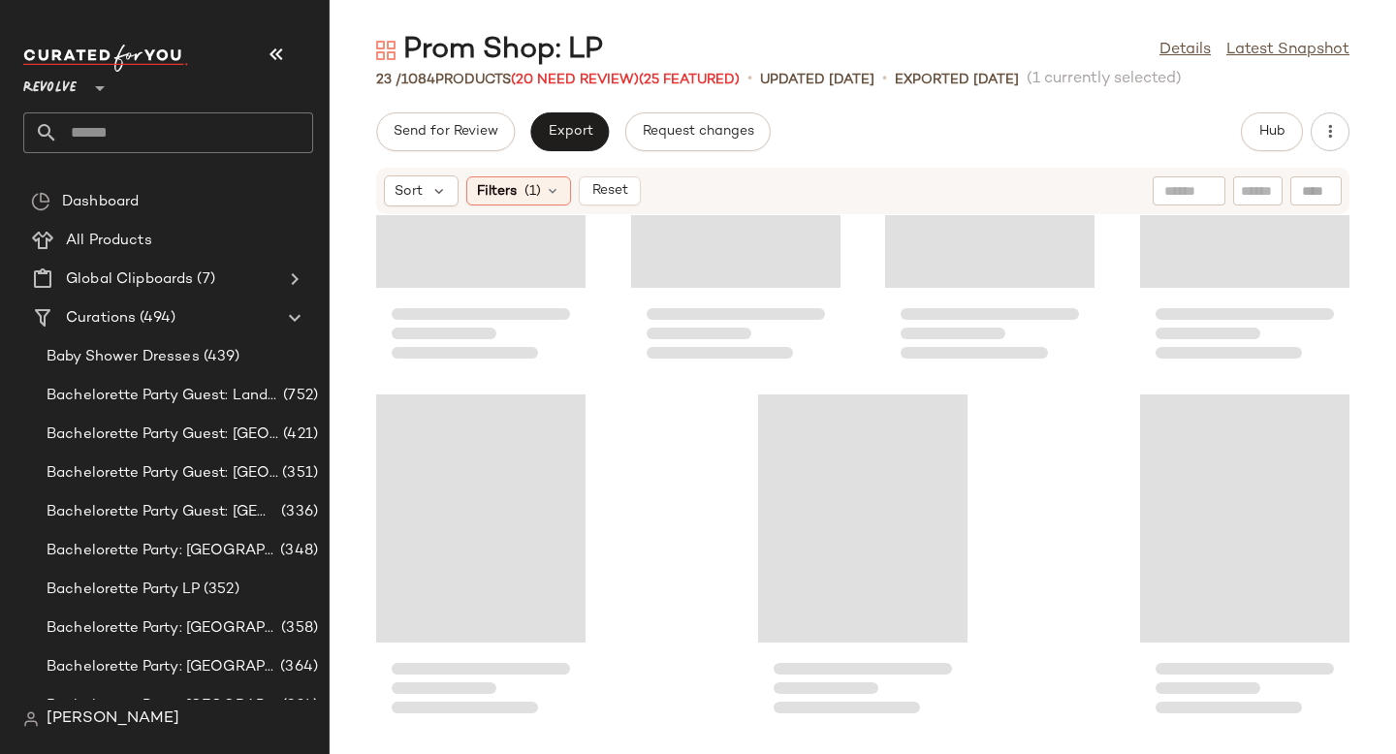
scroll to position [1420, 0]
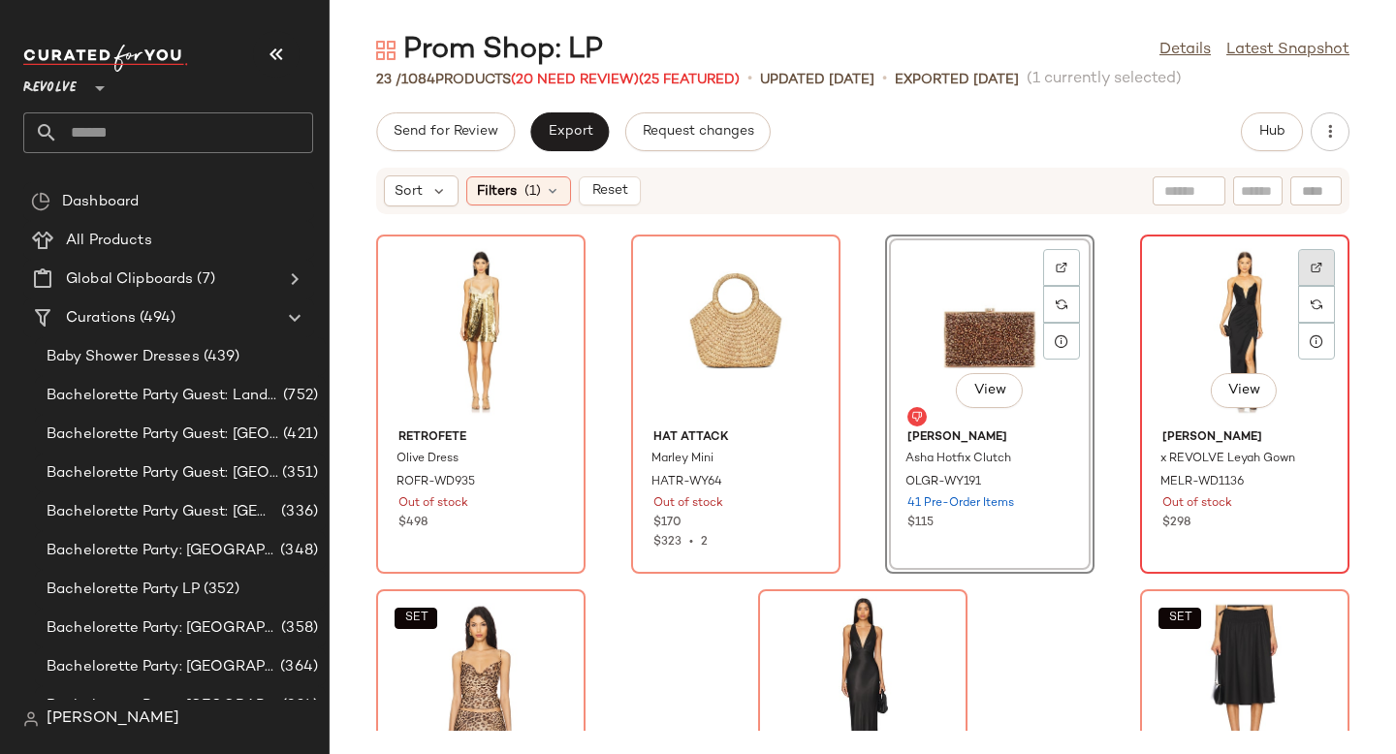
click at [1311, 268] on img at bounding box center [1317, 268] width 12 height 12
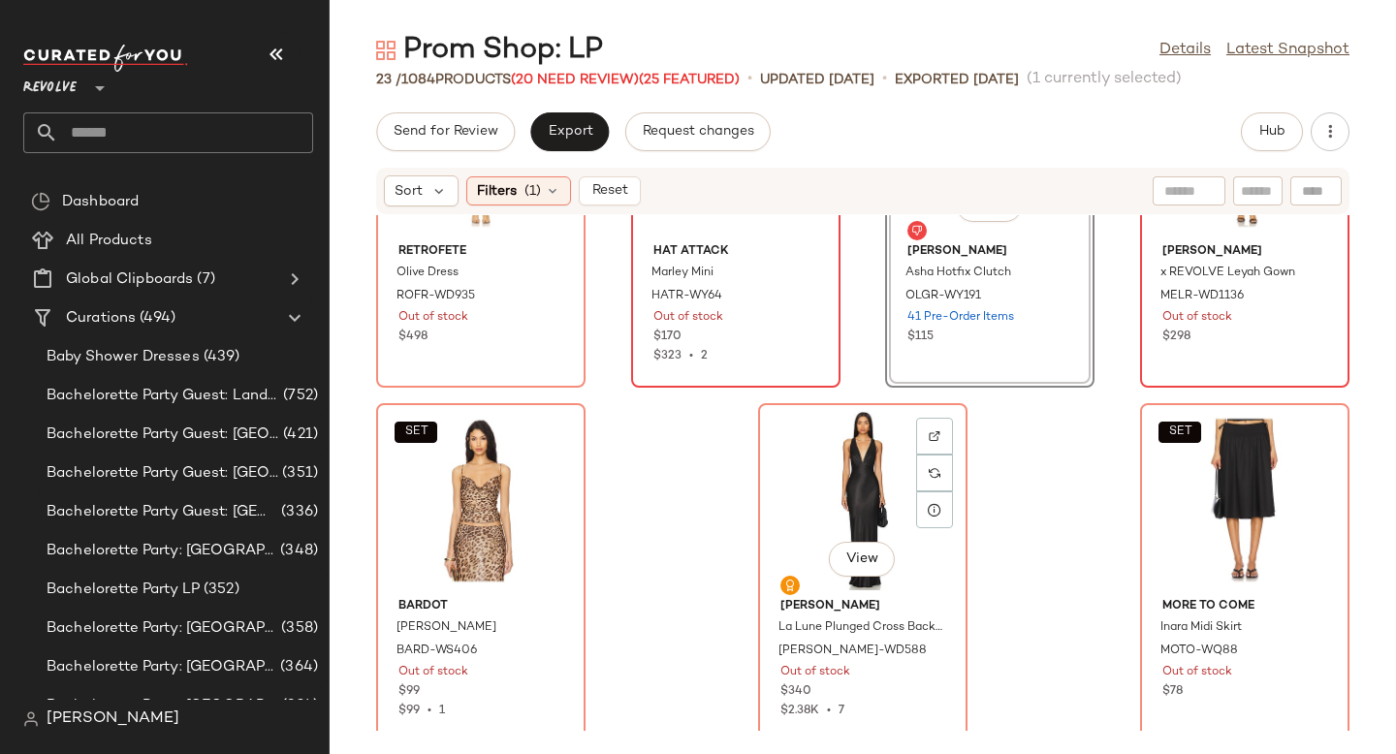
scroll to position [1617, 0]
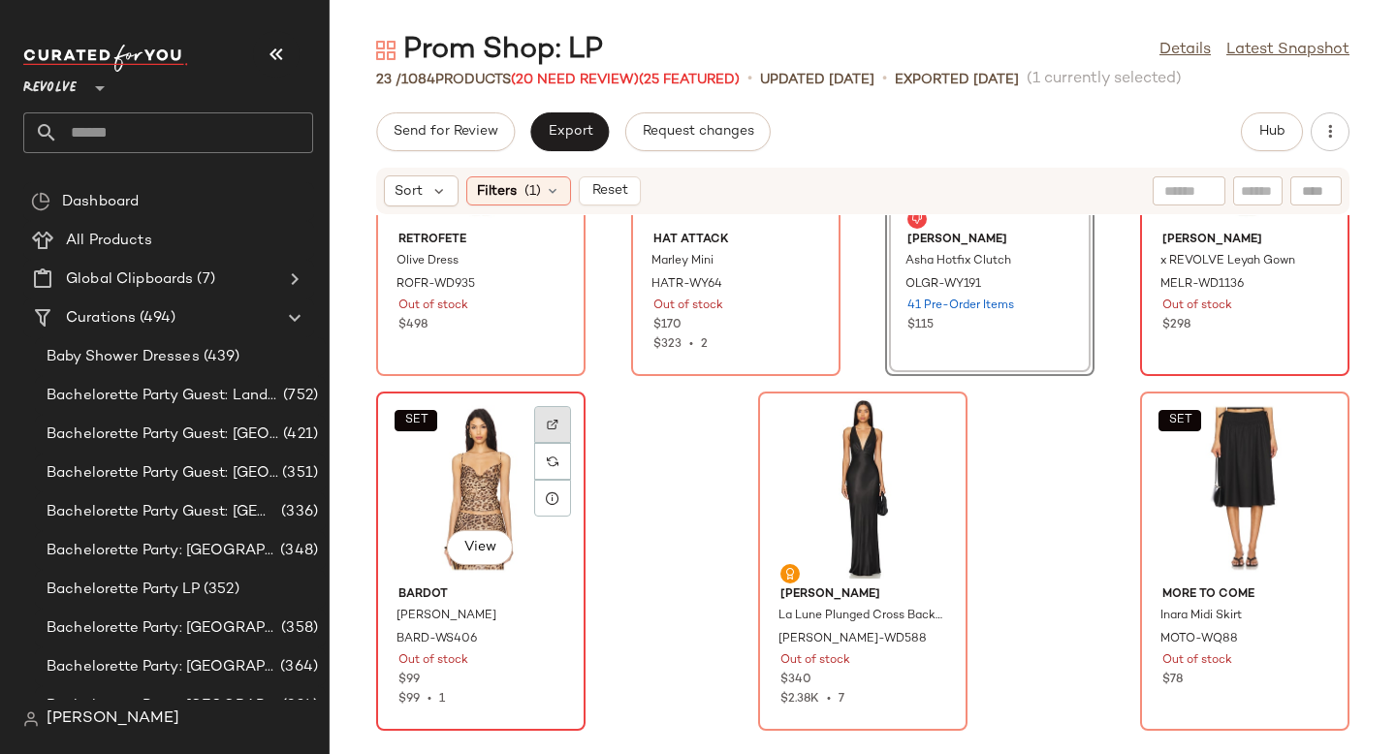
click at [553, 419] on img at bounding box center [553, 425] width 12 height 12
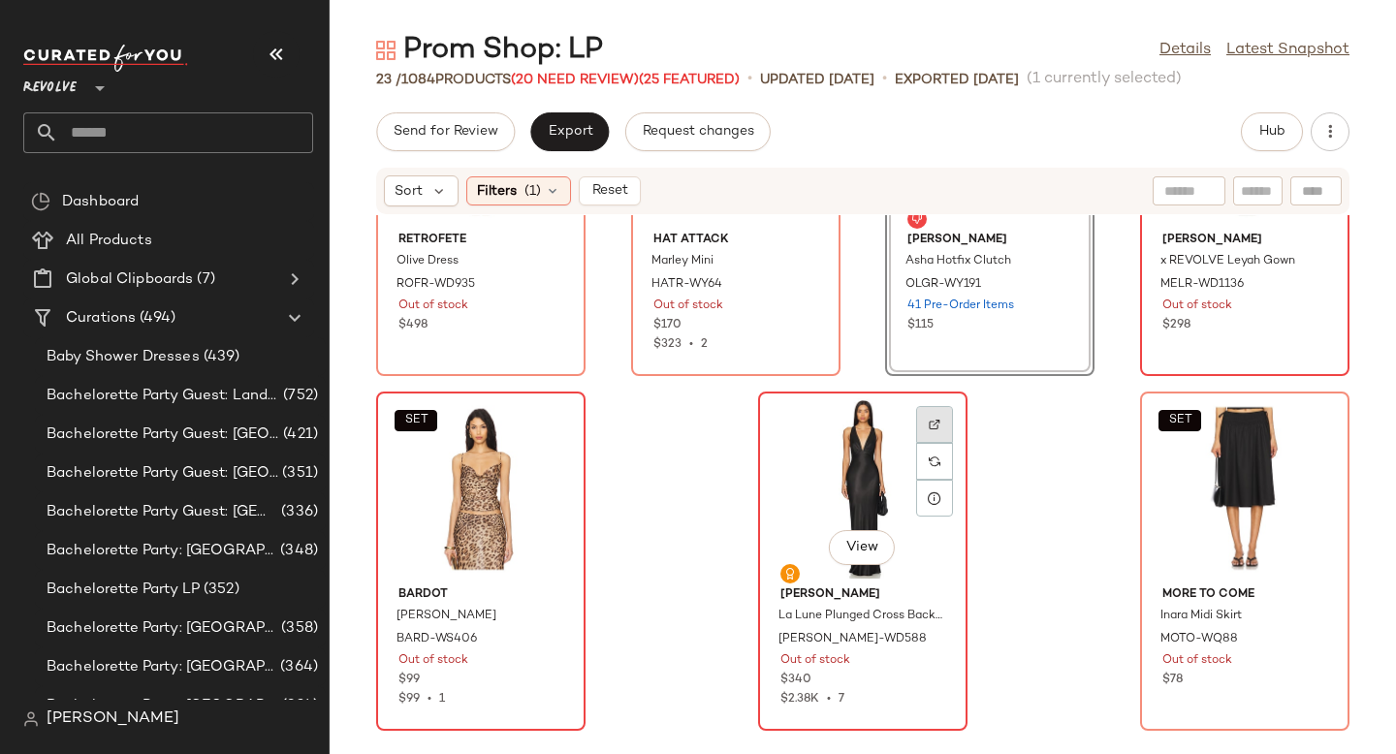
click at [916, 443] on div at bounding box center [934, 461] width 37 height 37
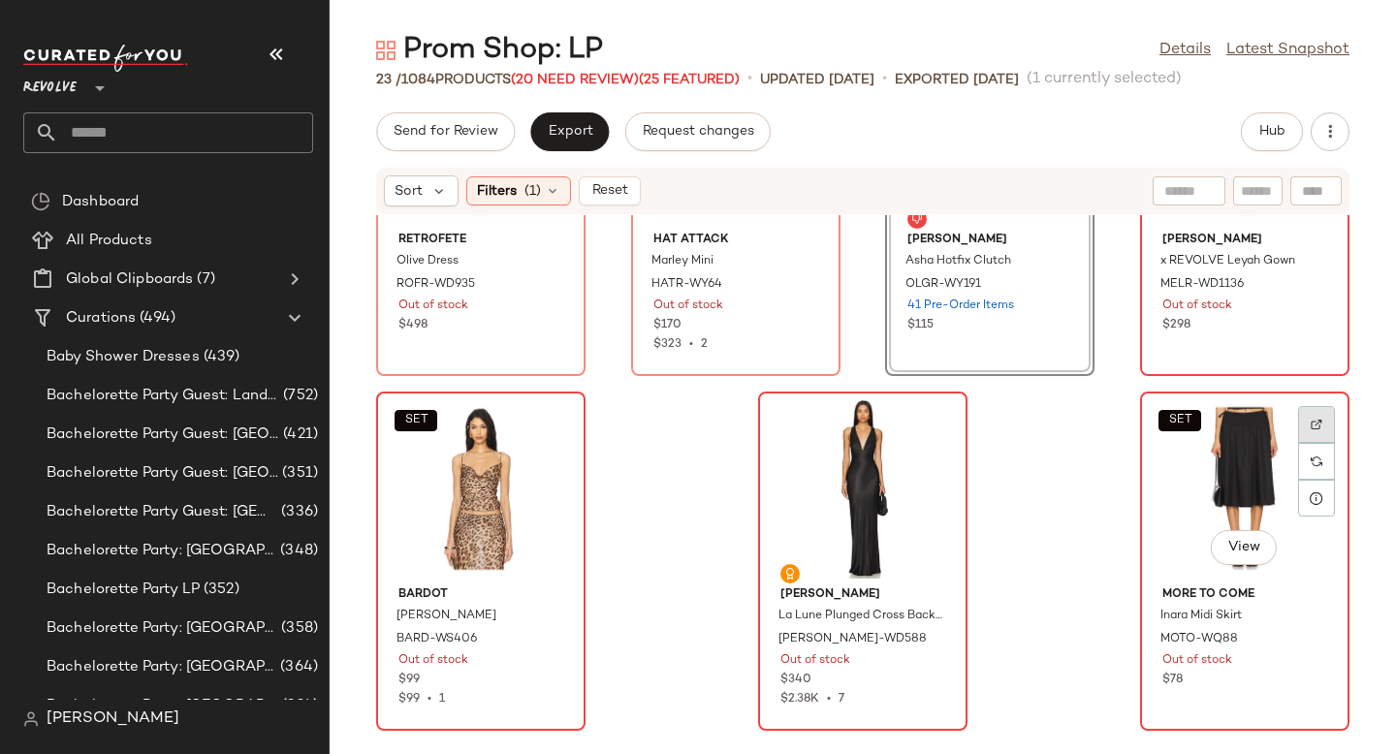
click at [1311, 422] on img at bounding box center [1317, 425] width 12 height 12
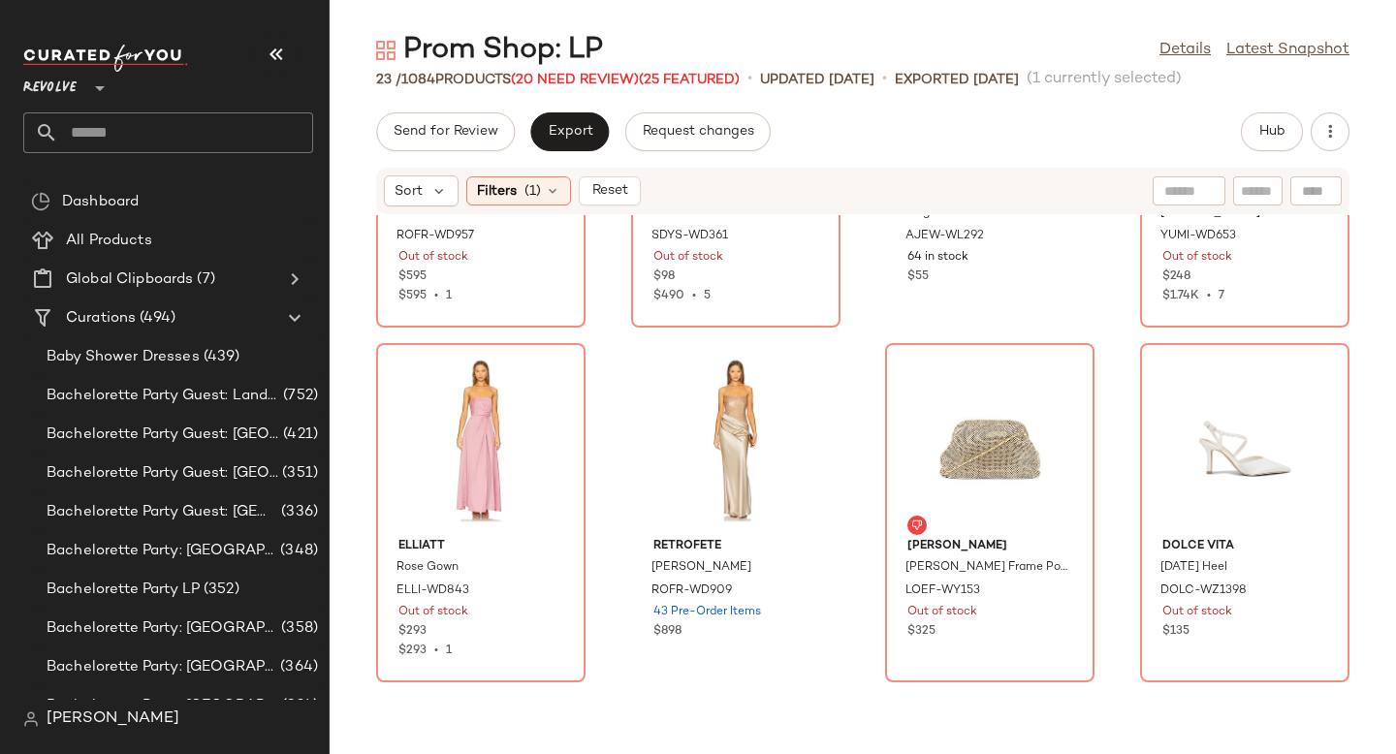
scroll to position [0, 0]
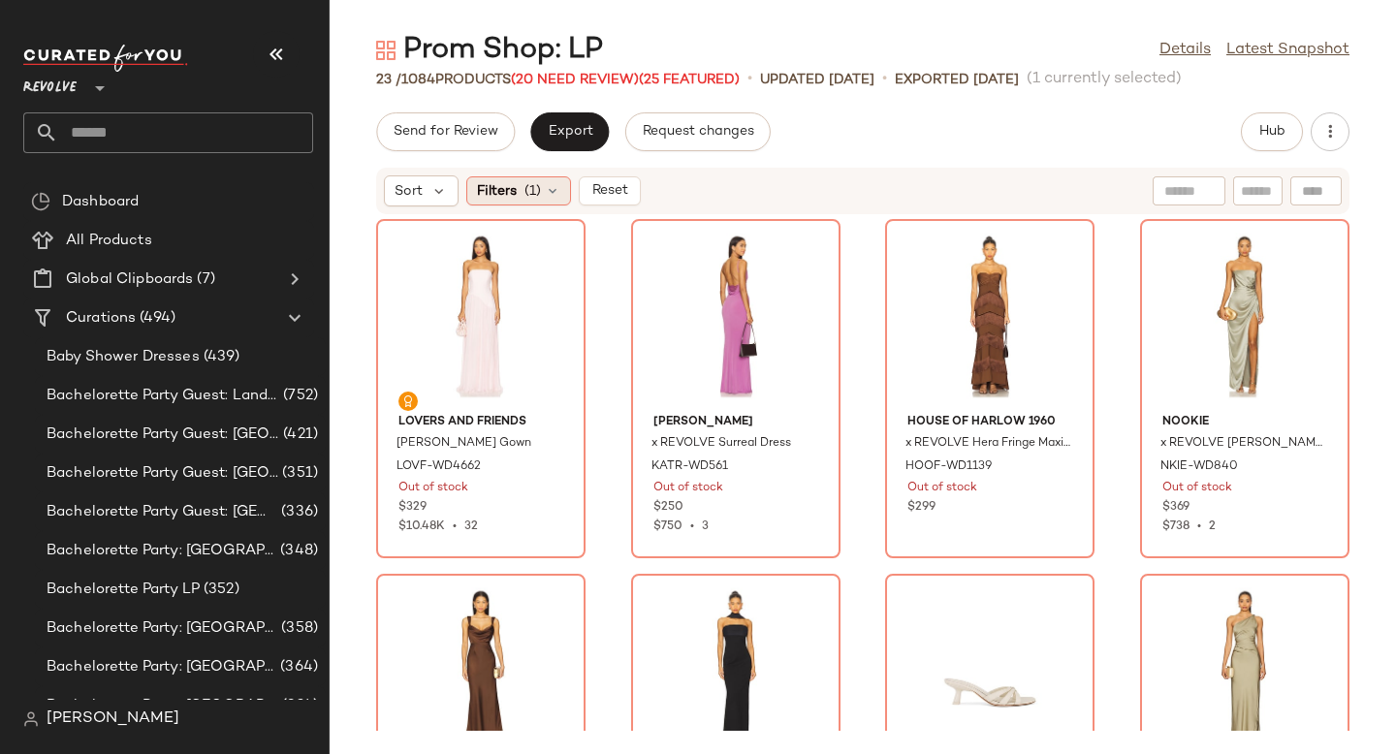
click at [523, 188] on div "Filters (1)" at bounding box center [518, 190] width 105 height 29
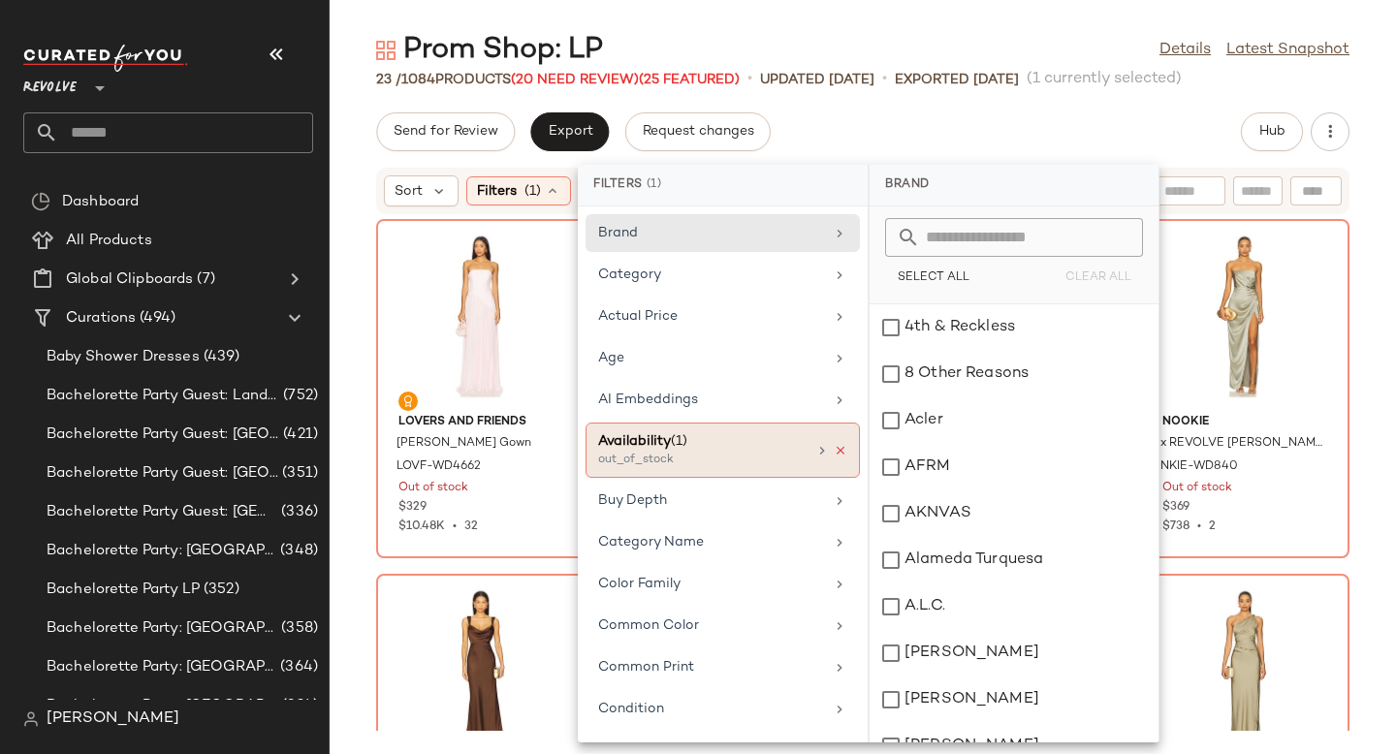
click at [834, 451] on icon at bounding box center [841, 451] width 14 height 14
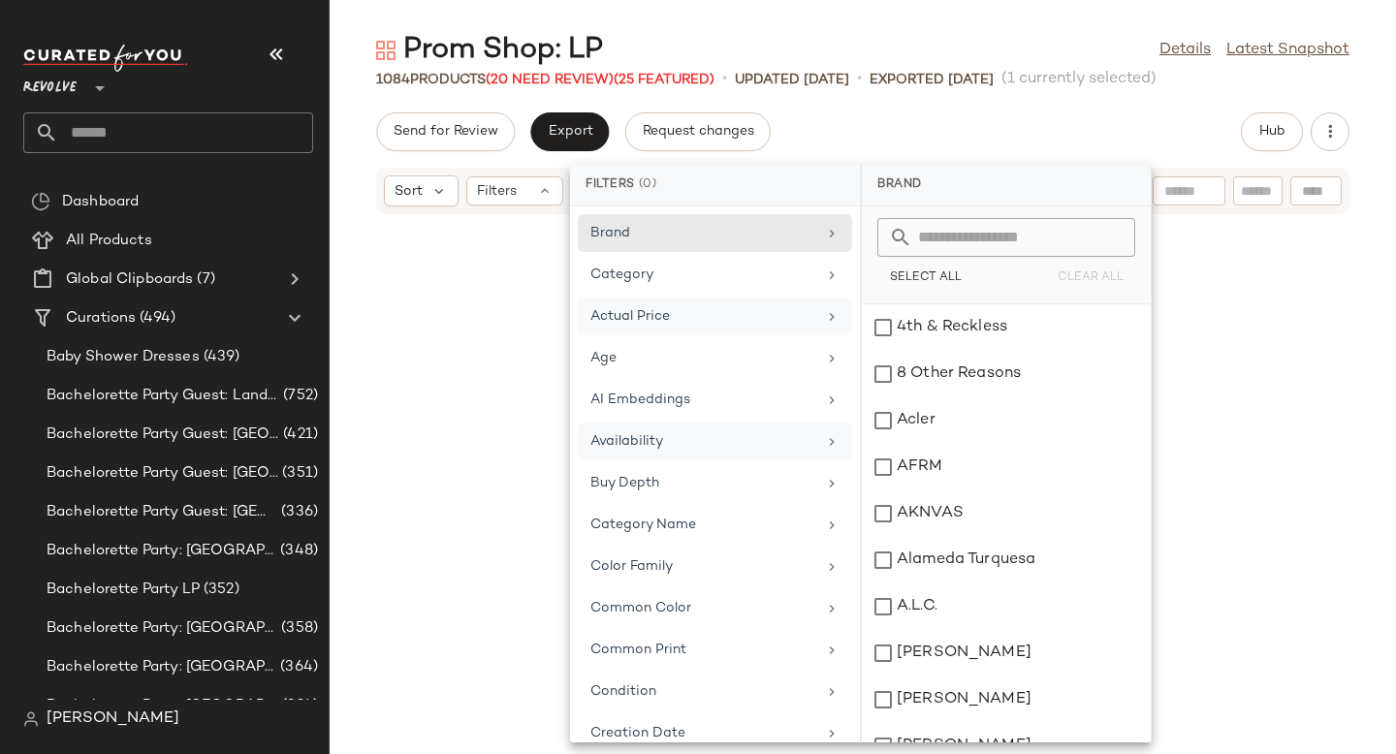
scroll to position [81629, 0]
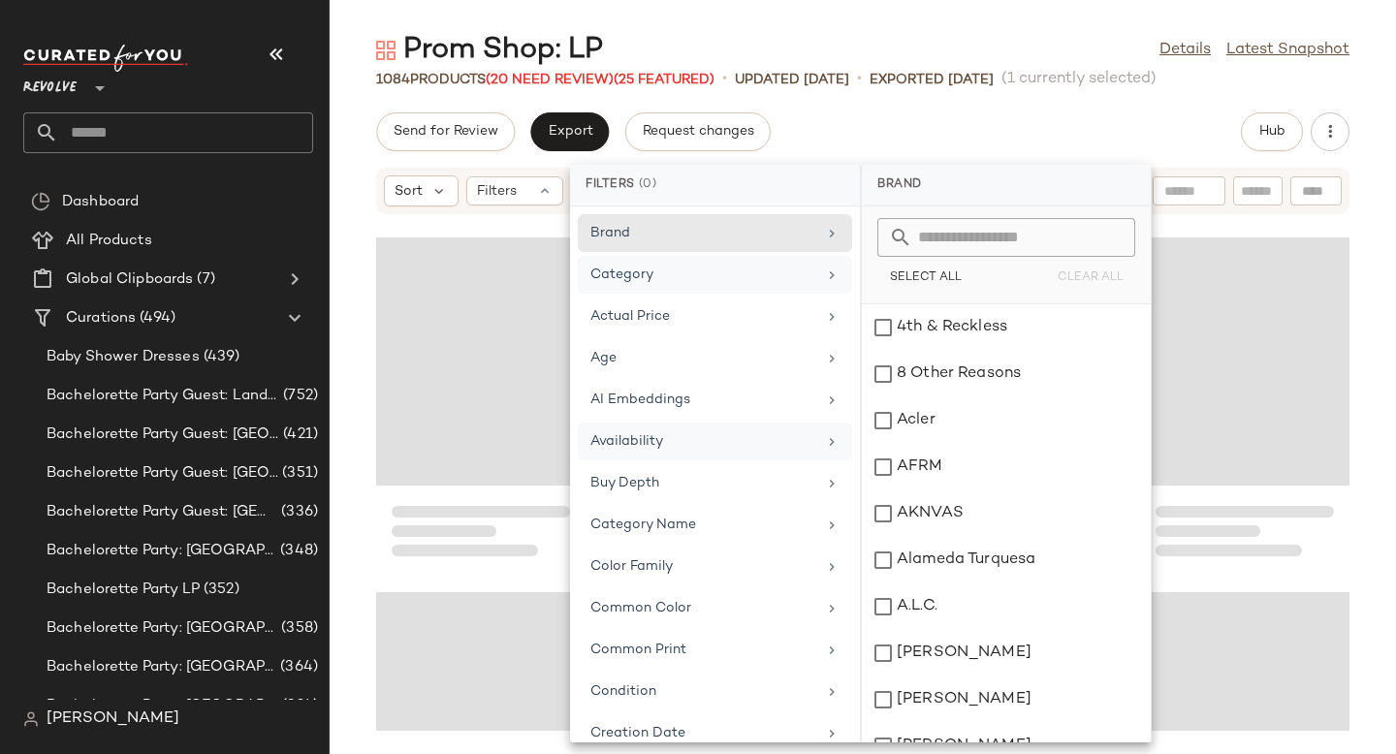
click at [791, 268] on div "Category" at bounding box center [704, 275] width 226 height 20
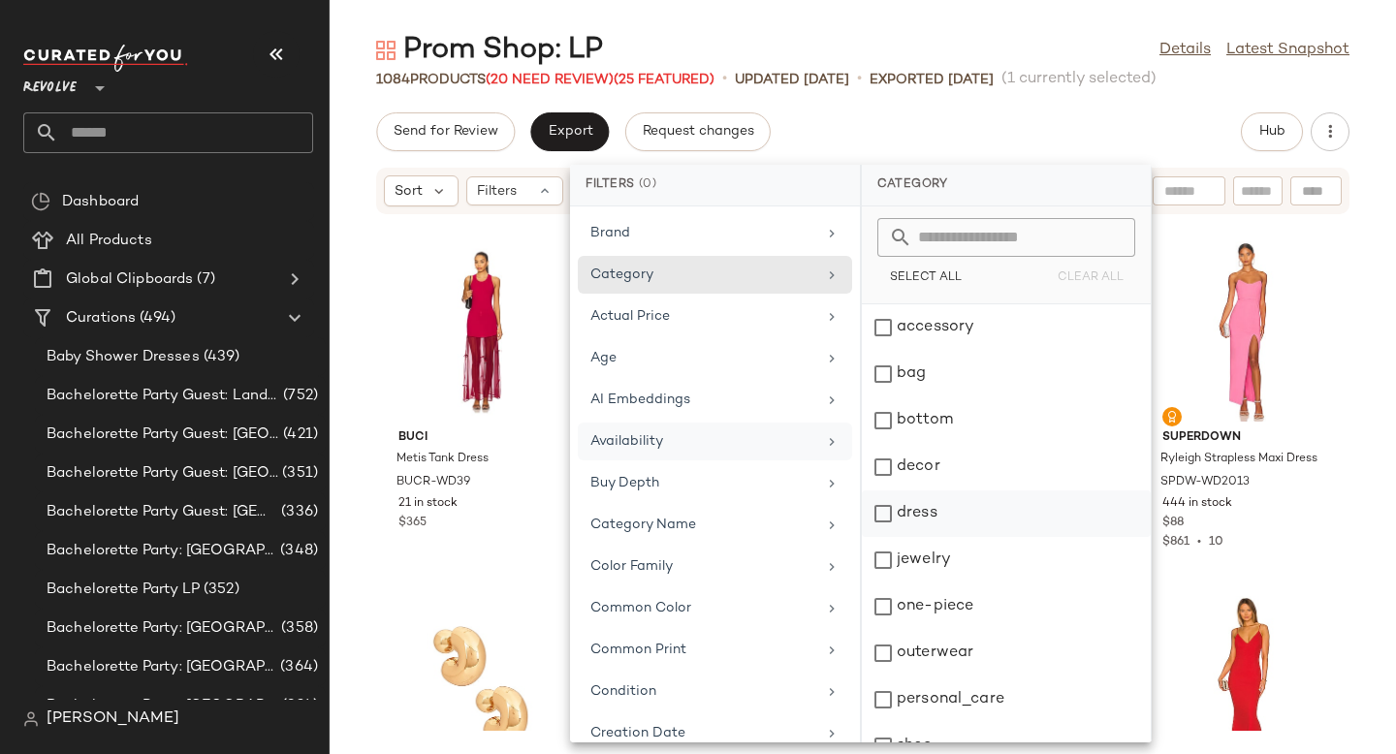
click at [886, 537] on div "dress" at bounding box center [1006, 560] width 289 height 47
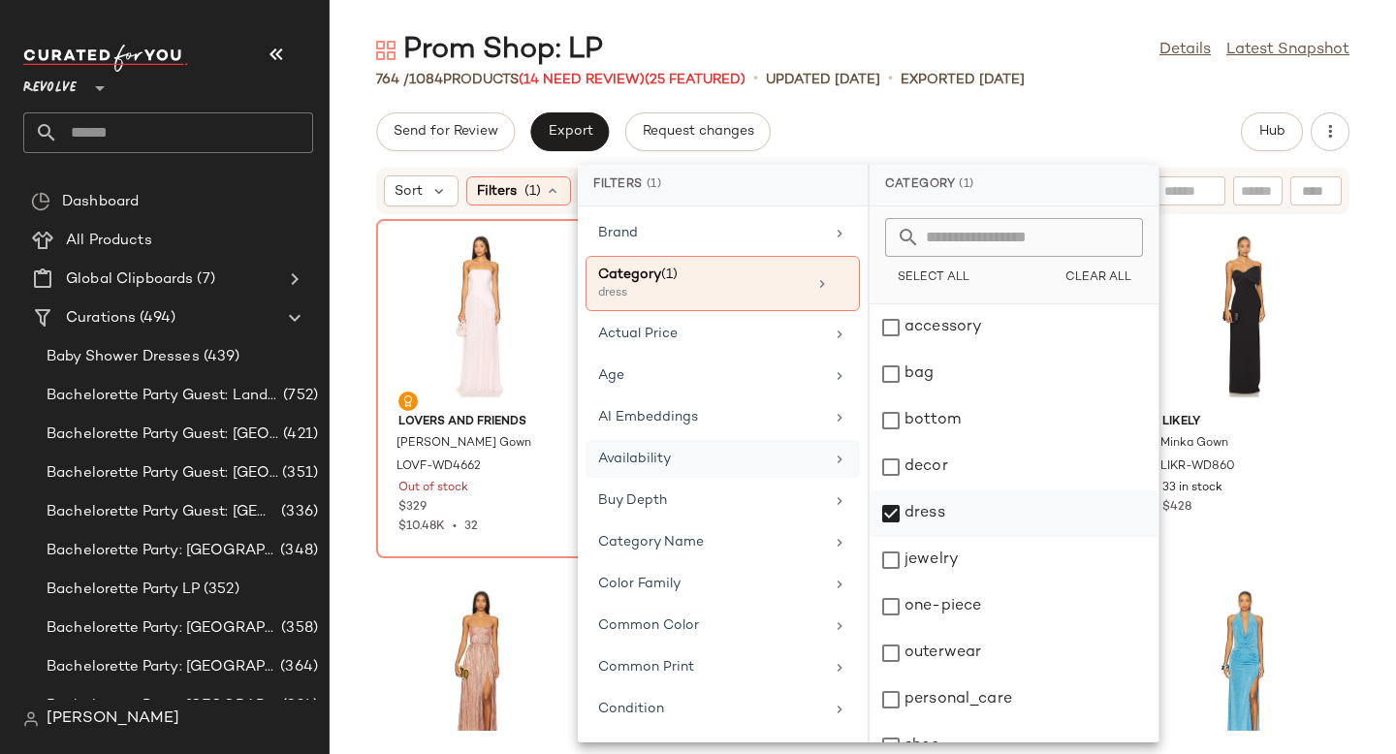
click at [886, 537] on div "dress" at bounding box center [1014, 560] width 289 height 47
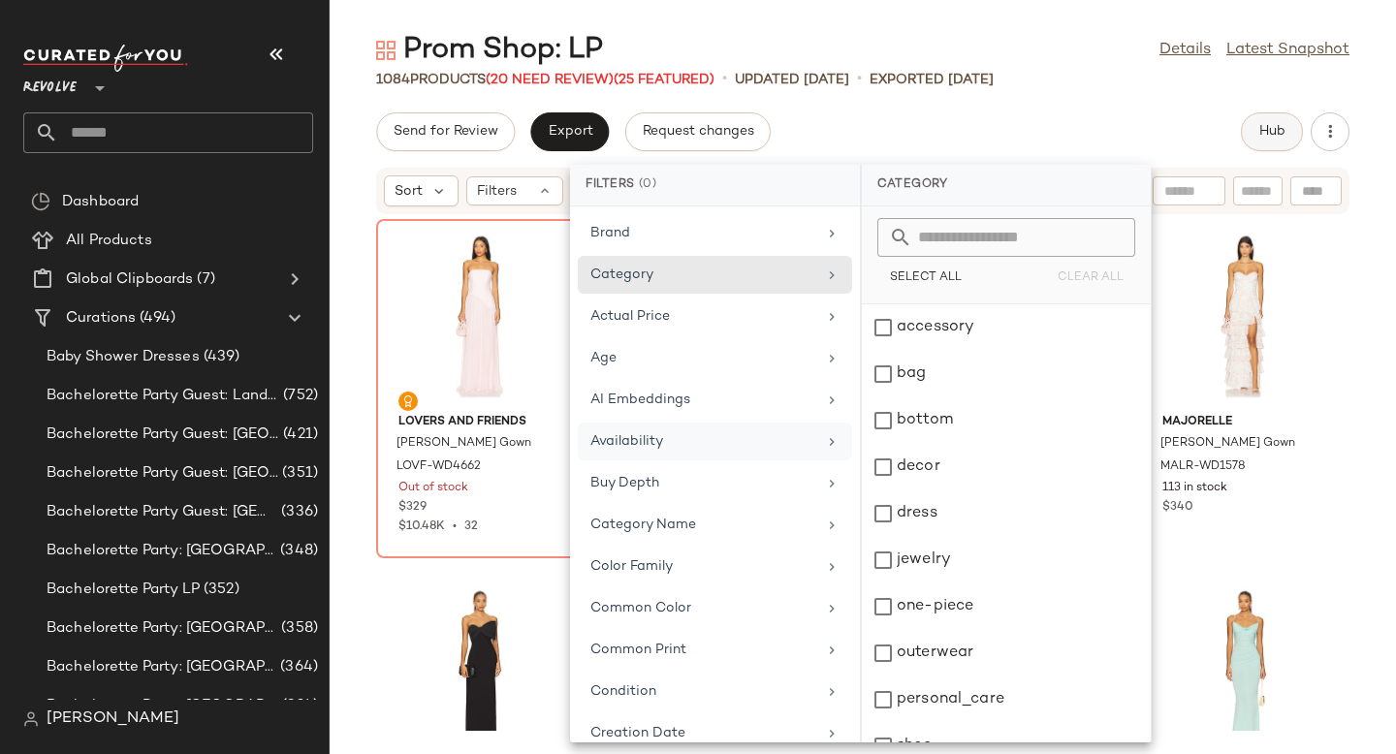
click at [1264, 124] on span "Hub" at bounding box center [1272, 132] width 27 height 16
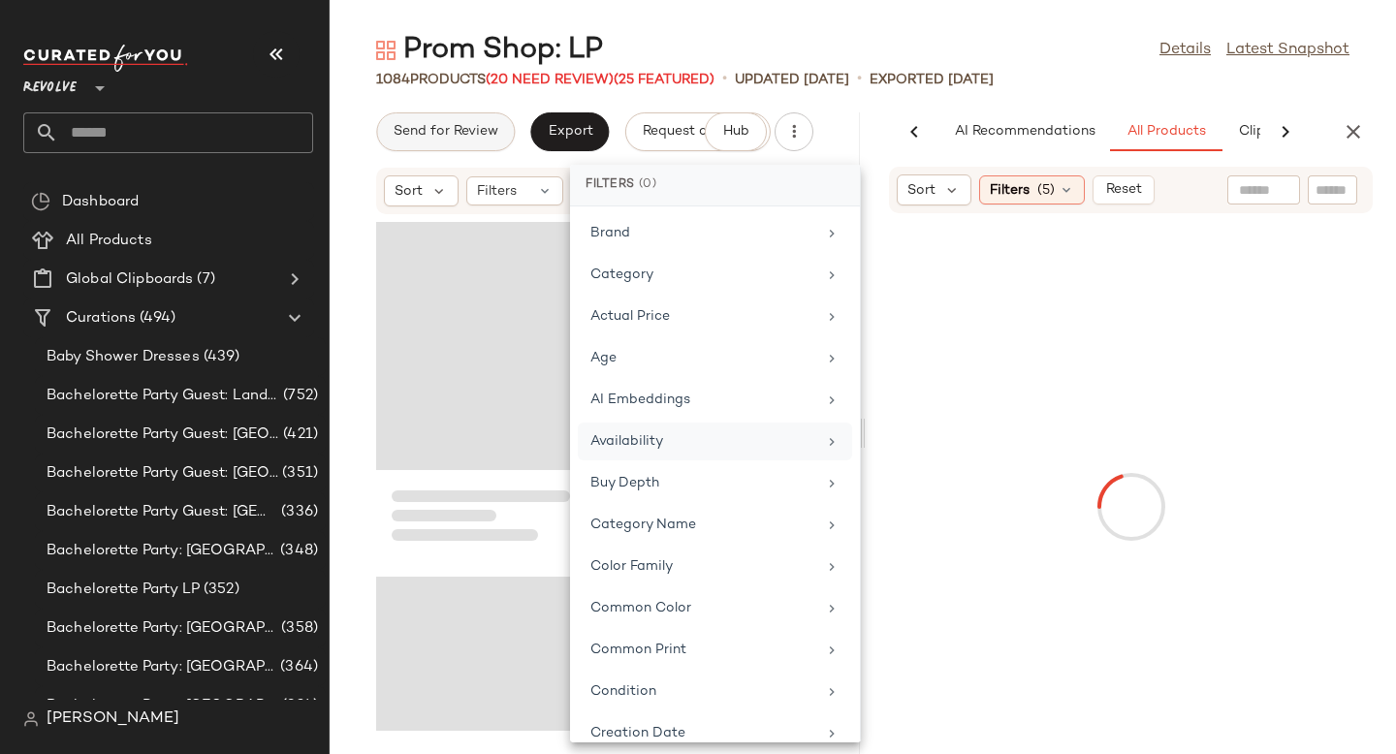
scroll to position [0, 113]
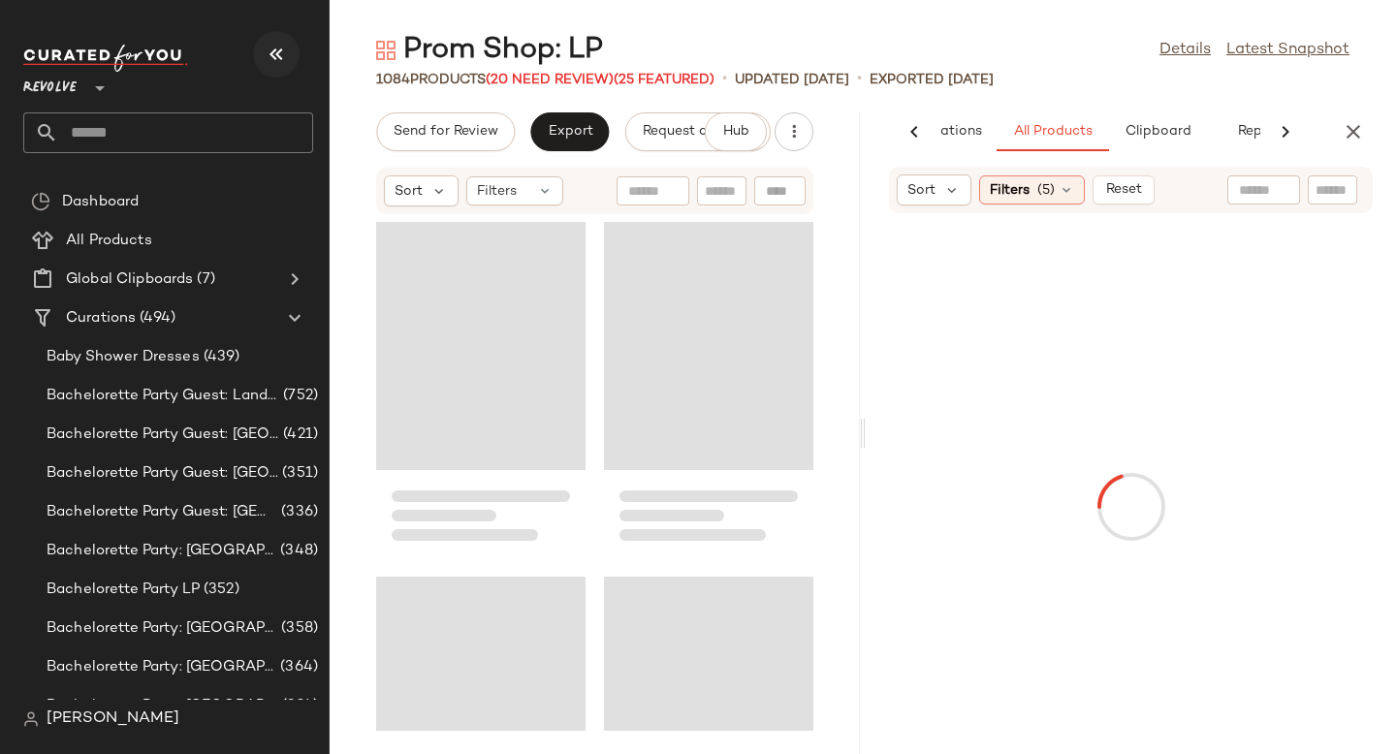
click at [275, 43] on icon "button" at bounding box center [276, 54] width 23 height 23
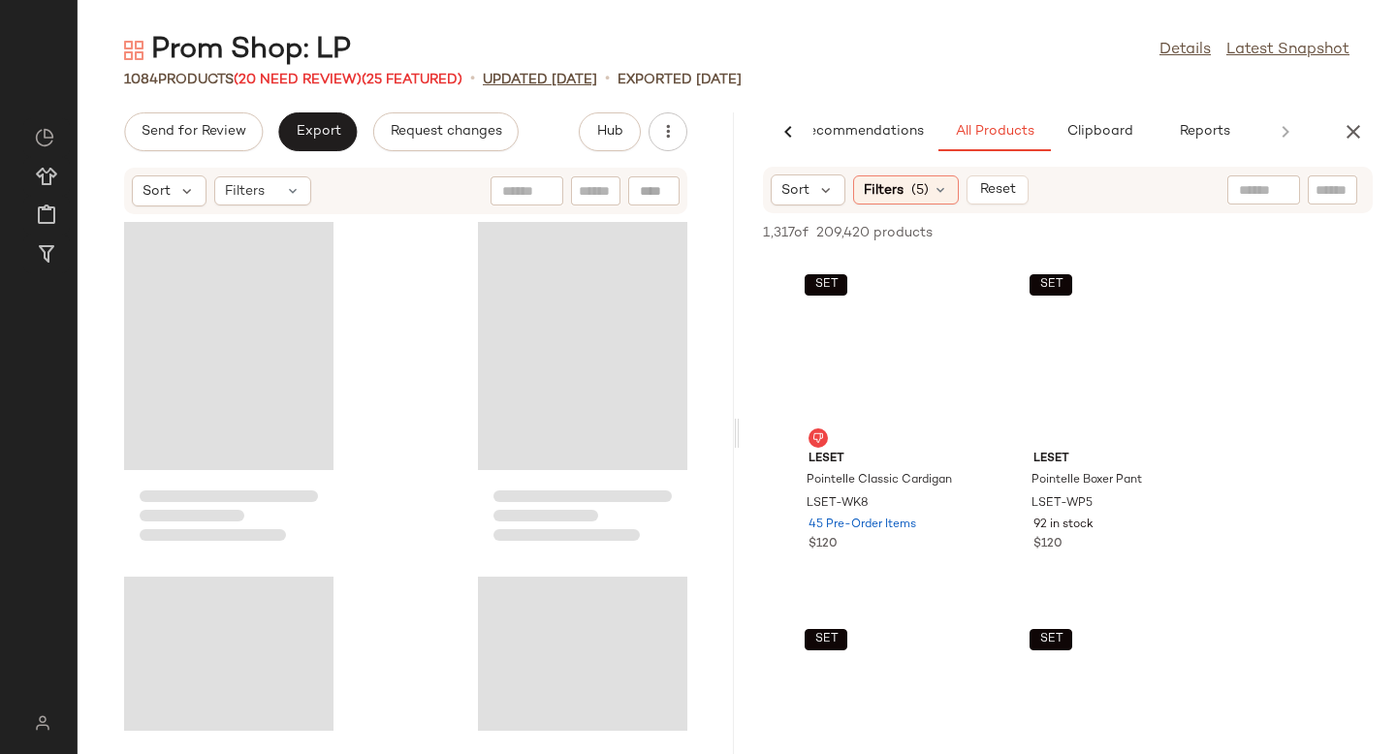
scroll to position [0, 46]
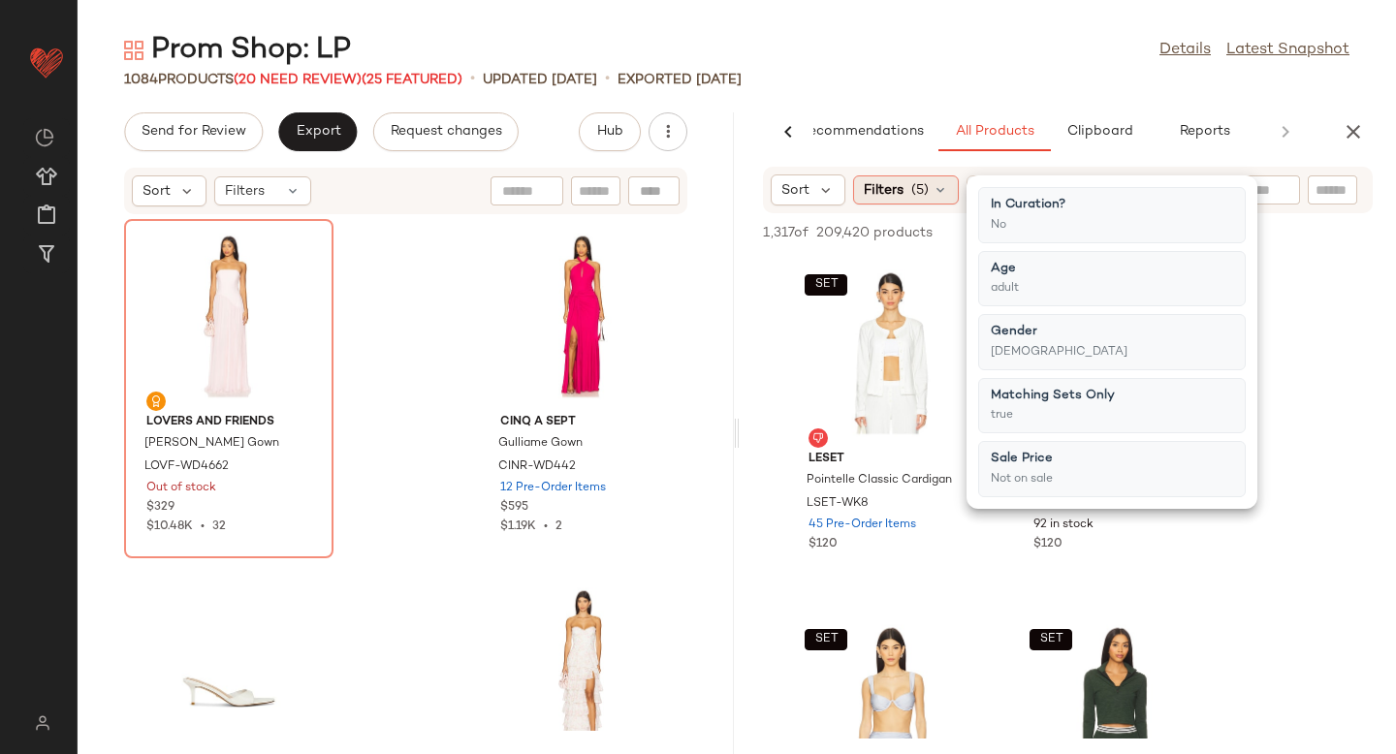
click at [933, 187] on icon at bounding box center [941, 190] width 16 height 16
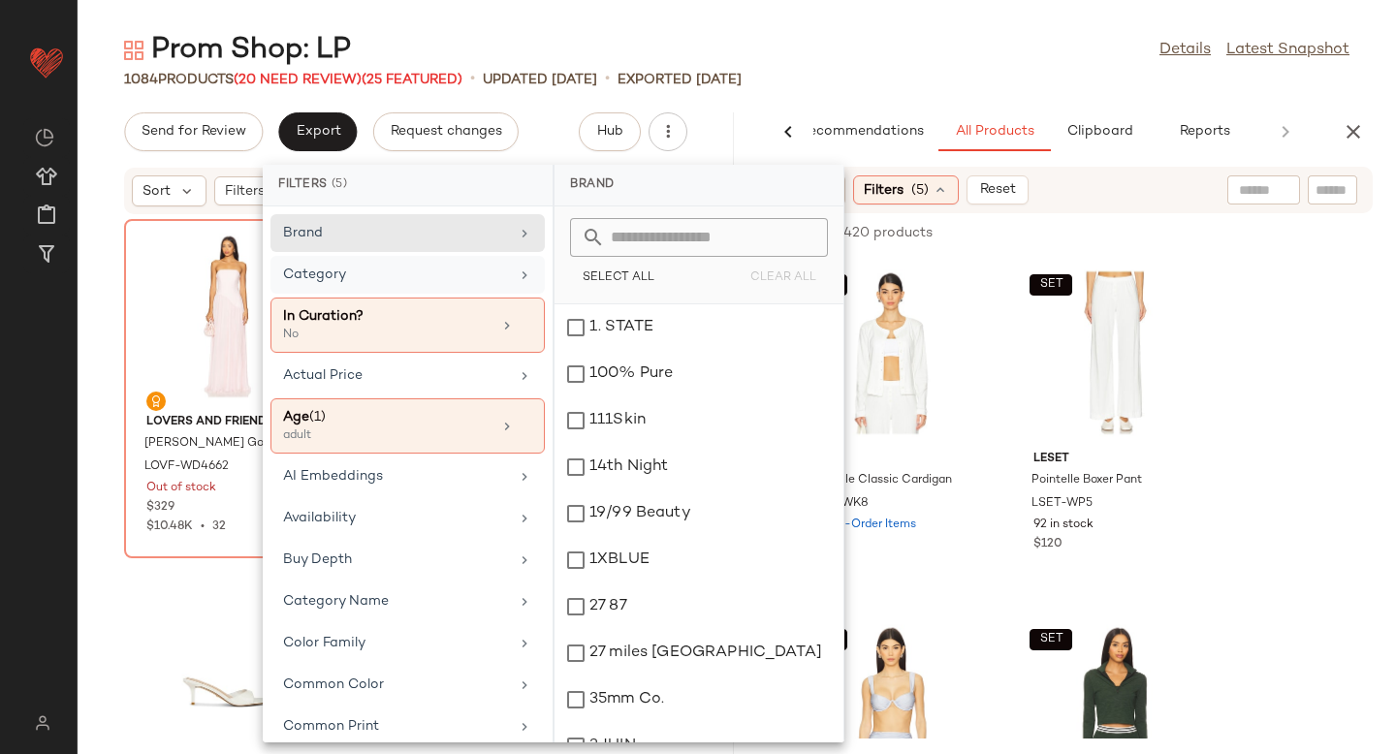
click at [365, 298] on div "Category" at bounding box center [408, 325] width 274 height 55
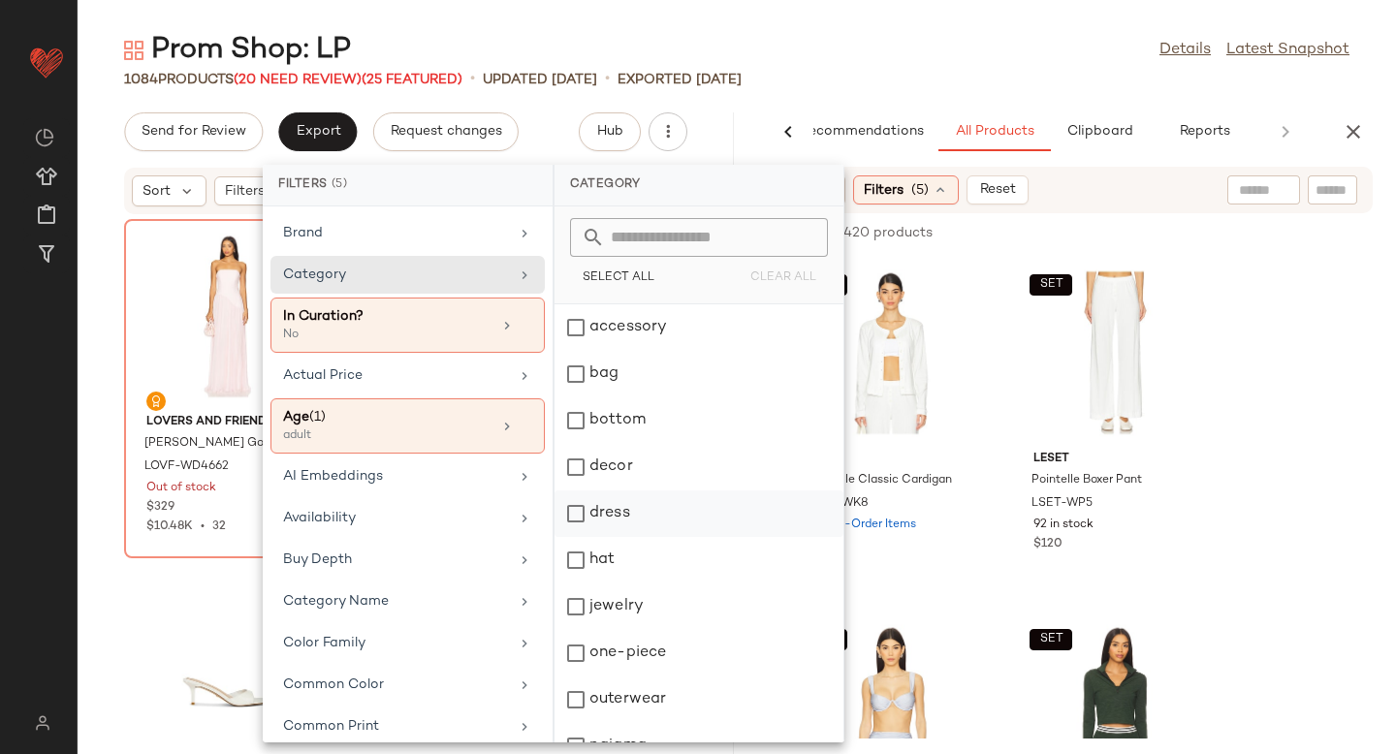
click at [581, 537] on div "dress" at bounding box center [699, 560] width 289 height 47
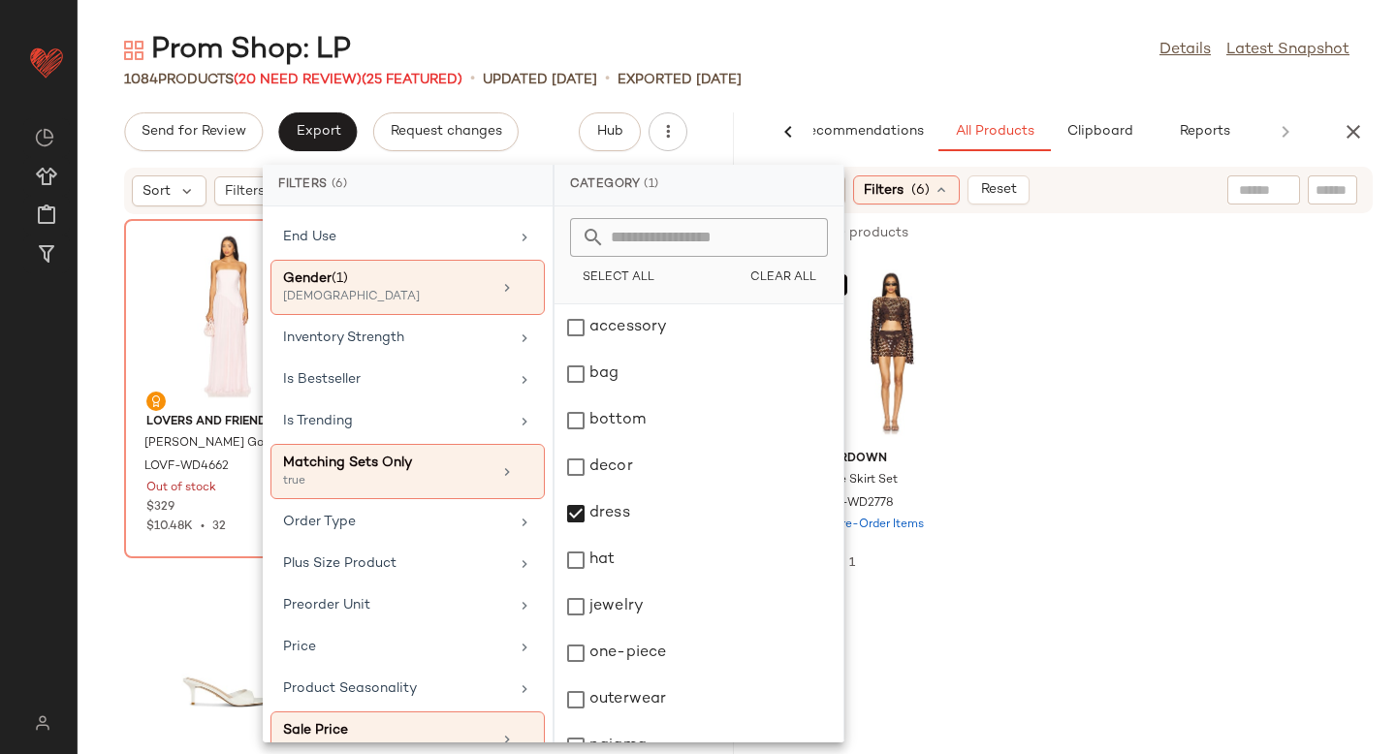
scroll to position [707, 0]
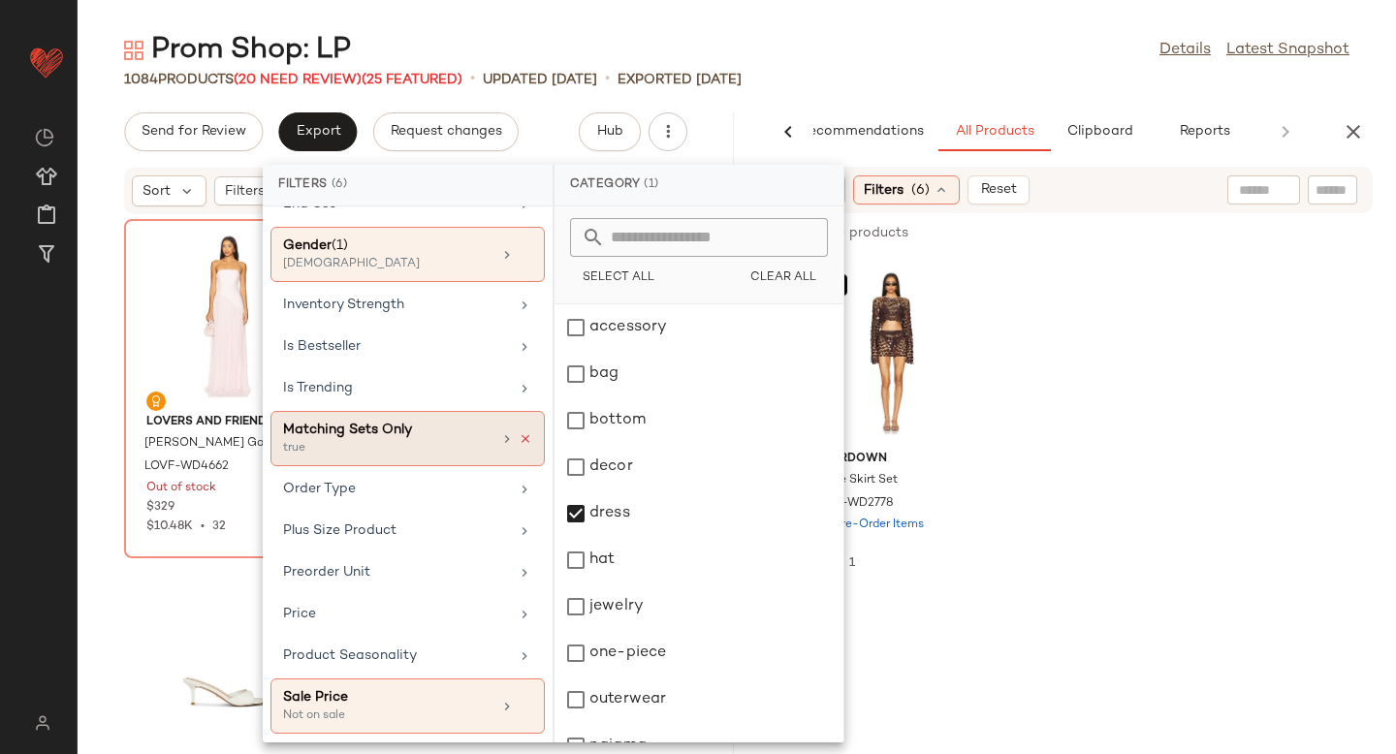
click at [519, 438] on icon at bounding box center [526, 439] width 14 height 14
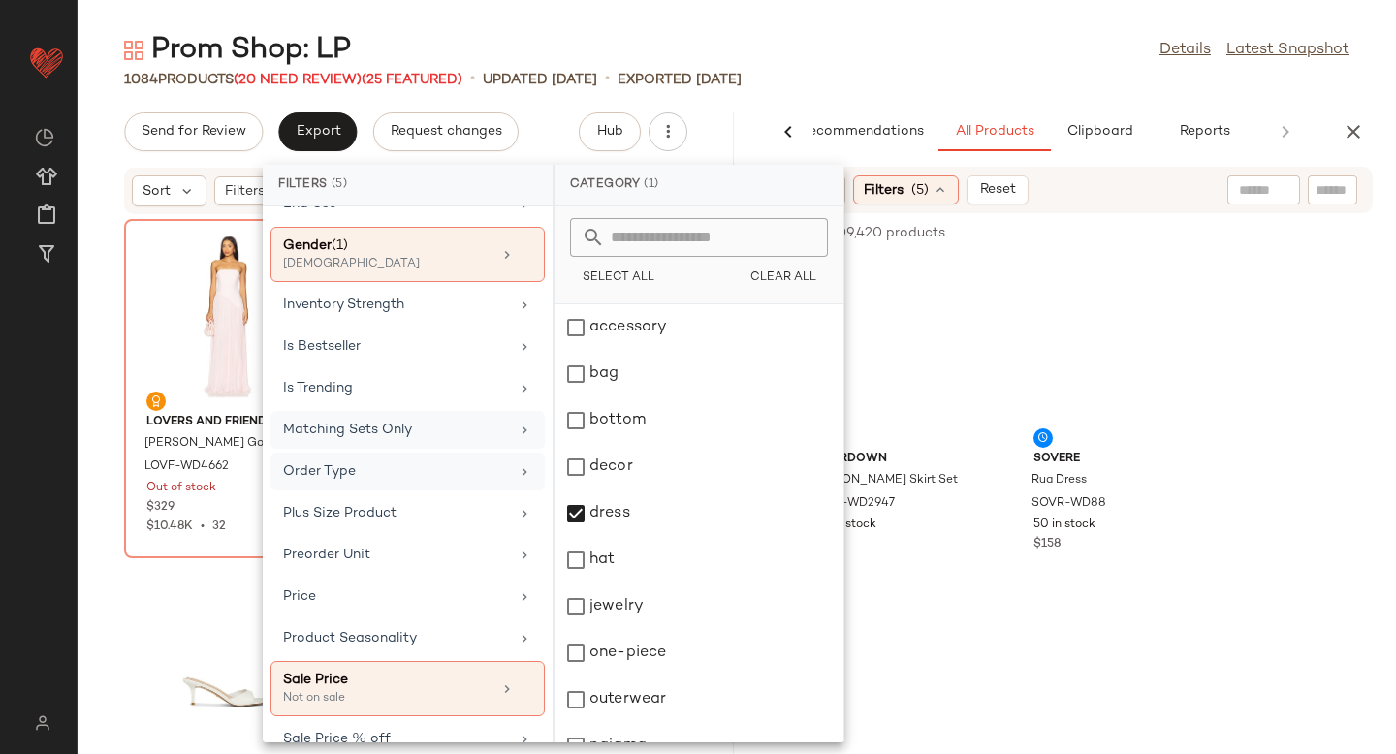
scroll to position [984, 0]
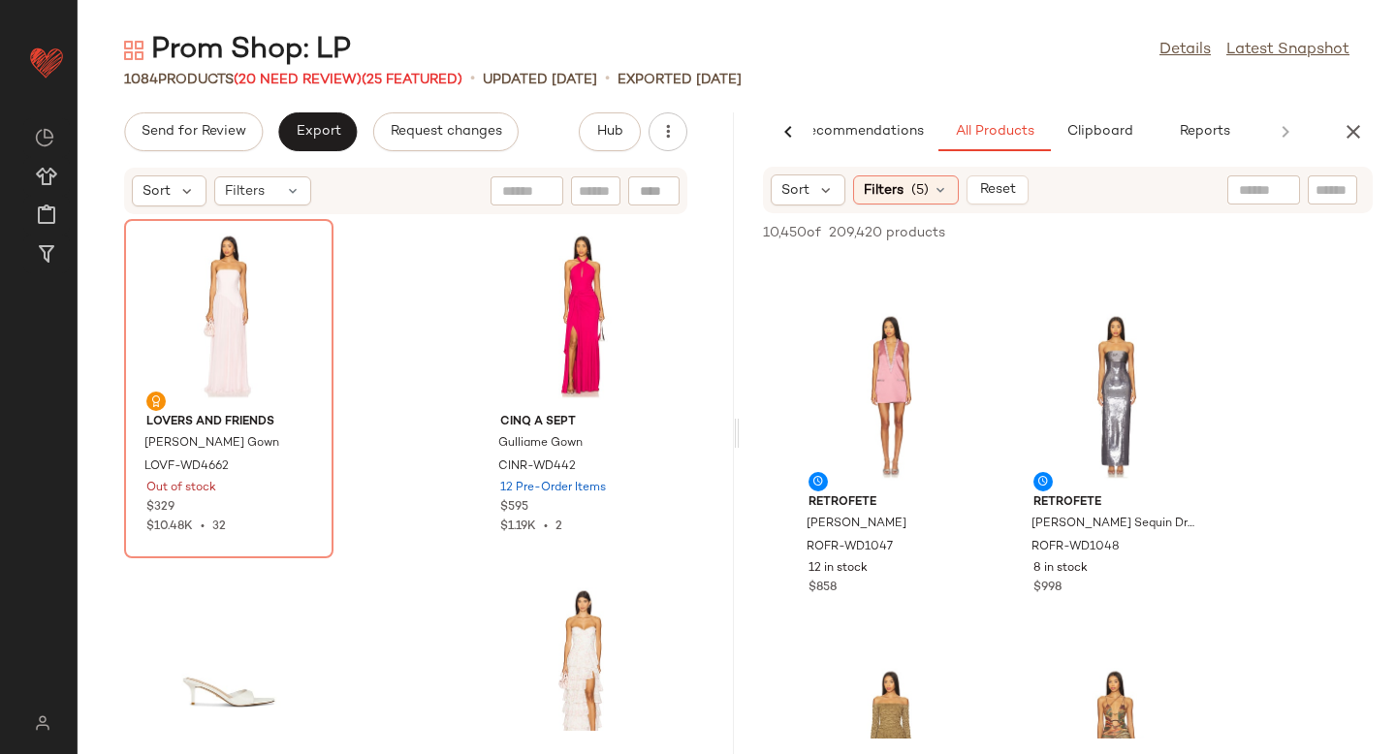
scroll to position [2099, 0]
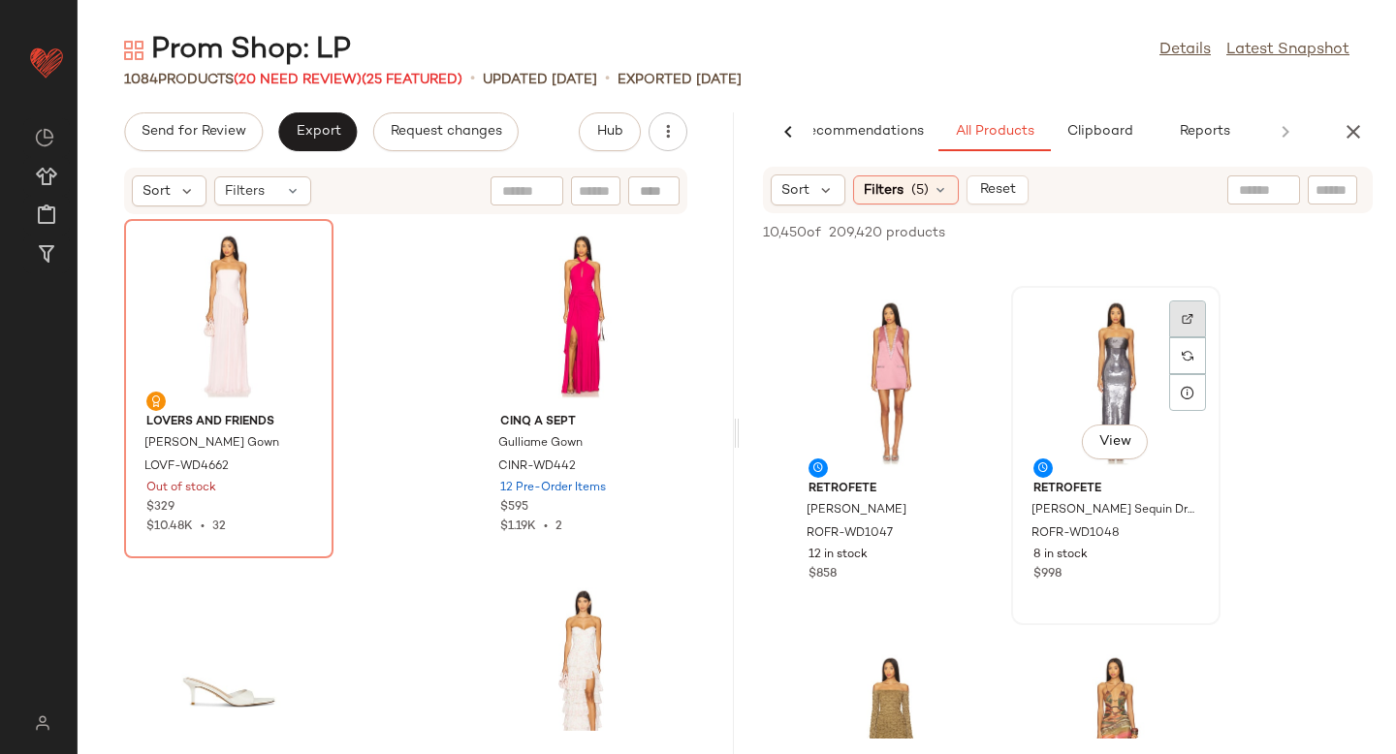
click at [1170, 337] on div at bounding box center [1187, 355] width 37 height 37
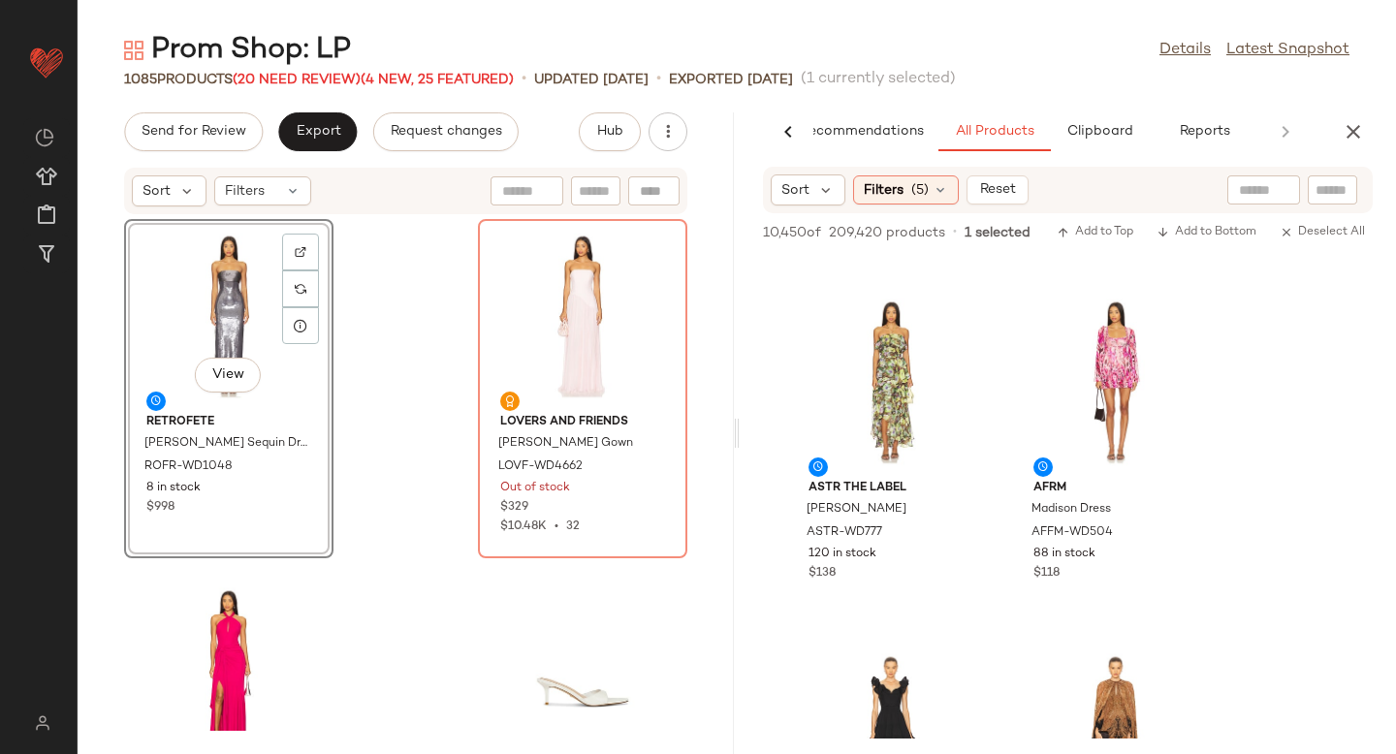
scroll to position [3163, 0]
click at [957, 316] on img at bounding box center [963, 320] width 12 height 12
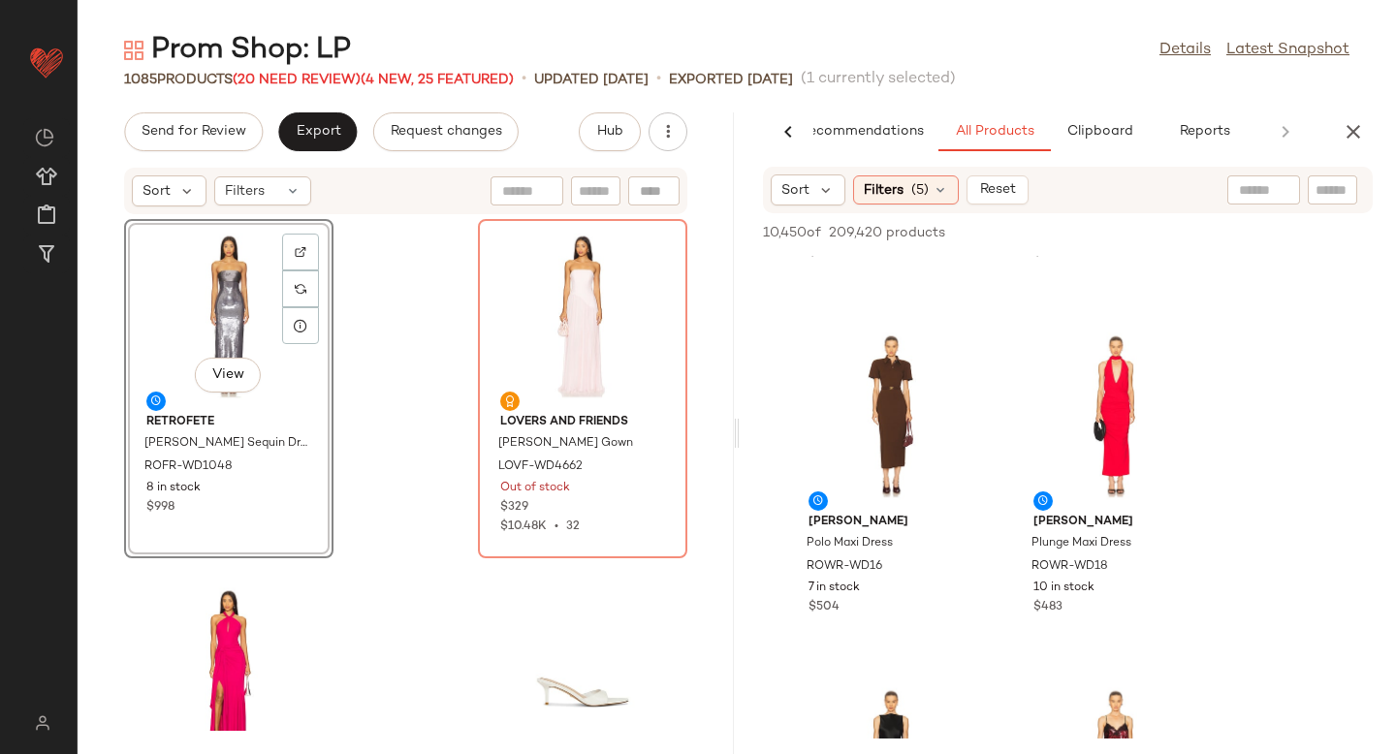
scroll to position [4911, 0]
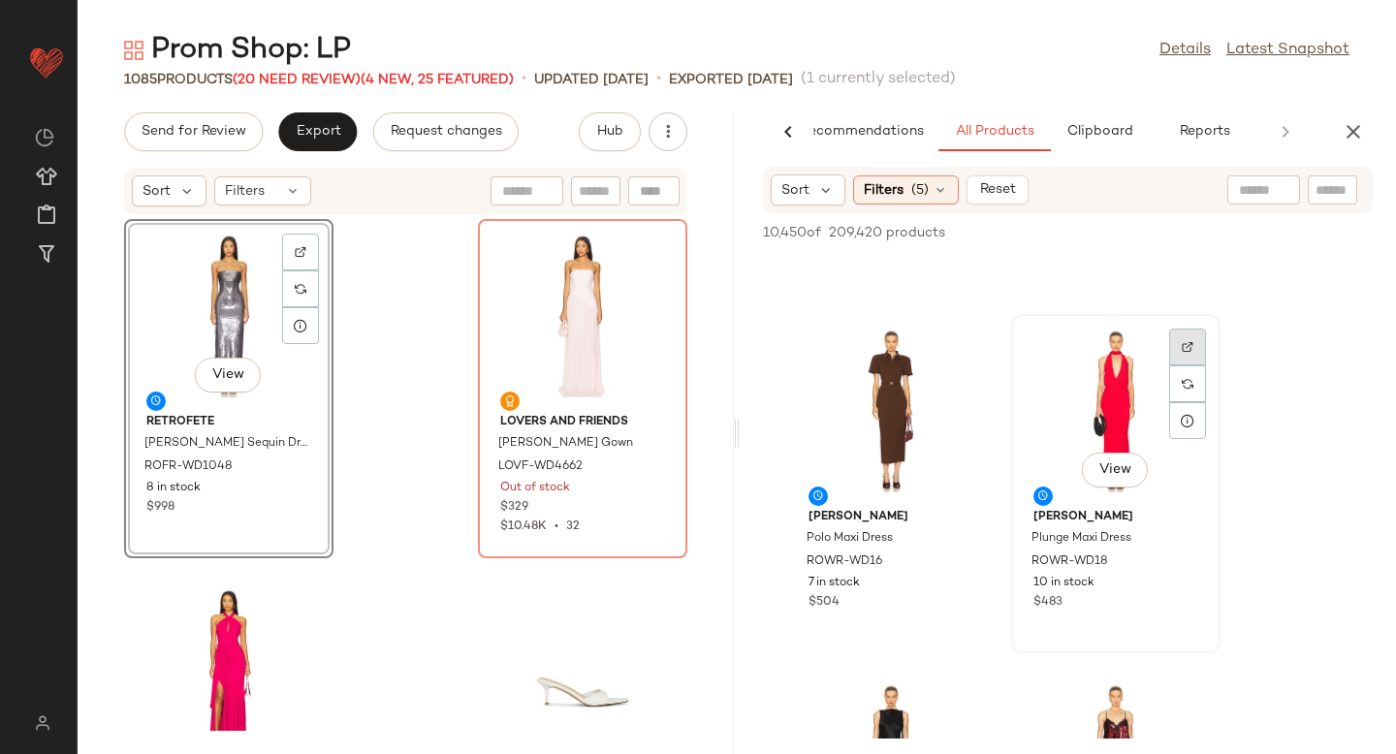
click at [1179, 366] on div at bounding box center [1187, 384] width 37 height 37
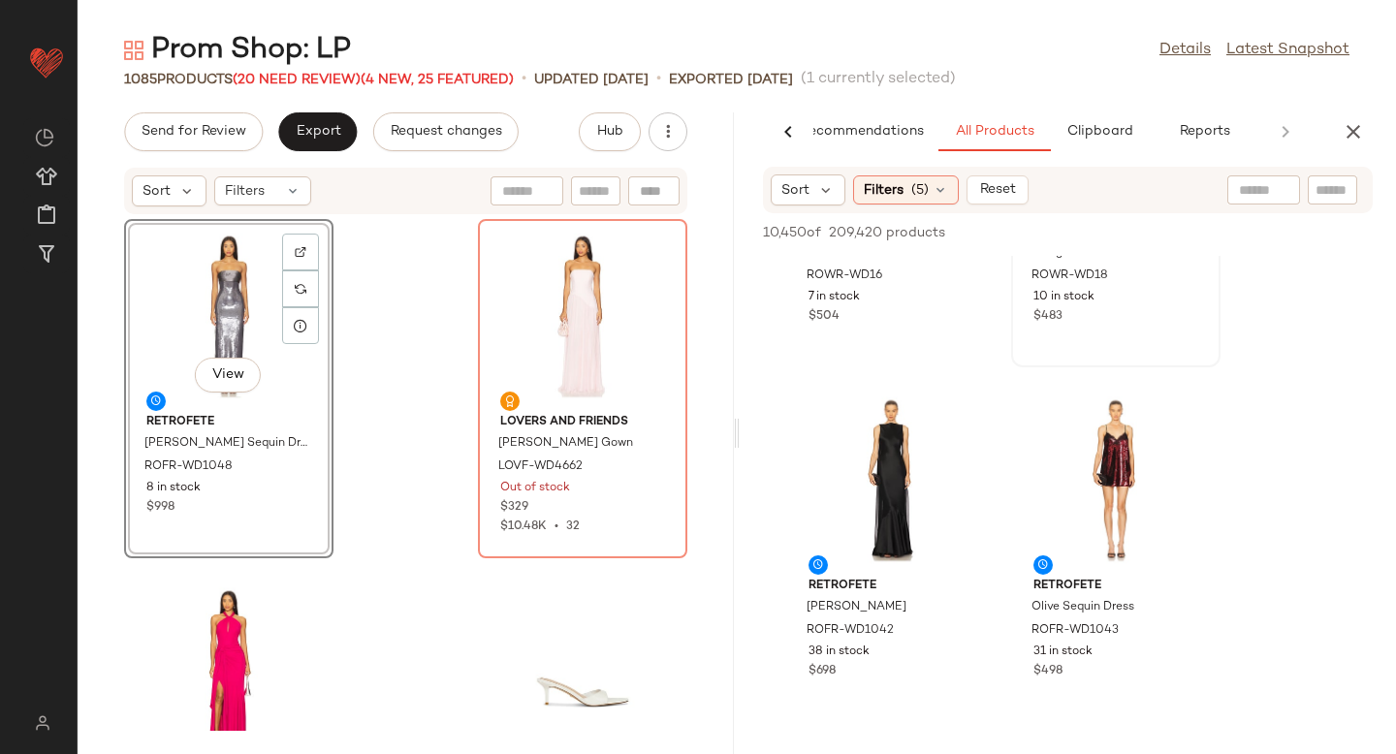
scroll to position [5265, 0]
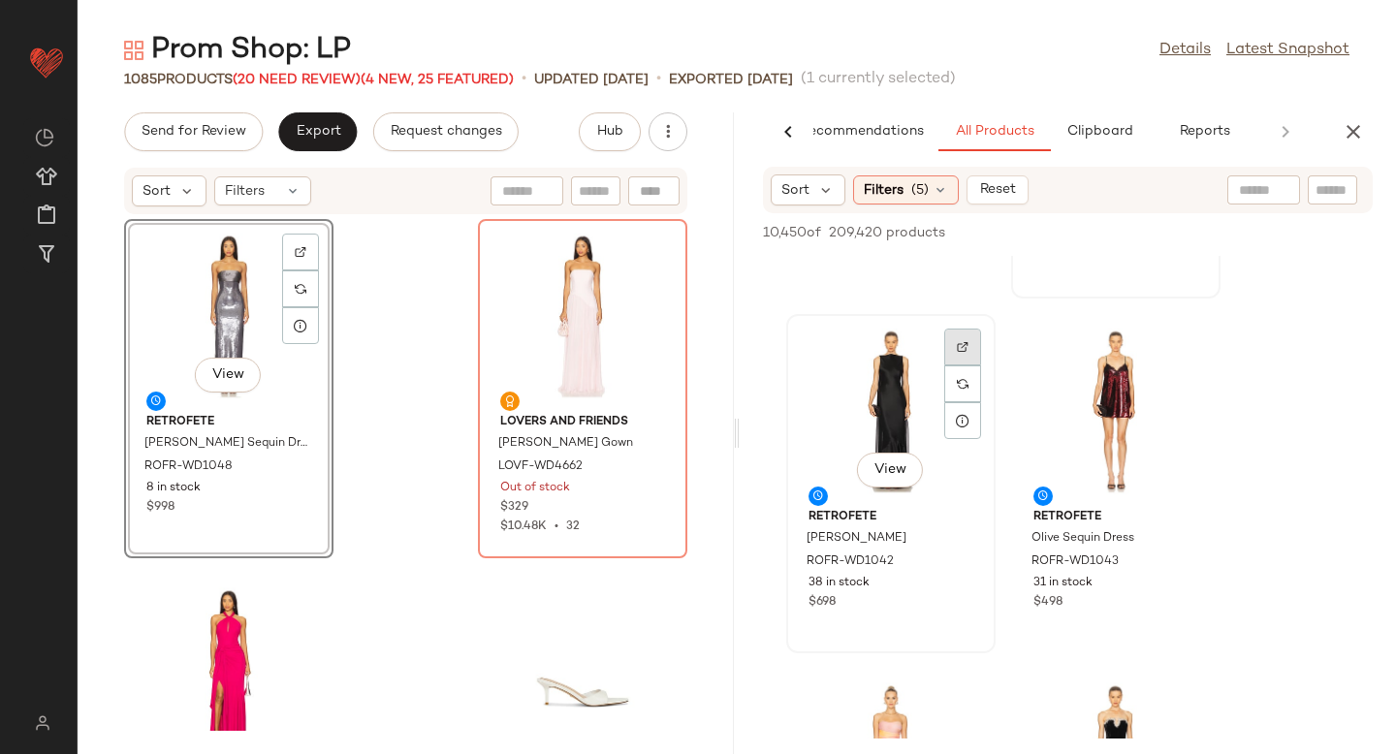
click at [945, 366] on div at bounding box center [962, 384] width 37 height 37
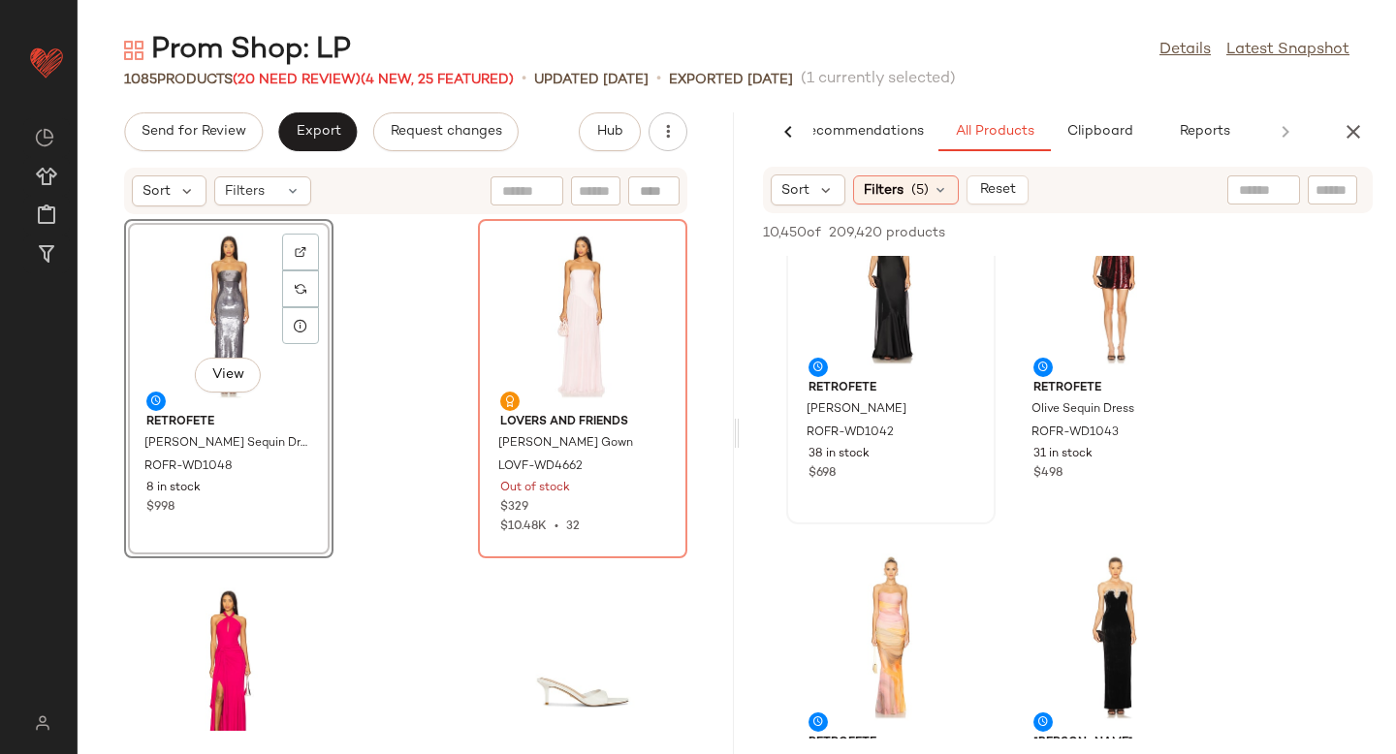
scroll to position [5569, 0]
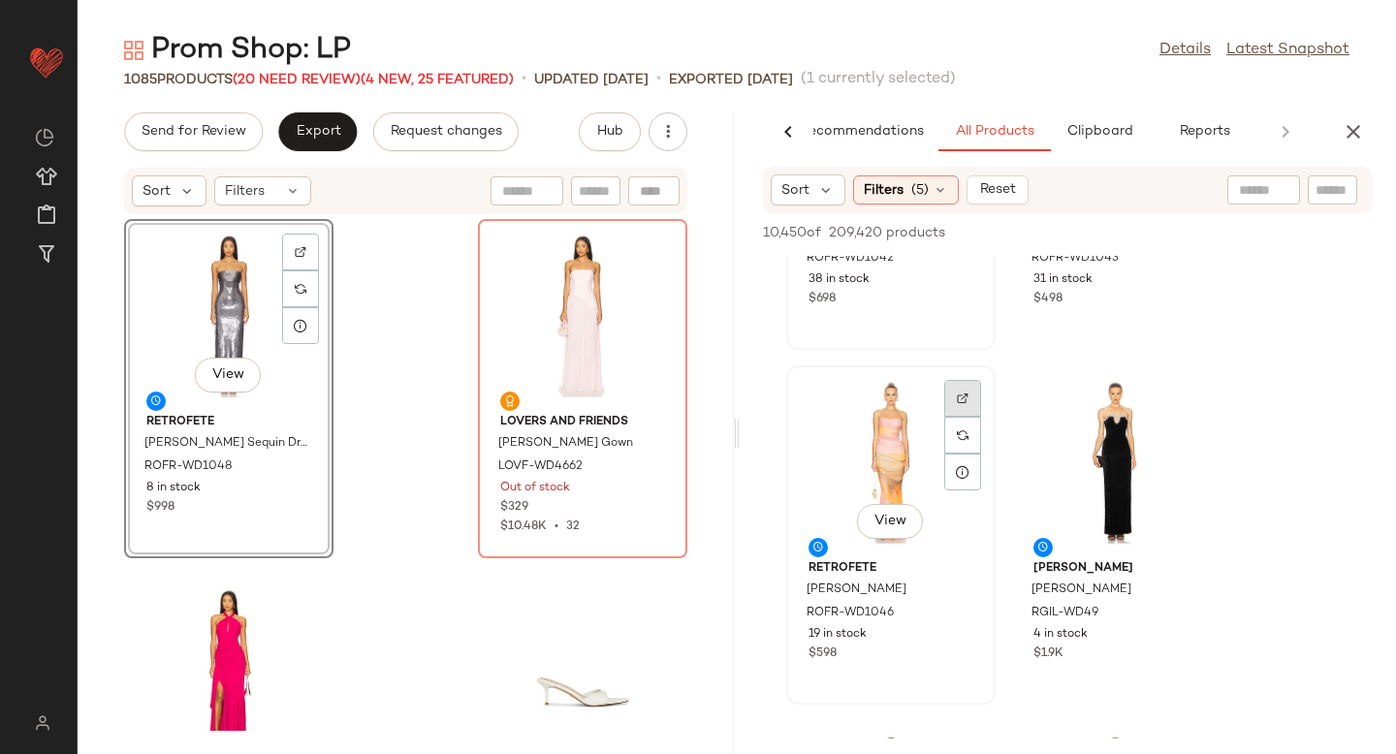
click at [970, 417] on div at bounding box center [962, 435] width 37 height 37
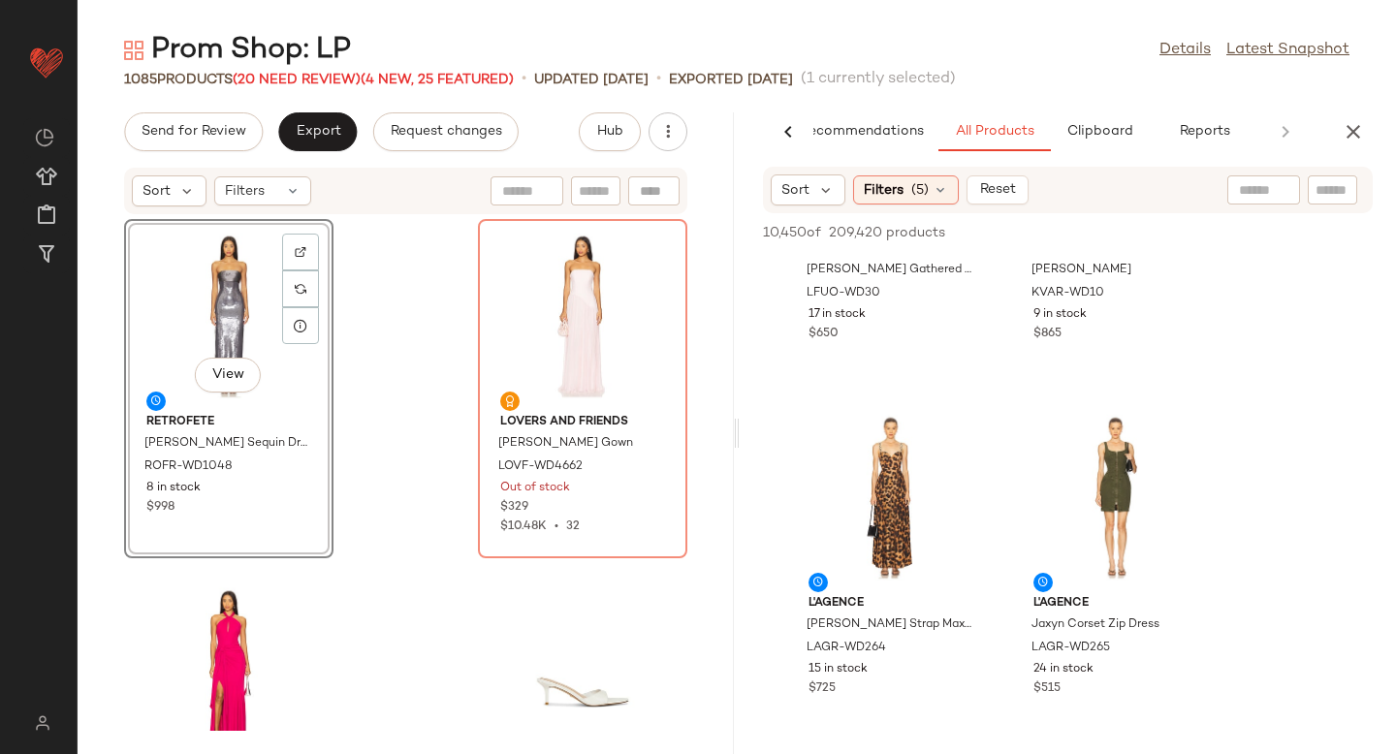
scroll to position [10860, 0]
click at [974, 450] on div at bounding box center [962, 468] width 37 height 37
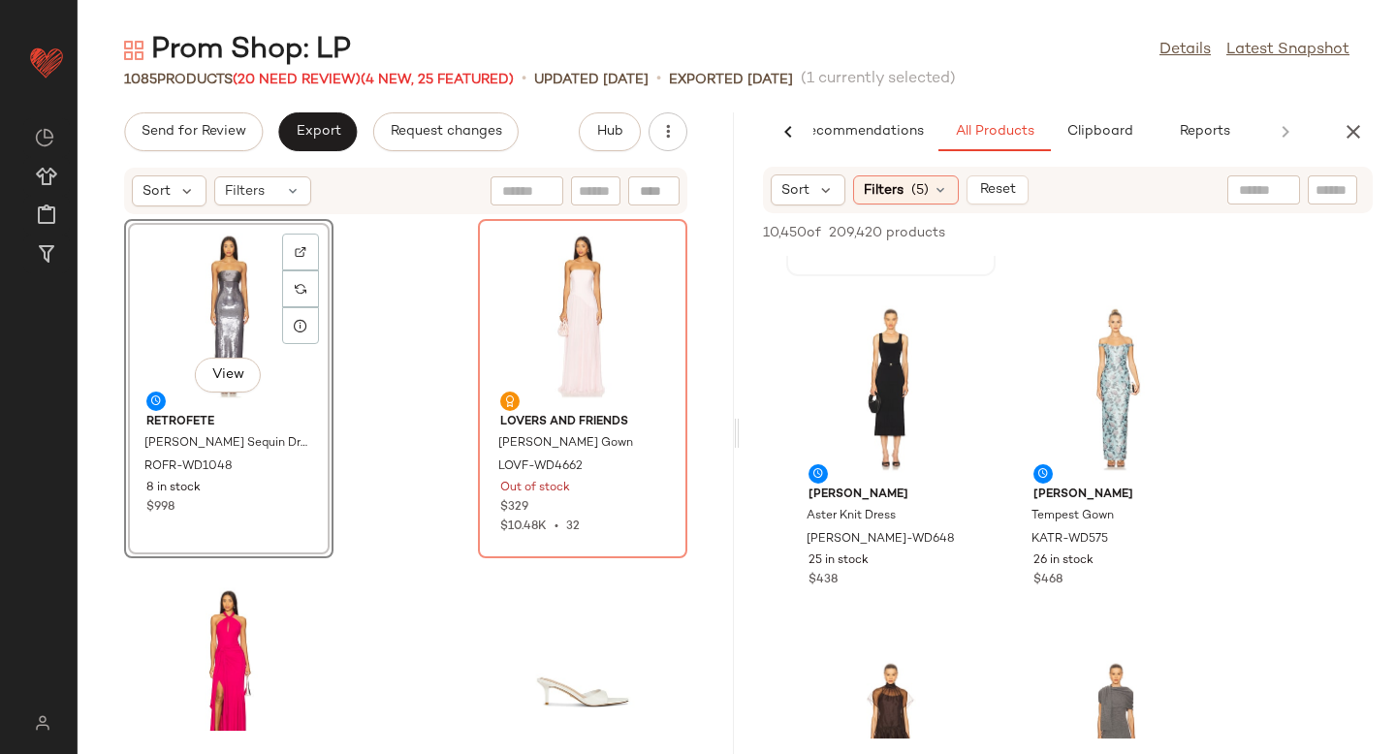
scroll to position [11307, 0]
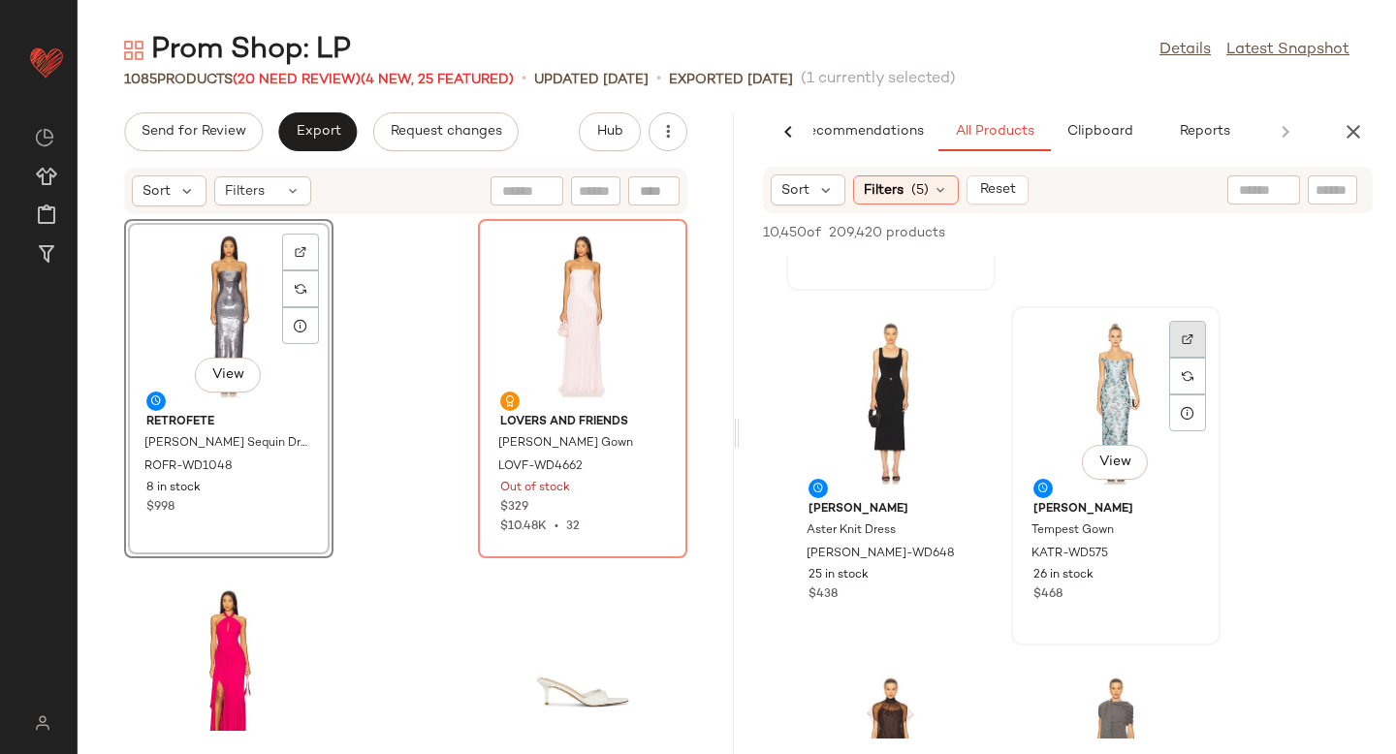
click at [1178, 358] on div at bounding box center [1187, 376] width 37 height 37
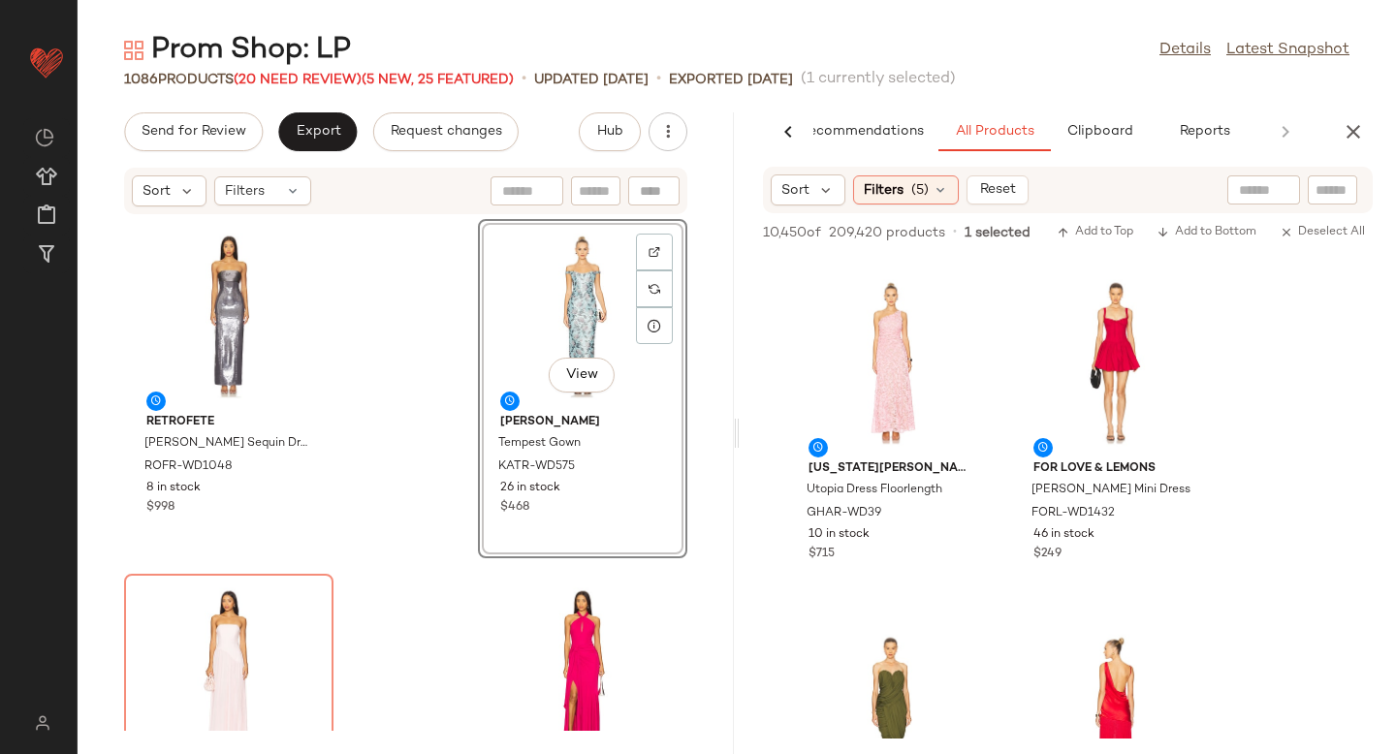
scroll to position [12055, 0]
click at [947, 319] on div at bounding box center [962, 337] width 37 height 37
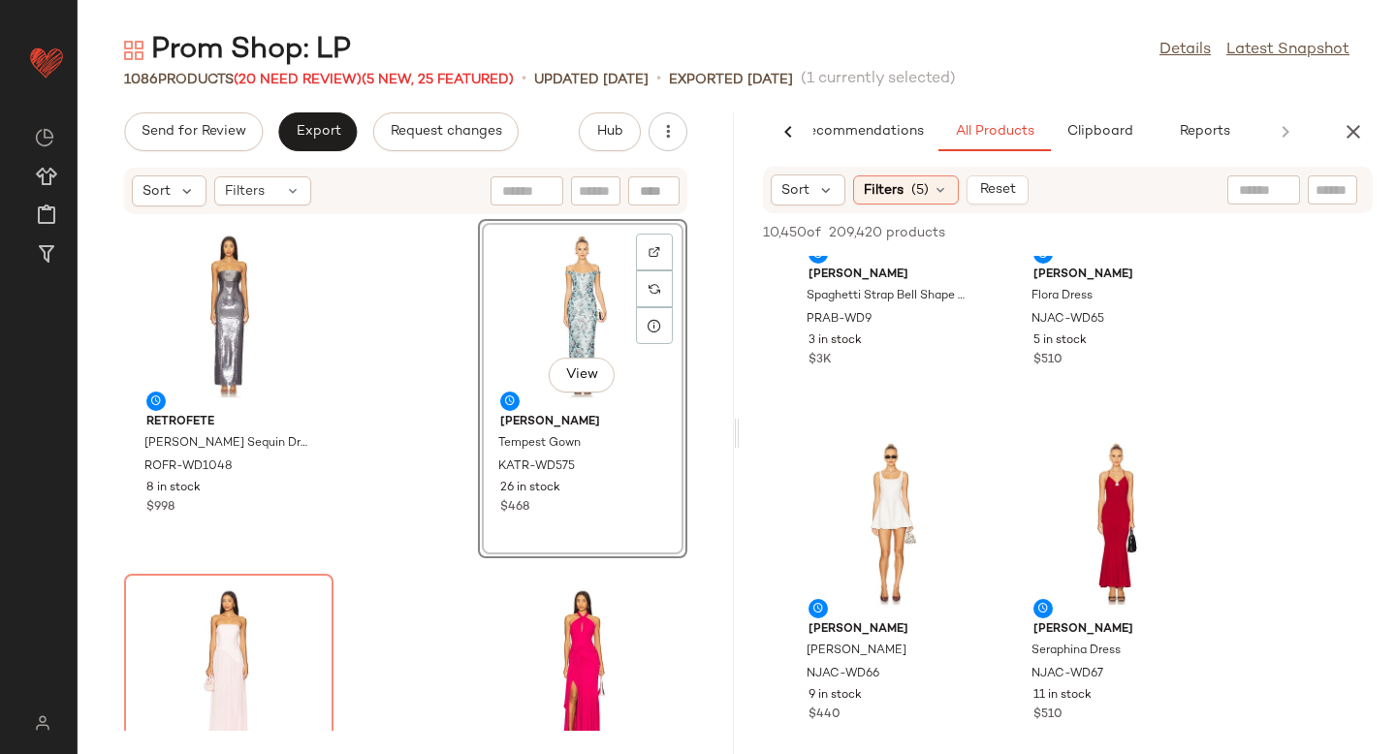
scroll to position [16261, 0]
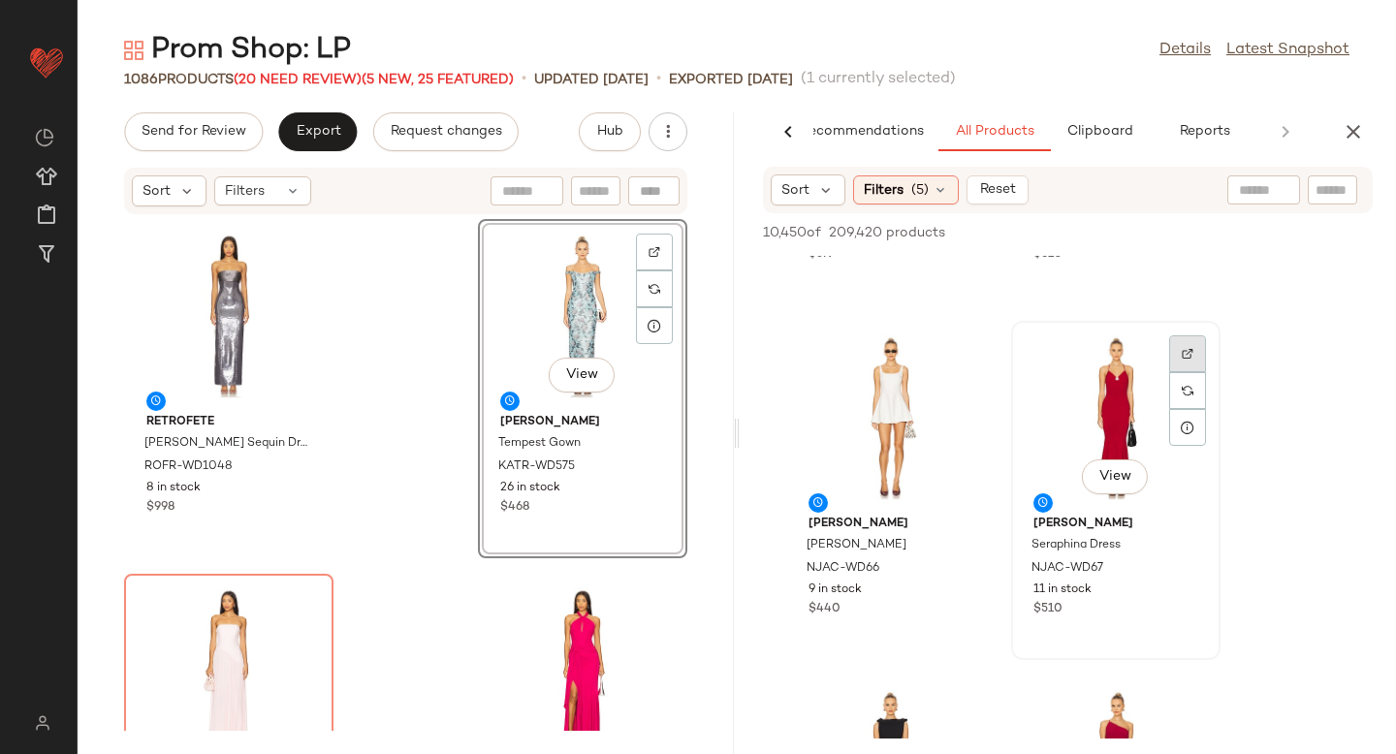
click at [1190, 348] on img at bounding box center [1188, 354] width 12 height 12
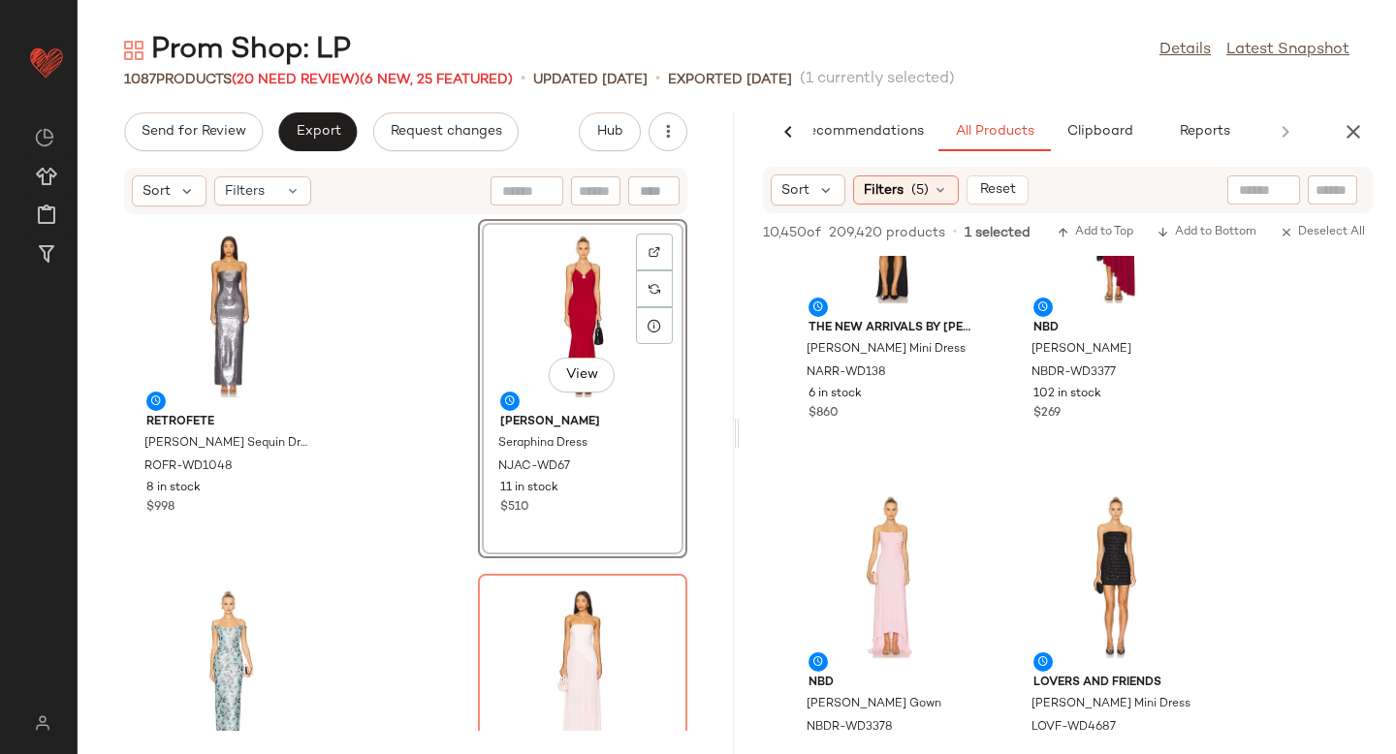
scroll to position [16954, 0]
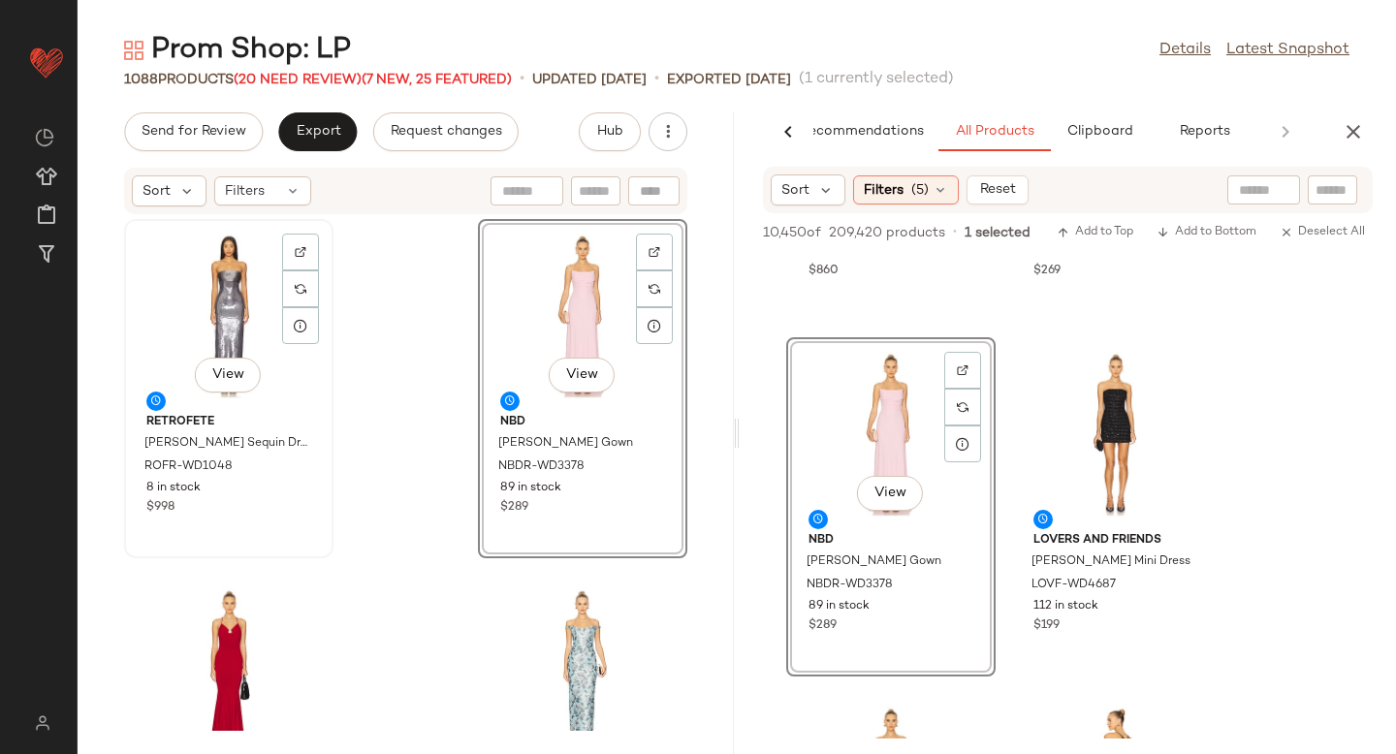
click at [218, 338] on div "View" at bounding box center [229, 316] width 196 height 180
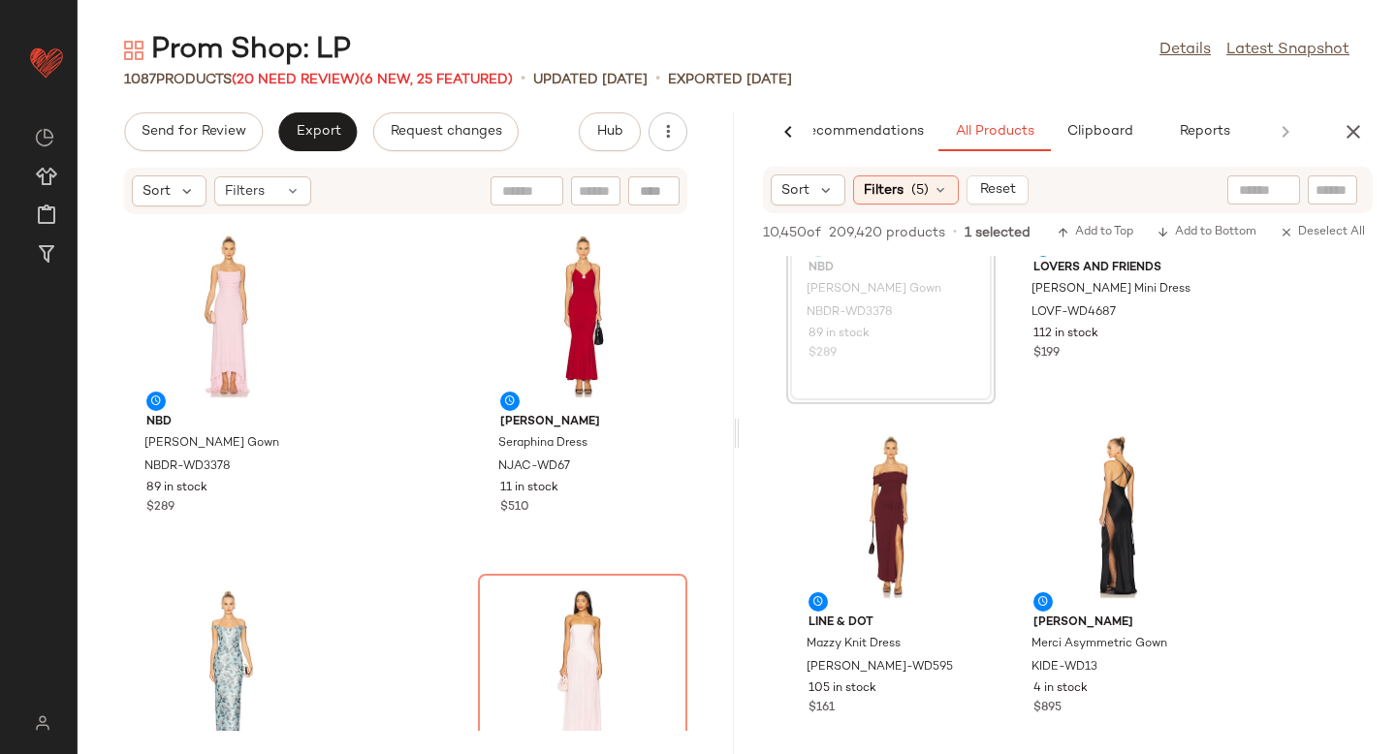
scroll to position [17229, 0]
click at [963, 447] on img at bounding box center [963, 450] width 12 height 12
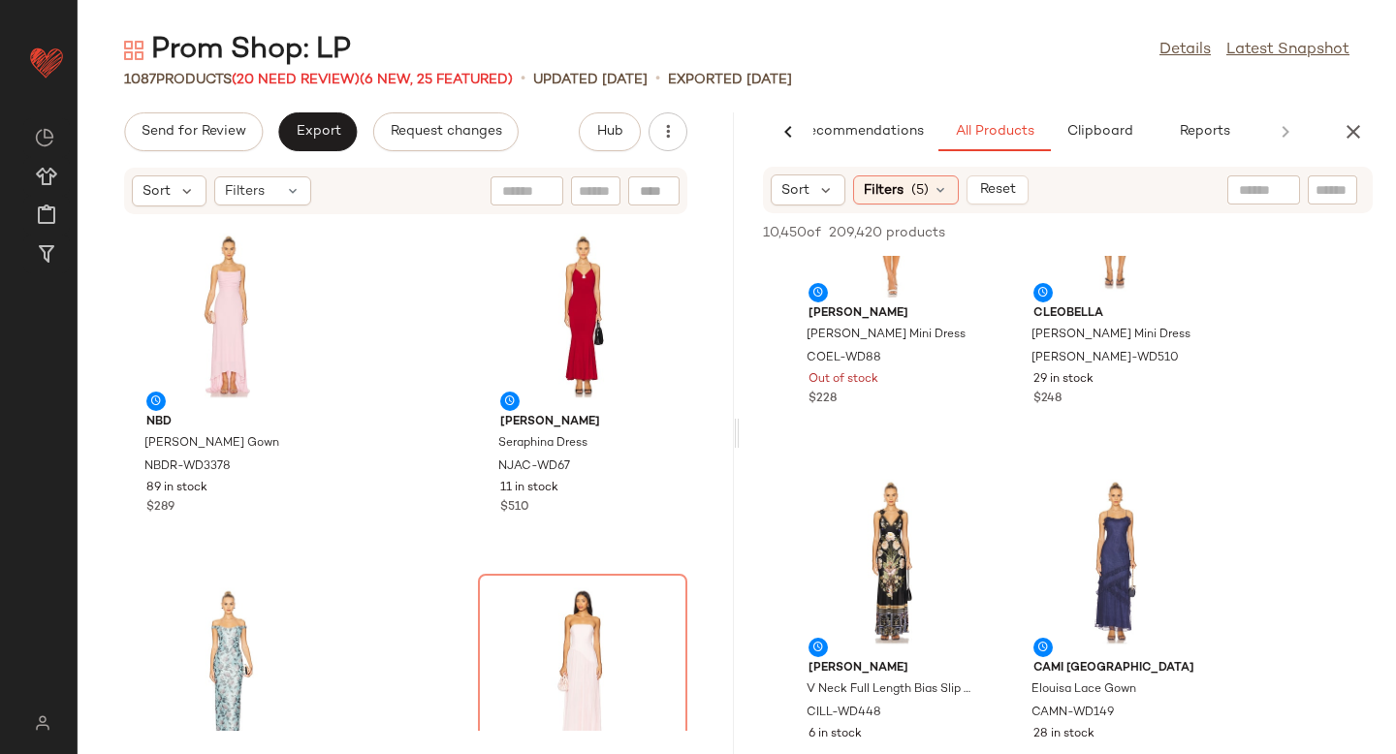
scroll to position [19357, 0]
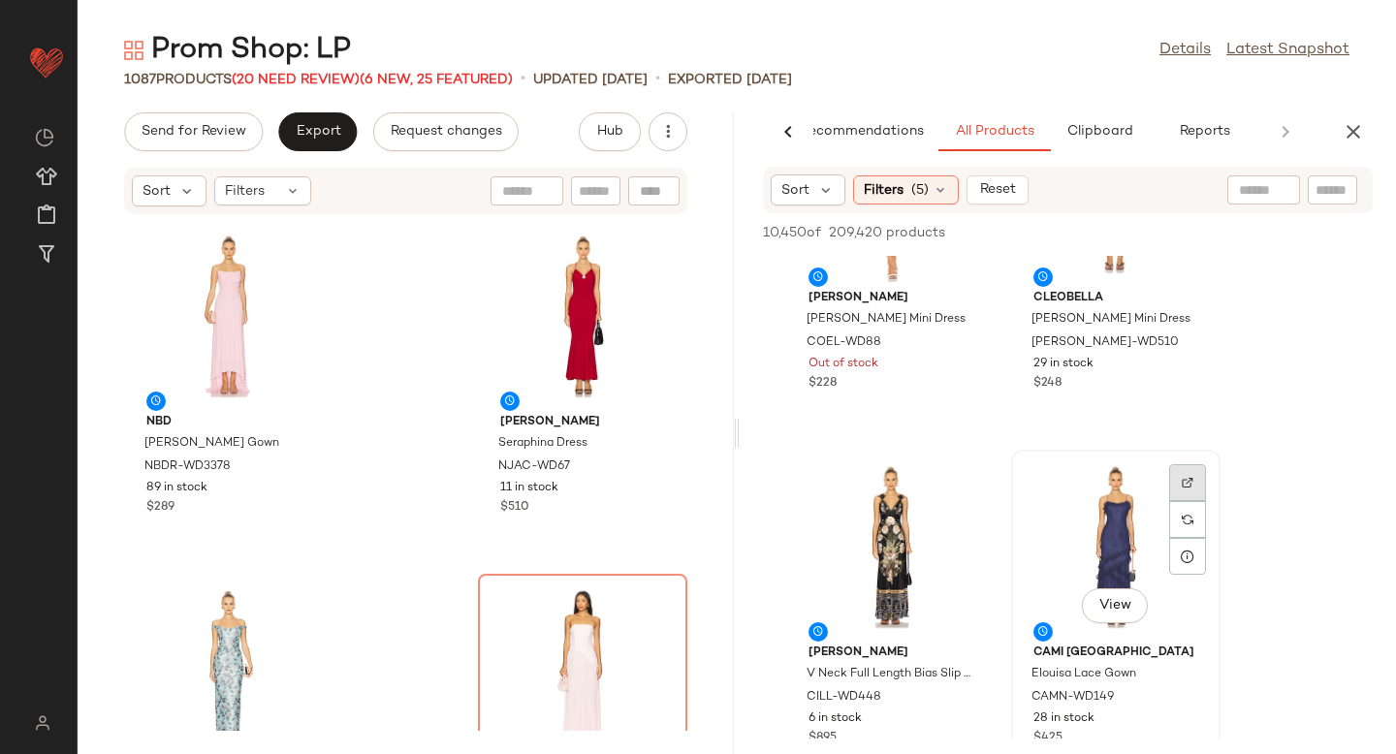
click at [1182, 481] on img at bounding box center [1188, 483] width 12 height 12
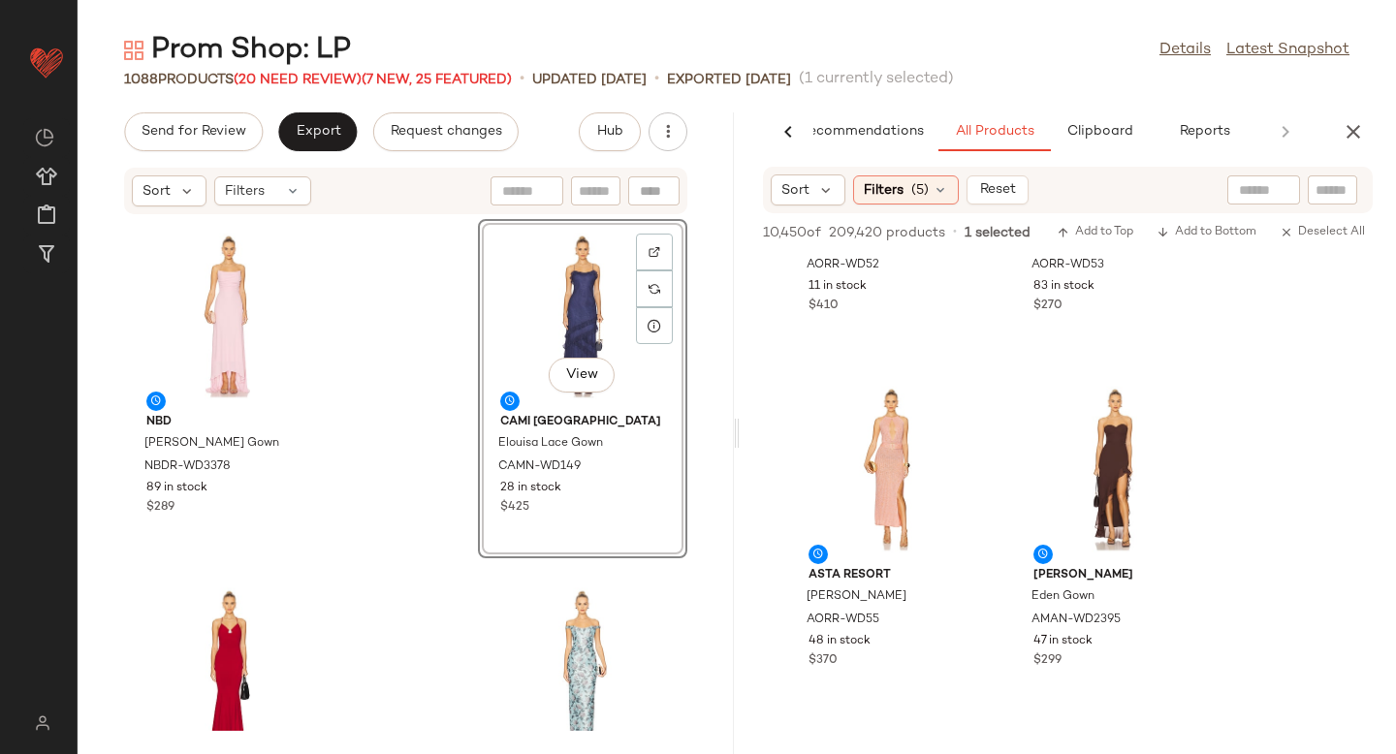
scroll to position [22398, 0]
click at [1174, 424] on div at bounding box center [1187, 442] width 37 height 37
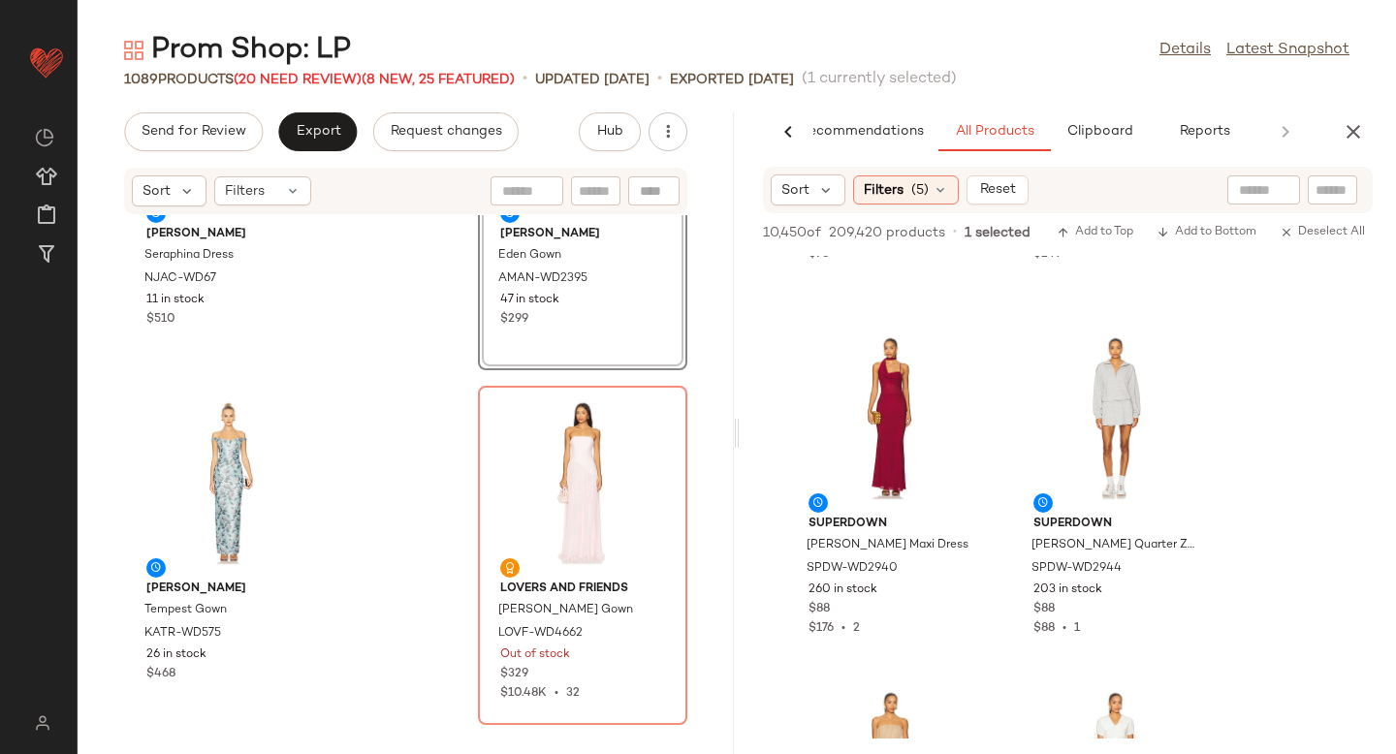
scroll to position [560, 0]
click at [958, 352] on img at bounding box center [963, 354] width 12 height 12
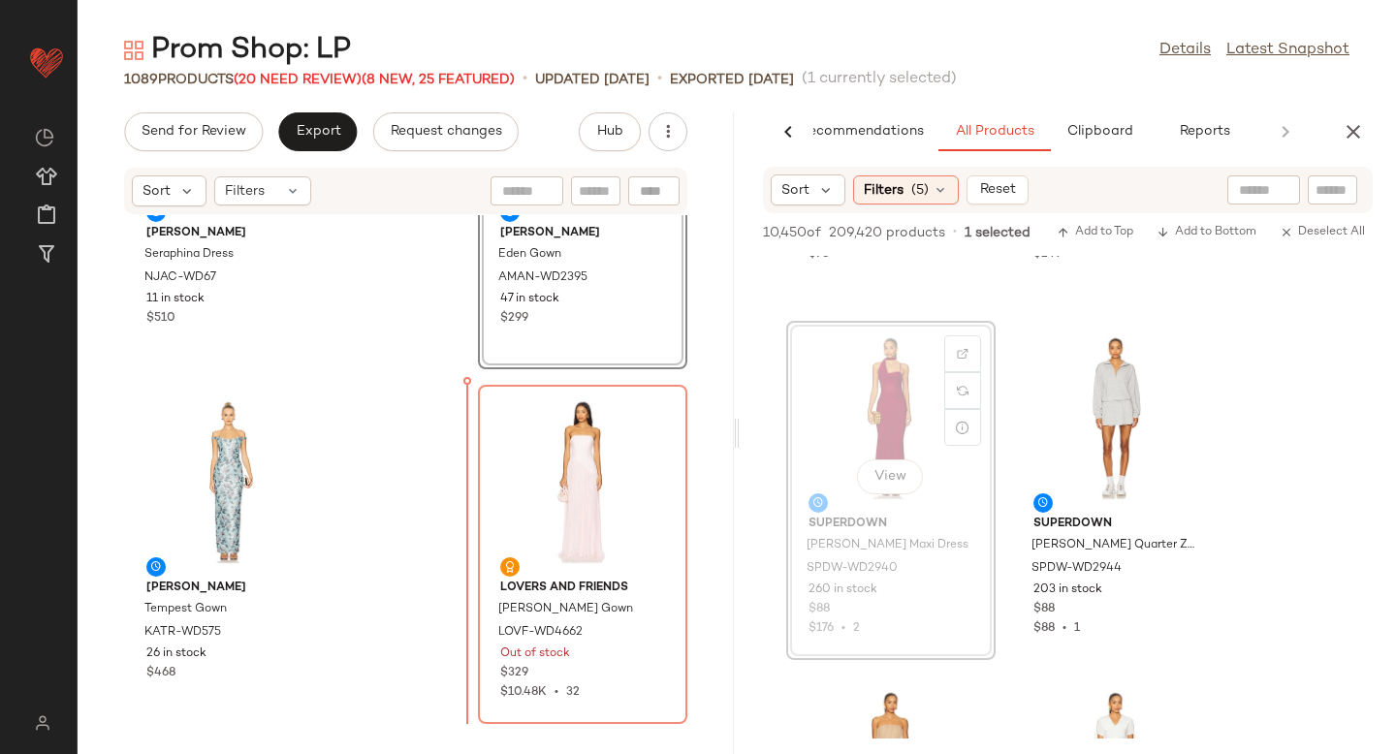
drag, startPoint x: 906, startPoint y: 376, endPoint x: 894, endPoint y: 376, distance: 11.6
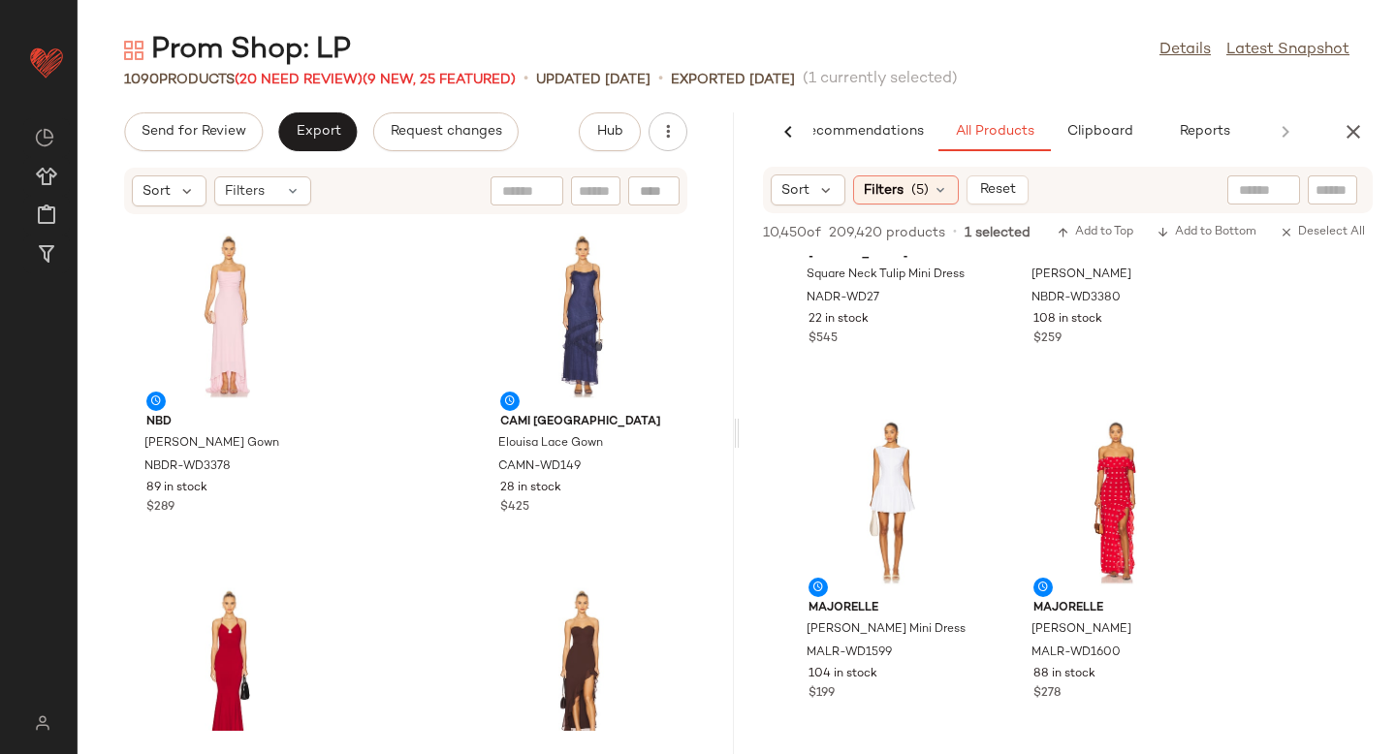
scroll to position [26810, 0]
click at [1198, 457] on div at bounding box center [1187, 475] width 37 height 37
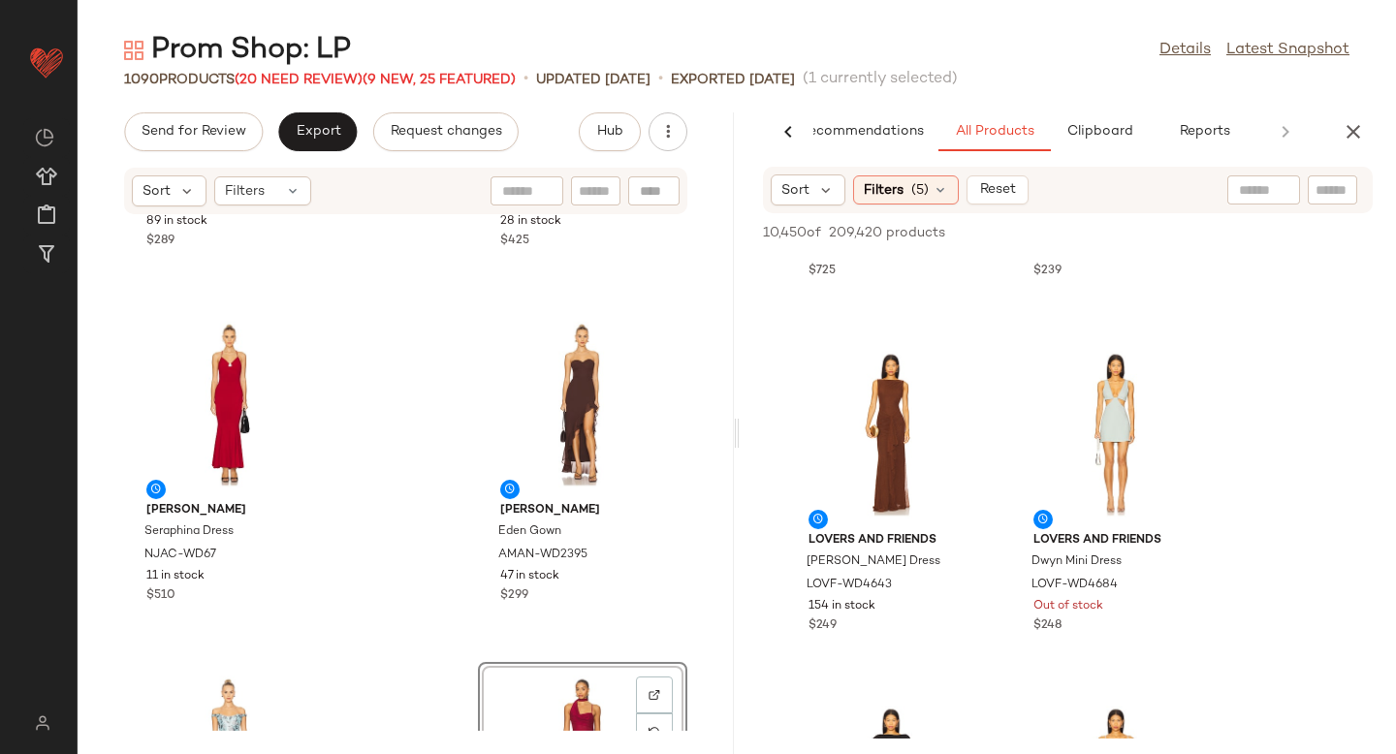
scroll to position [0, 0]
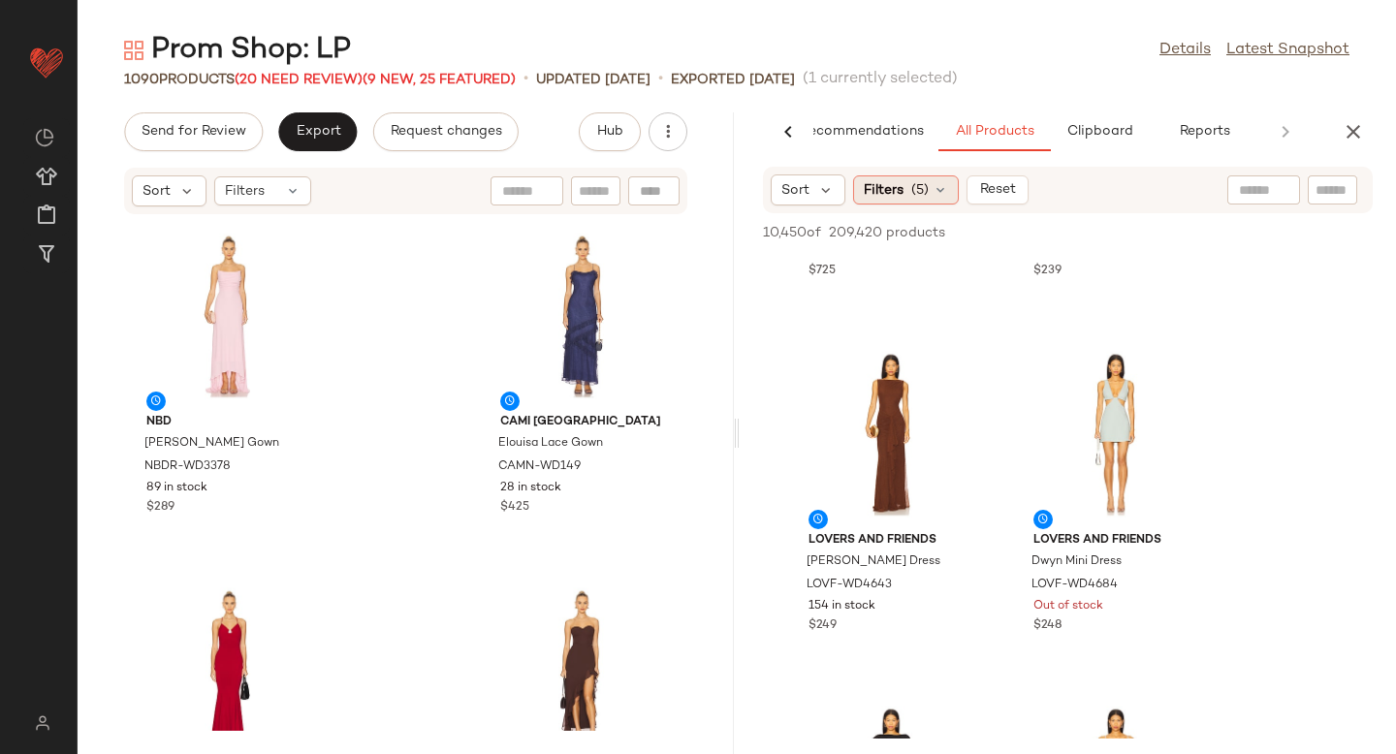
click at [919, 188] on span "(5)" at bounding box center [920, 190] width 17 height 20
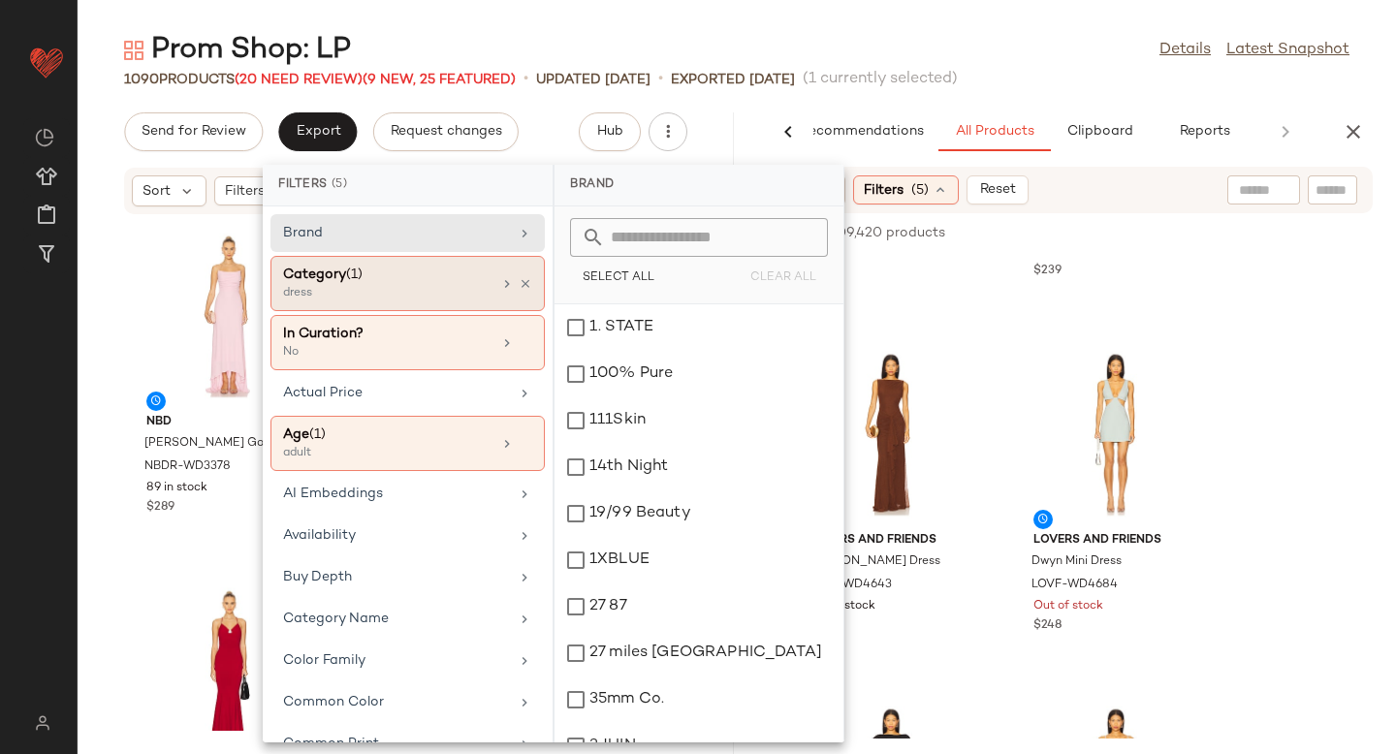
click at [430, 299] on div "dress" at bounding box center [380, 293] width 194 height 17
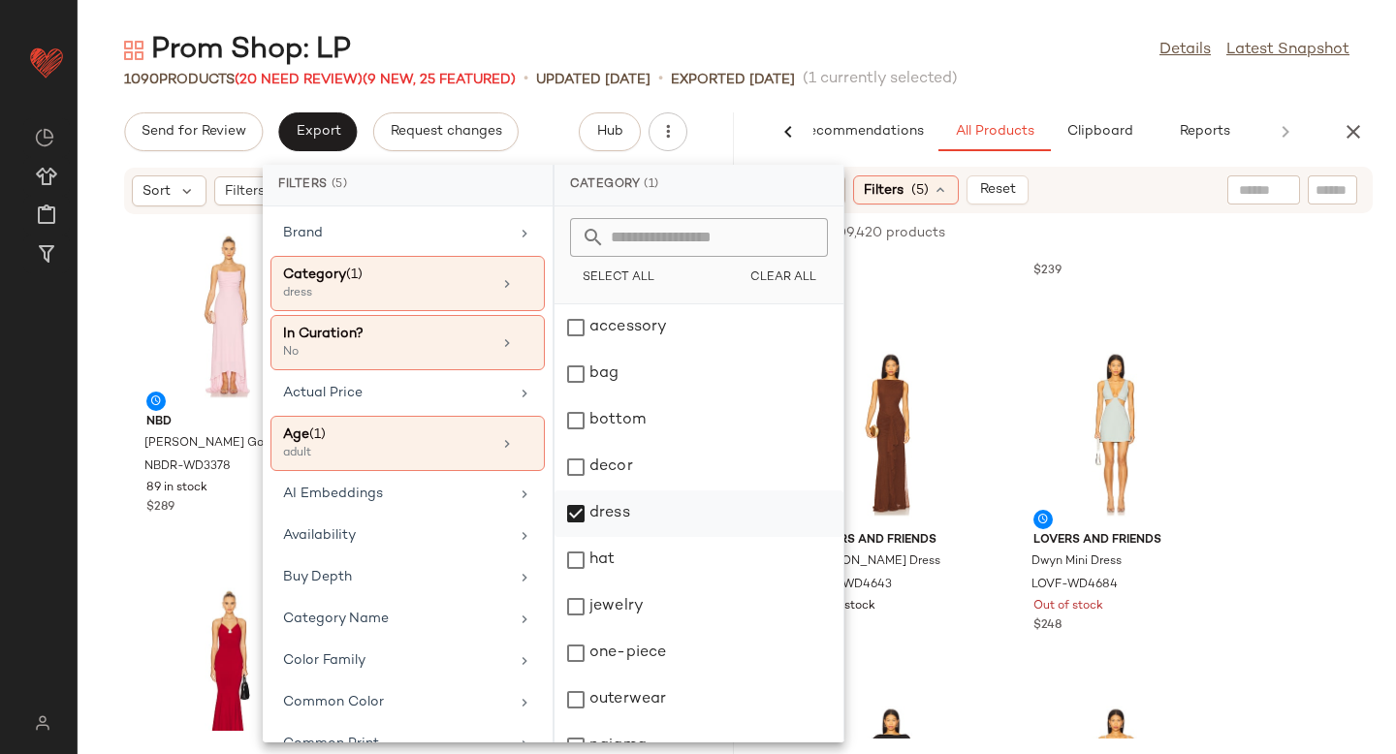
click at [587, 537] on div "dress" at bounding box center [699, 560] width 289 height 47
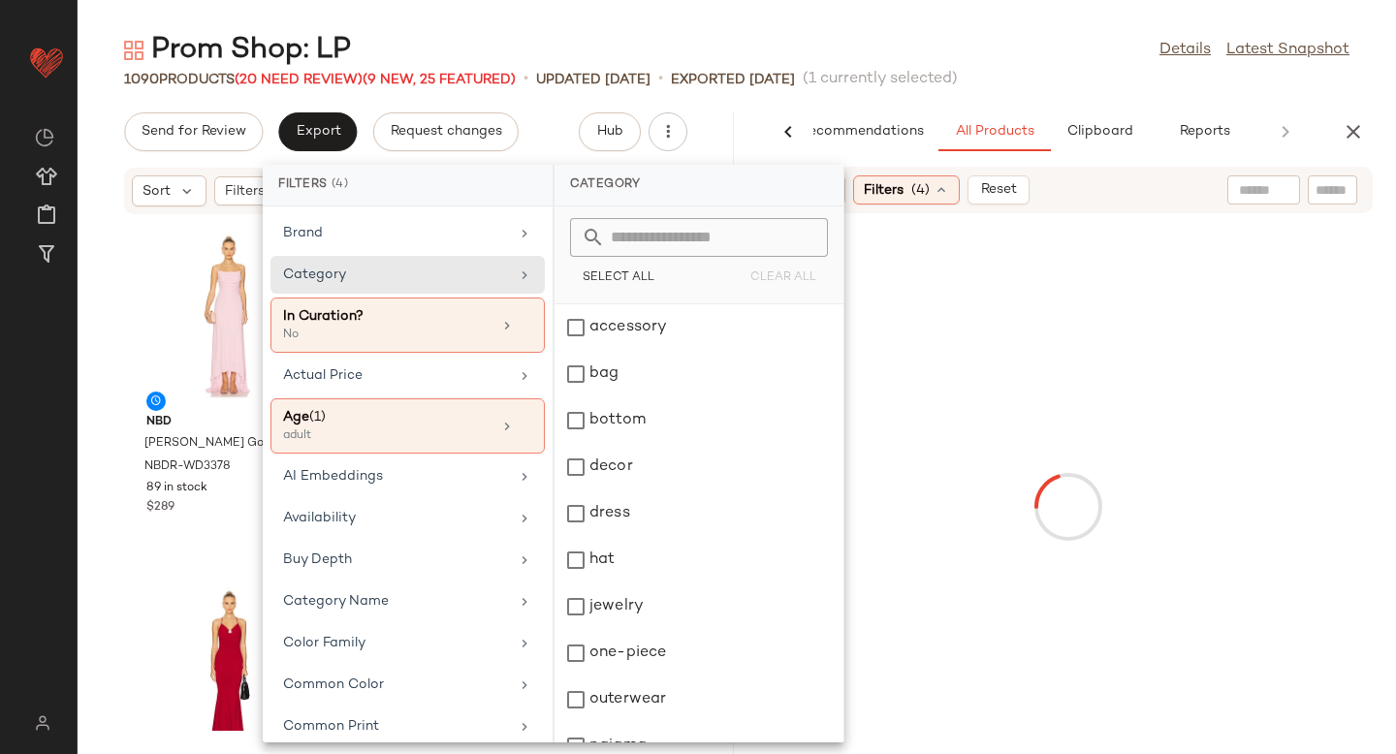
click at [1001, 274] on div at bounding box center [1068, 507] width 649 height 580
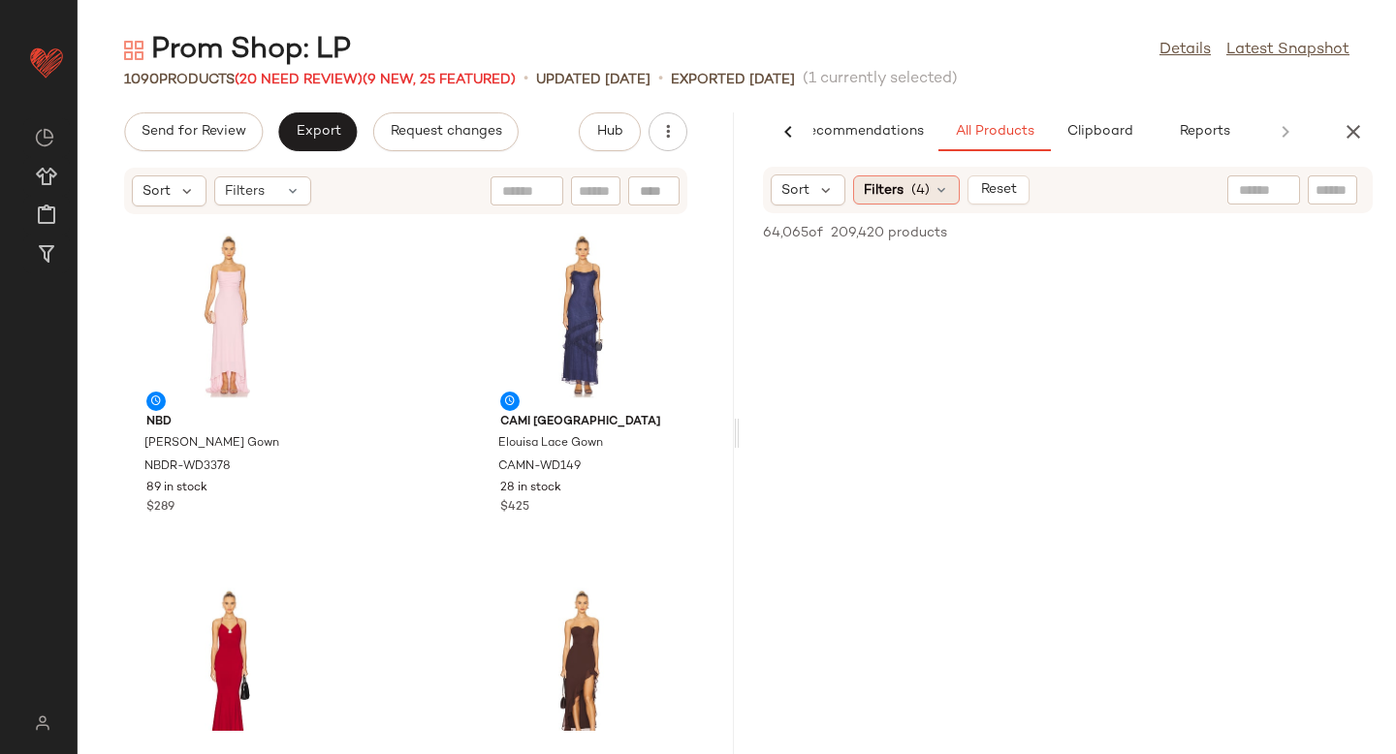
click at [908, 204] on div "Filters (4)" at bounding box center [906, 190] width 107 height 29
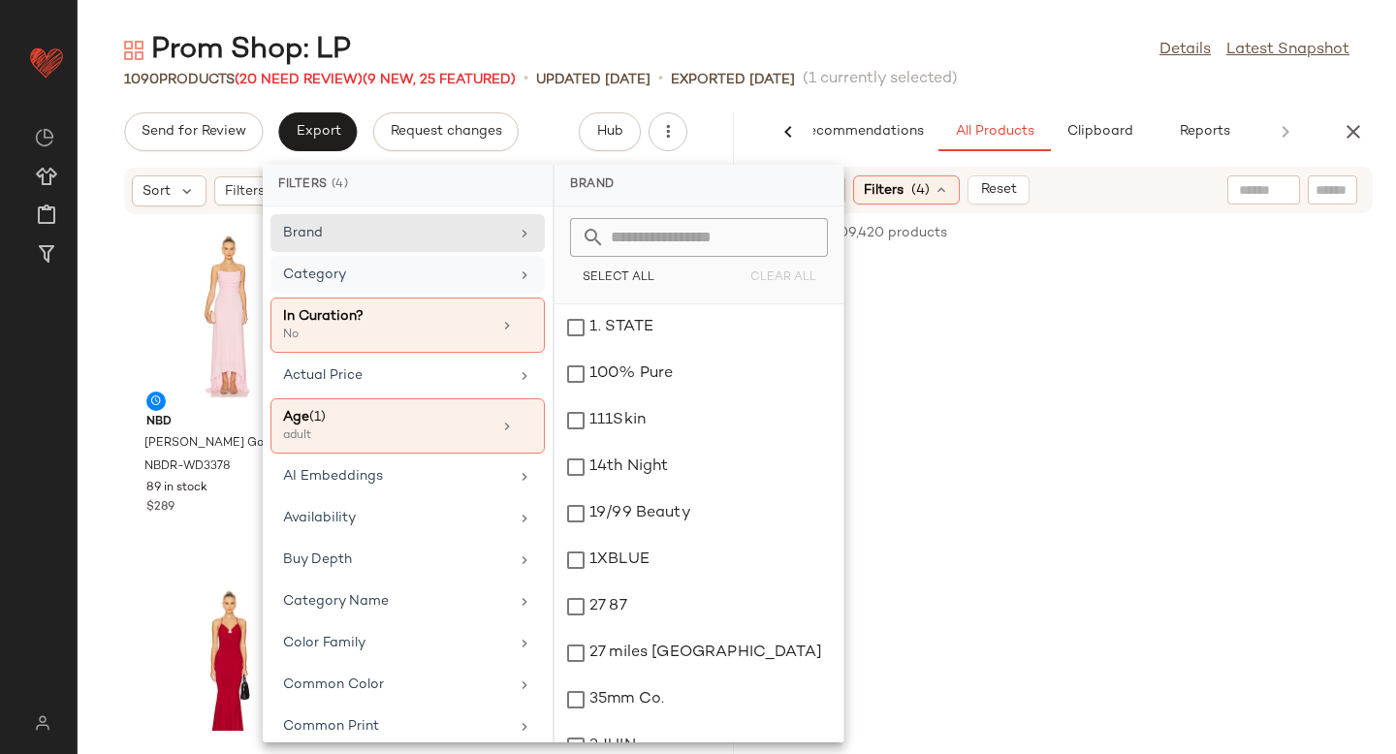
click at [404, 282] on div "Category" at bounding box center [396, 275] width 226 height 20
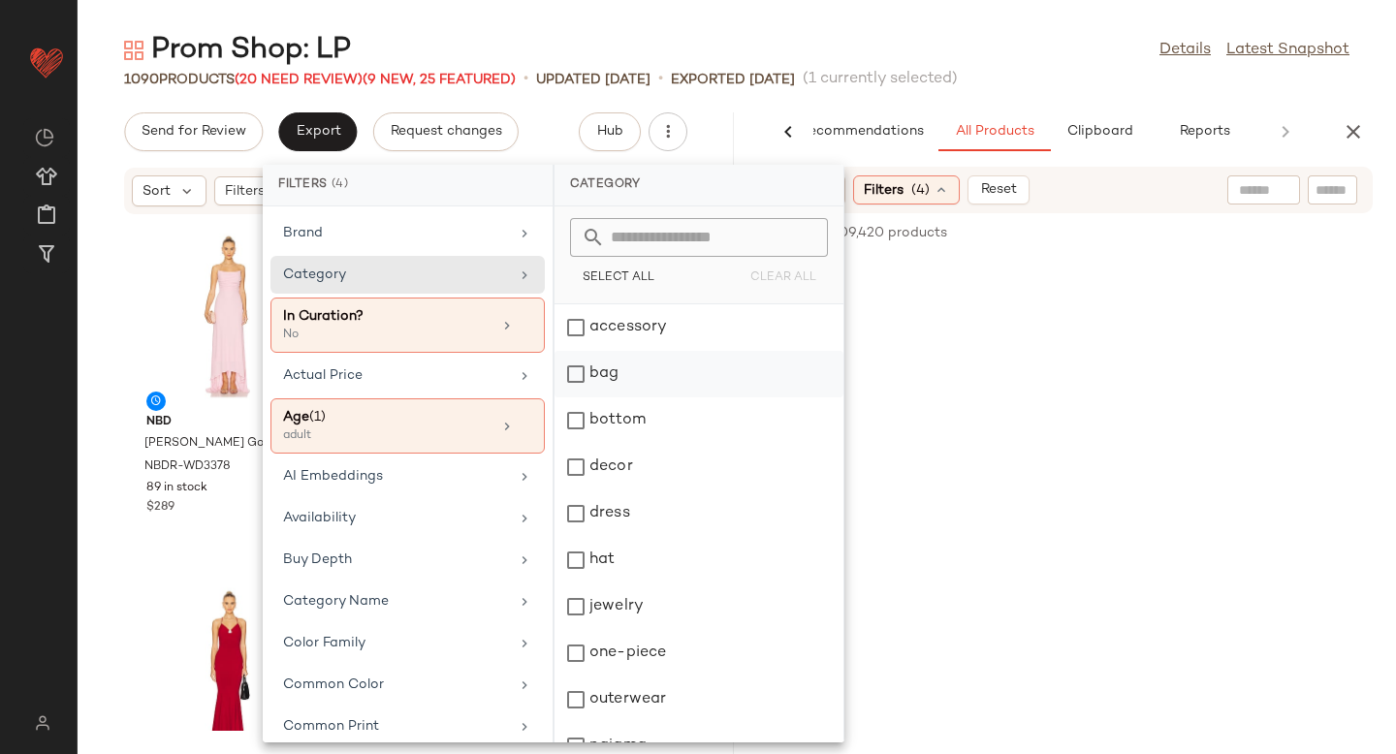
click at [574, 398] on div "bag" at bounding box center [699, 421] width 289 height 47
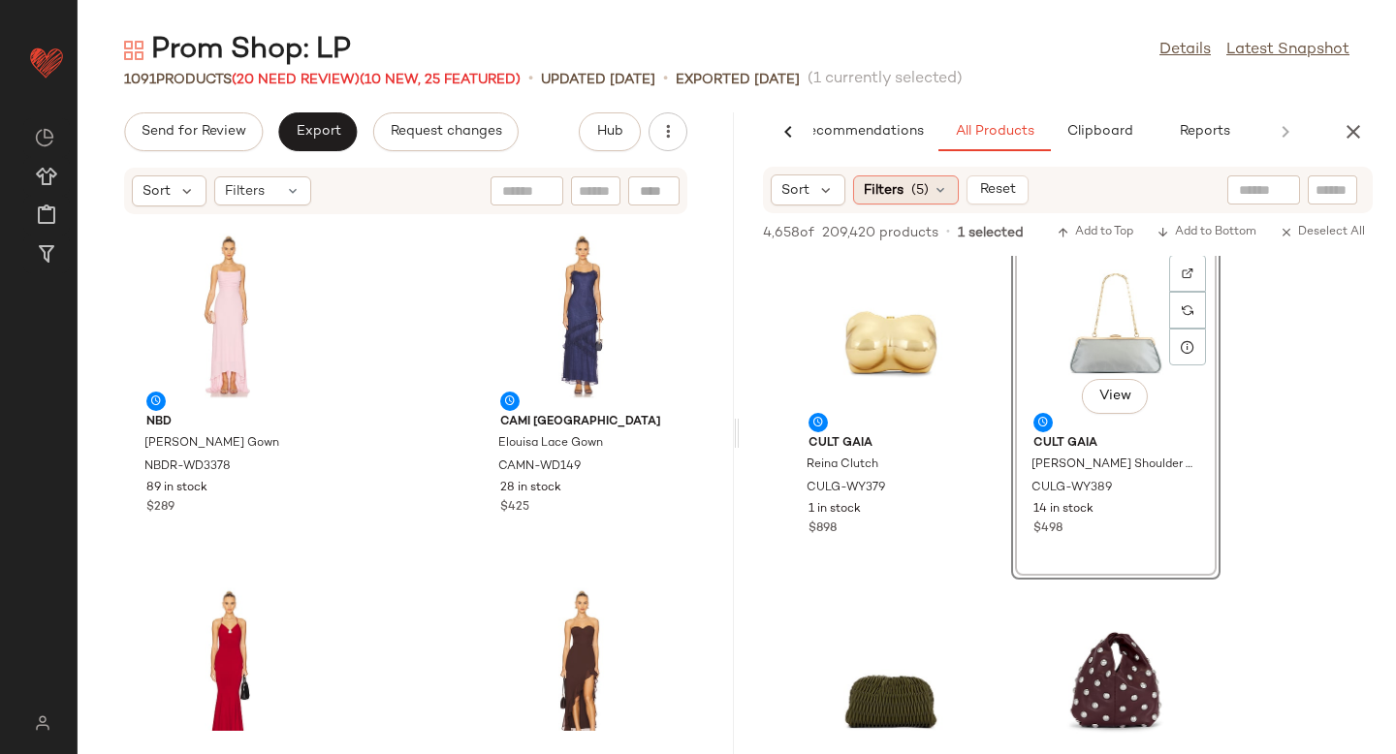
click at [913, 194] on span "(5)" at bounding box center [920, 190] width 17 height 20
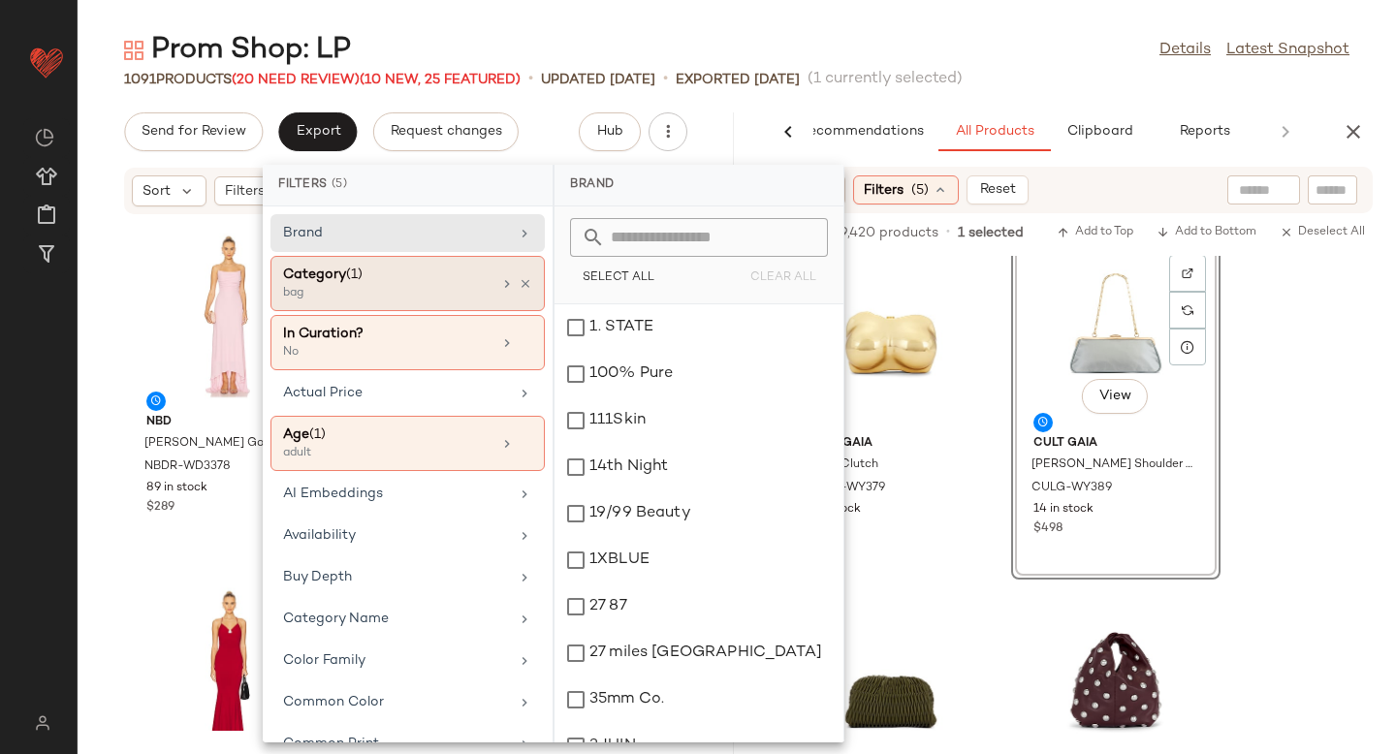
click at [408, 283] on div "Category (1)" at bounding box center [387, 275] width 208 height 20
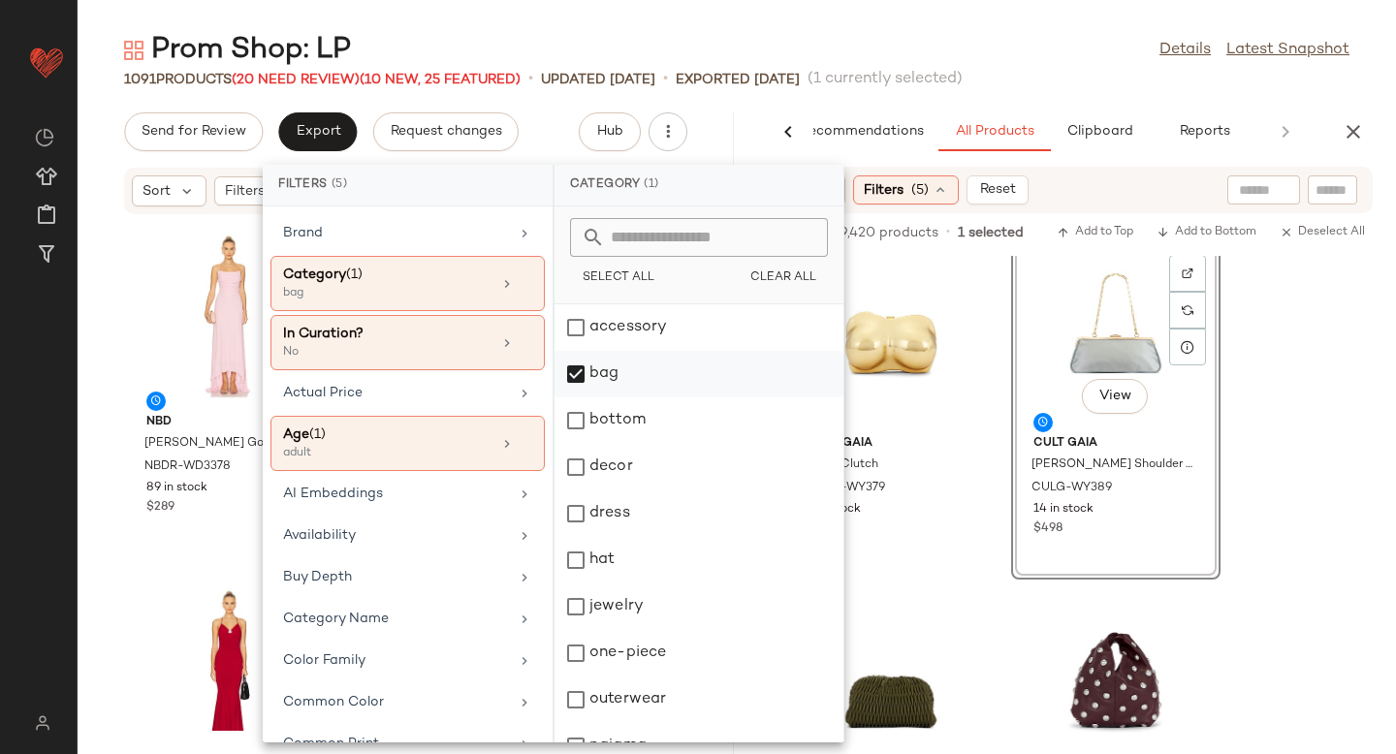
click at [582, 398] on div "bag" at bounding box center [699, 421] width 289 height 47
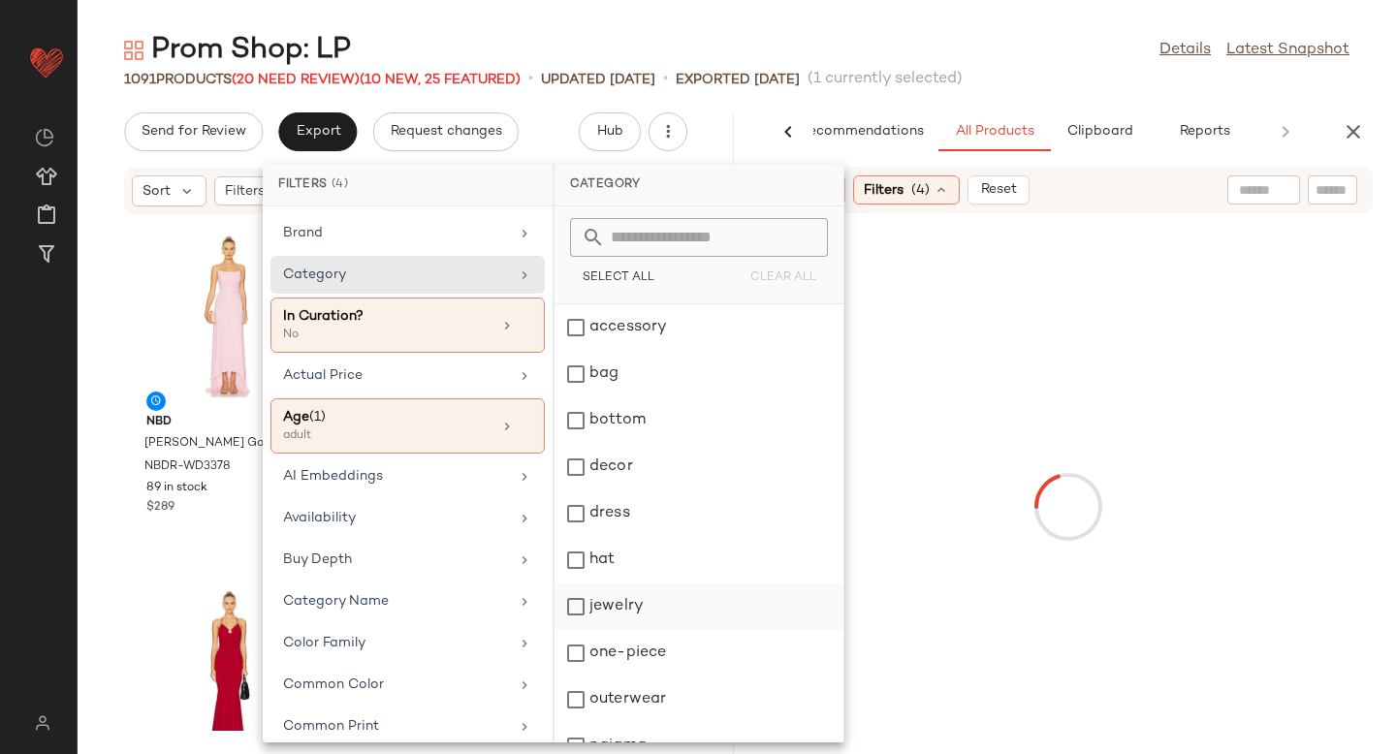
click at [591, 630] on div "jewelry" at bounding box center [699, 653] width 289 height 47
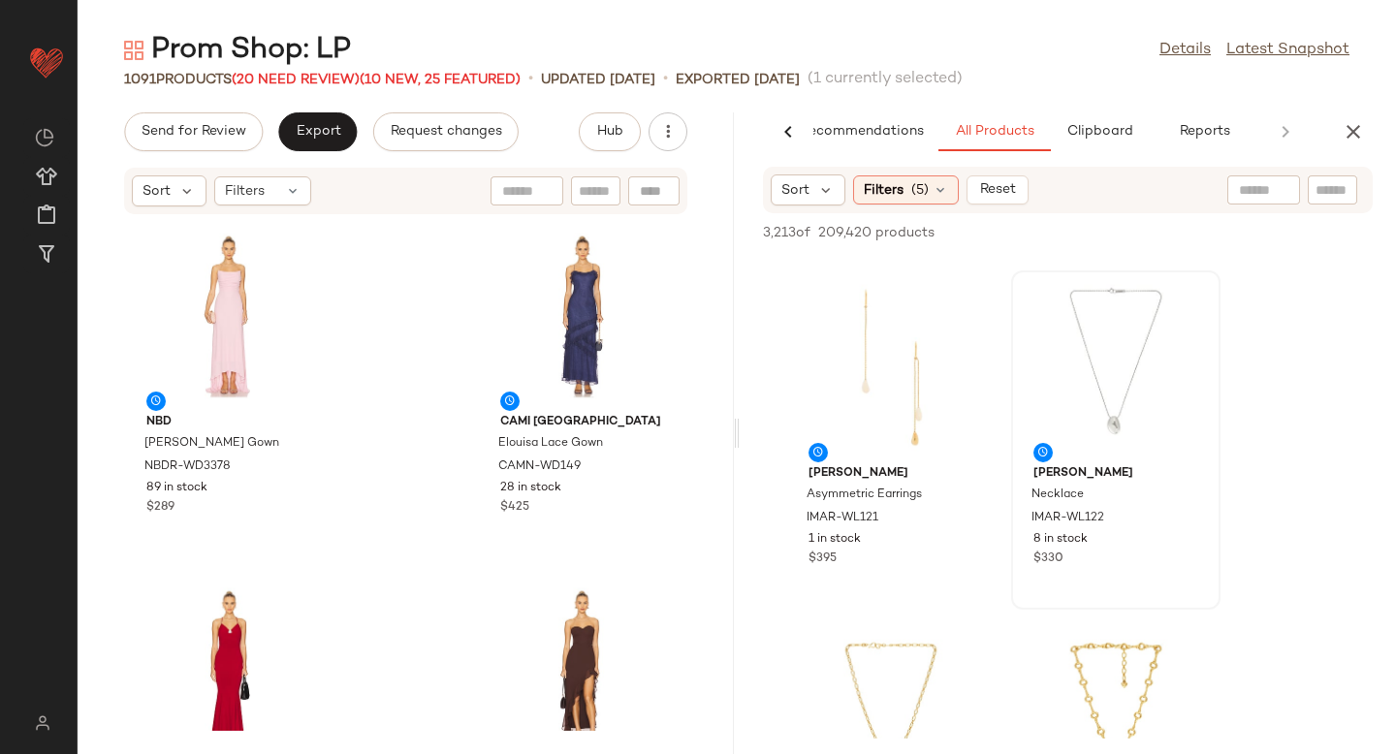
scroll to position [324, 0]
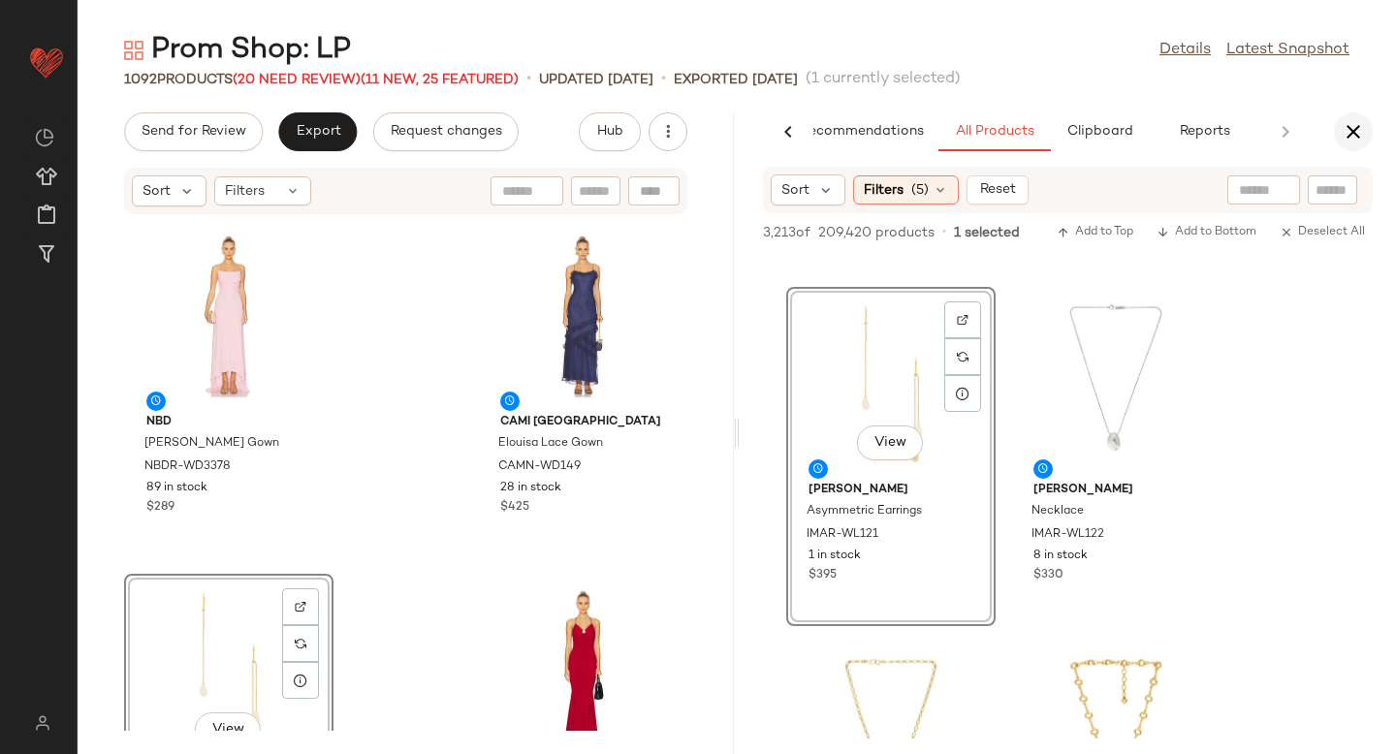
click at [1361, 138] on icon "button" at bounding box center [1353, 131] width 23 height 23
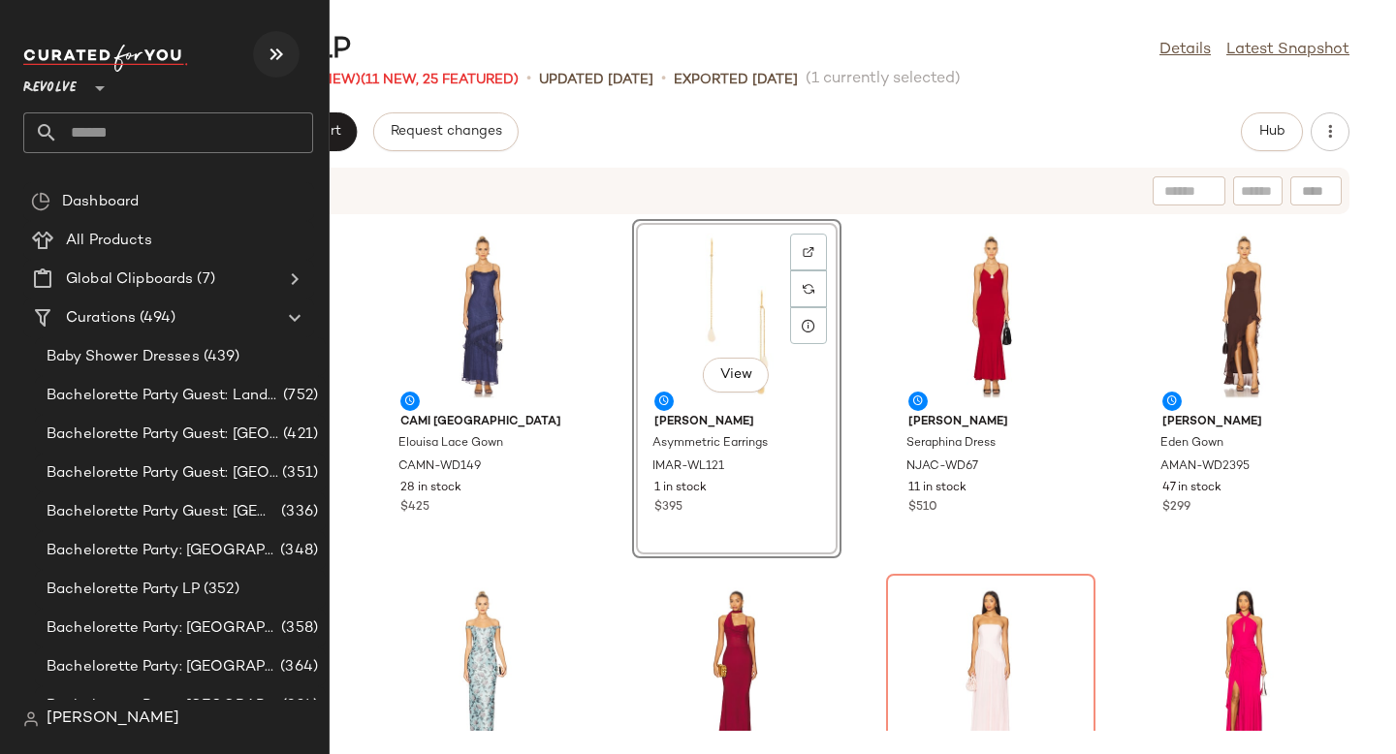
click at [277, 54] on icon "button" at bounding box center [276, 54] width 23 height 23
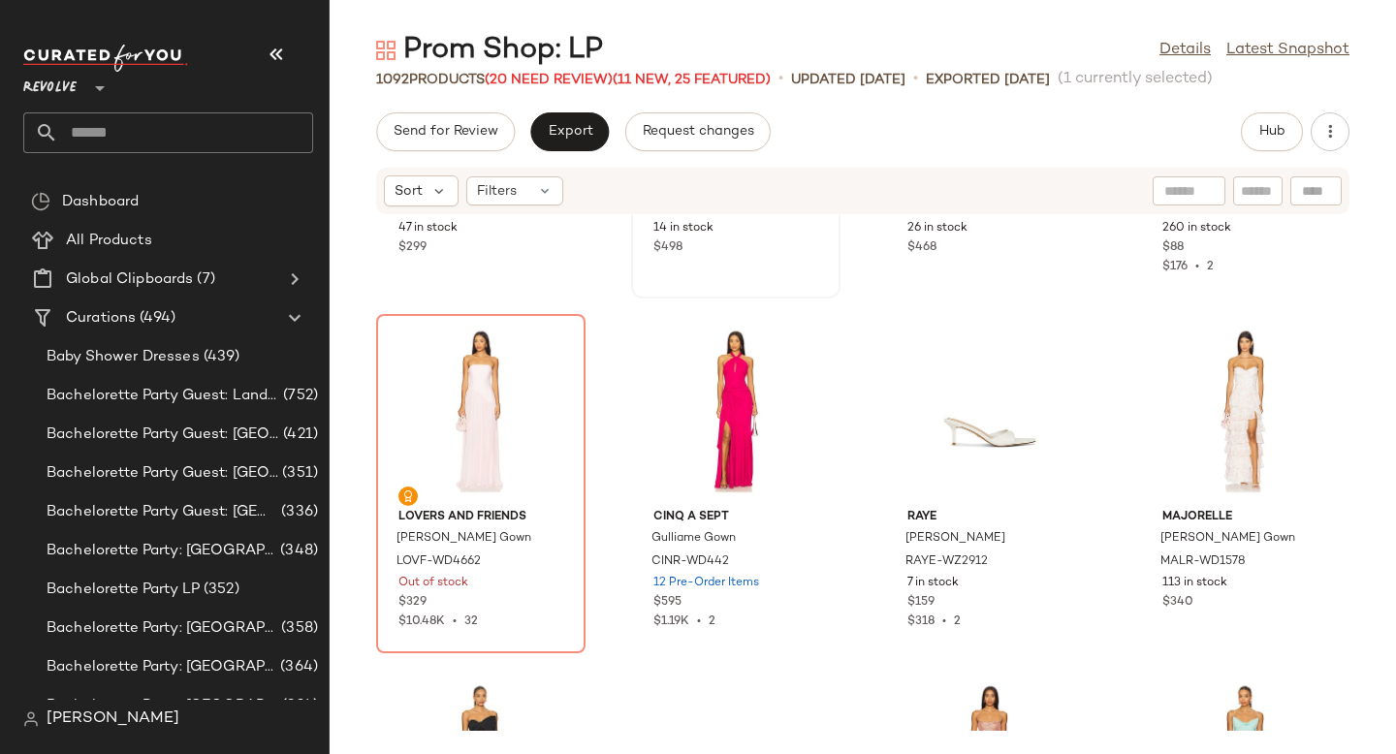
scroll to position [233, 0]
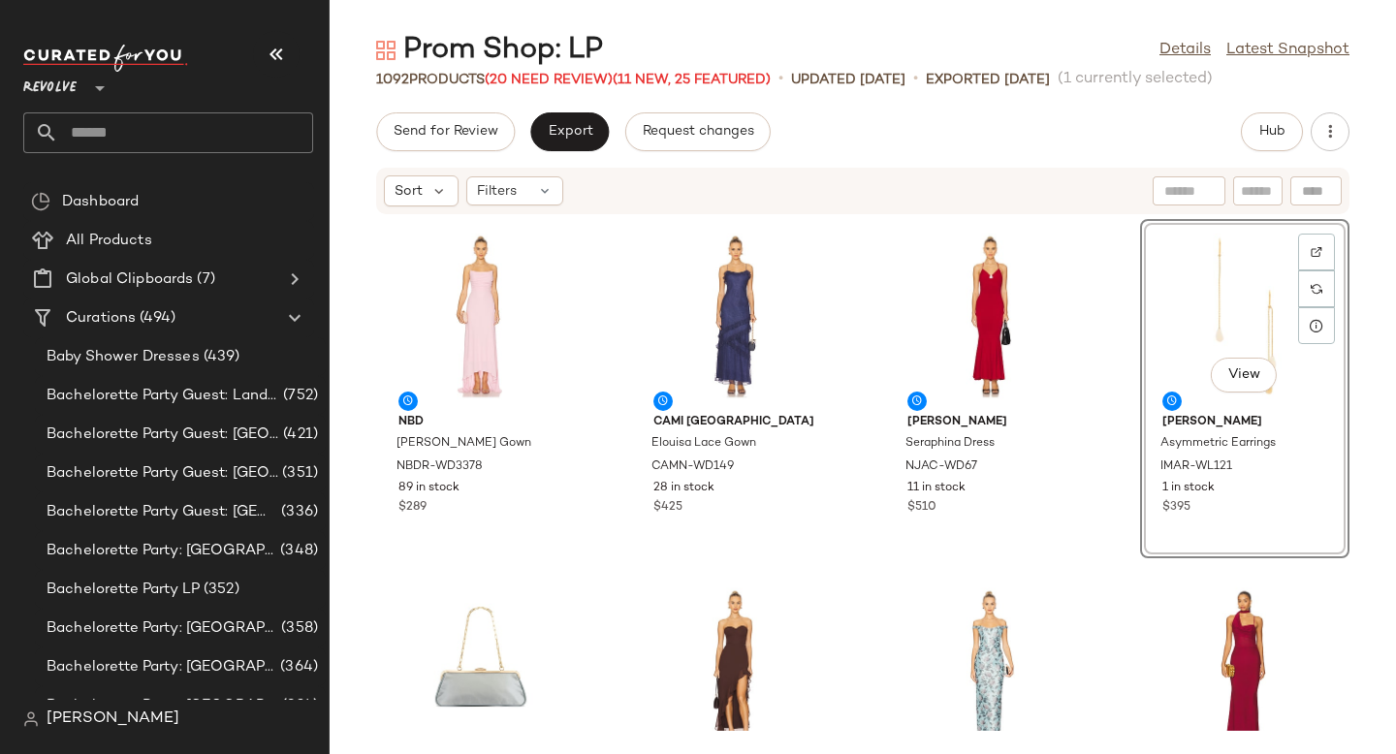
click at [1109, 548] on div "NBD Renee Gown NBDR-WD3378 89 in stock $289 CAMI NYC Elouisa Lace Gown CAMN-WD1…" at bounding box center [863, 473] width 1067 height 516
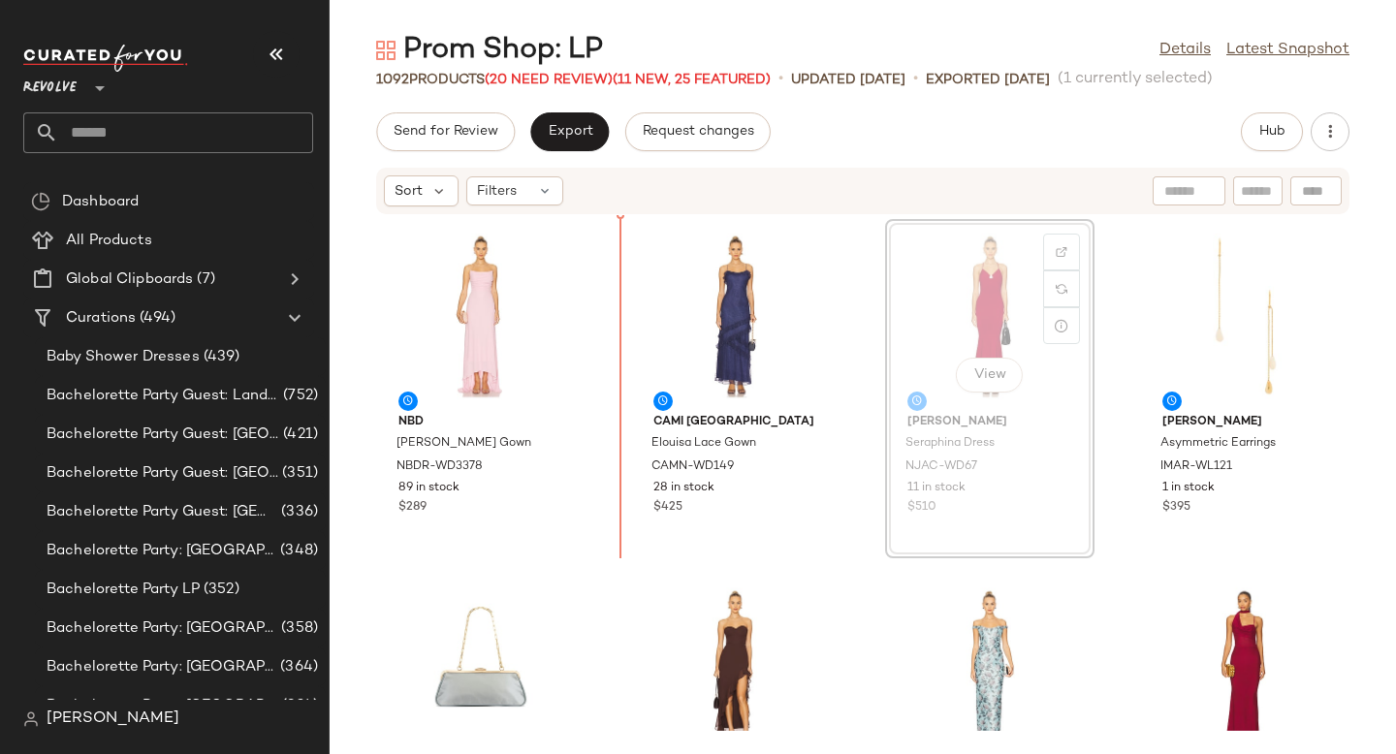
drag, startPoint x: 980, startPoint y: 292, endPoint x: 971, endPoint y: 293, distance: 9.7
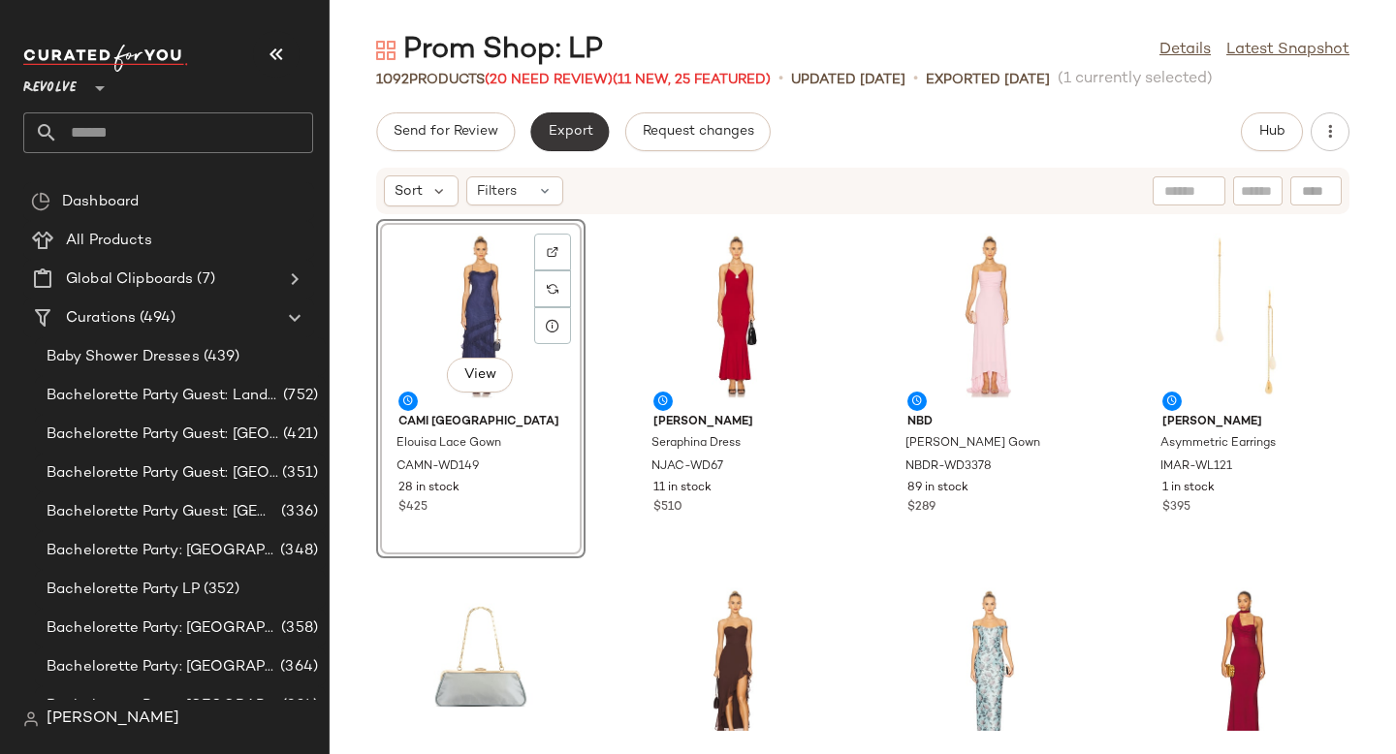
click at [563, 128] on span "Export" at bounding box center [570, 132] width 46 height 16
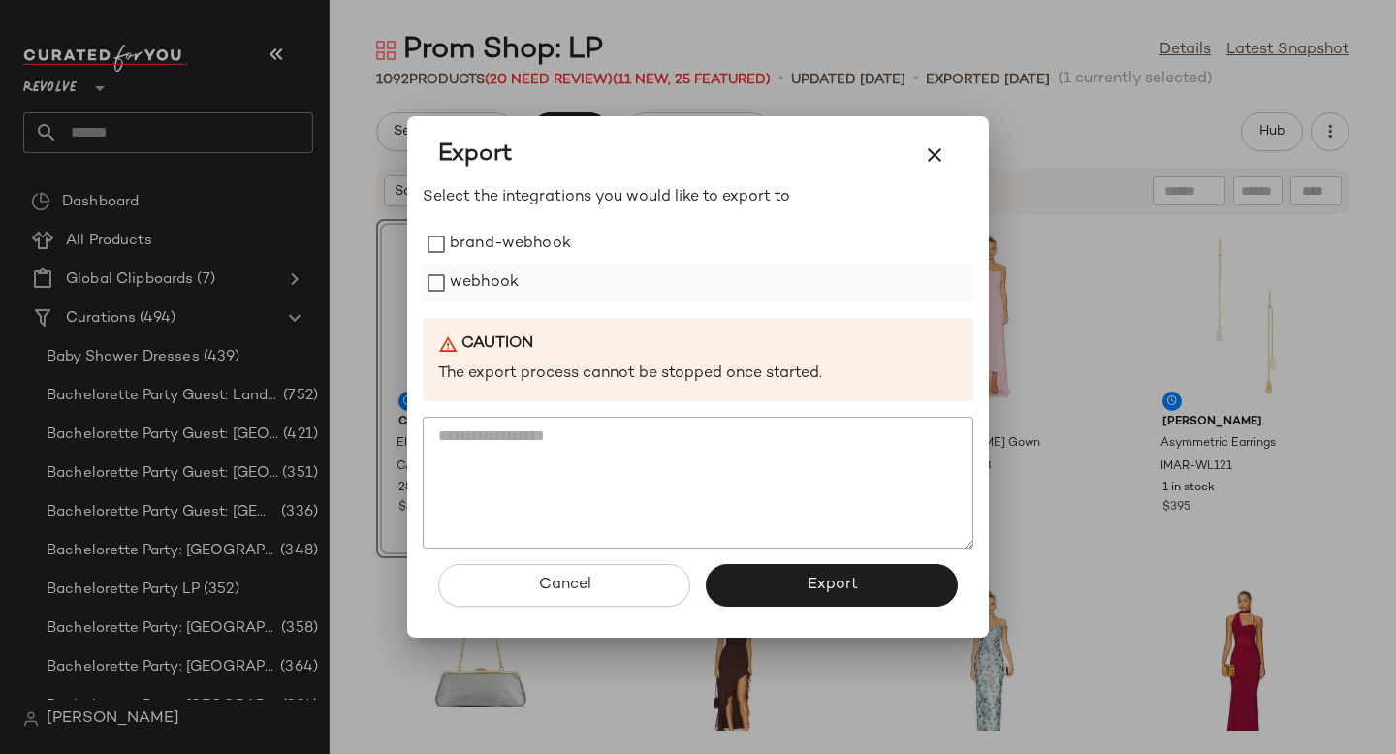
click at [471, 287] on label "webhook" at bounding box center [484, 283] width 69 height 39
click at [812, 594] on button "Export" at bounding box center [832, 585] width 252 height 43
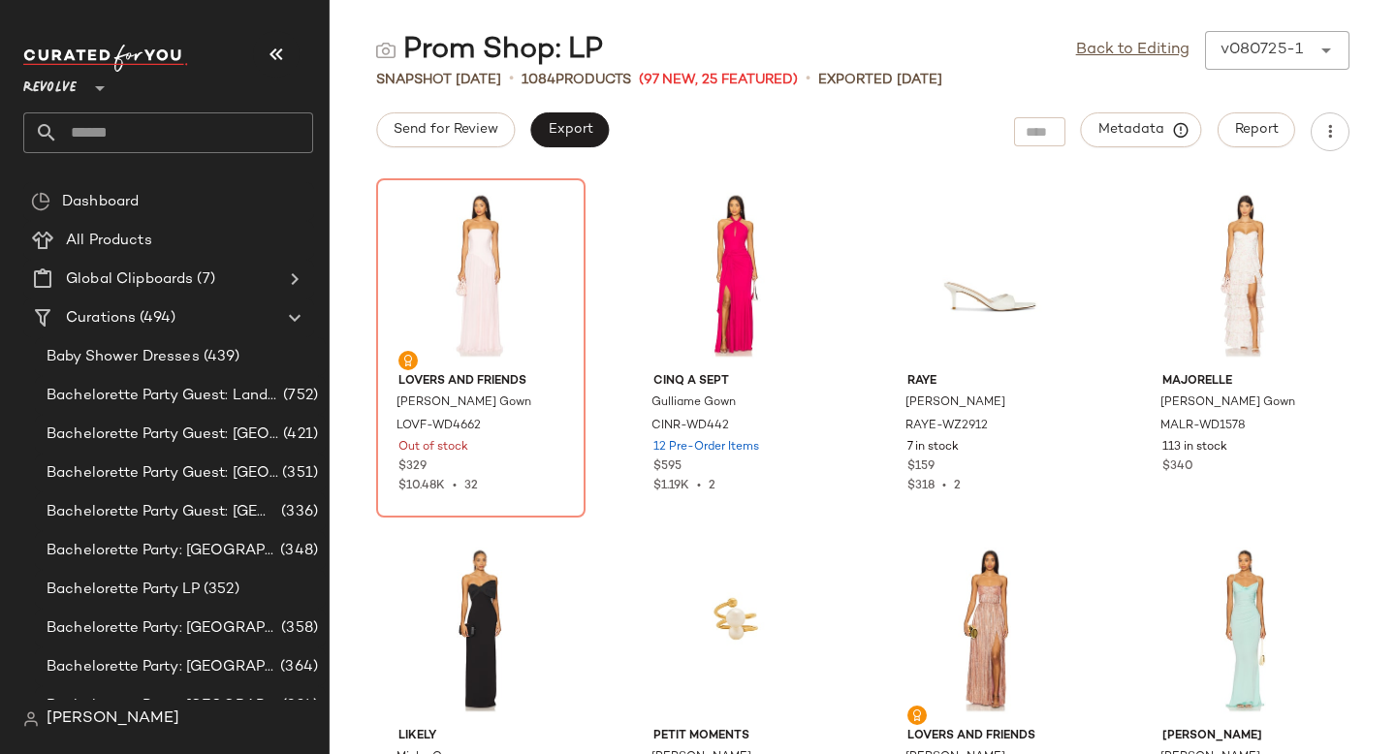
click at [208, 142] on input "text" at bounding box center [185, 132] width 255 height 41
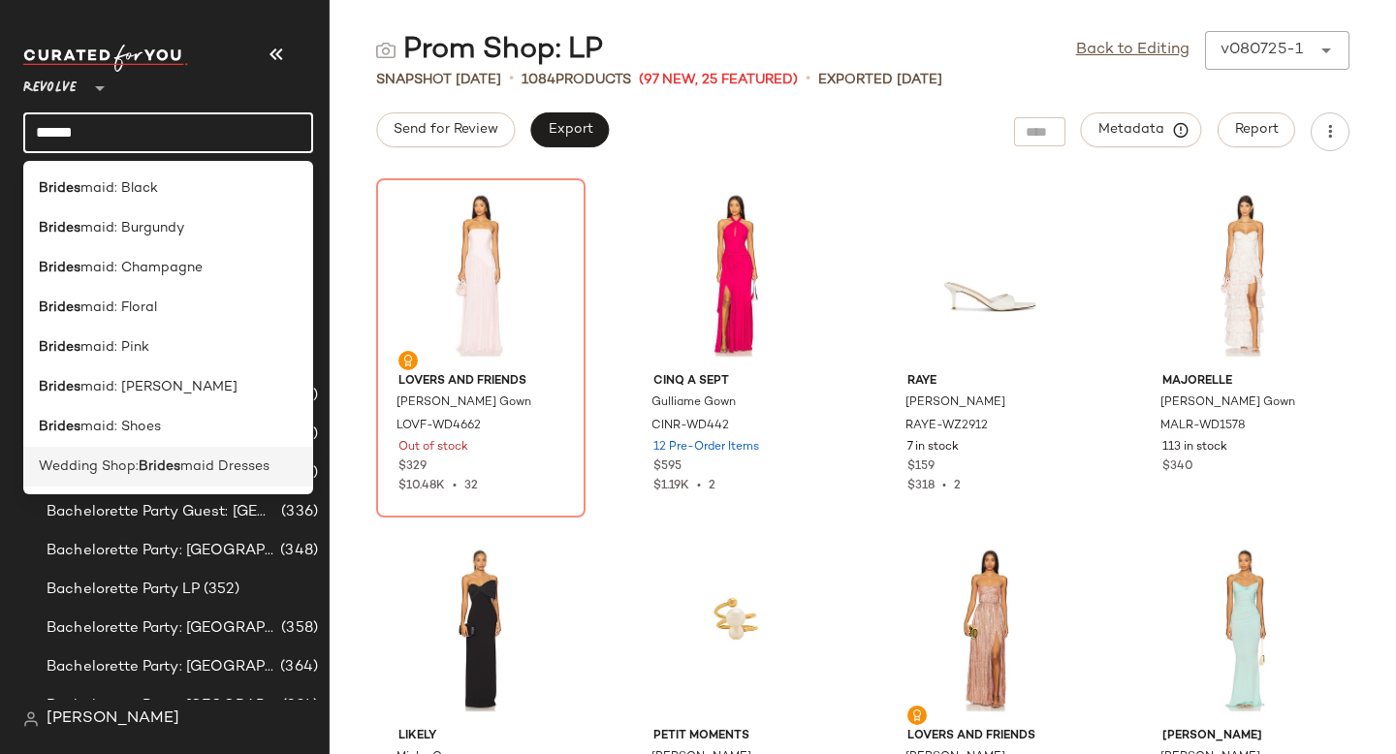
type input "******"
click at [203, 465] on span "maid Dresses" at bounding box center [224, 467] width 89 height 20
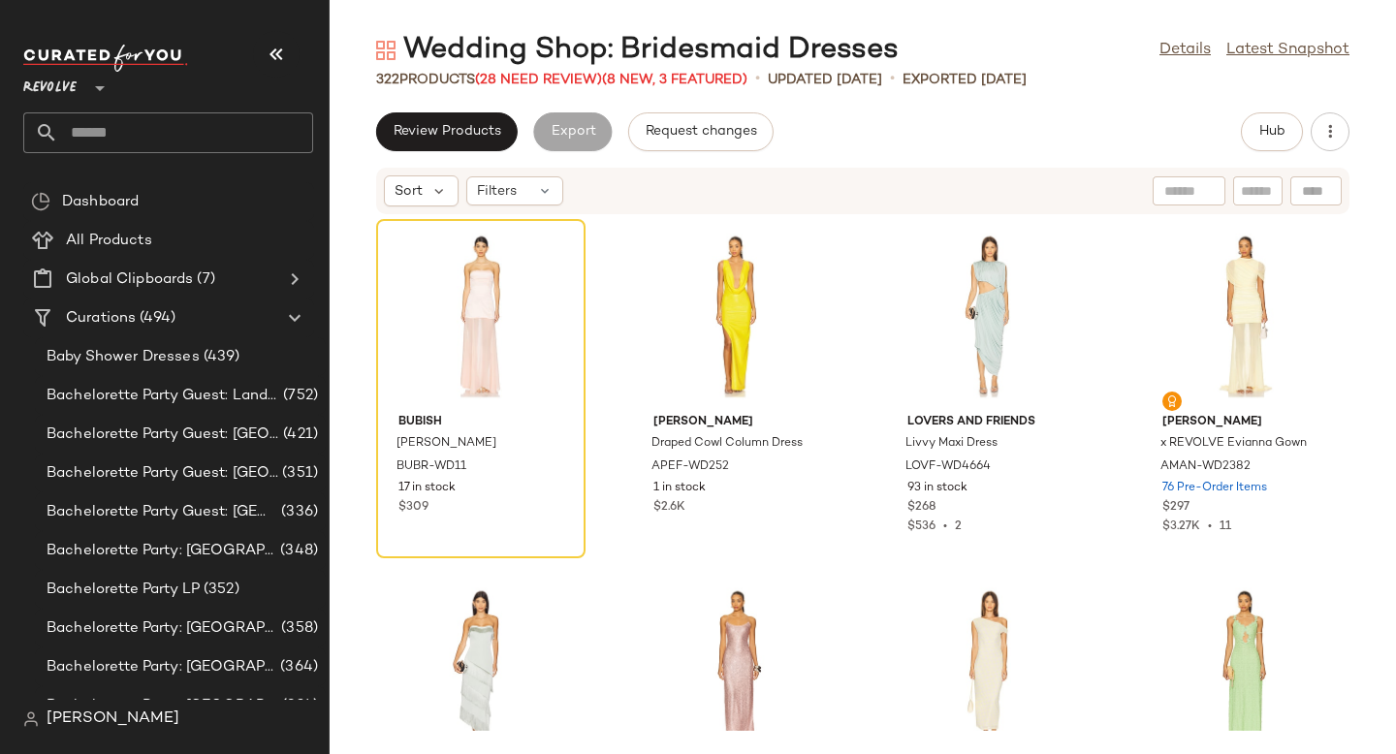
click at [863, 324] on div "Bubish Jasmine Gown BUBR-WD11 17 in stock $309 Alex Perry Draped Cowl Column Dr…" at bounding box center [863, 473] width 1067 height 516
click at [1334, 139] on icon "button" at bounding box center [1330, 131] width 19 height 19
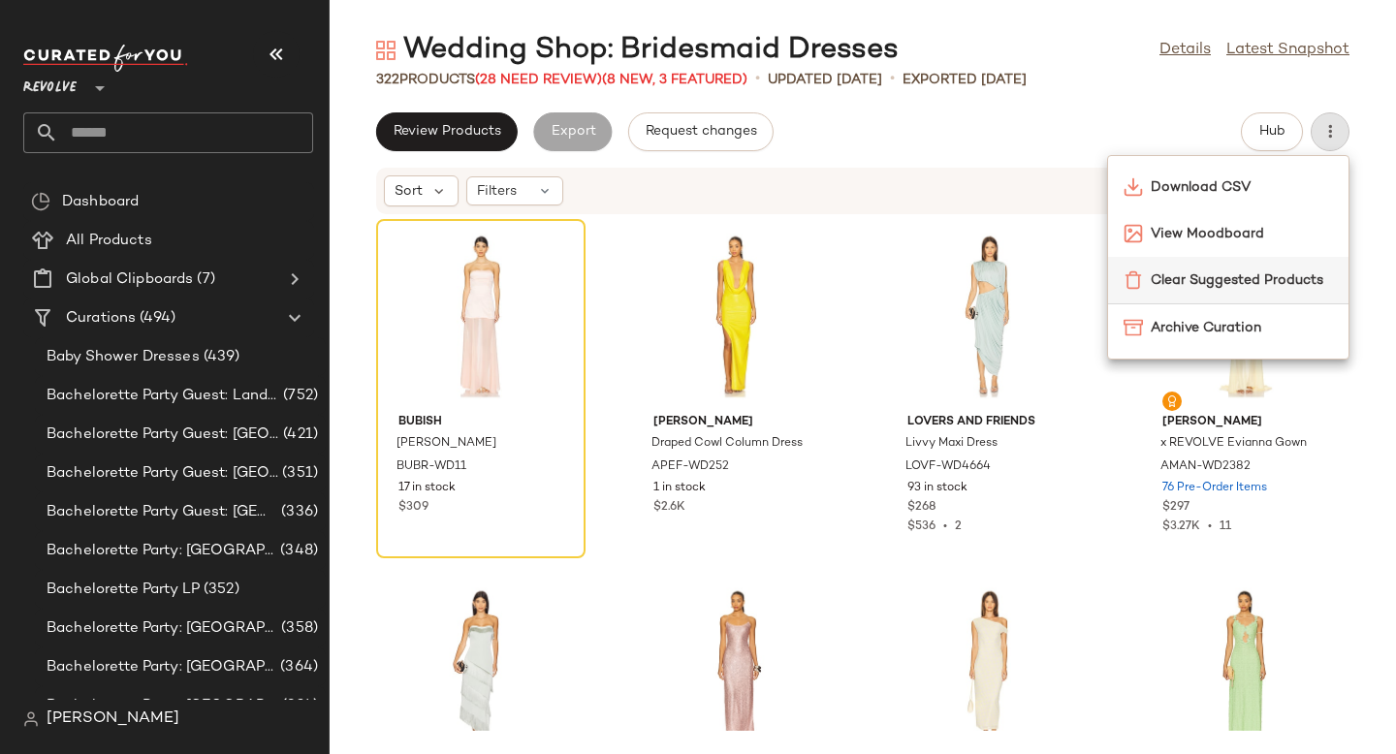
click at [1247, 271] on span "Clear Suggested Products" at bounding box center [1242, 281] width 182 height 20
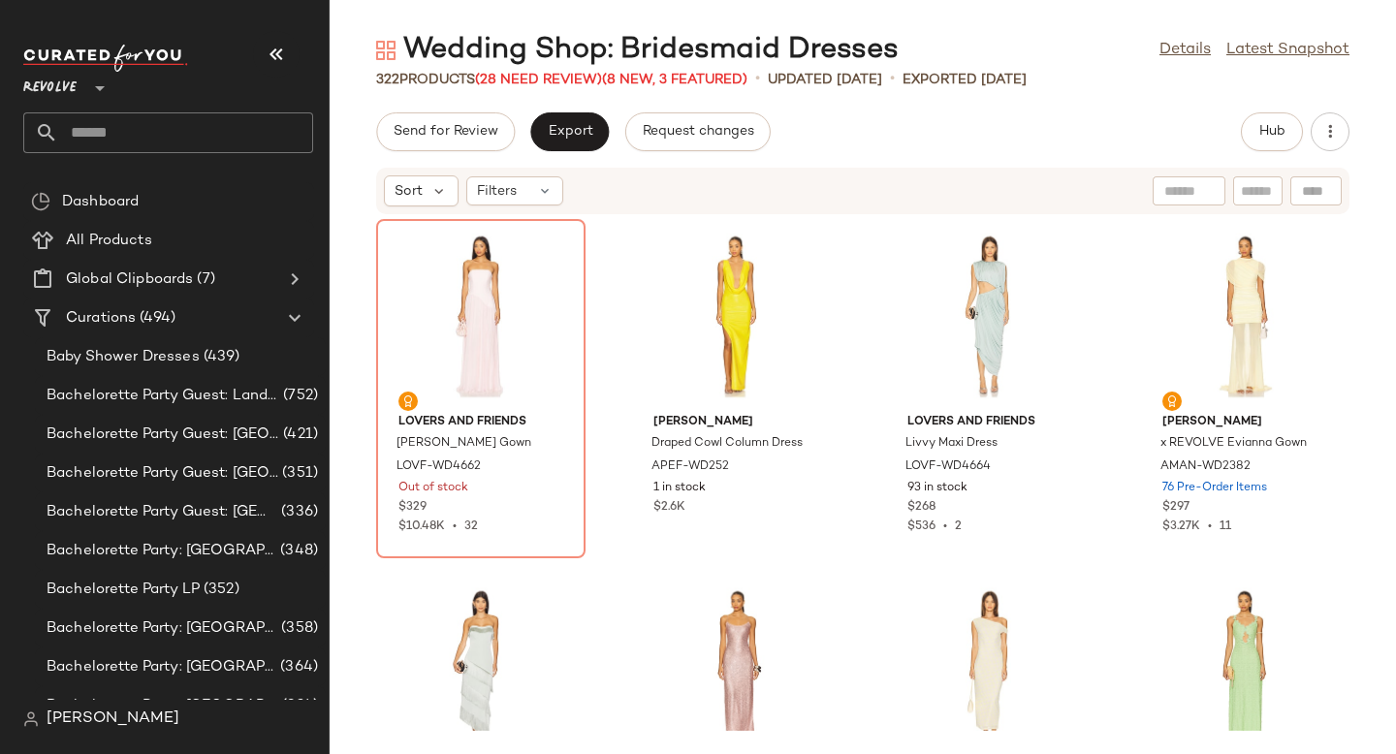
click at [904, 124] on div "Send for Review Export Request changes Hub" at bounding box center [863, 131] width 974 height 39
click at [503, 197] on span "Filters" at bounding box center [497, 191] width 40 height 20
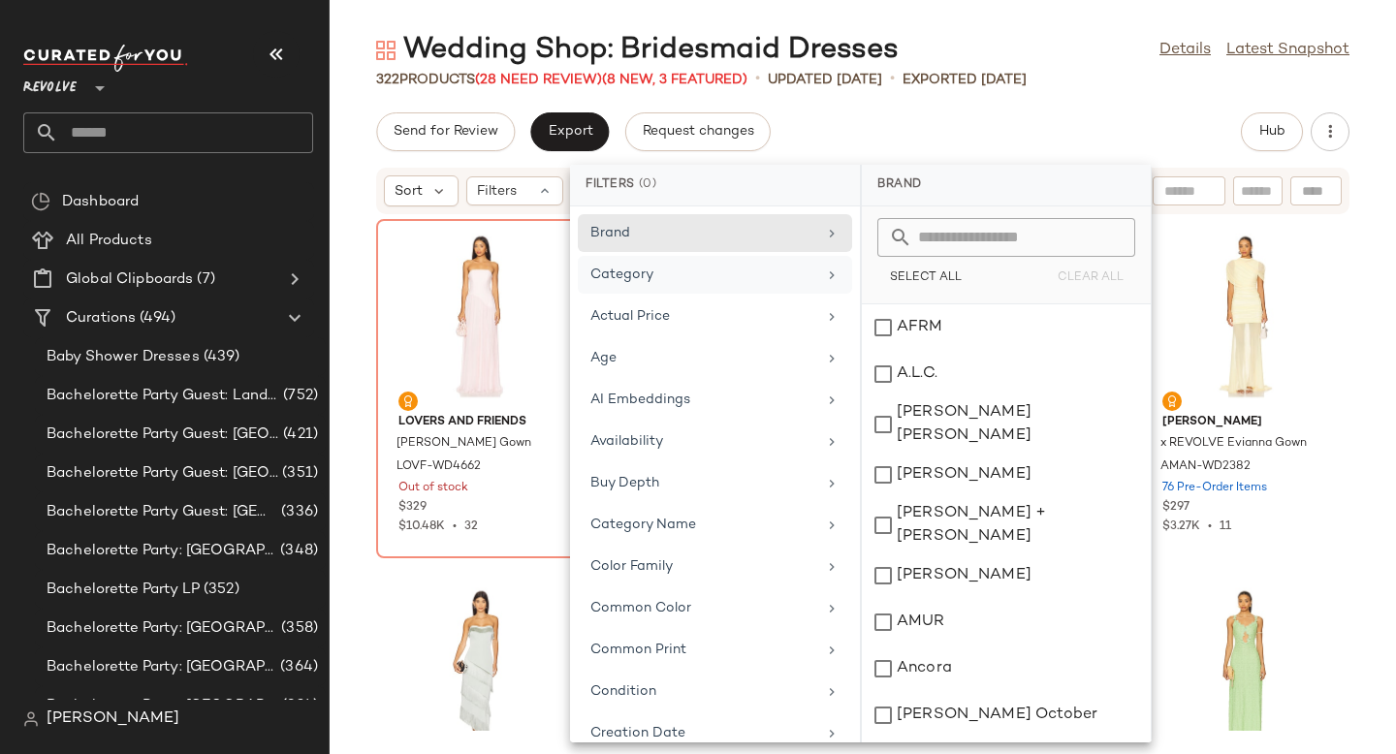
click at [738, 281] on div "Category" at bounding box center [704, 275] width 226 height 20
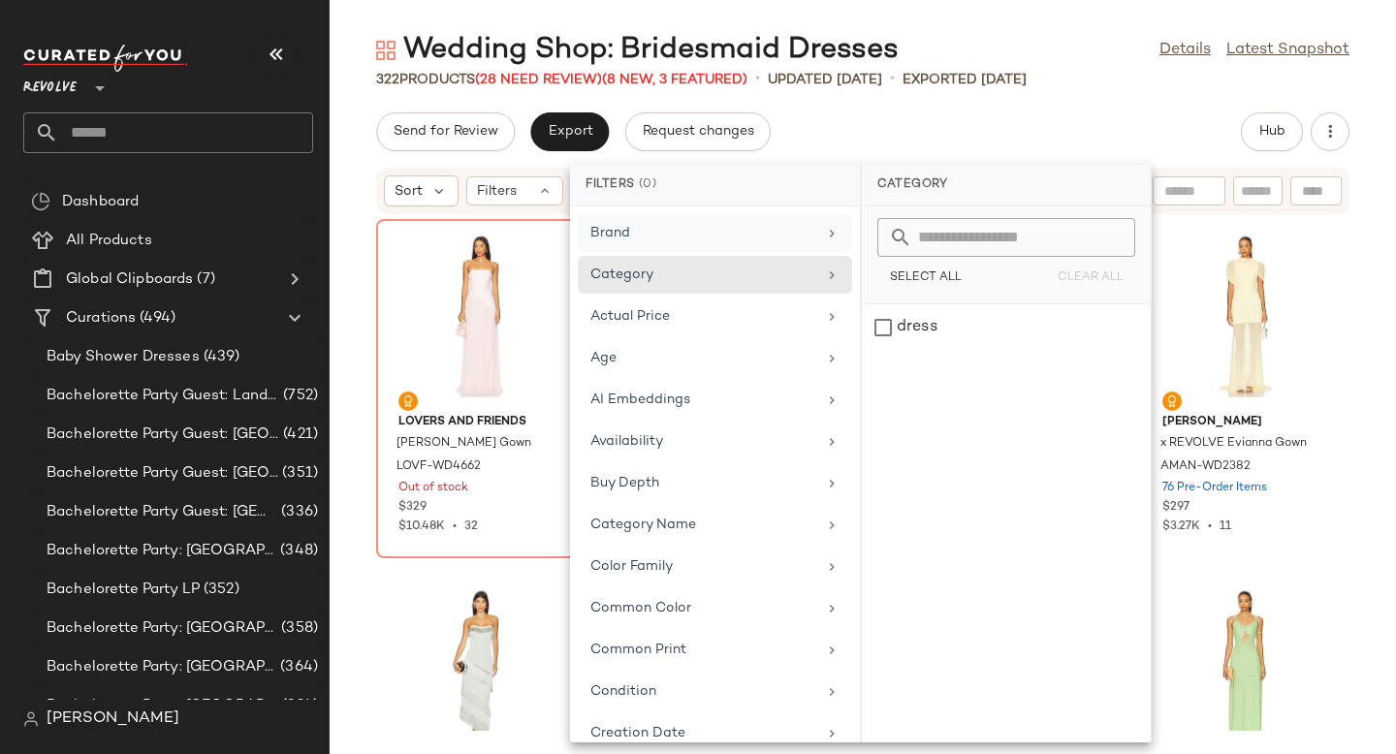
click at [731, 236] on div "Brand" at bounding box center [704, 233] width 226 height 20
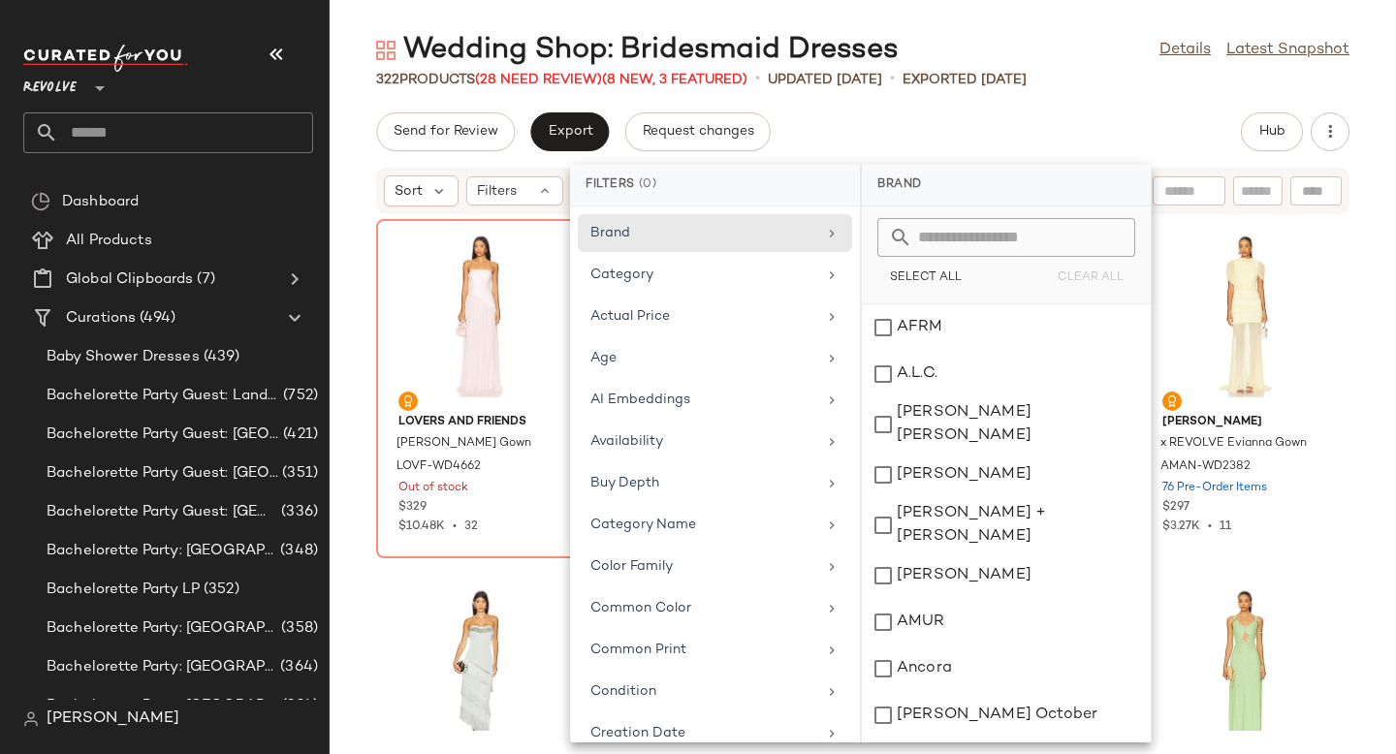
click at [939, 123] on div "Send for Review Export Request changes Hub" at bounding box center [863, 131] width 974 height 39
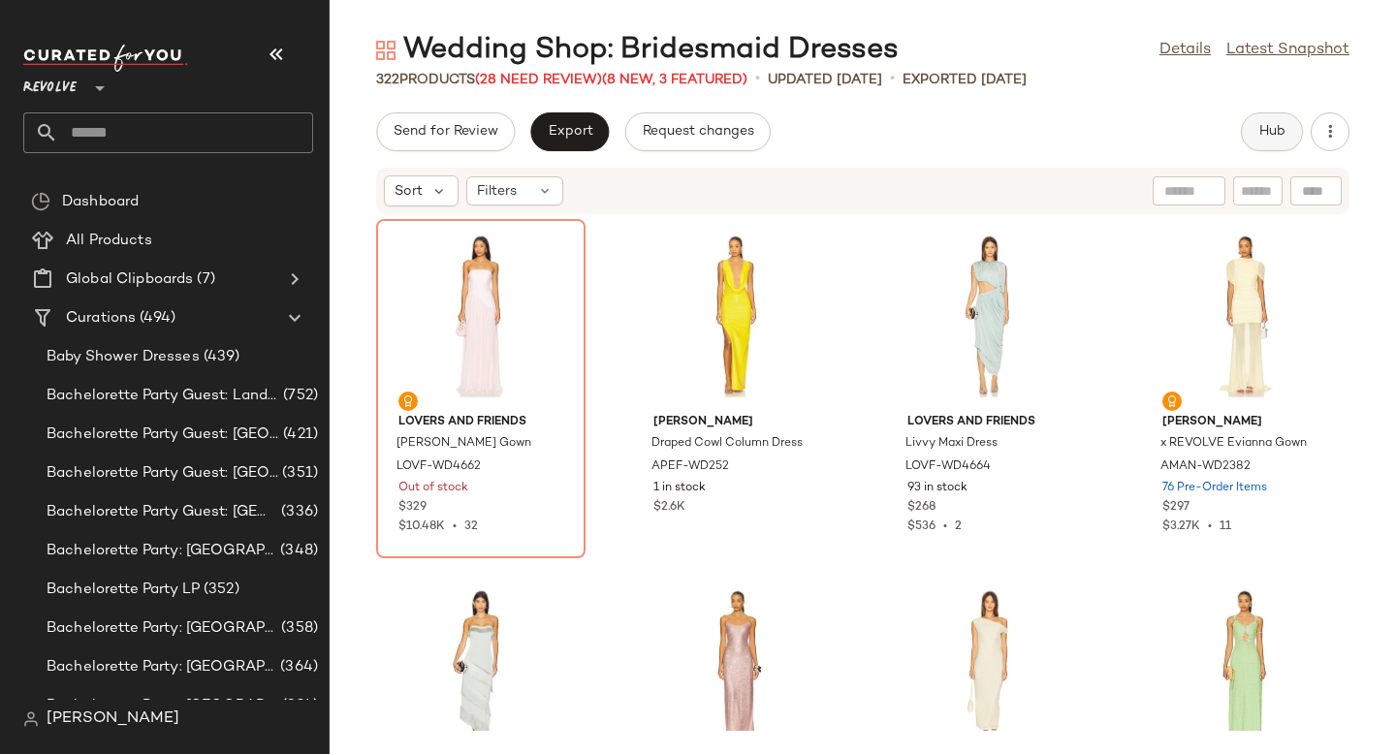
click at [1290, 129] on button "Hub" at bounding box center [1272, 131] width 62 height 39
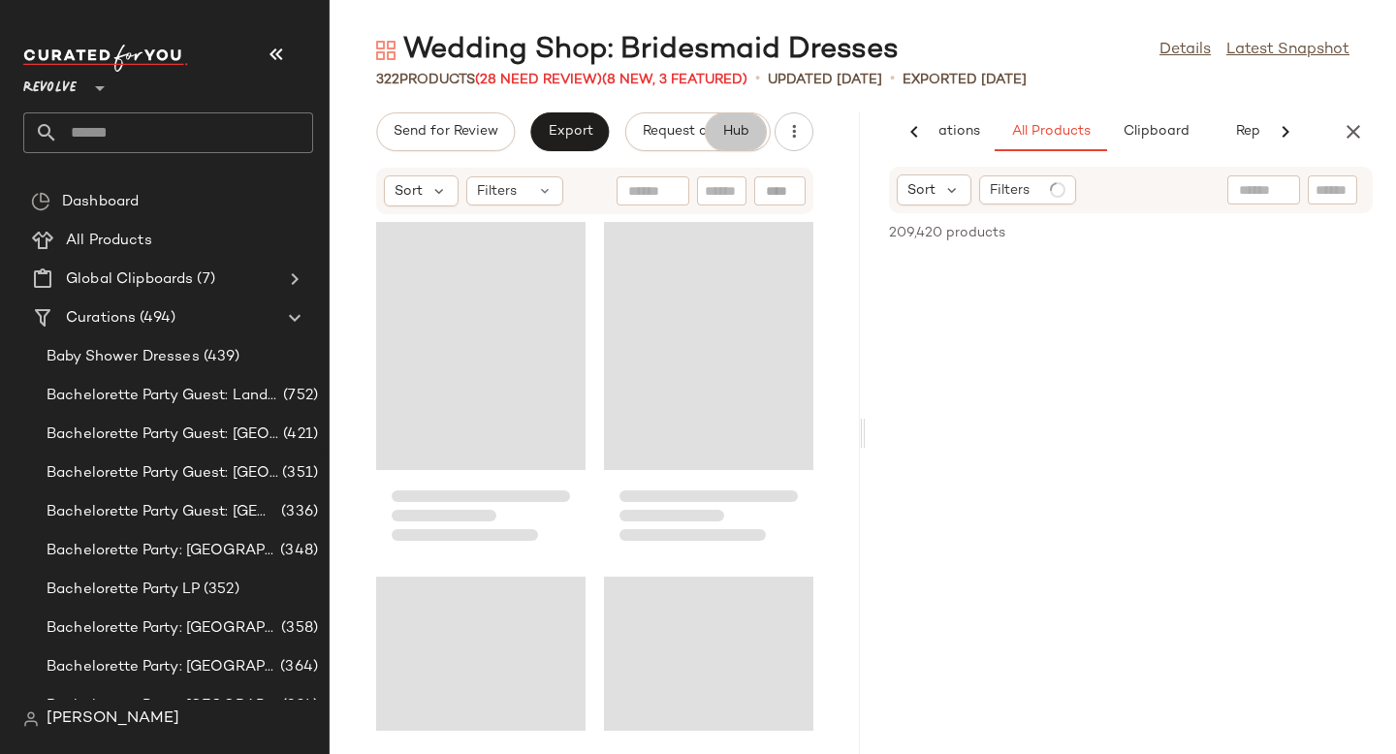
scroll to position [0, 115]
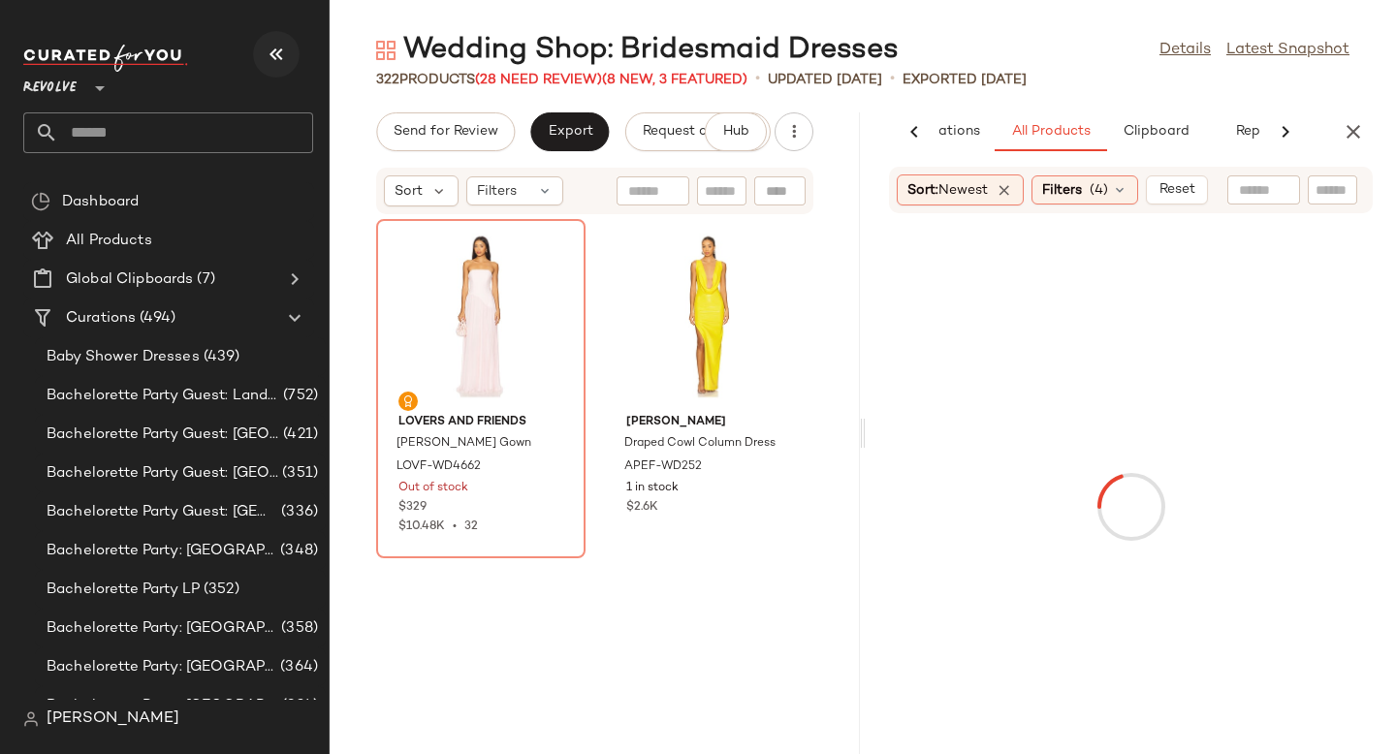
click at [276, 49] on icon "button" at bounding box center [276, 54] width 23 height 23
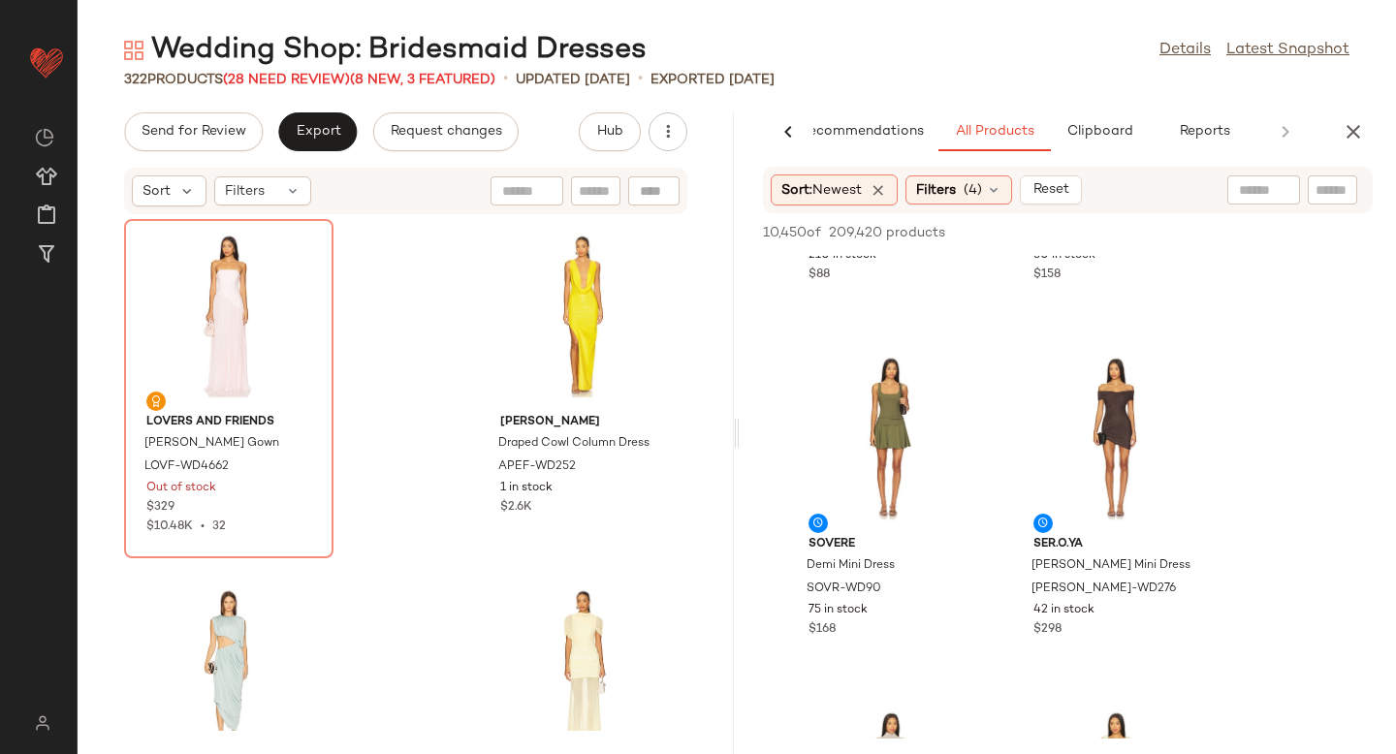
scroll to position [0, 0]
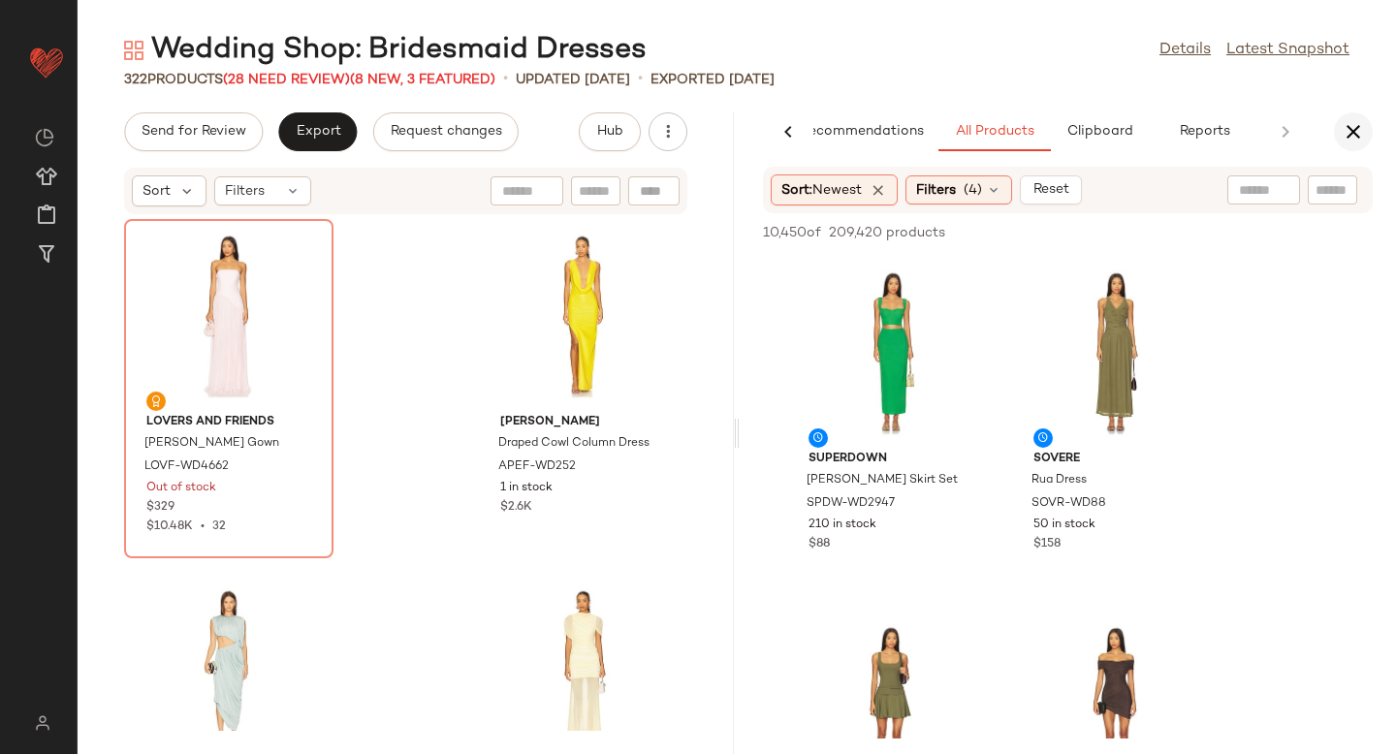
click at [1360, 121] on icon "button" at bounding box center [1353, 131] width 23 height 23
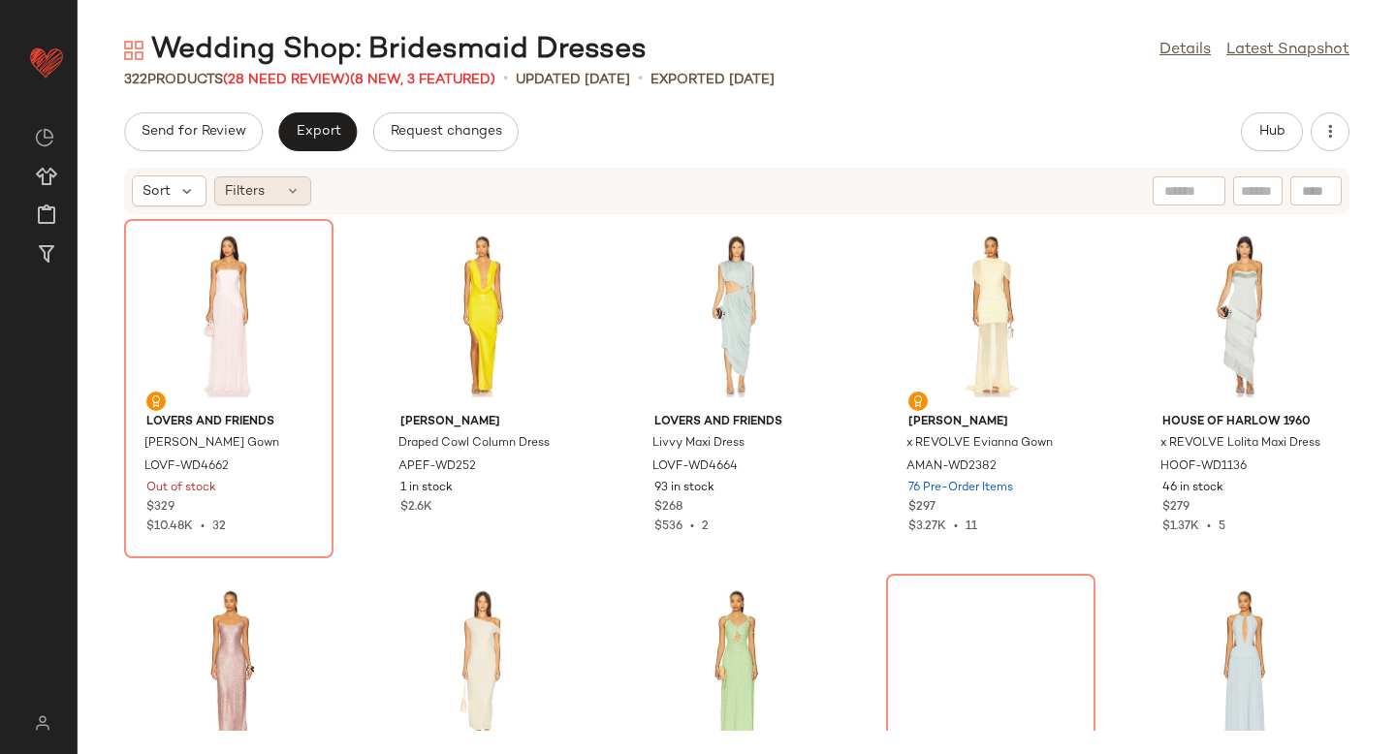
click at [244, 198] on span "Filters" at bounding box center [245, 191] width 40 height 20
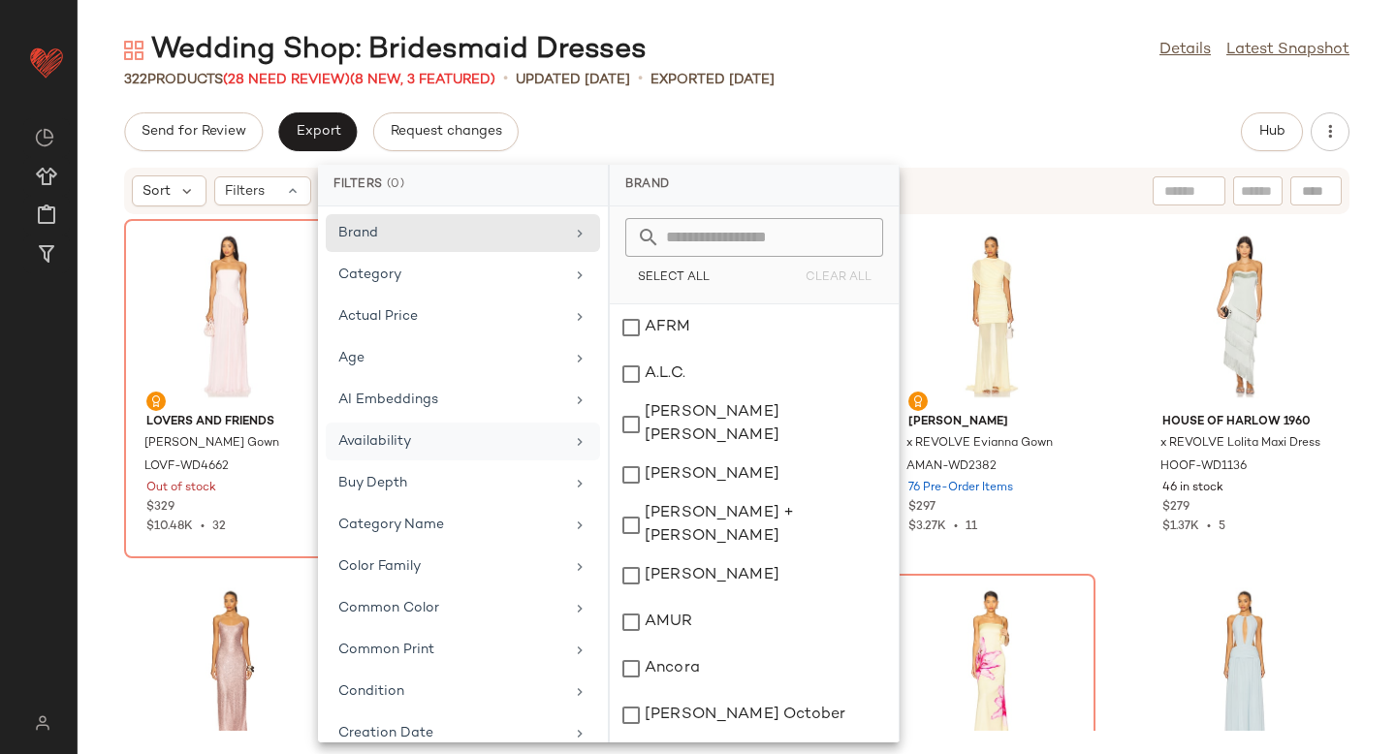
click at [421, 464] on div "Availability" at bounding box center [463, 483] width 274 height 38
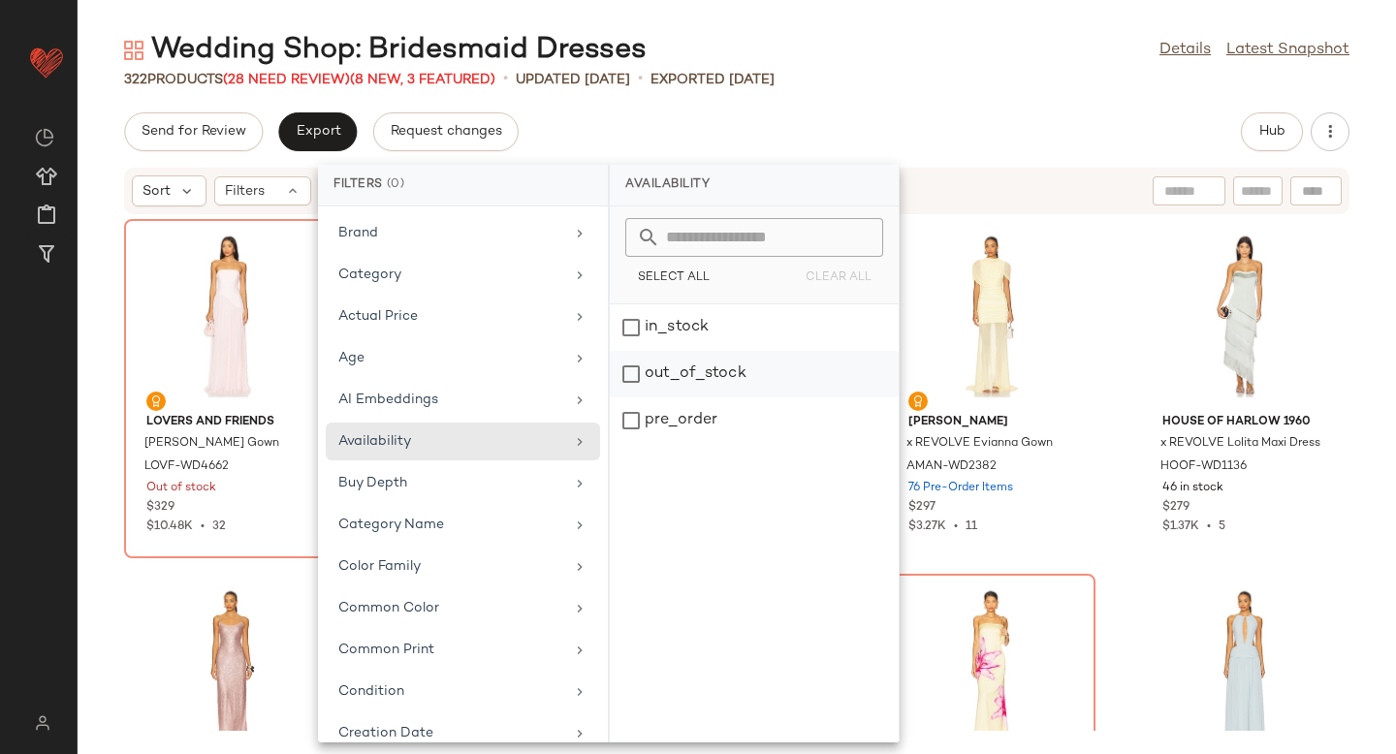
click at [630, 398] on div "out_of_stock" at bounding box center [754, 421] width 289 height 47
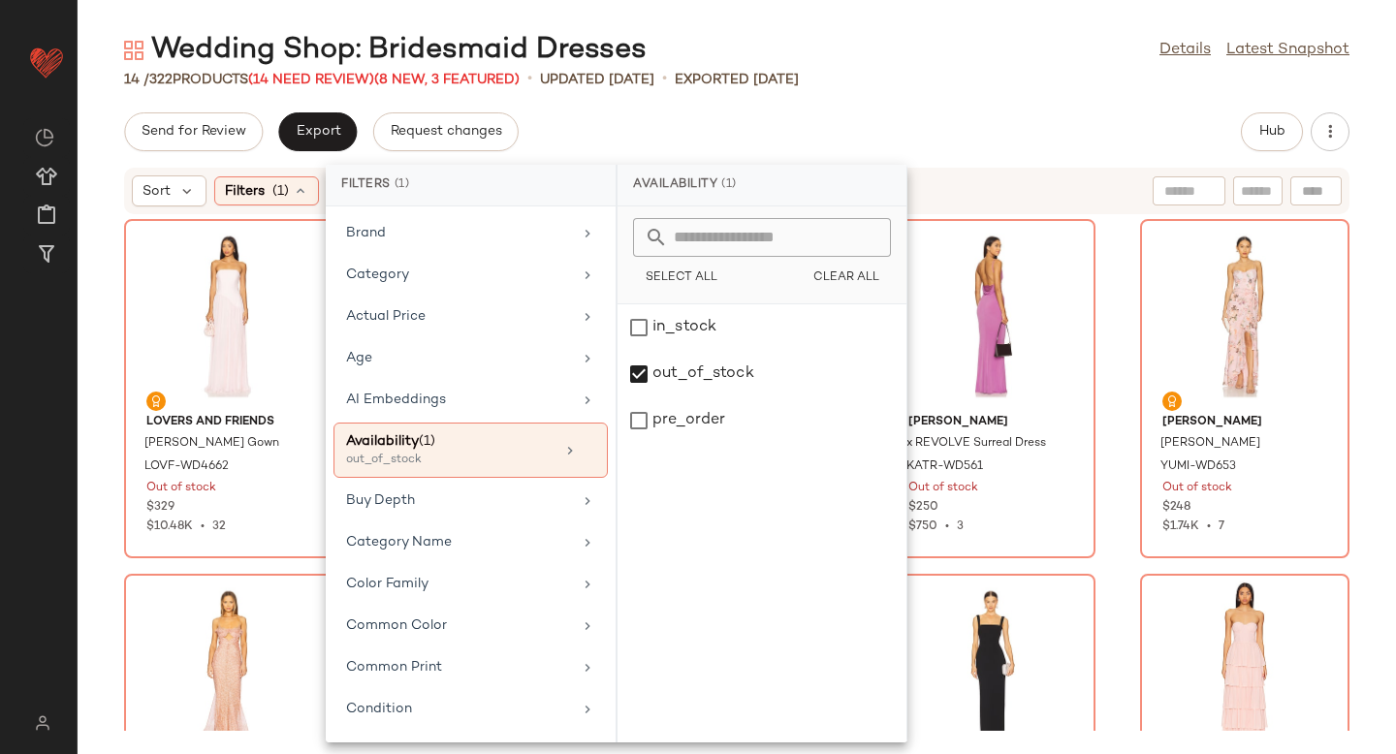
click at [1039, 94] on div "Wedding Shop: Bridesmaid Dresses Details Latest Snapshot 14 / 322 Products (14 …" at bounding box center [737, 392] width 1319 height 723
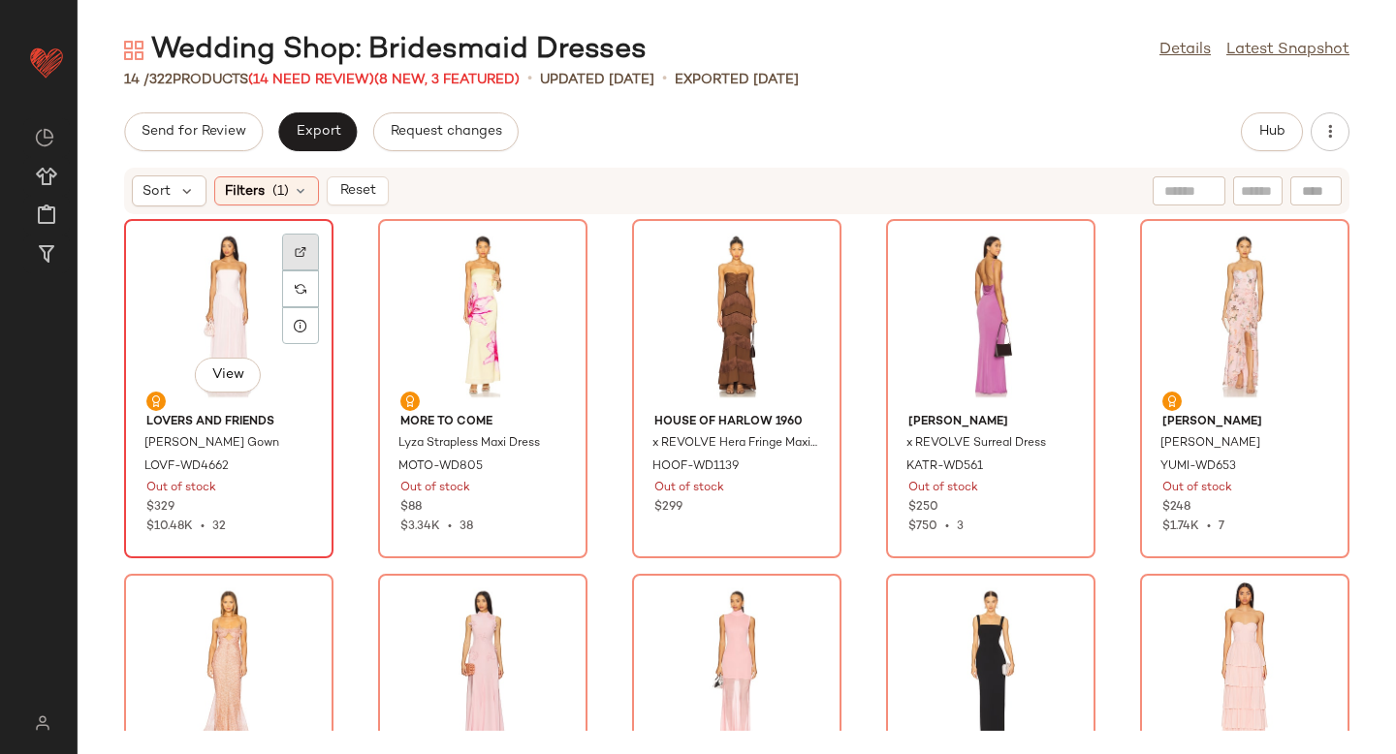
click at [300, 271] on div at bounding box center [300, 289] width 37 height 37
click at [545, 271] on div at bounding box center [554, 289] width 37 height 37
click at [484, 279] on div "View" at bounding box center [483, 316] width 196 height 180
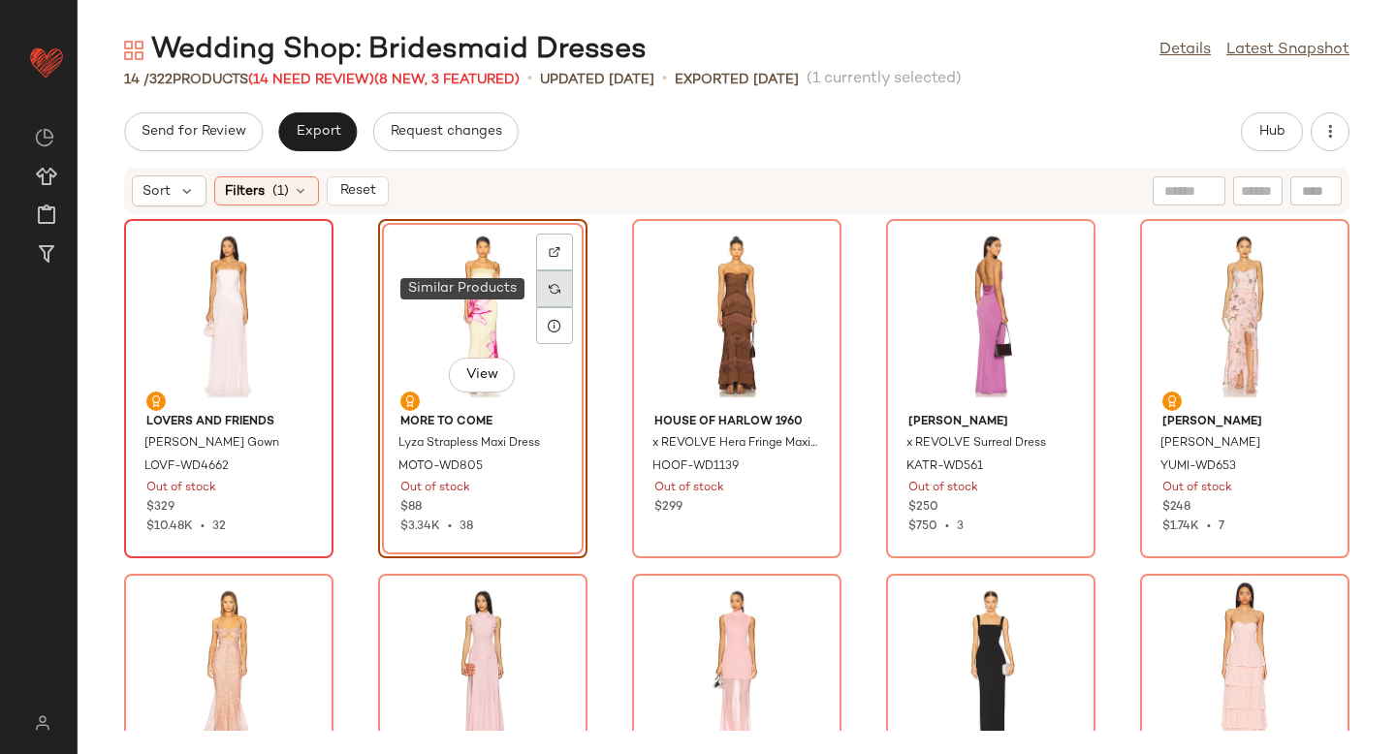
click at [549, 287] on img at bounding box center [555, 289] width 12 height 12
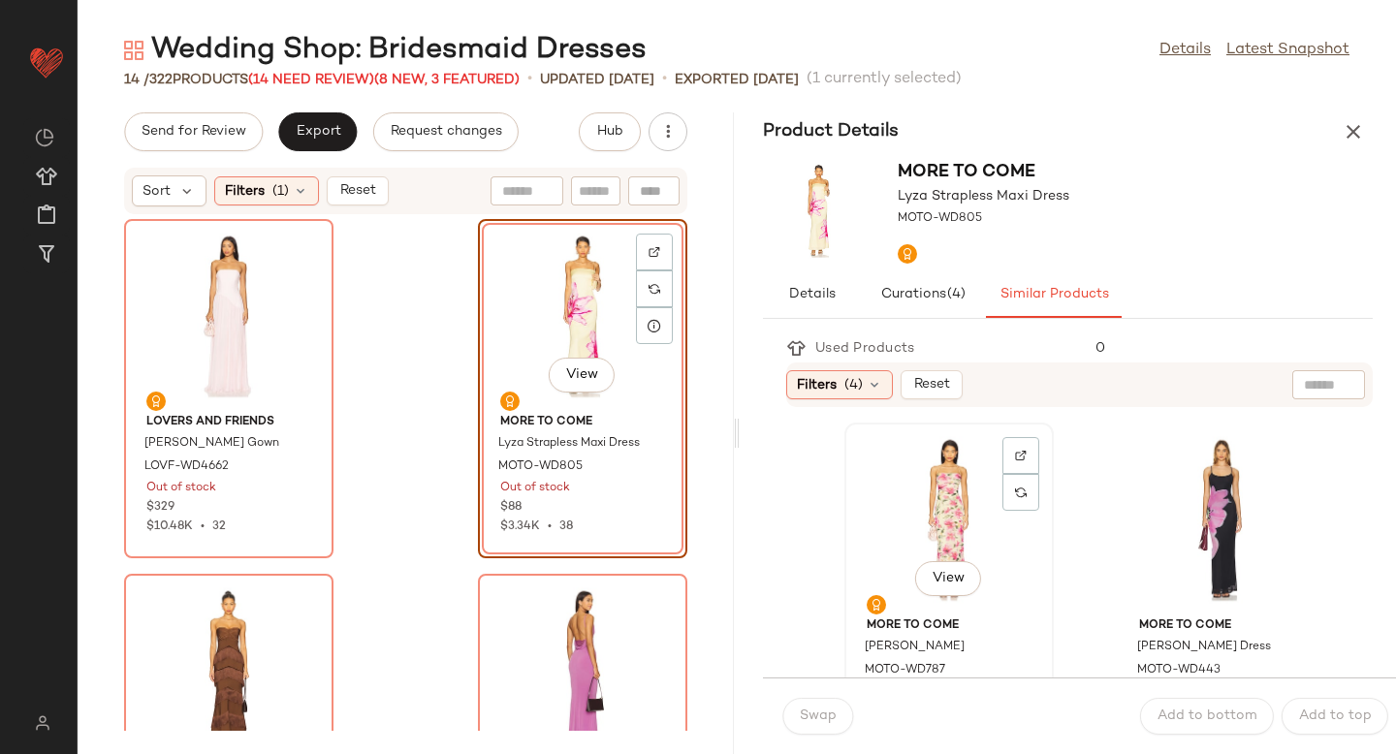
click at [993, 535] on div "View" at bounding box center [949, 520] width 196 height 180
click at [820, 717] on span "Swap" at bounding box center [818, 717] width 38 height 16
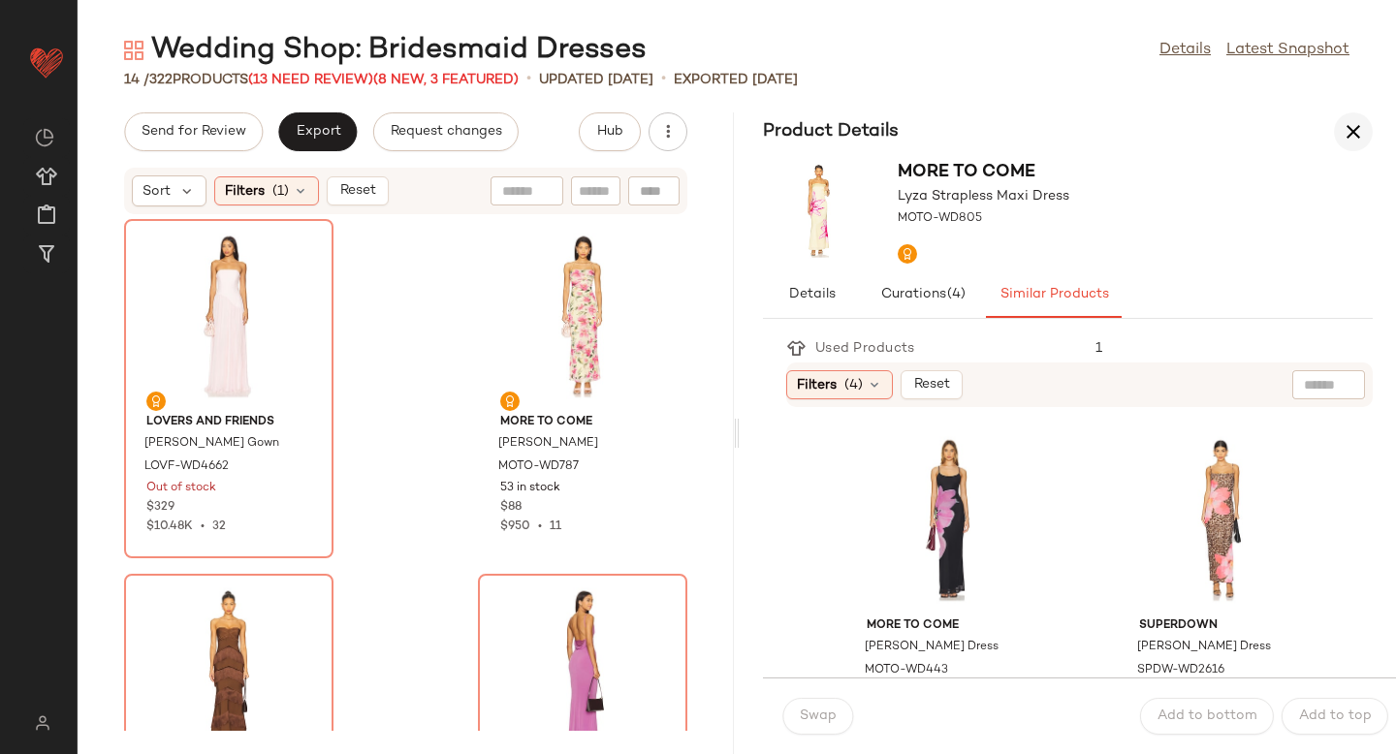
click at [1349, 137] on icon "button" at bounding box center [1353, 131] width 23 height 23
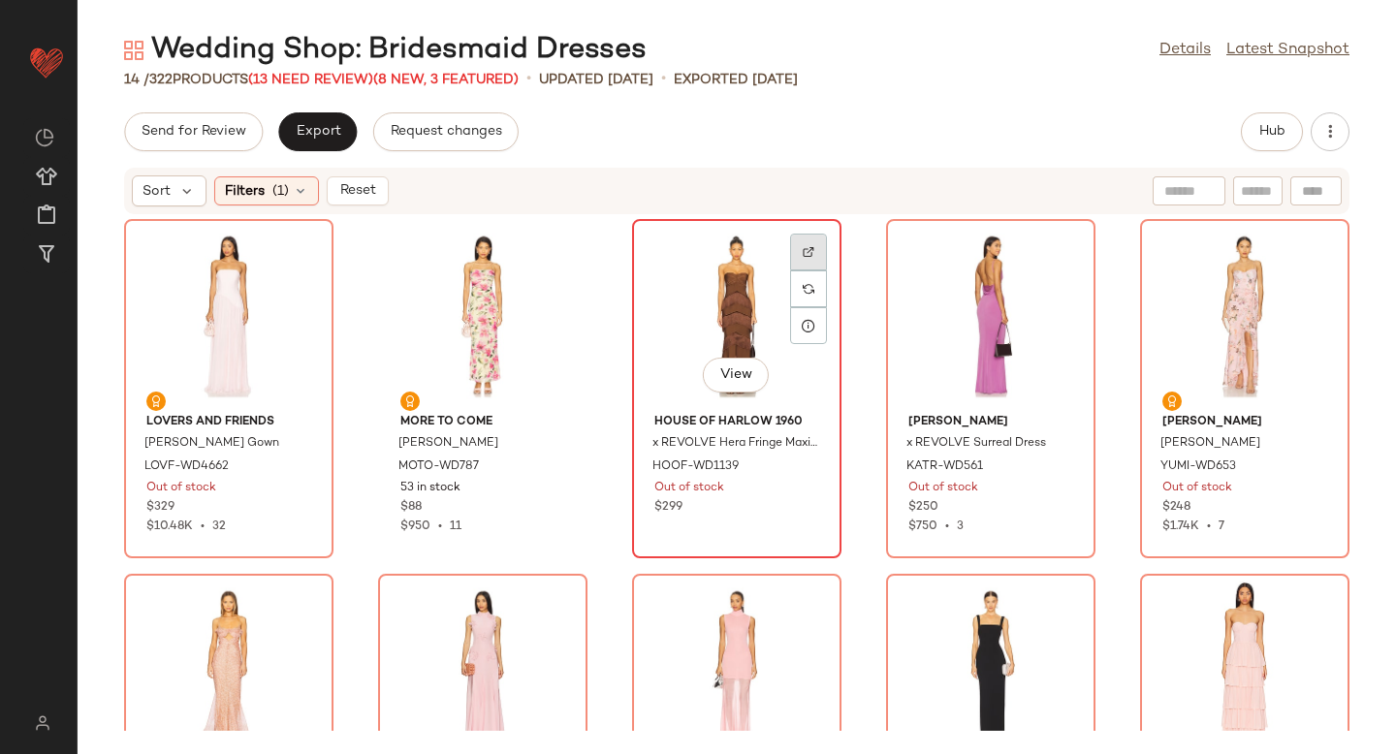
click at [812, 271] on div at bounding box center [808, 289] width 37 height 37
click at [790, 291] on div at bounding box center [808, 289] width 37 height 37
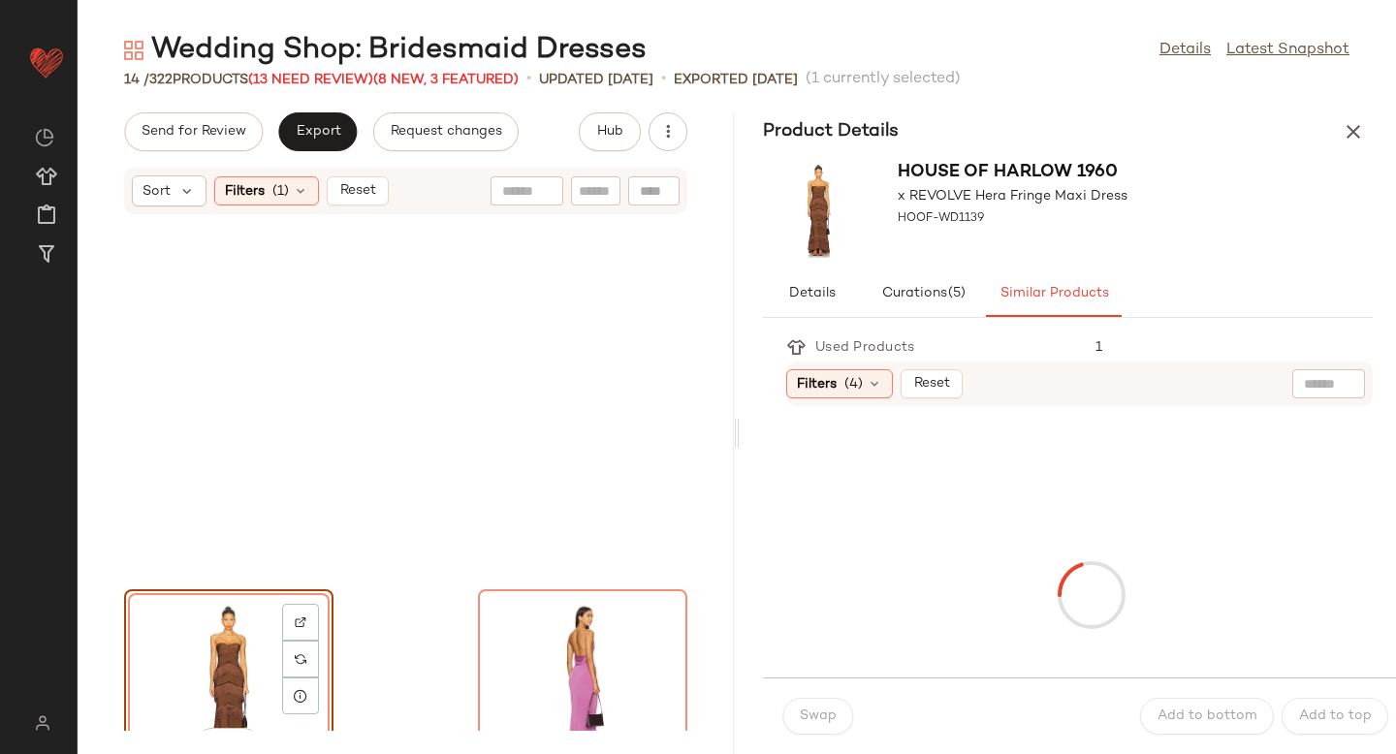
scroll to position [370, 0]
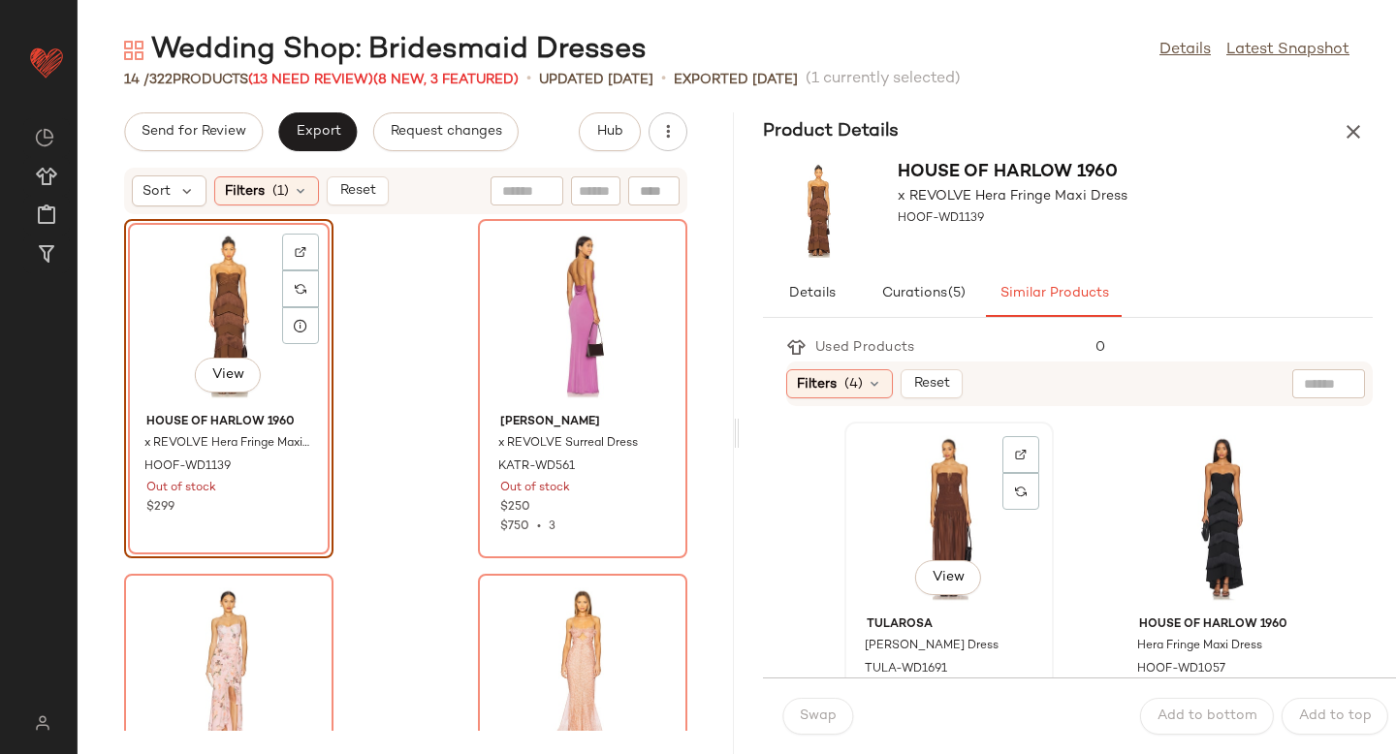
click at [966, 525] on div "View" at bounding box center [949, 519] width 196 height 180
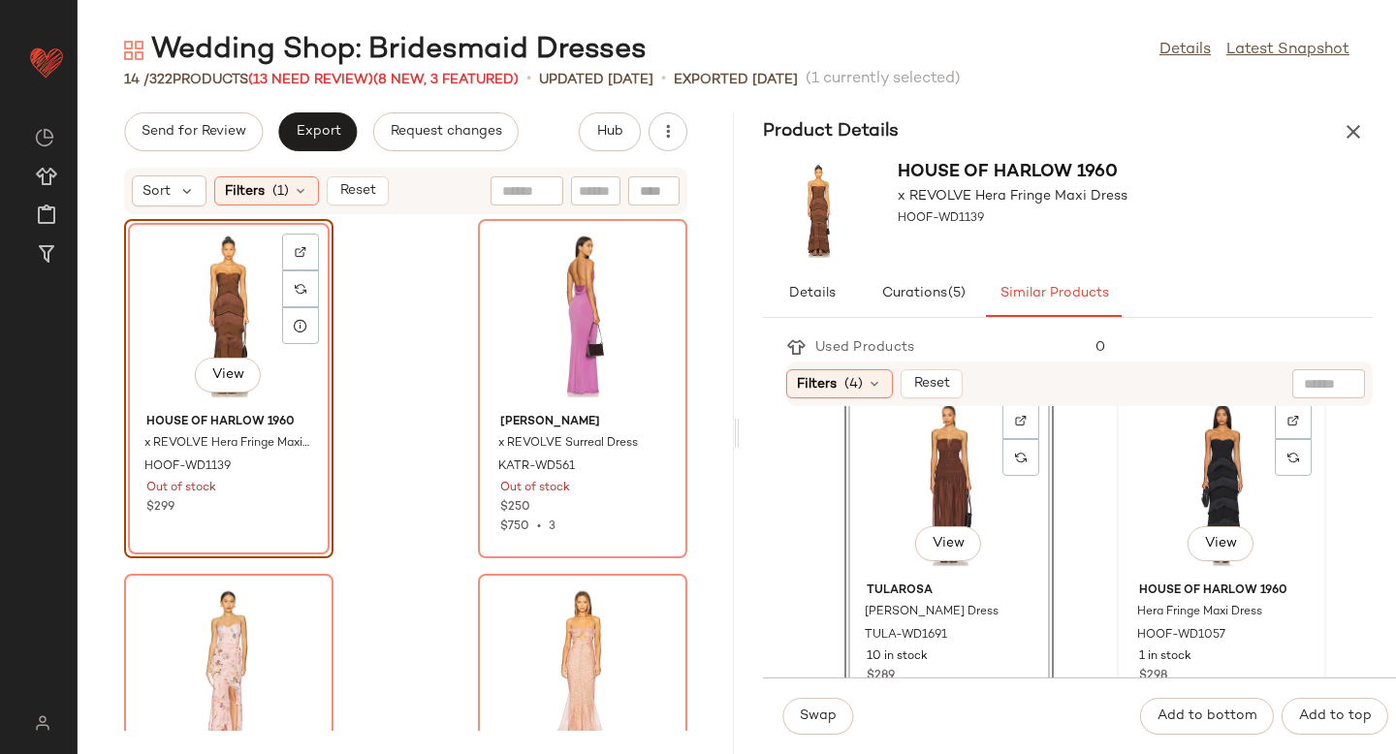
click at [1146, 498] on div "View" at bounding box center [1222, 485] width 196 height 180
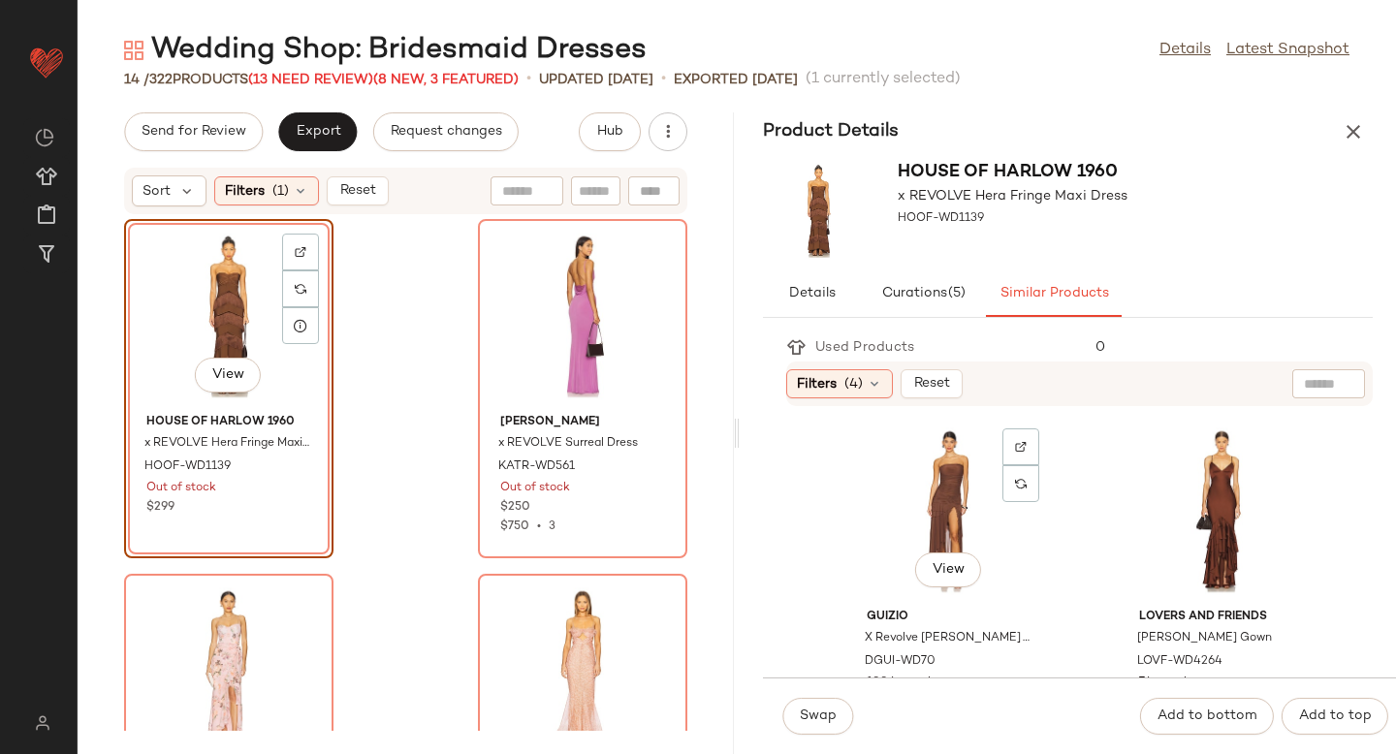
scroll to position [361, 0]
click at [1143, 524] on div "View" at bounding box center [1222, 513] width 196 height 180
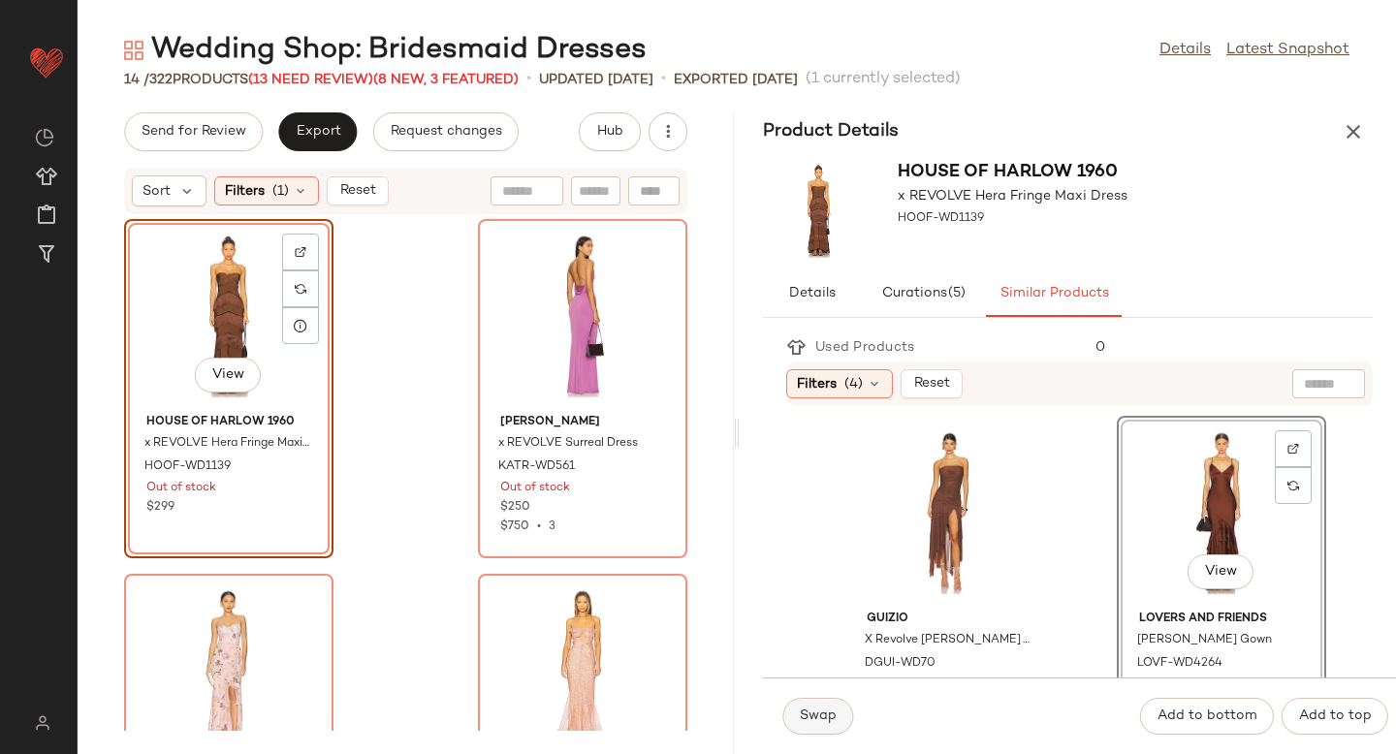
click at [835, 710] on button "Swap" at bounding box center [818, 716] width 71 height 37
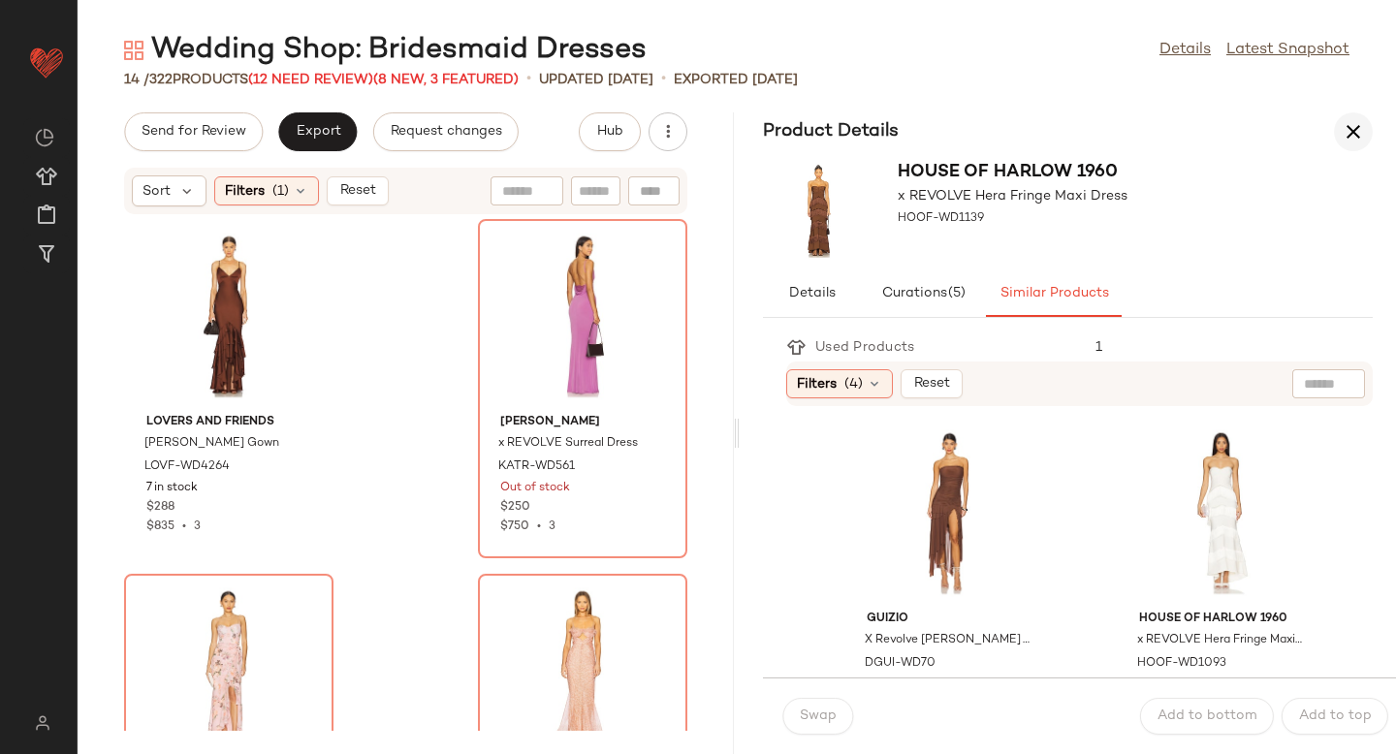
click at [1348, 130] on icon "button" at bounding box center [1353, 131] width 23 height 23
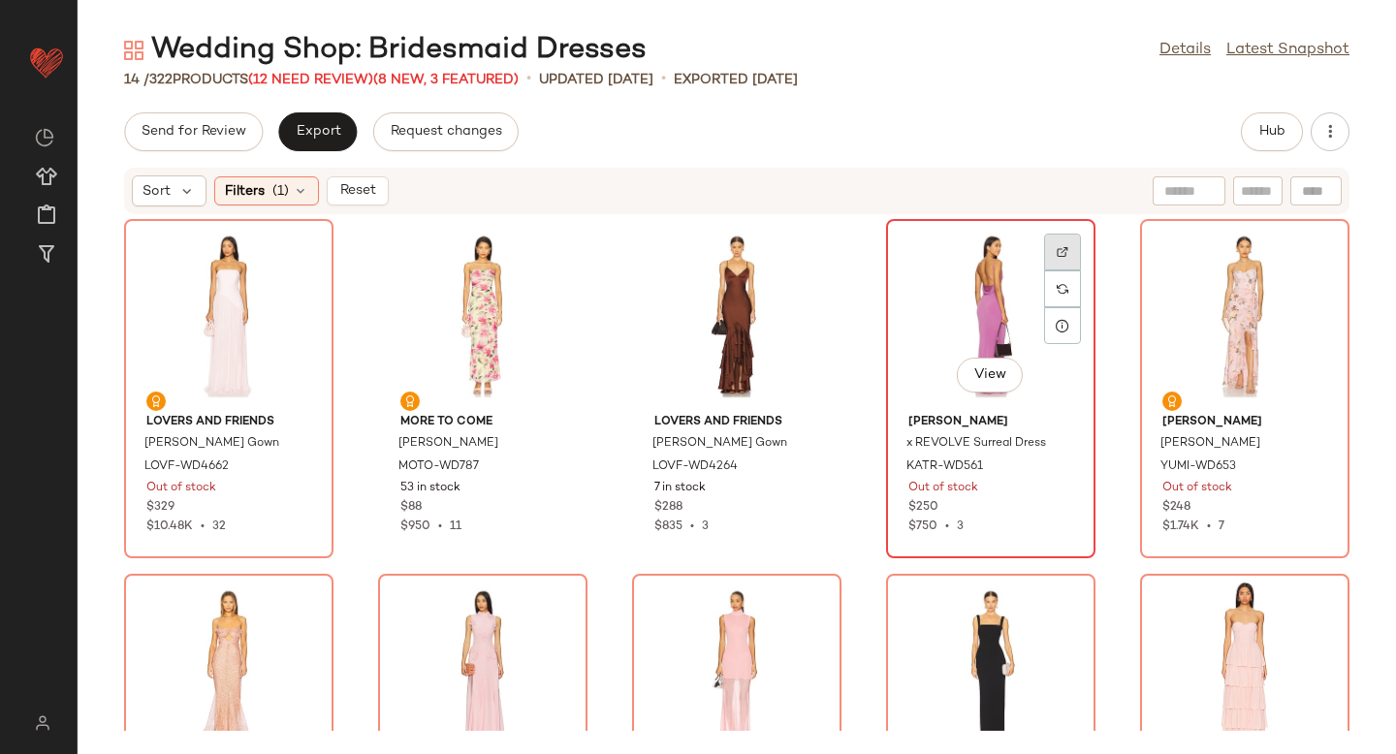
click at [1046, 271] on div at bounding box center [1062, 289] width 37 height 37
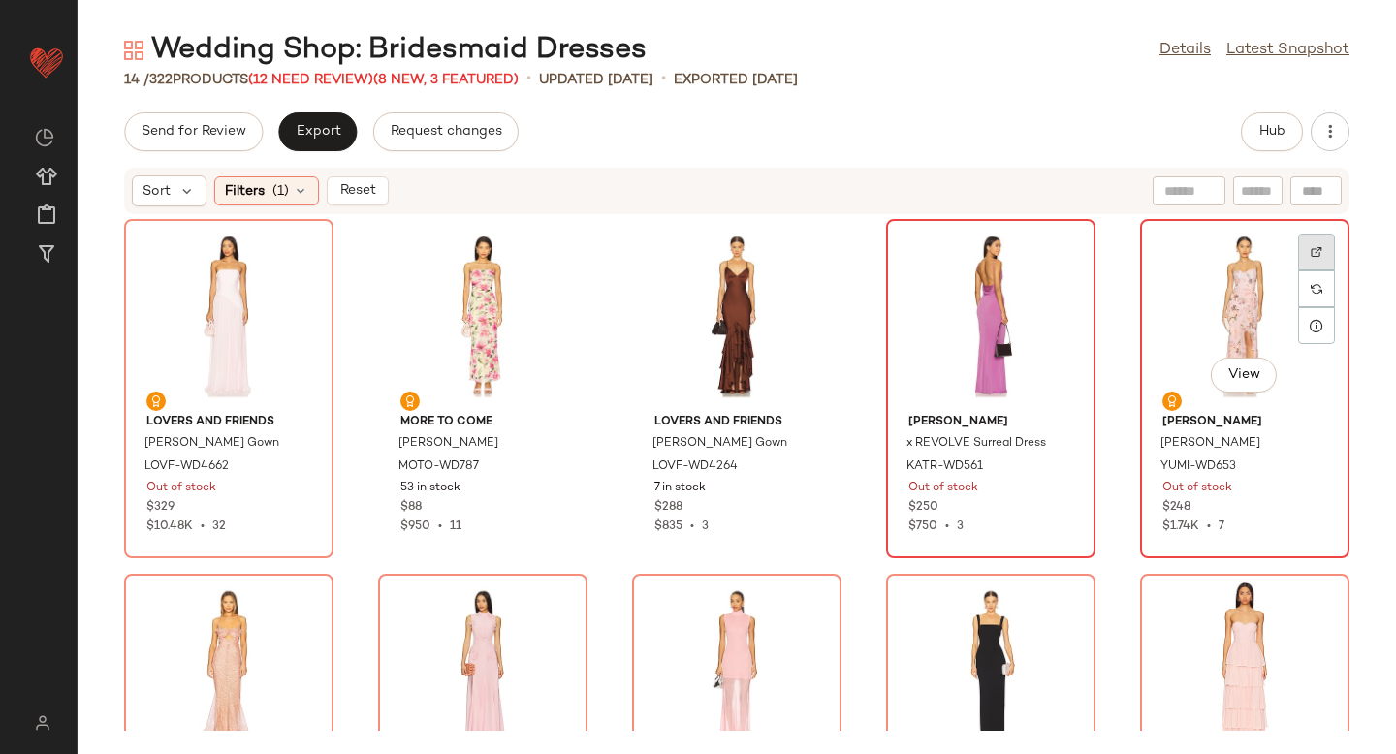
click at [1313, 271] on div at bounding box center [1316, 289] width 37 height 37
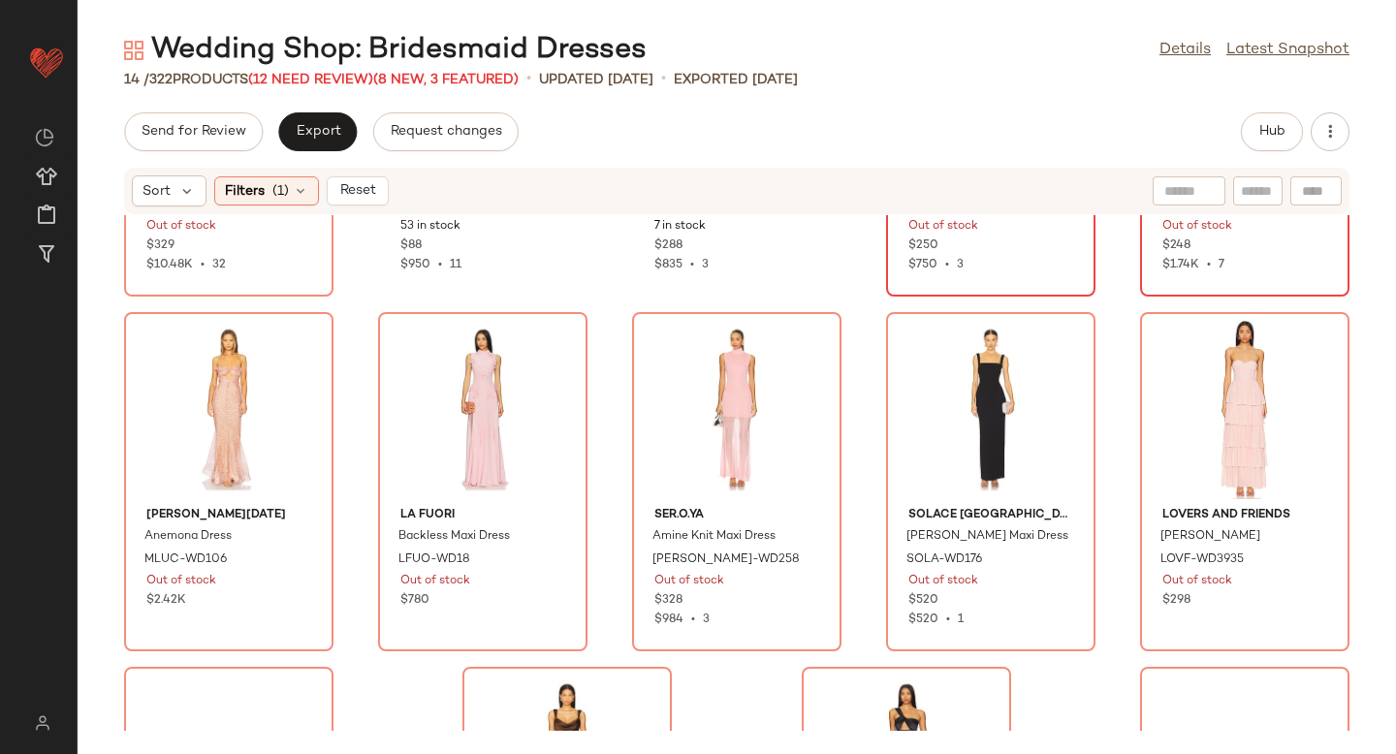
scroll to position [266, 0]
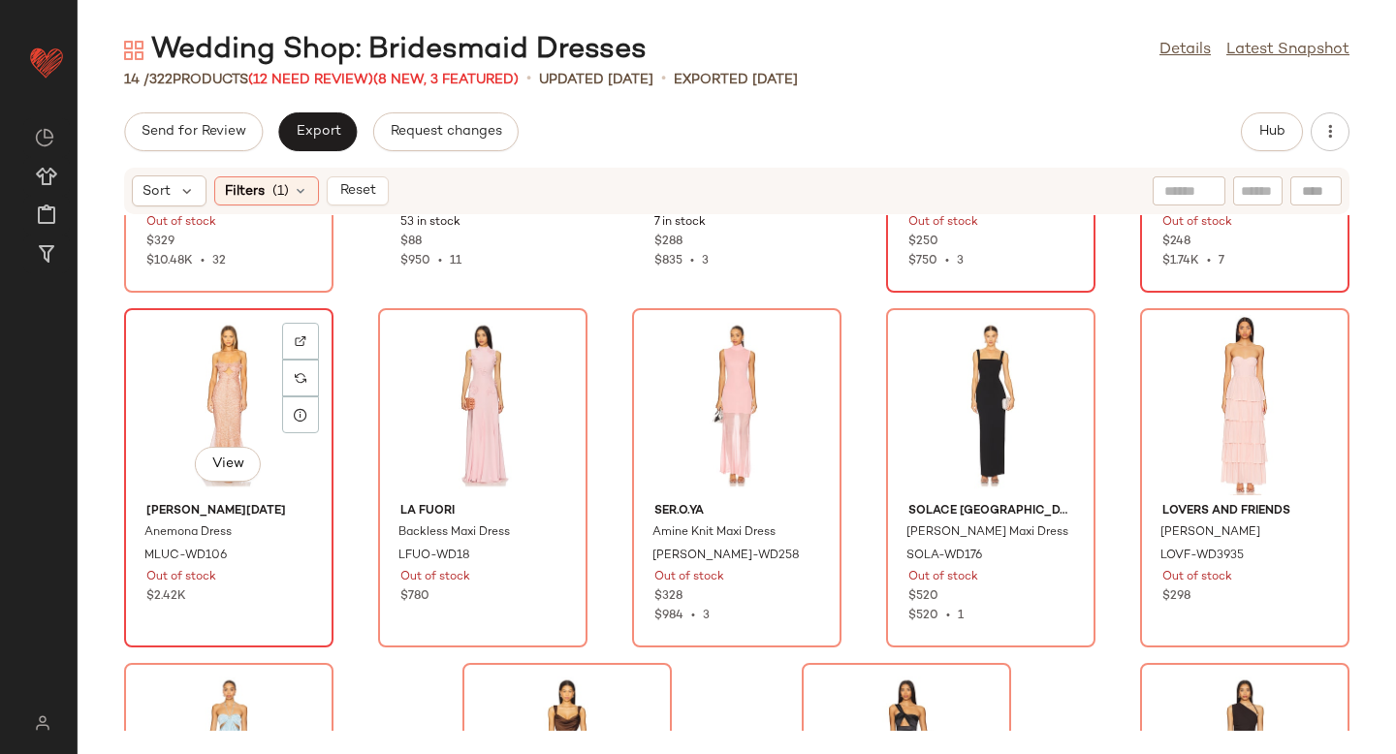
click at [318, 360] on div at bounding box center [300, 378] width 37 height 37
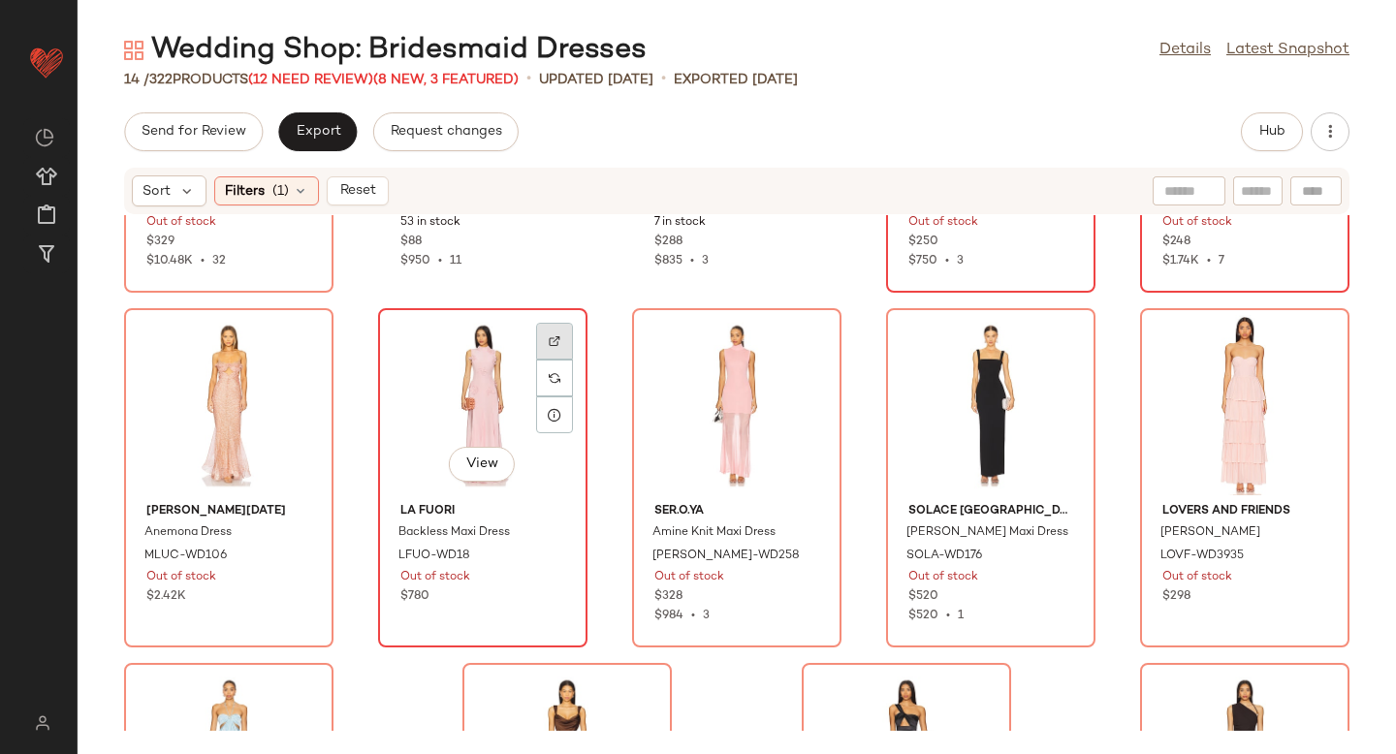
click at [563, 360] on div at bounding box center [554, 378] width 37 height 37
click at [553, 372] on img at bounding box center [555, 378] width 12 height 12
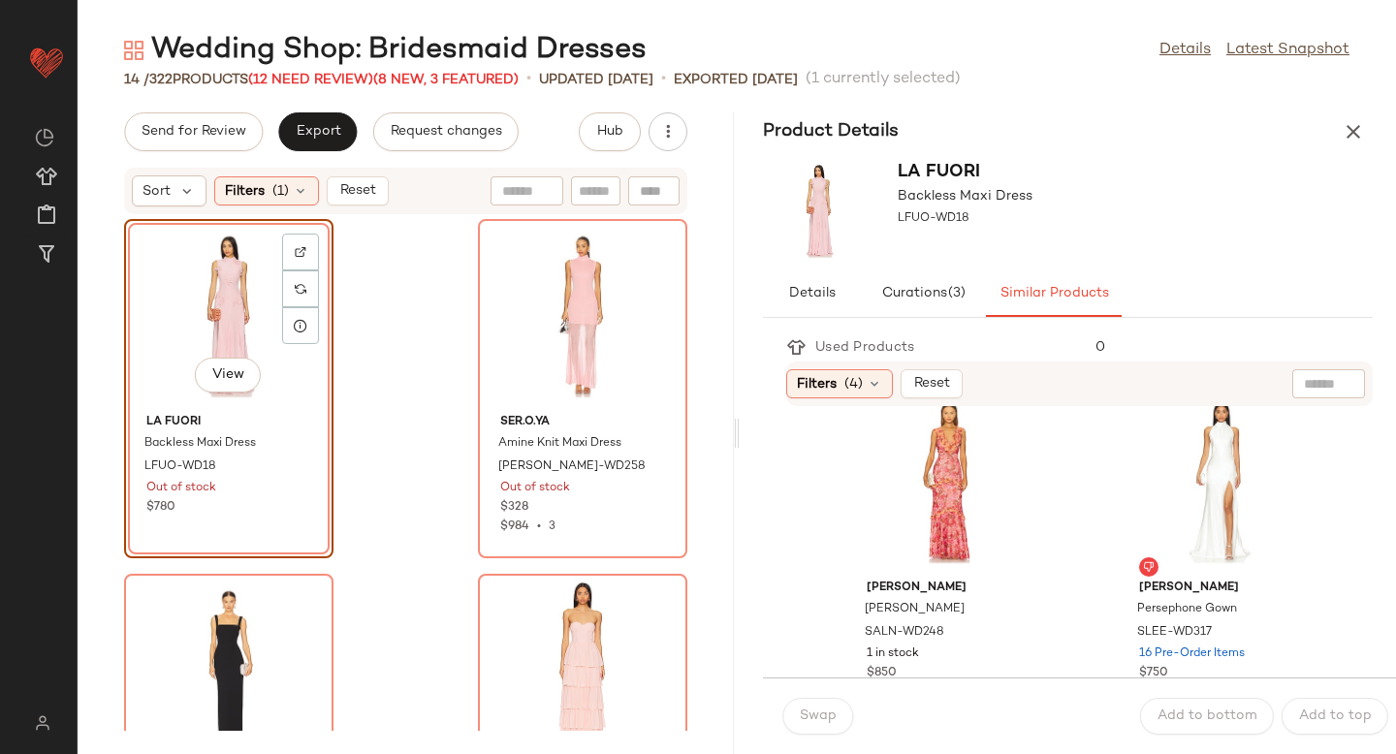
scroll to position [395, 0]
click at [954, 496] on div "View" at bounding box center [949, 479] width 196 height 180
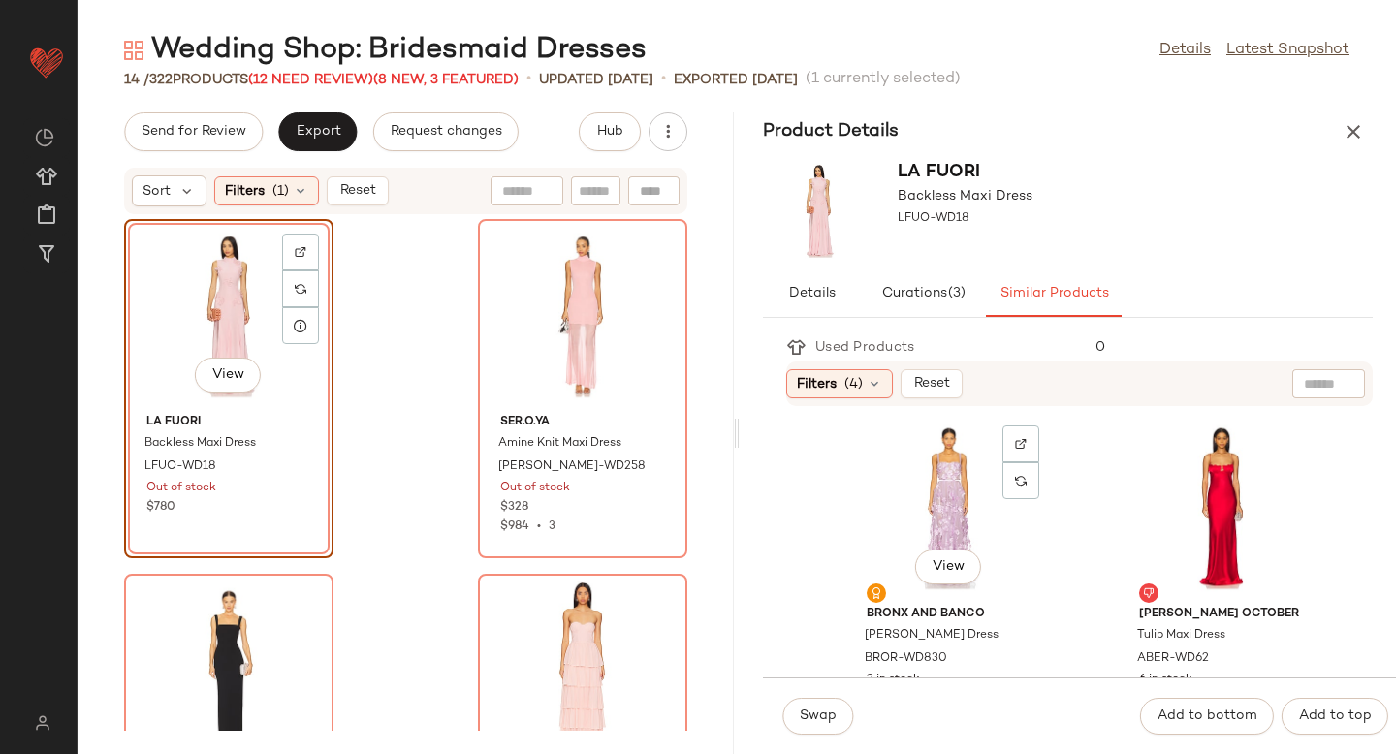
scroll to position [719, 0]
click at [930, 503] on div "View" at bounding box center [949, 510] width 196 height 180
click at [824, 721] on span "Swap" at bounding box center [818, 717] width 38 height 16
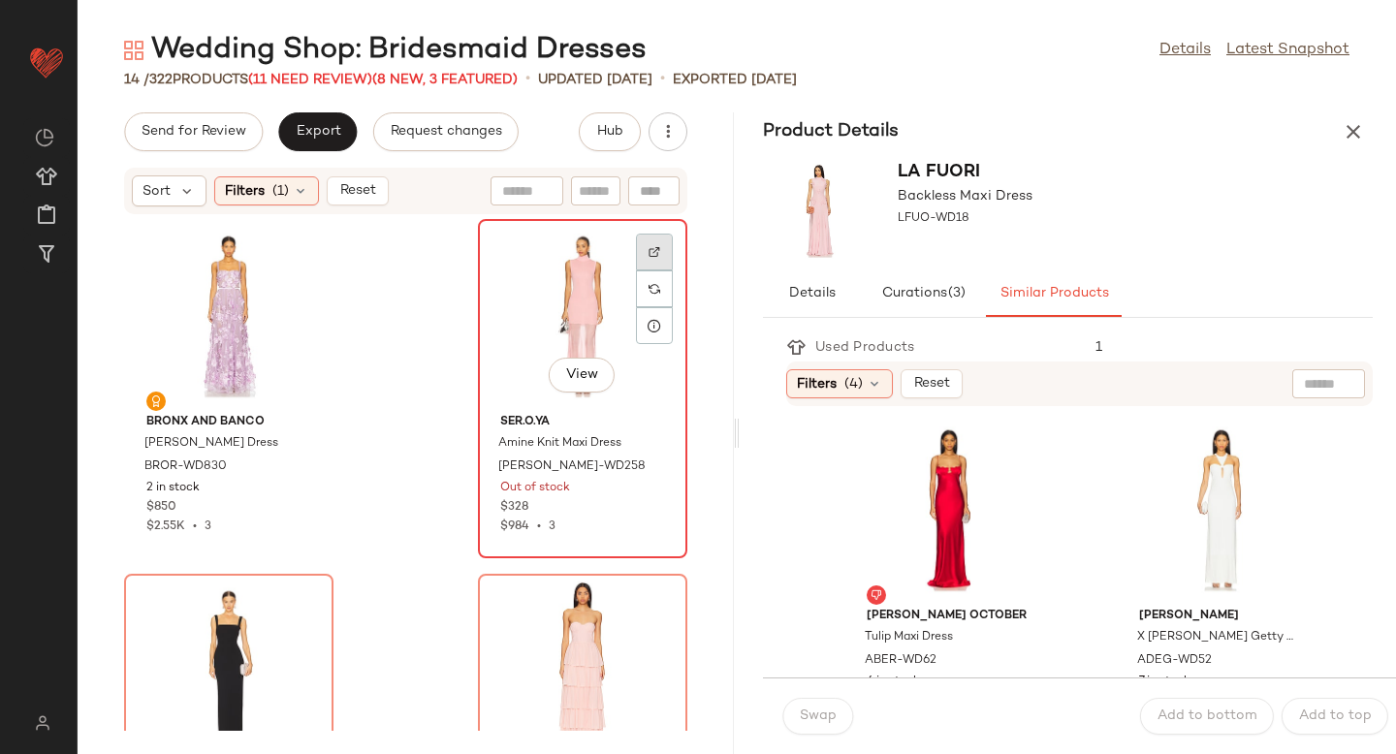
click at [639, 271] on div at bounding box center [654, 289] width 37 height 37
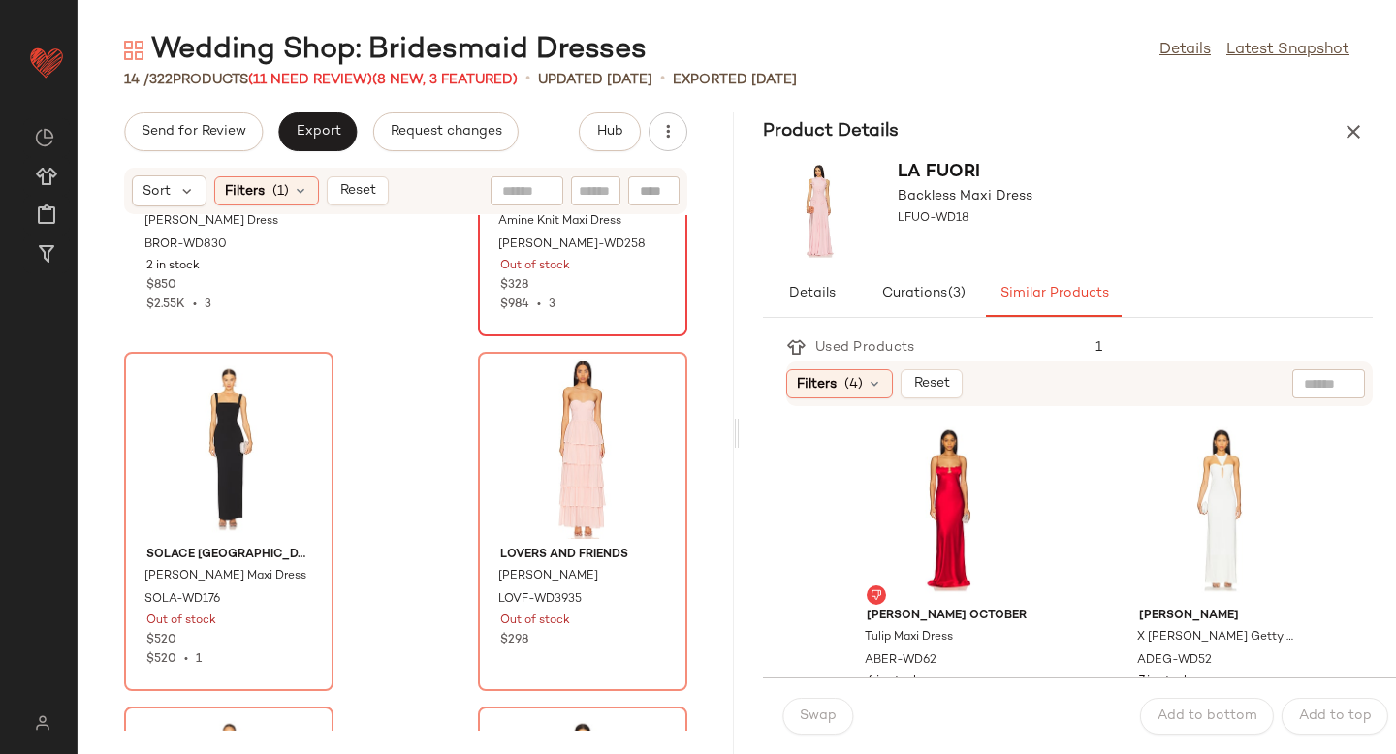
scroll to position [1311, 0]
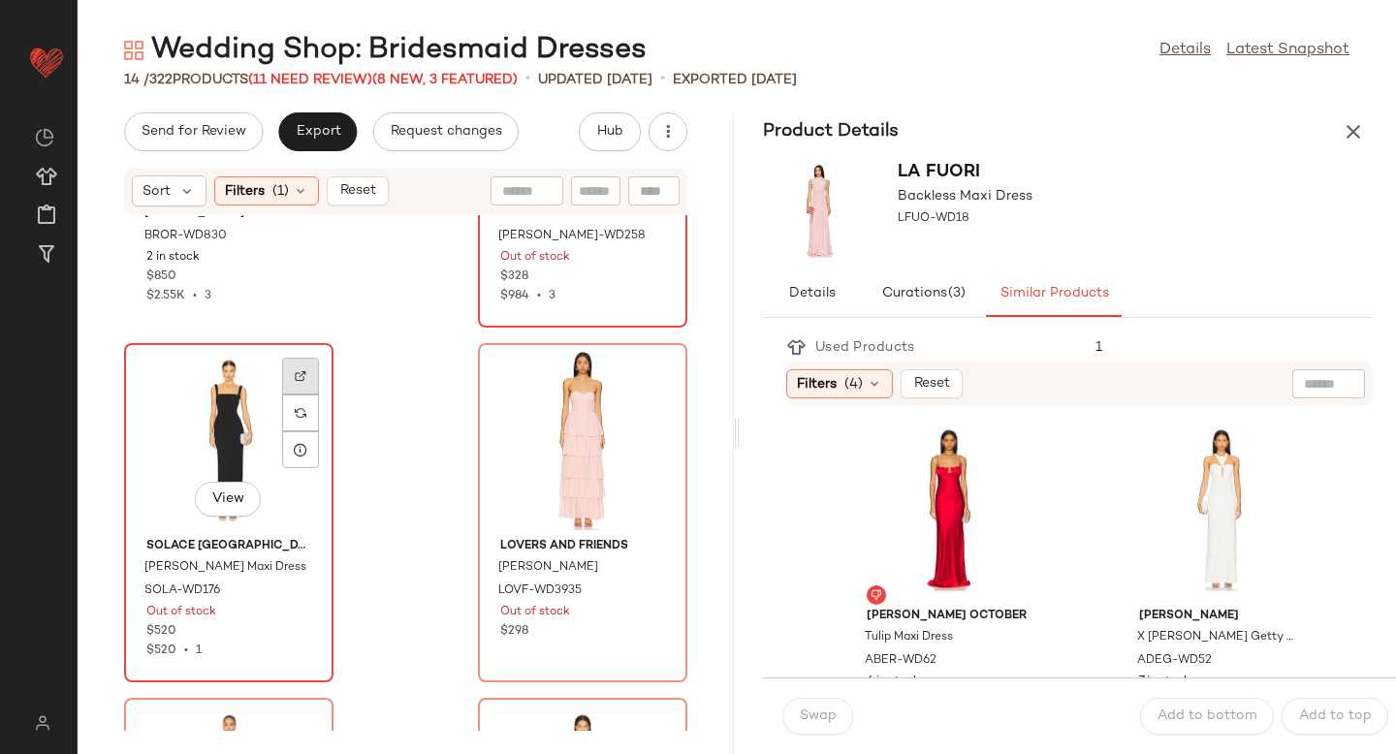
click at [295, 379] on img at bounding box center [301, 376] width 12 height 12
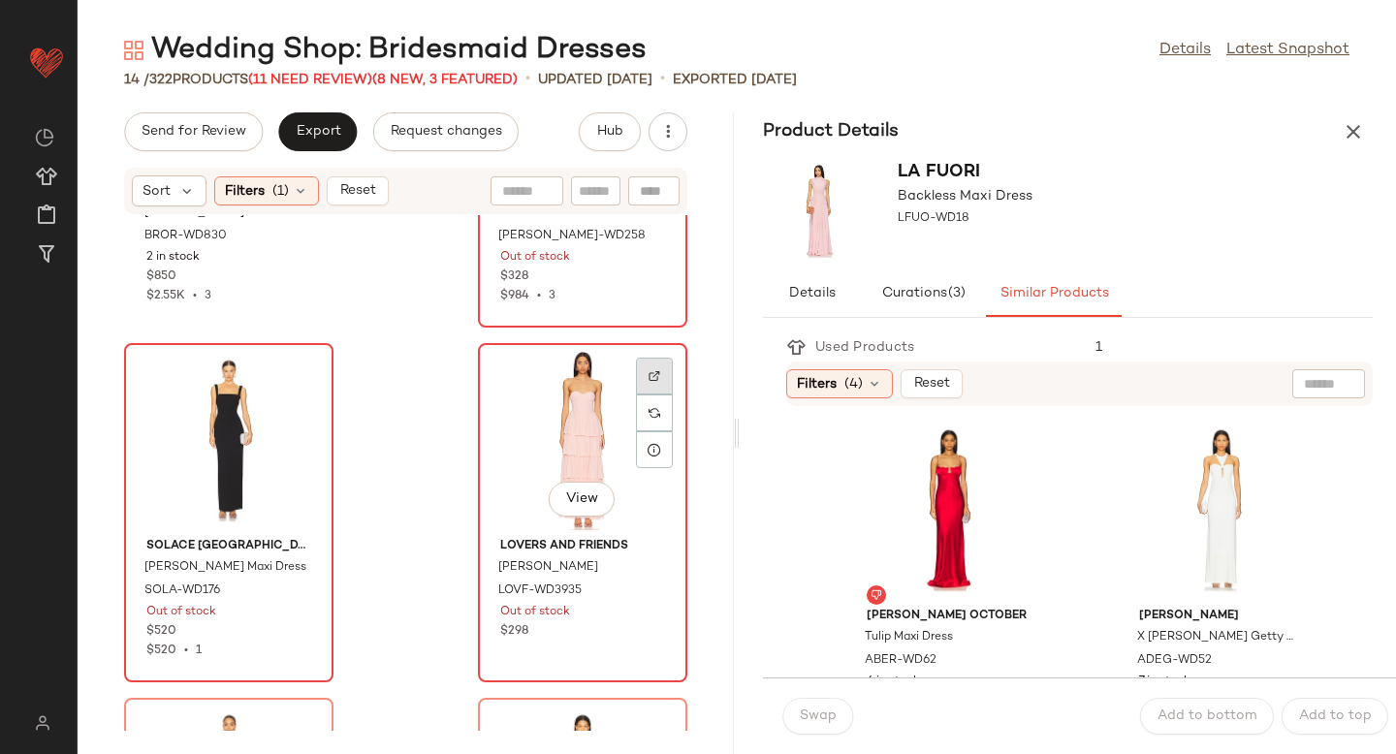
click at [659, 395] on div at bounding box center [654, 413] width 37 height 37
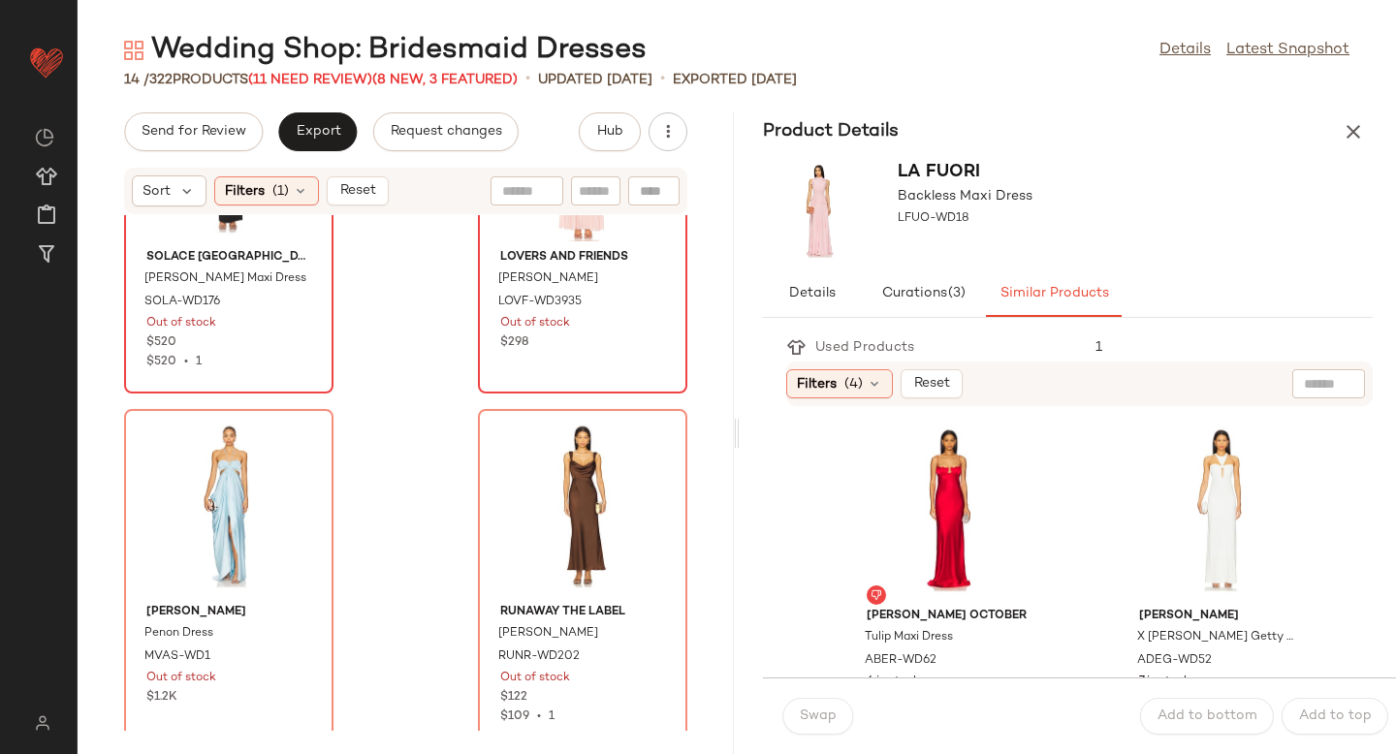
scroll to position [1700, 0]
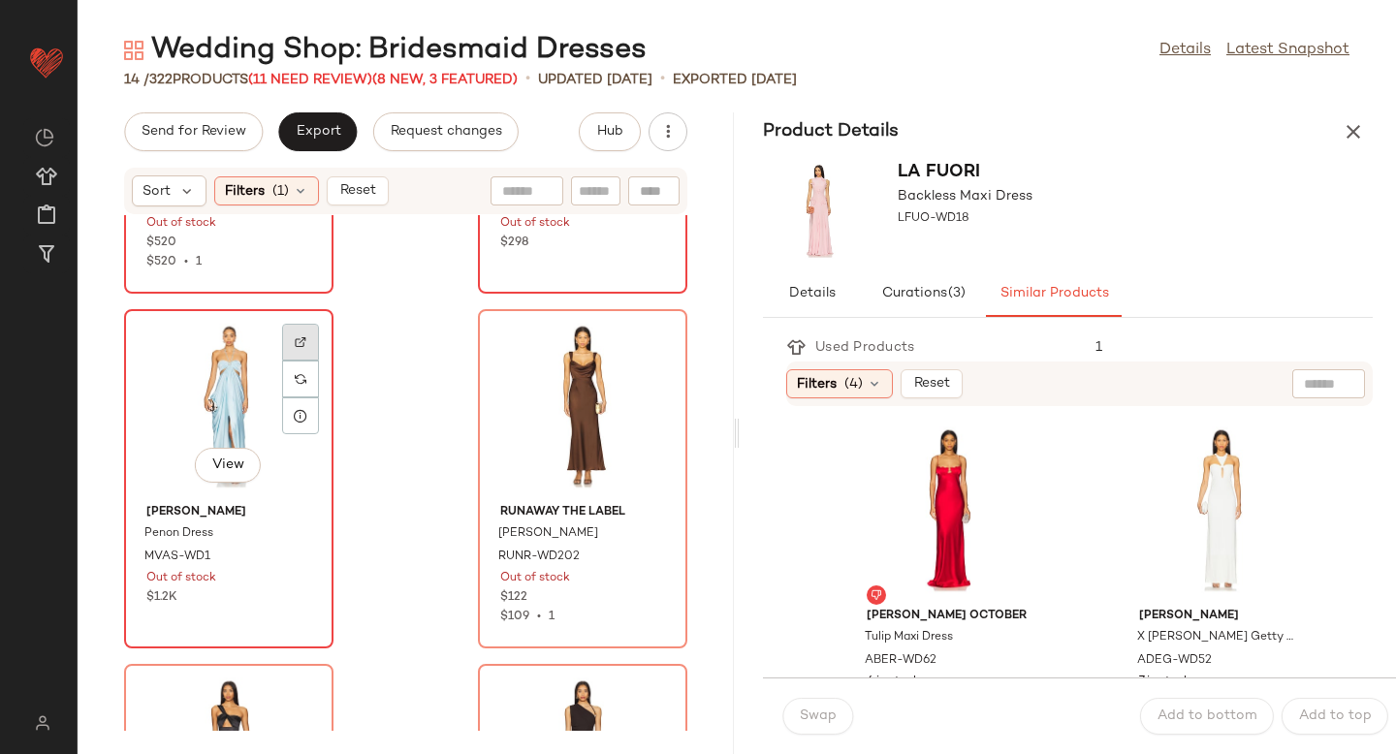
click at [314, 361] on div at bounding box center [300, 379] width 37 height 37
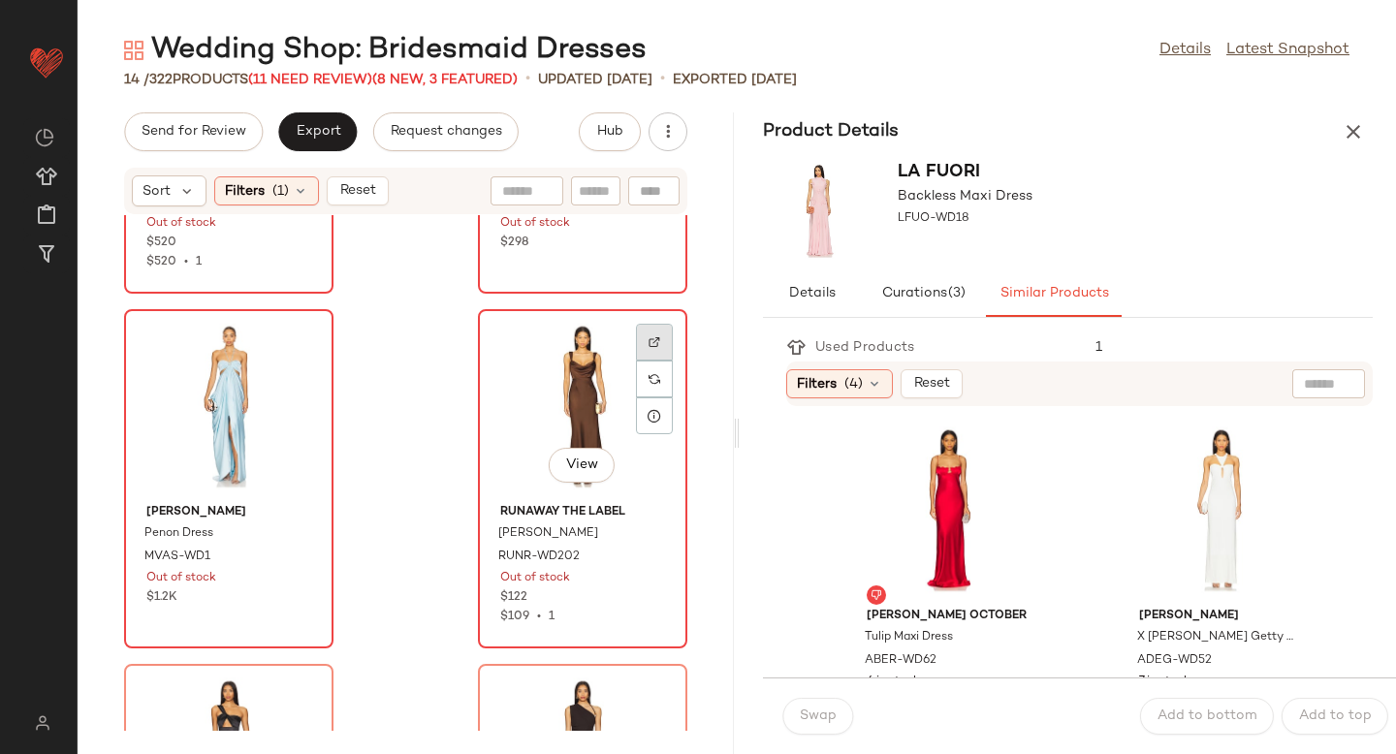
click at [649, 339] on img at bounding box center [655, 342] width 12 height 12
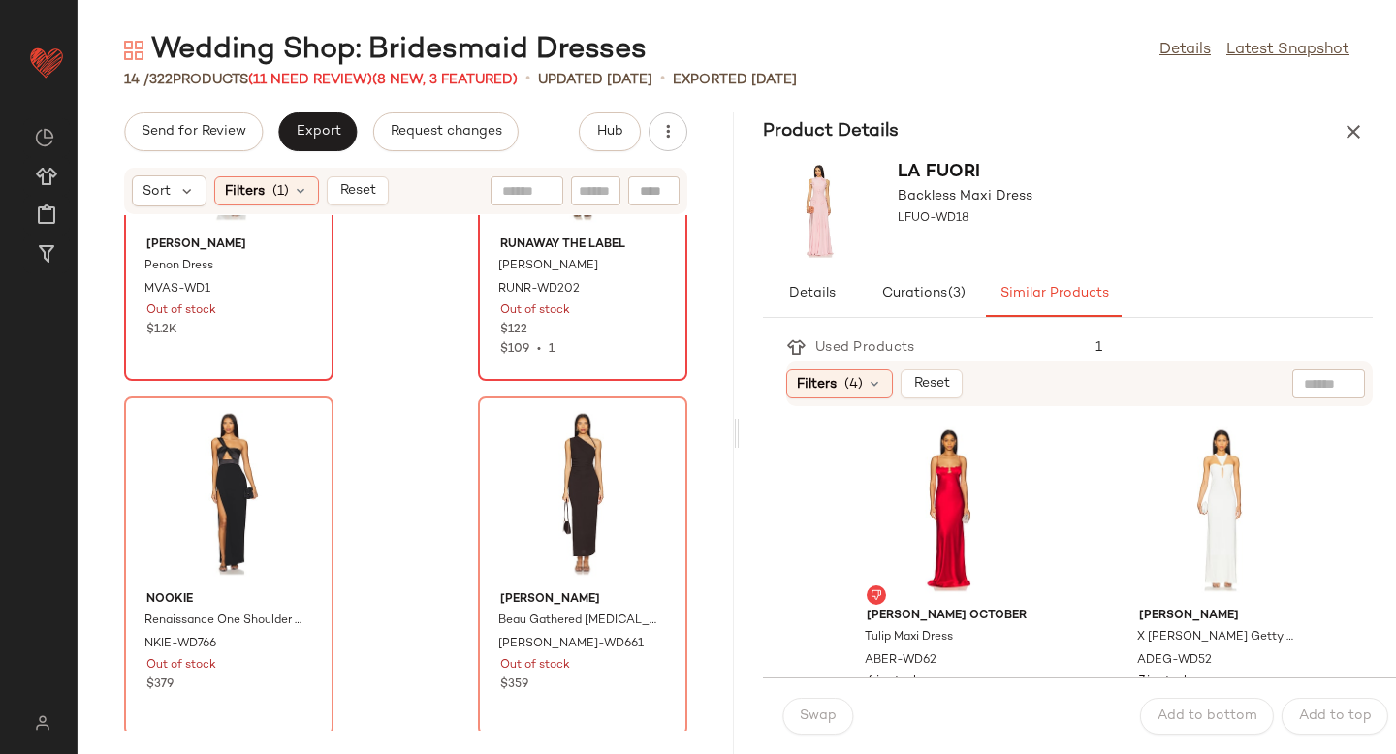
scroll to position [1972, 0]
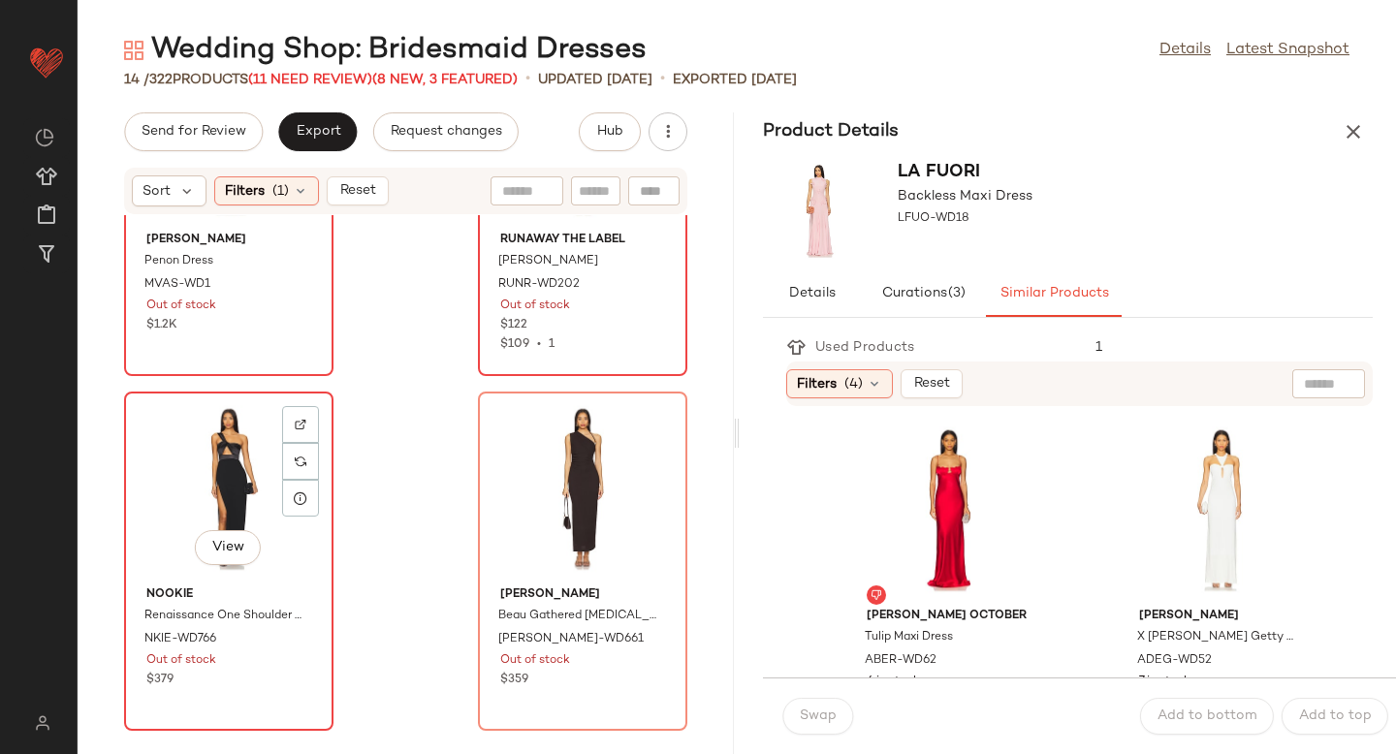
click at [302, 443] on div at bounding box center [300, 461] width 37 height 37
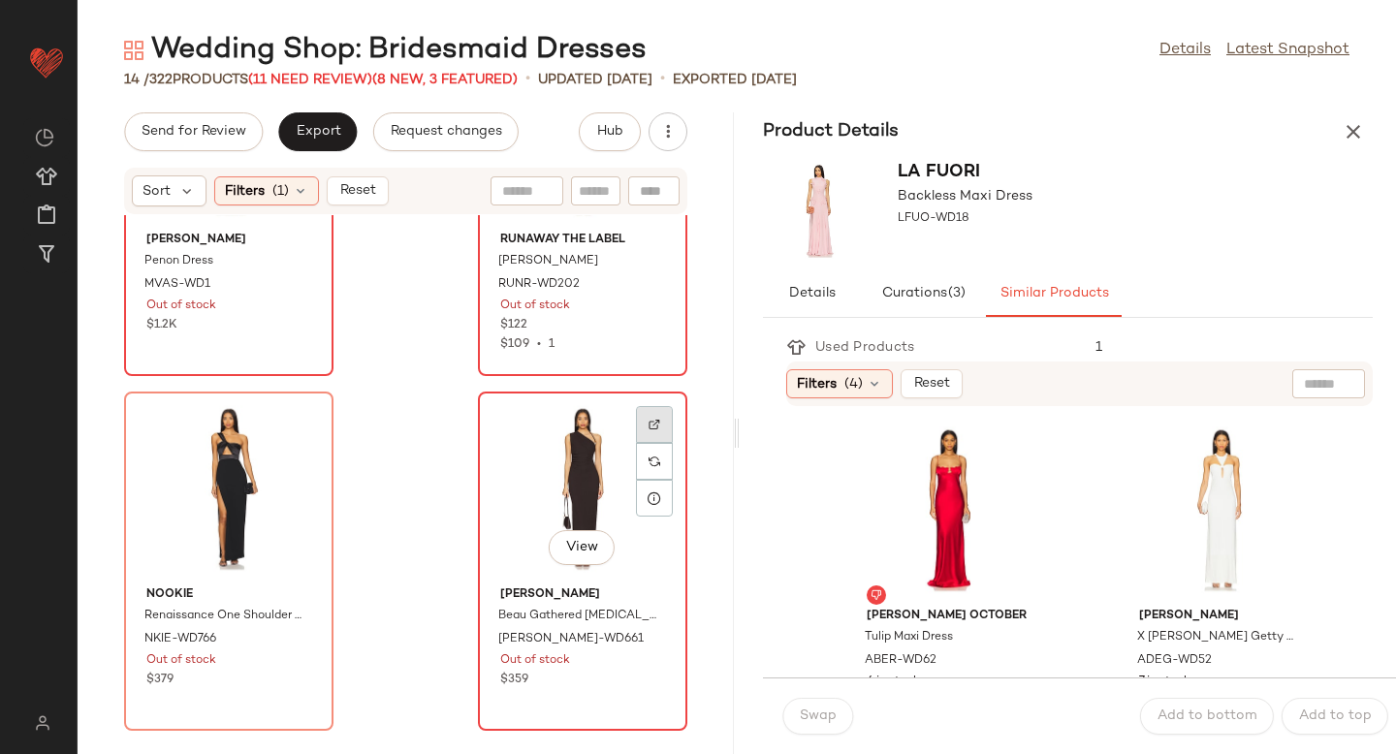
click at [654, 443] on div at bounding box center [654, 461] width 37 height 37
click at [649, 463] on img at bounding box center [655, 462] width 12 height 12
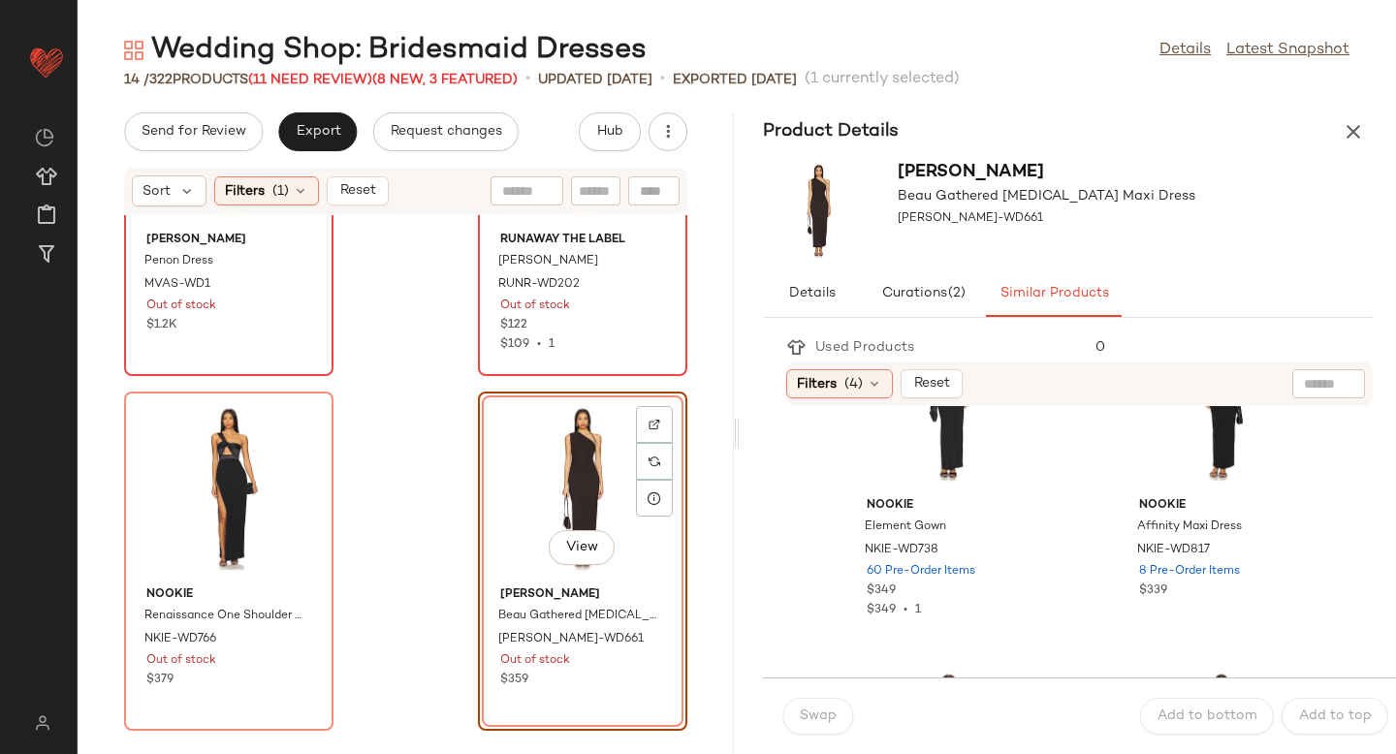
scroll to position [454, 0]
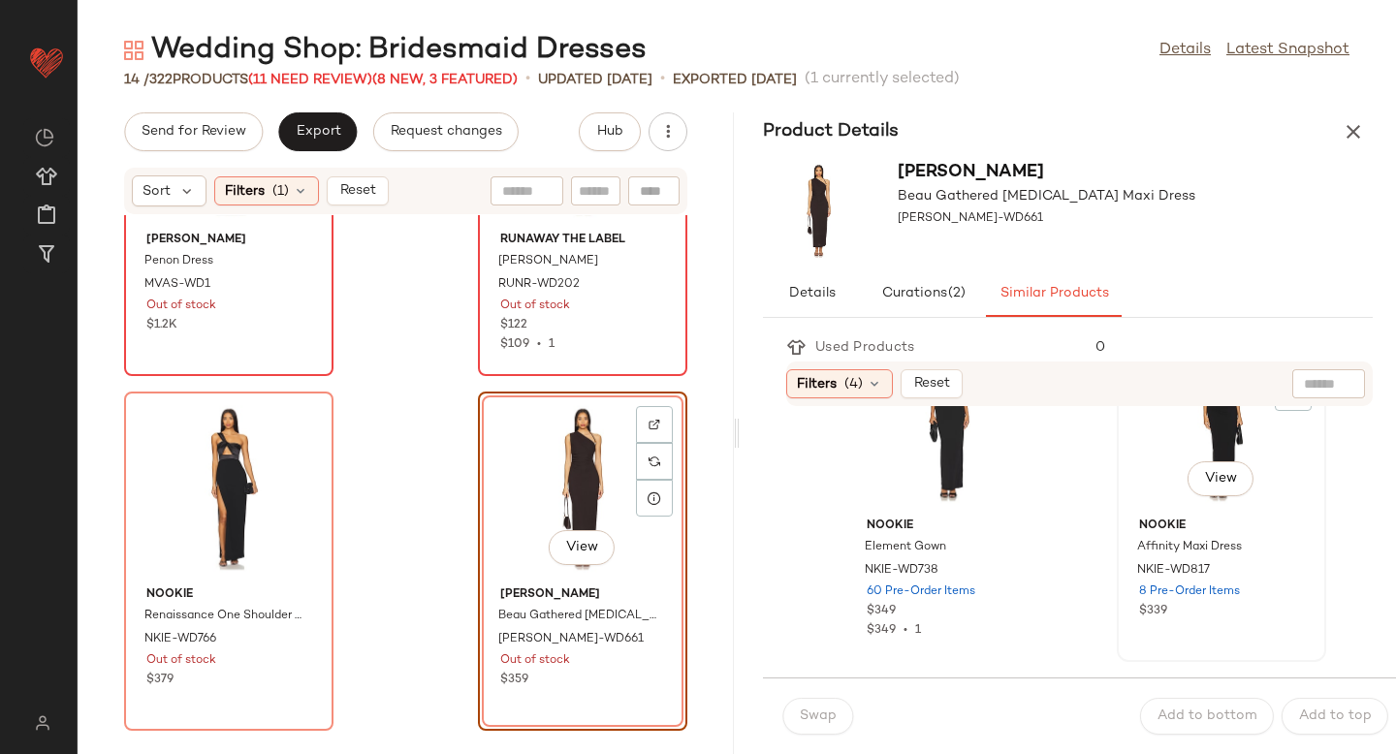
click at [1189, 455] on div "View" at bounding box center [1222, 420] width 196 height 180
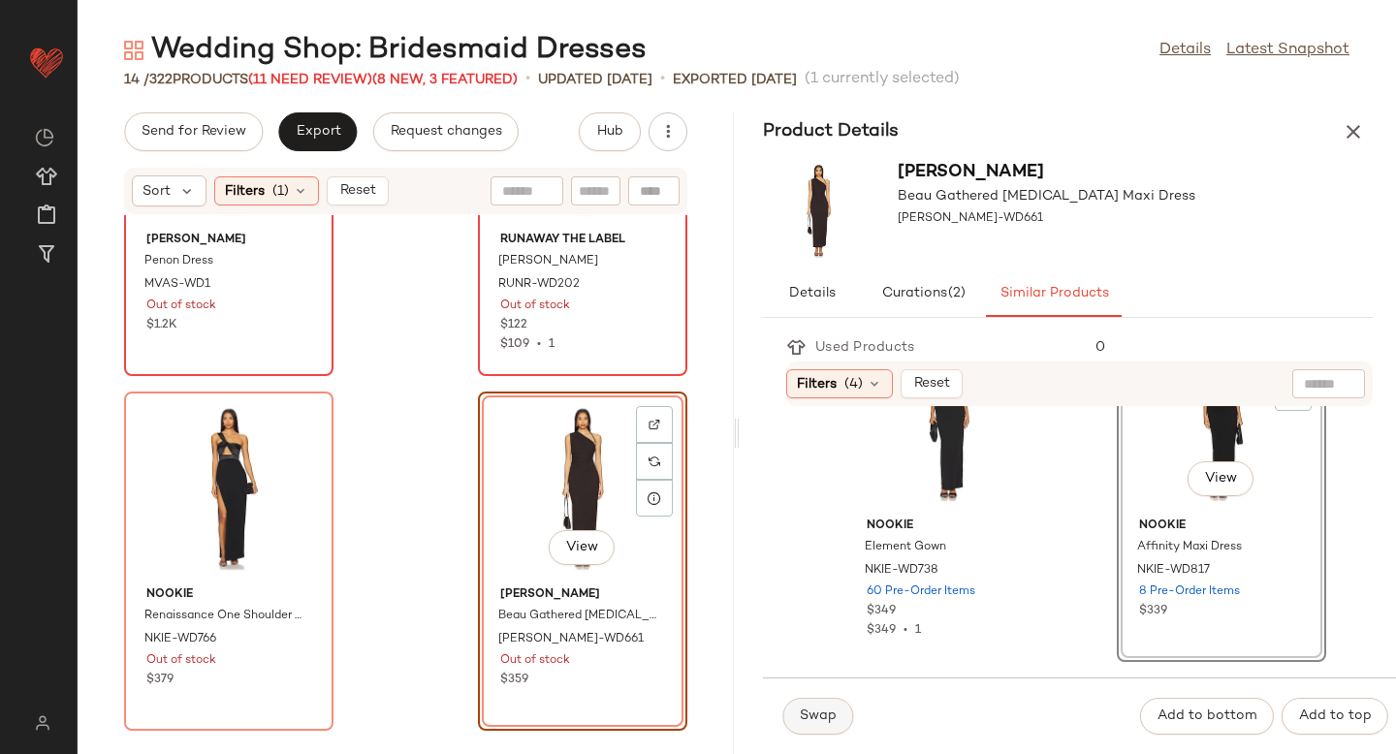
click at [823, 714] on span "Swap" at bounding box center [818, 717] width 38 height 16
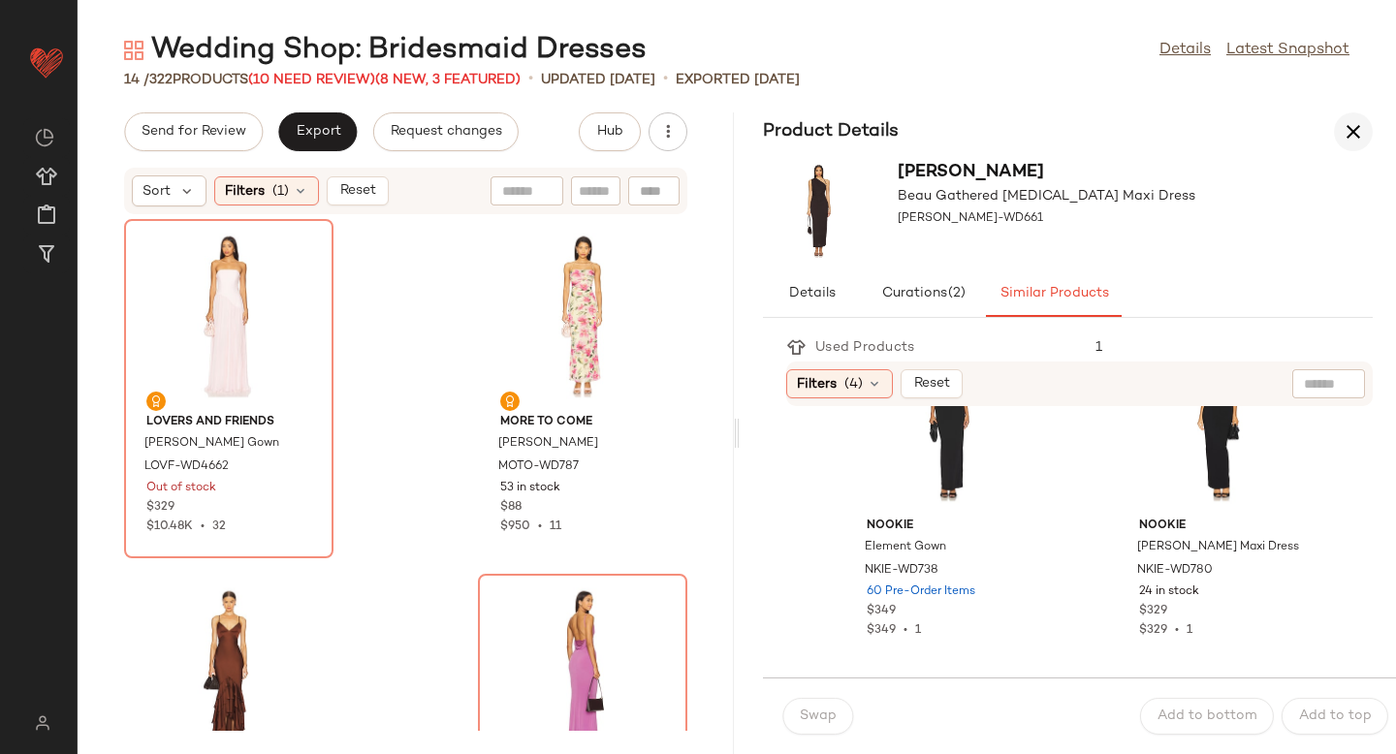
click at [1358, 132] on icon "button" at bounding box center [1353, 131] width 23 height 23
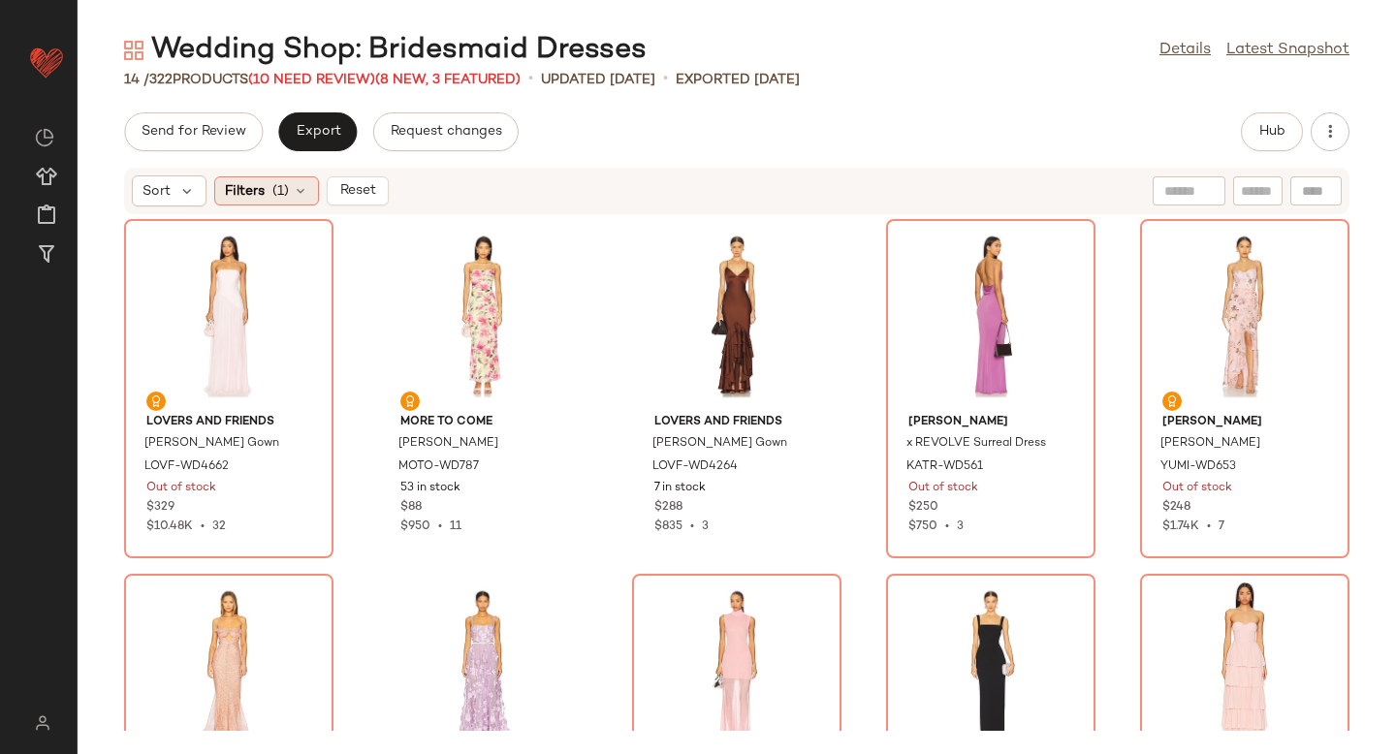
click at [293, 197] on icon at bounding box center [301, 191] width 16 height 16
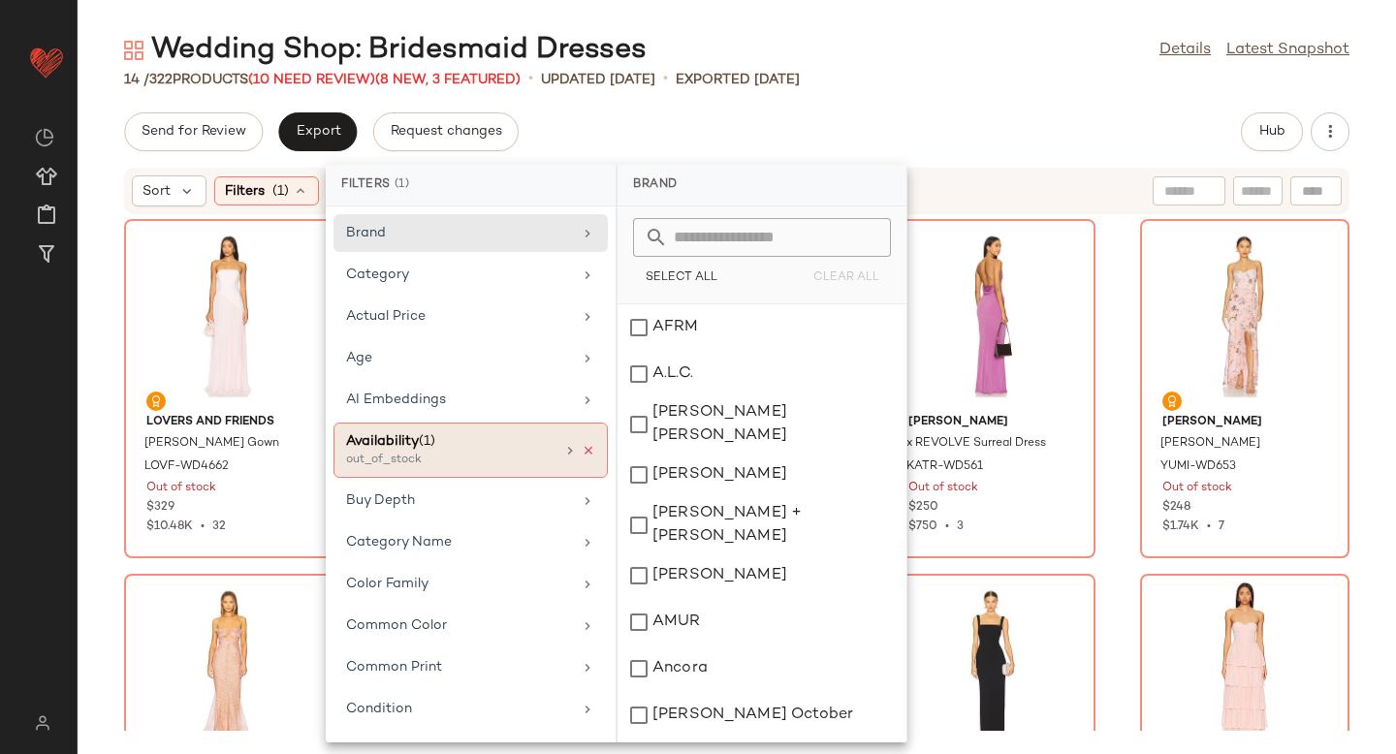
click at [582, 449] on icon at bounding box center [589, 451] width 14 height 14
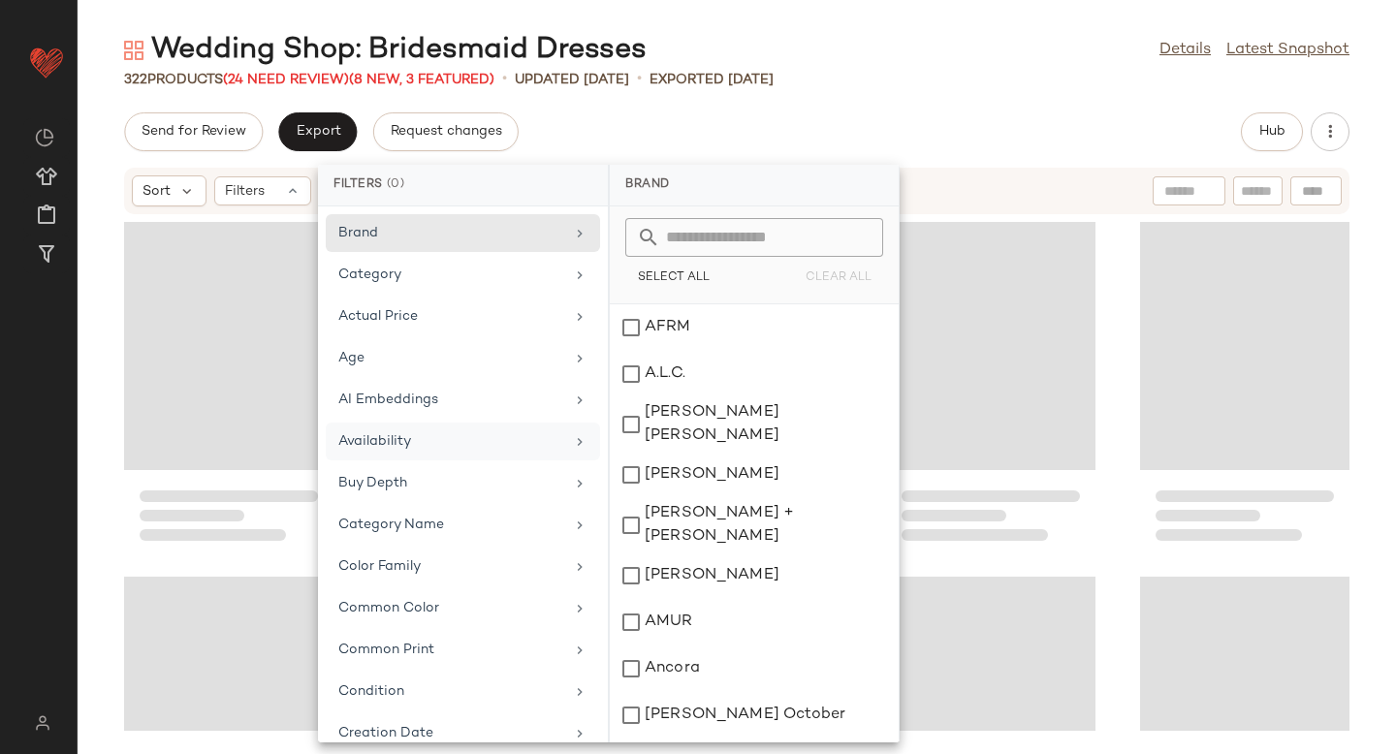
click at [1075, 86] on div "322 Products (24 Need Review) (8 New, 3 Featured) • updated Aug 11th • Exported…" at bounding box center [737, 79] width 1319 height 19
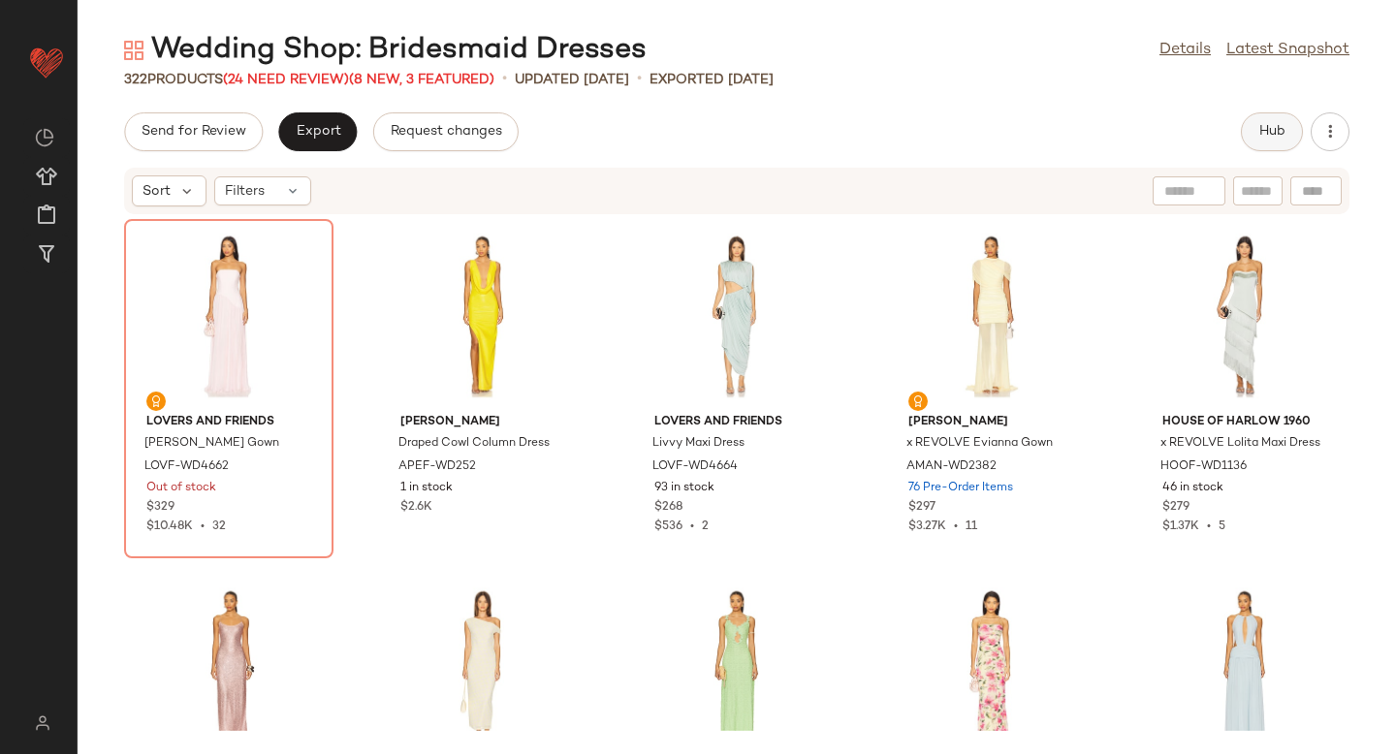
click at [1261, 132] on span "Hub" at bounding box center [1272, 132] width 27 height 16
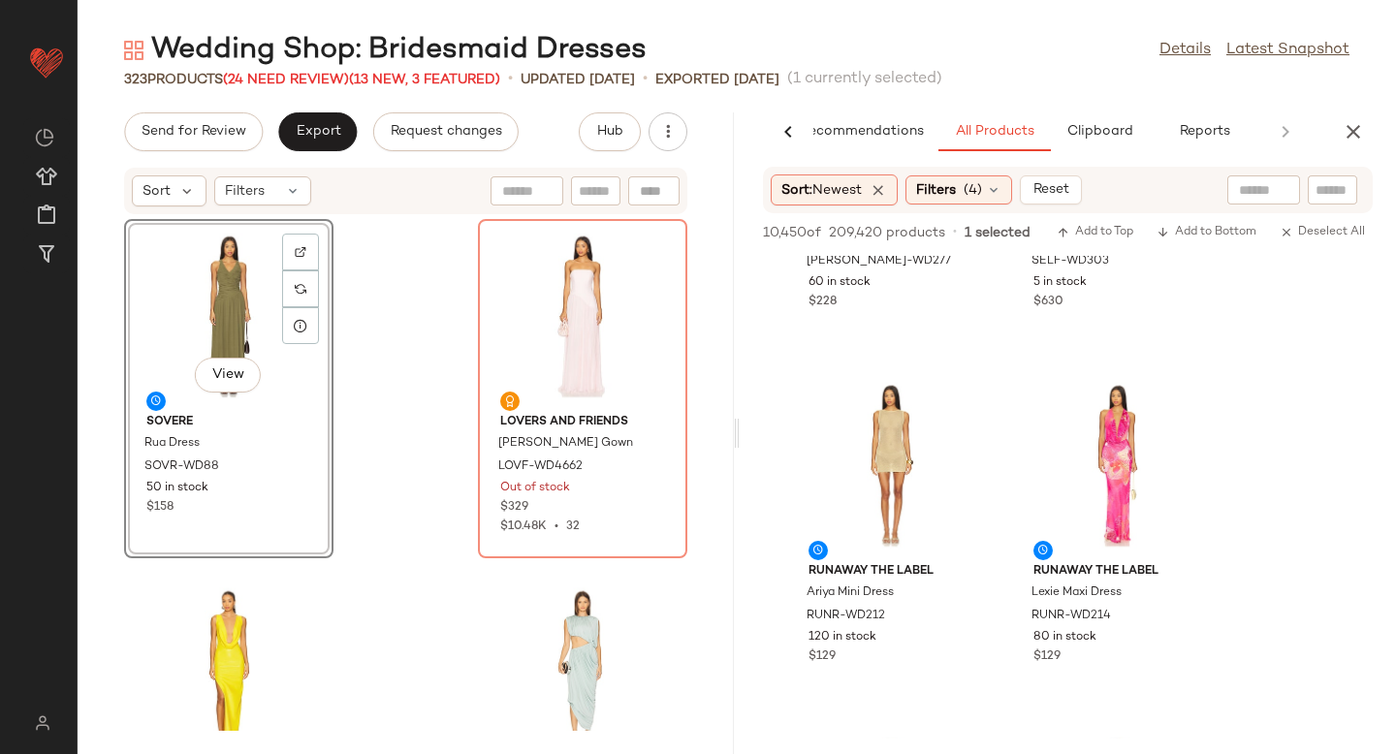
scroll to position [1044, 0]
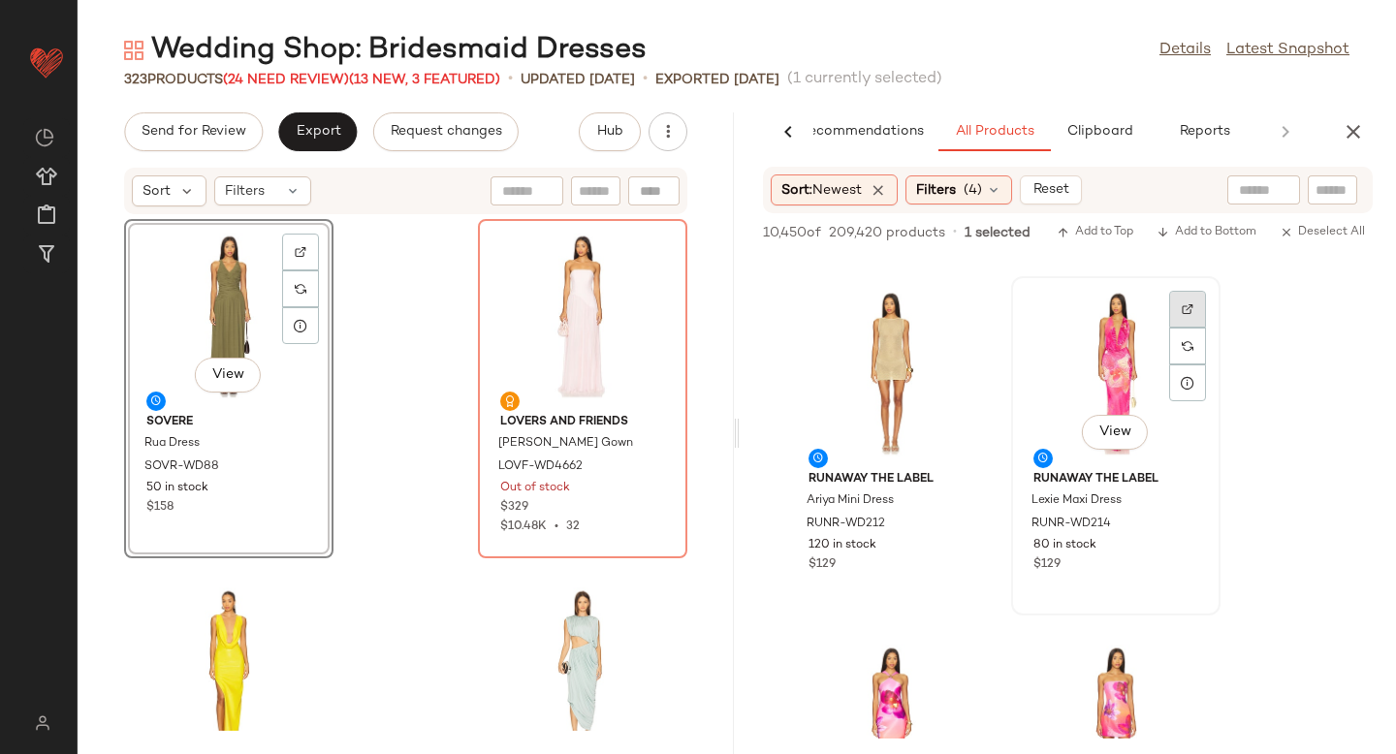
click at [1185, 328] on div at bounding box center [1187, 346] width 37 height 37
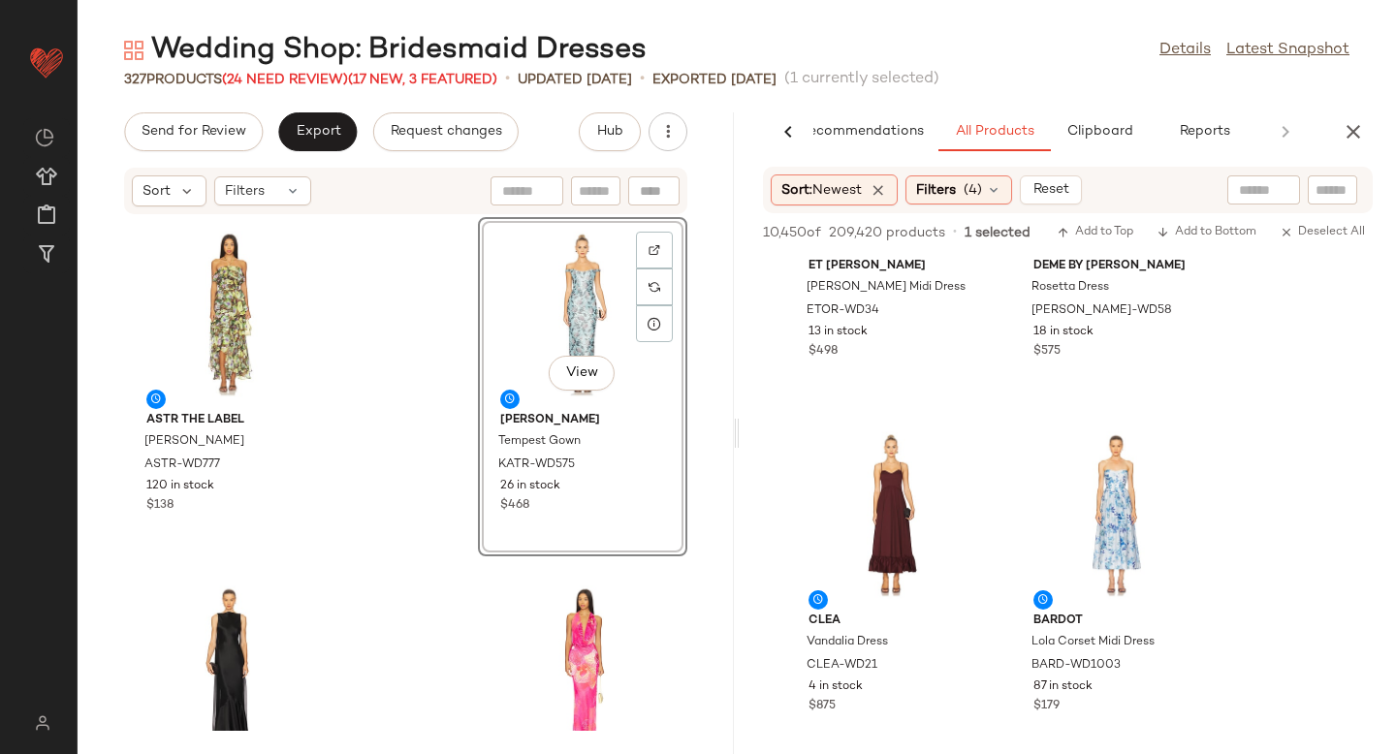
scroll to position [12618, 0]
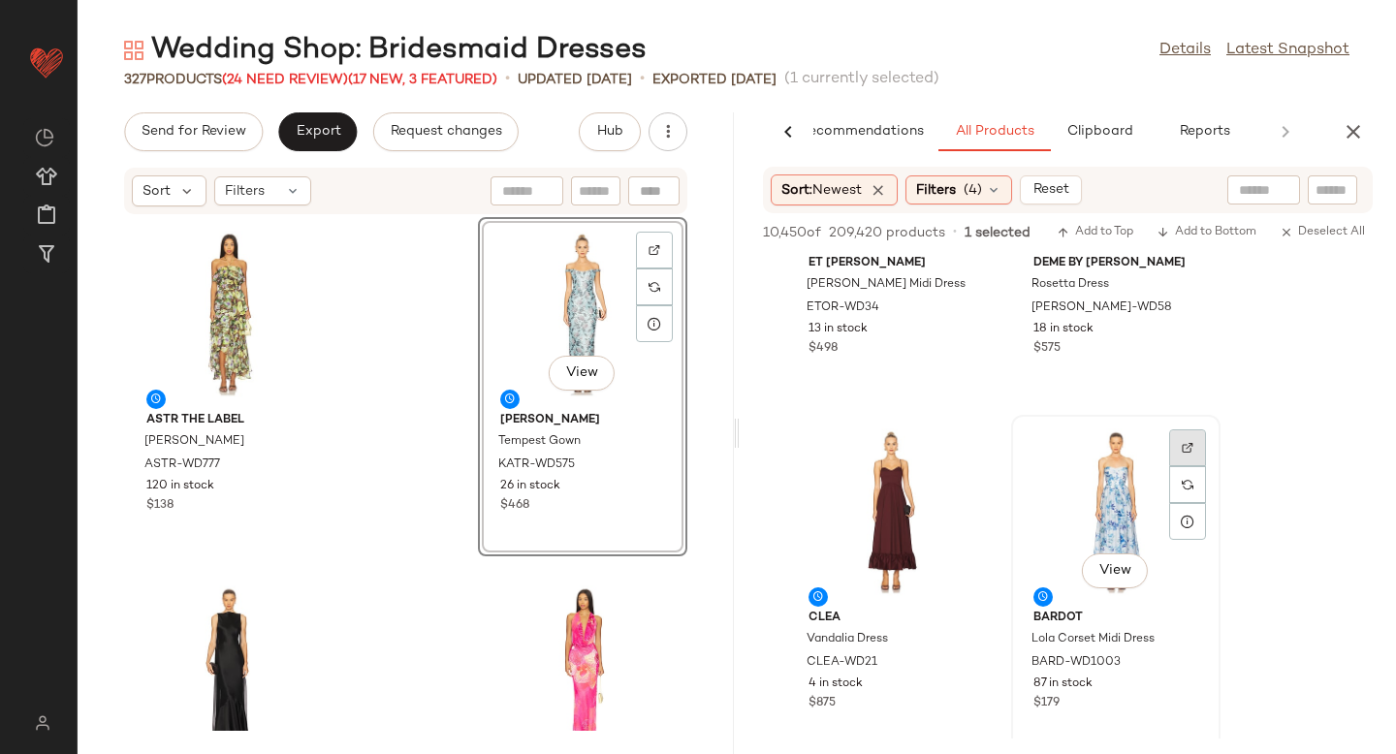
click at [1191, 442] on img at bounding box center [1188, 448] width 12 height 12
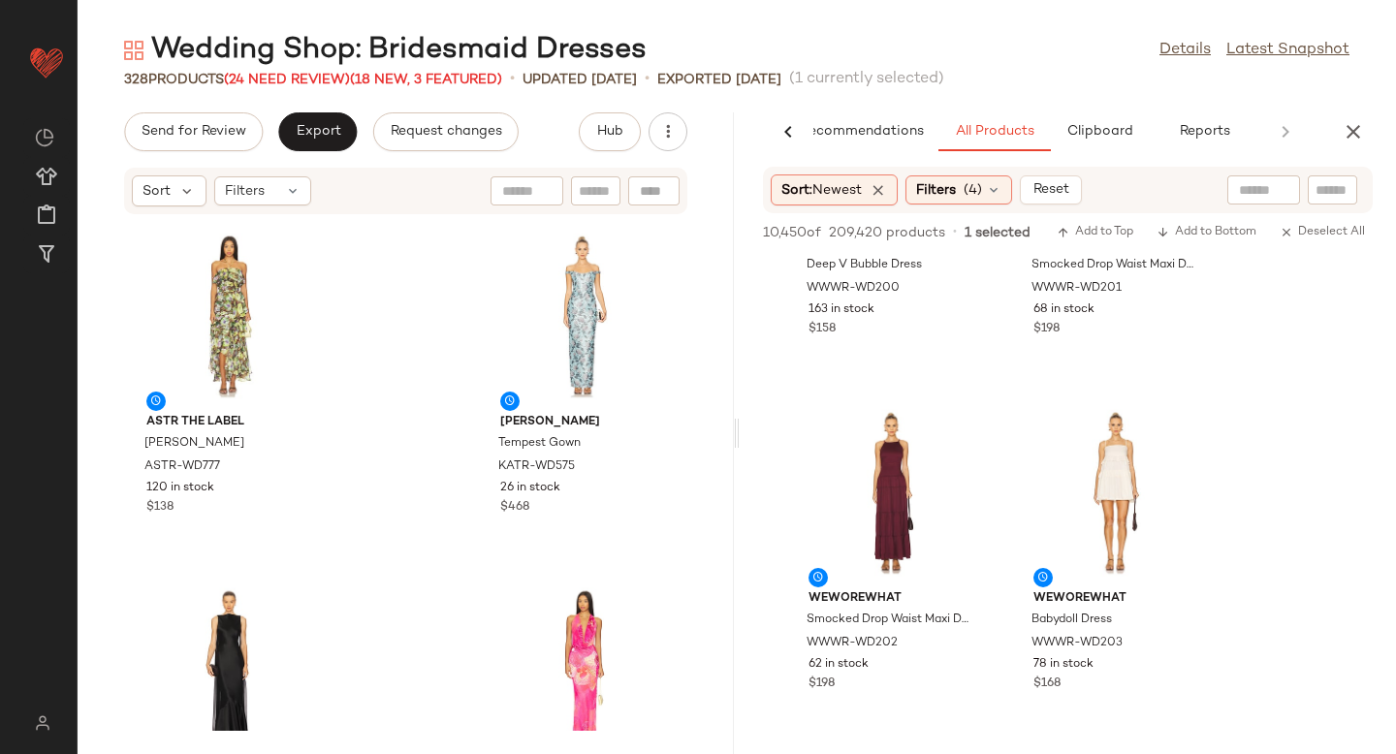
scroll to position [14071, 0]
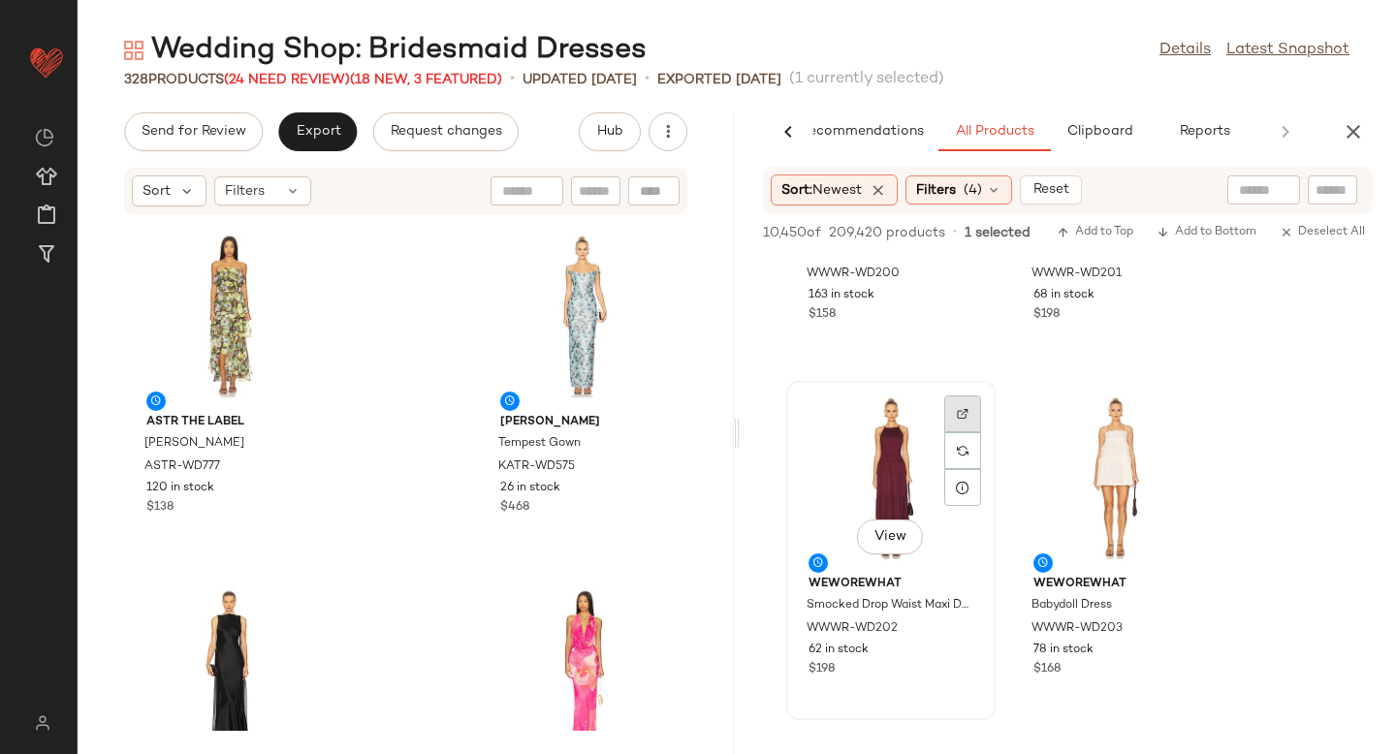
click at [953, 432] on div at bounding box center [962, 450] width 37 height 37
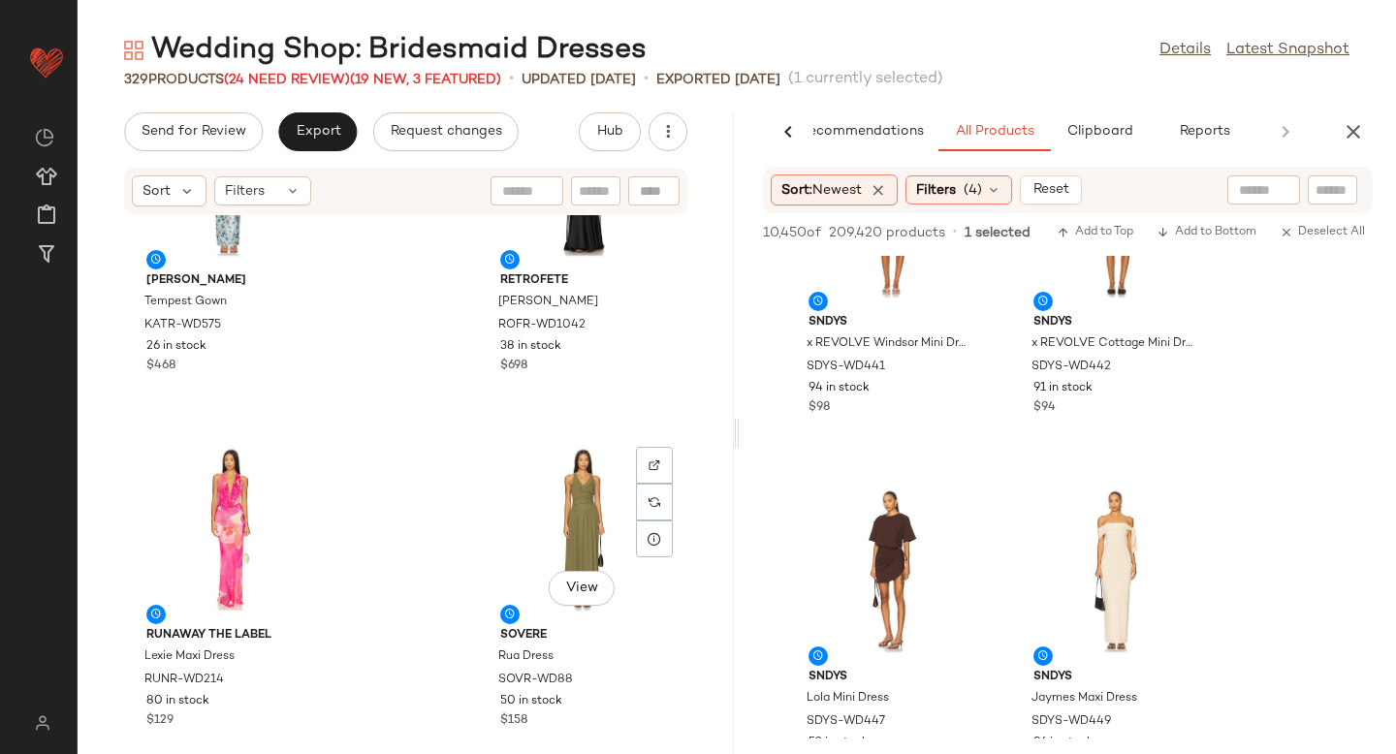
scroll to position [0, 0]
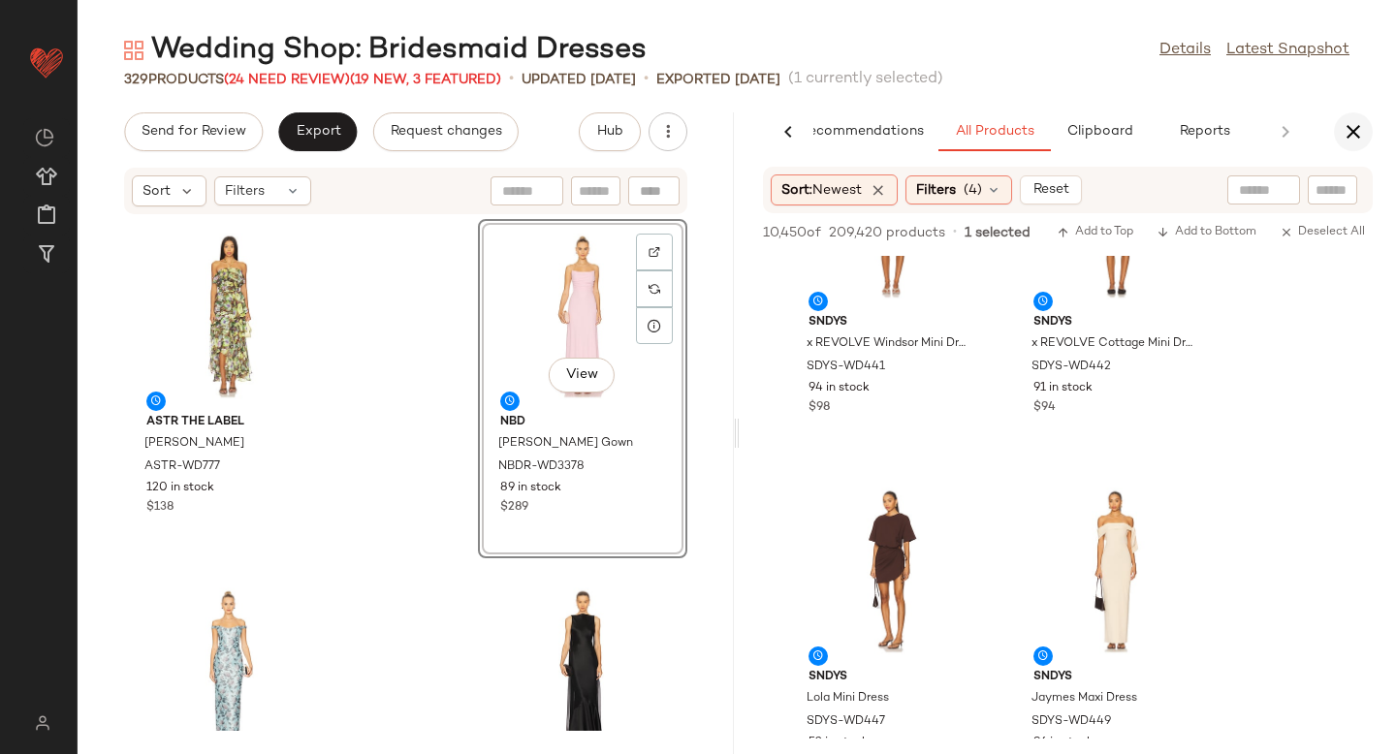
click at [1354, 131] on icon "button" at bounding box center [1353, 131] width 23 height 23
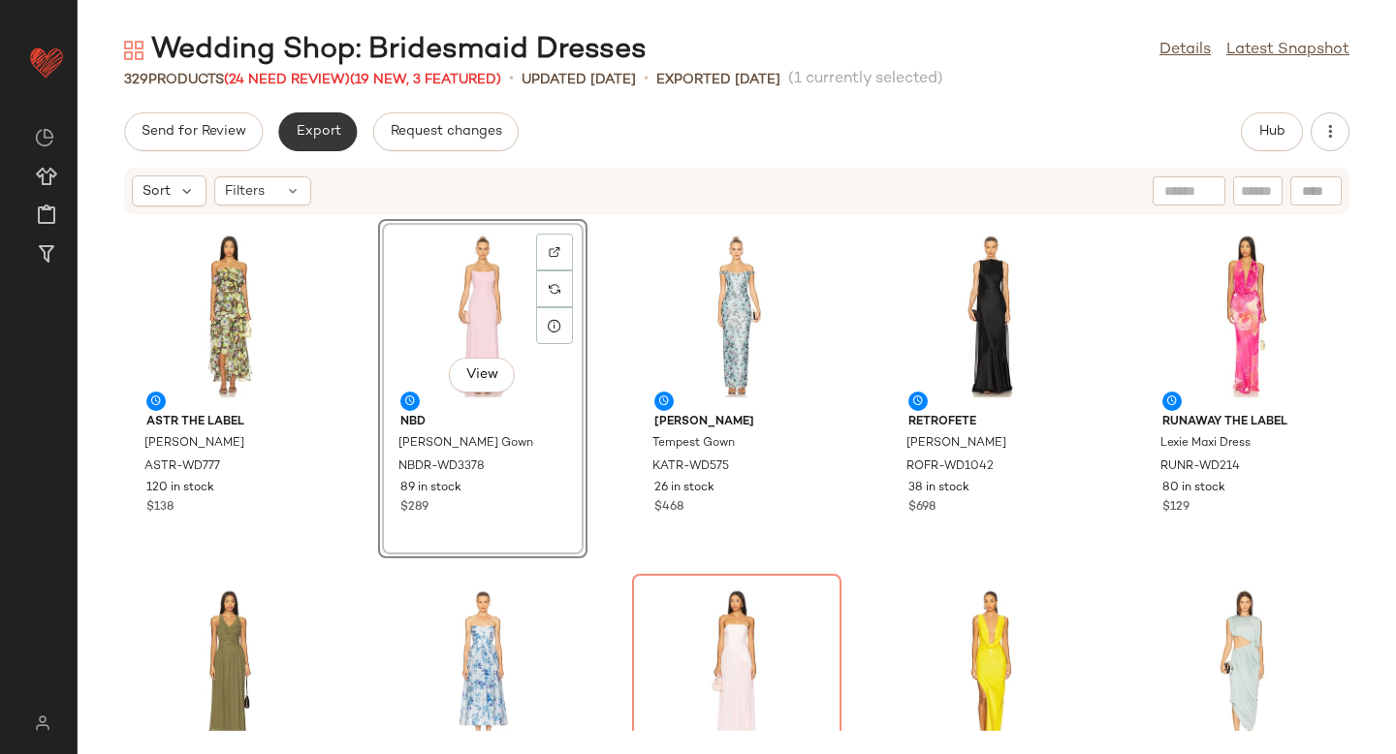
click at [322, 118] on button "Export" at bounding box center [317, 131] width 79 height 39
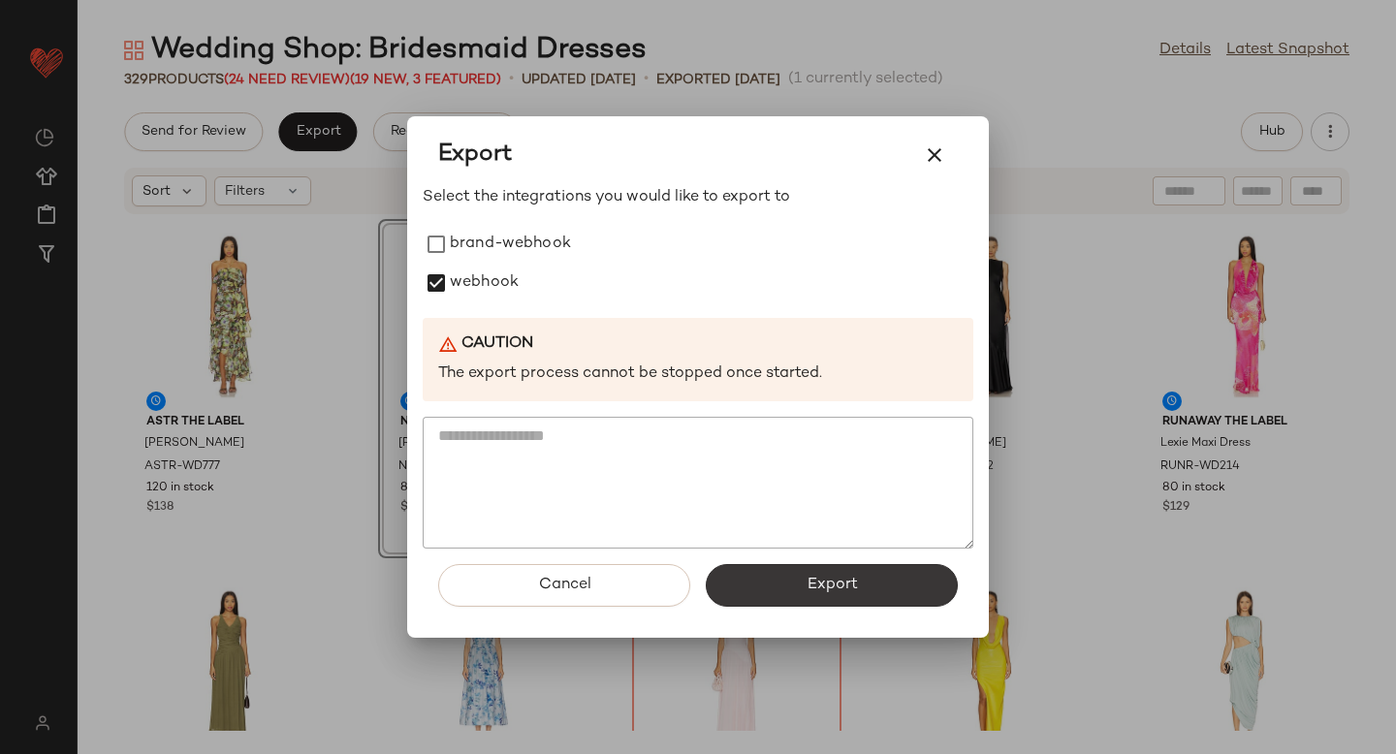
click at [844, 586] on span "Export" at bounding box center [831, 585] width 51 height 18
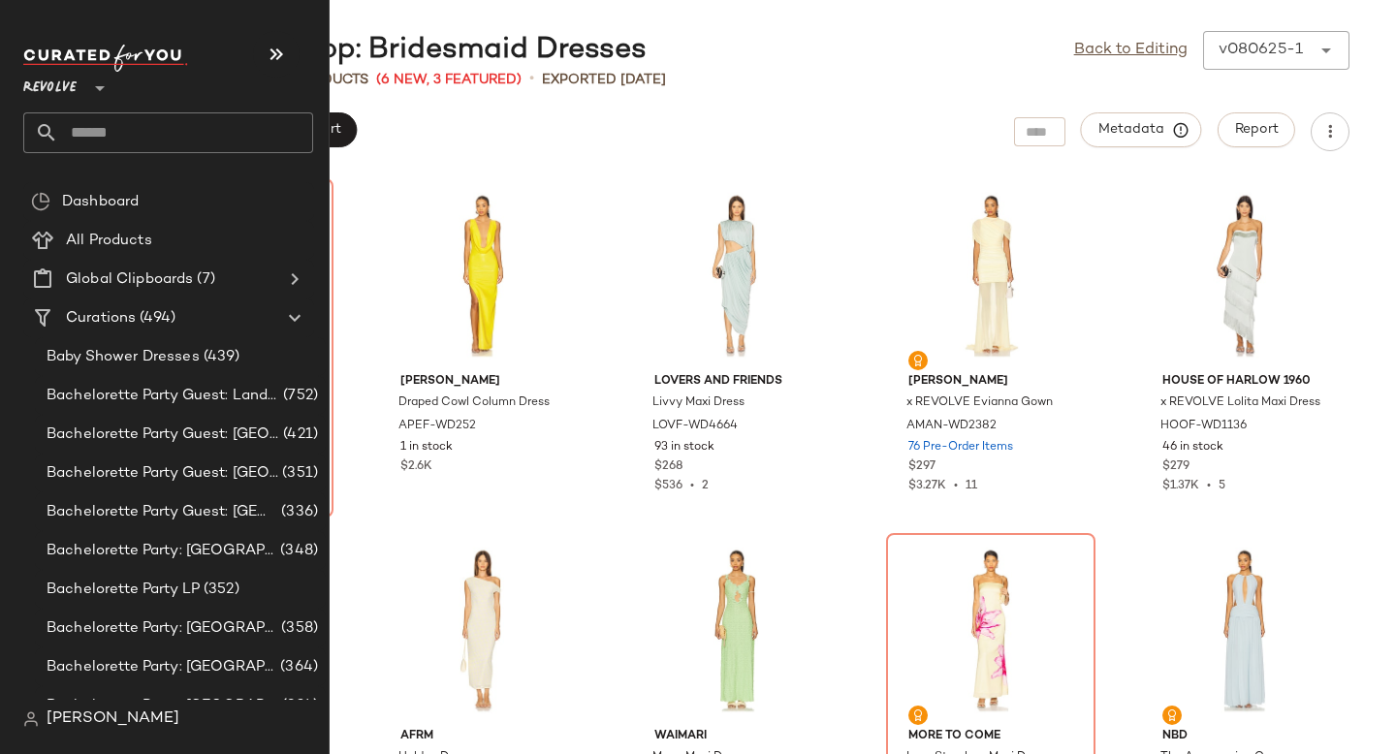
click at [163, 134] on input "text" at bounding box center [185, 132] width 255 height 41
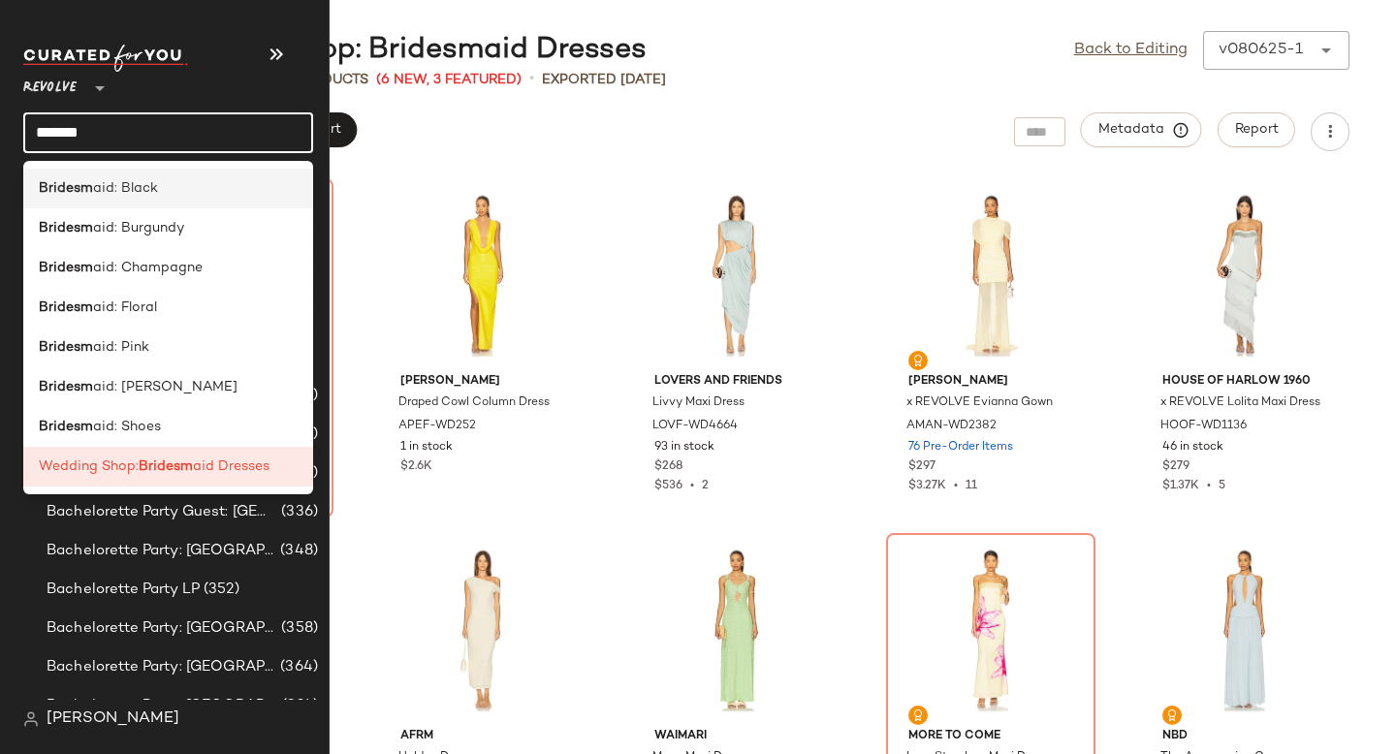
type input "*******"
click at [176, 192] on div "Bridesm aid: Black" at bounding box center [168, 188] width 259 height 20
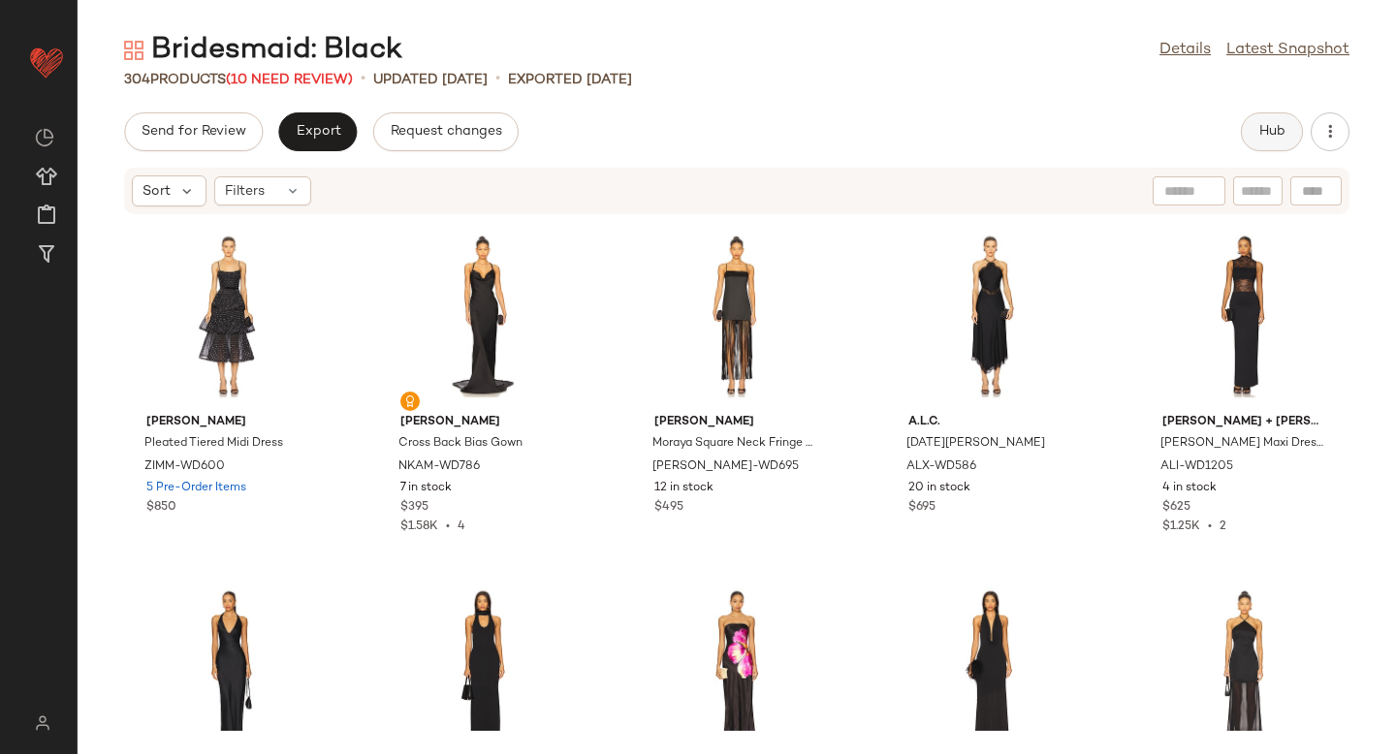
click at [1267, 125] on span "Hub" at bounding box center [1272, 132] width 27 height 16
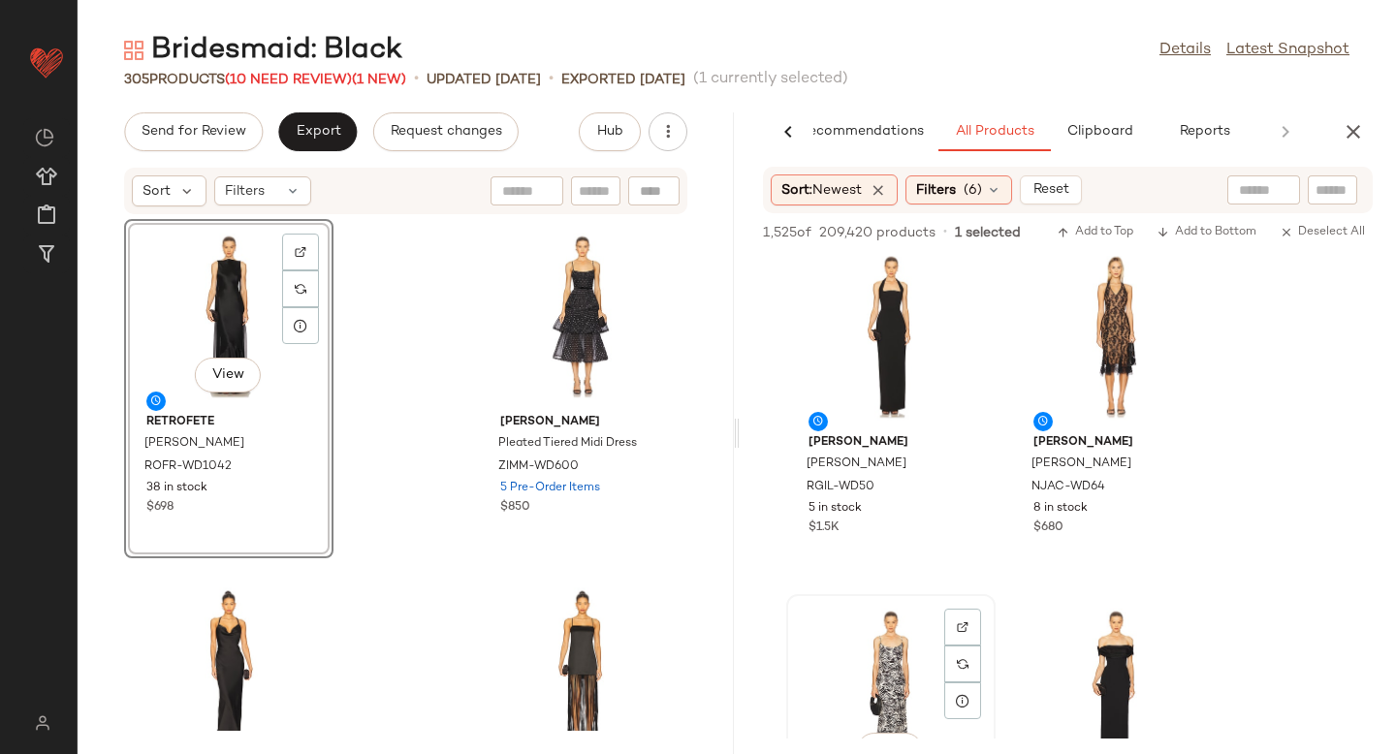
scroll to position [1070, 0]
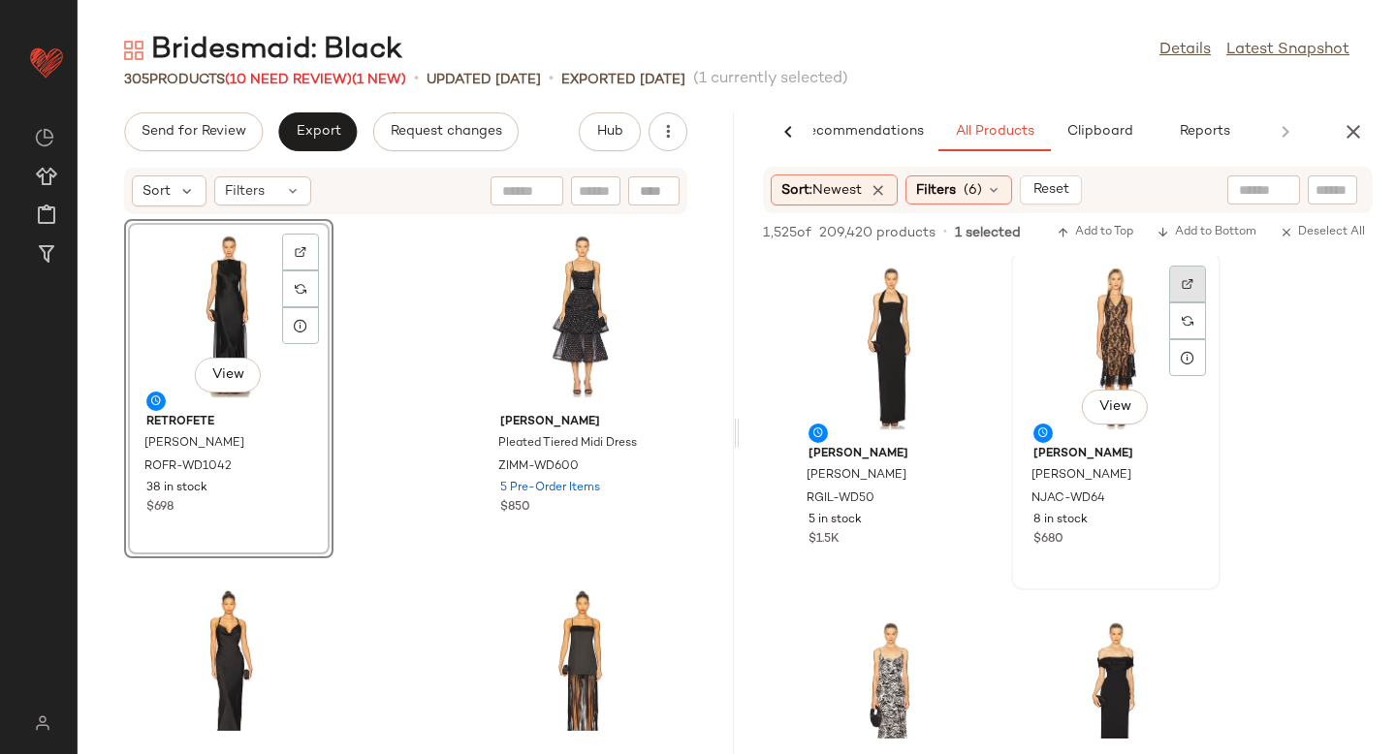
click at [1176, 303] on div at bounding box center [1187, 321] width 37 height 37
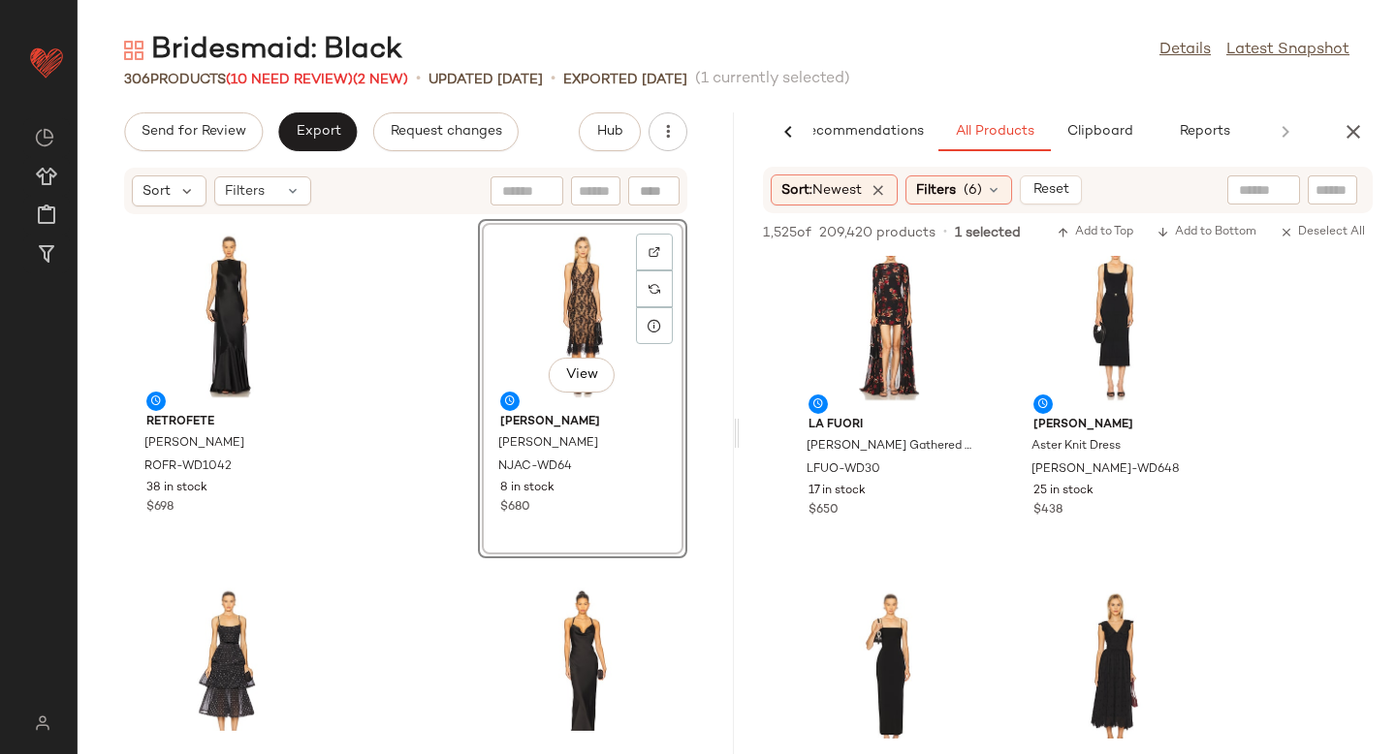
scroll to position [1761, 0]
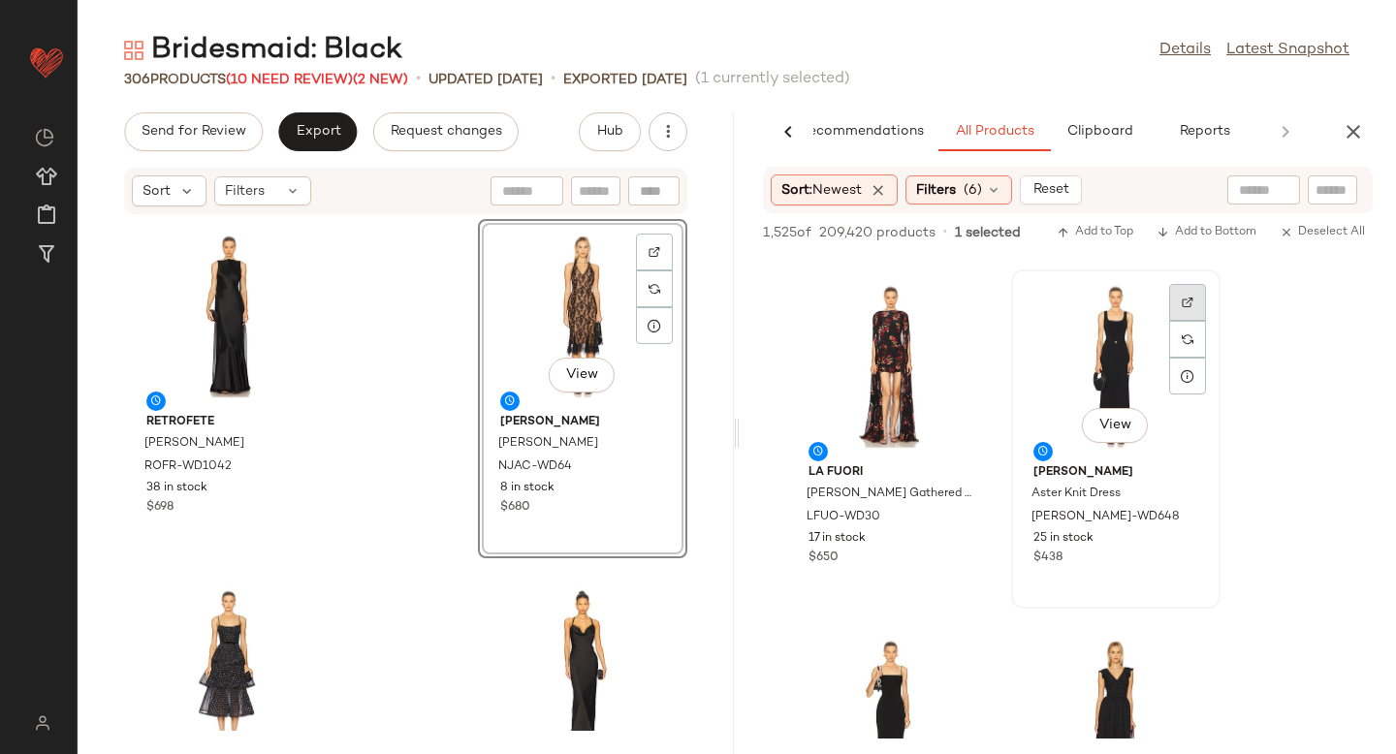
click at [1188, 321] on div at bounding box center [1187, 339] width 37 height 37
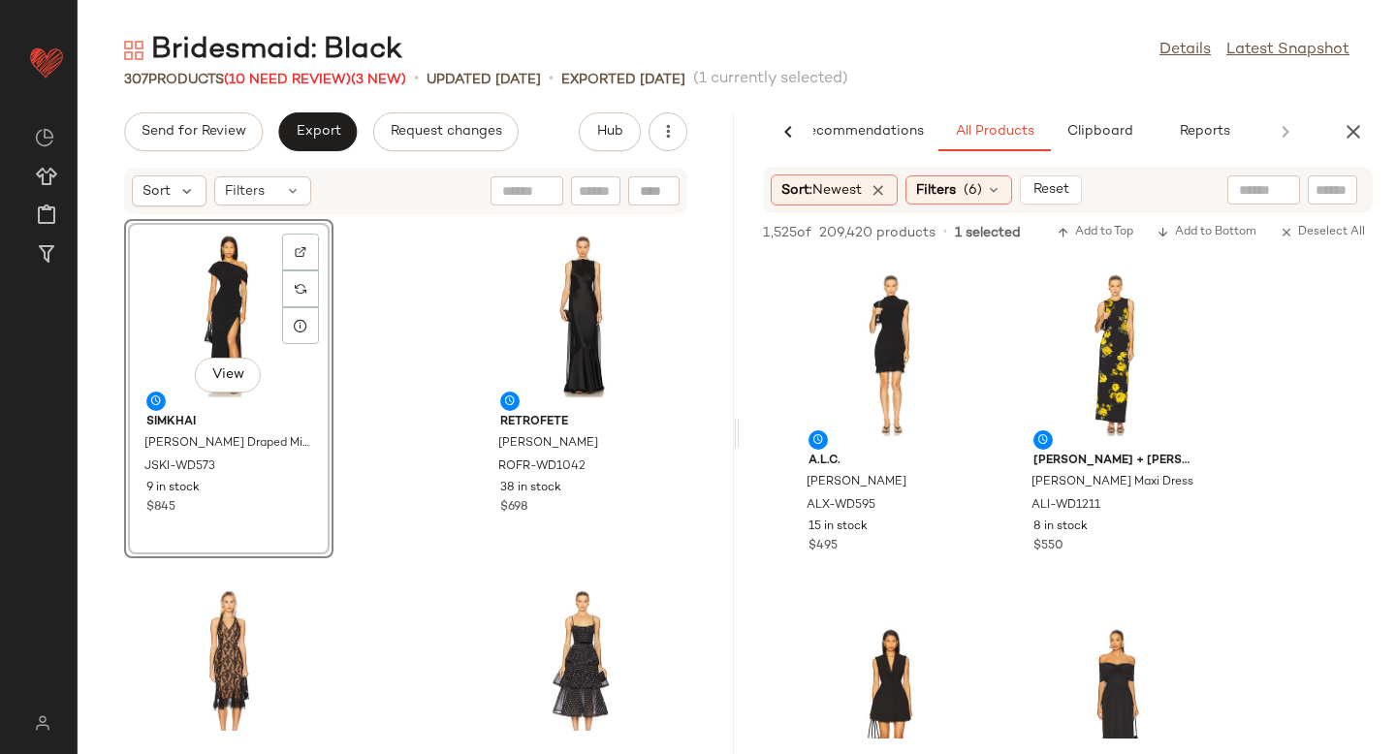
scroll to position [5978, 0]
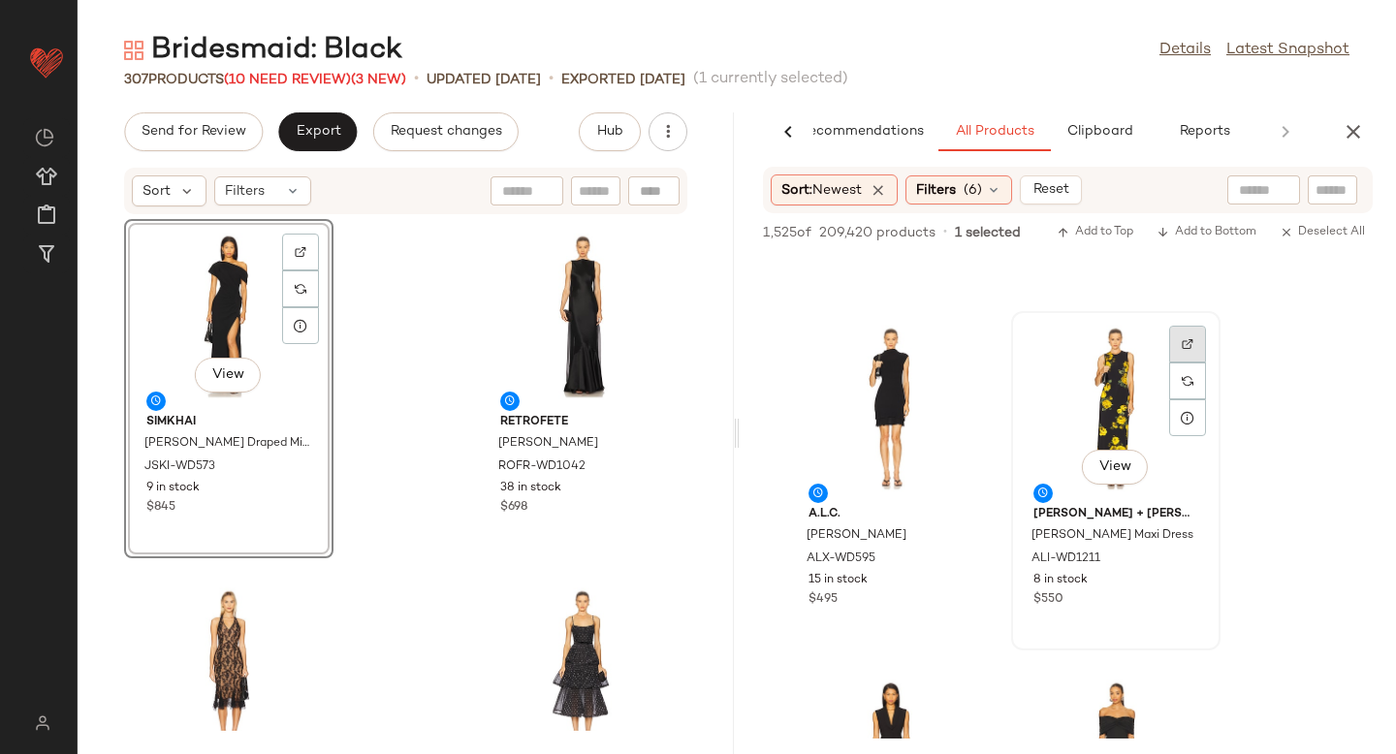
click at [1184, 341] on img at bounding box center [1188, 344] width 12 height 12
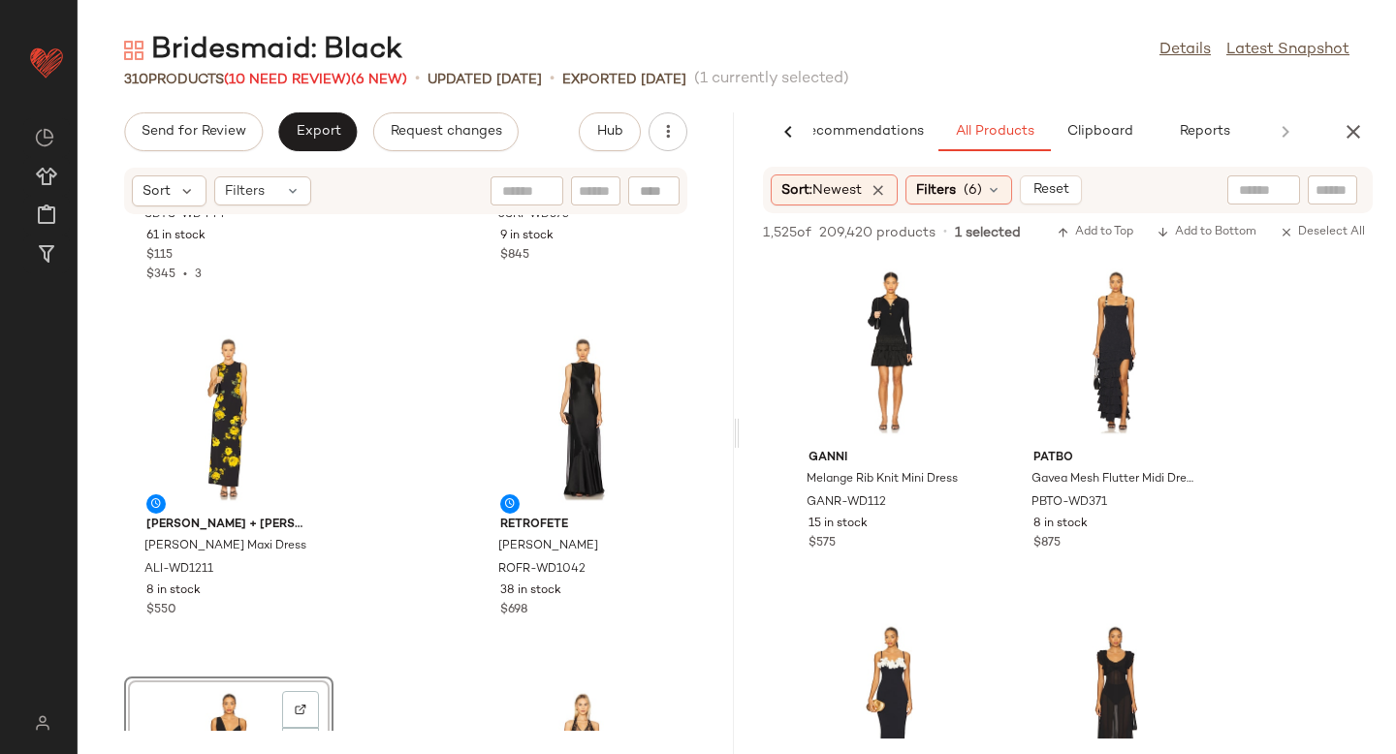
scroll to position [13489, 0]
click at [1354, 140] on icon "button" at bounding box center [1353, 131] width 23 height 23
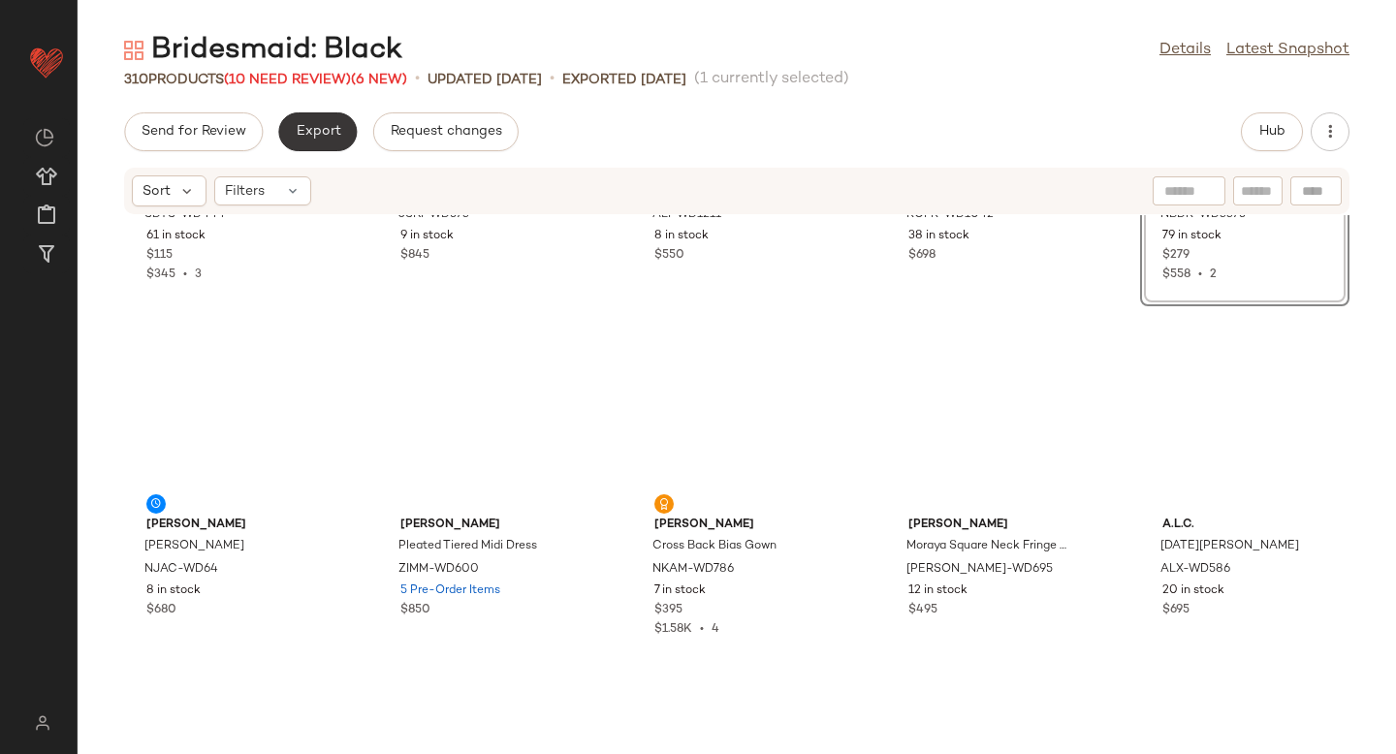
scroll to position [0, 0]
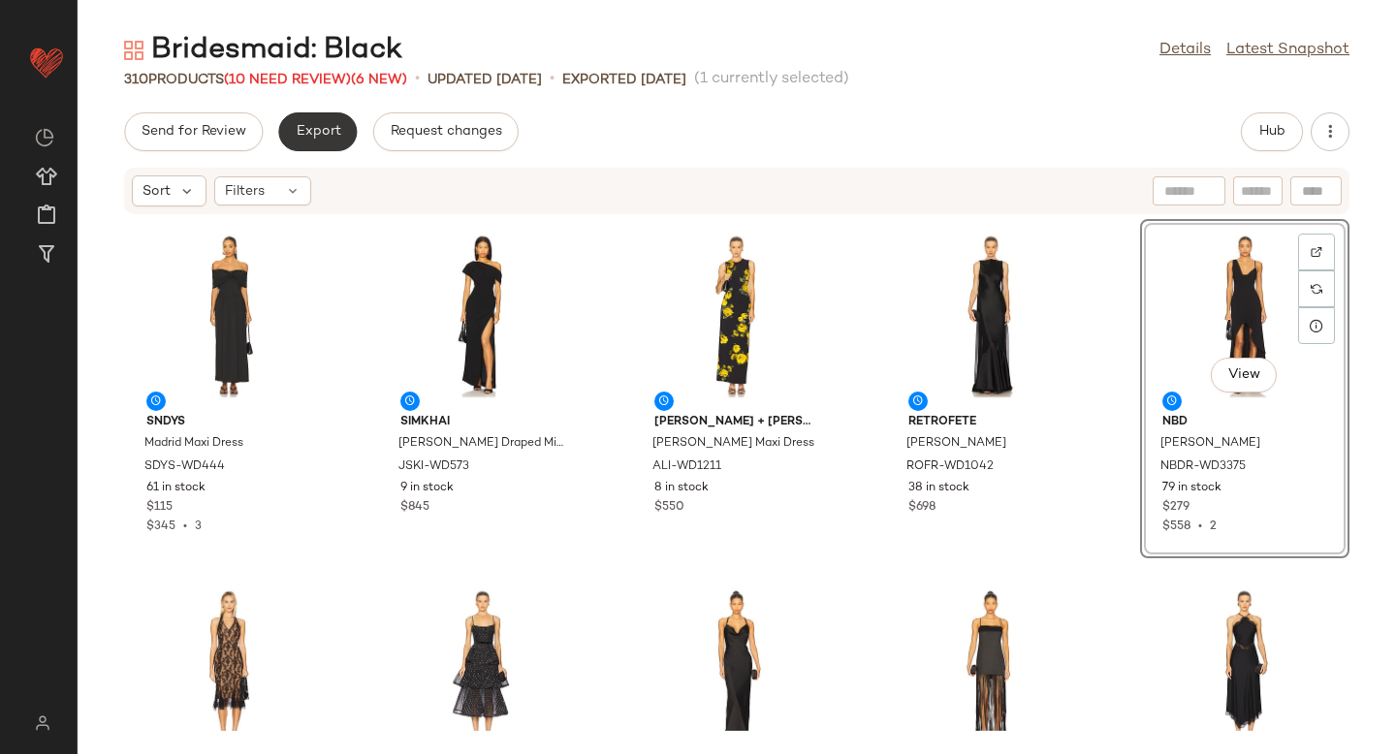
click at [334, 132] on span "Export" at bounding box center [318, 132] width 46 height 16
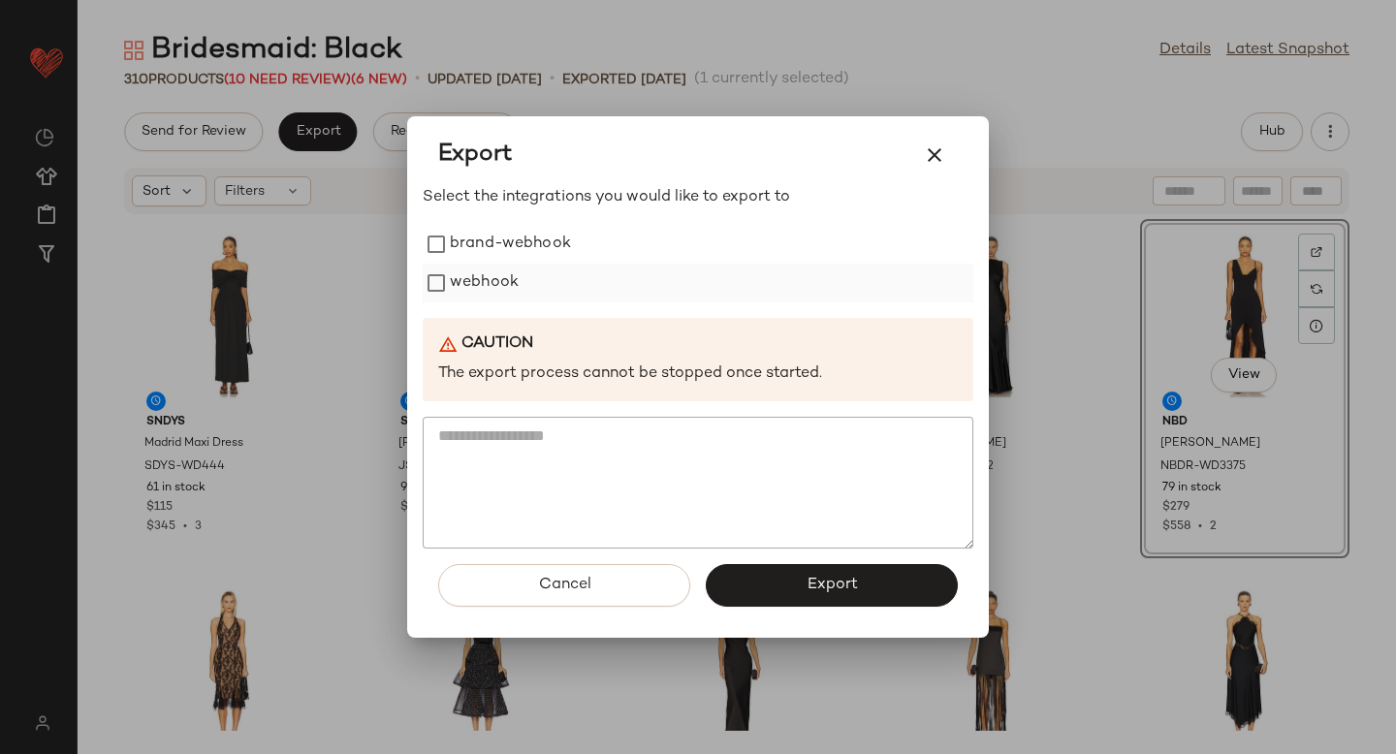
click at [463, 296] on label "webhook" at bounding box center [484, 283] width 69 height 39
click at [763, 585] on button "Export" at bounding box center [832, 585] width 252 height 43
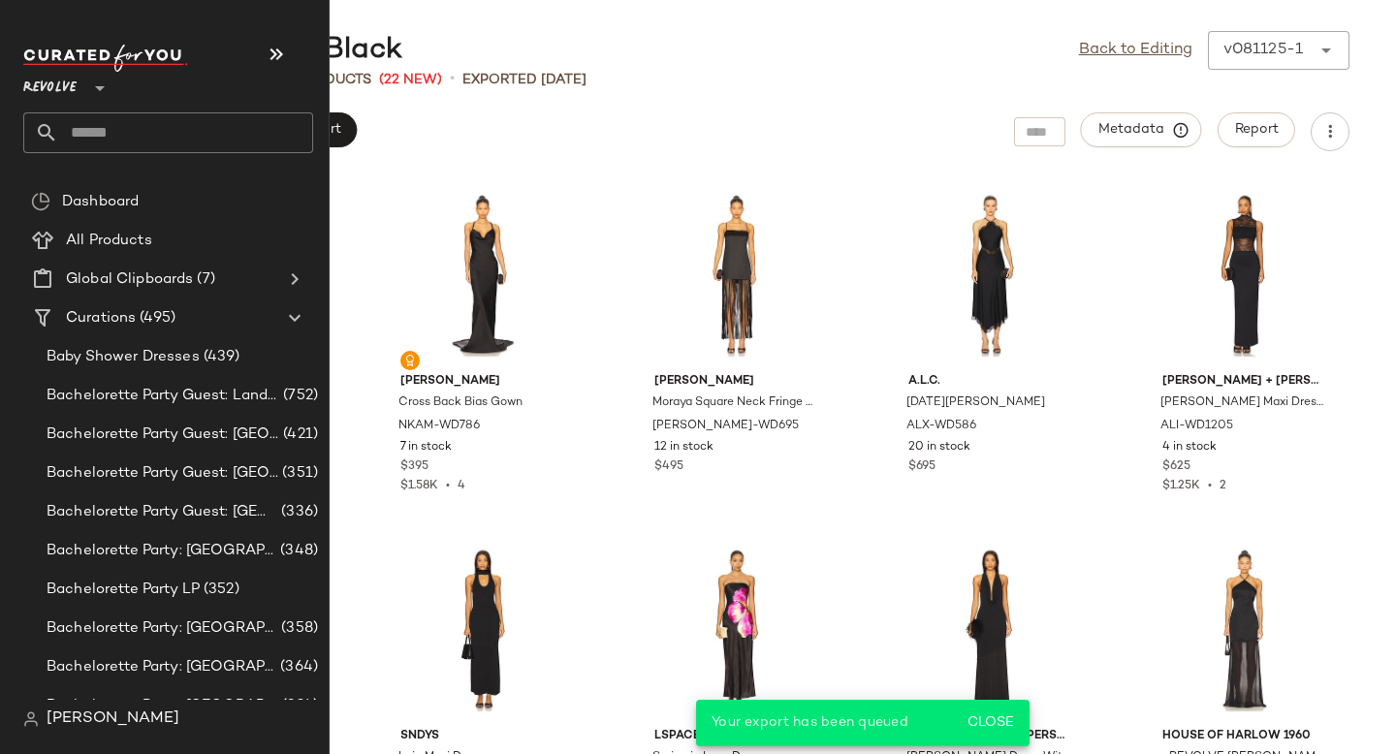
click at [156, 118] on input "text" at bounding box center [185, 132] width 255 height 41
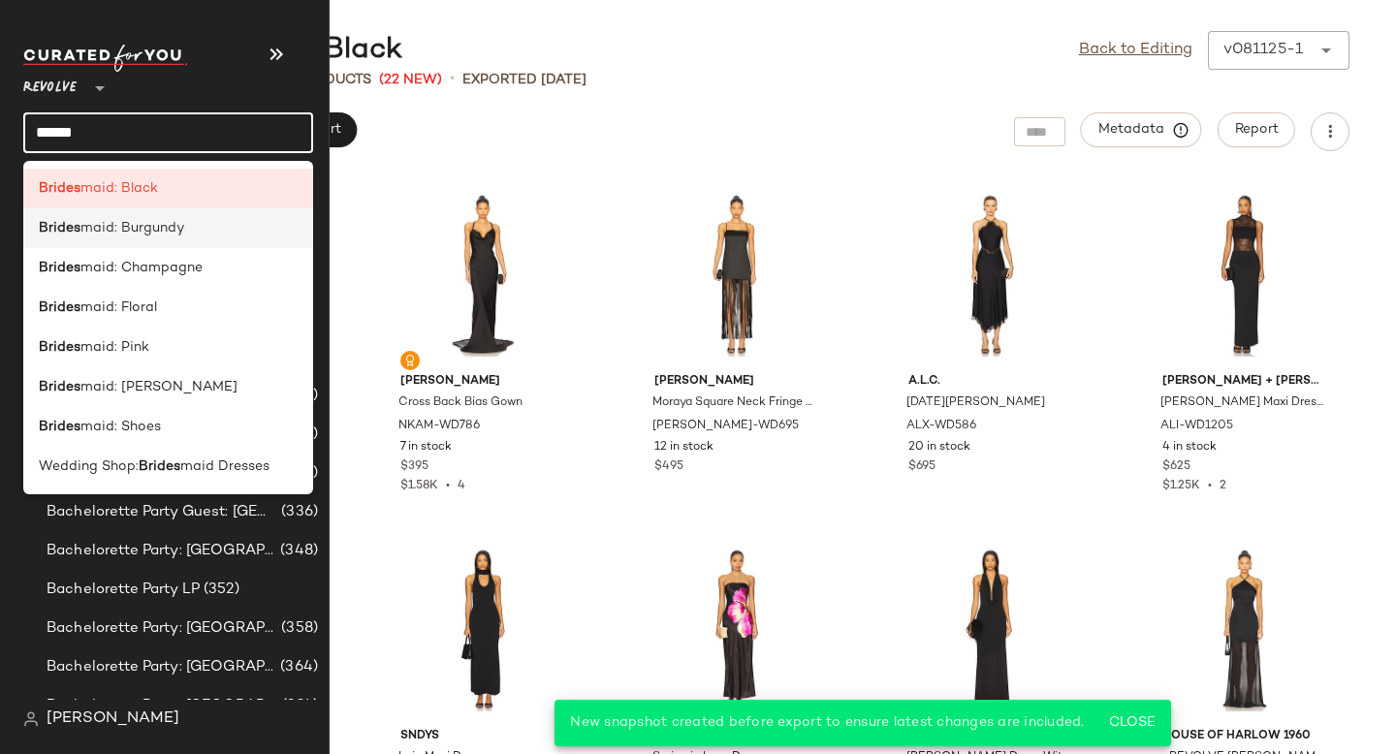
type input "******"
click at [165, 227] on span "maid: Burgundy" at bounding box center [132, 228] width 104 height 20
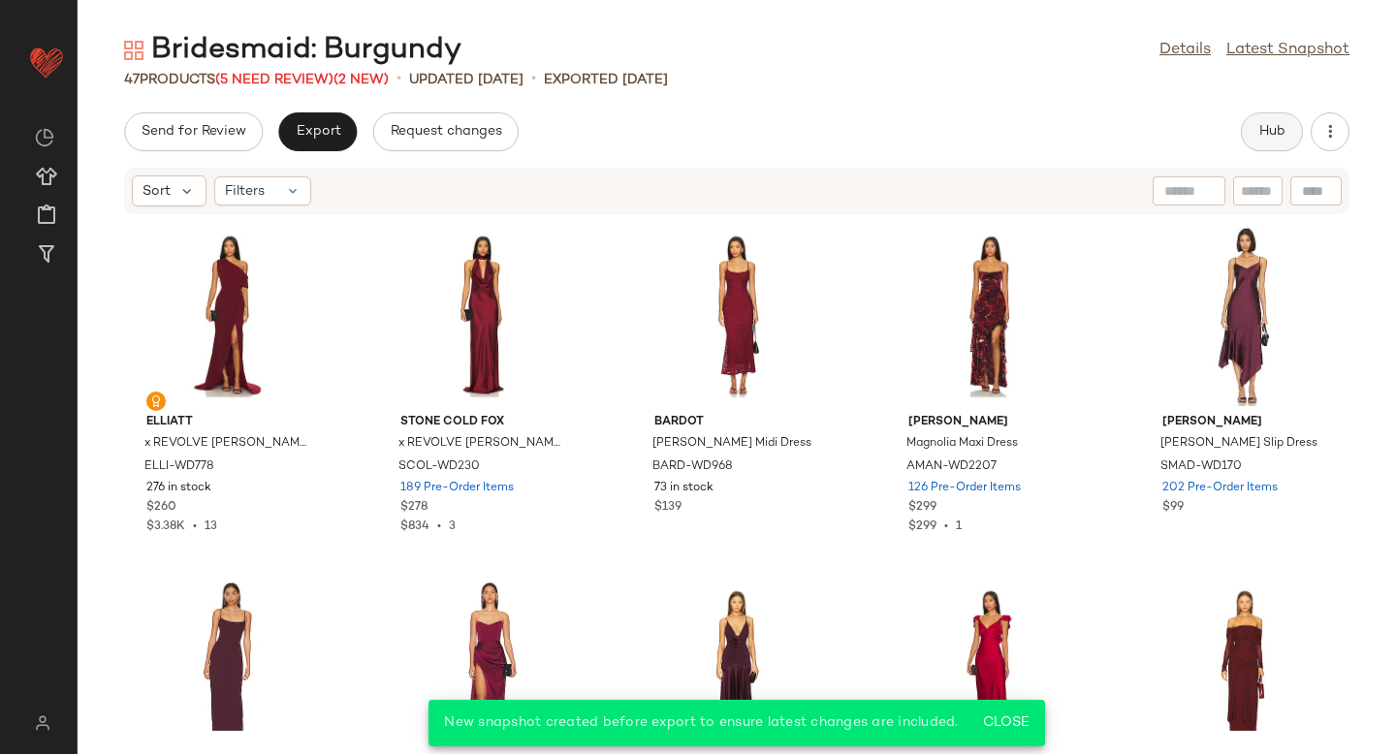
click at [1265, 132] on span "Hub" at bounding box center [1272, 132] width 27 height 16
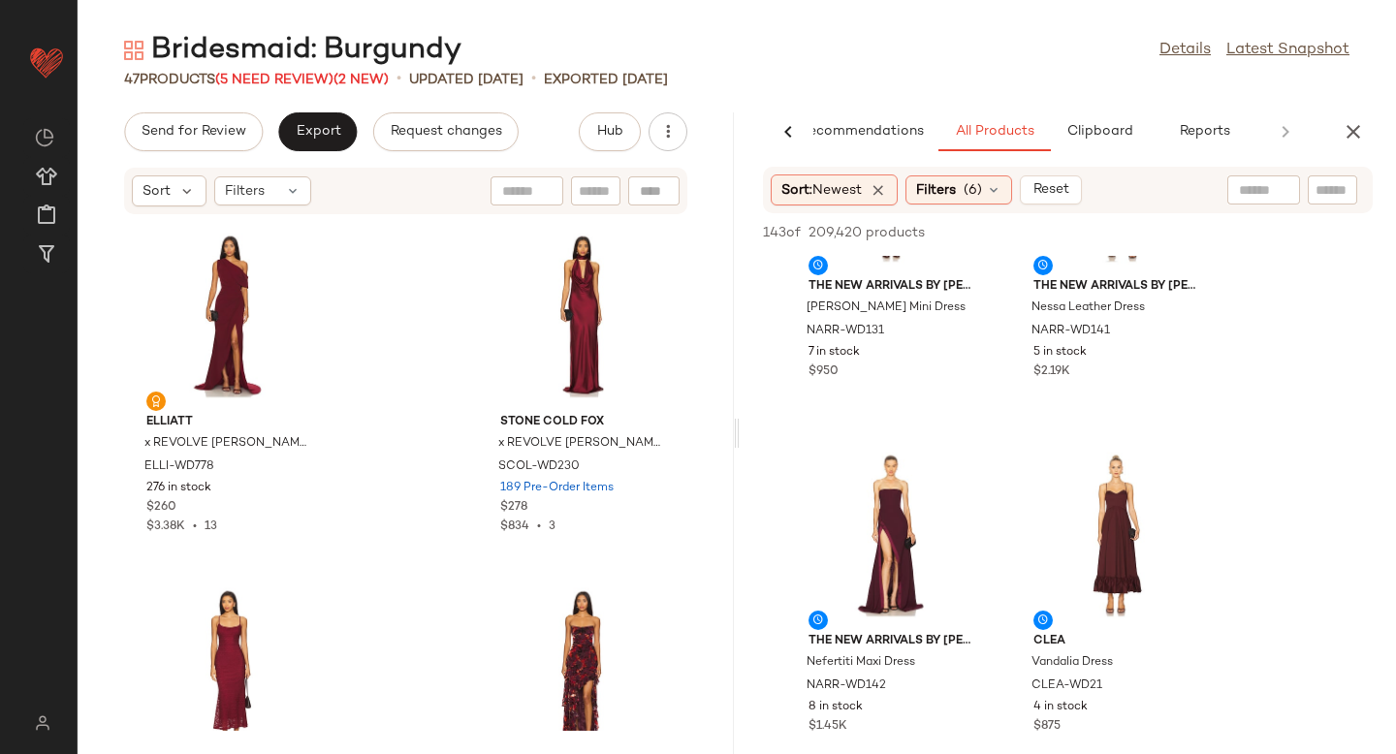
scroll to position [213, 0]
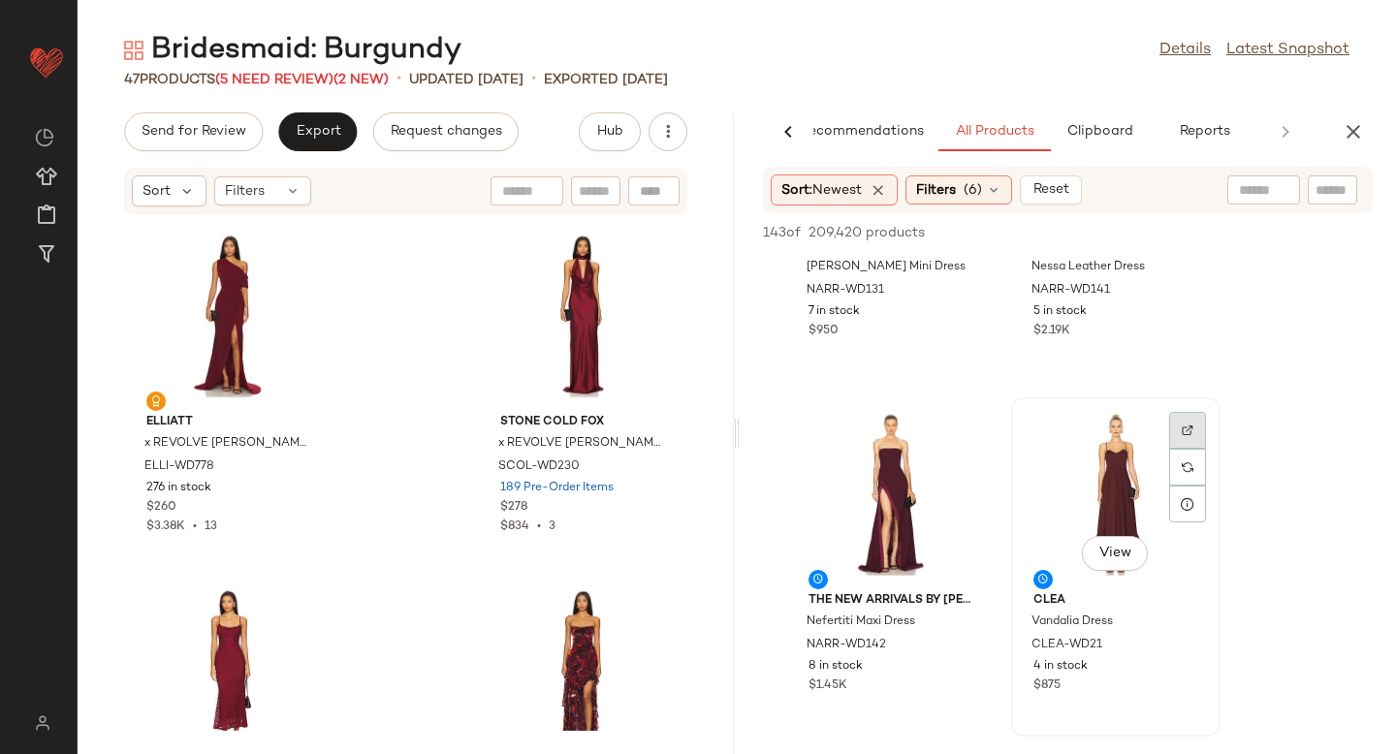
click at [1186, 433] on img at bounding box center [1188, 431] width 12 height 12
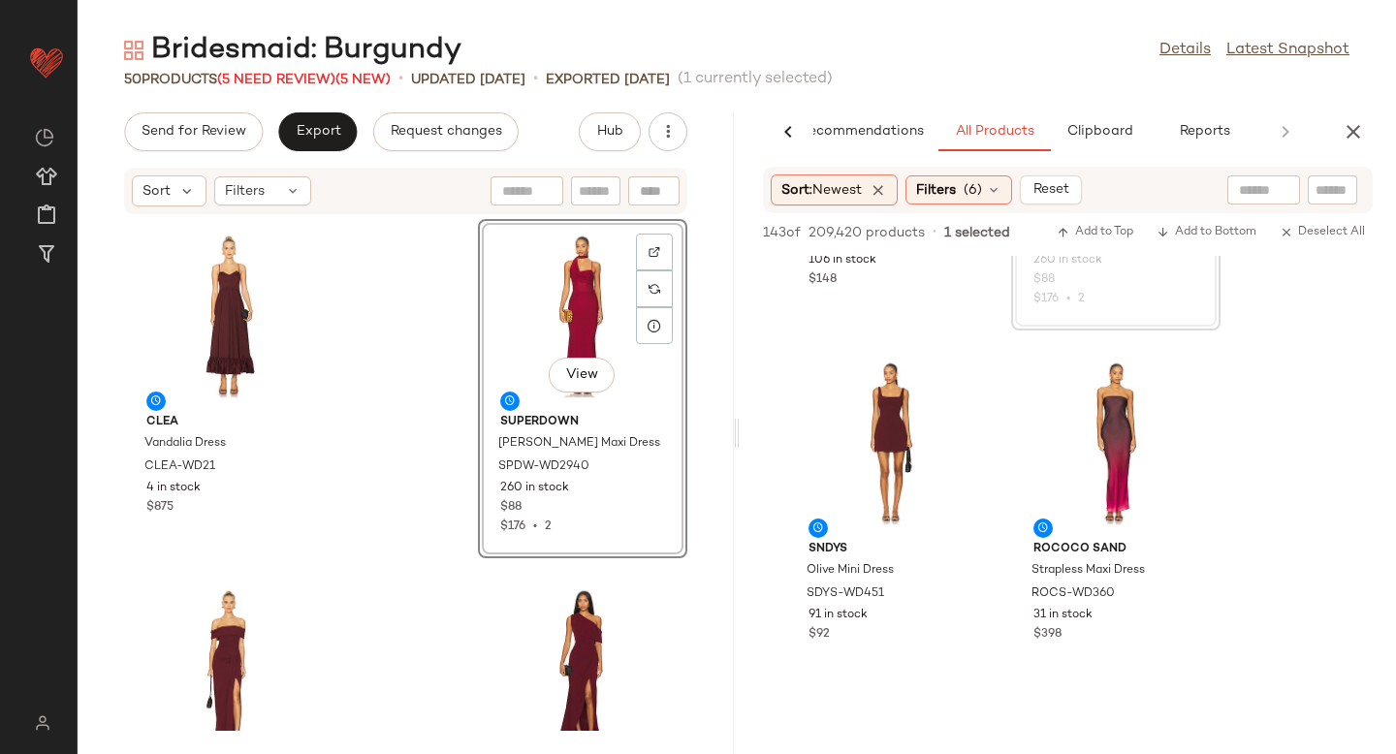
scroll to position [1350, 0]
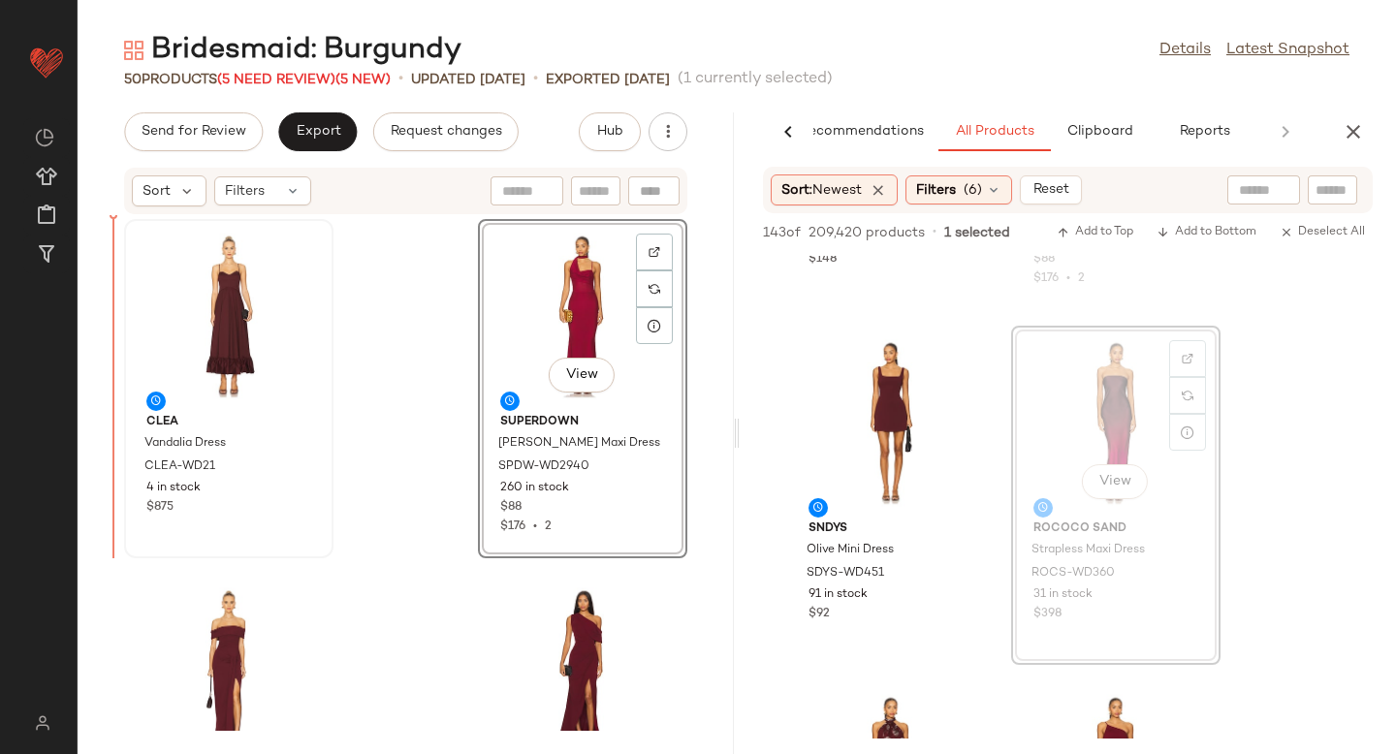
drag, startPoint x: 1134, startPoint y: 381, endPoint x: 179, endPoint y: 391, distance: 954.2
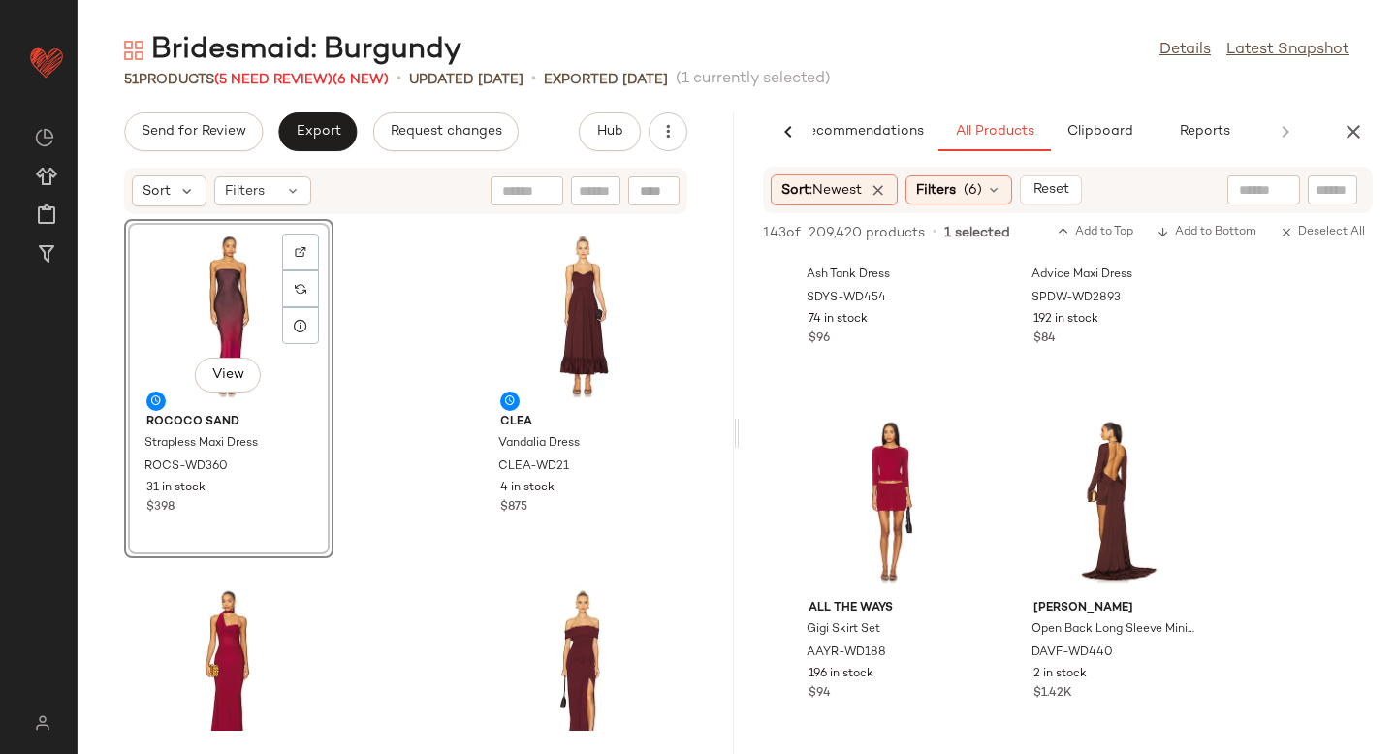
scroll to position [2452, 0]
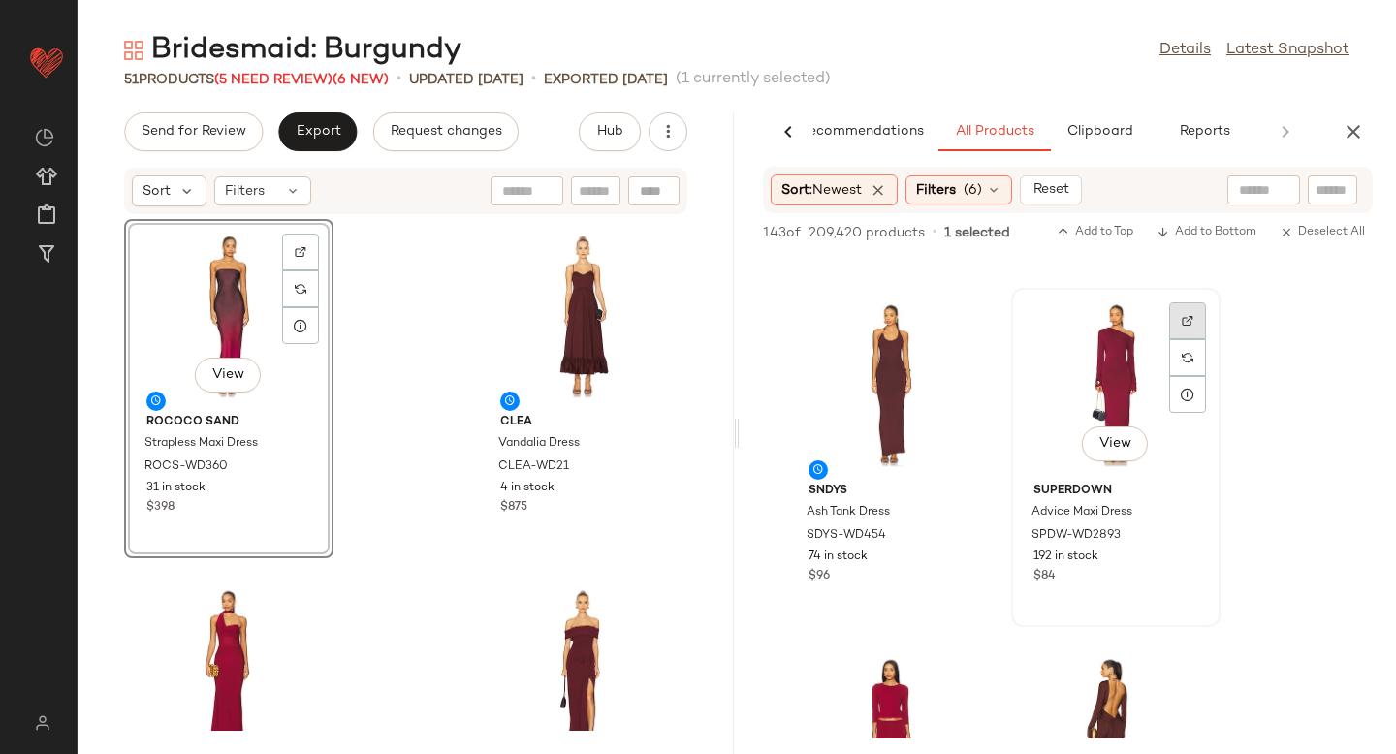
click at [1192, 319] on img at bounding box center [1188, 321] width 12 height 12
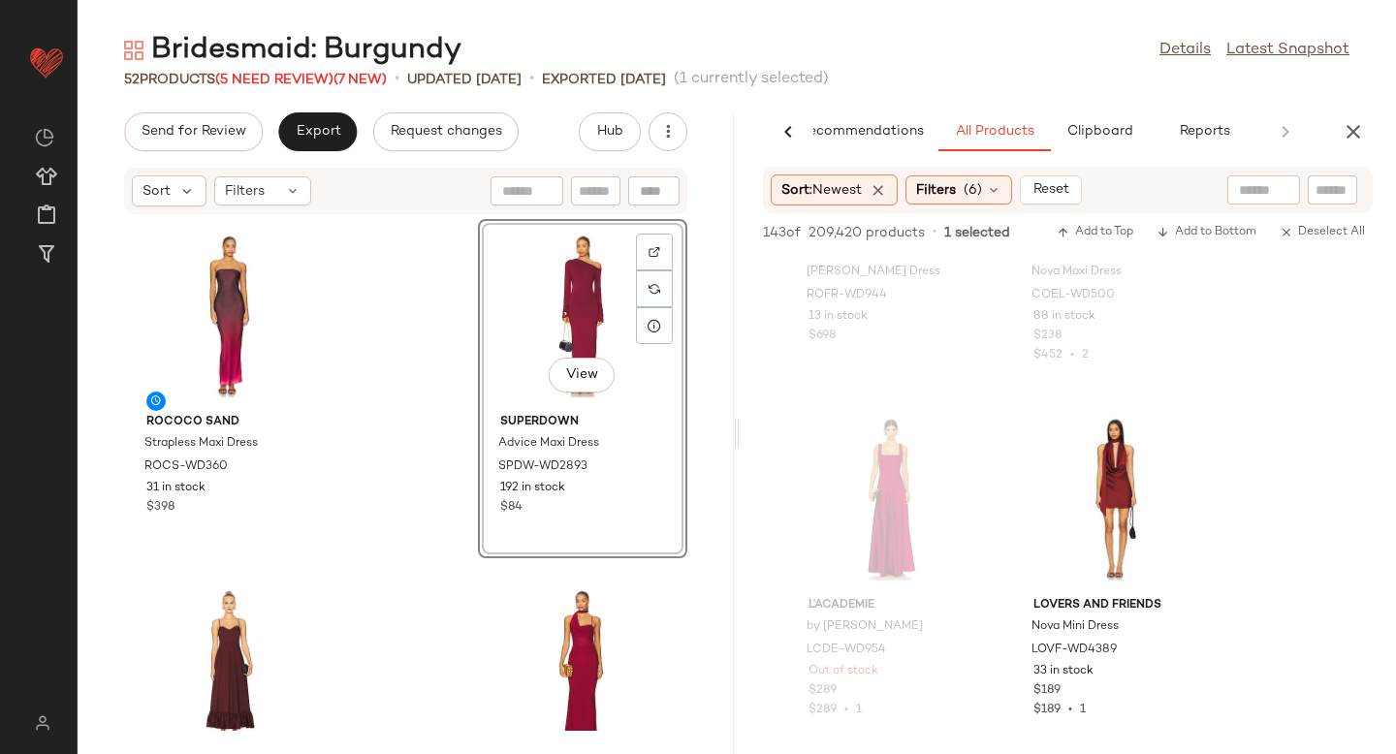
scroll to position [10880, 0]
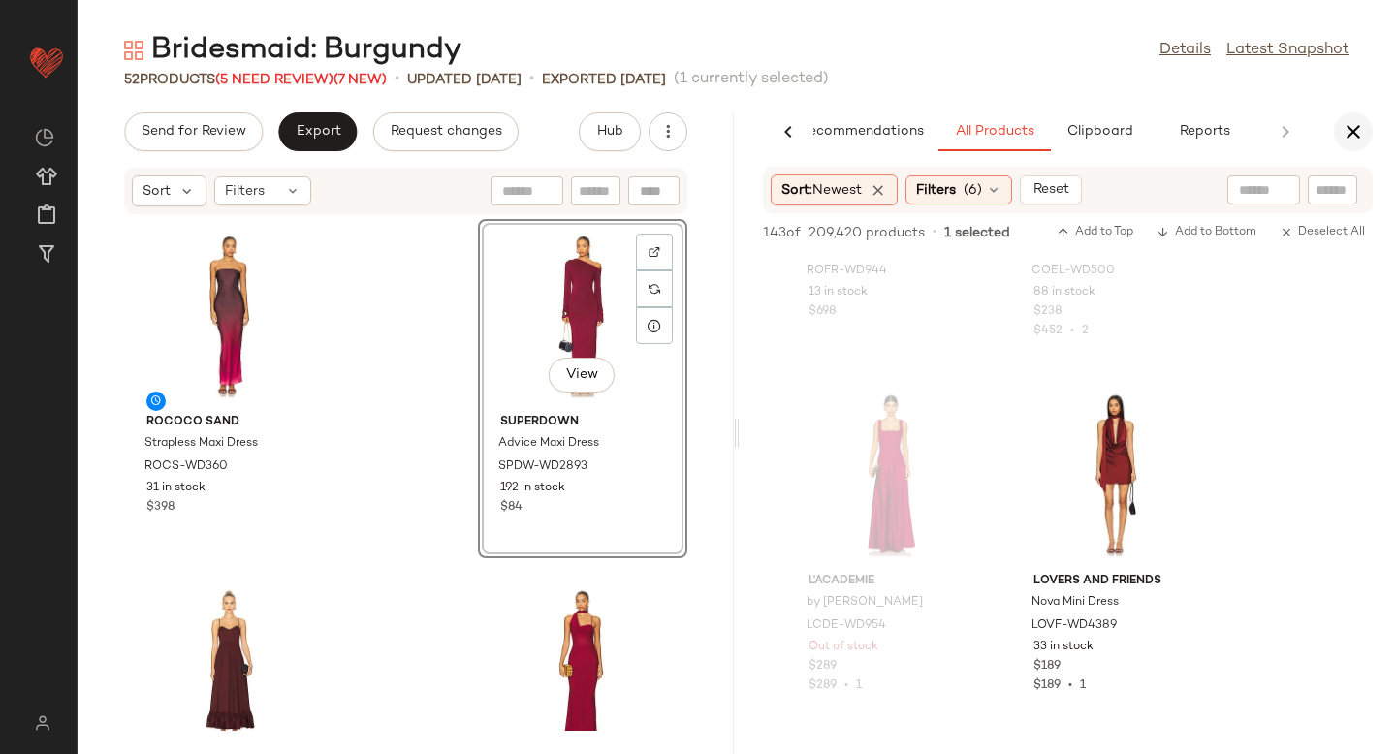
click at [1354, 125] on icon "button" at bounding box center [1353, 131] width 23 height 23
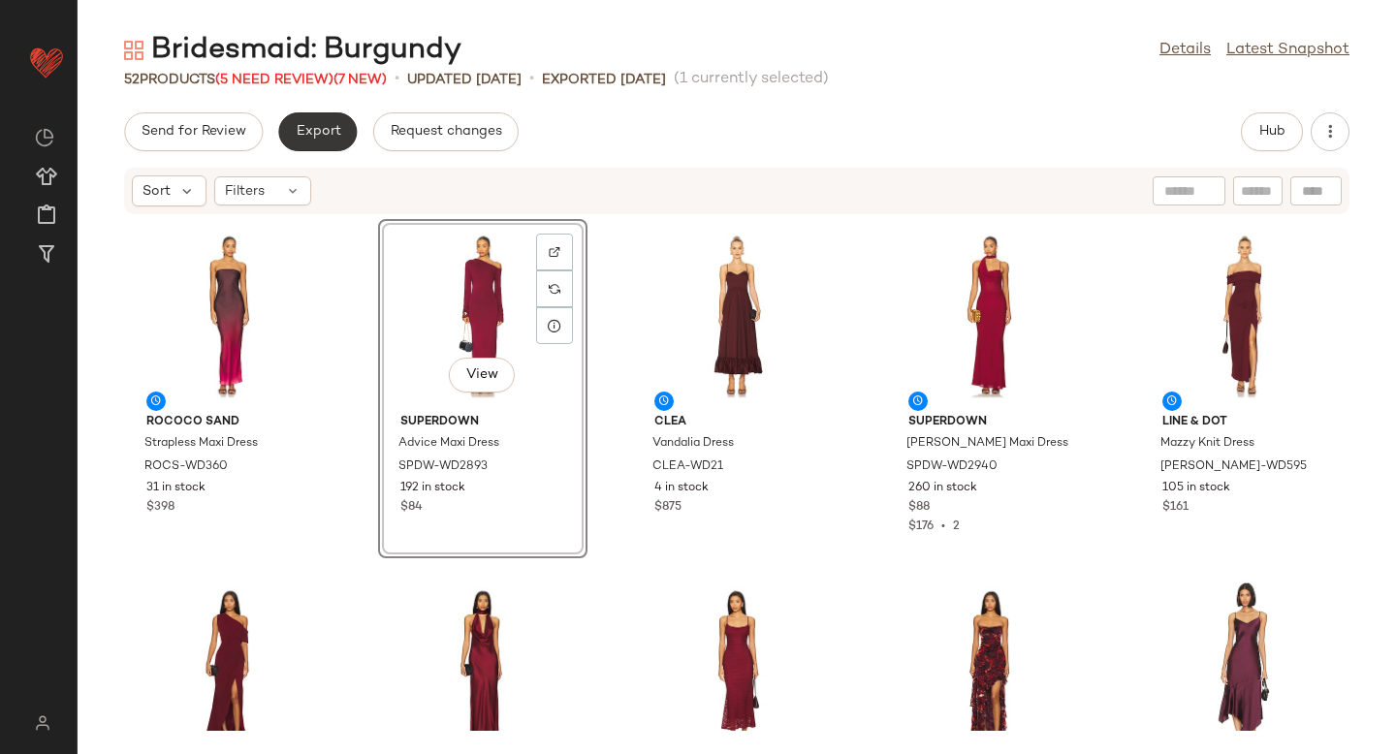
click at [303, 113] on button "Export" at bounding box center [317, 131] width 79 height 39
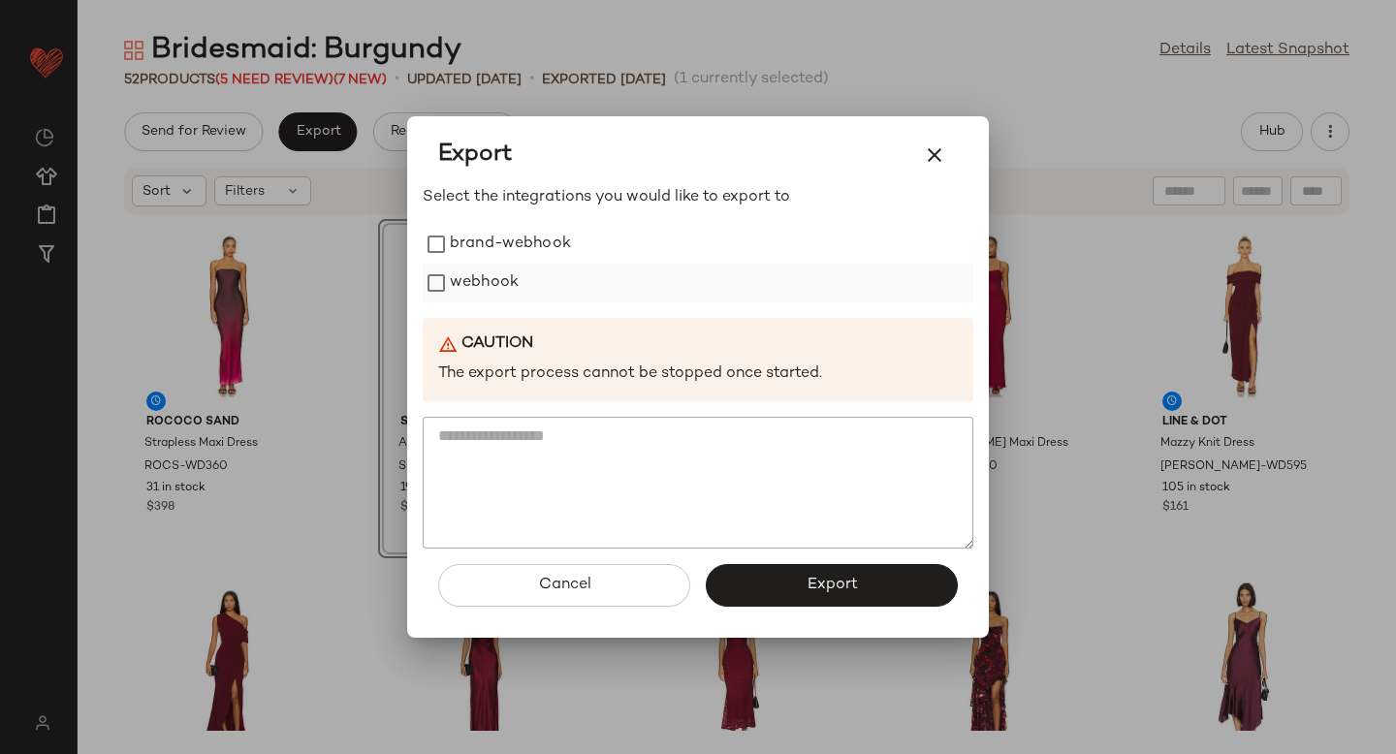
click at [464, 292] on label "webhook" at bounding box center [484, 283] width 69 height 39
click at [783, 572] on button "Export" at bounding box center [832, 585] width 252 height 43
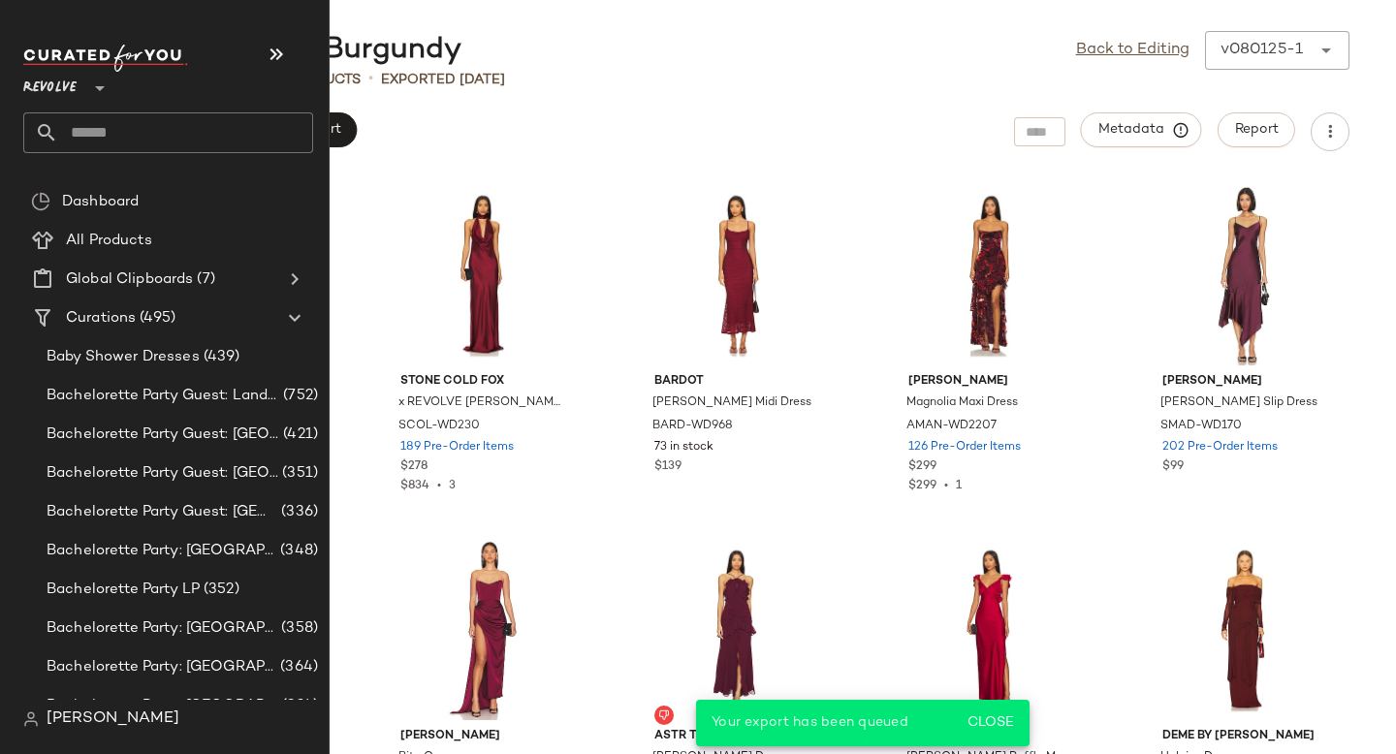
click at [163, 131] on input "text" at bounding box center [185, 132] width 255 height 41
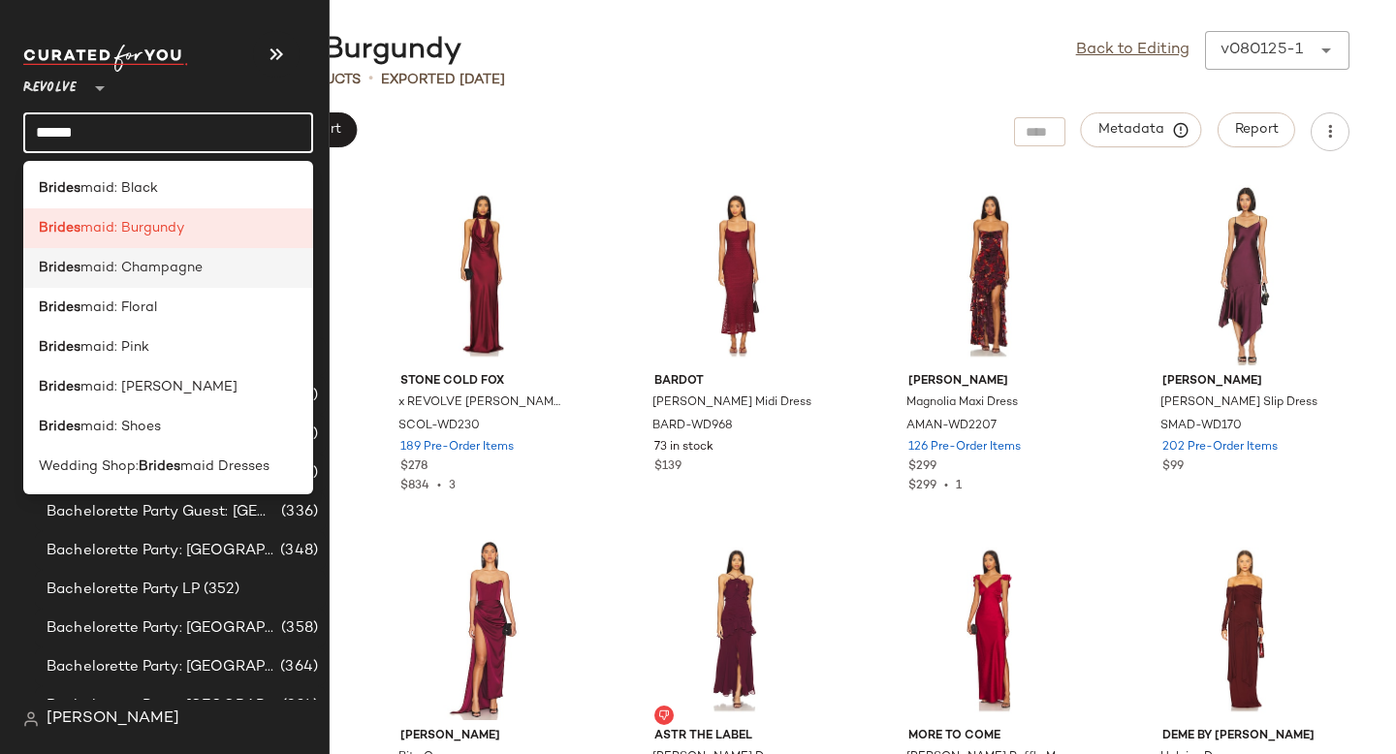
type input "******"
click at [202, 274] on div "Brides maid: Champagne" at bounding box center [168, 268] width 259 height 20
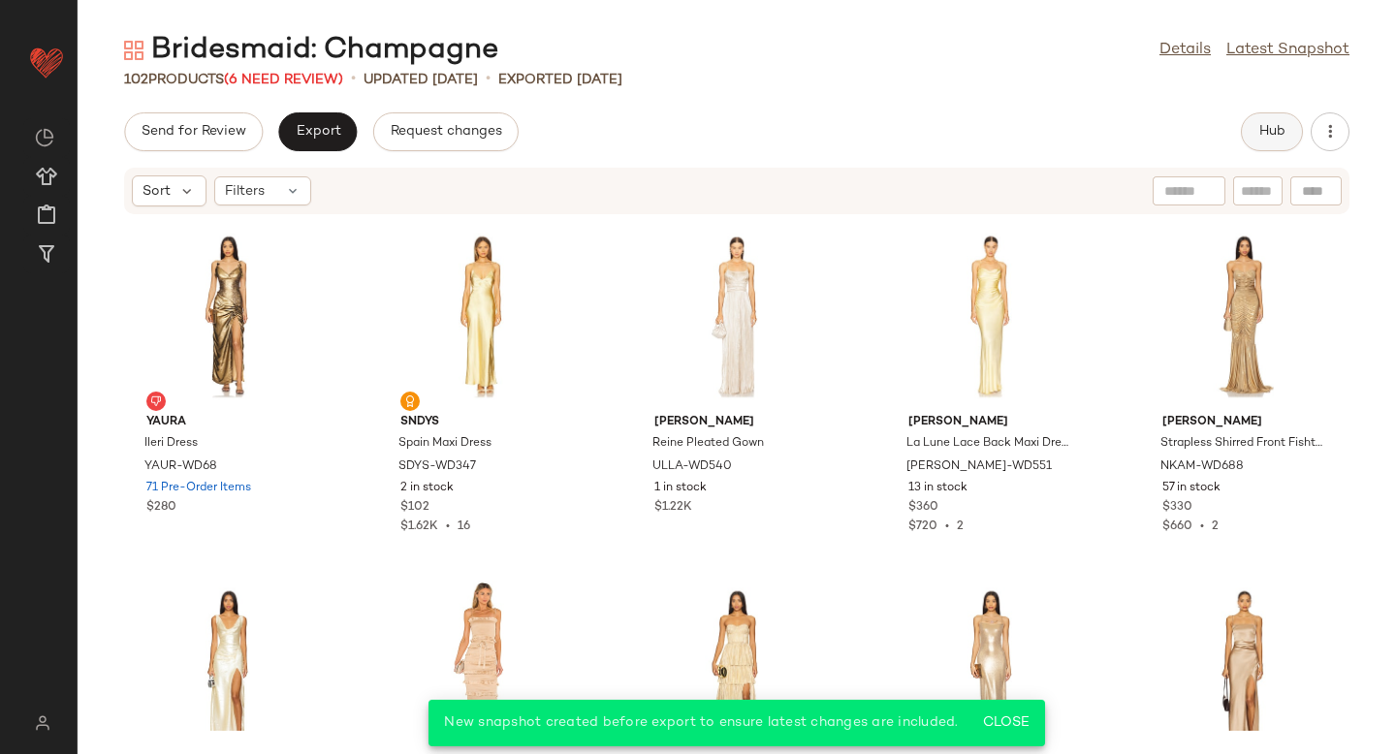
click at [1264, 129] on span "Hub" at bounding box center [1272, 132] width 27 height 16
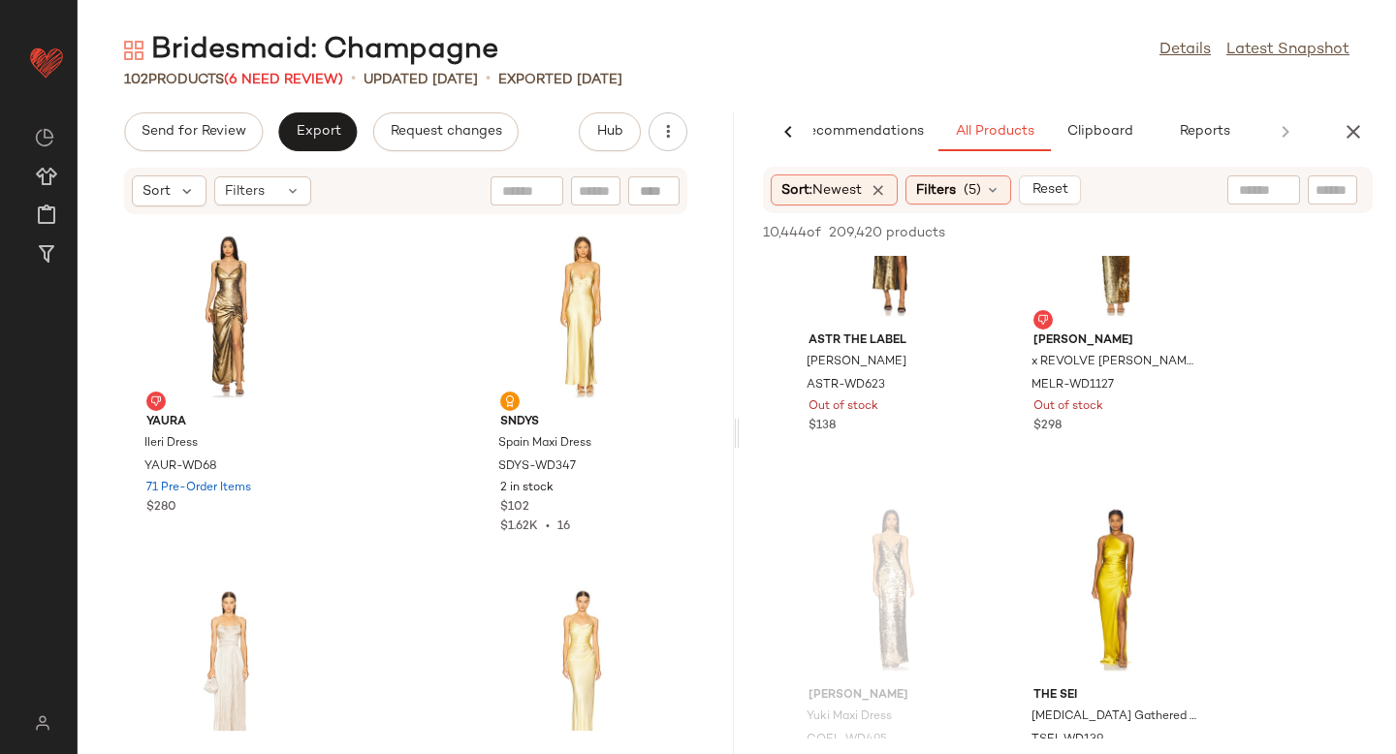
scroll to position [1362, 0]
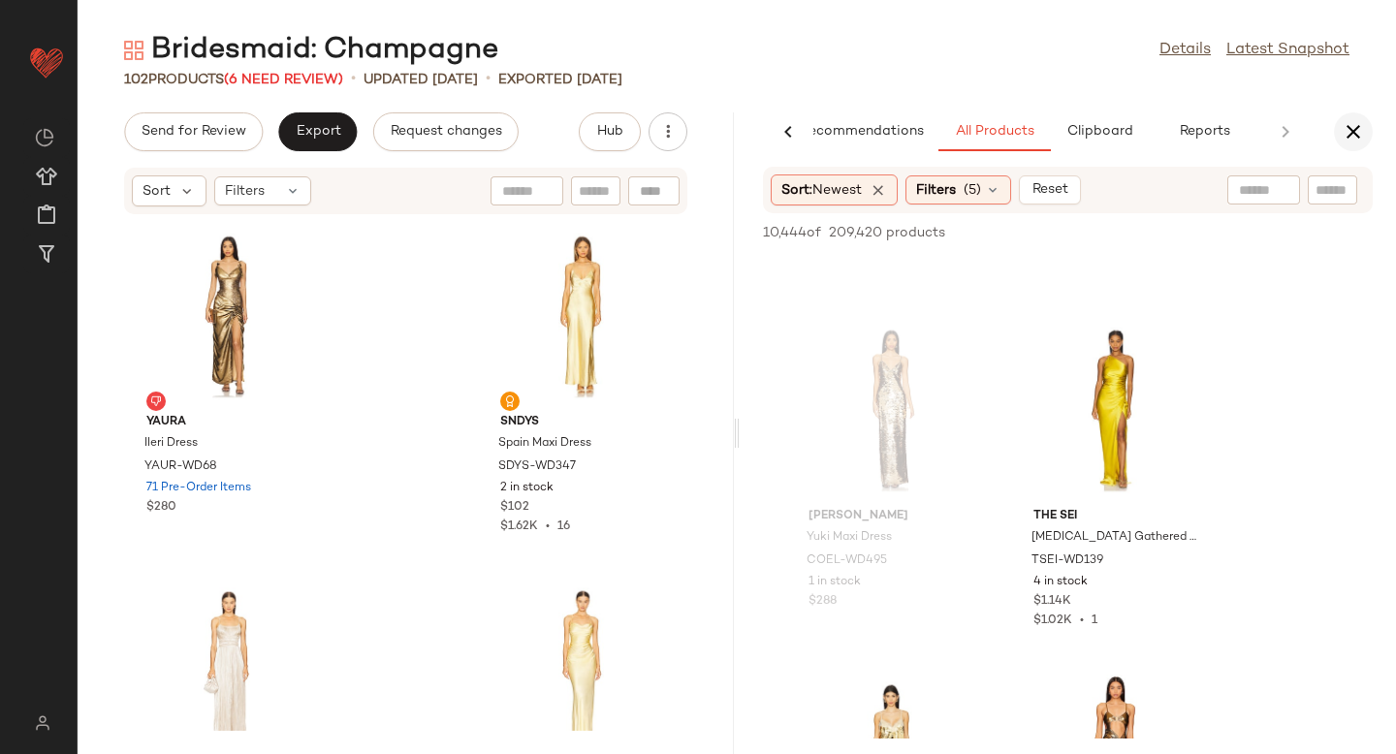
click at [1360, 116] on button "button" at bounding box center [1353, 131] width 39 height 39
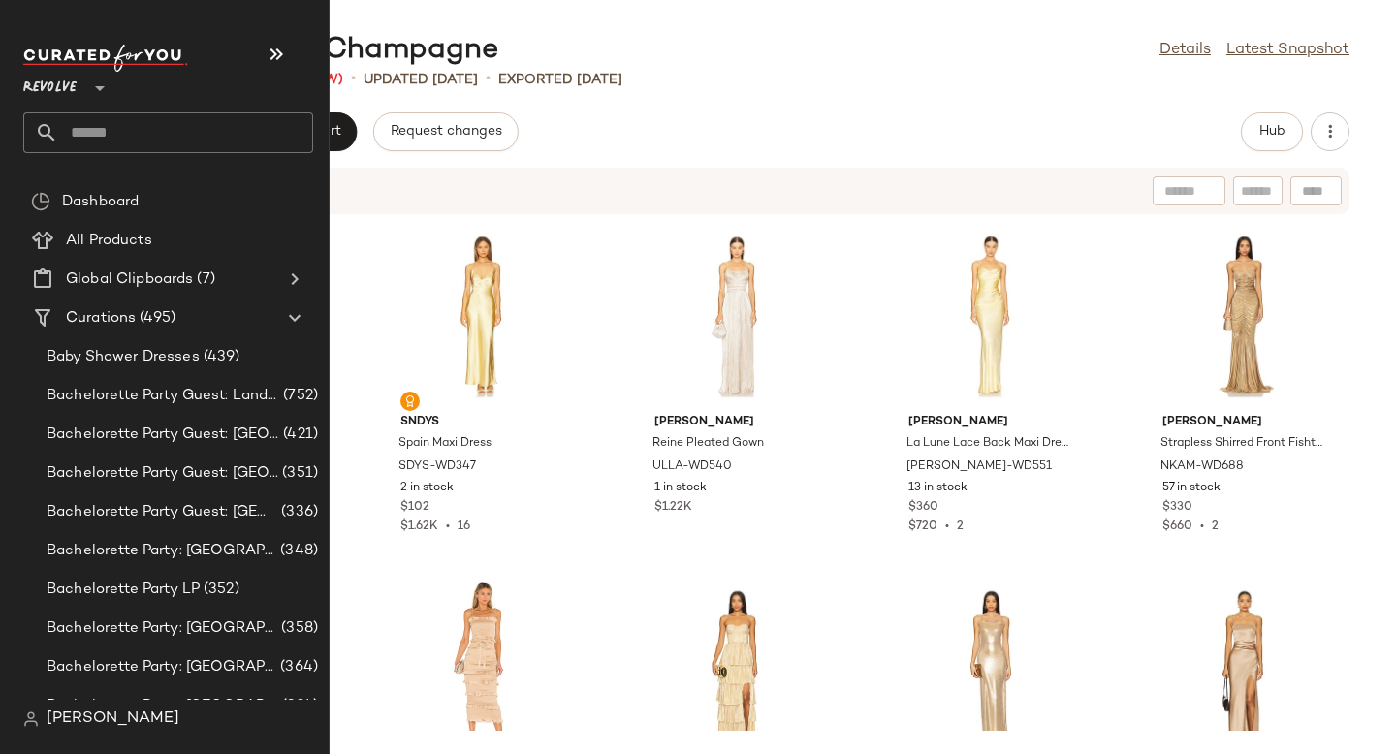
click at [178, 113] on input "text" at bounding box center [185, 132] width 255 height 41
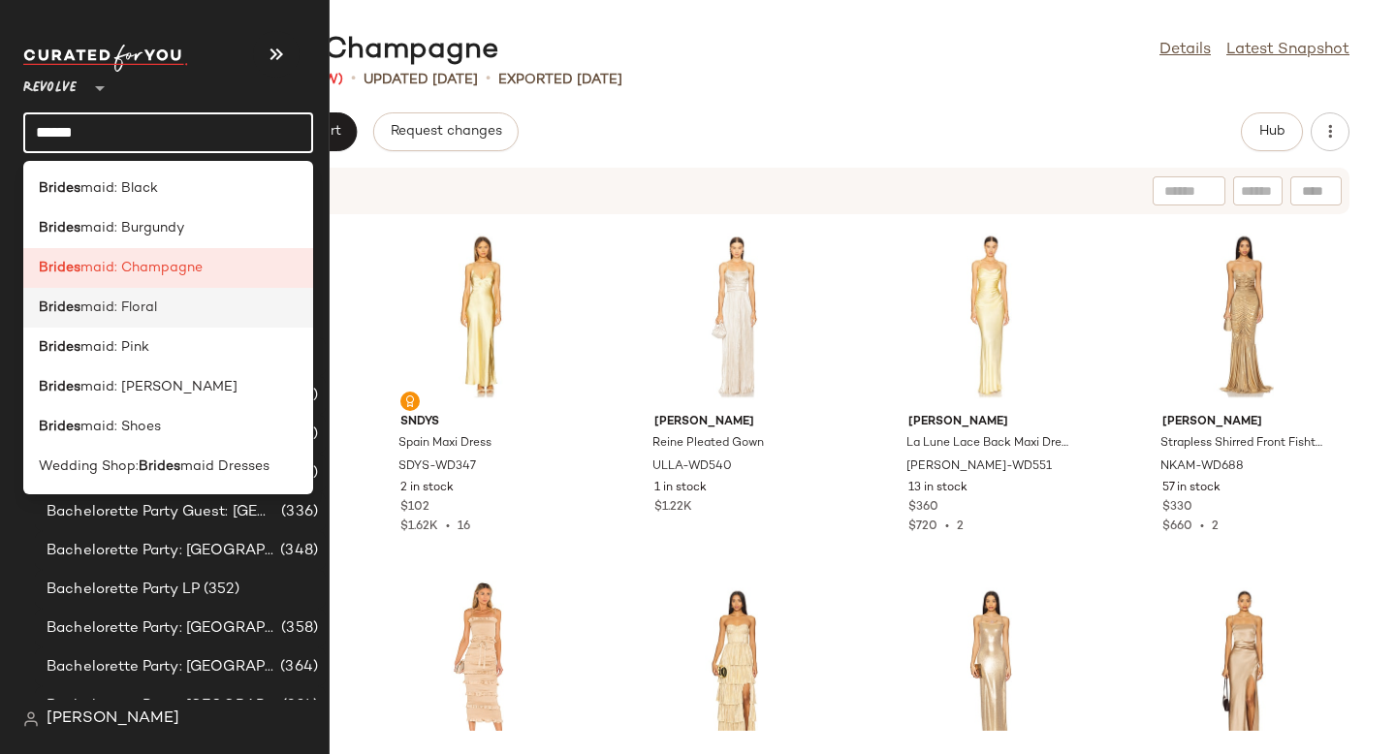
type input "******"
click at [151, 302] on span "maid: Floral" at bounding box center [118, 308] width 77 height 20
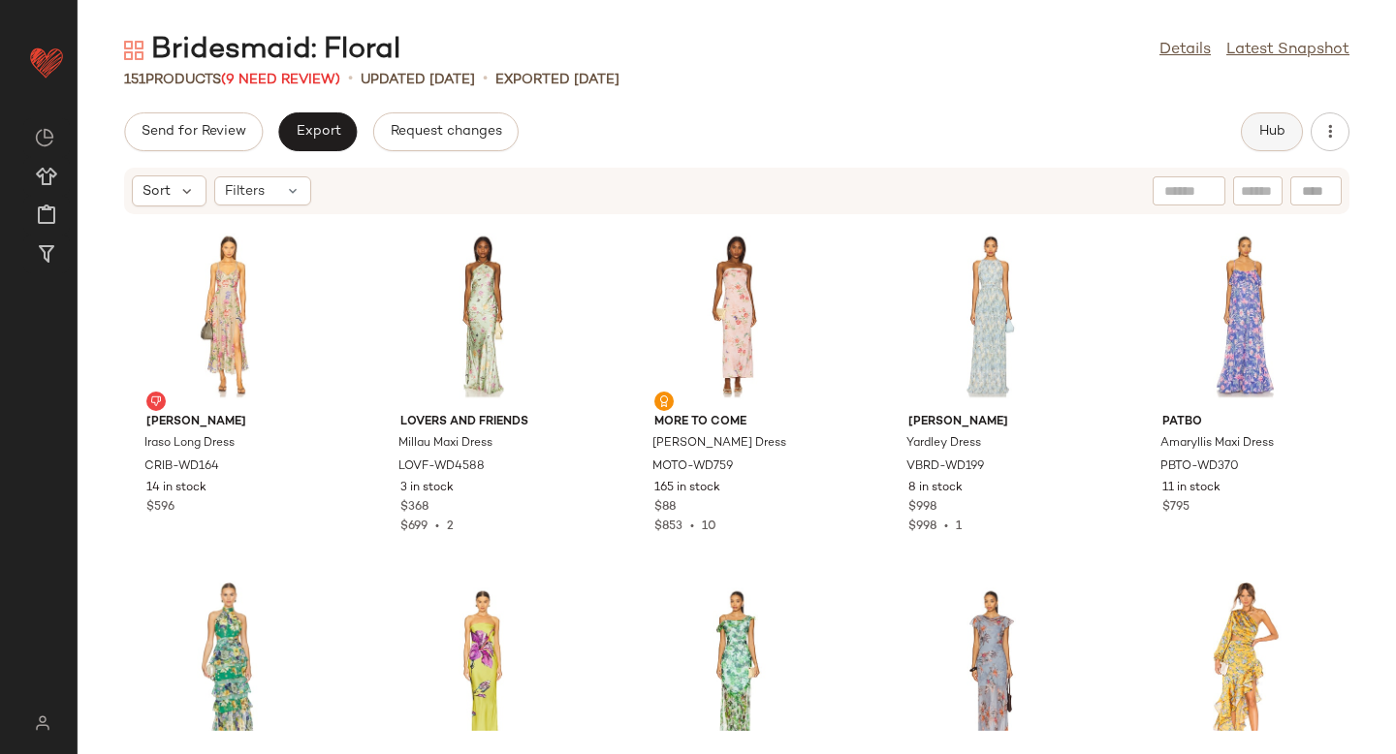
click at [1276, 136] on span "Hub" at bounding box center [1272, 132] width 27 height 16
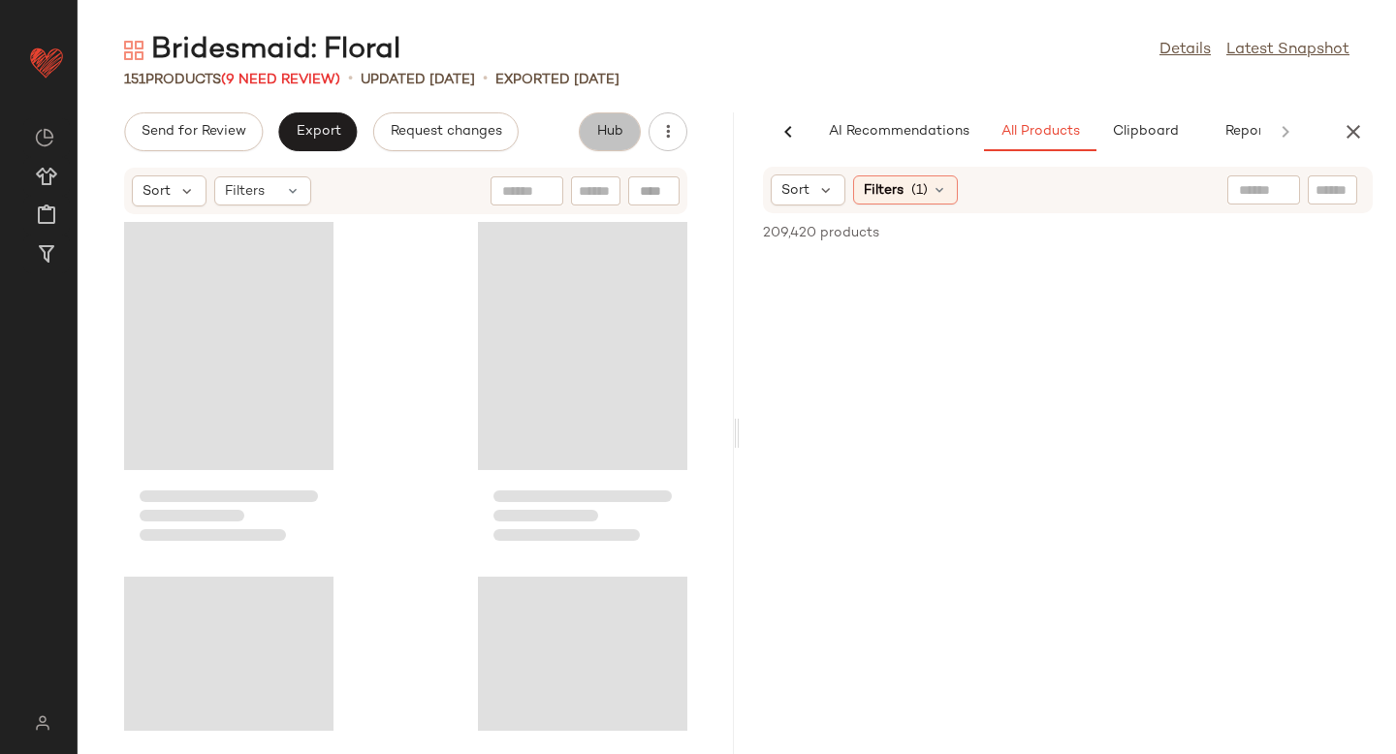
scroll to position [0, 46]
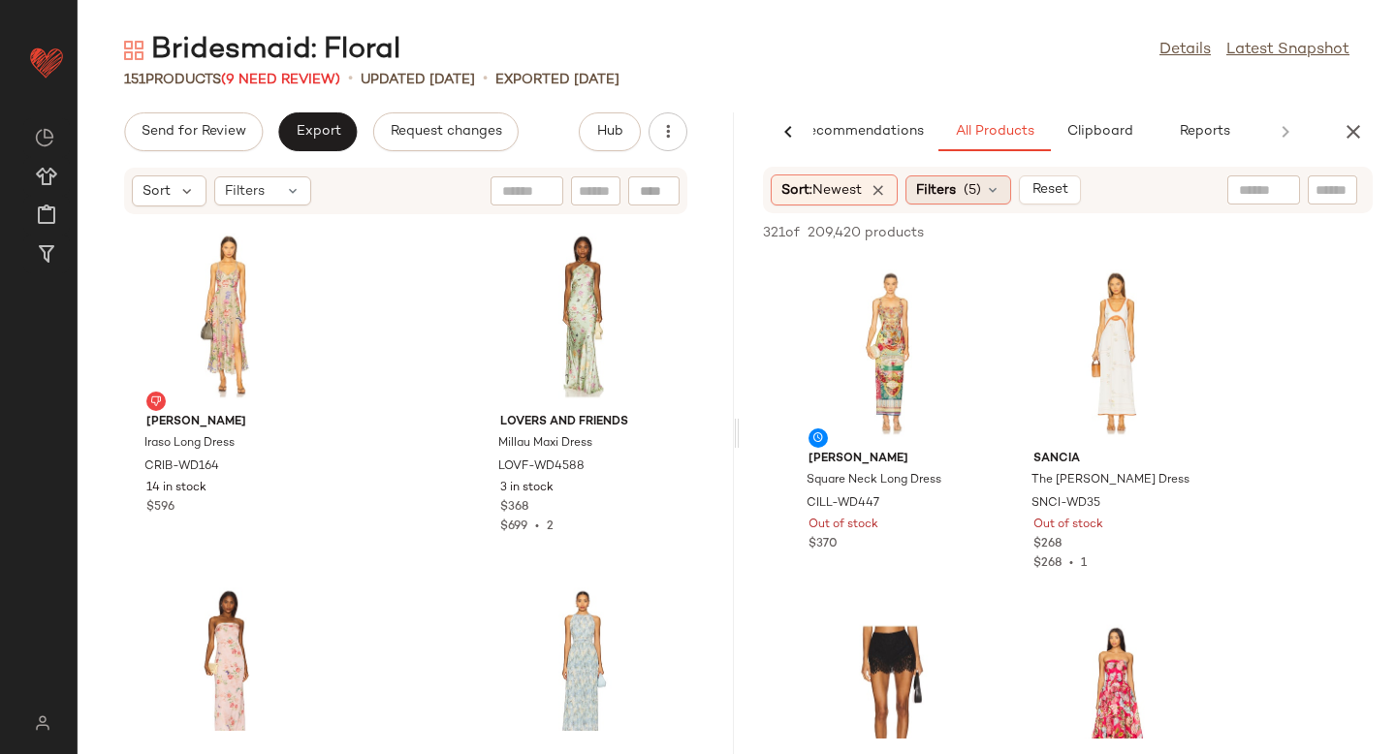
click at [974, 183] on span "(5)" at bounding box center [972, 190] width 17 height 20
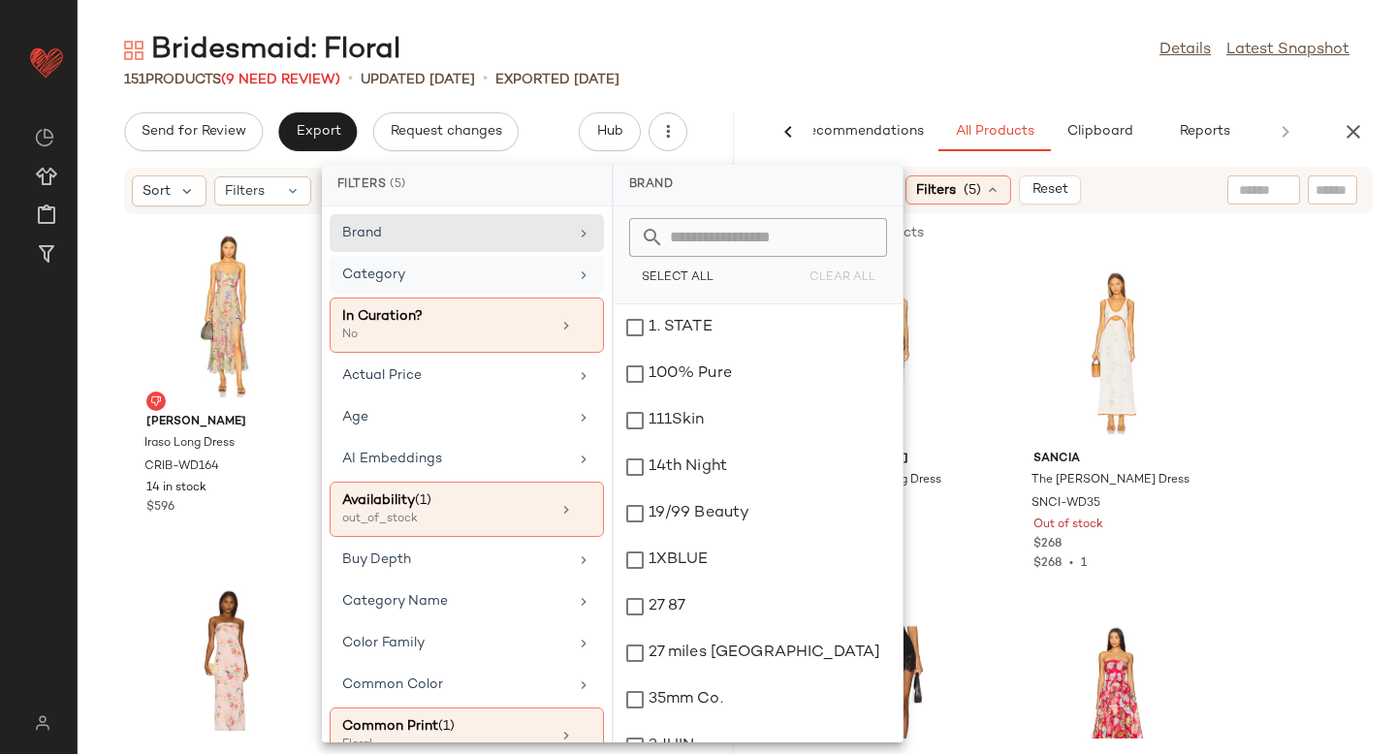
click at [492, 268] on div "Category" at bounding box center [455, 275] width 226 height 20
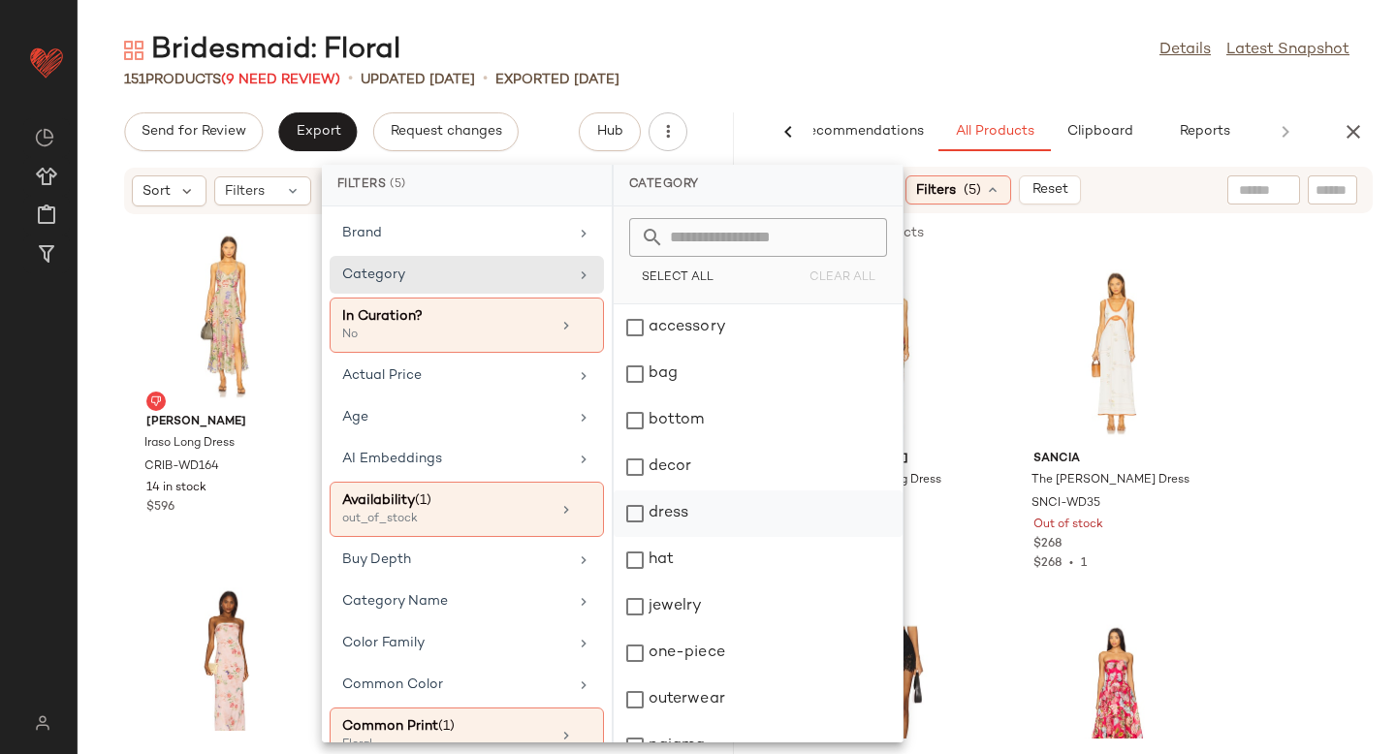
click at [638, 537] on div "dress" at bounding box center [758, 560] width 289 height 47
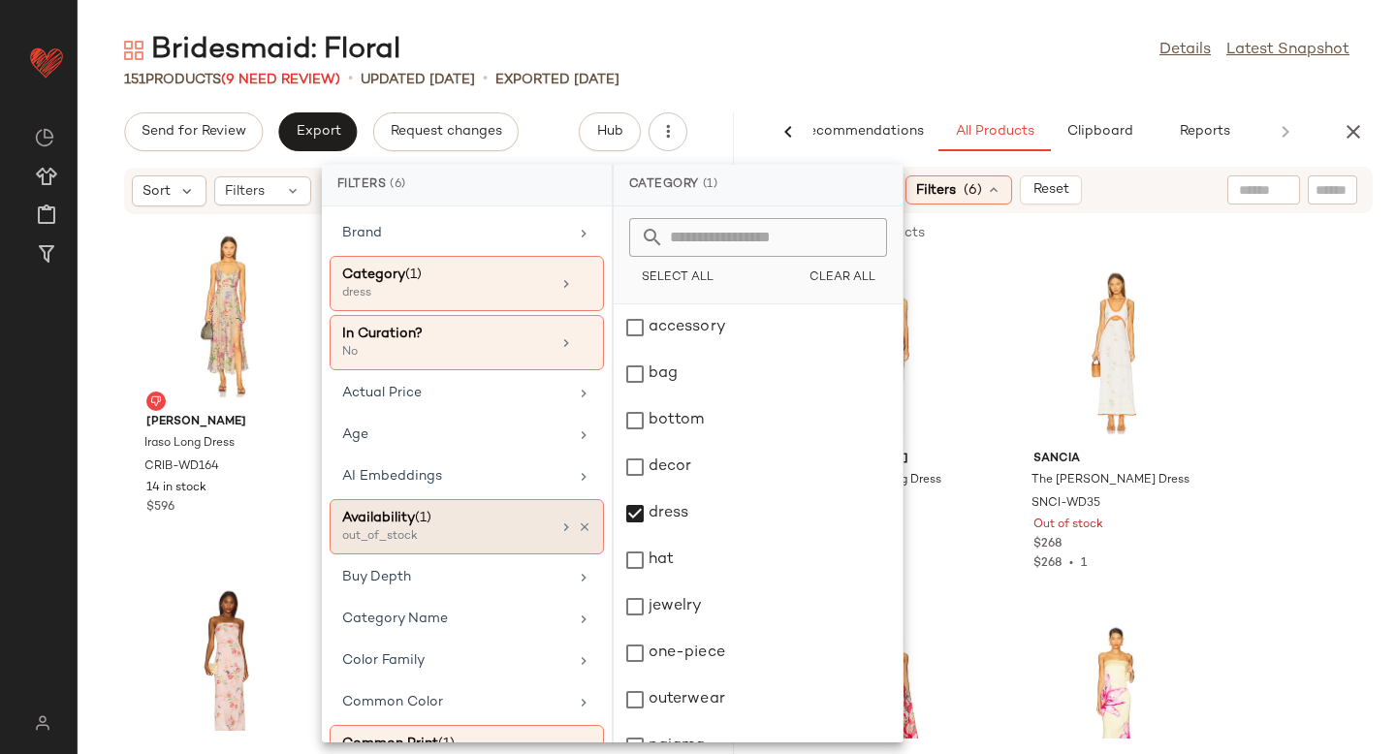
click at [495, 531] on div "out_of_stock" at bounding box center [439, 536] width 194 height 17
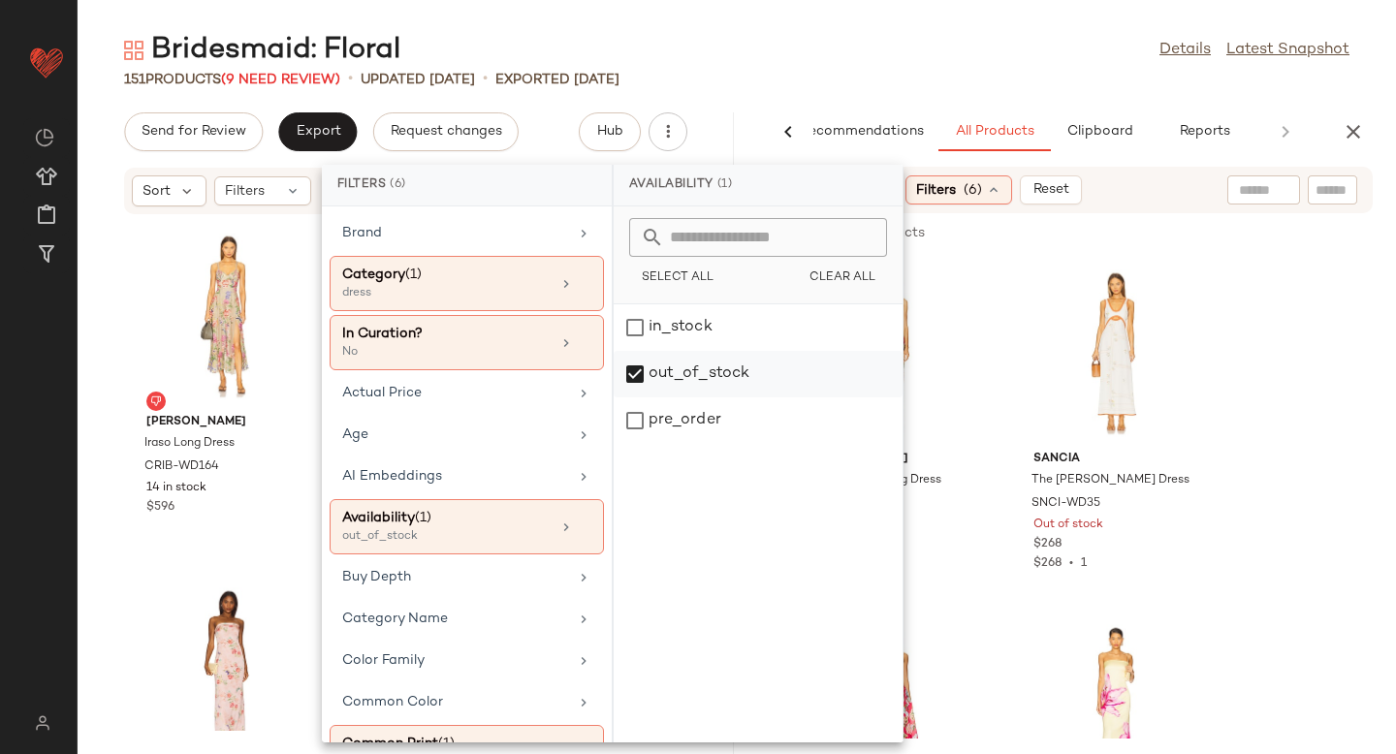
click at [640, 398] on div "out_of_stock" at bounding box center [758, 421] width 289 height 47
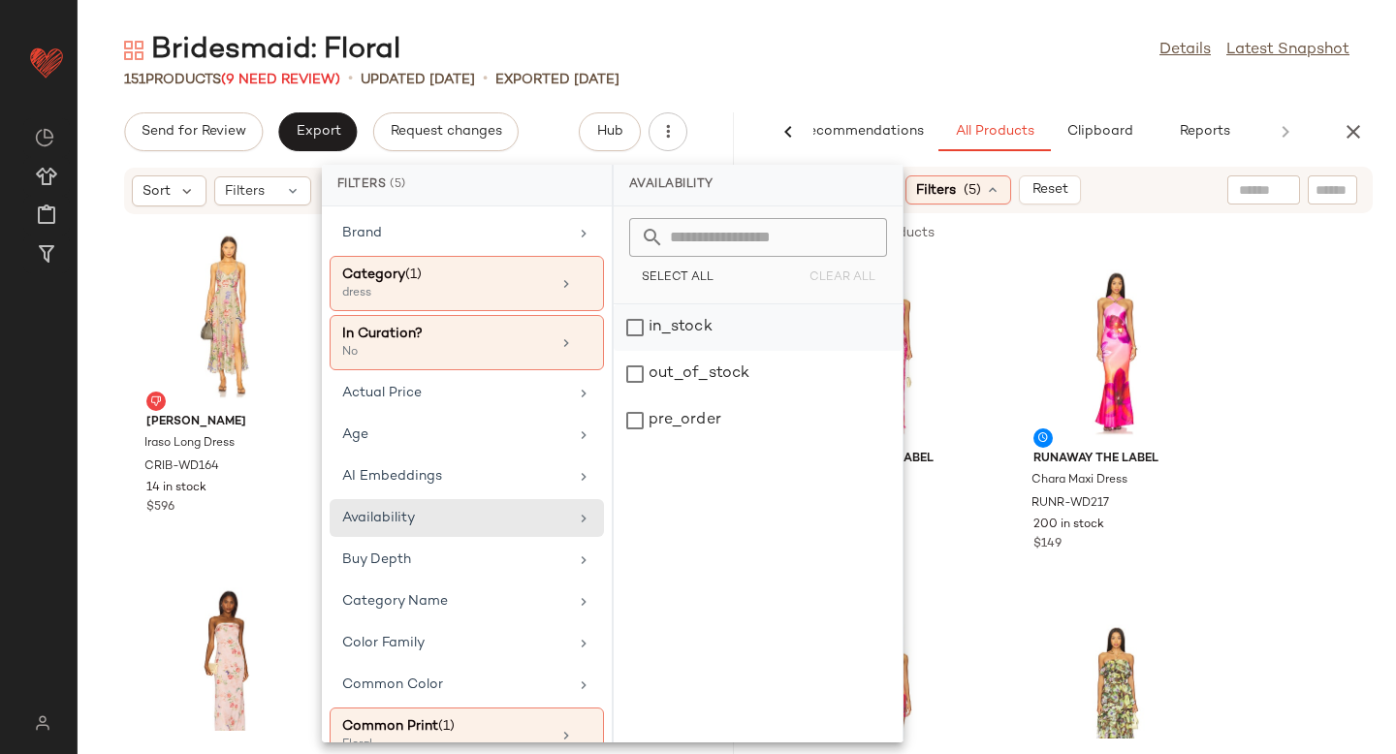
click at [634, 351] on div "in_stock" at bounding box center [758, 374] width 289 height 47
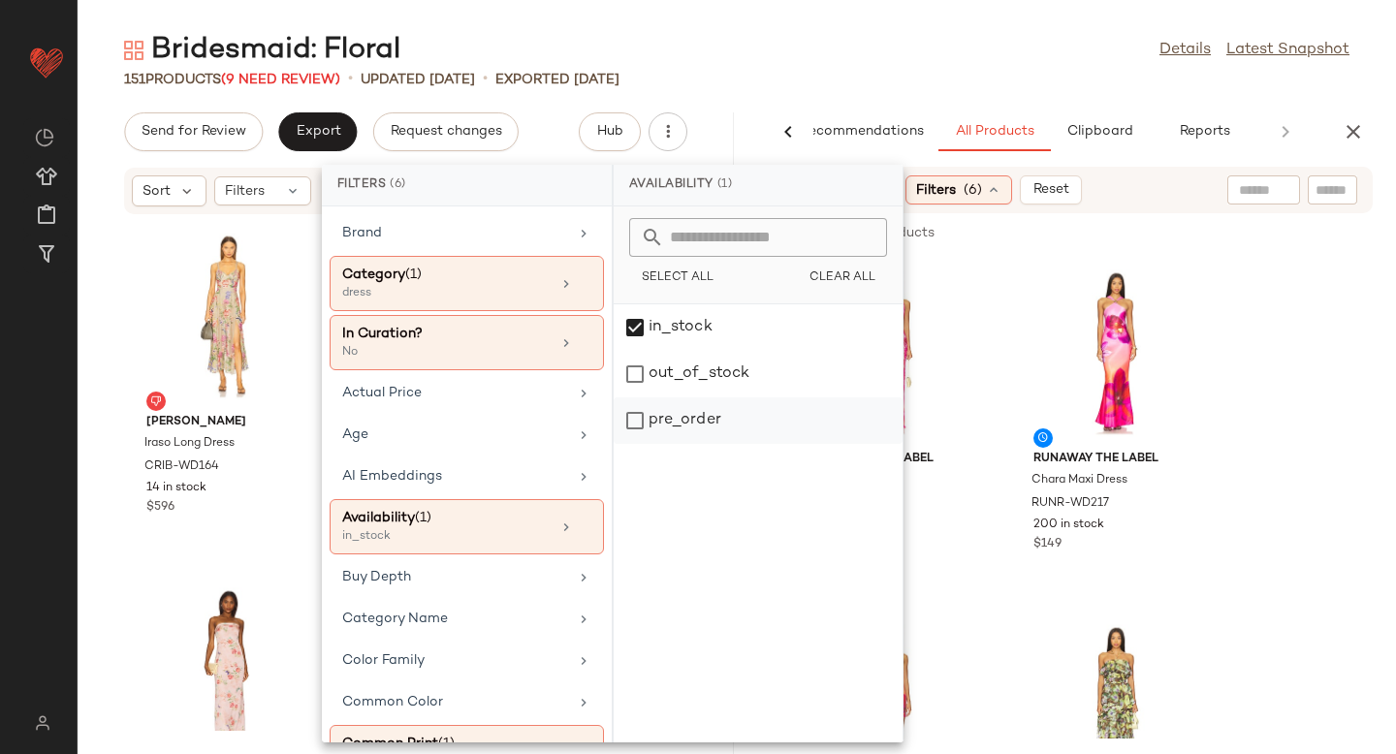
click at [638, 413] on div "pre_order" at bounding box center [758, 421] width 289 height 47
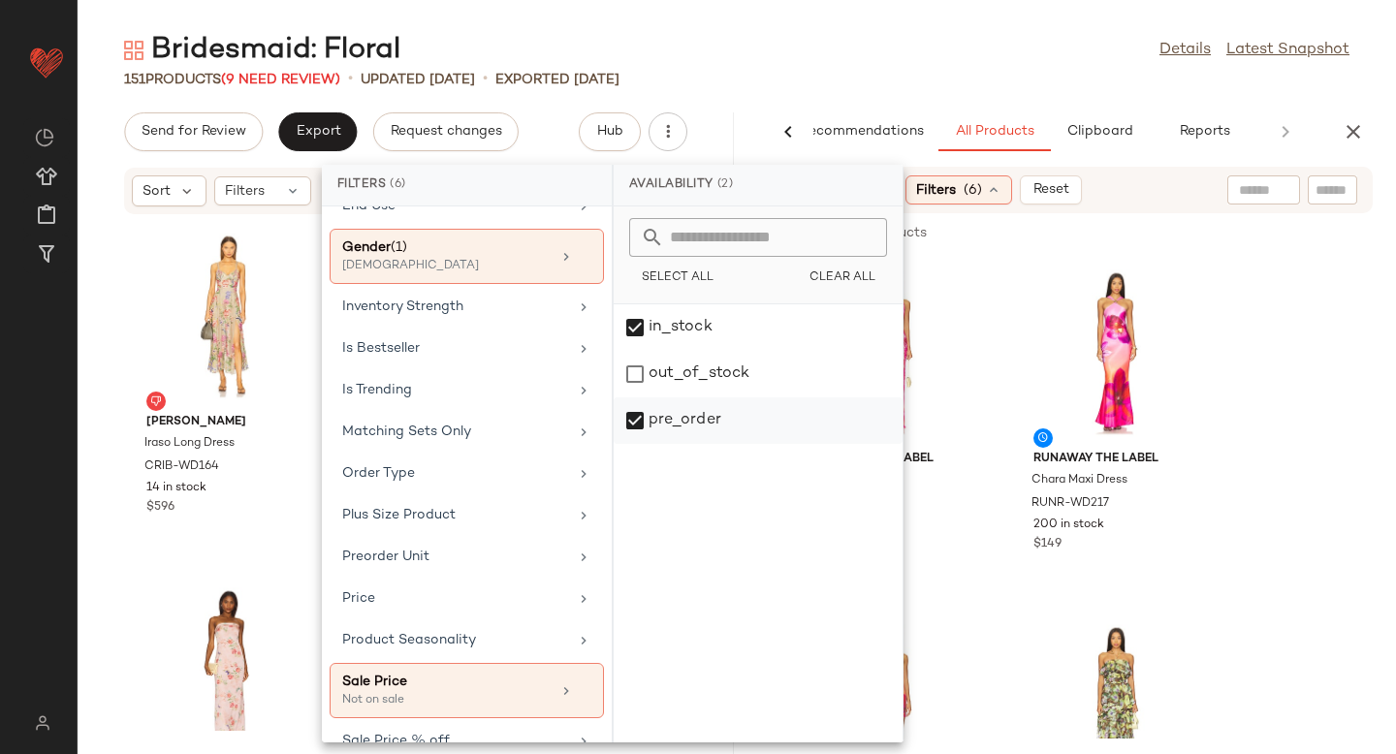
scroll to position [743, 0]
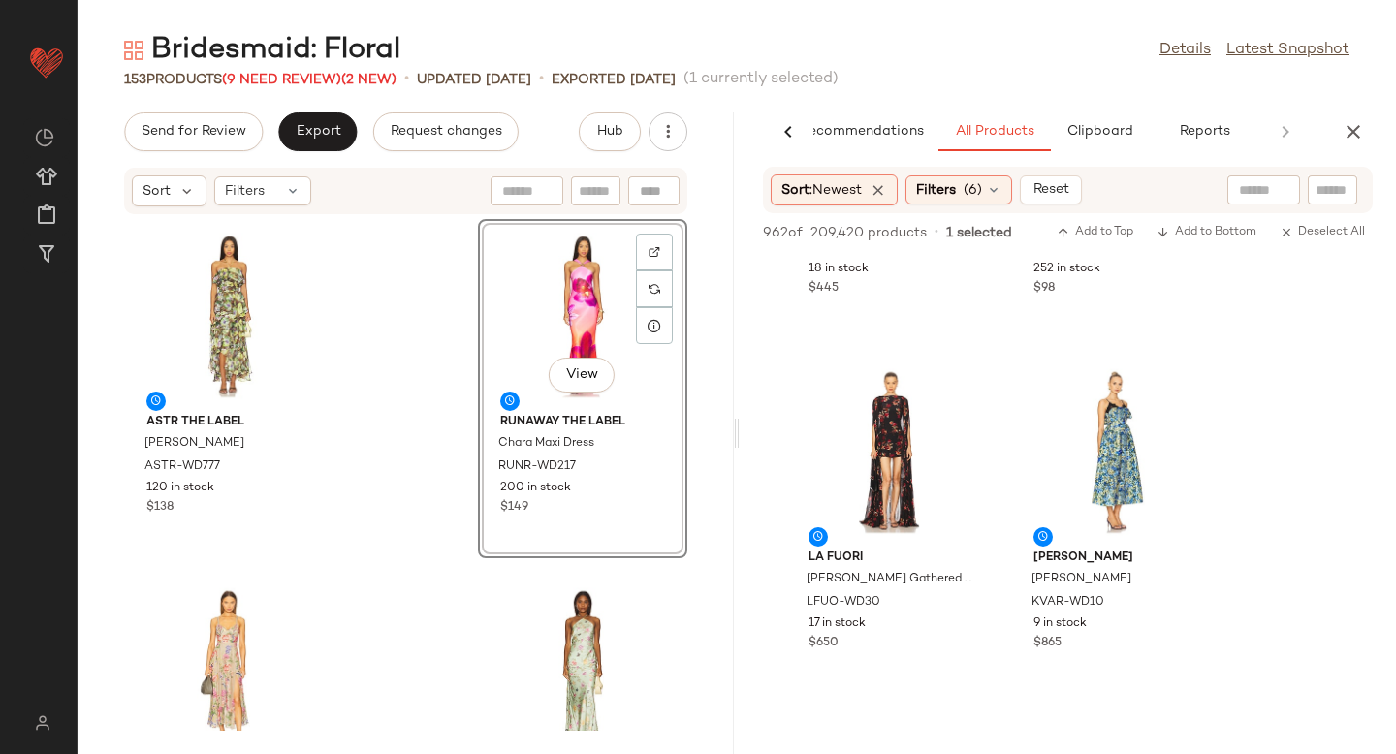
scroll to position [1025, 0]
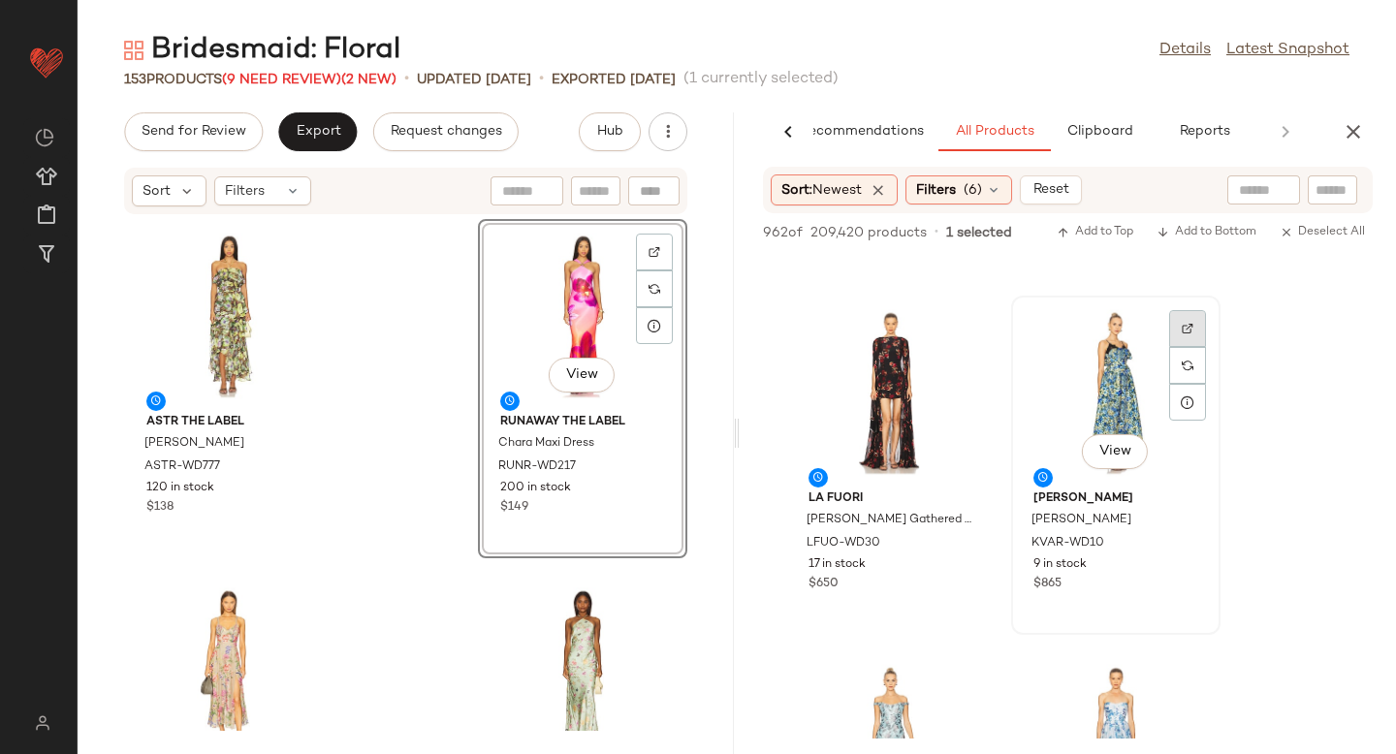
click at [1179, 347] on div at bounding box center [1187, 365] width 37 height 37
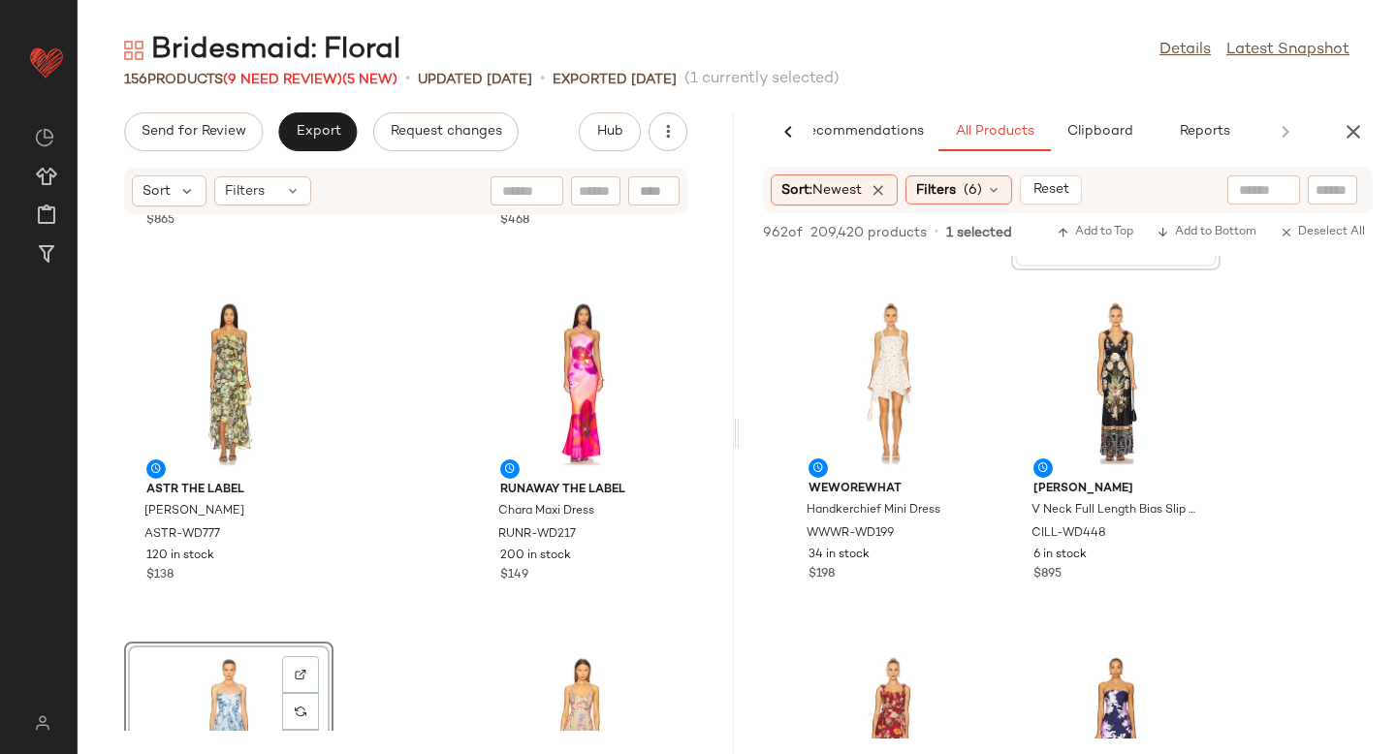
scroll to position [1751, 0]
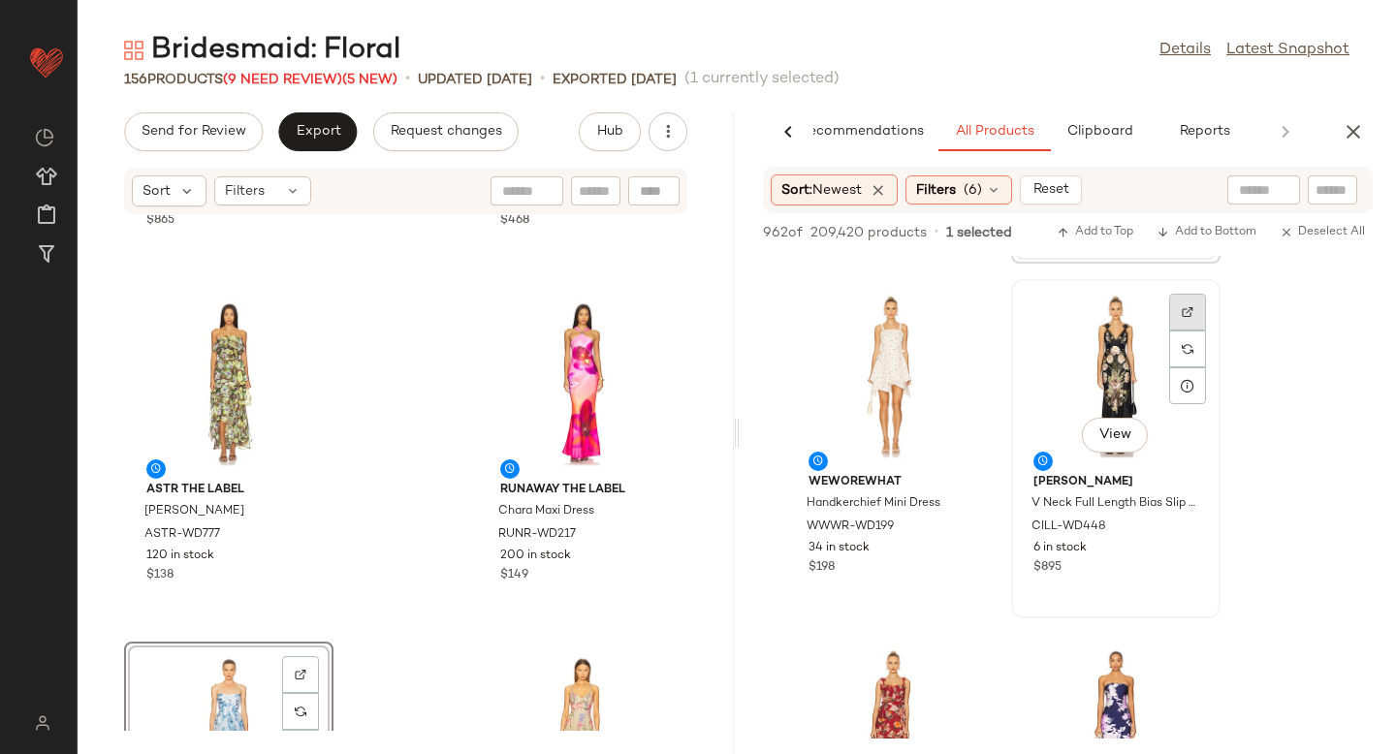
click at [1180, 331] on div at bounding box center [1187, 349] width 37 height 37
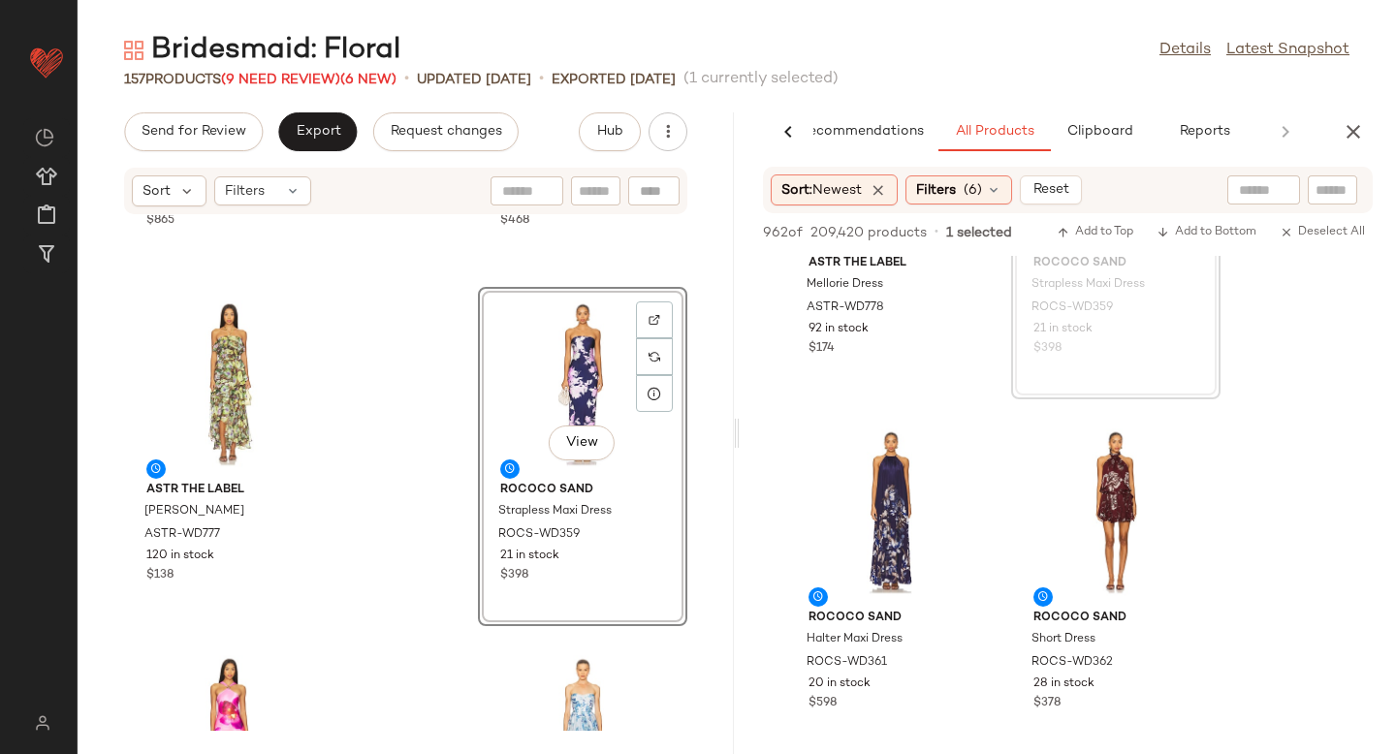
scroll to position [2772, 0]
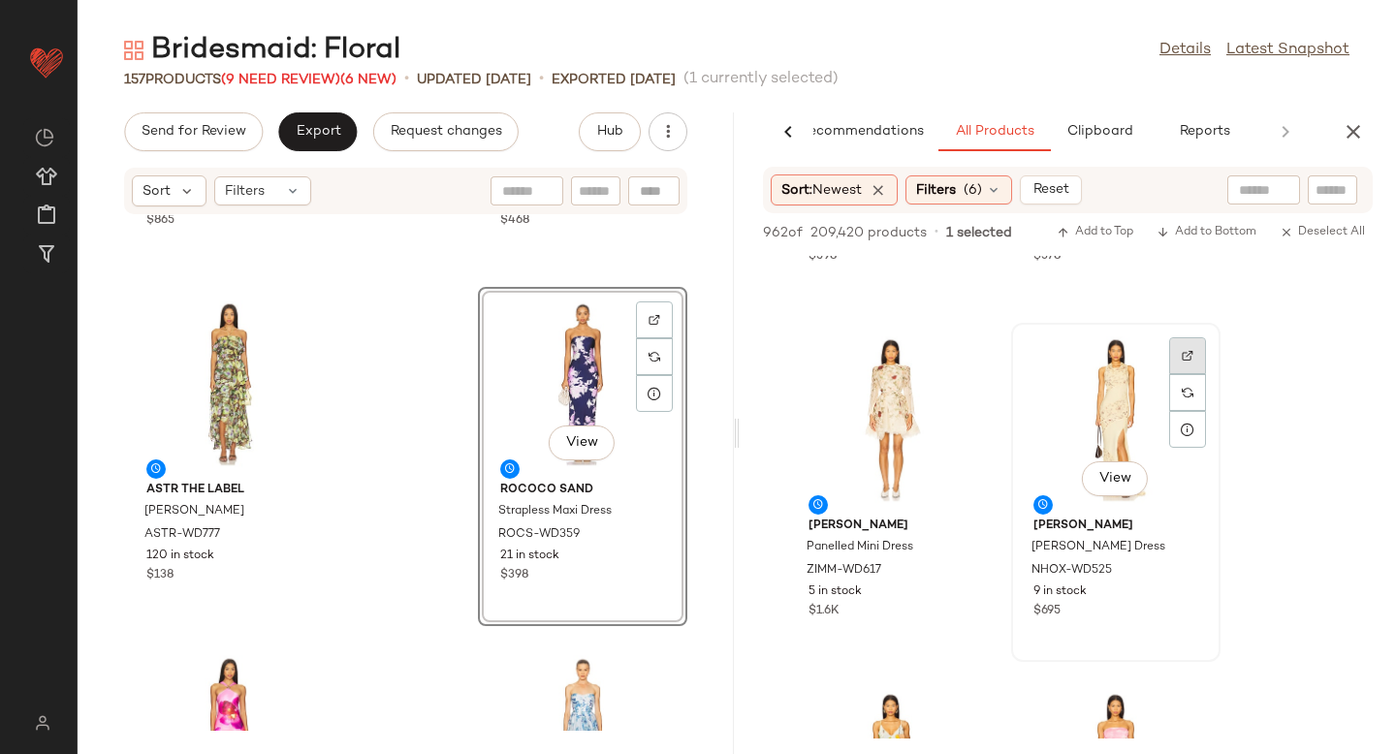
click at [1169, 374] on div at bounding box center [1187, 392] width 37 height 37
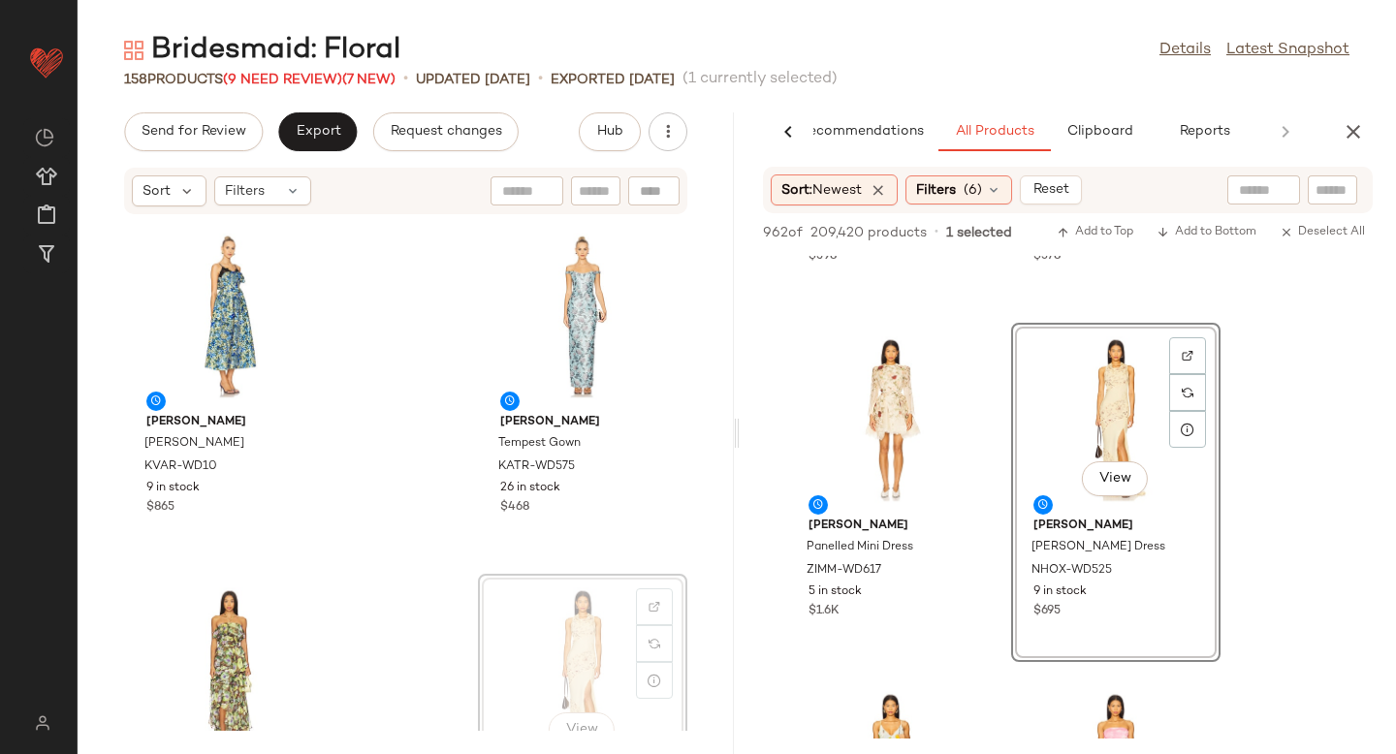
scroll to position [2, 0]
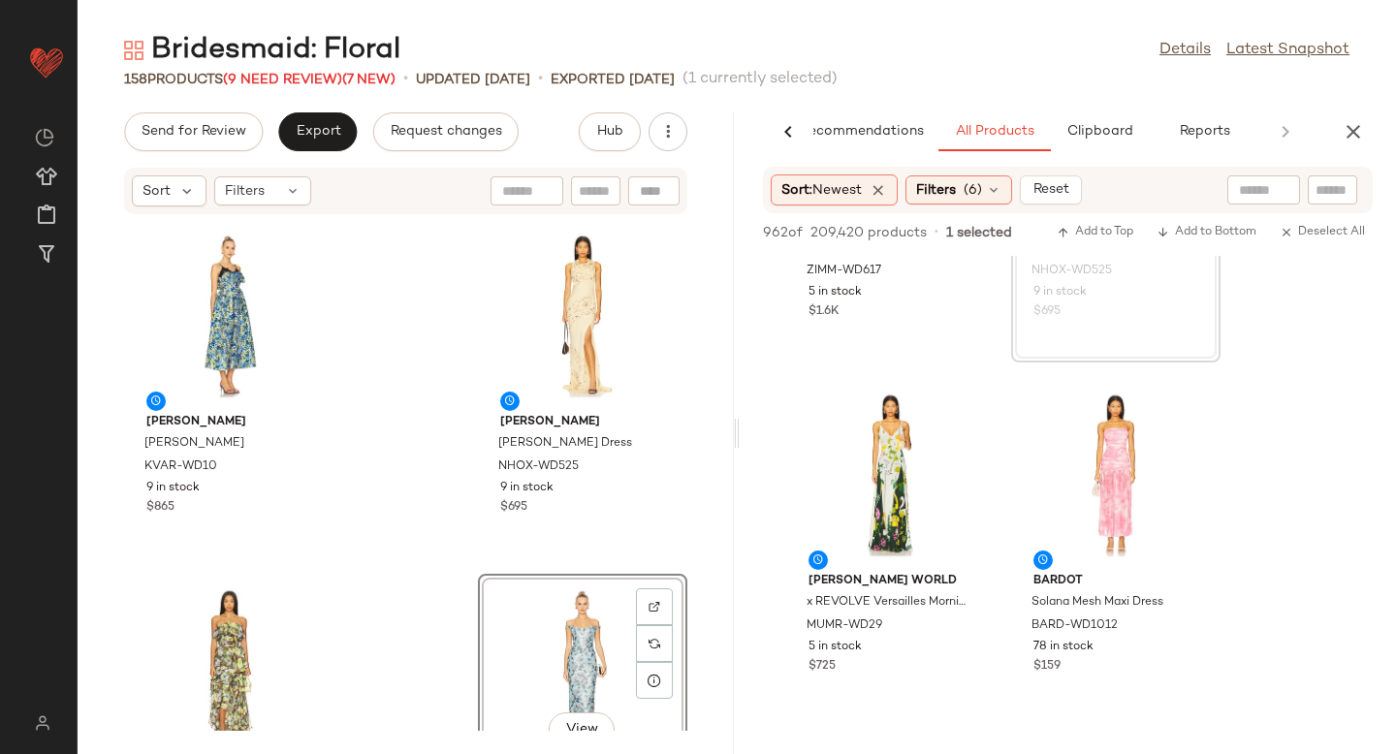
scroll to position [3089, 0]
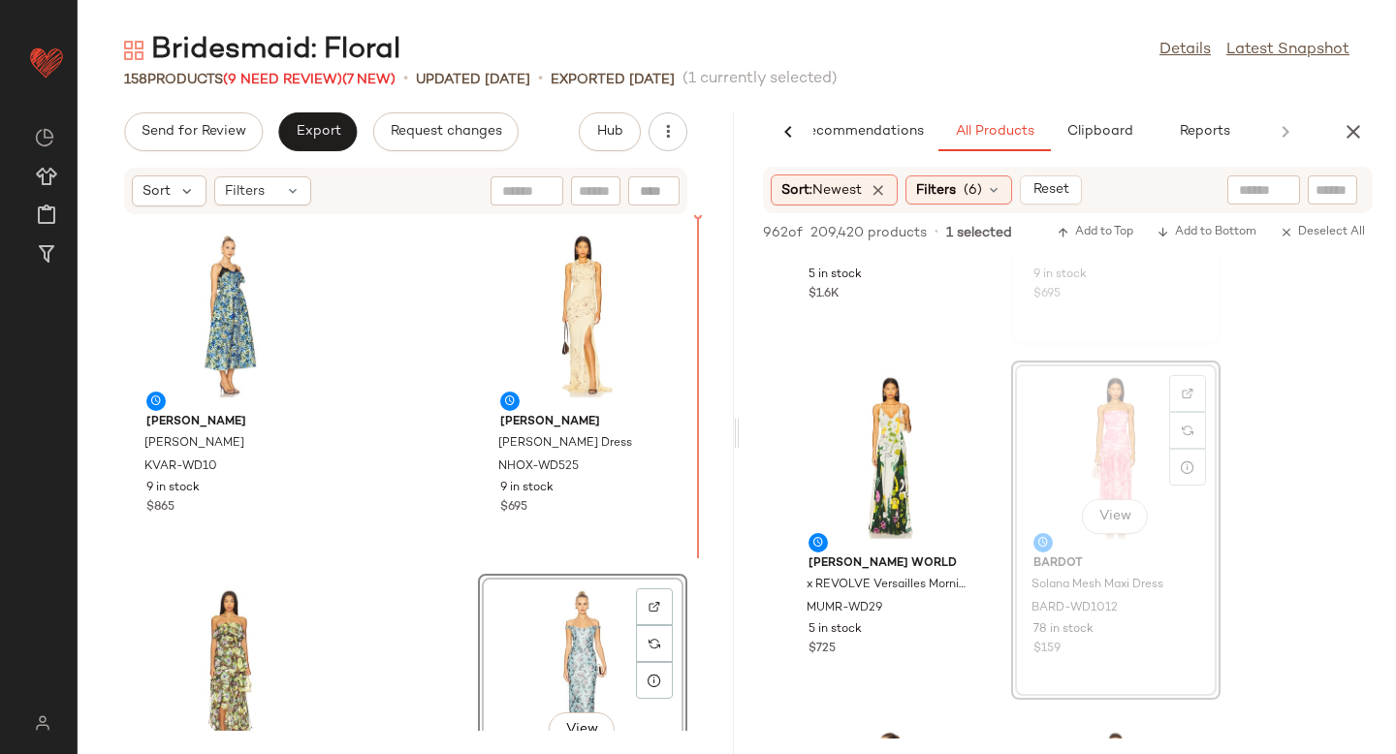
drag, startPoint x: 1111, startPoint y: 412, endPoint x: 1091, endPoint y: 412, distance: 20.4
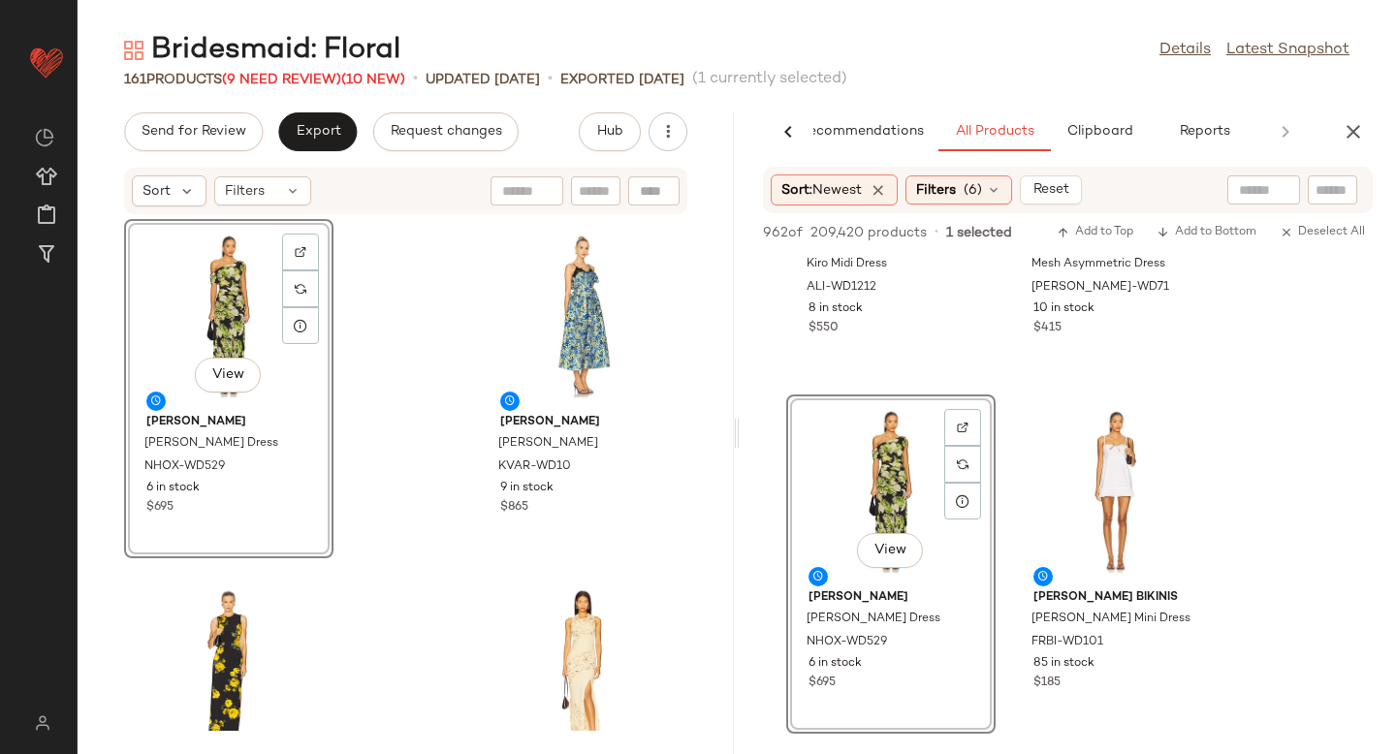
scroll to position [5263, 0]
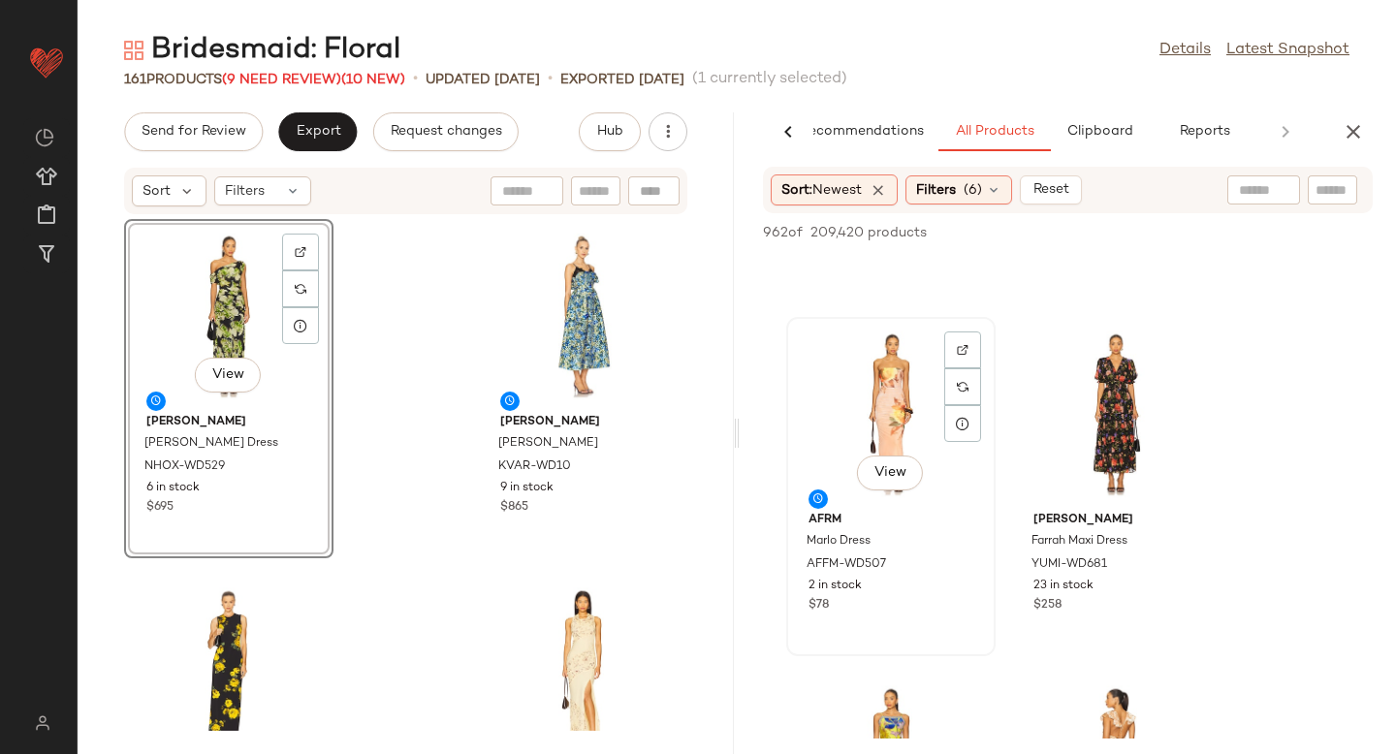
click at [863, 408] on div "View" at bounding box center [891, 414] width 196 height 180
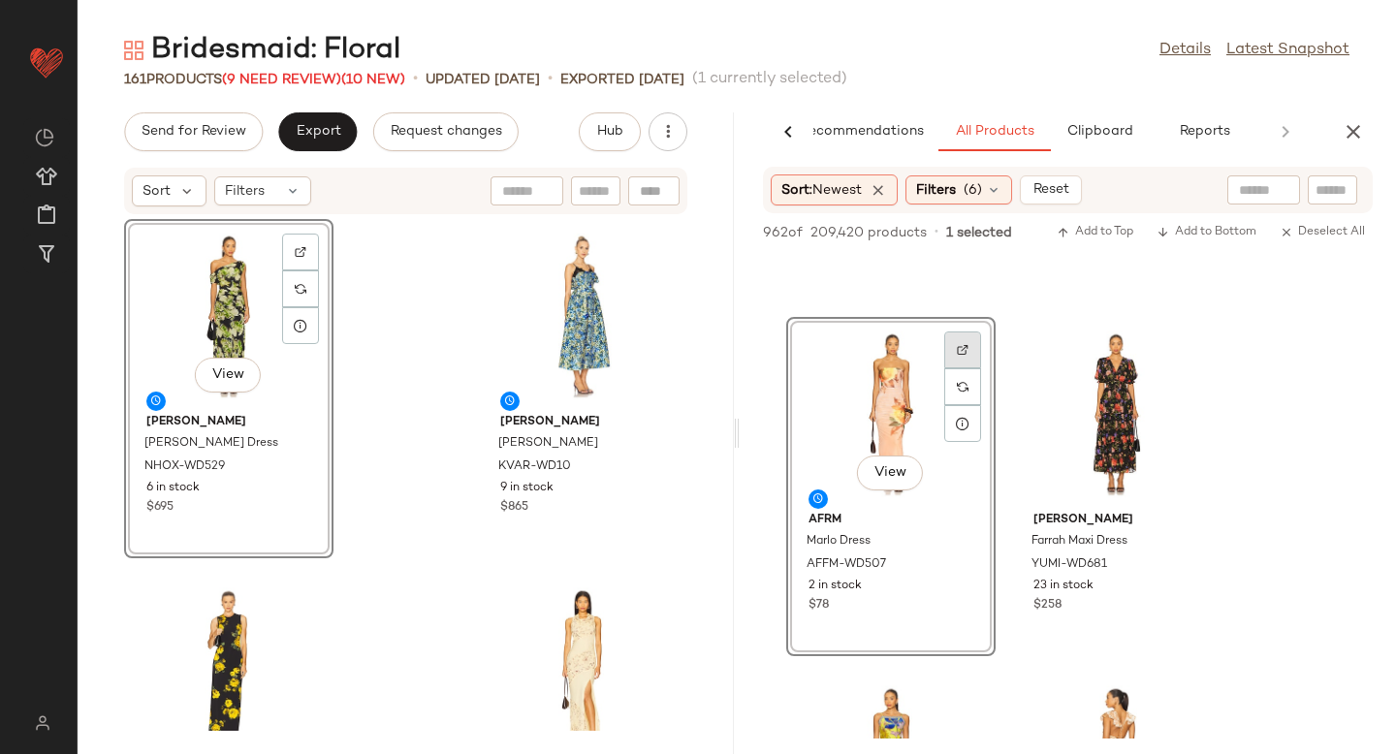
click at [967, 368] on div at bounding box center [962, 386] width 37 height 37
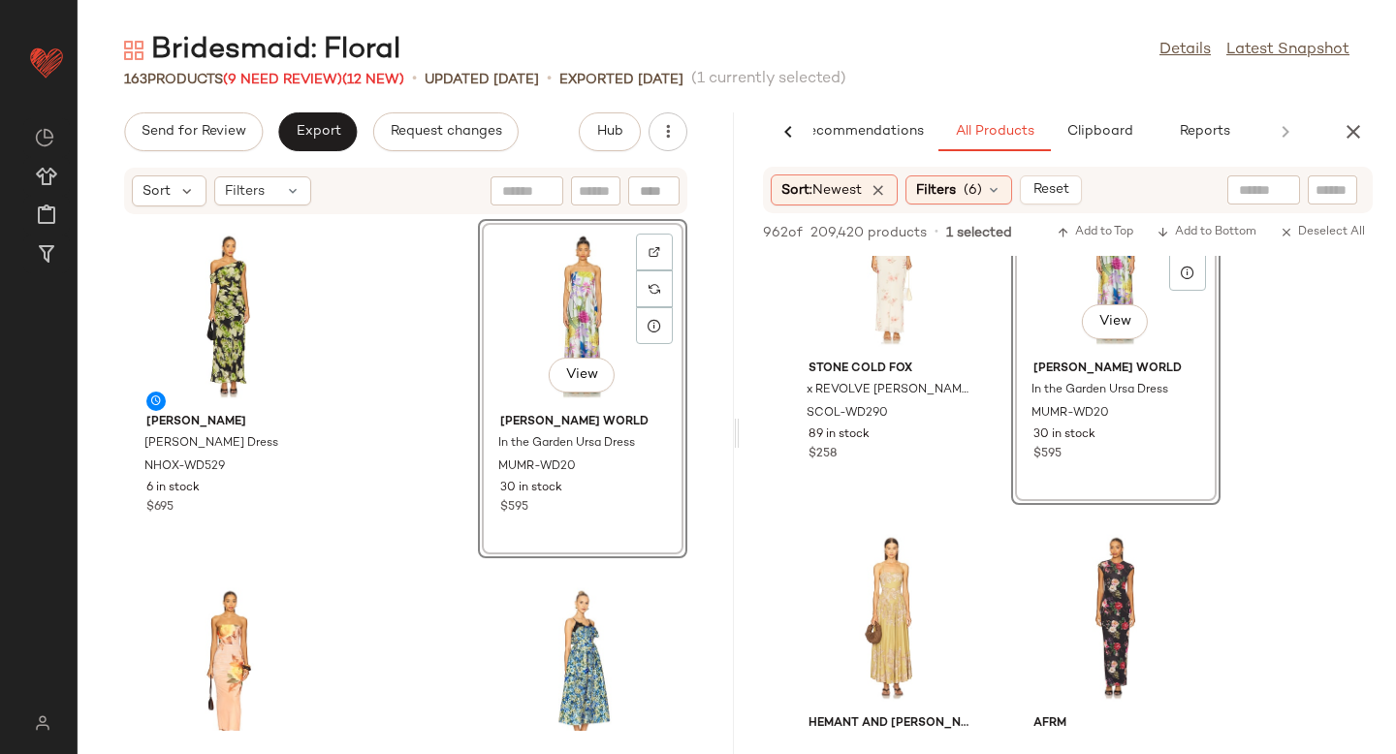
scroll to position [7359, 0]
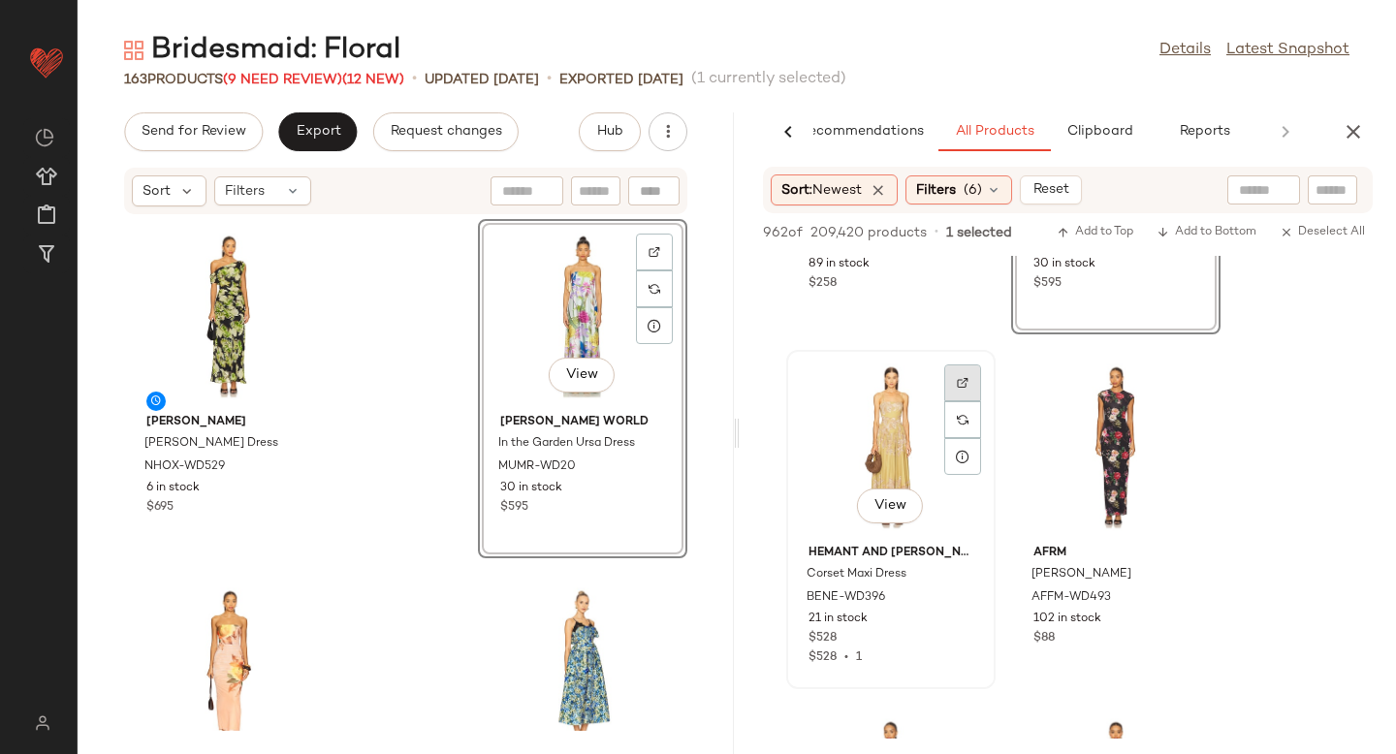
click at [958, 381] on img at bounding box center [963, 383] width 12 height 12
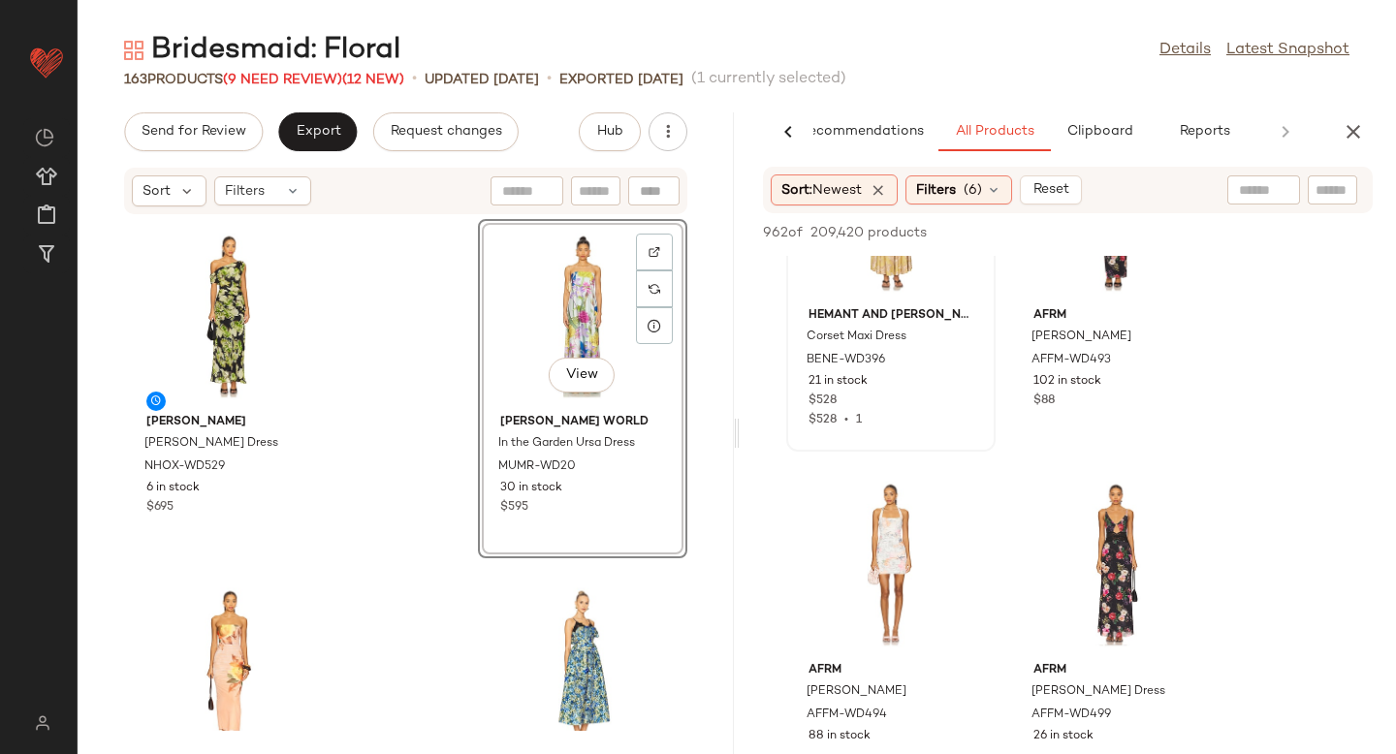
scroll to position [7702, 0]
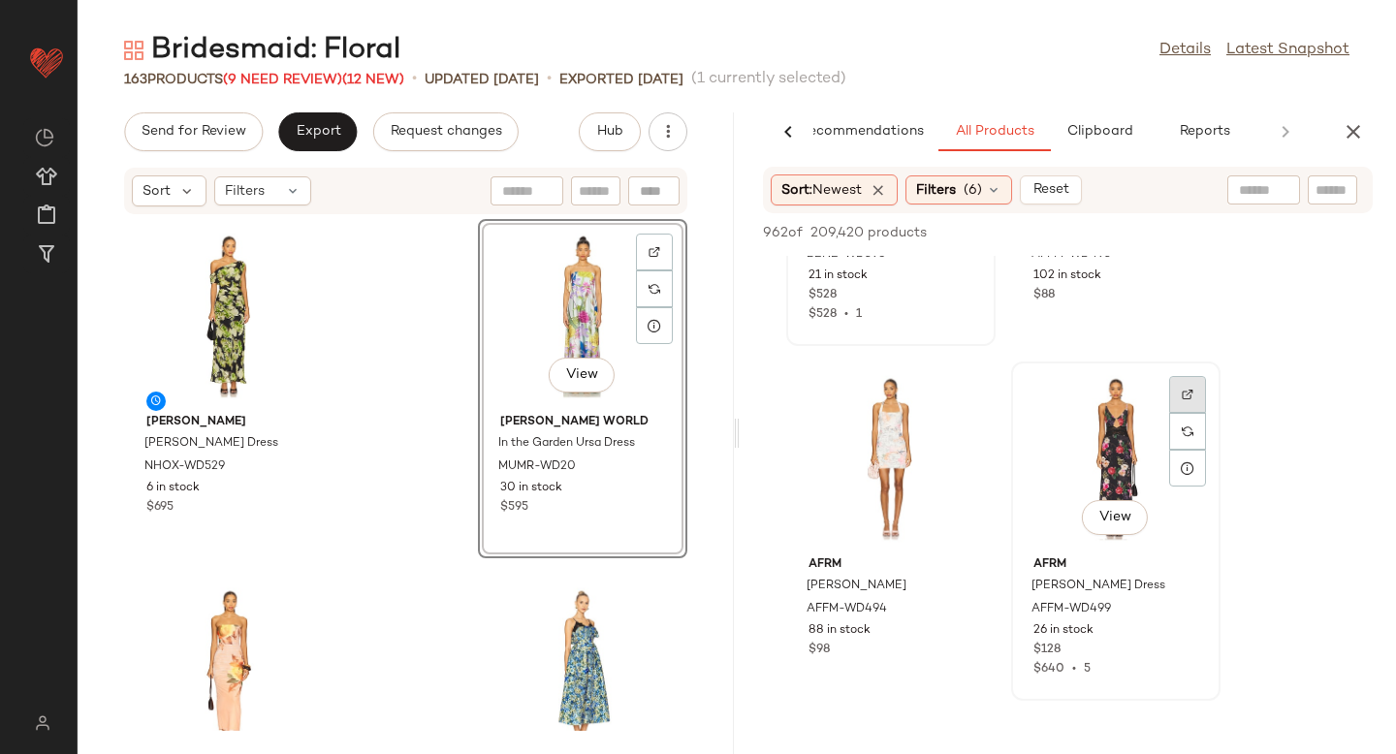
click at [1179, 413] on div at bounding box center [1187, 431] width 37 height 37
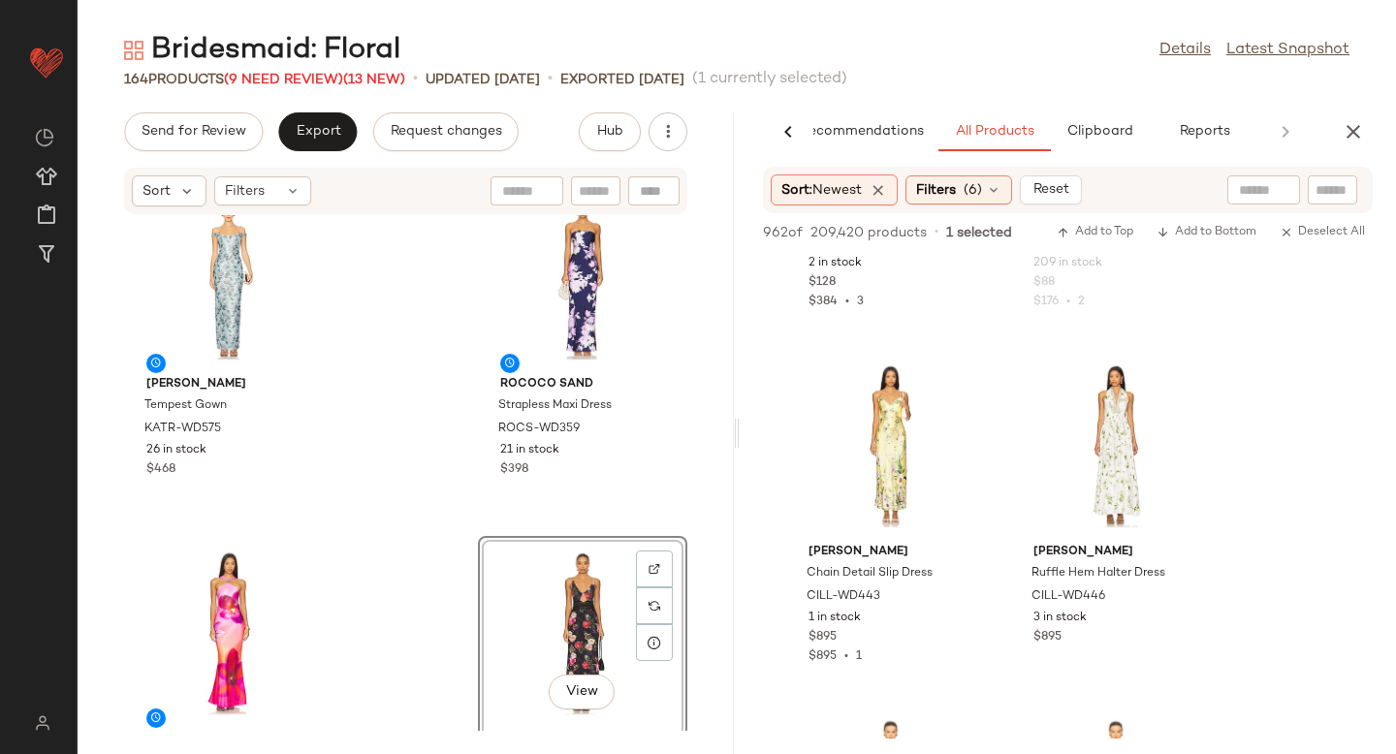
scroll to position [8487, 0]
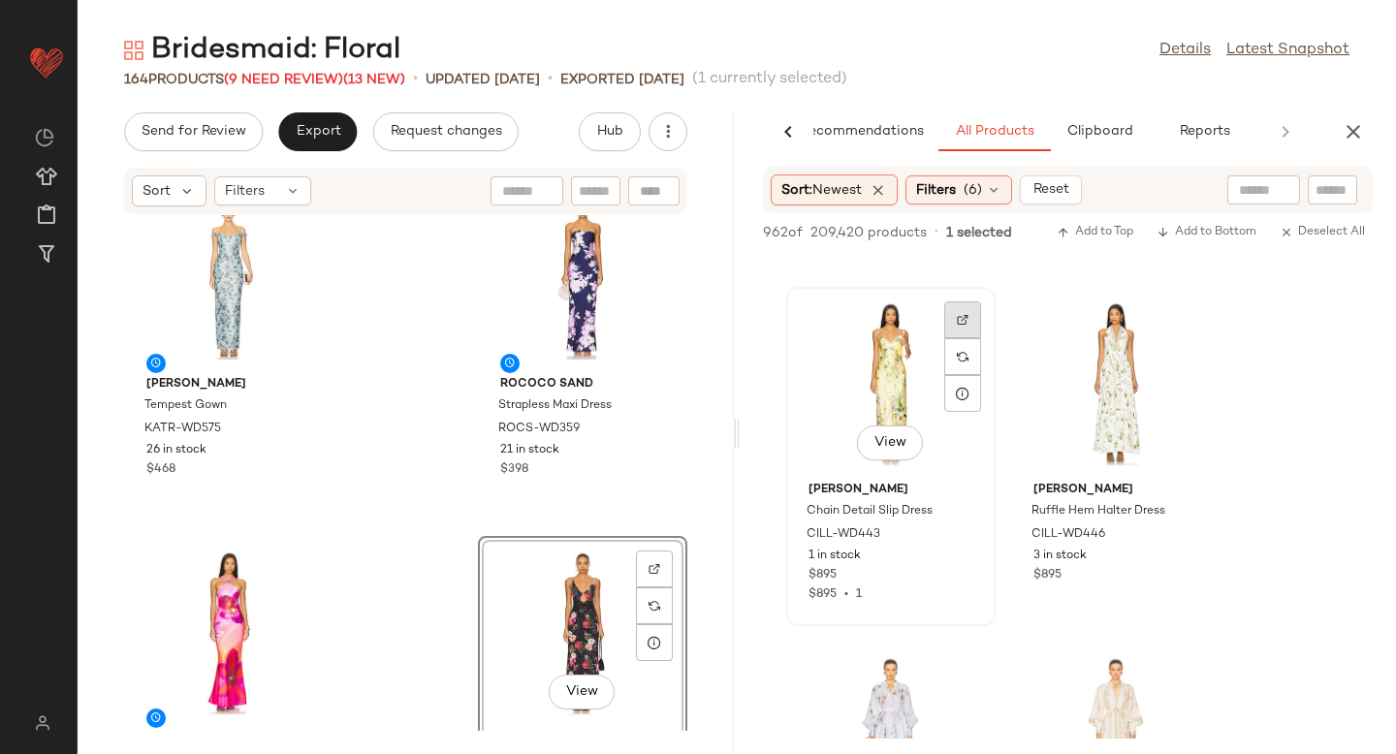
click at [954, 338] on div at bounding box center [962, 356] width 37 height 37
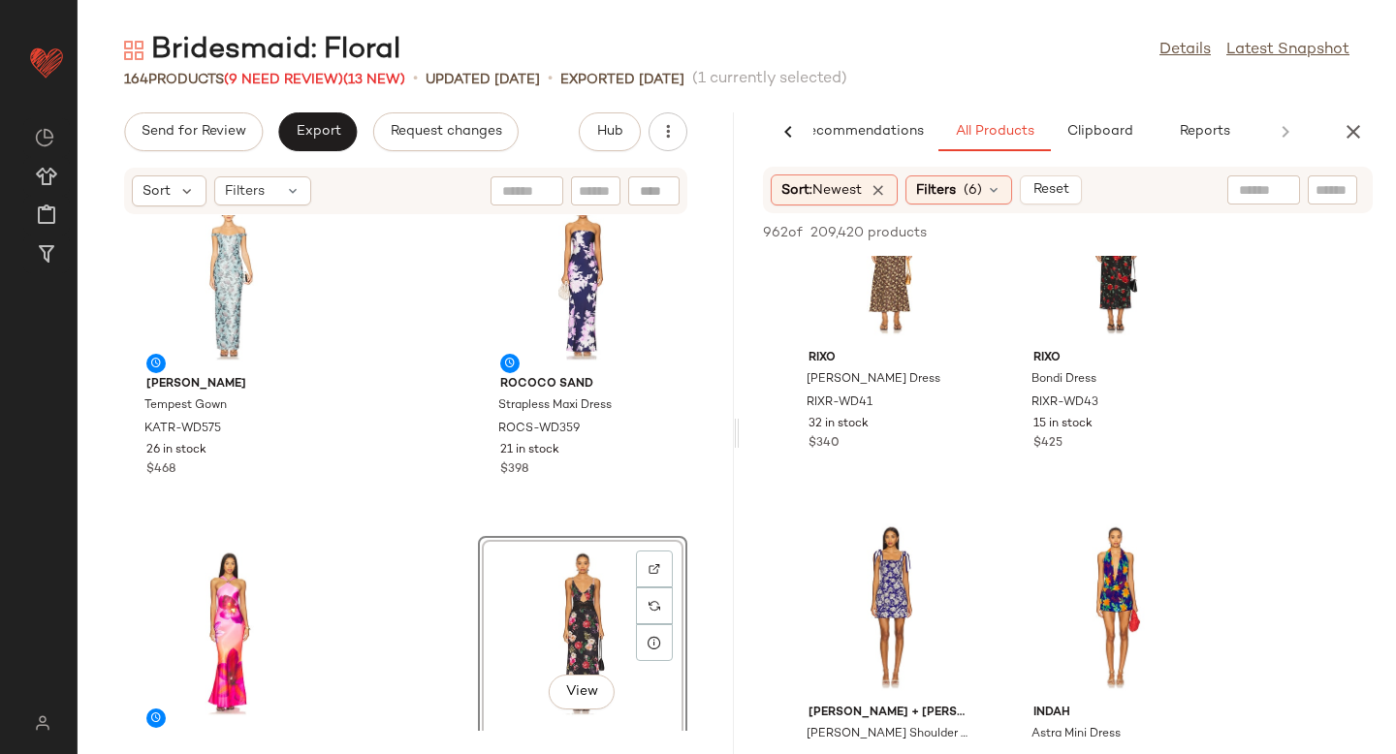
scroll to position [16177, 0]
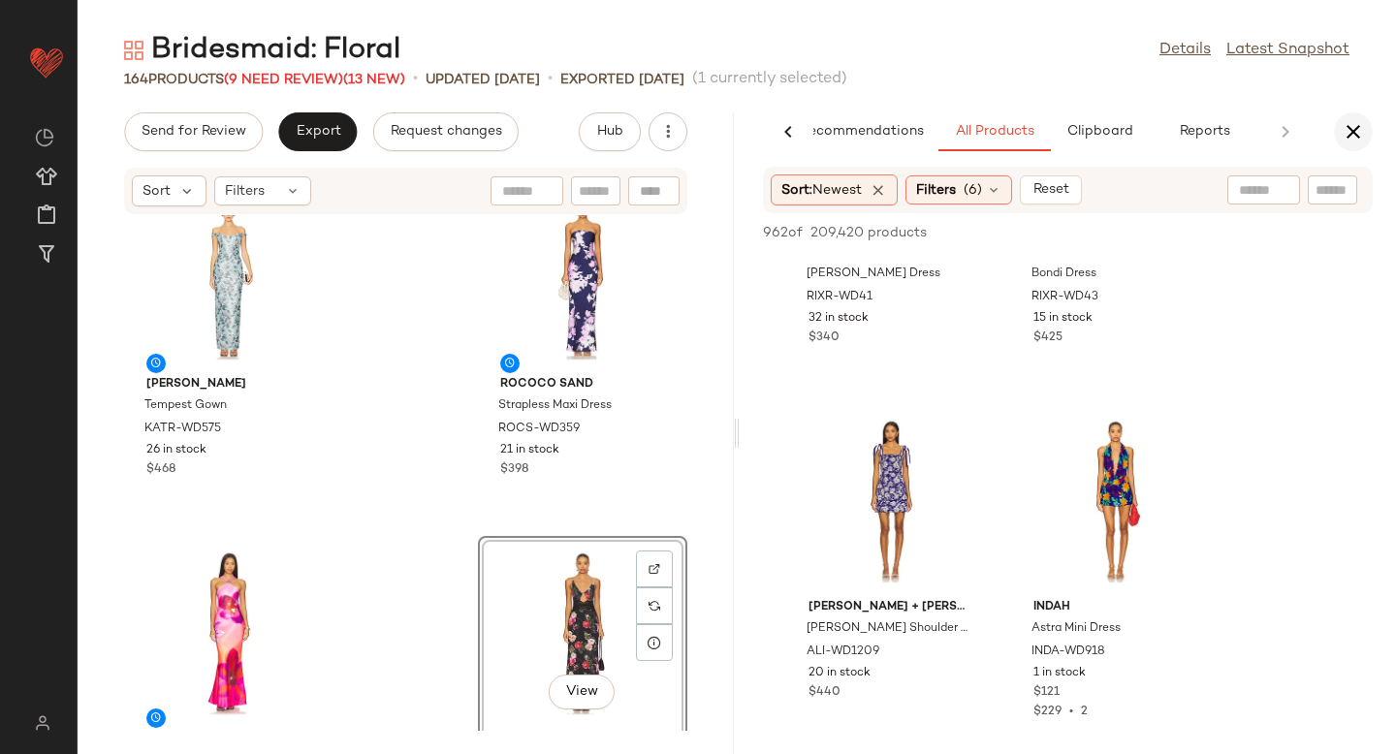
click at [1353, 136] on icon "button" at bounding box center [1353, 131] width 23 height 23
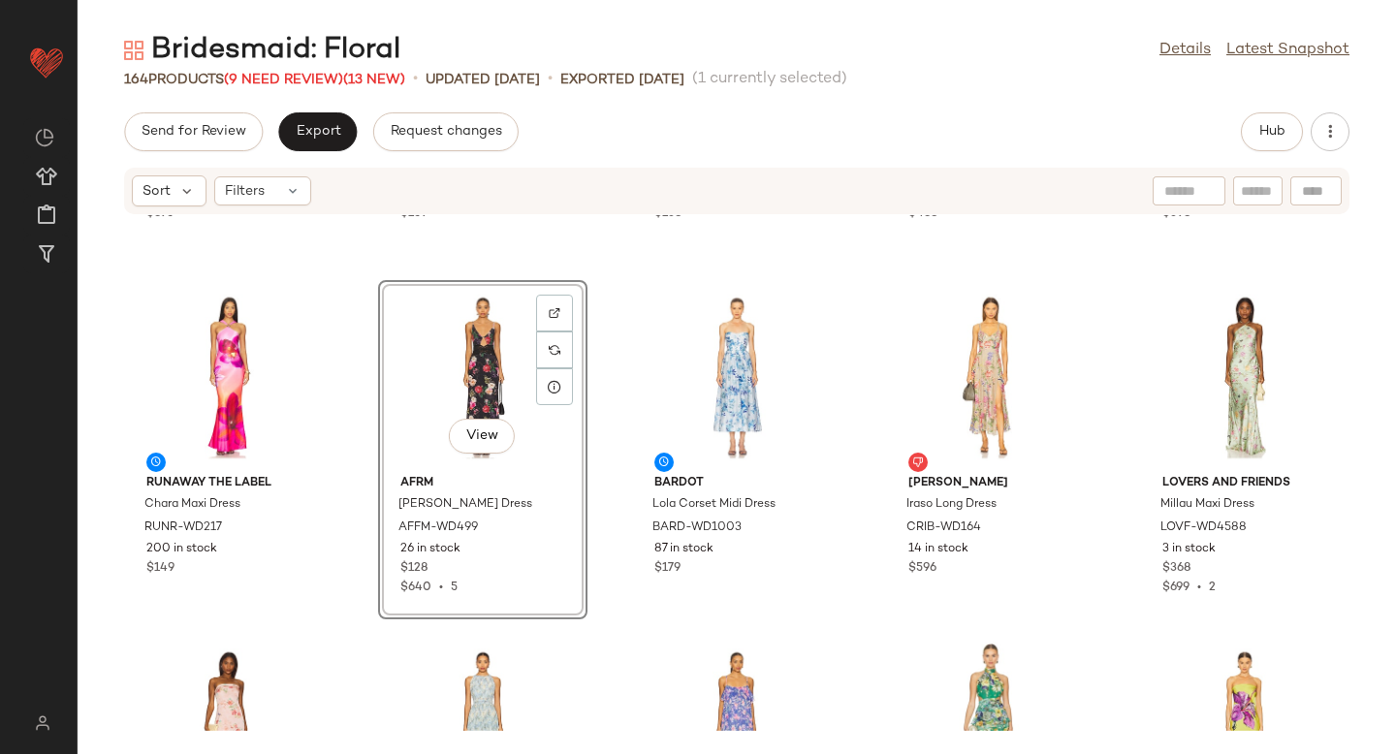
scroll to position [0, 0]
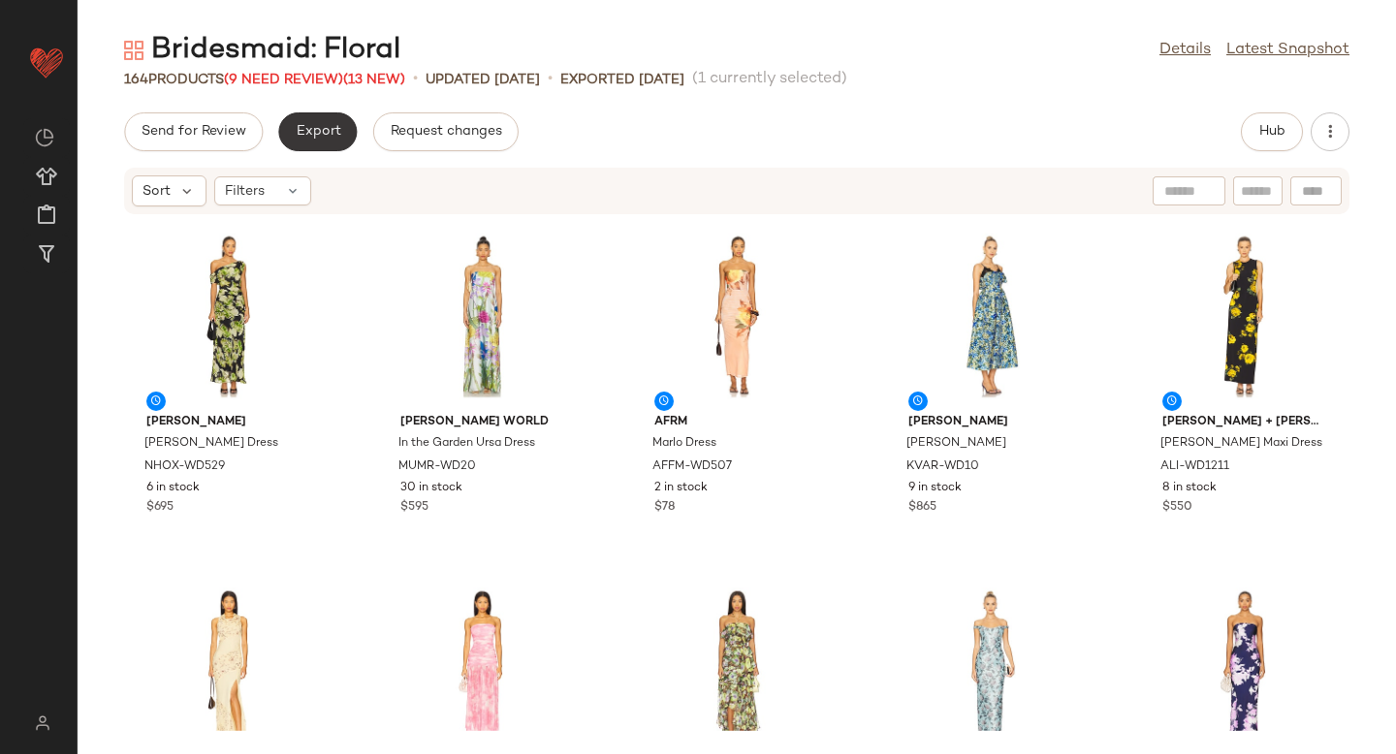
click at [313, 137] on span "Export" at bounding box center [318, 132] width 46 height 16
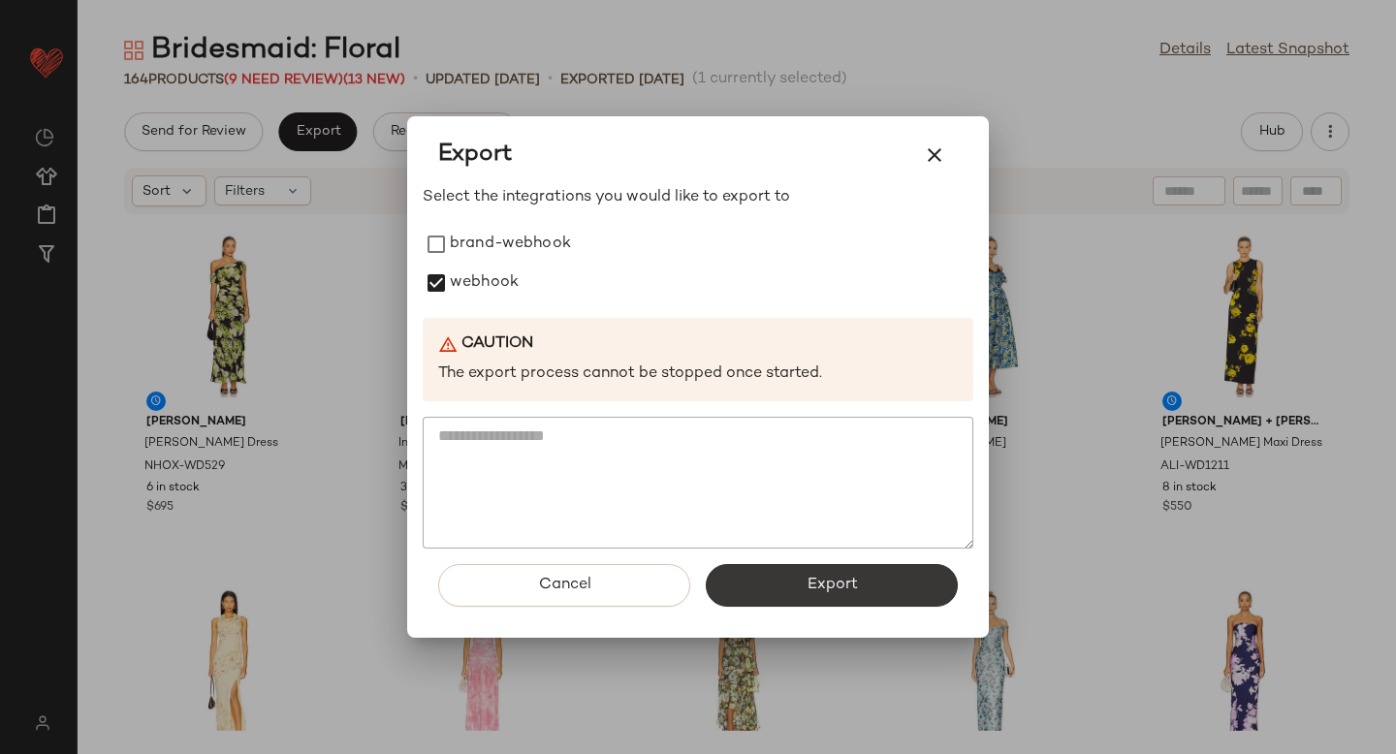
click at [879, 582] on button "Export" at bounding box center [832, 585] width 252 height 43
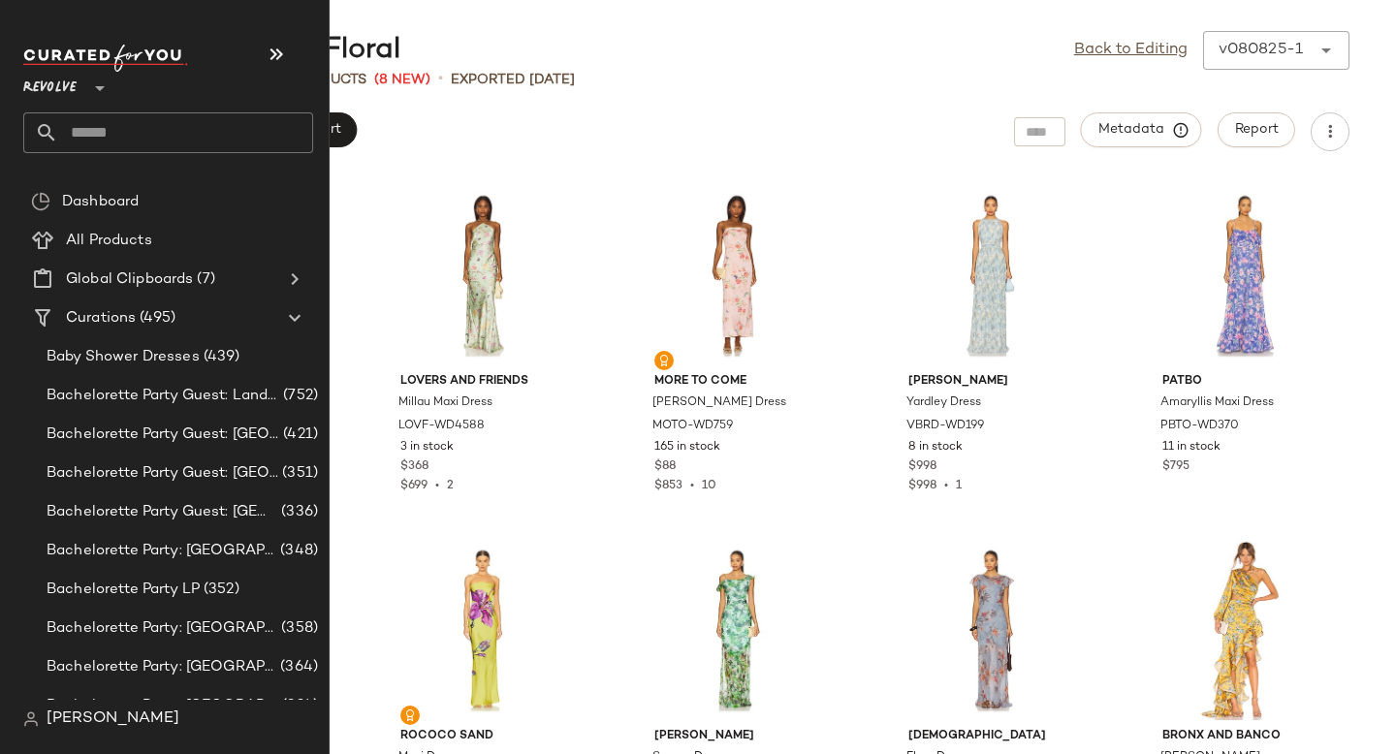
click at [129, 139] on input "text" at bounding box center [185, 132] width 255 height 41
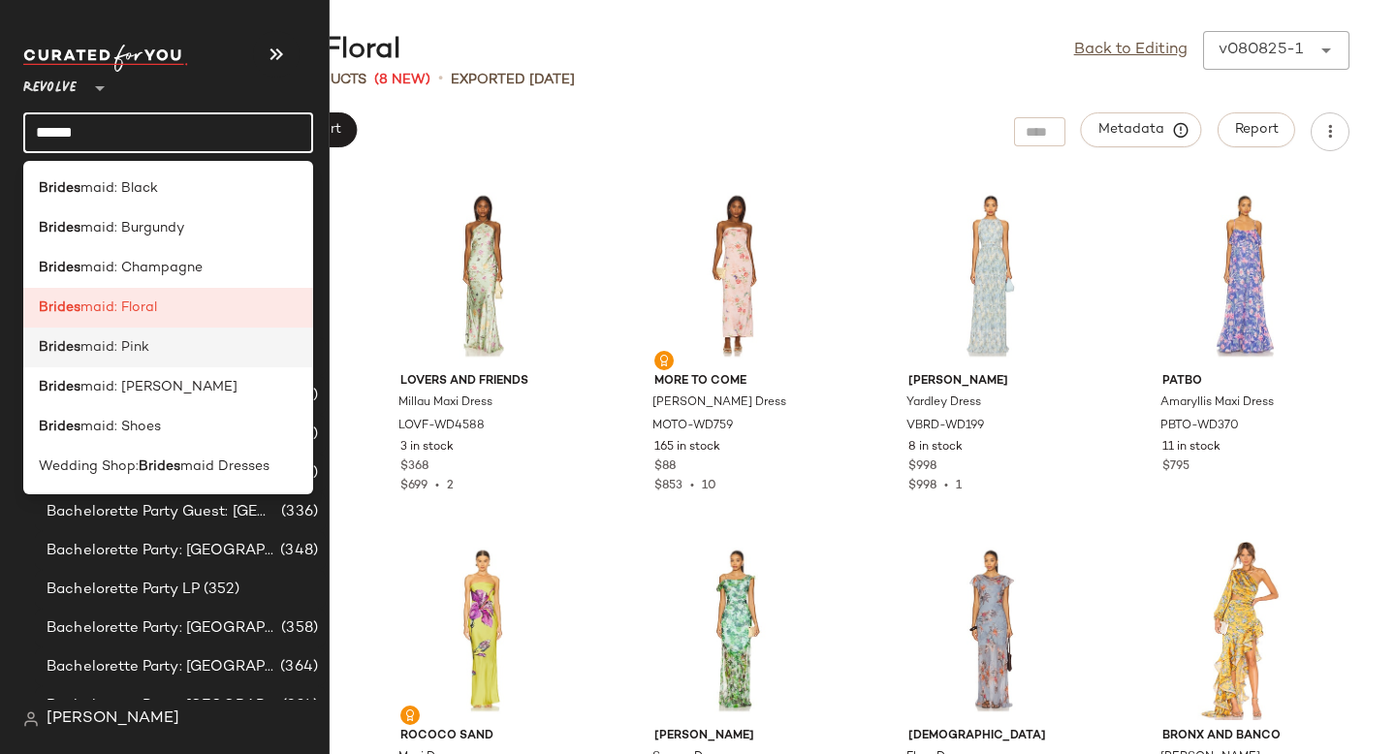
type input "******"
click at [160, 344] on div "Brides maid: Pink" at bounding box center [168, 347] width 259 height 20
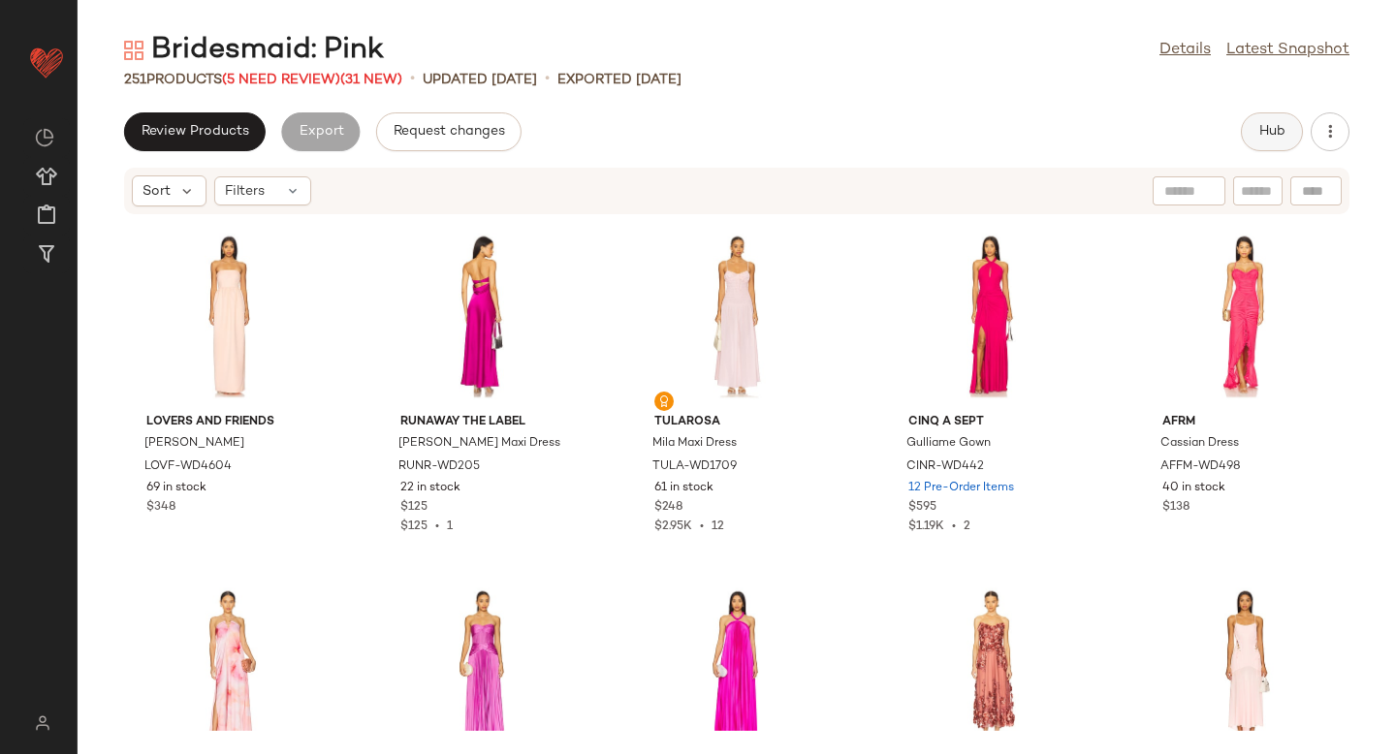
click at [1276, 134] on span "Hub" at bounding box center [1272, 132] width 27 height 16
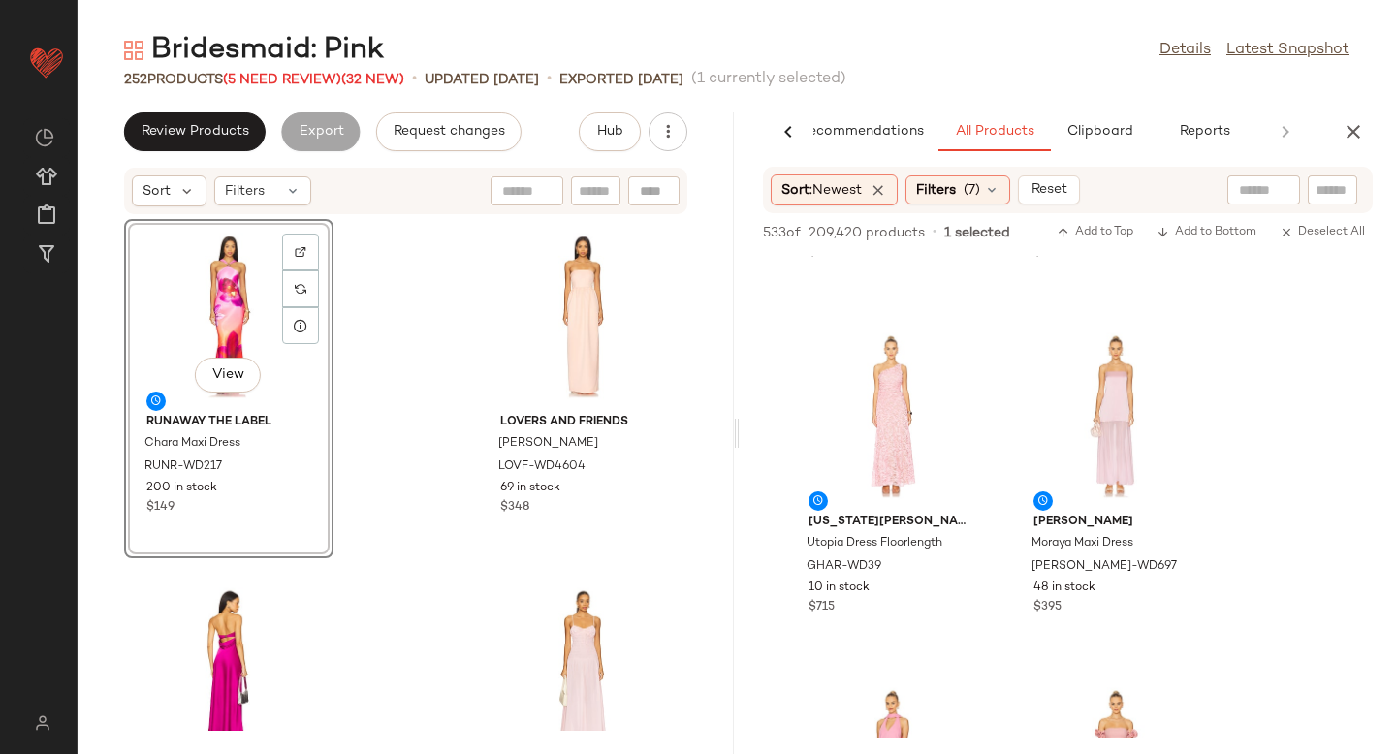
scroll to position [651, 0]
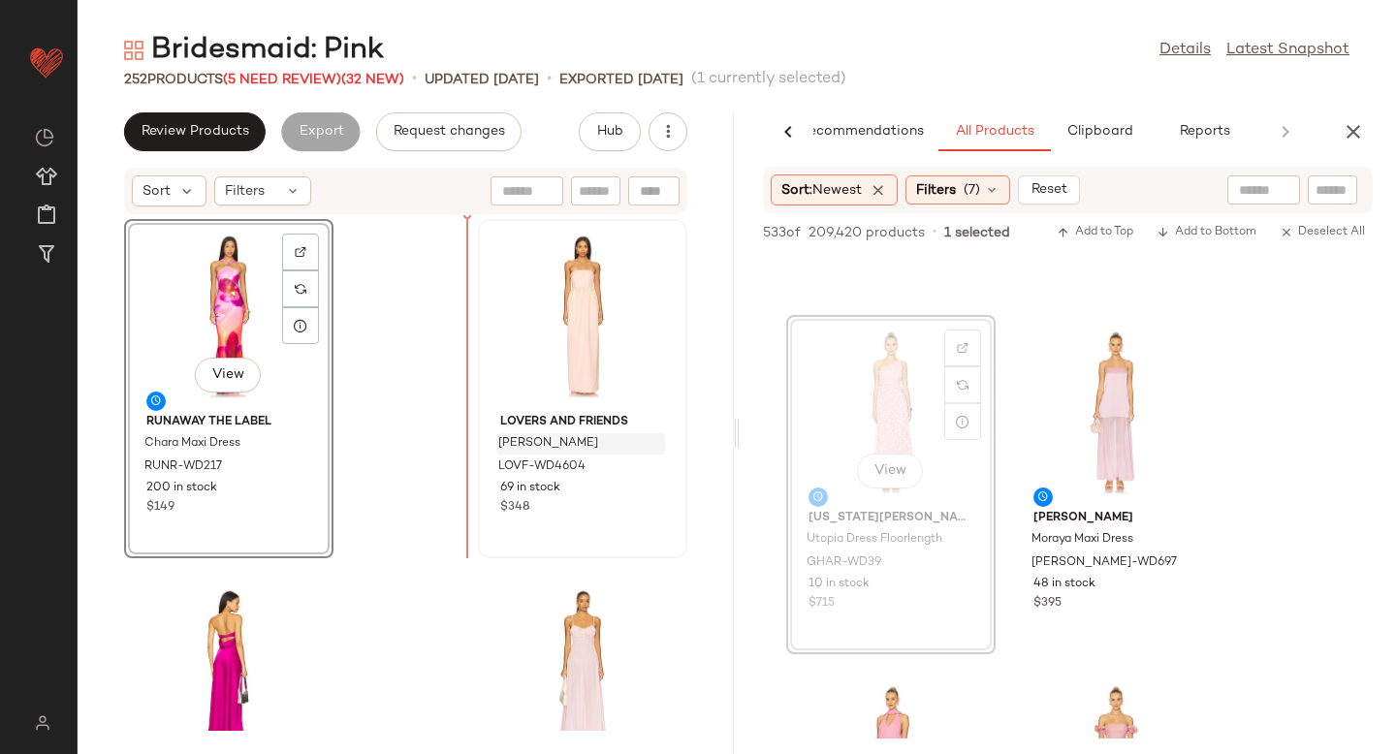
drag, startPoint x: 903, startPoint y: 402, endPoint x: 496, endPoint y: 448, distance: 408.8
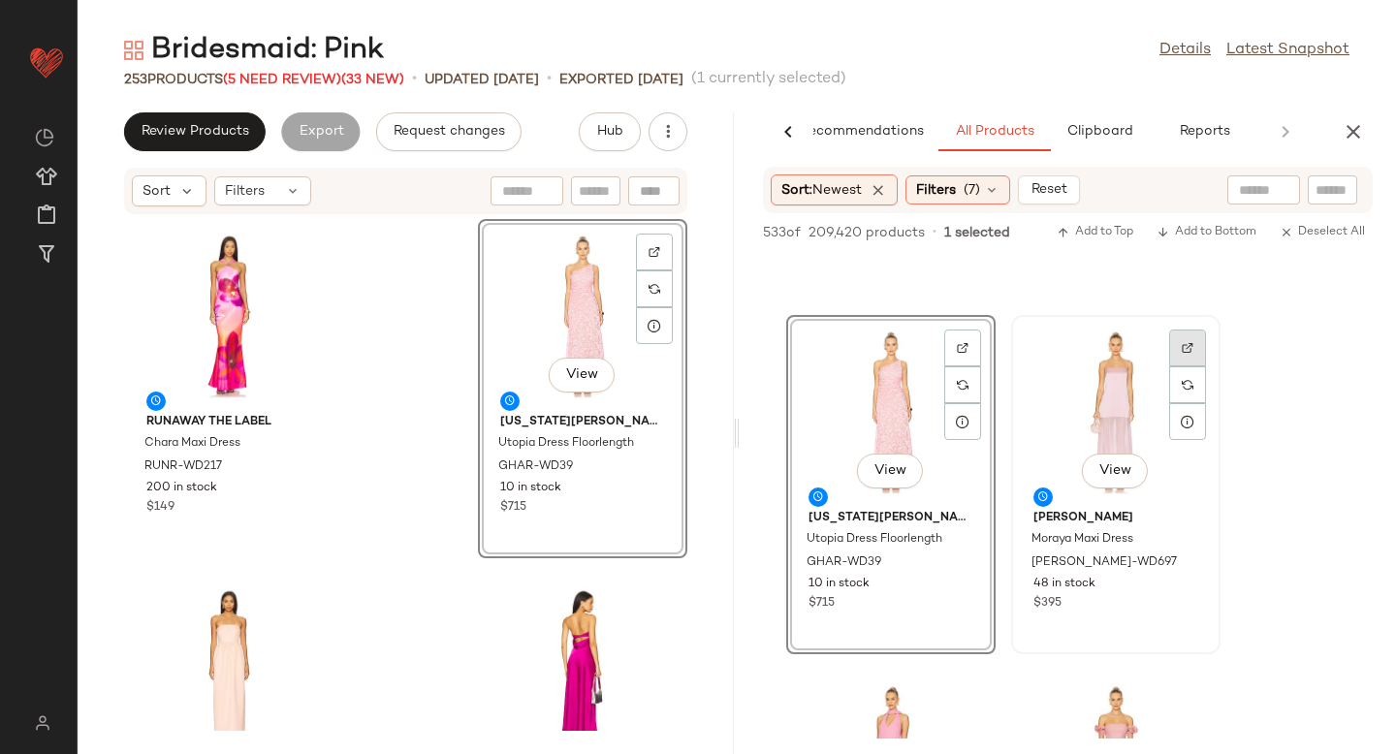
click at [1182, 346] on img at bounding box center [1188, 348] width 12 height 12
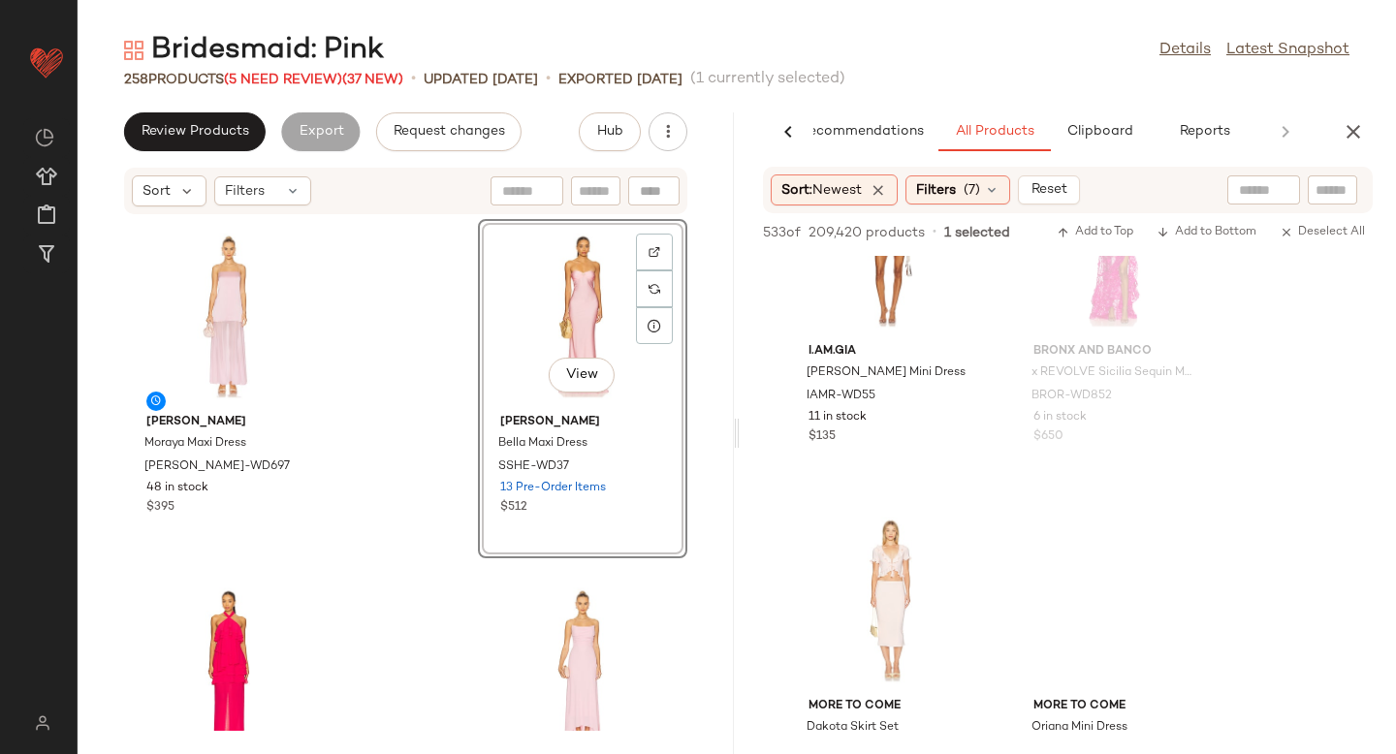
scroll to position [14446, 0]
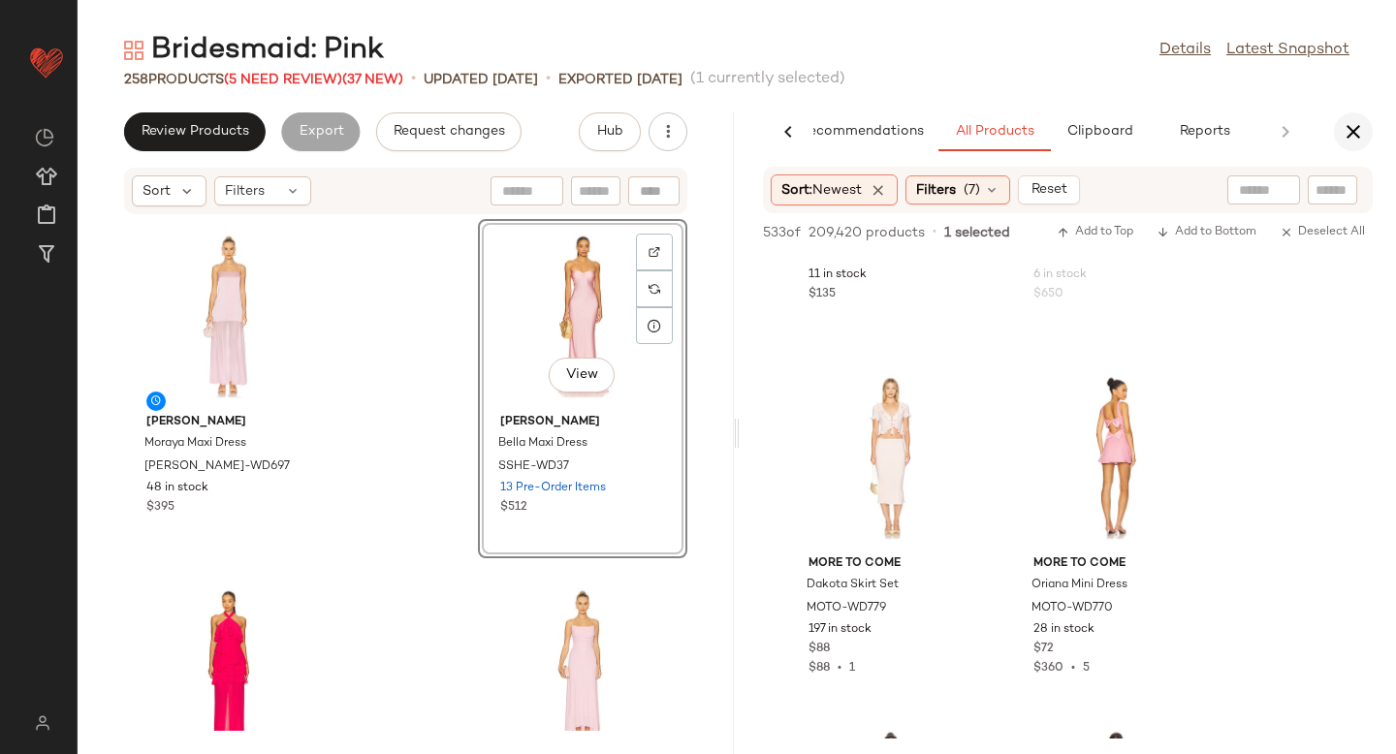
click at [1360, 127] on icon "button" at bounding box center [1353, 131] width 23 height 23
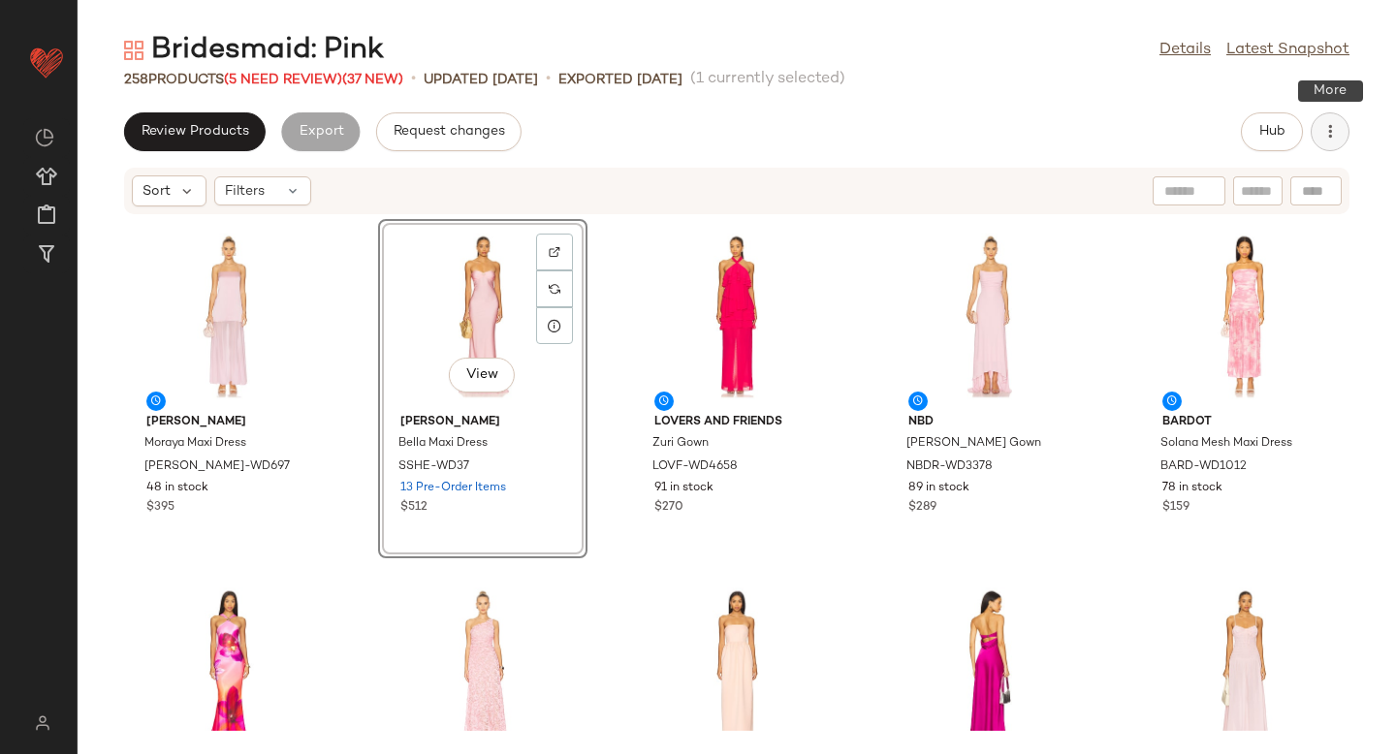
click at [1337, 122] on icon "button" at bounding box center [1330, 131] width 19 height 19
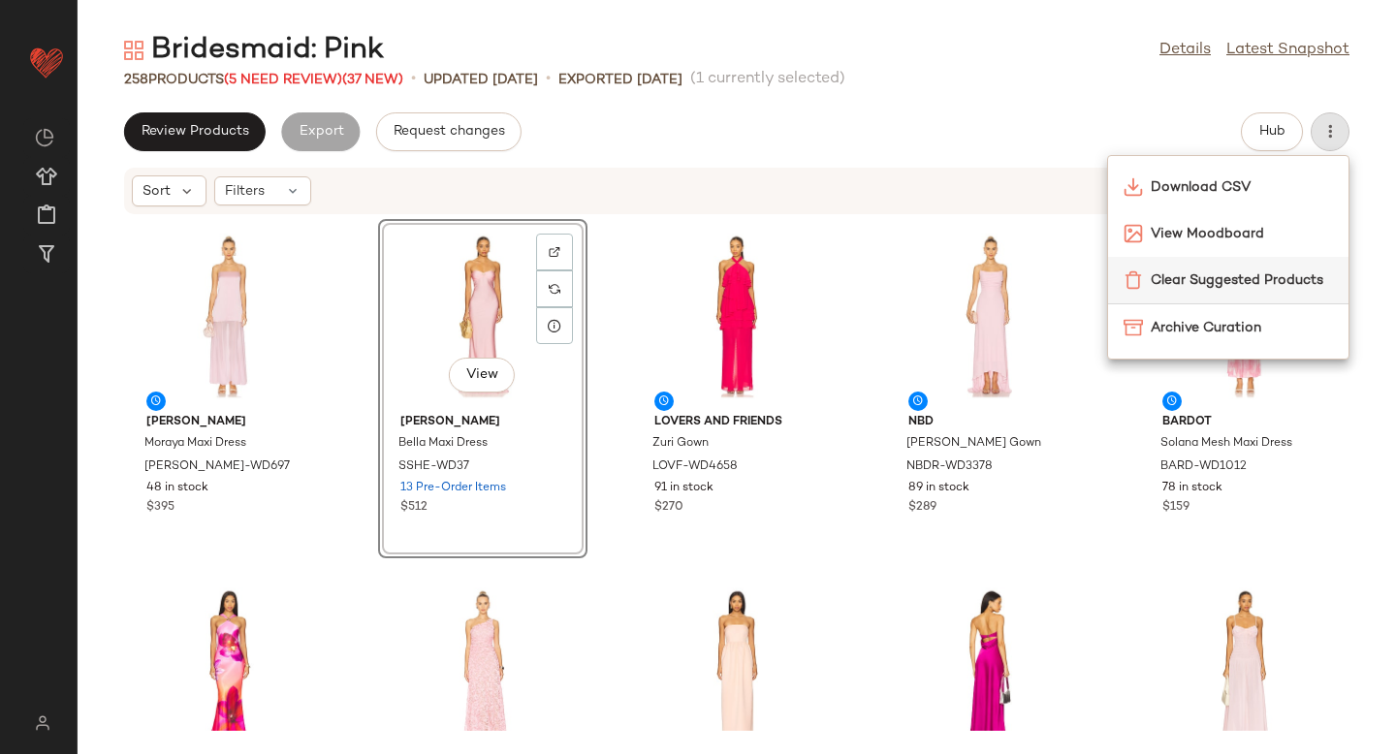
click at [1273, 277] on span "Clear Suggested Products" at bounding box center [1242, 281] width 182 height 20
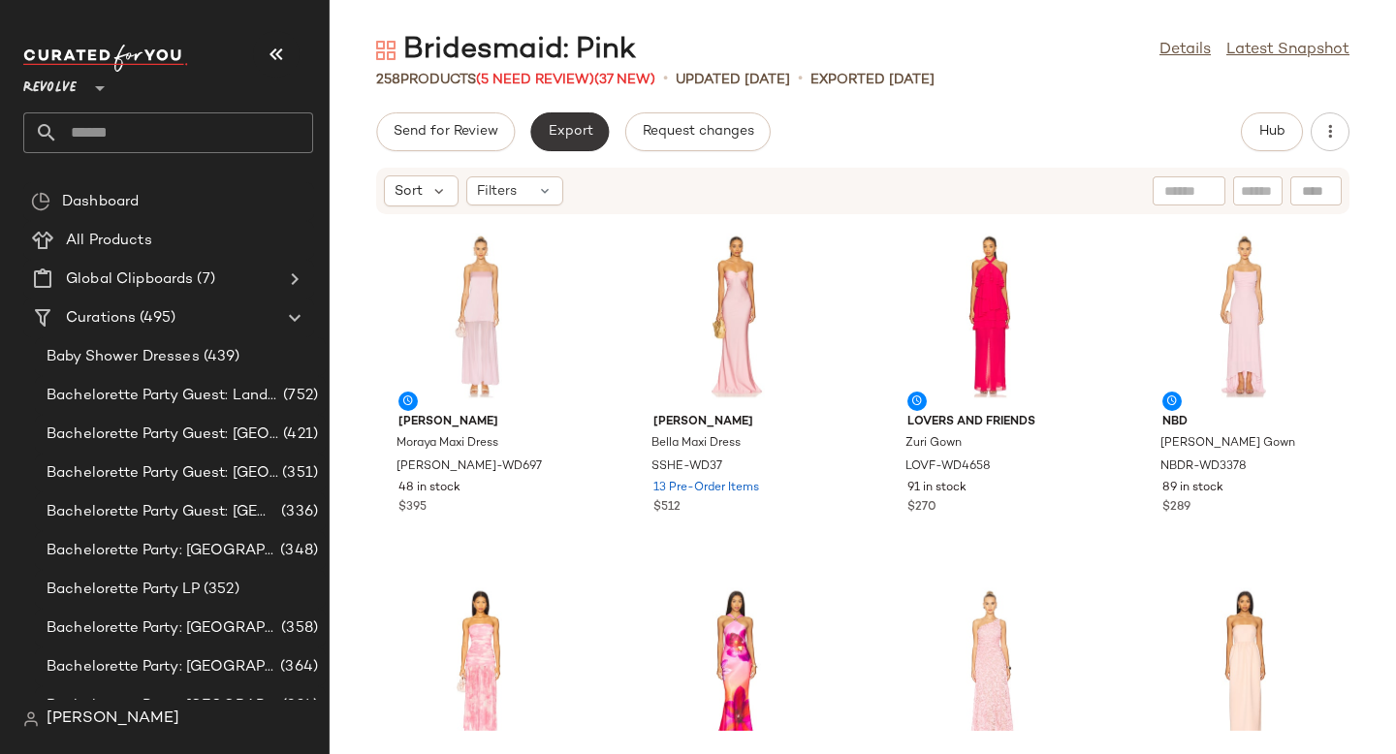
click at [561, 134] on span "Export" at bounding box center [570, 132] width 46 height 16
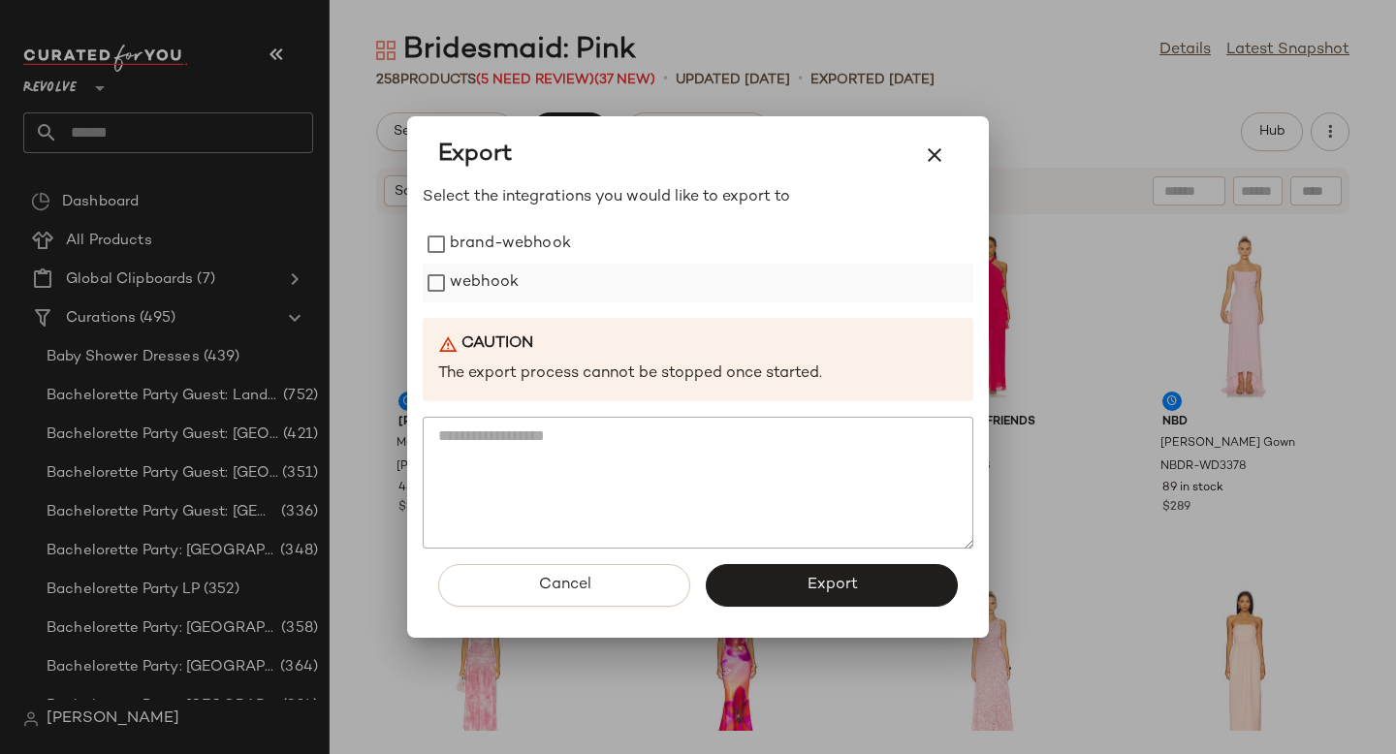
click at [487, 292] on label "webhook" at bounding box center [484, 283] width 69 height 39
click at [852, 590] on span "Export" at bounding box center [831, 585] width 51 height 18
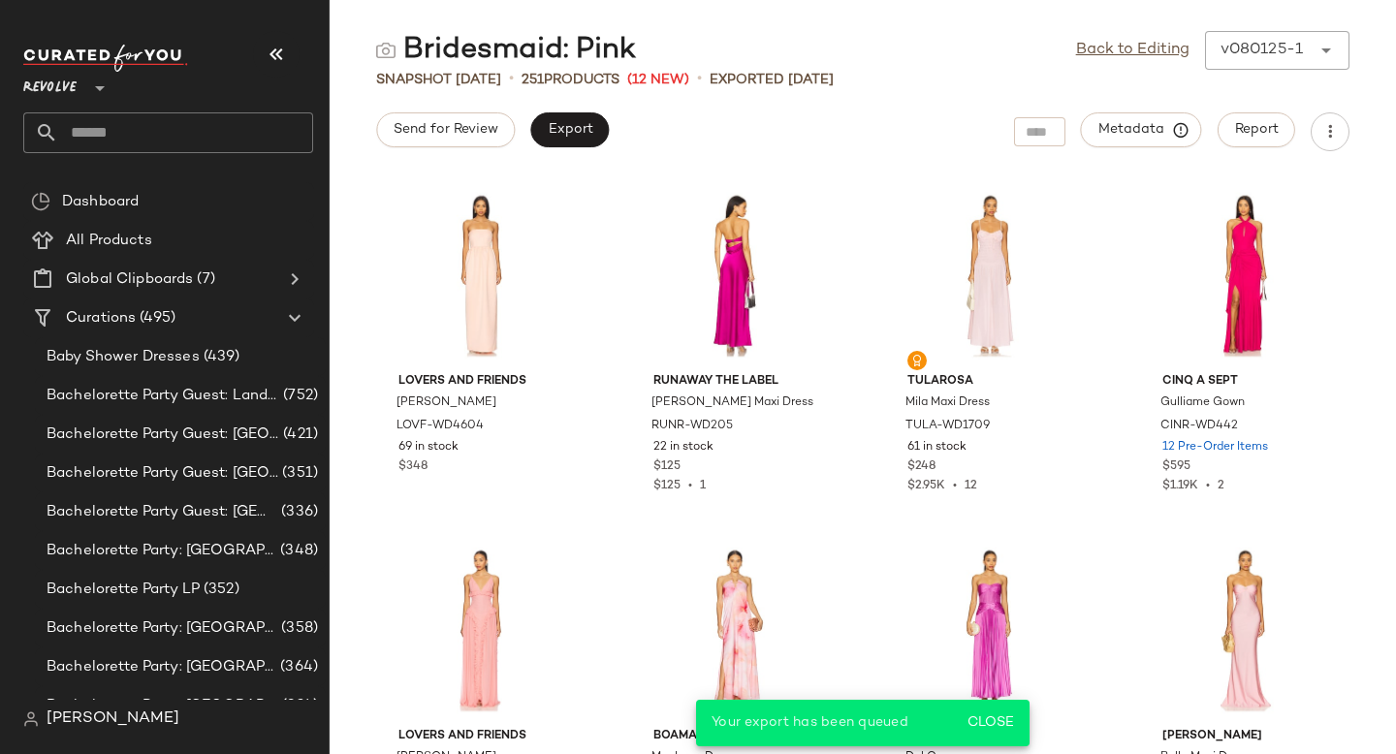
click at [191, 136] on input "text" at bounding box center [185, 132] width 255 height 41
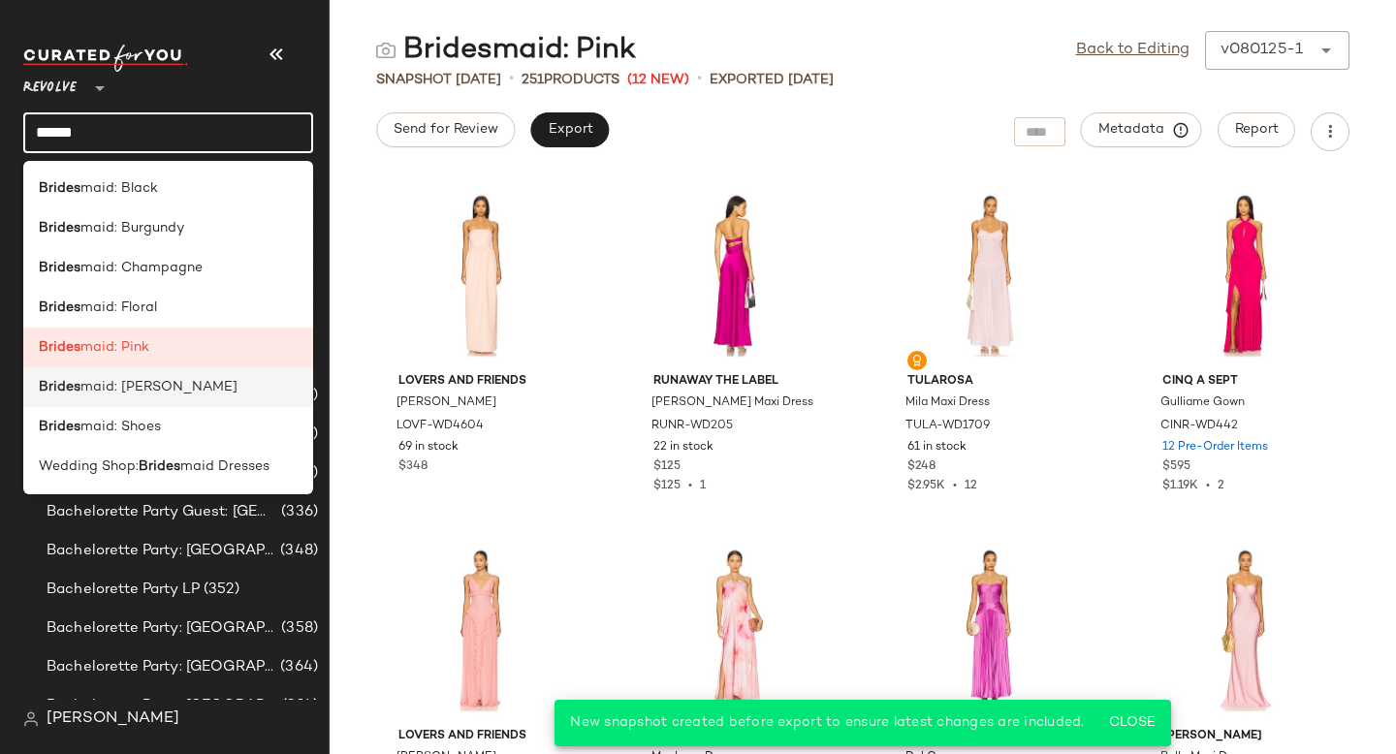
type input "******"
click at [202, 388] on div "Brides maid: [PERSON_NAME]" at bounding box center [168, 387] width 259 height 20
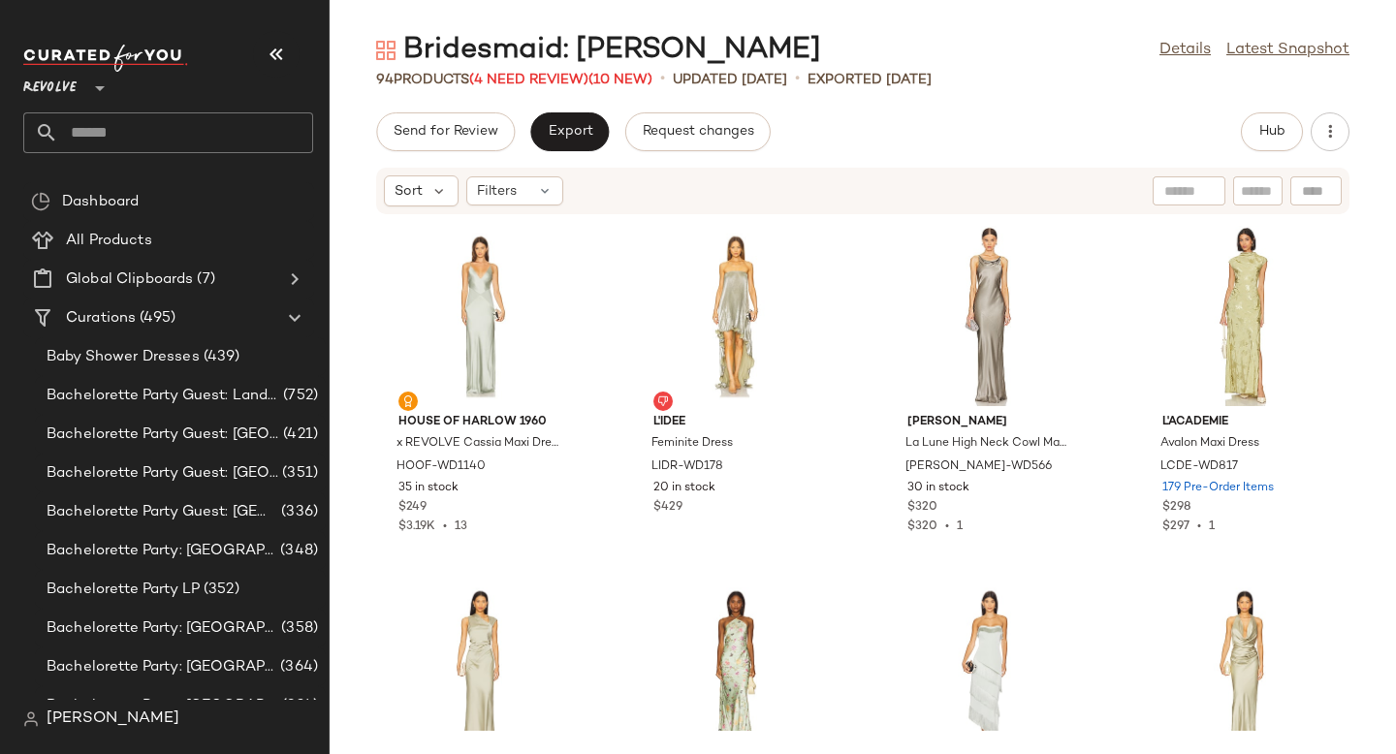
click at [366, 288] on div "House of Harlow 1960 x REVOLVE Cassia Maxi Dress HOOF-WD1140 35 in stock $249 $…" at bounding box center [863, 473] width 1067 height 516
click at [1275, 126] on span "Hub" at bounding box center [1272, 132] width 27 height 16
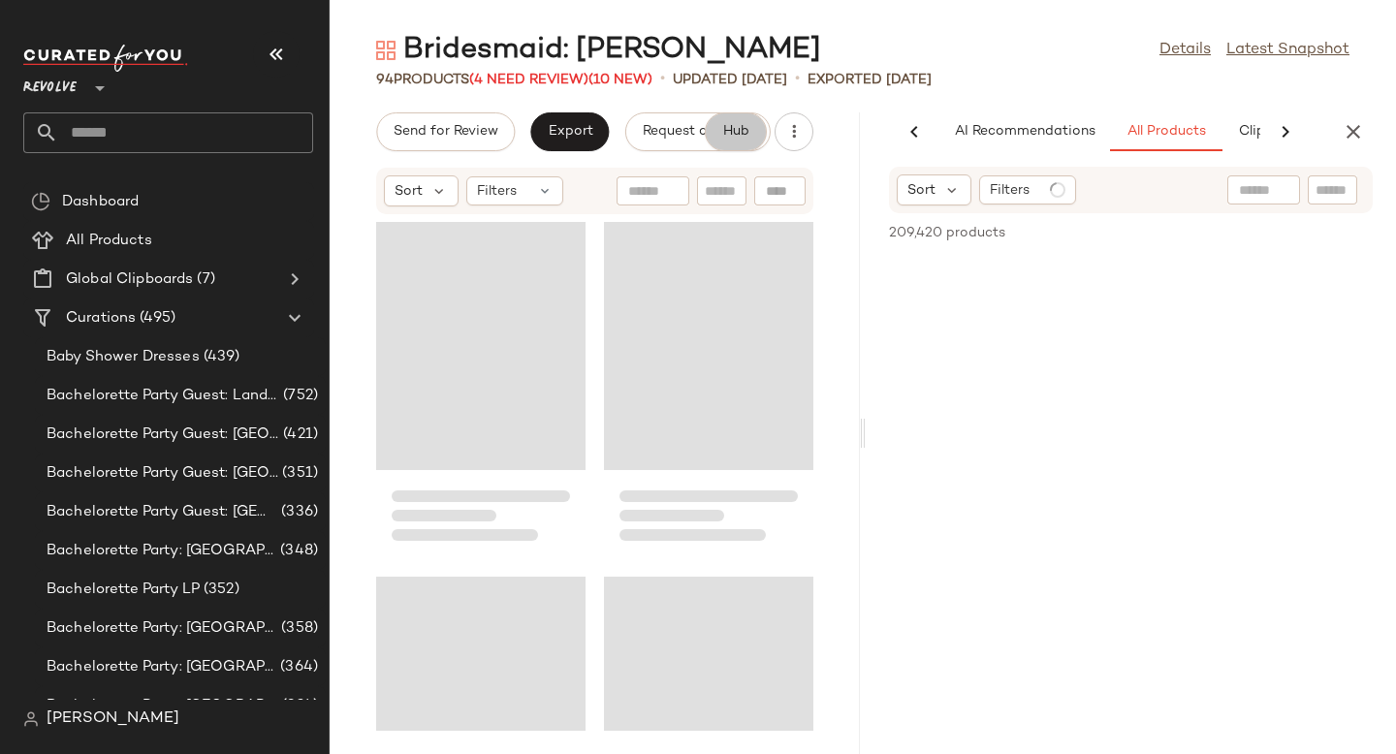
scroll to position [0, 133]
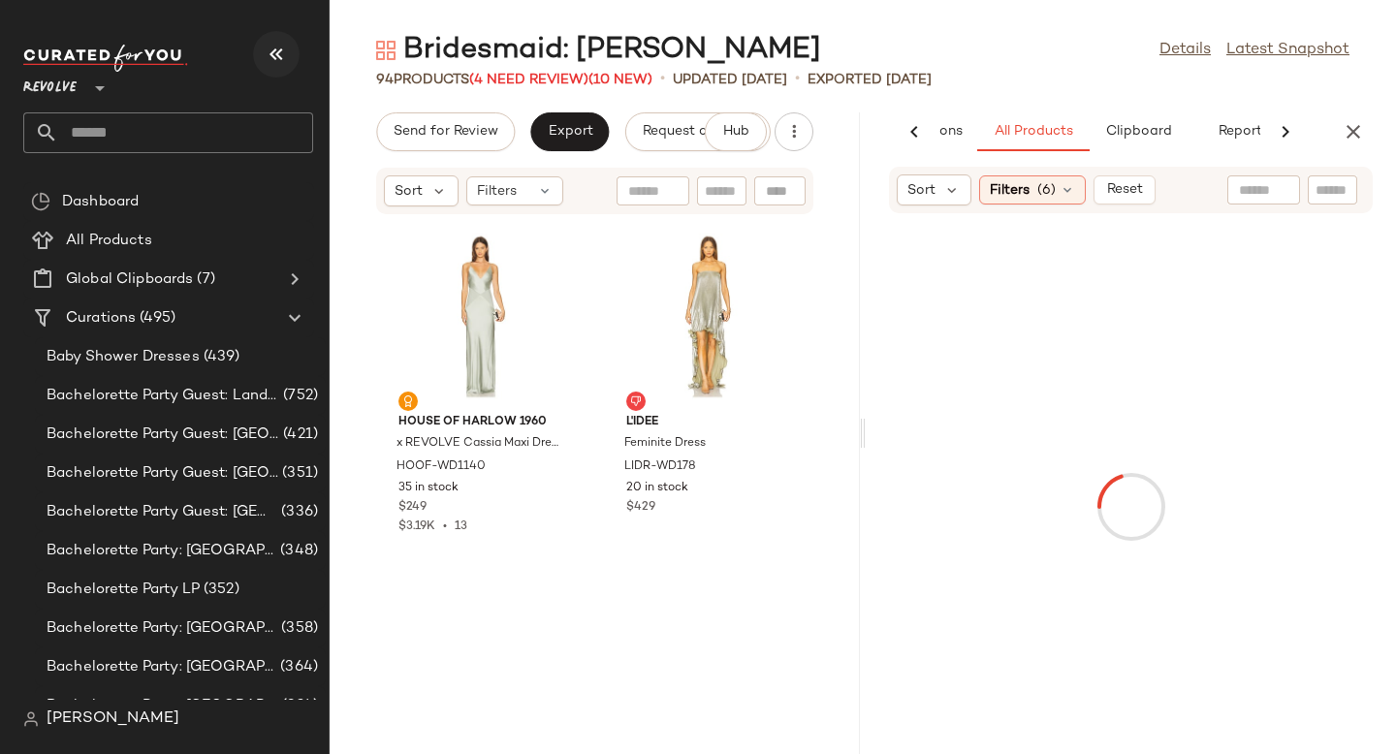
click at [294, 55] on button "button" at bounding box center [276, 54] width 47 height 47
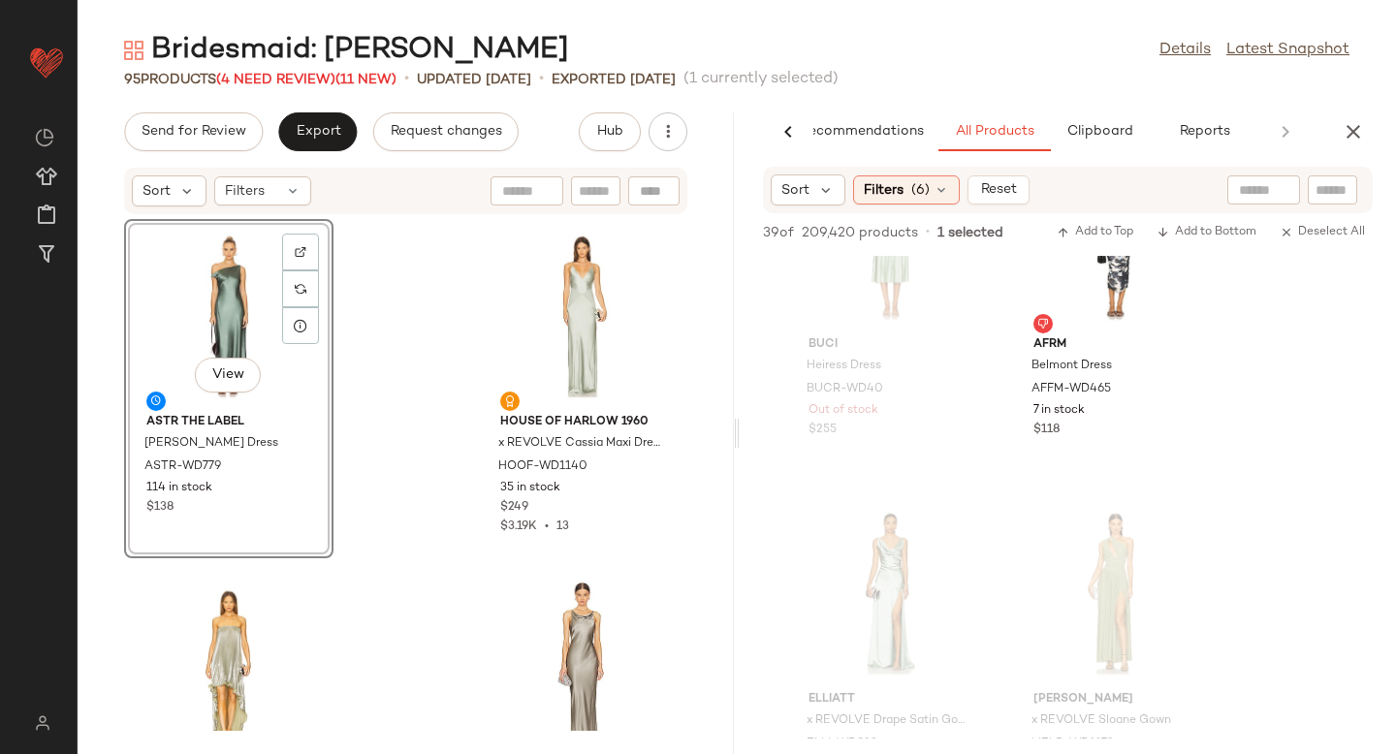
scroll to position [2738, 0]
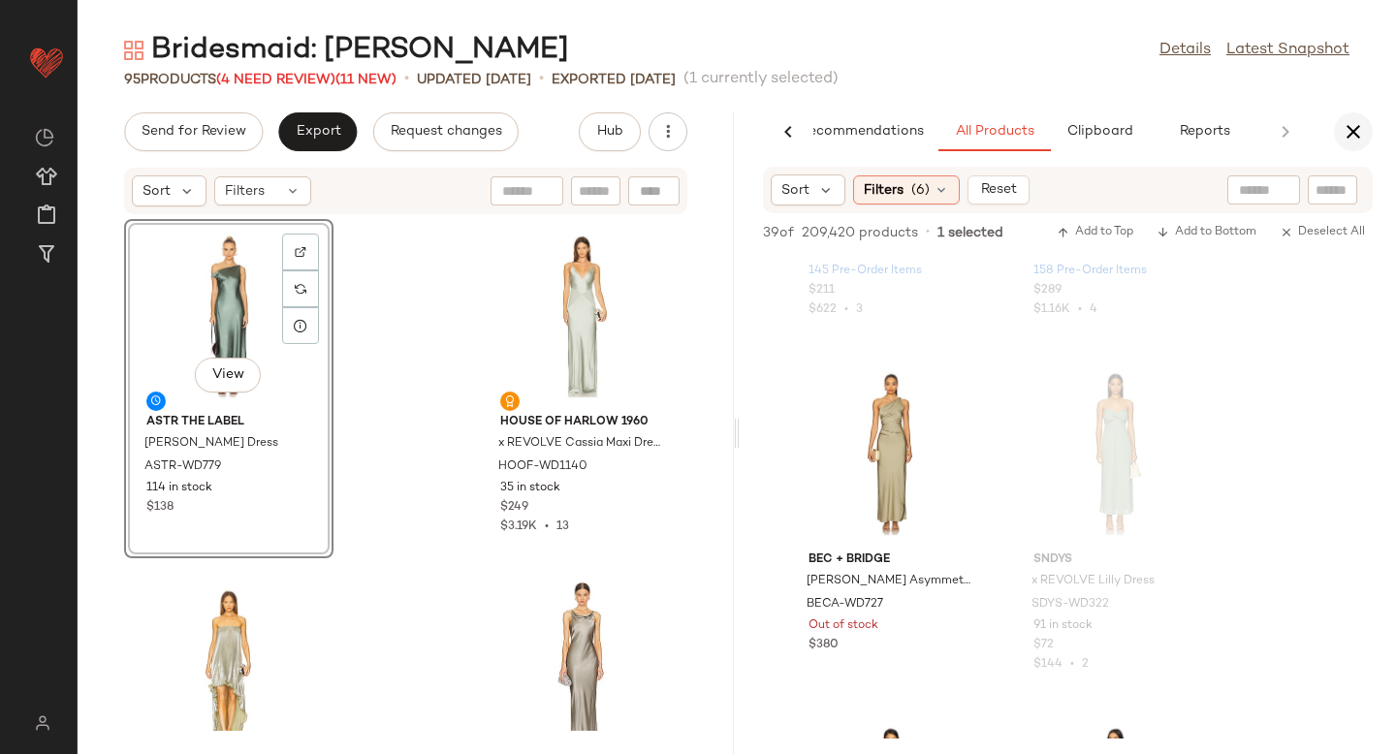
click at [1359, 132] on icon "button" at bounding box center [1353, 131] width 23 height 23
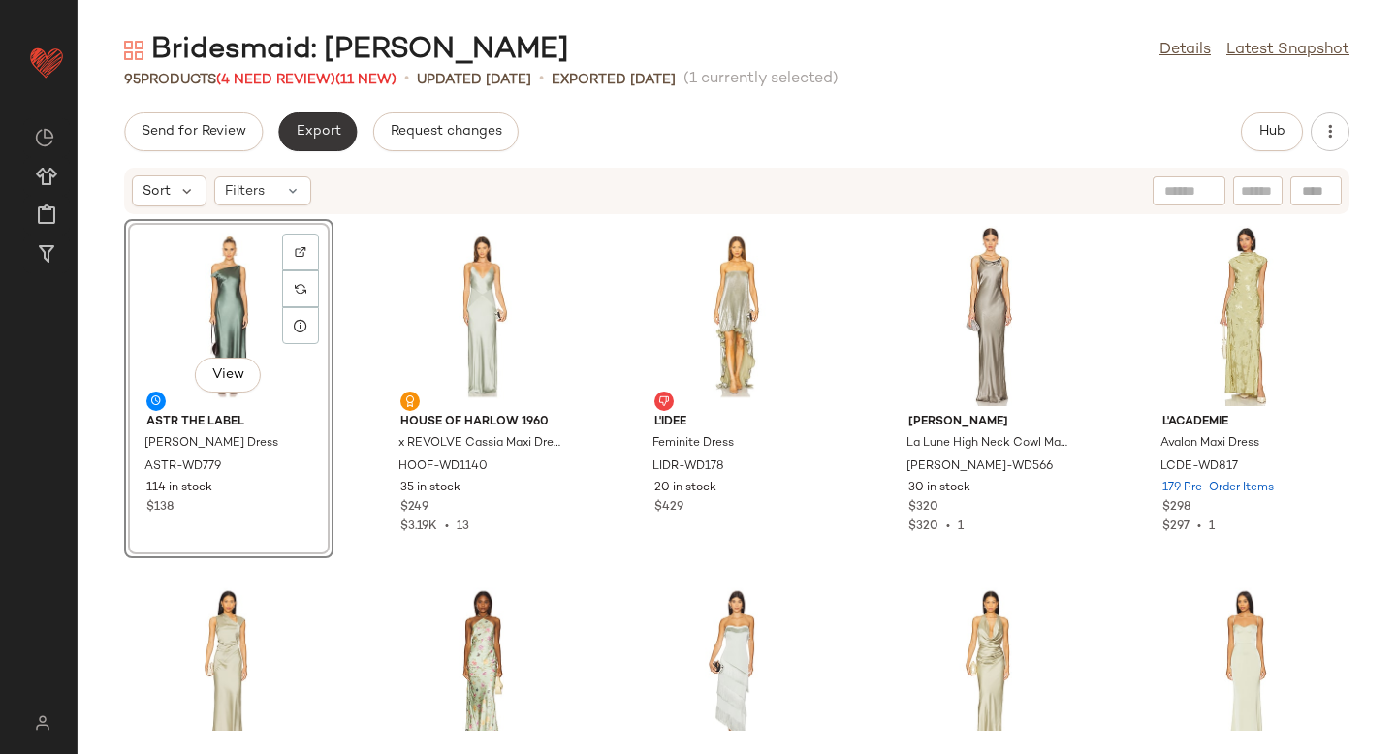
click at [316, 124] on span "Export" at bounding box center [318, 132] width 46 height 16
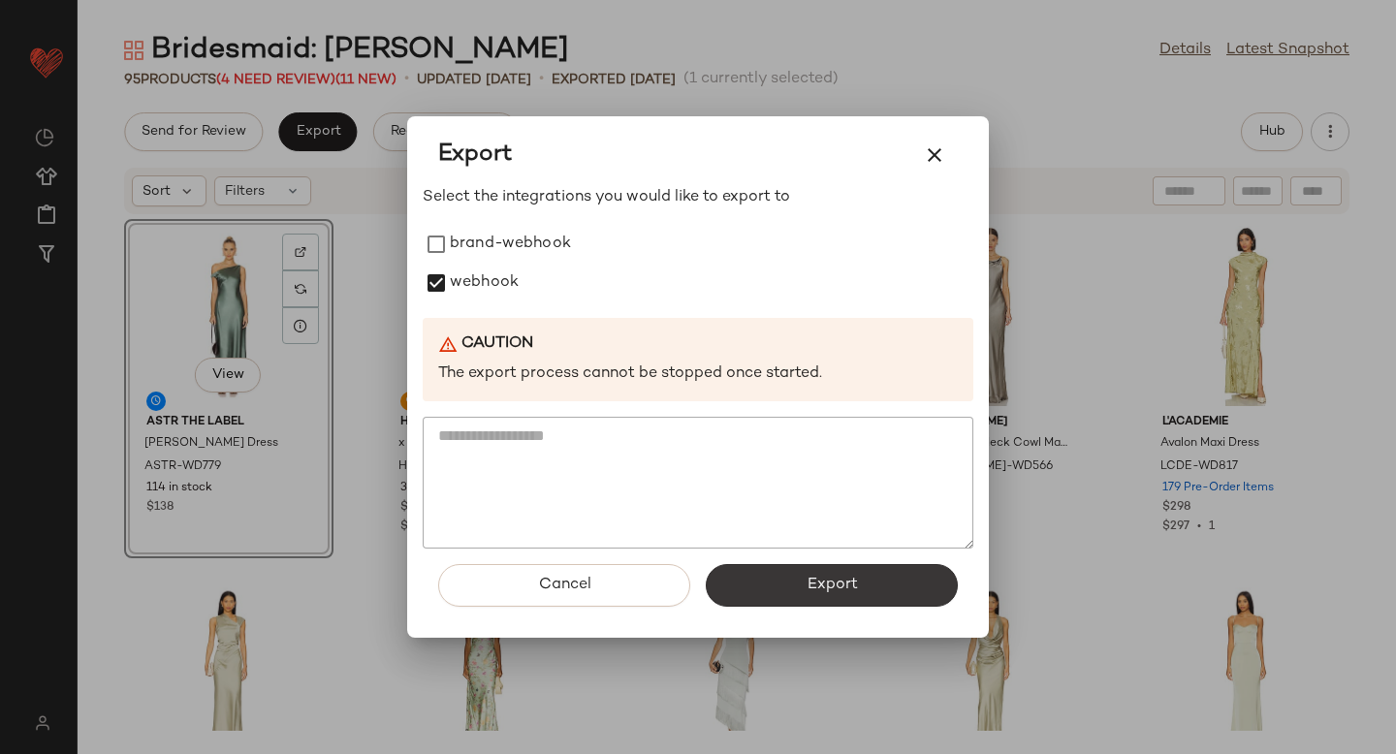
click at [873, 583] on button "Export" at bounding box center [832, 585] width 252 height 43
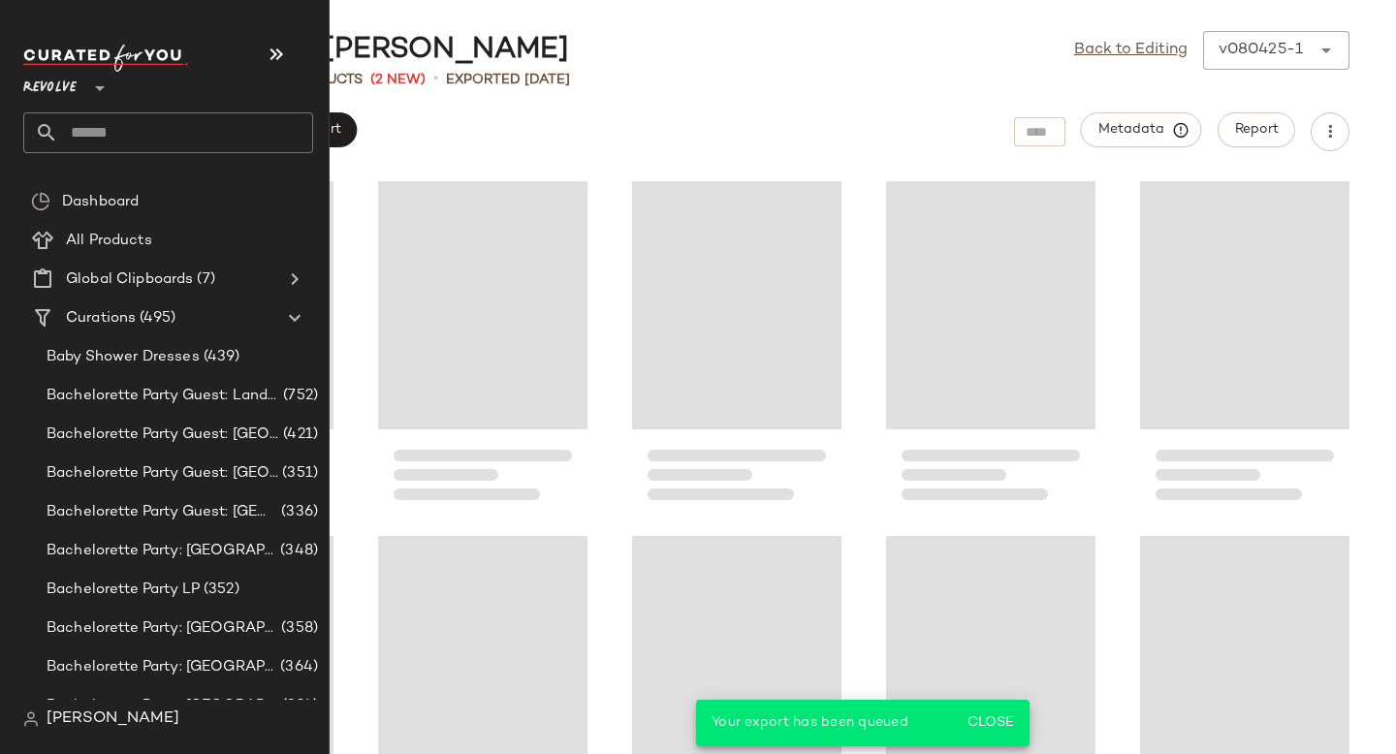
click at [184, 137] on input "text" at bounding box center [185, 132] width 255 height 41
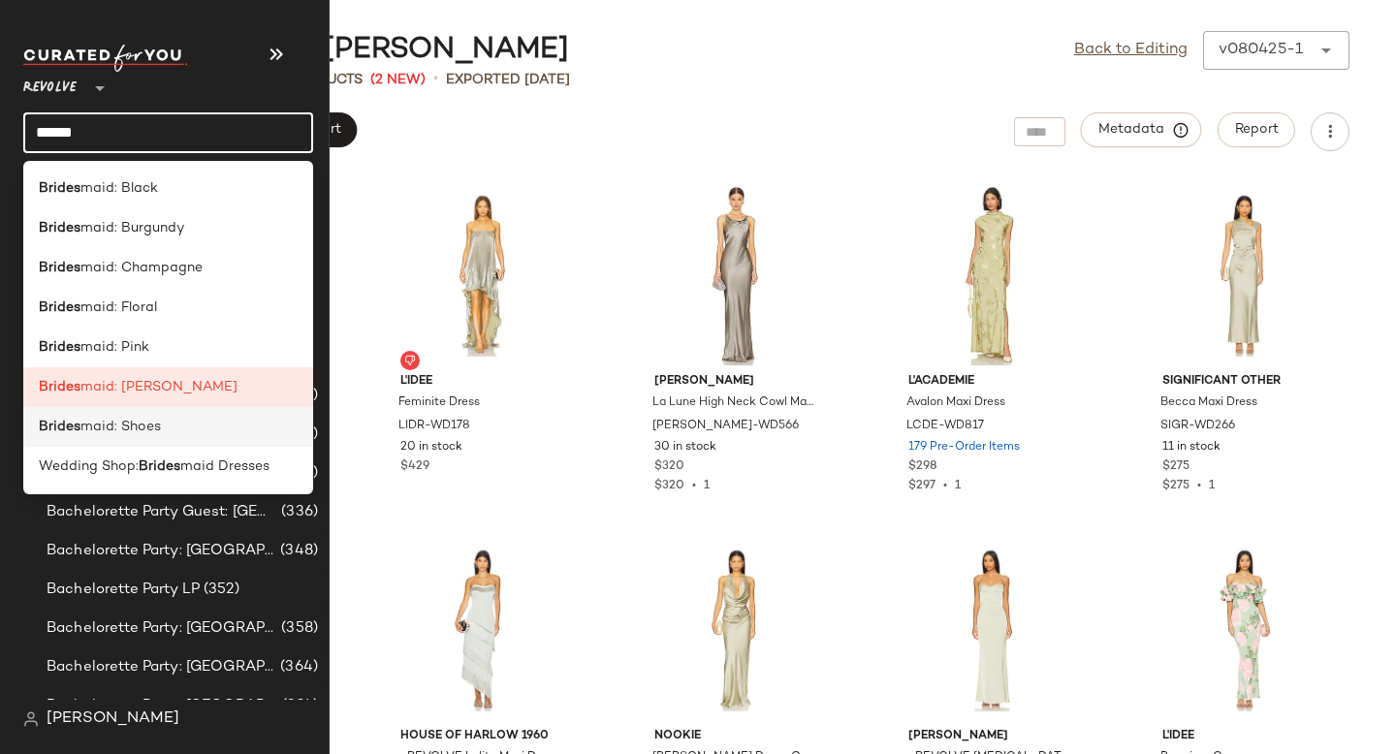
type input "******"
click at [186, 436] on div "Brides maid: Shoes" at bounding box center [168, 427] width 259 height 20
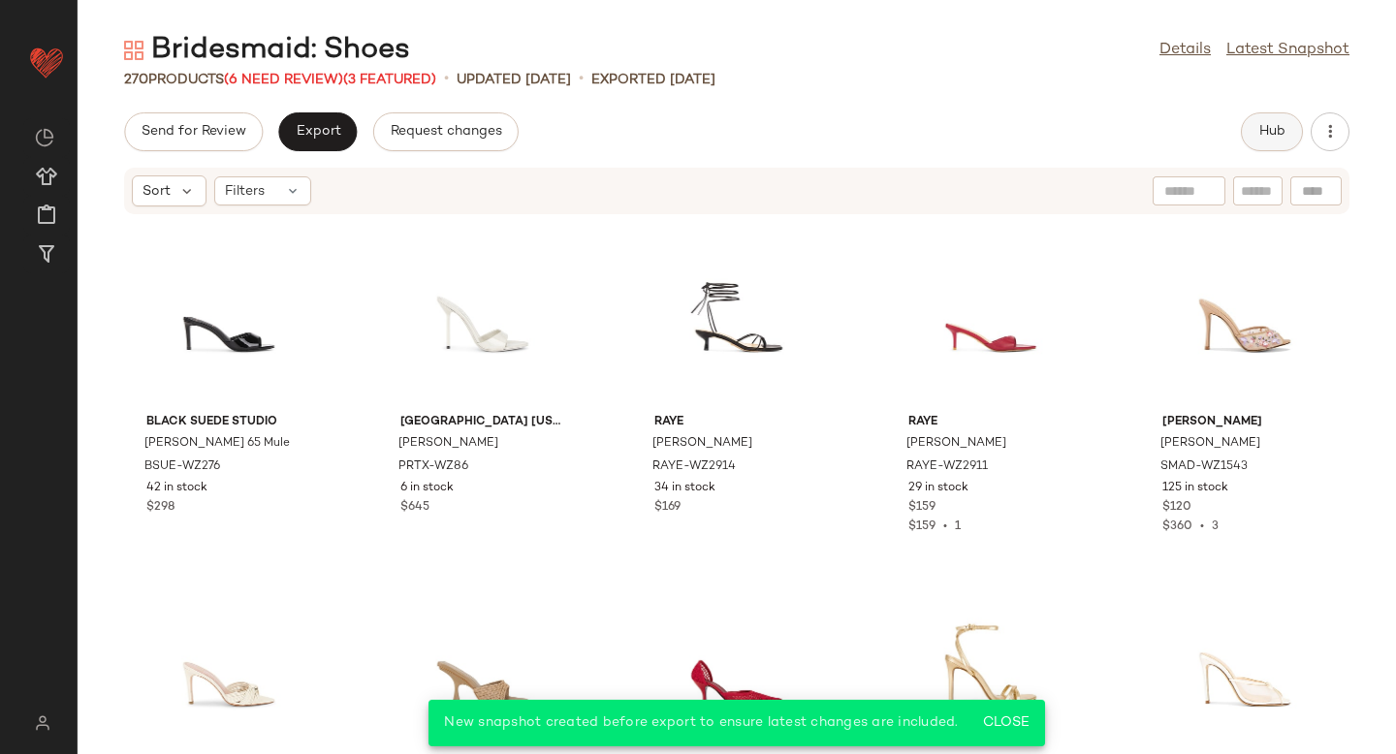
click at [1285, 125] on span "Hub" at bounding box center [1272, 132] width 27 height 16
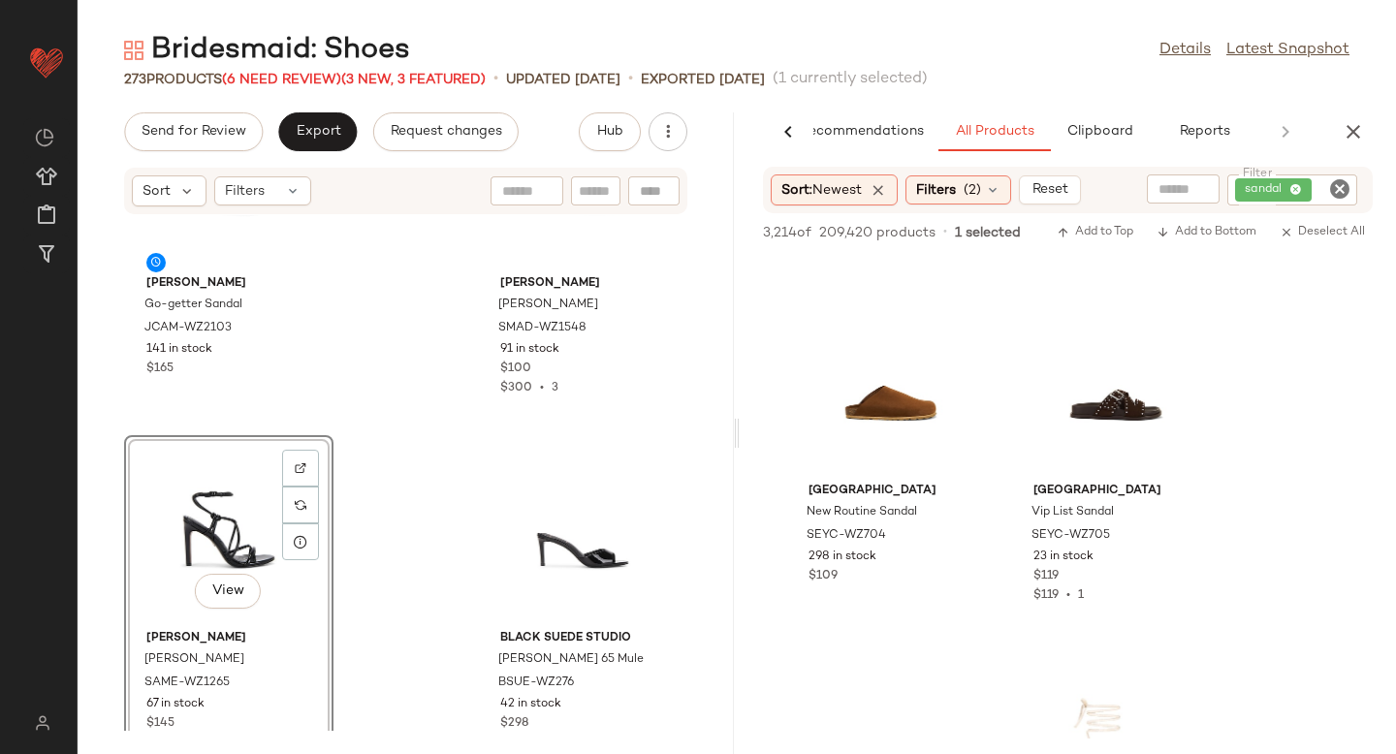
scroll to position [5163, 0]
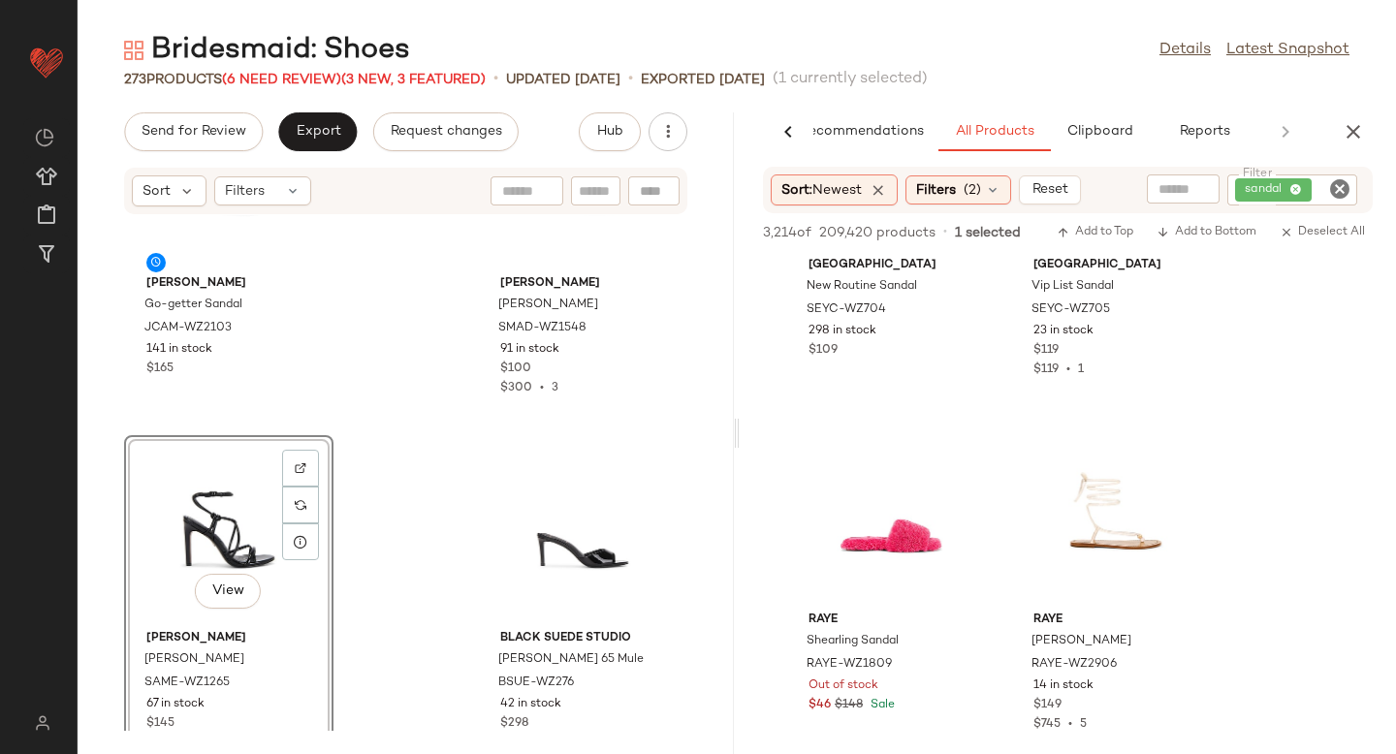
click at [1330, 186] on icon "Clear Filter" at bounding box center [1339, 188] width 23 height 23
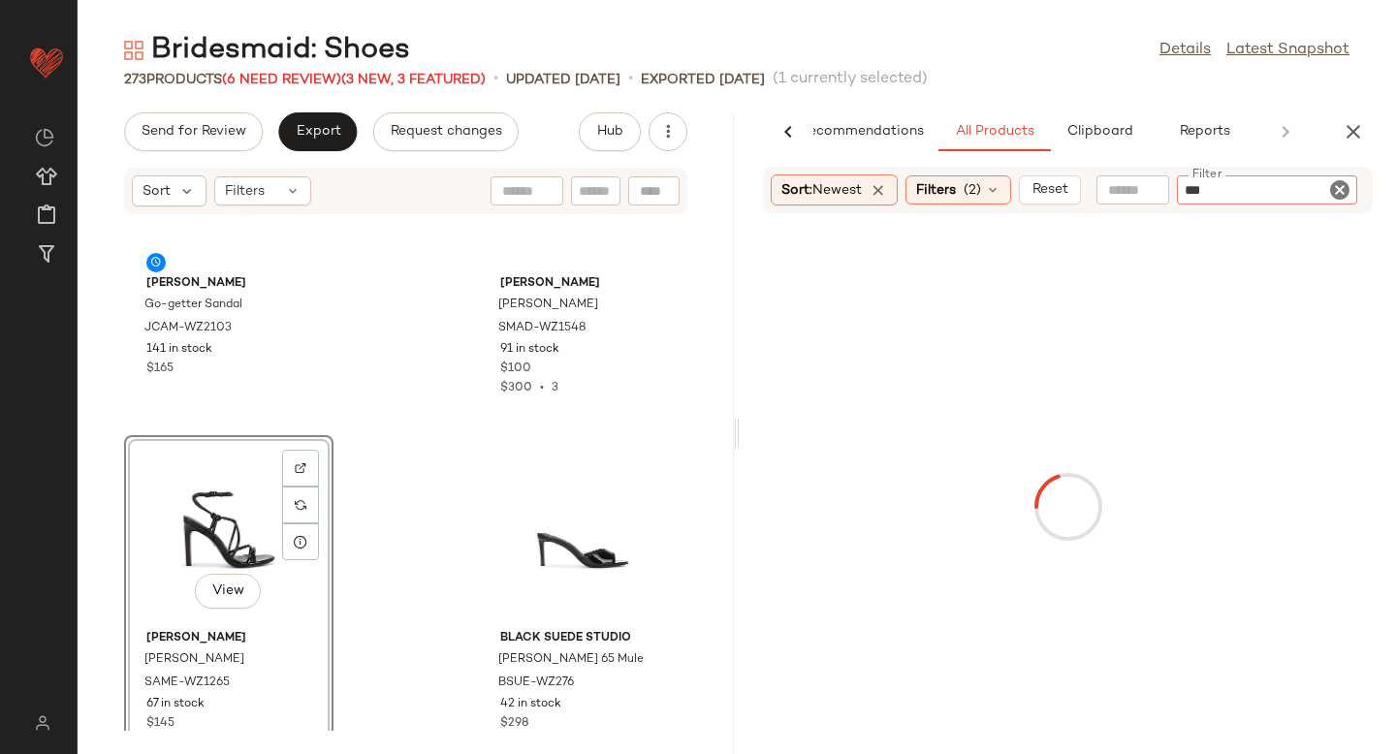
type input "****"
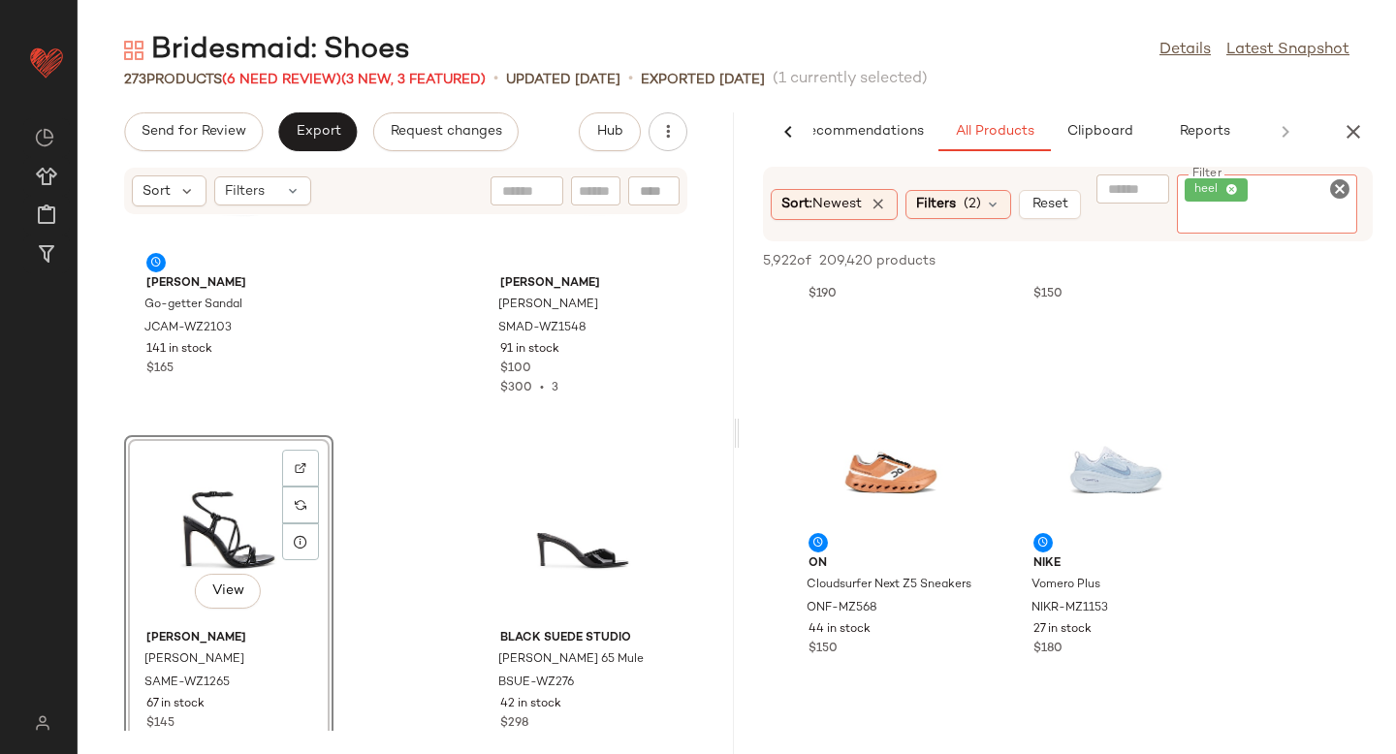
scroll to position [3506, 0]
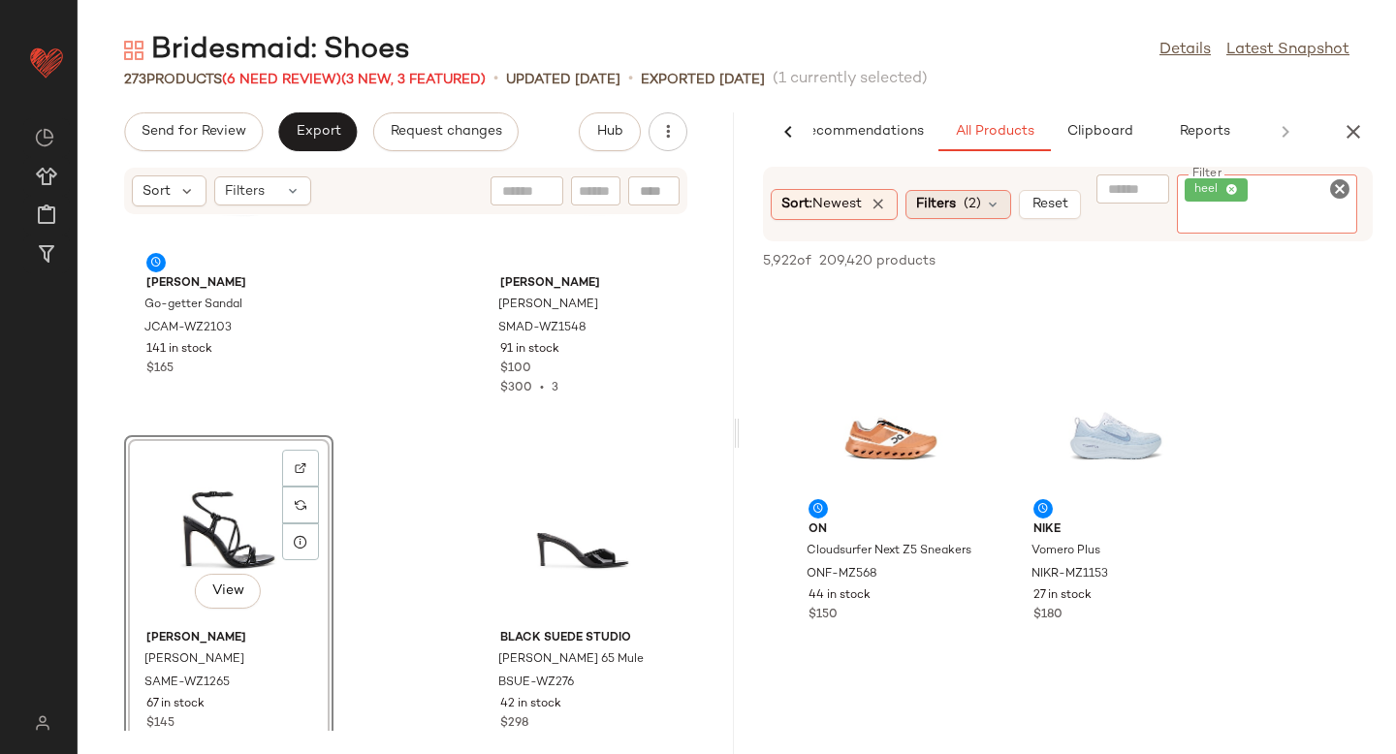
click at [965, 206] on div "Sort: Newest Filters (2) Reset Filter heel Filter" at bounding box center [1068, 204] width 610 height 75
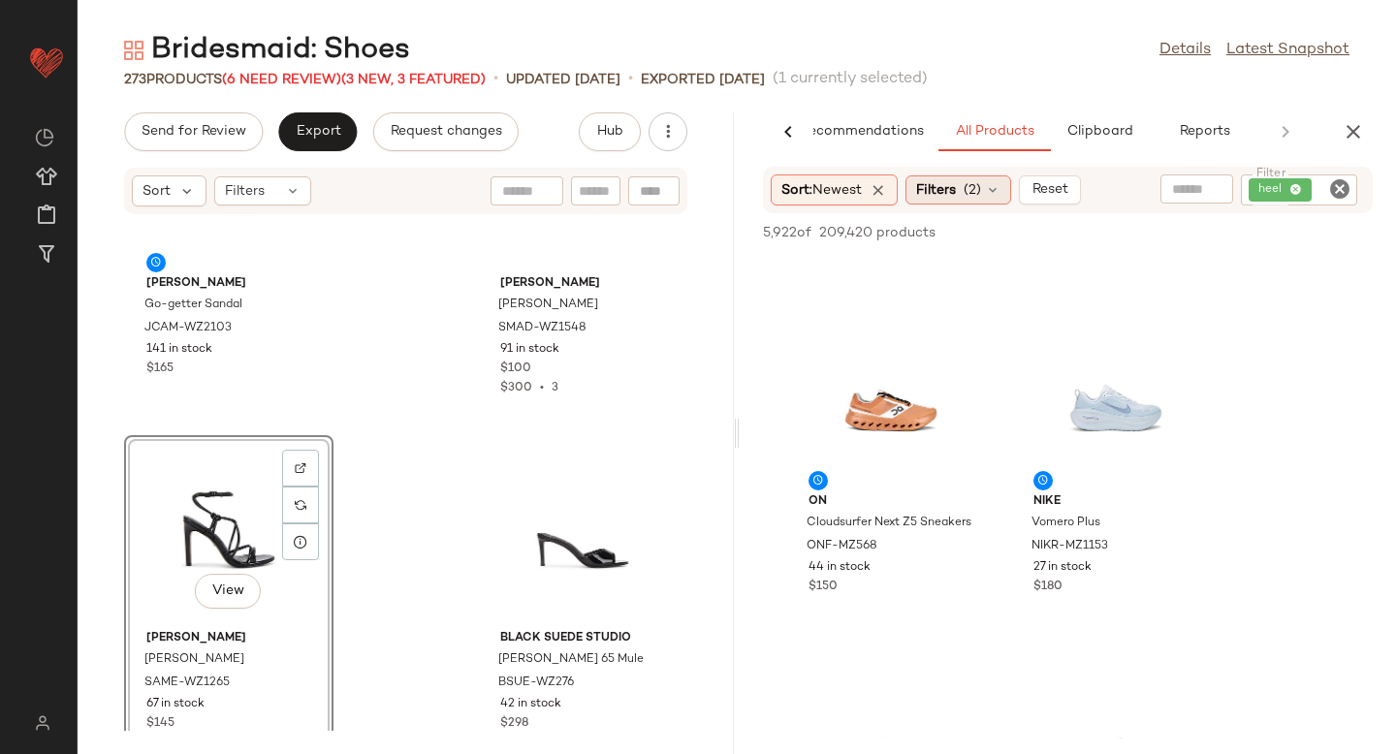
click at [963, 191] on div "Filters (2)" at bounding box center [959, 190] width 106 height 29
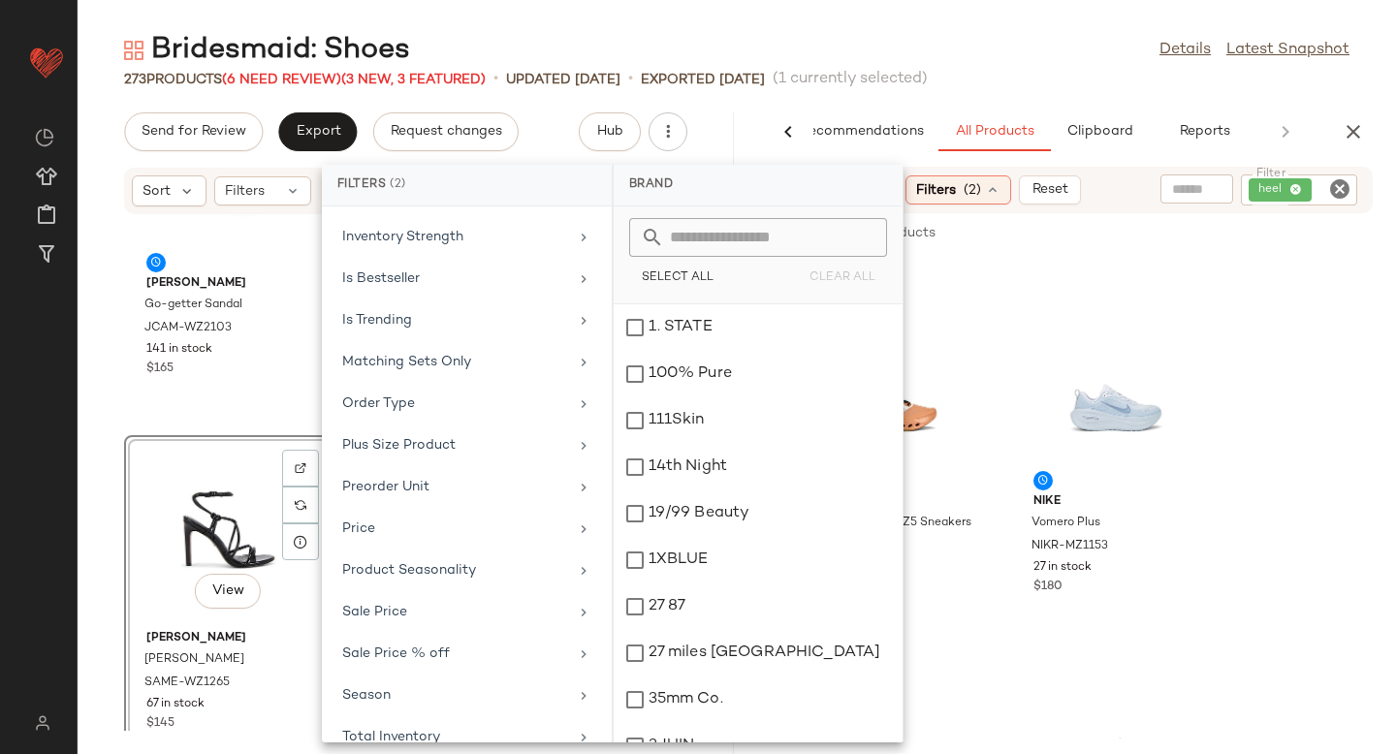
scroll to position [932, 0]
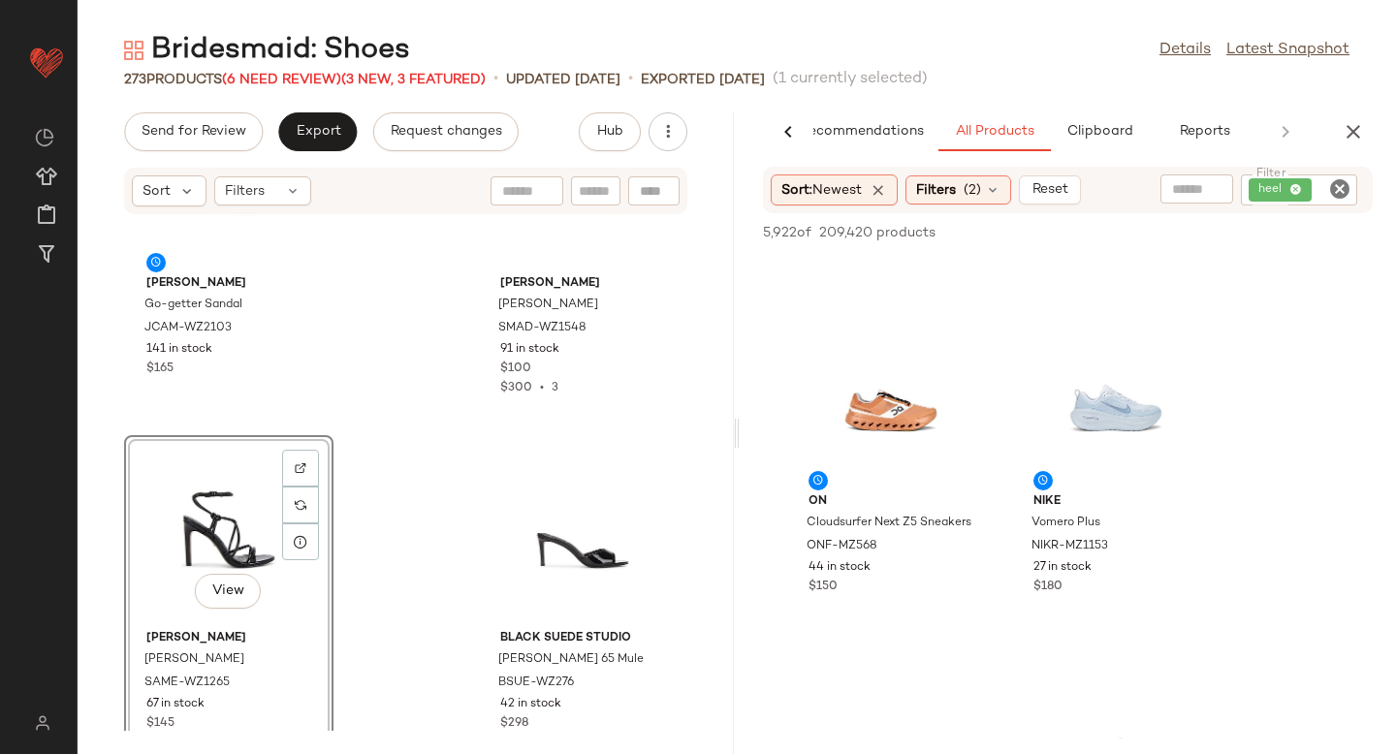
click at [1340, 181] on icon "Clear Filter" at bounding box center [1339, 188] width 23 height 23
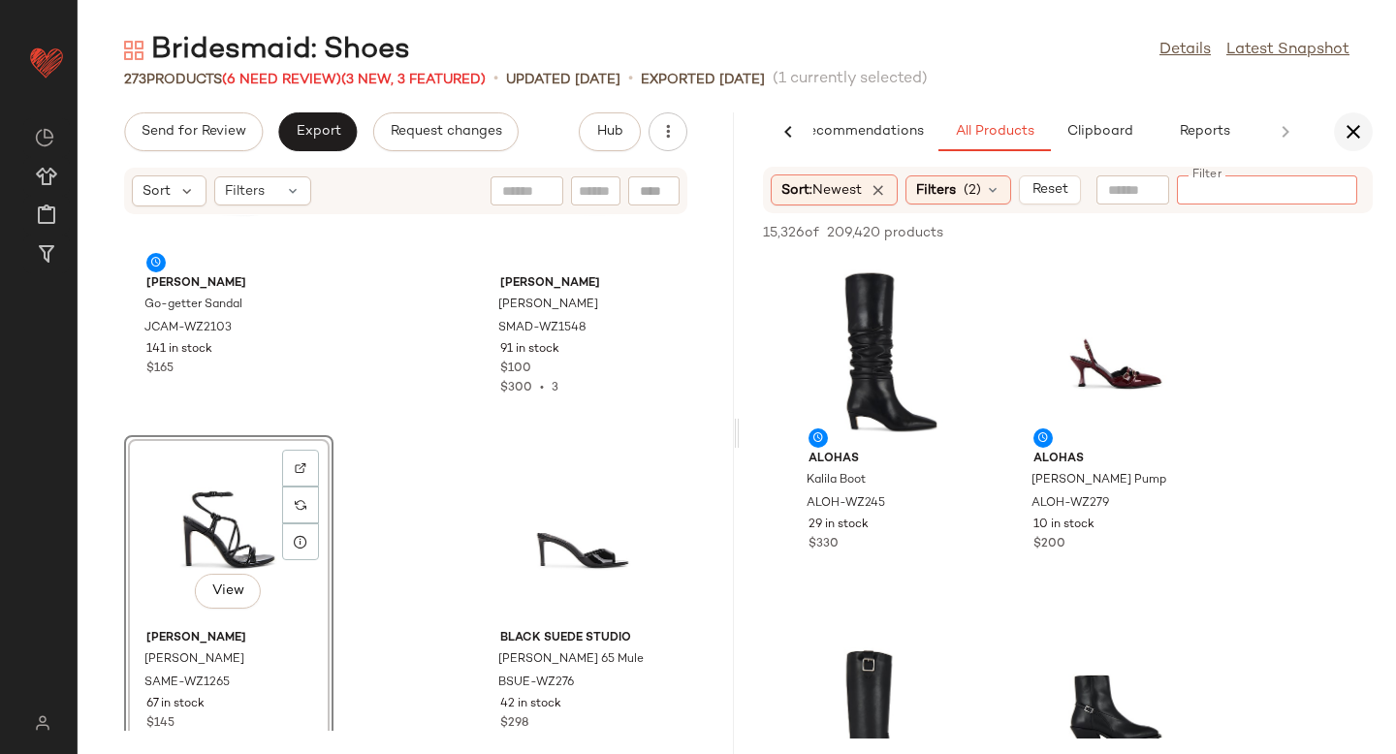
click at [1358, 123] on icon "button" at bounding box center [1353, 131] width 23 height 23
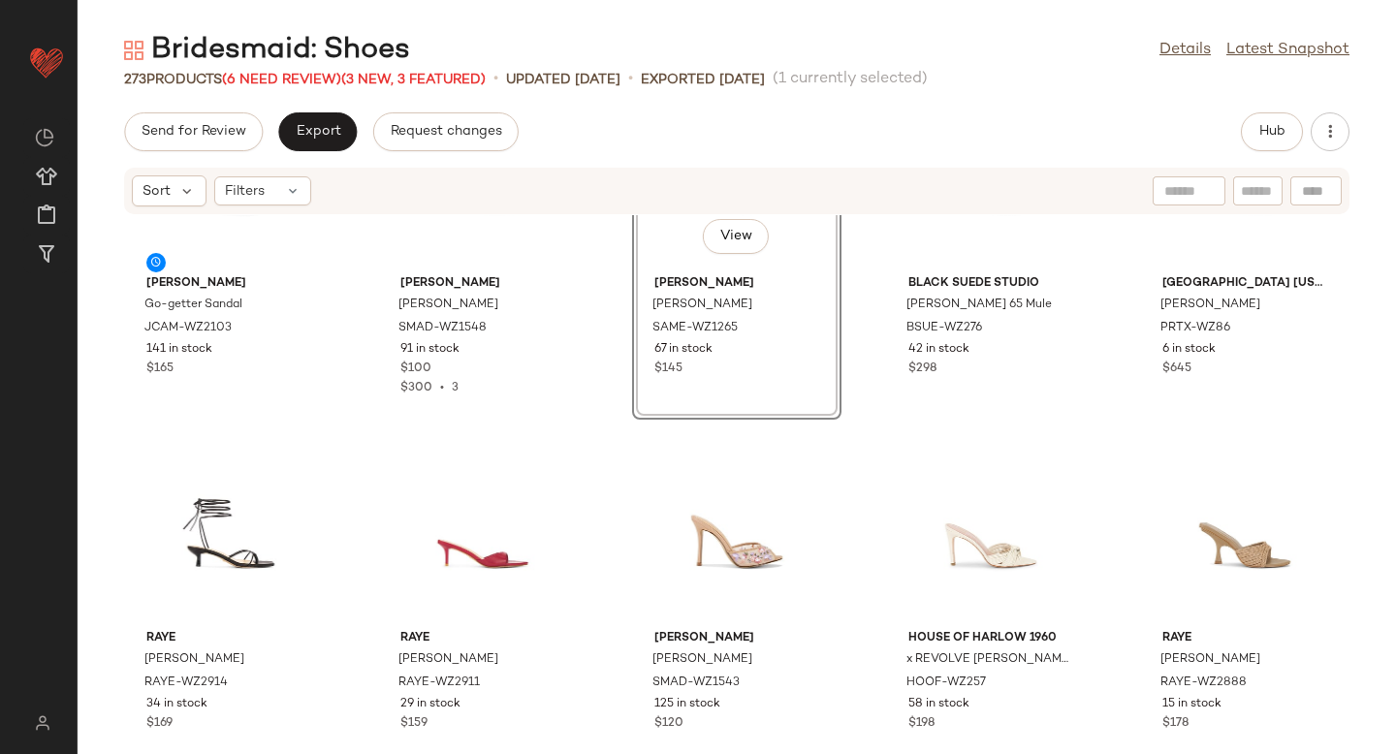
scroll to position [0, 0]
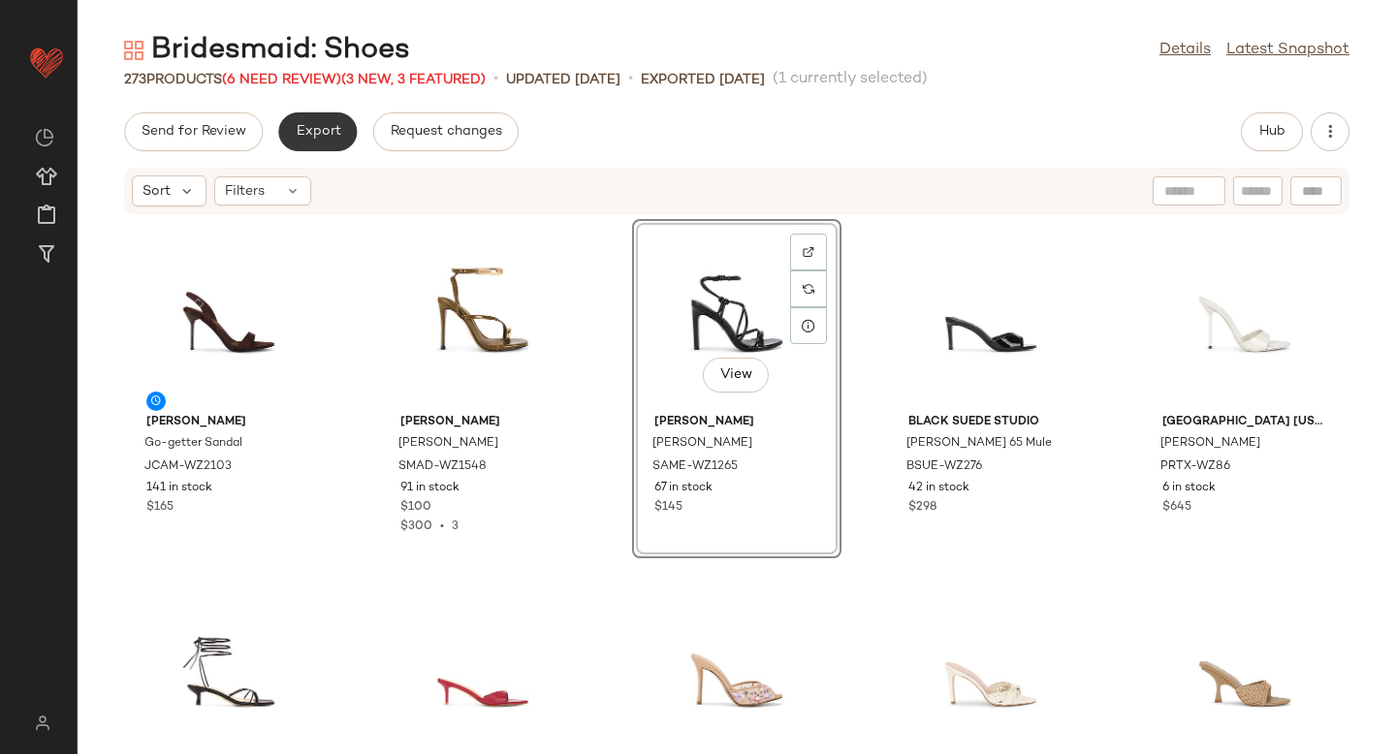
click at [316, 136] on span "Export" at bounding box center [318, 132] width 46 height 16
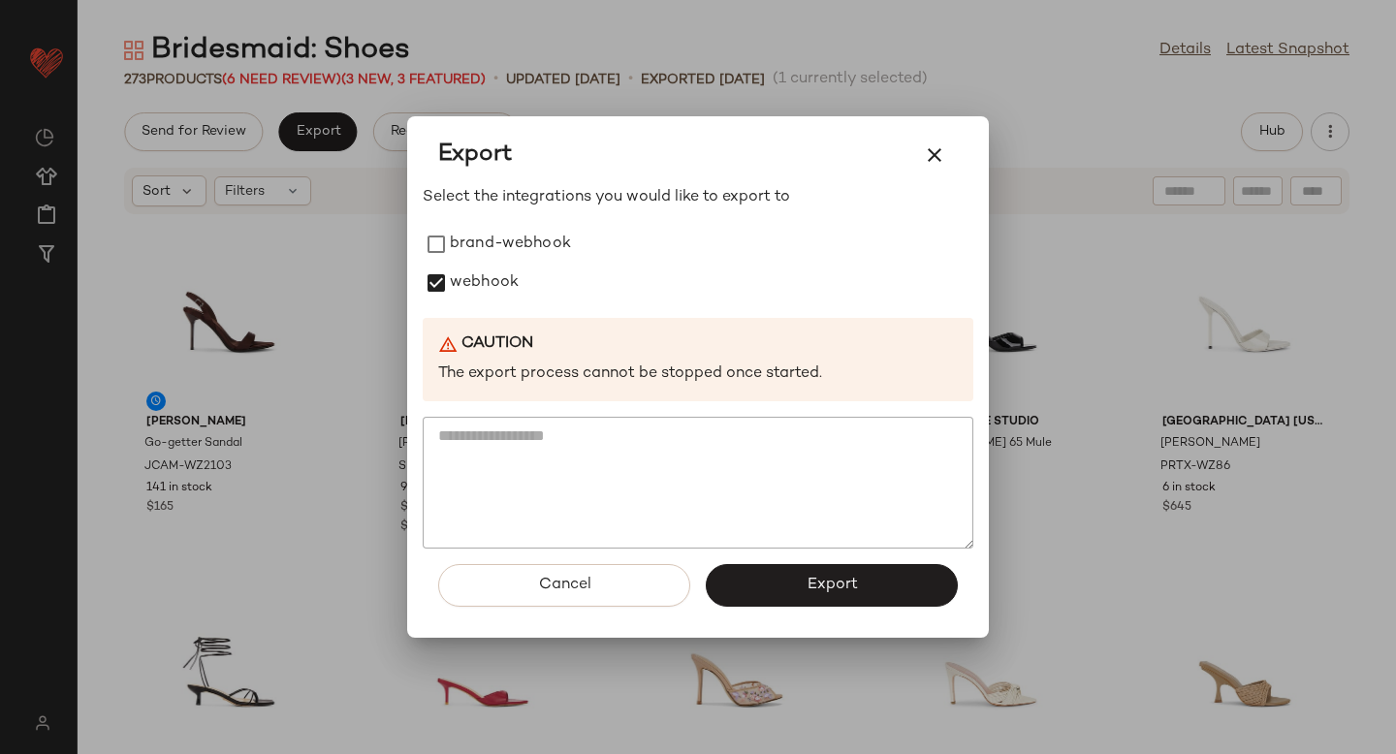
click at [786, 607] on div "Cancel Export" at bounding box center [698, 593] width 551 height 89
click at [777, 570] on button "Export" at bounding box center [832, 585] width 252 height 43
